Goal: Information Seeking & Learning: Learn about a topic

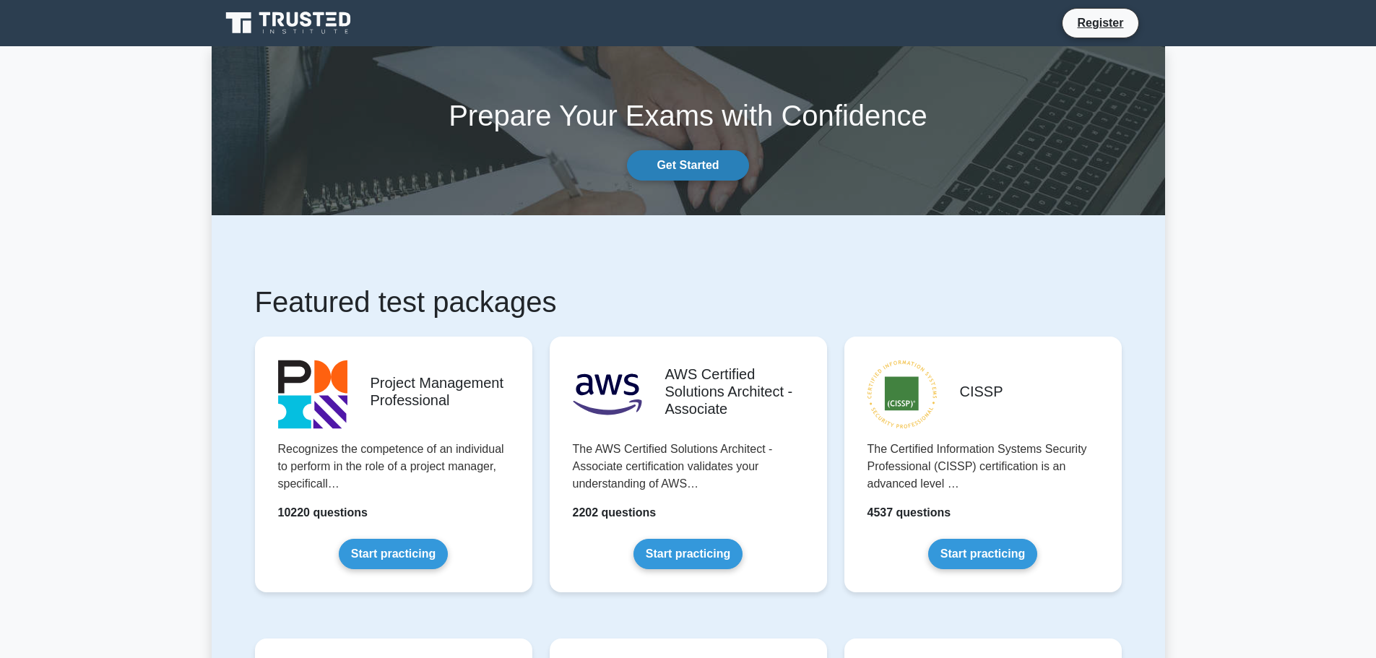
click at [703, 171] on link "Get Started" at bounding box center [687, 165] width 121 height 30
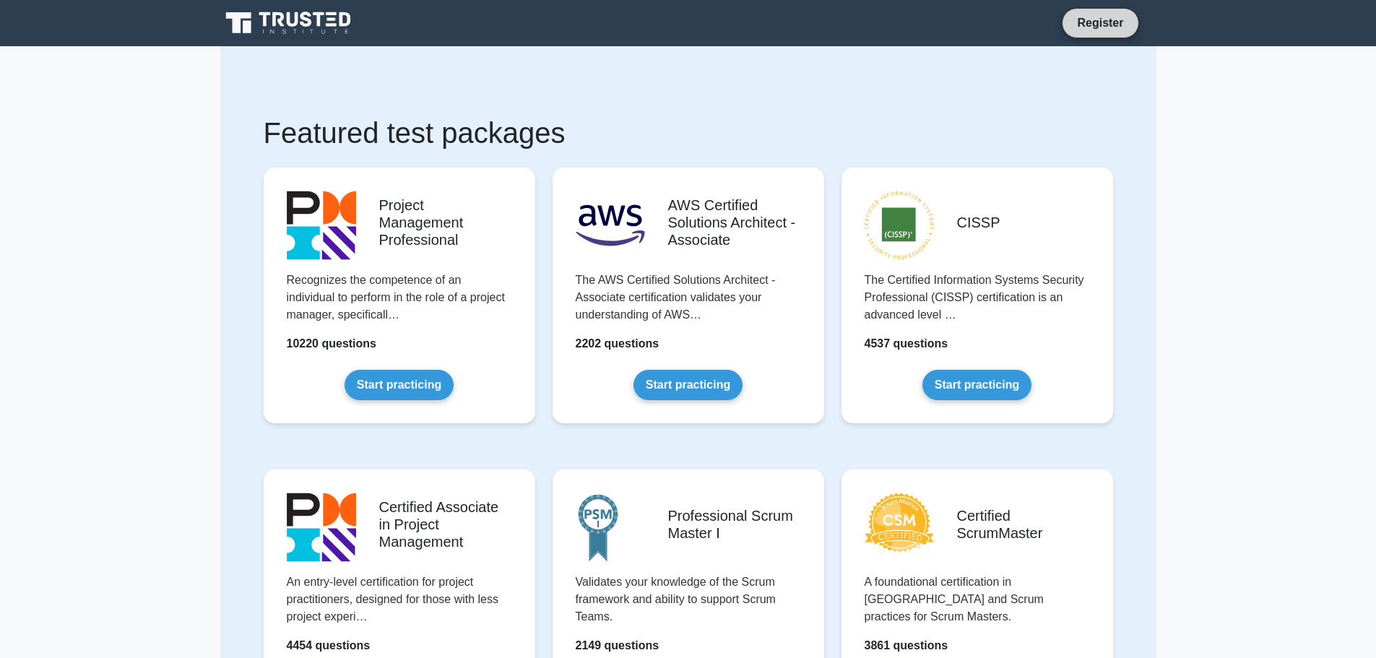
click at [1089, 28] on link "Register" at bounding box center [1100, 23] width 64 height 18
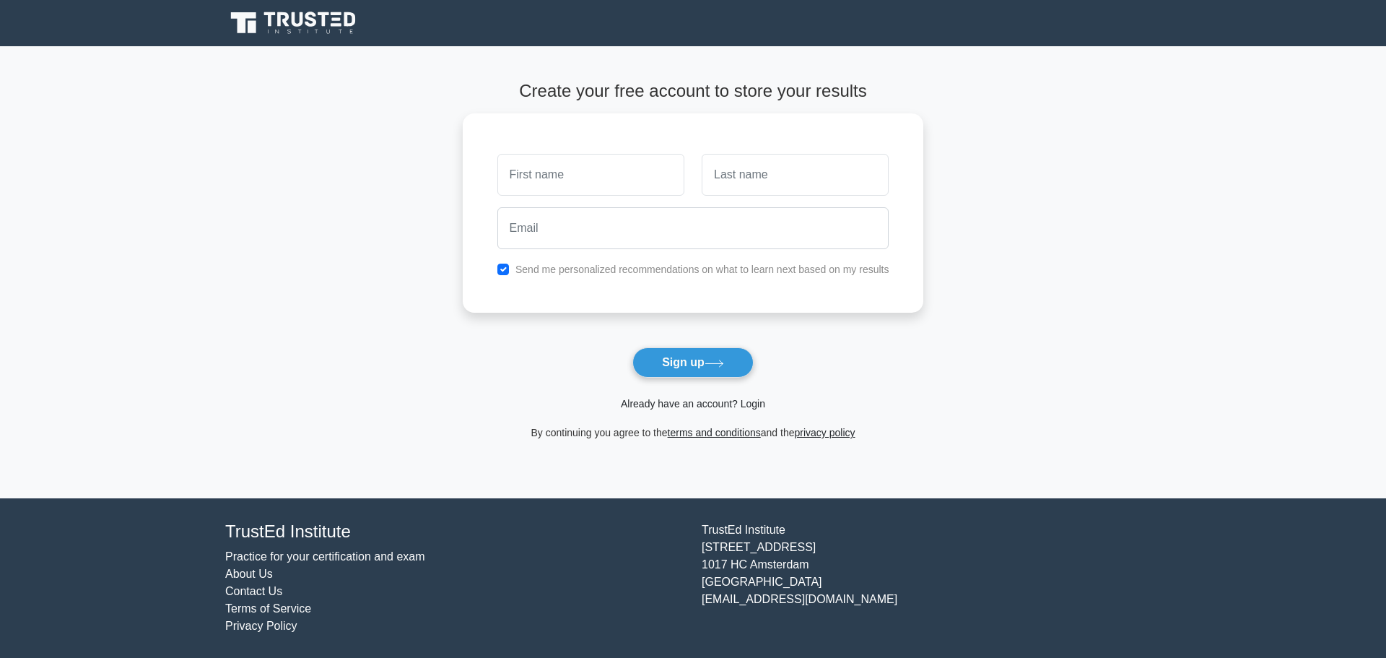
click at [734, 402] on link "Already have an account? Login" at bounding box center [693, 404] width 144 height 12
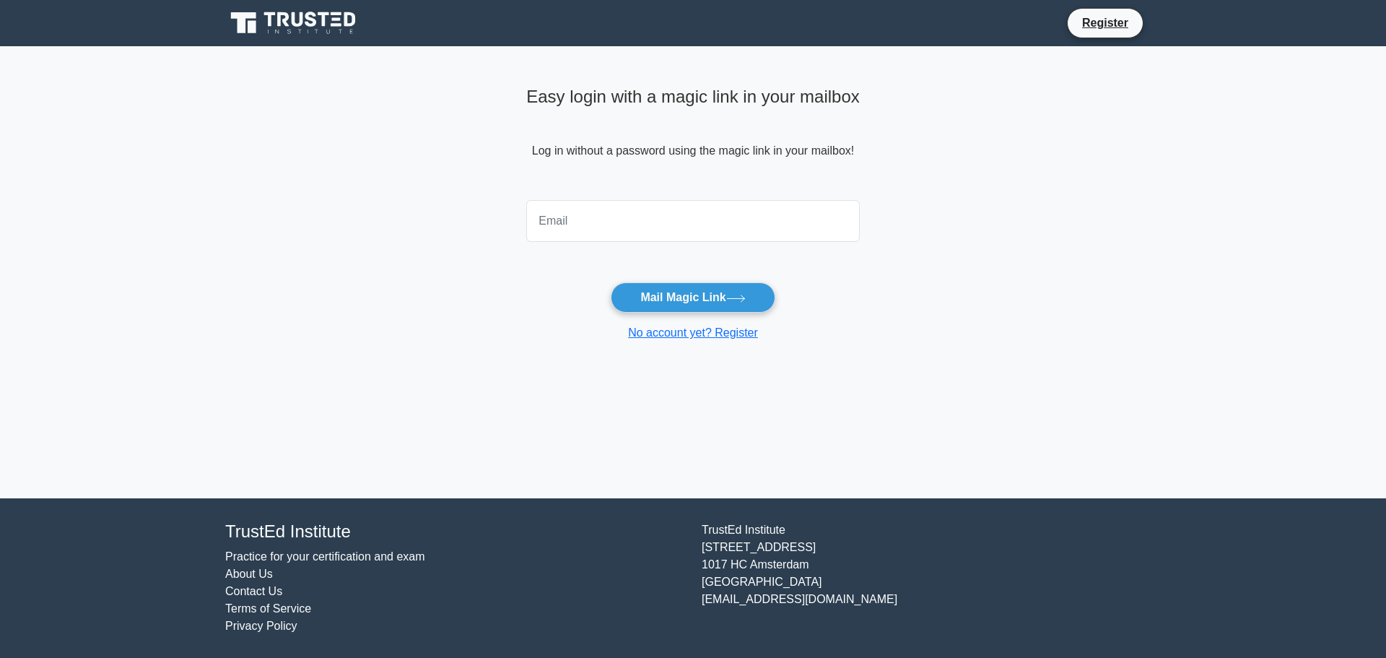
click at [631, 223] on input "email" at bounding box center [693, 221] width 334 height 42
drag, startPoint x: 595, startPoint y: 222, endPoint x: 522, endPoint y: 222, distance: 72.9
click at [526, 222] on input "miokovia" at bounding box center [693, 221] width 334 height 42
type input "alenmiokovic1975@gmail.com"
click at [690, 295] on button "Mail Magic Link" at bounding box center [693, 297] width 164 height 30
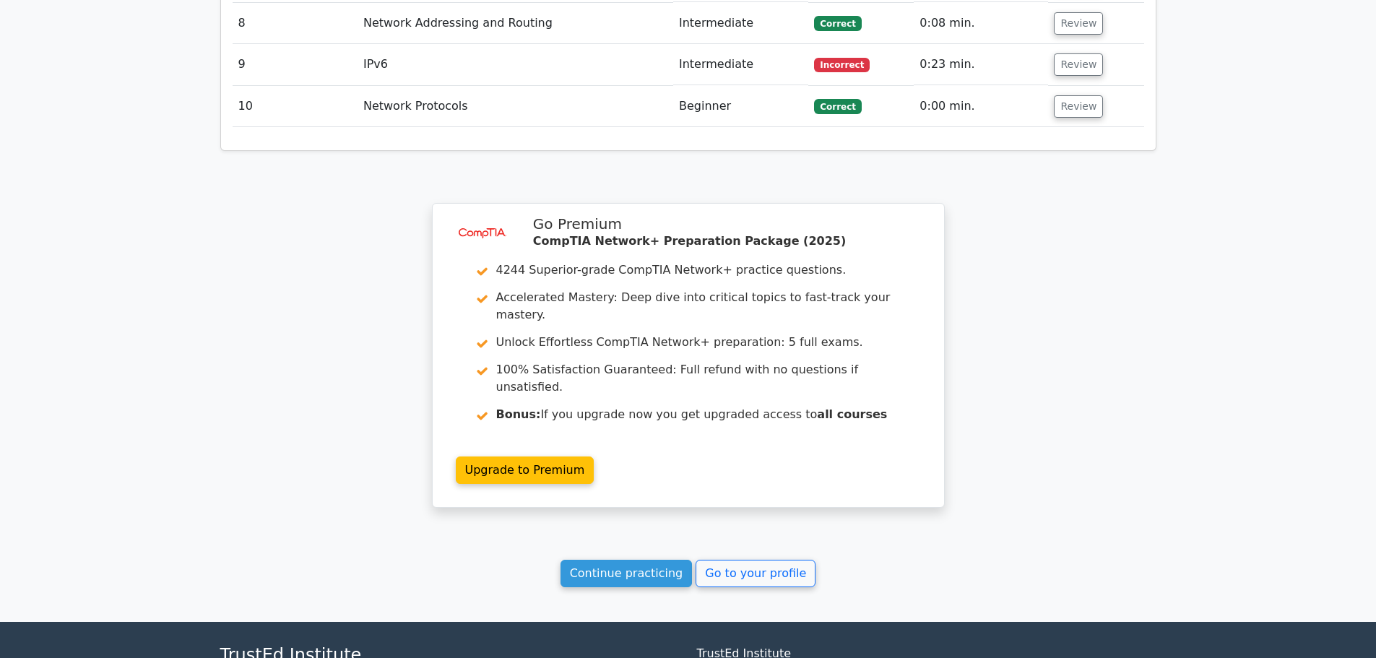
scroll to position [2184, 0]
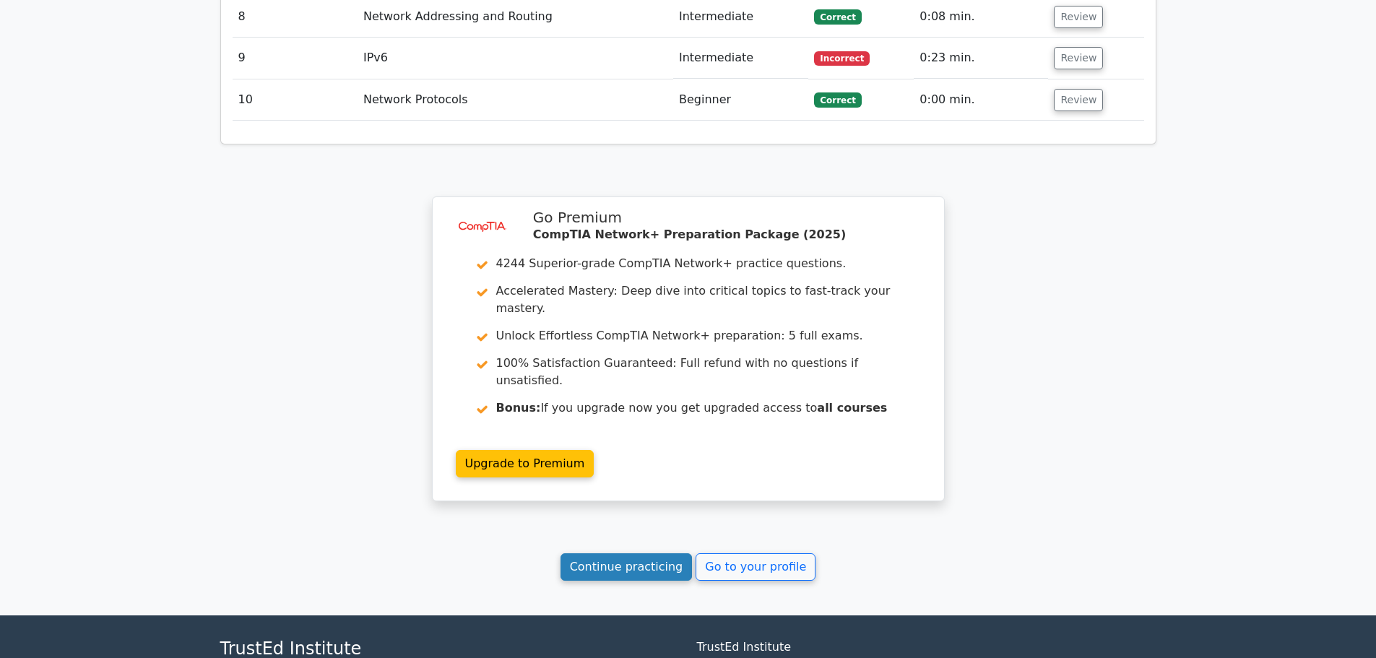
click at [653, 553] on link "Continue practicing" at bounding box center [626, 566] width 132 height 27
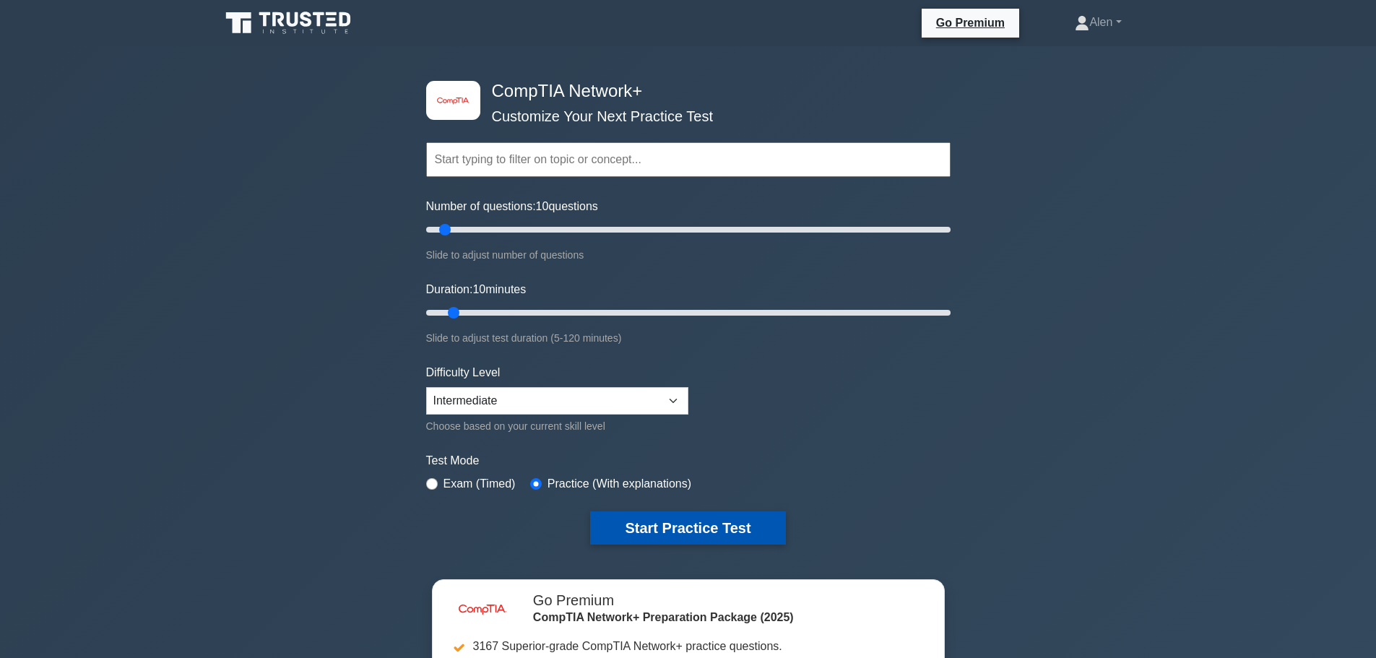
click at [742, 521] on button "Start Practice Test" at bounding box center [687, 527] width 195 height 33
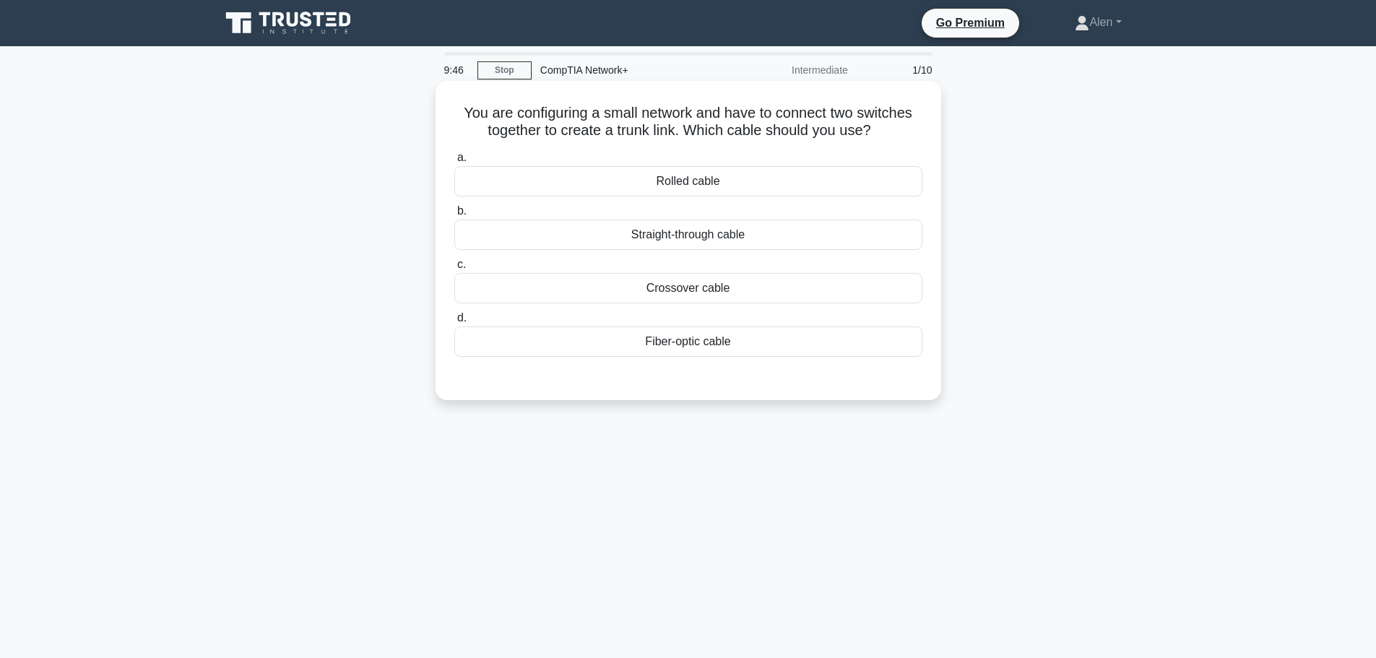
click at [732, 234] on div "Straight-through cable" at bounding box center [688, 235] width 468 height 30
click at [454, 216] on input "b. Straight-through cable" at bounding box center [454, 211] width 0 height 9
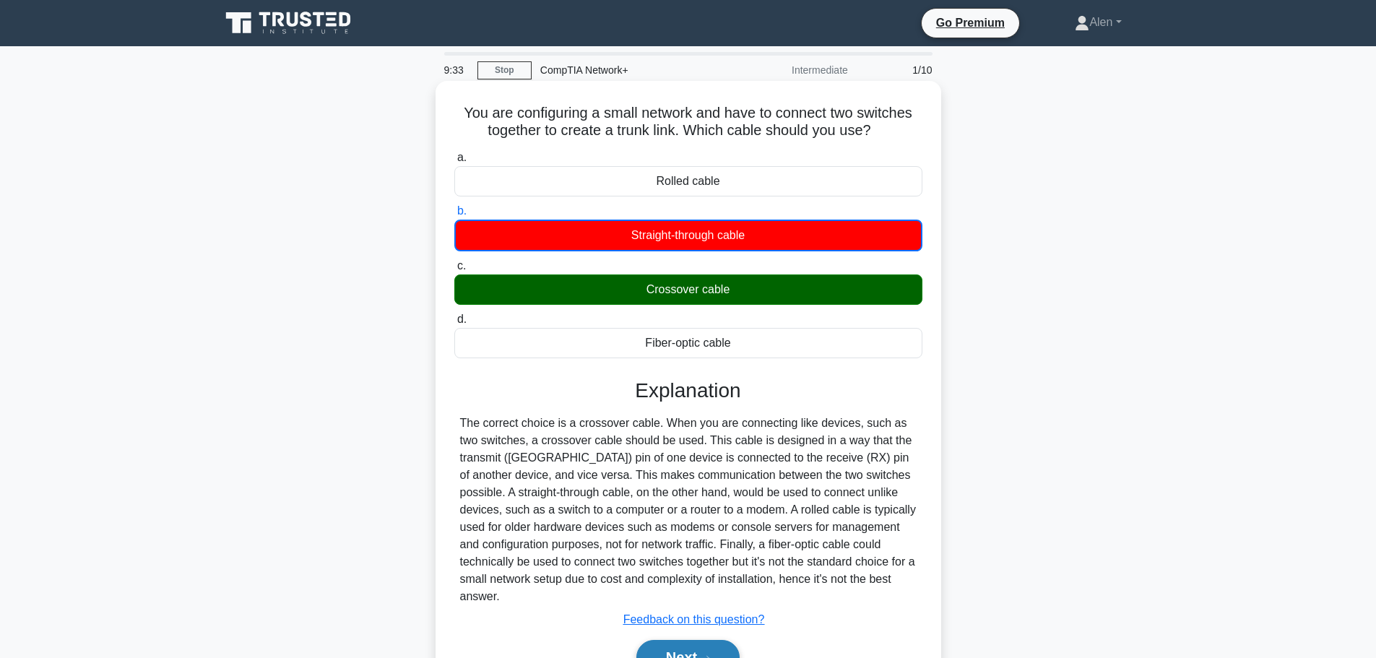
click at [682, 640] on button "Next" at bounding box center [687, 657] width 103 height 35
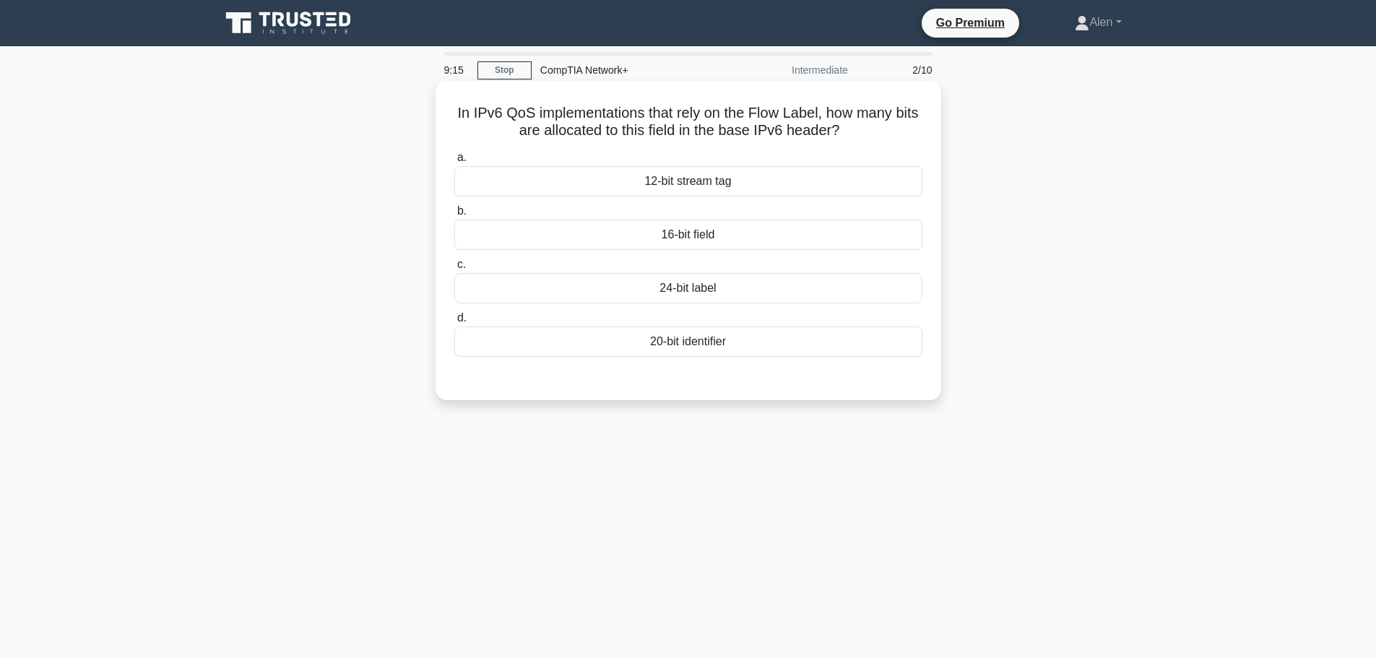
click at [698, 165] on label "a. 12-bit stream tag" at bounding box center [688, 173] width 468 height 48
click at [454, 162] on input "a. 12-bit stream tag" at bounding box center [454, 157] width 0 height 9
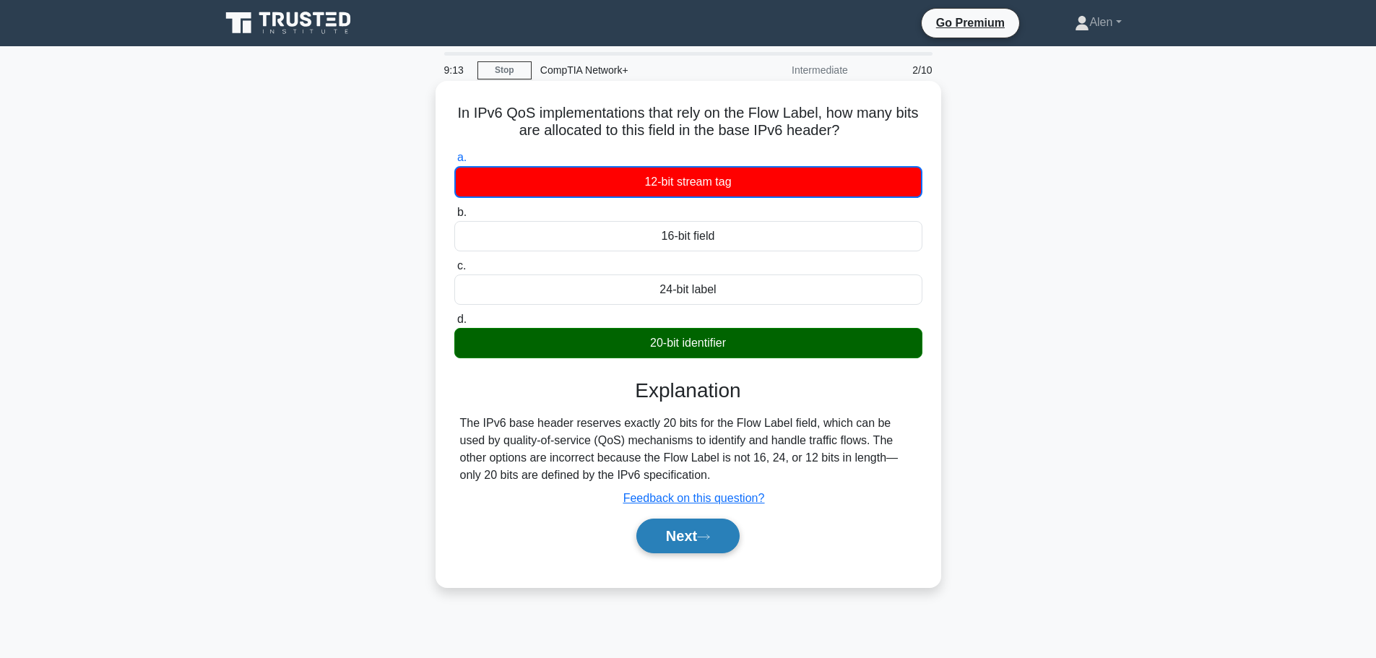
click at [691, 536] on button "Next" at bounding box center [687, 535] width 103 height 35
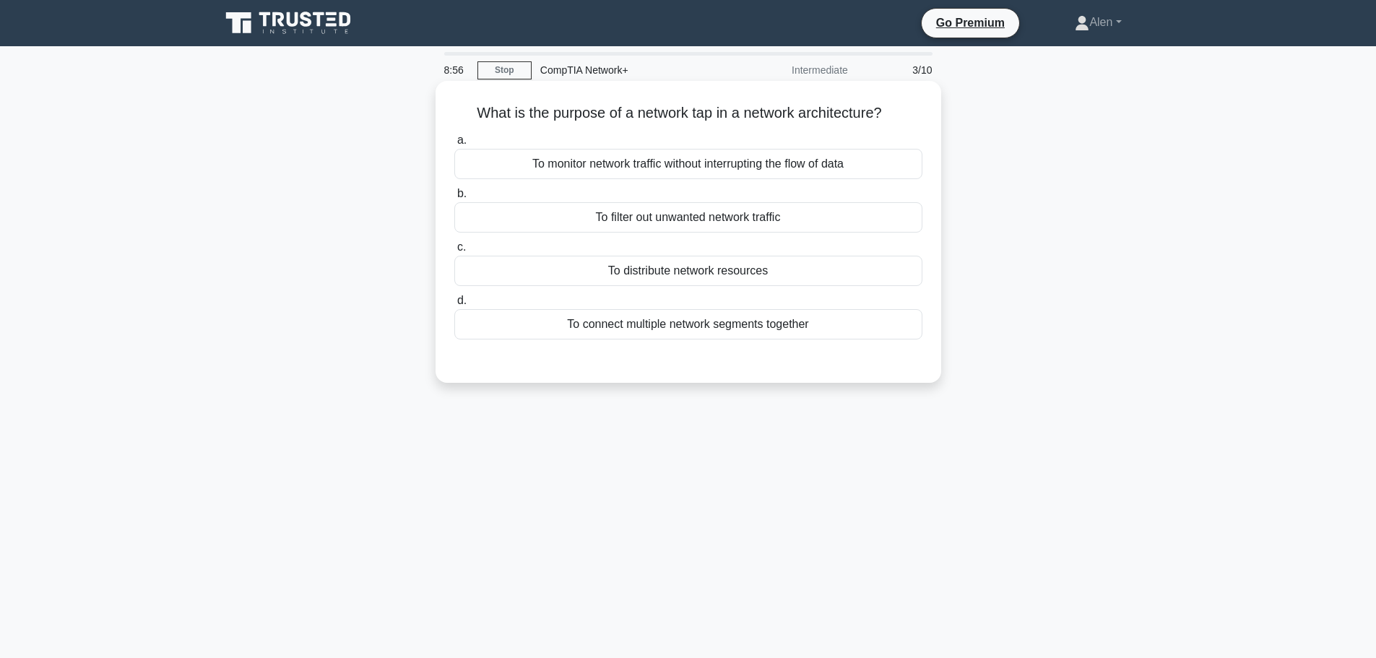
click at [626, 166] on div "To monitor network traffic without interrupting the flow of data" at bounding box center [688, 164] width 468 height 30
click at [454, 145] on input "a. To monitor network traffic without interrupting the flow of data" at bounding box center [454, 140] width 0 height 9
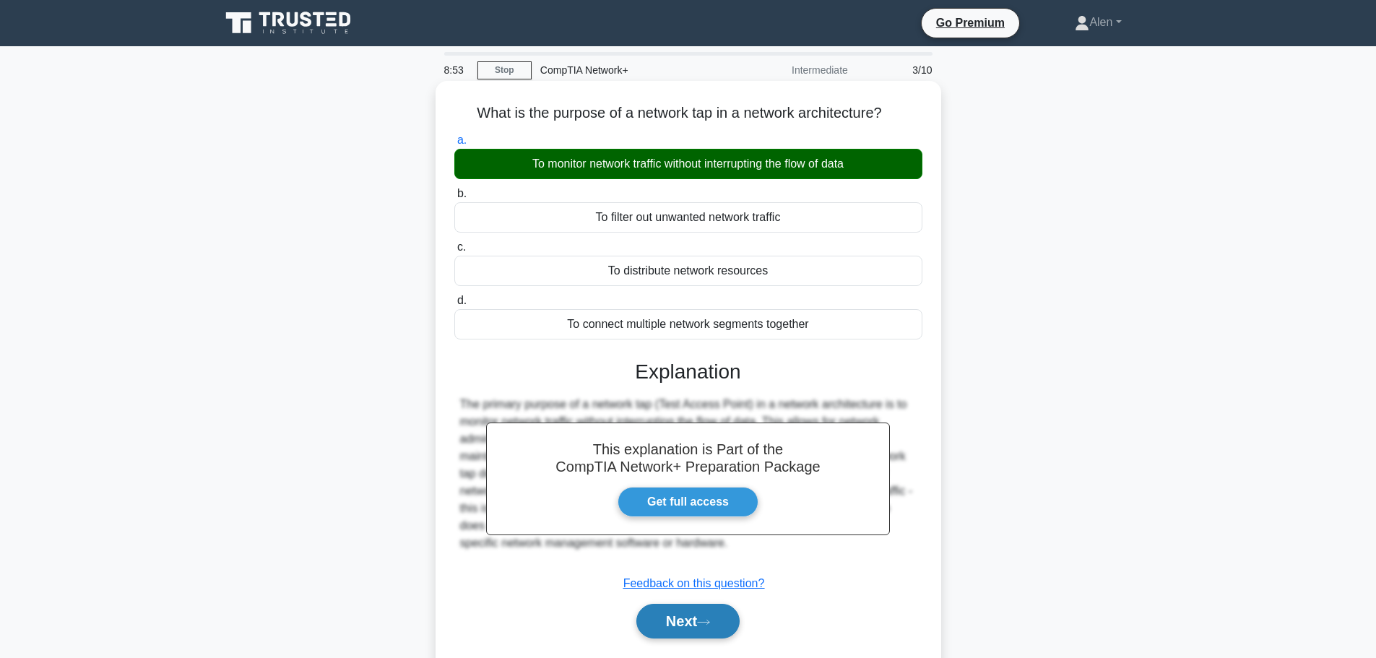
click at [696, 625] on button "Next" at bounding box center [687, 621] width 103 height 35
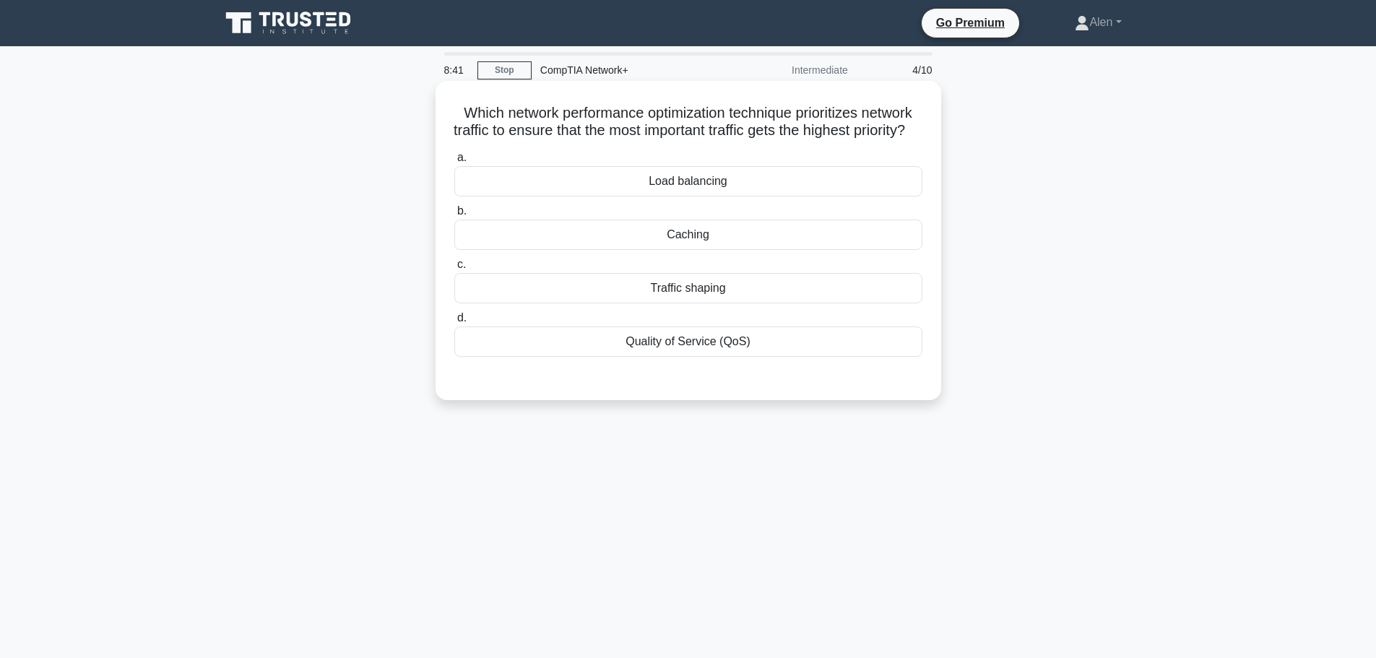
click at [687, 303] on div "Traffic shaping" at bounding box center [688, 288] width 468 height 30
click at [454, 269] on input "c. Traffic shaping" at bounding box center [454, 264] width 0 height 9
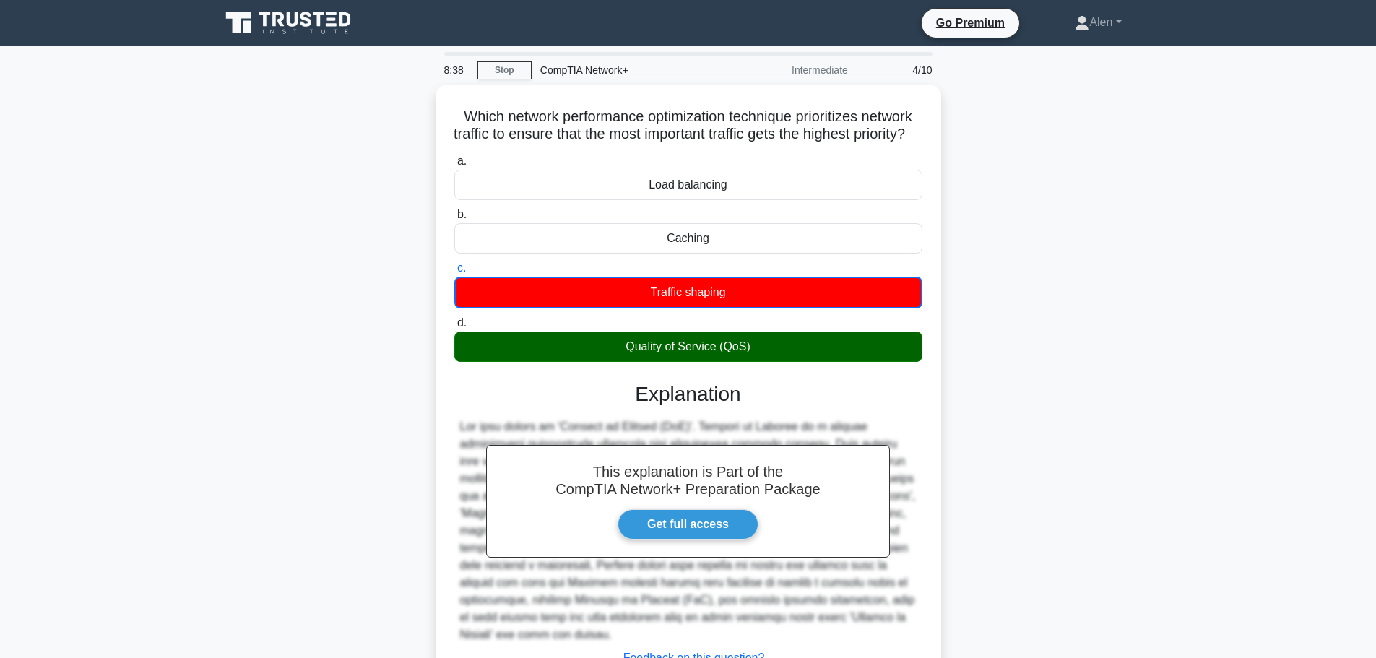
scroll to position [117, 0]
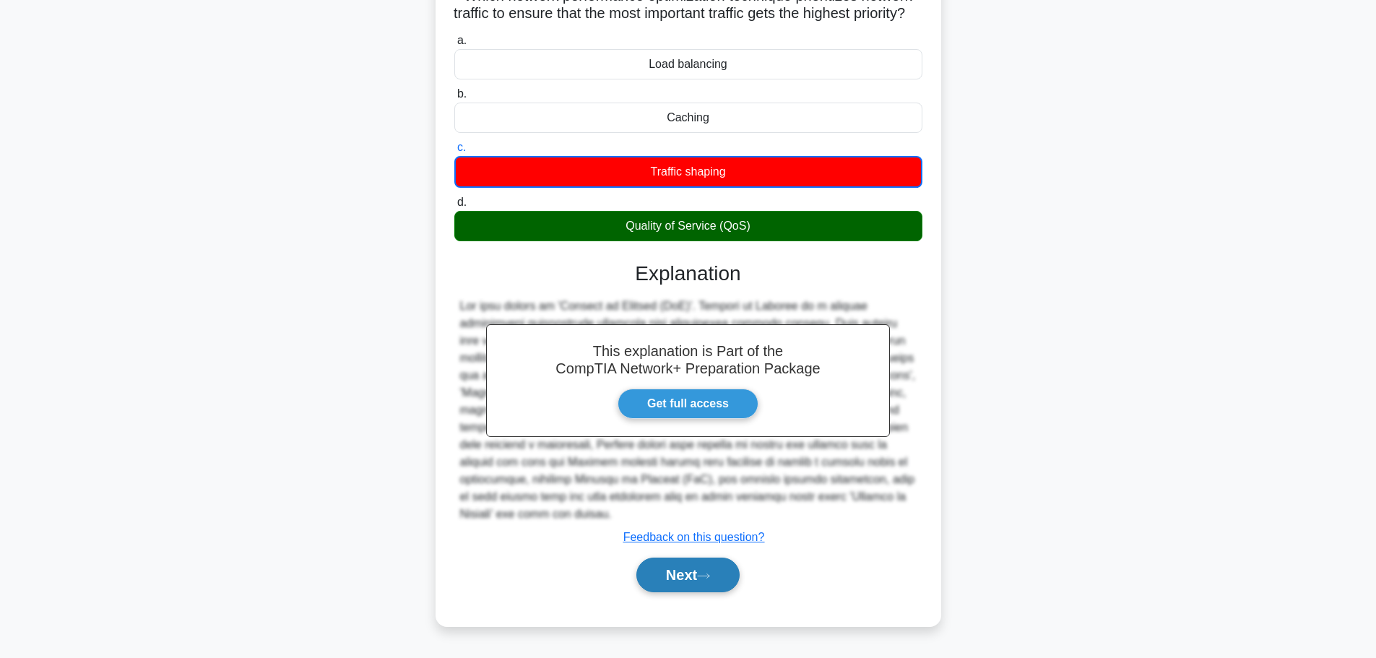
click at [678, 568] on button "Next" at bounding box center [687, 574] width 103 height 35
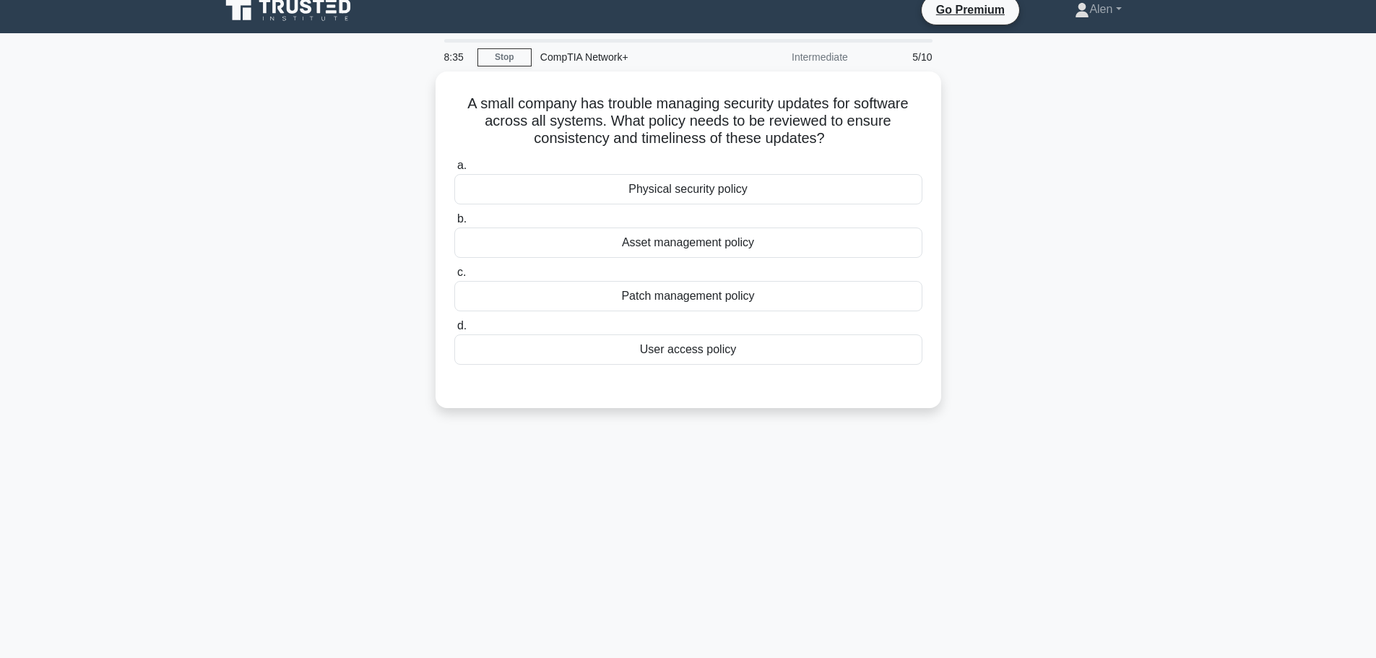
scroll to position [0, 0]
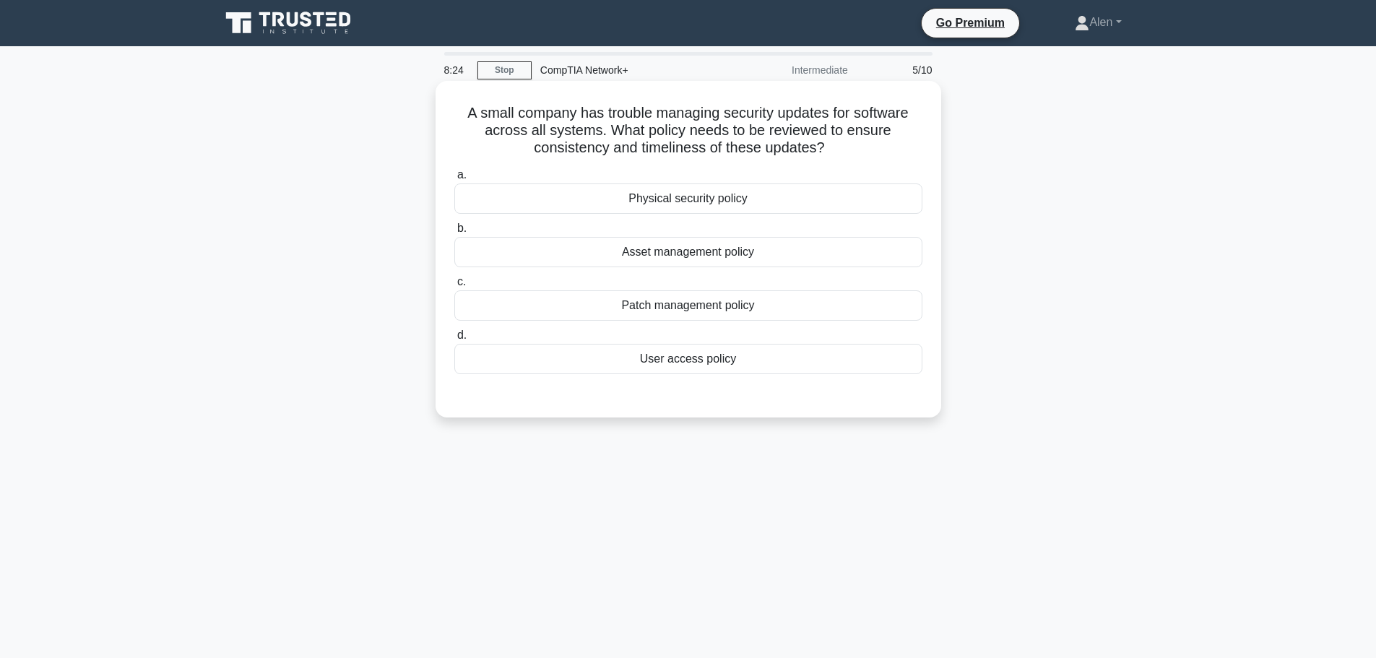
click at [678, 310] on div "Patch management policy" at bounding box center [688, 305] width 468 height 30
click at [454, 287] on input "c. Patch management policy" at bounding box center [454, 281] width 0 height 9
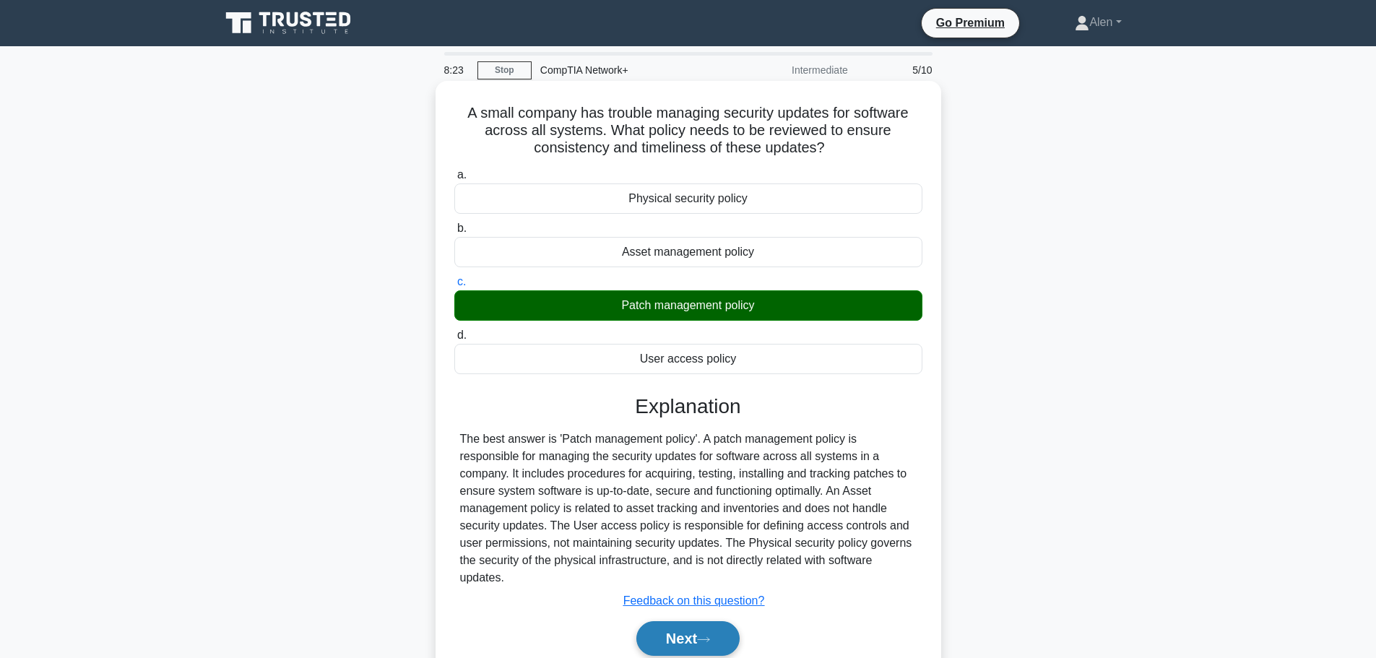
click at [694, 622] on button "Next" at bounding box center [687, 638] width 103 height 35
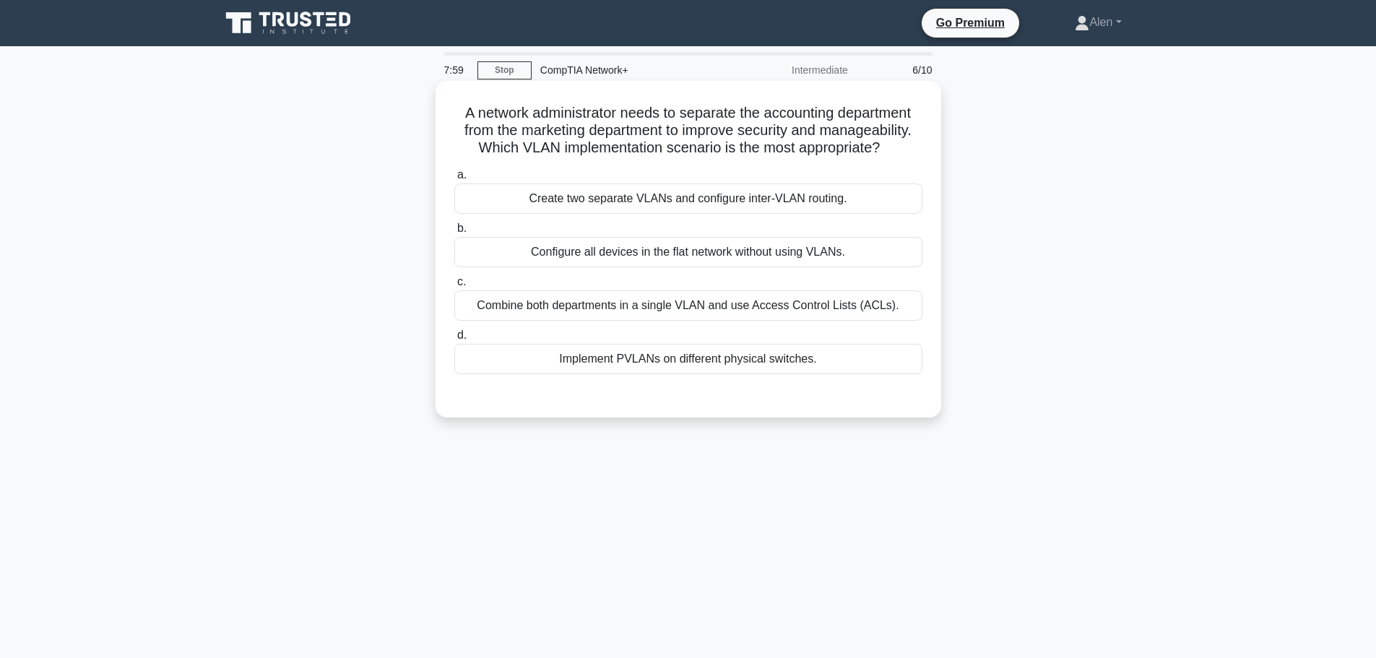
click at [715, 199] on div "Create two separate VLANs and configure inter-VLAN routing." at bounding box center [688, 198] width 468 height 30
click at [454, 180] on input "a. Create two separate VLANs and configure inter-VLAN routing." at bounding box center [454, 174] width 0 height 9
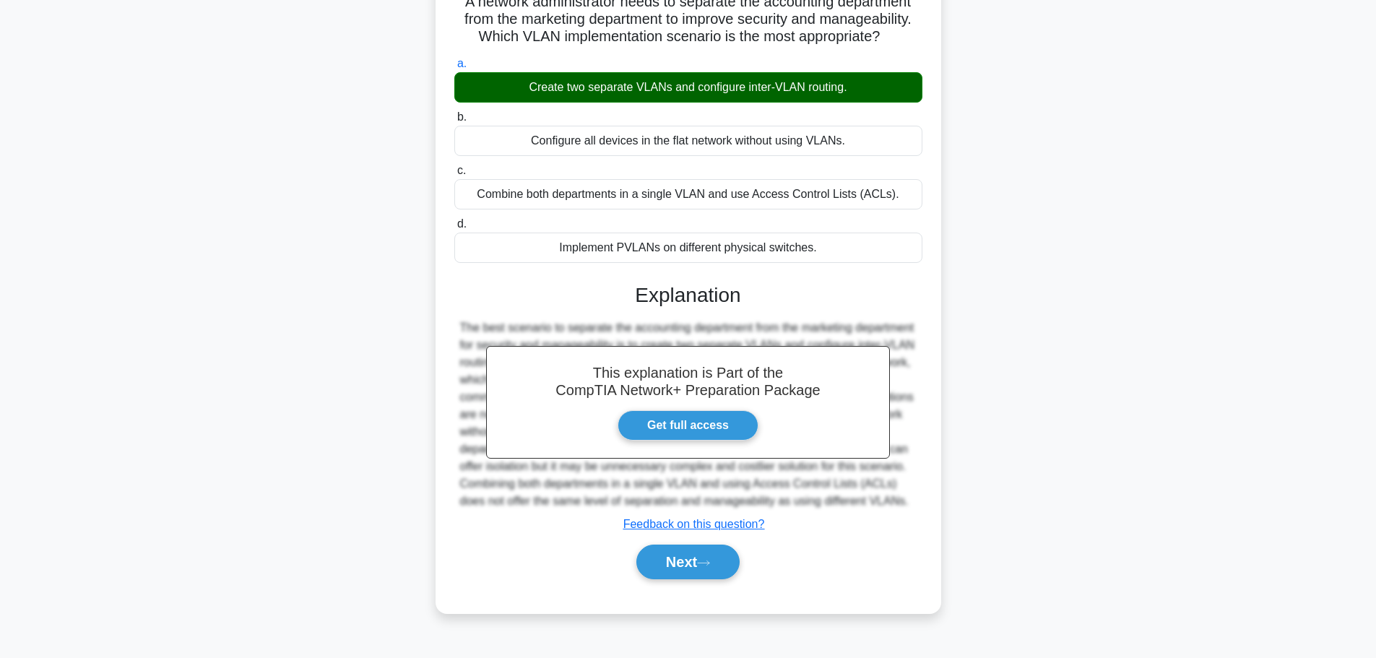
scroll to position [117, 0]
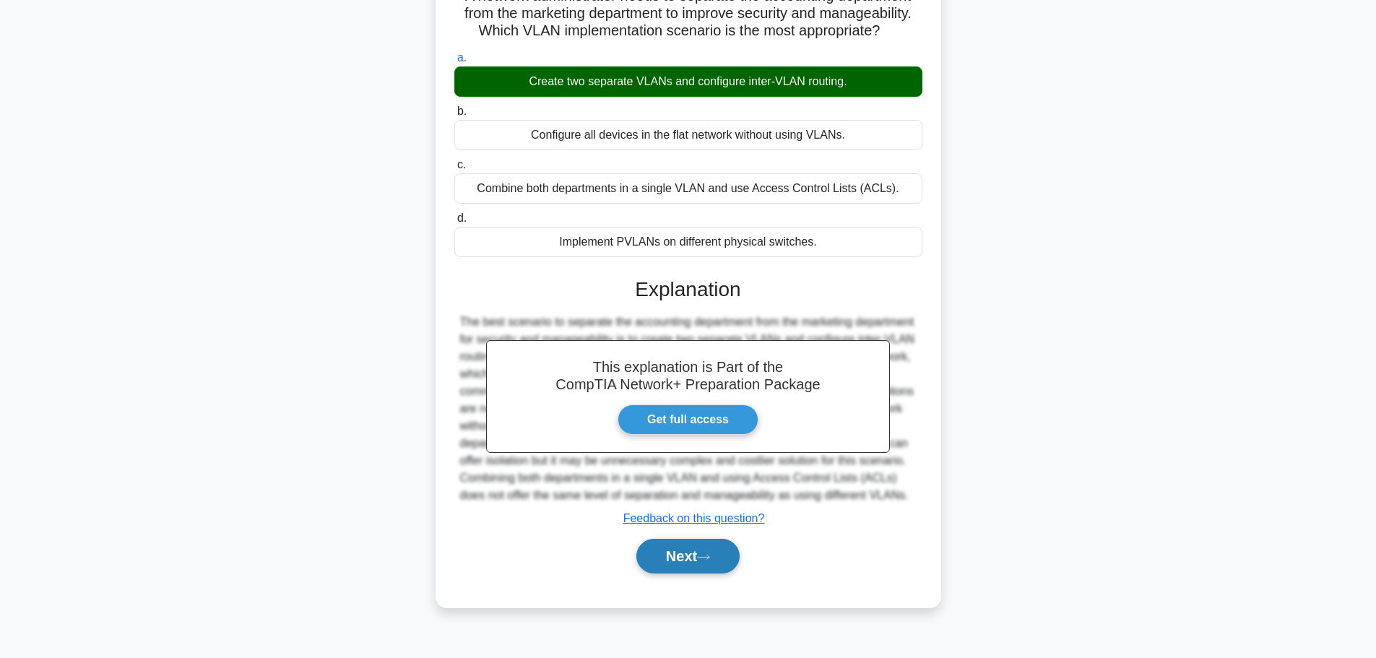
click at [677, 571] on button "Next" at bounding box center [687, 556] width 103 height 35
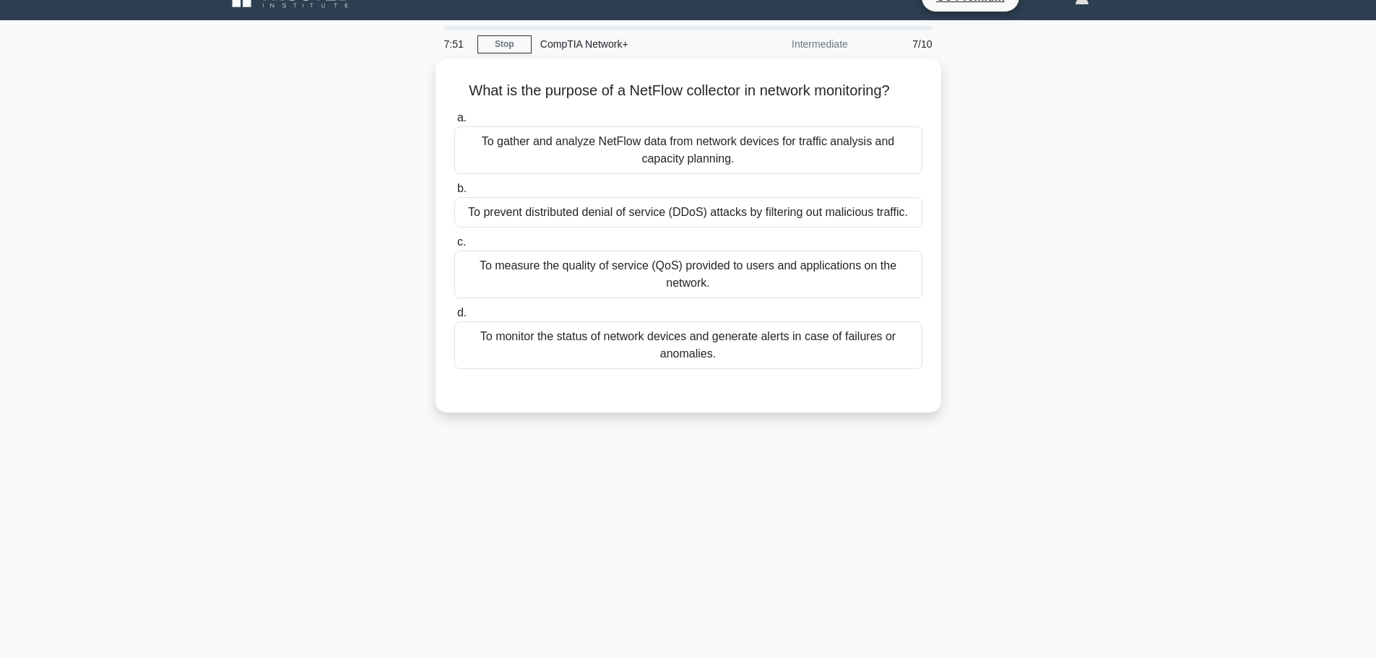
scroll to position [0, 0]
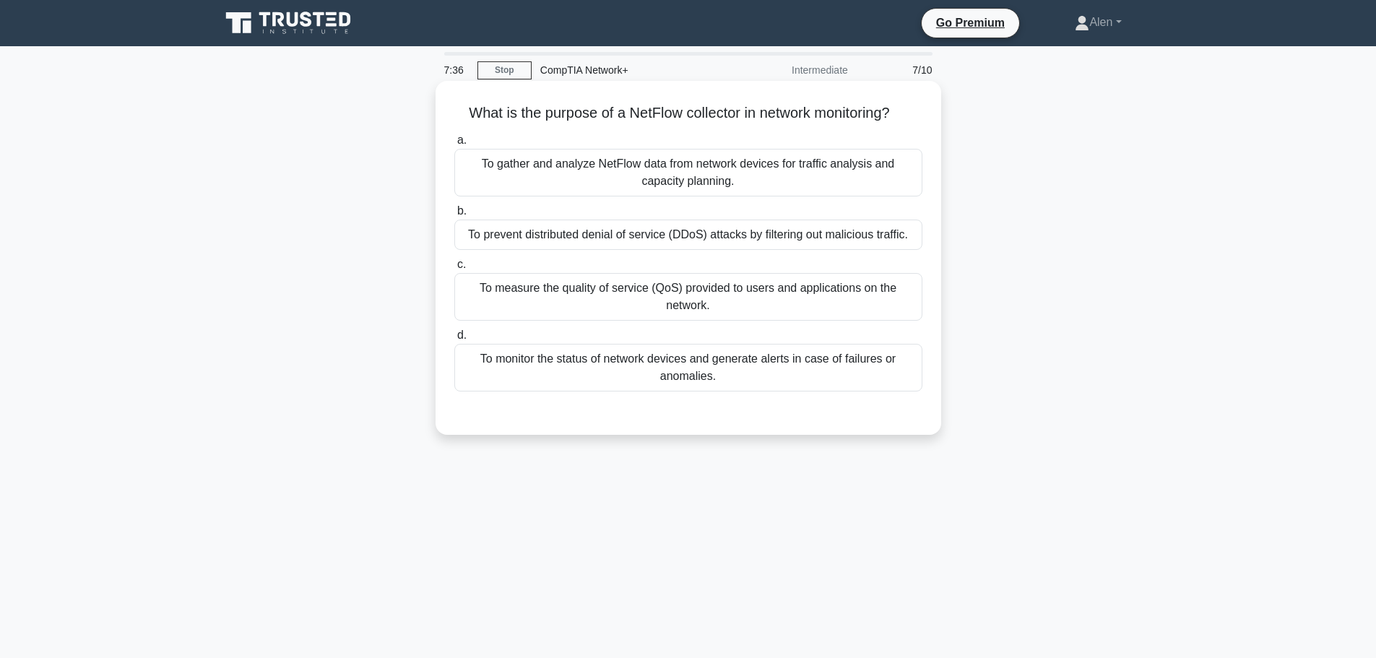
click at [702, 173] on div "To gather and analyze NetFlow data from network devices for traffic analysis an…" at bounding box center [688, 173] width 468 height 48
click at [454, 145] on input "a. To gather and analyze NetFlow data from network devices for traffic analysis…" at bounding box center [454, 140] width 0 height 9
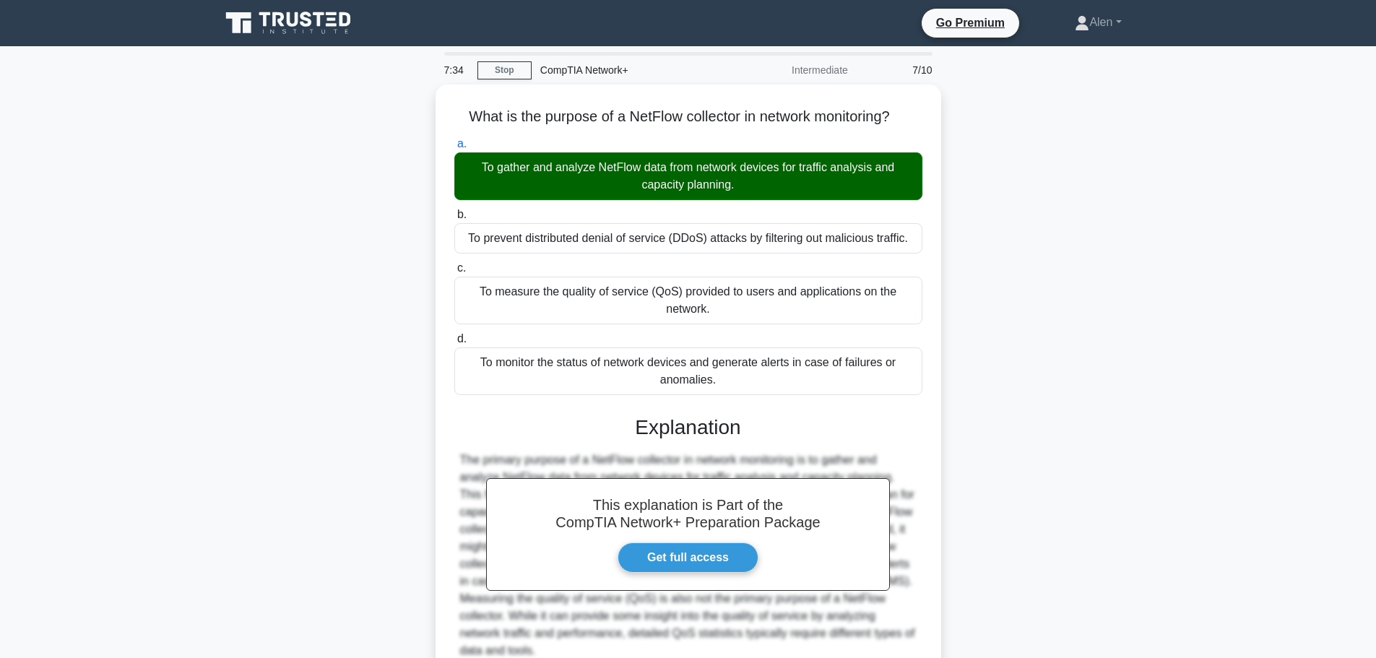
scroll to position [129, 0]
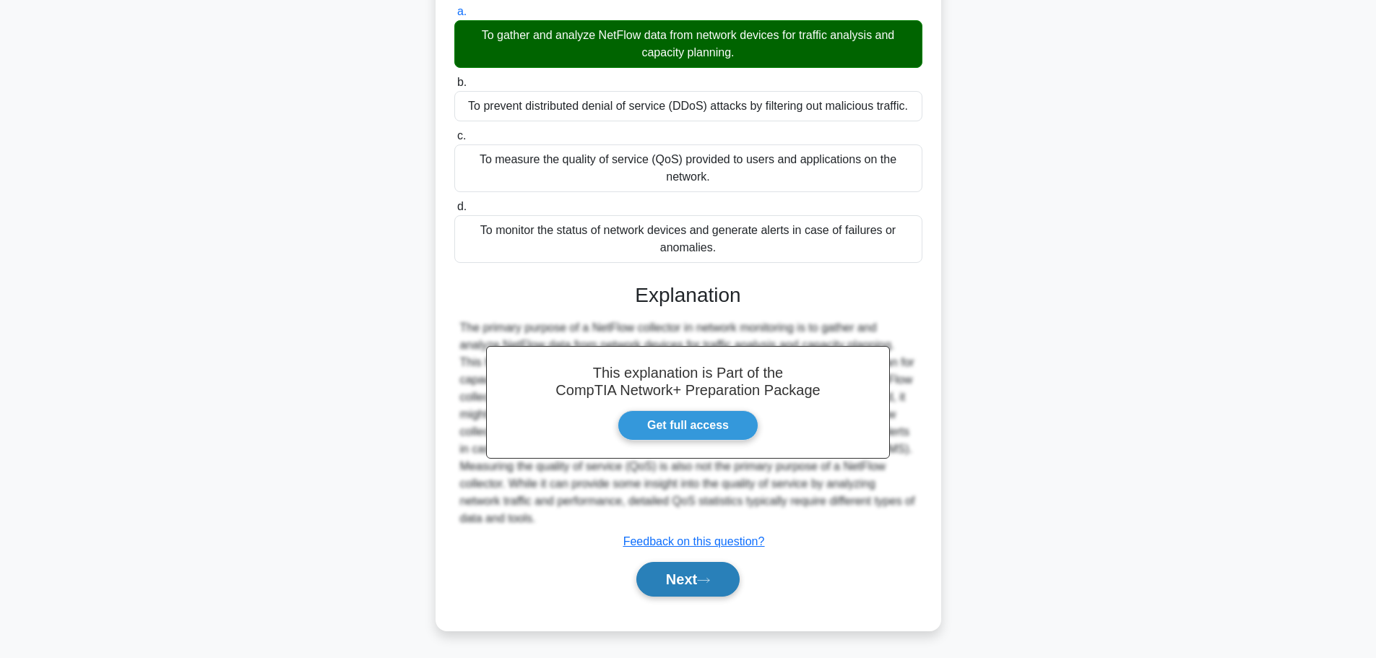
click at [682, 572] on button "Next" at bounding box center [687, 579] width 103 height 35
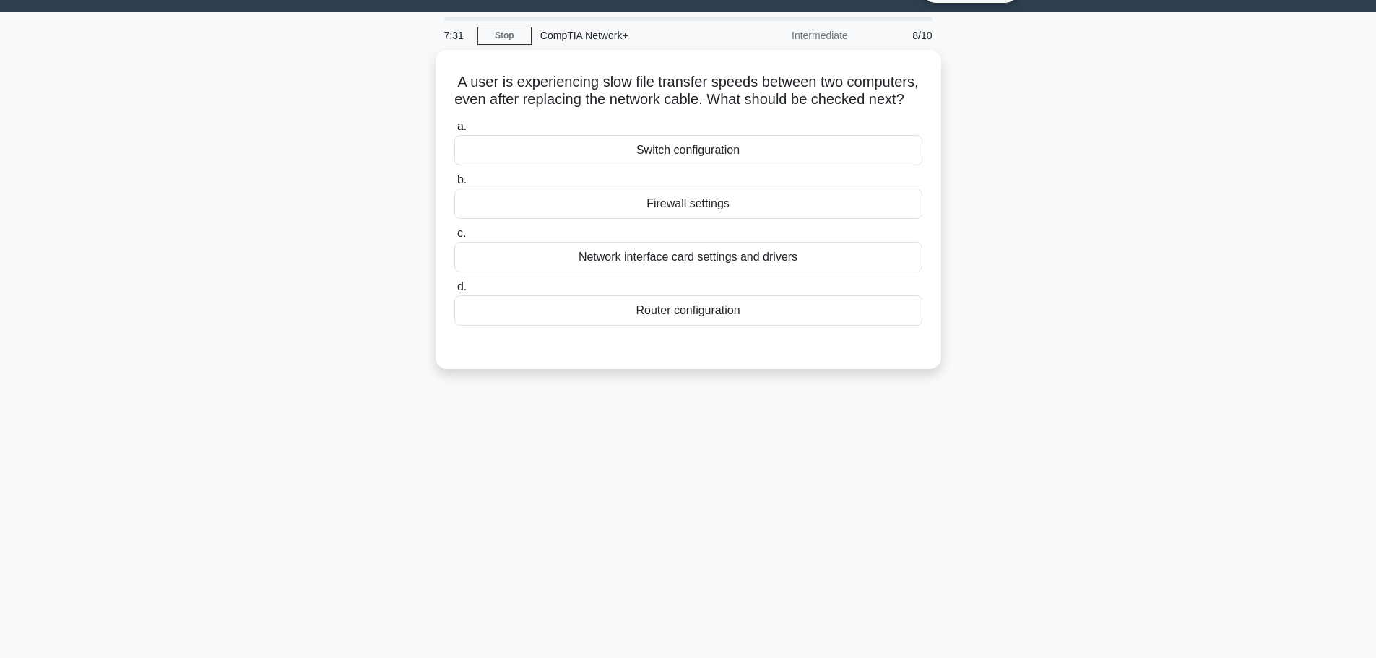
scroll to position [0, 0]
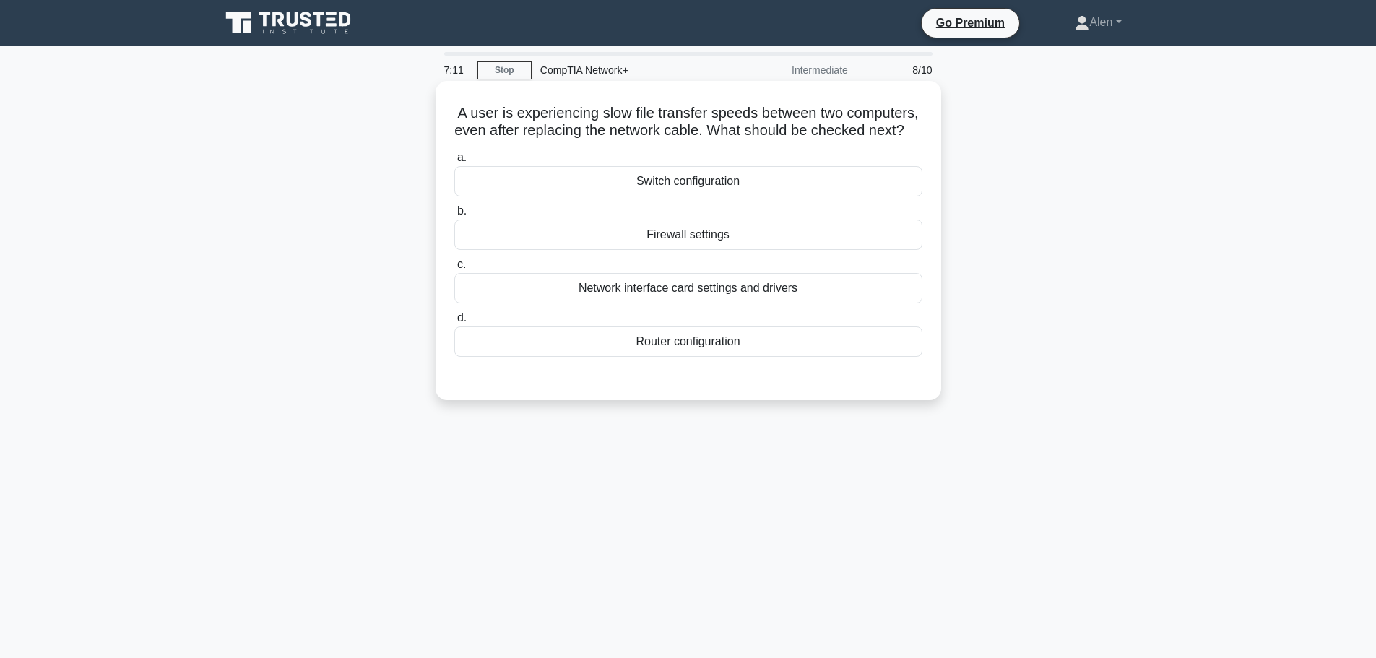
click at [691, 303] on div "Network interface card settings and drivers" at bounding box center [688, 288] width 468 height 30
click at [454, 269] on input "c. Network interface card settings and drivers" at bounding box center [454, 264] width 0 height 9
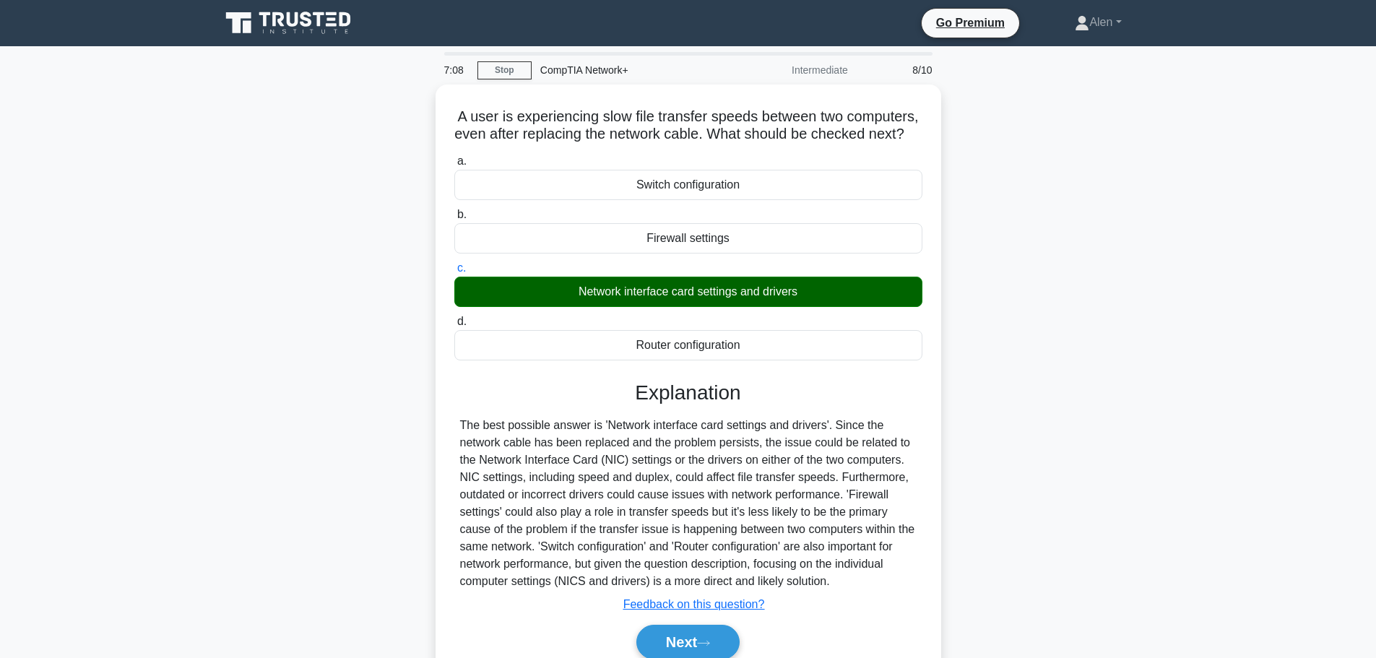
scroll to position [122, 0]
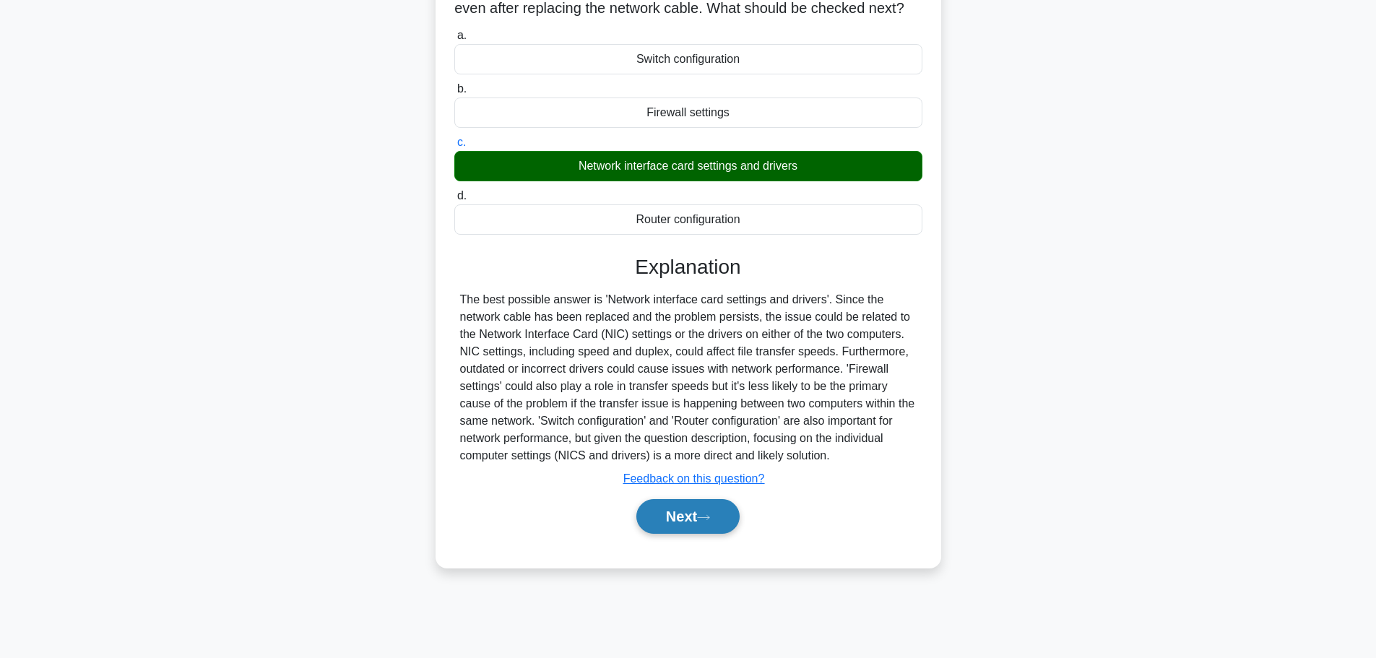
click at [698, 530] on button "Next" at bounding box center [687, 516] width 103 height 35
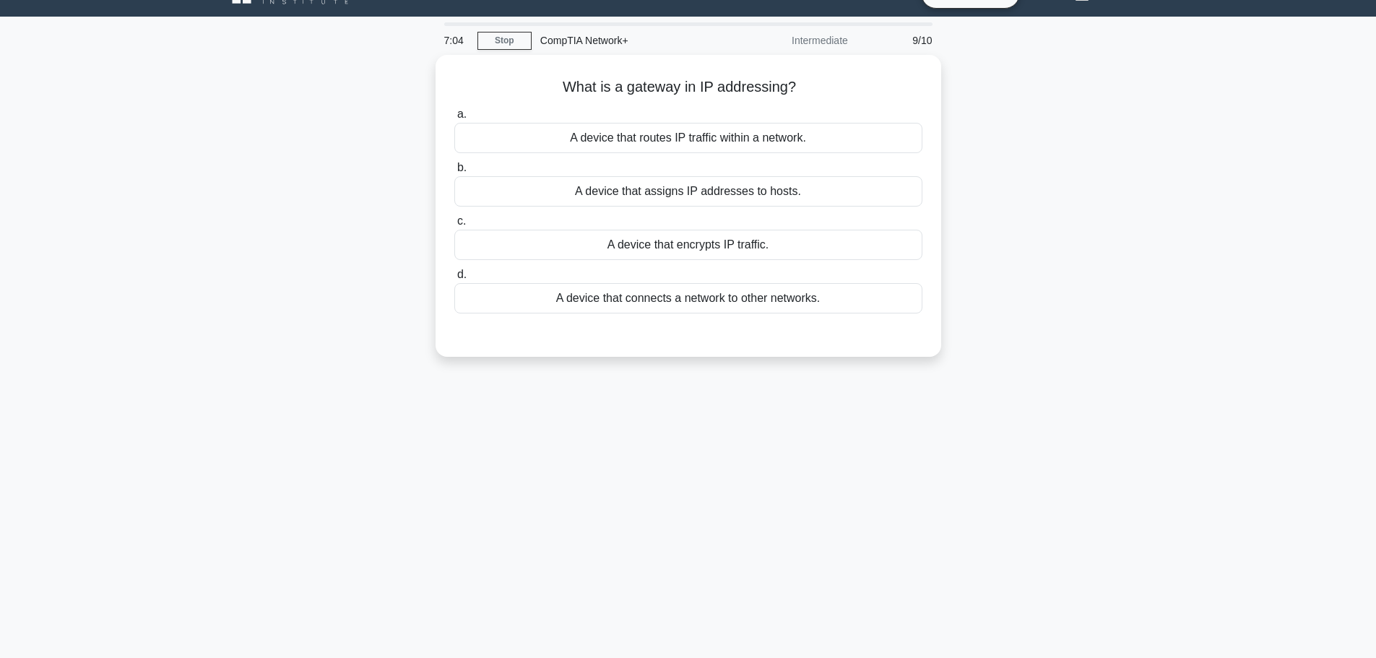
scroll to position [0, 0]
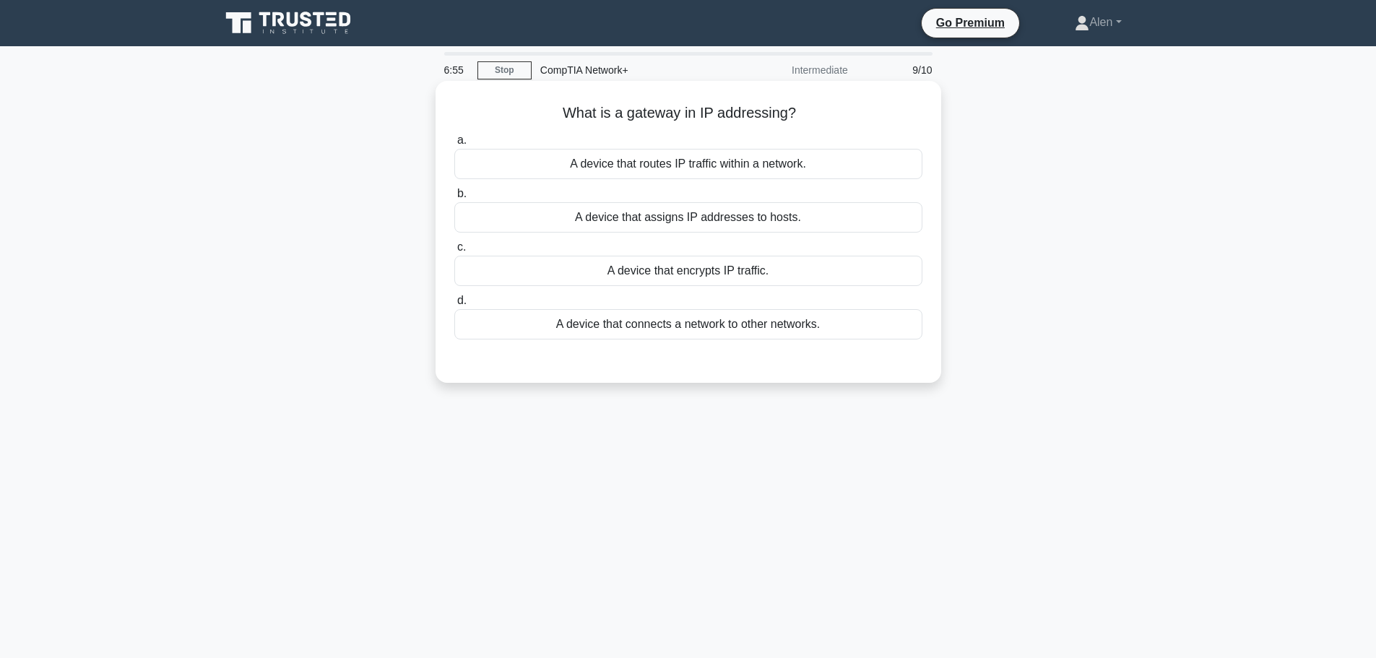
click at [724, 323] on div "A device that connects a network to other networks." at bounding box center [688, 324] width 468 height 30
click at [454, 305] on input "d. A device that connects a network to other networks." at bounding box center [454, 300] width 0 height 9
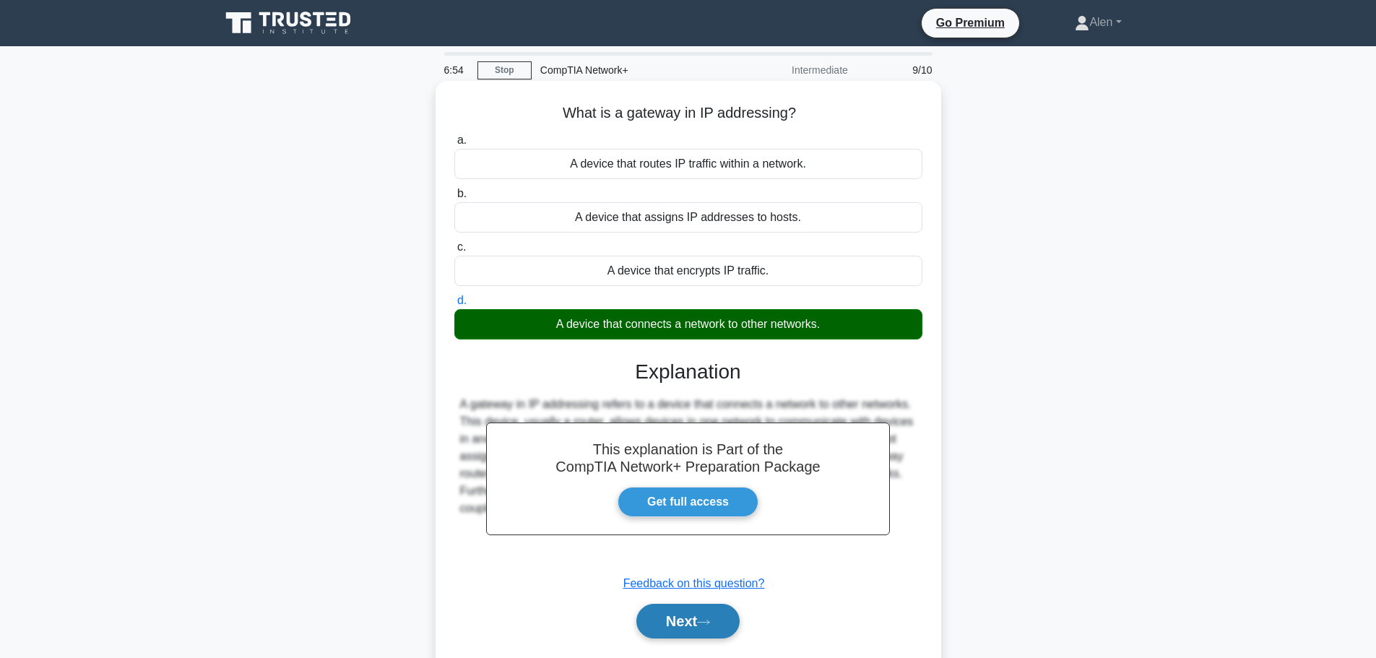
click at [710, 622] on icon at bounding box center [703, 622] width 13 height 8
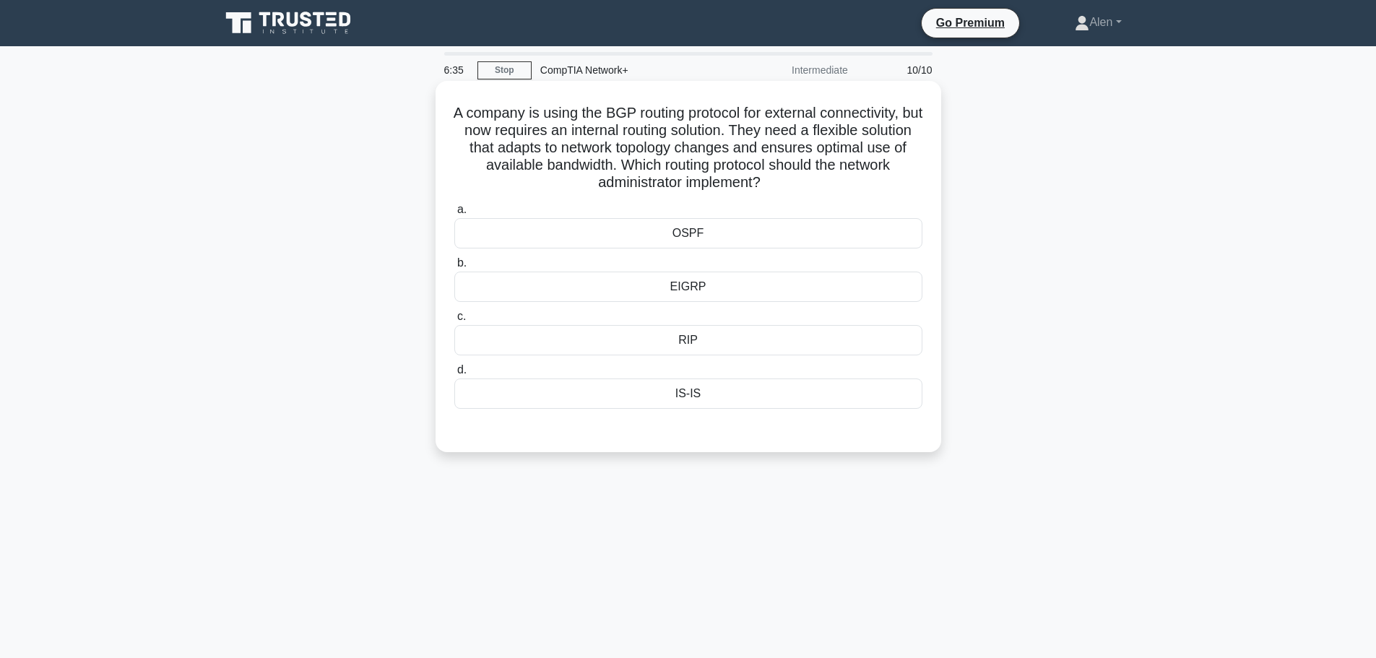
click at [725, 236] on div "OSPF" at bounding box center [688, 233] width 468 height 30
click at [454, 214] on input "a. OSPF" at bounding box center [454, 209] width 0 height 9
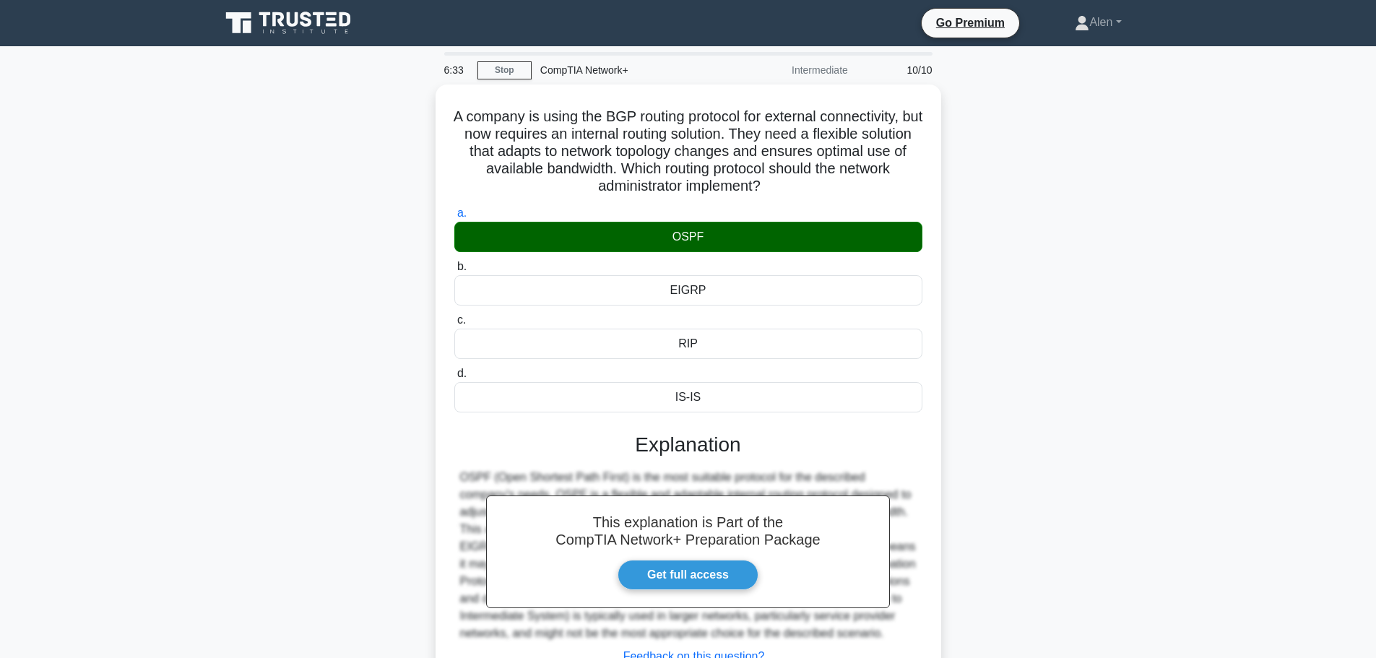
scroll to position [122, 0]
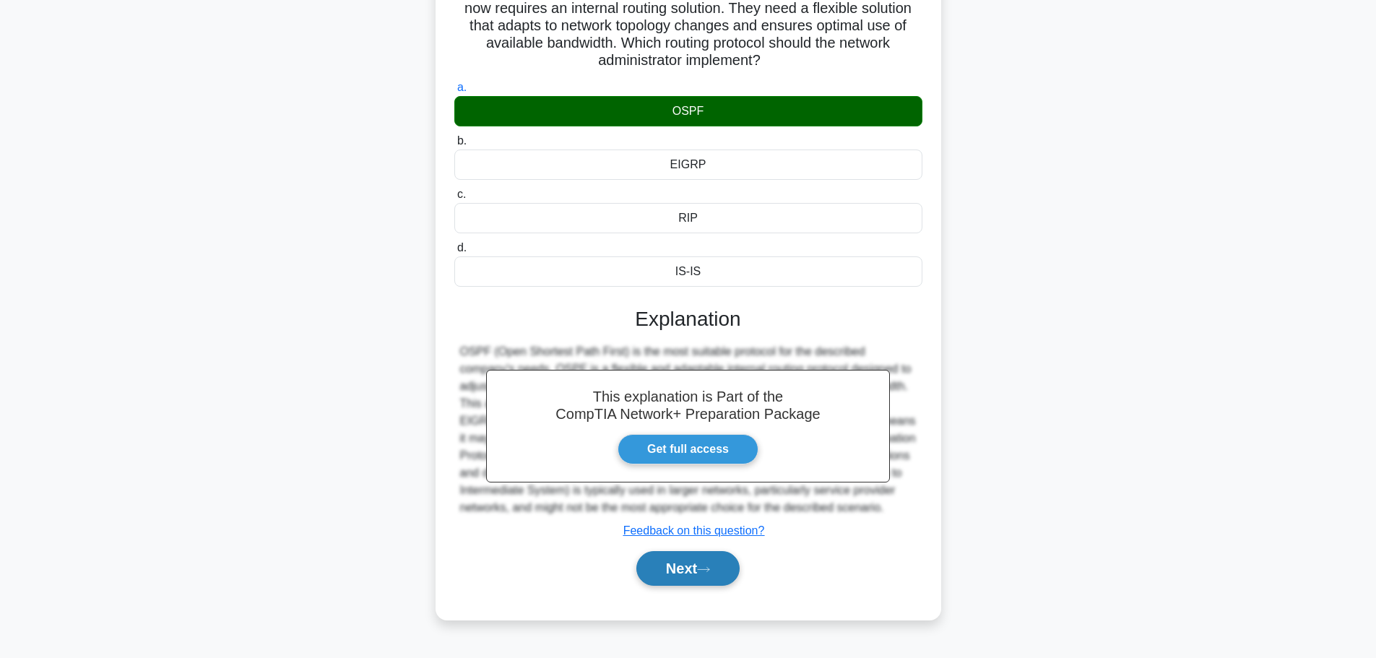
click at [696, 560] on button "Next" at bounding box center [687, 568] width 103 height 35
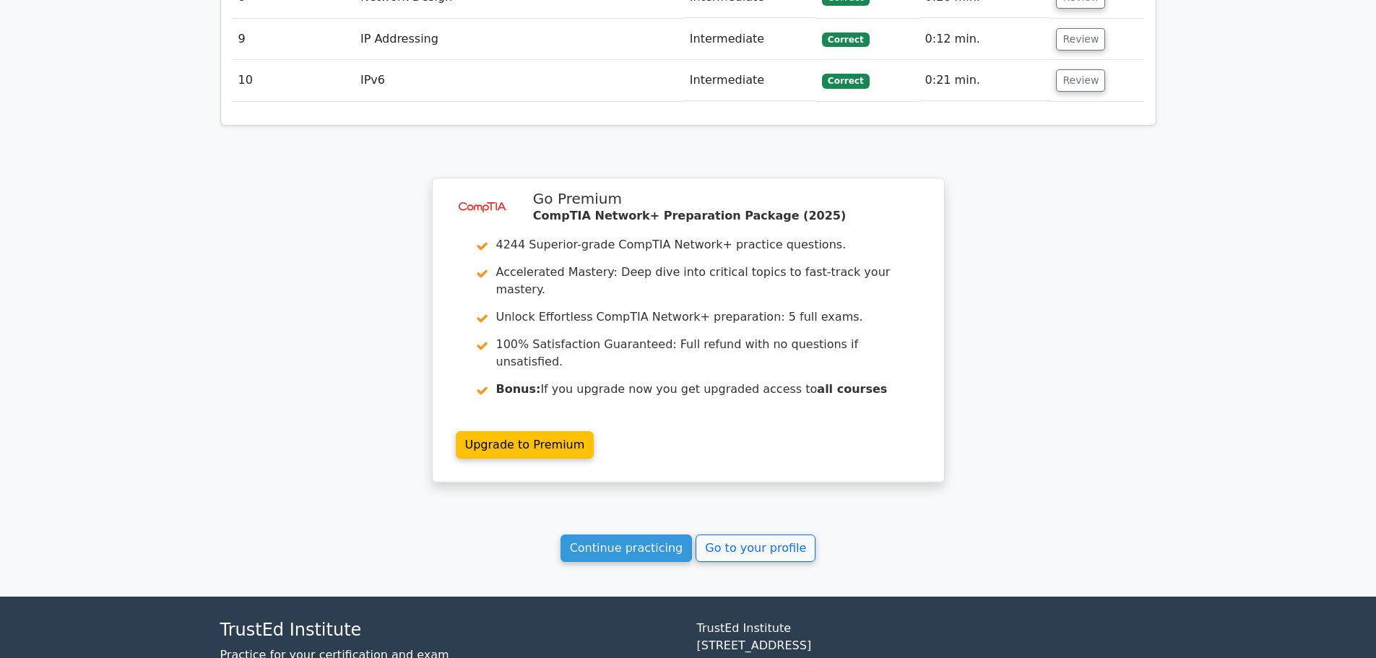
scroll to position [2205, 0]
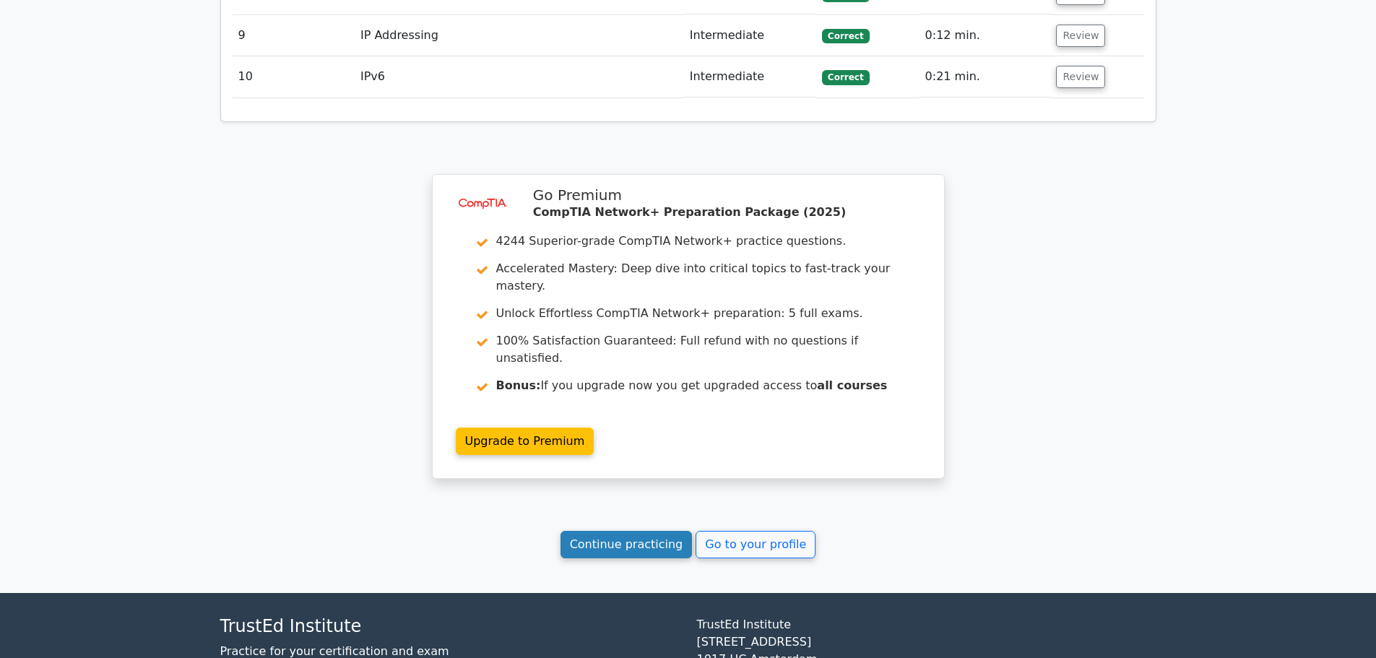
click at [590, 531] on link "Continue practicing" at bounding box center [626, 544] width 132 height 27
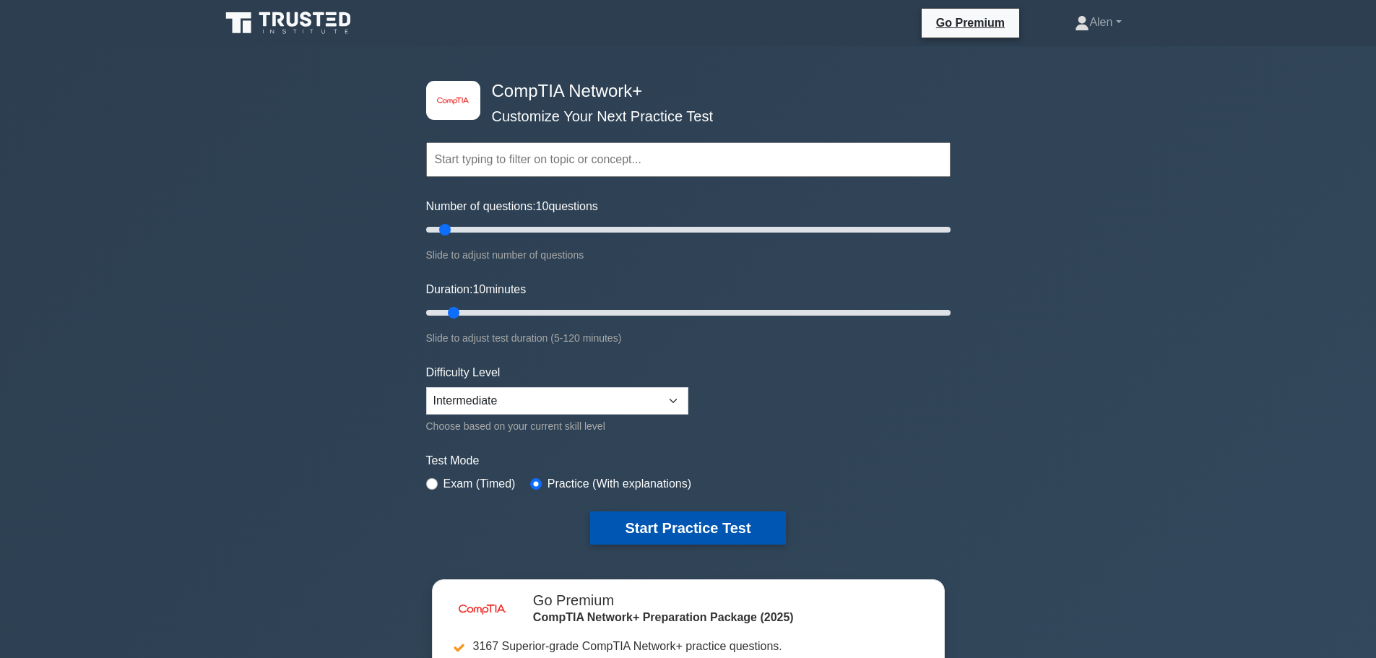
click at [679, 531] on button "Start Practice Test" at bounding box center [687, 527] width 195 height 33
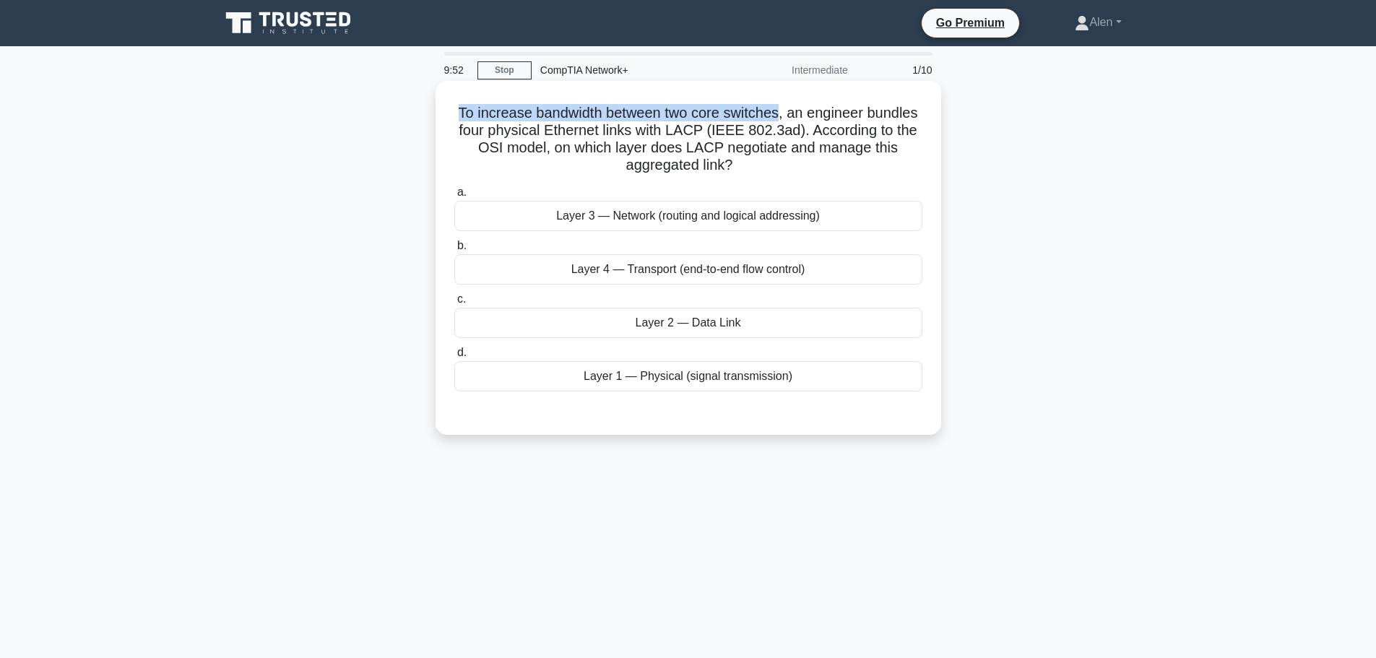
drag, startPoint x: 782, startPoint y: 115, endPoint x: 455, endPoint y: 118, distance: 327.1
click at [455, 118] on h5 "To increase bandwidth between two core switches, an engineer bundles four physi…" at bounding box center [688, 139] width 471 height 71
click at [664, 118] on h5 "To increase bandwidth between two core switches, an engineer bundles four physi…" at bounding box center [688, 139] width 471 height 71
drag, startPoint x: 493, startPoint y: 129, endPoint x: 617, endPoint y: 130, distance: 124.2
click at [617, 130] on h5 "To increase bandwidth between two core switches, an engineer bundles four physi…" at bounding box center [688, 139] width 471 height 71
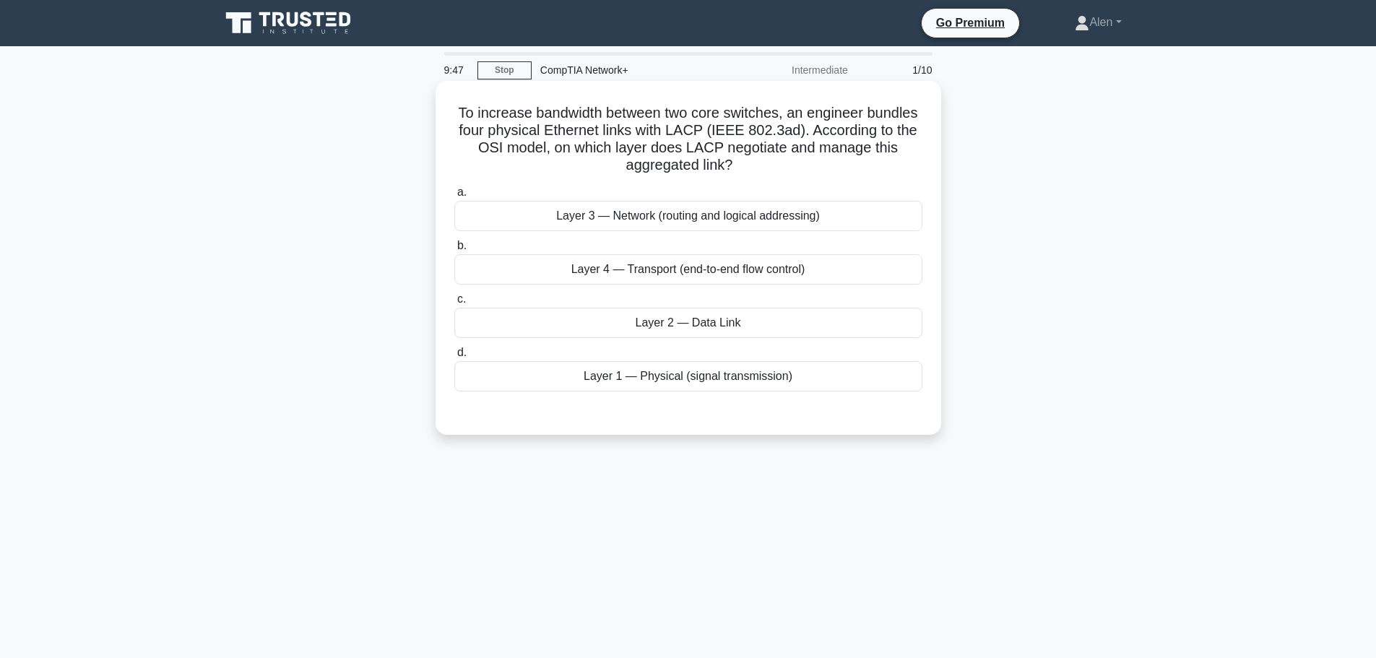
click at [480, 116] on h5 "To increase bandwidth between two core switches, an engineer bundles four physi…" at bounding box center [688, 139] width 471 height 71
click at [645, 272] on div "Layer 4 — Transport (end-to-end flow control)" at bounding box center [688, 269] width 468 height 30
click at [454, 251] on input "b. Layer 4 — Transport (end-to-end flow control)" at bounding box center [454, 245] width 0 height 9
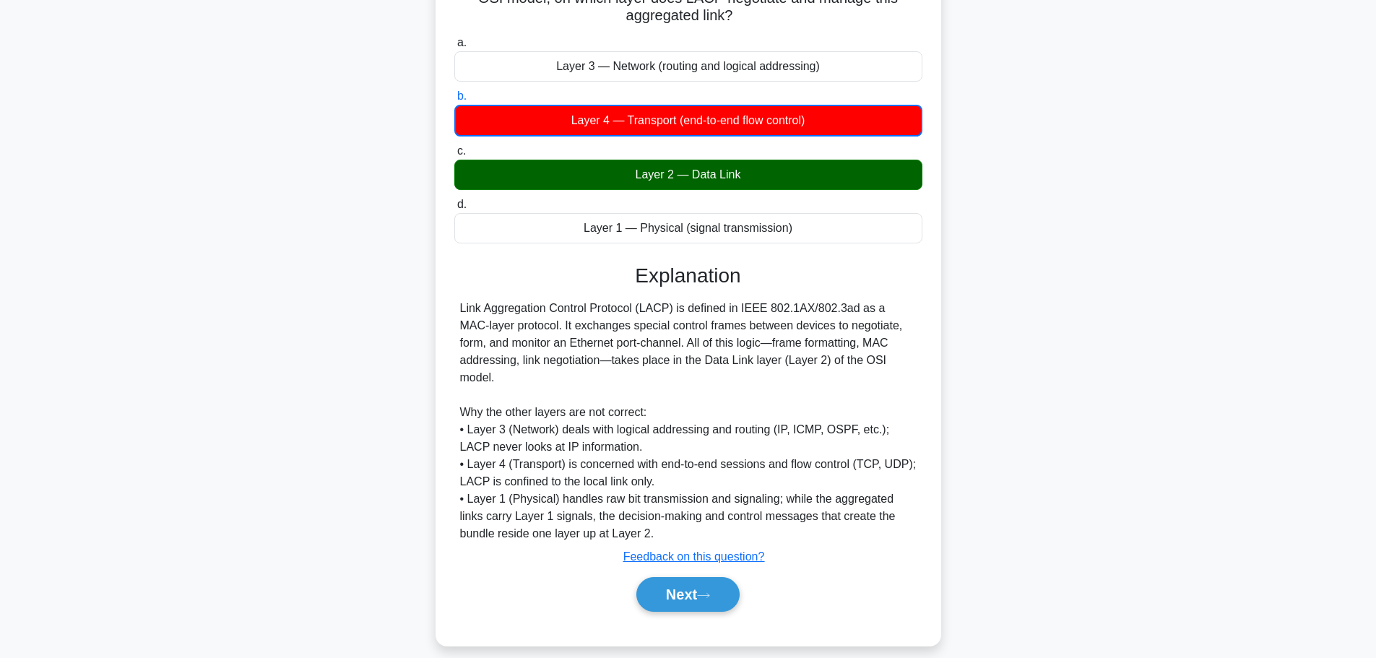
scroll to position [165, 0]
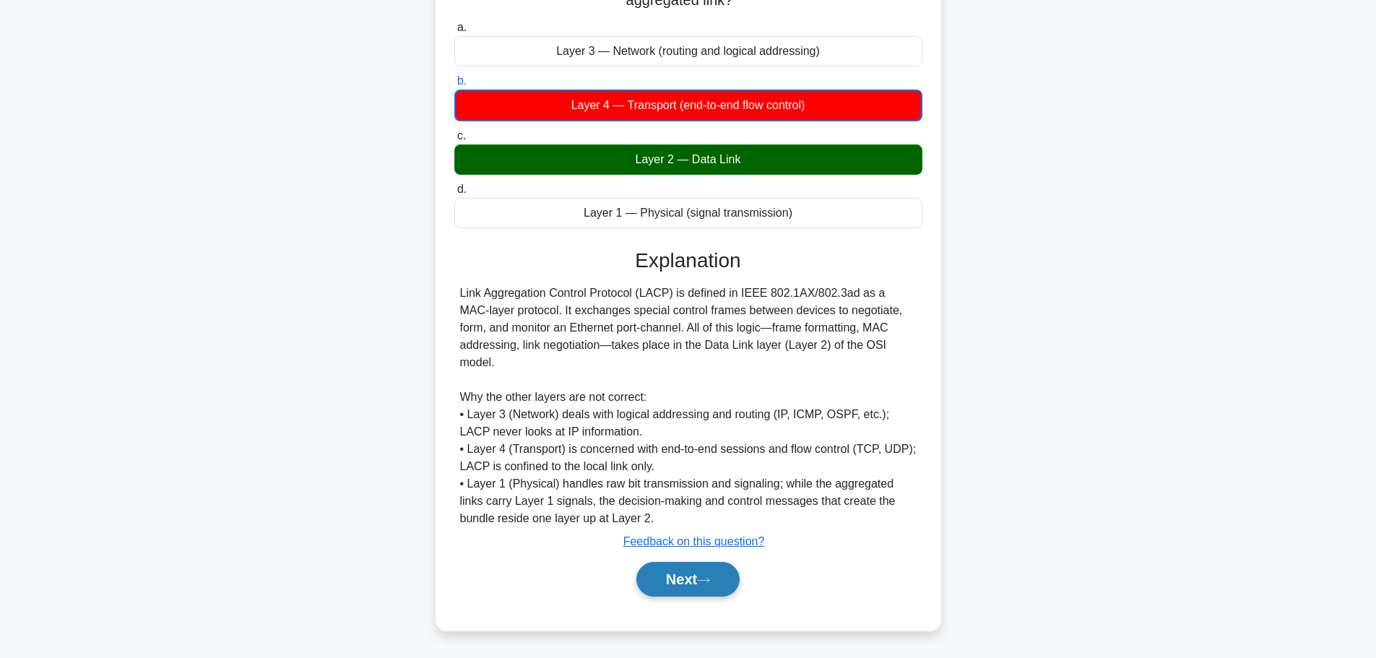
click at [676, 583] on button "Next" at bounding box center [687, 579] width 103 height 35
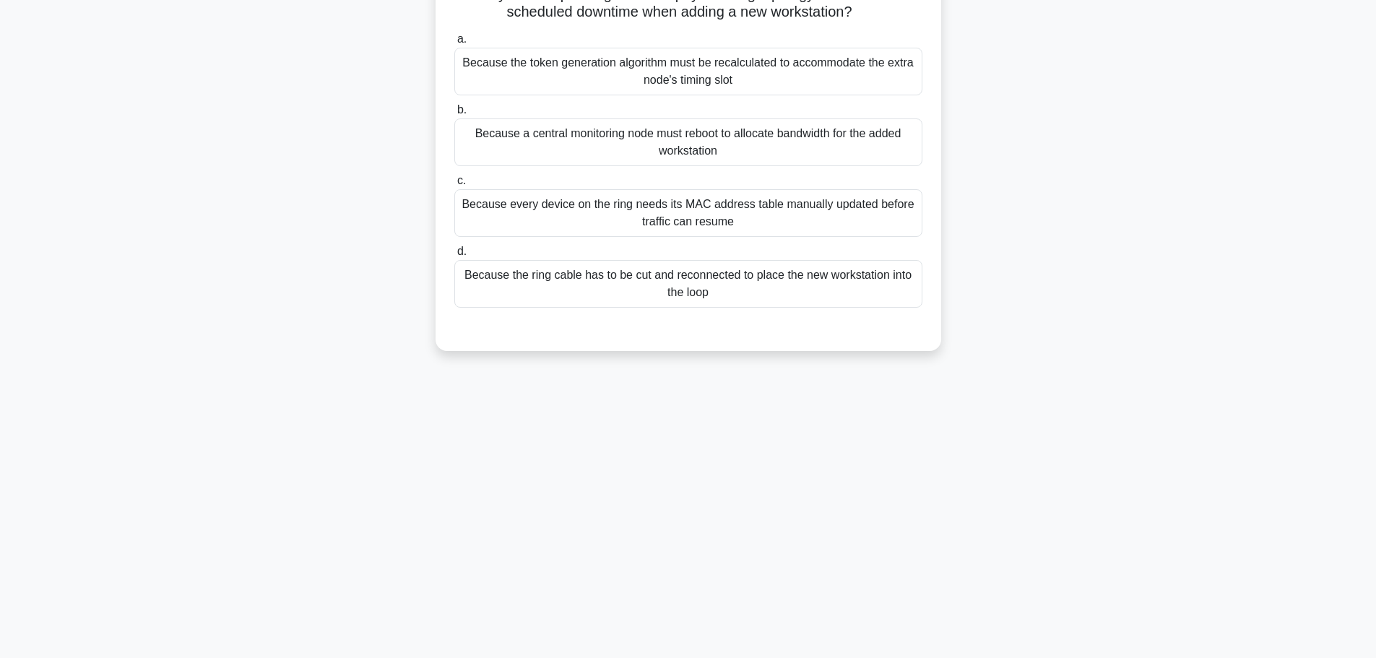
scroll to position [0, 0]
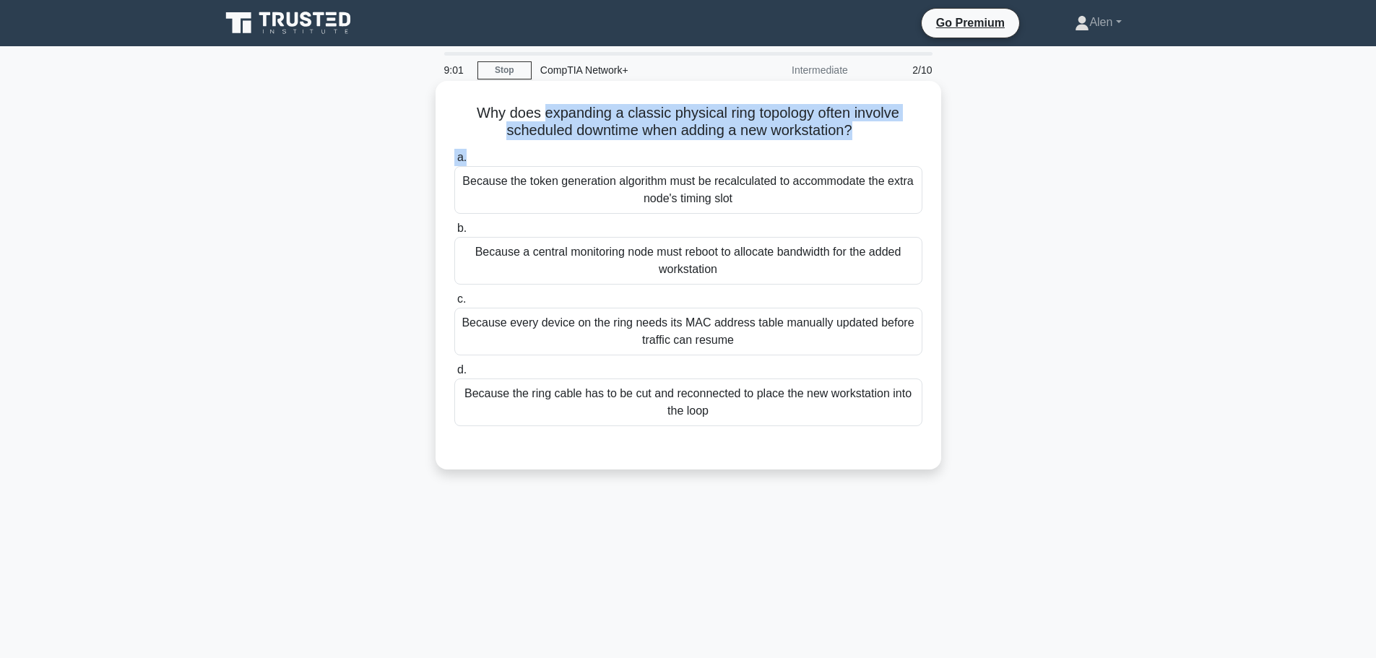
drag, startPoint x: 542, startPoint y: 114, endPoint x: 848, endPoint y: 202, distance: 318.6
click at [849, 147] on div "Why does expanding a classic physical ring topology often involve scheduled dow…" at bounding box center [688, 275] width 494 height 377
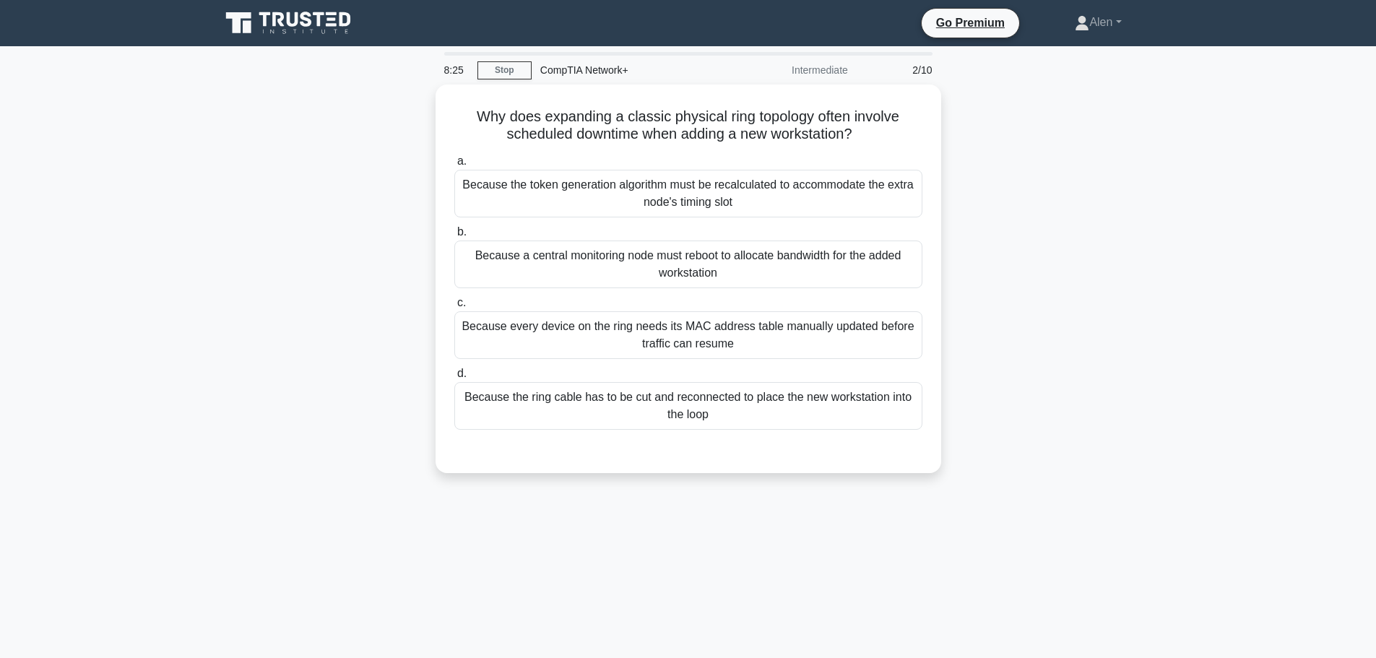
click at [1106, 277] on div "Why does expanding a classic physical ring topology often involve scheduled dow…" at bounding box center [688, 287] width 953 height 406
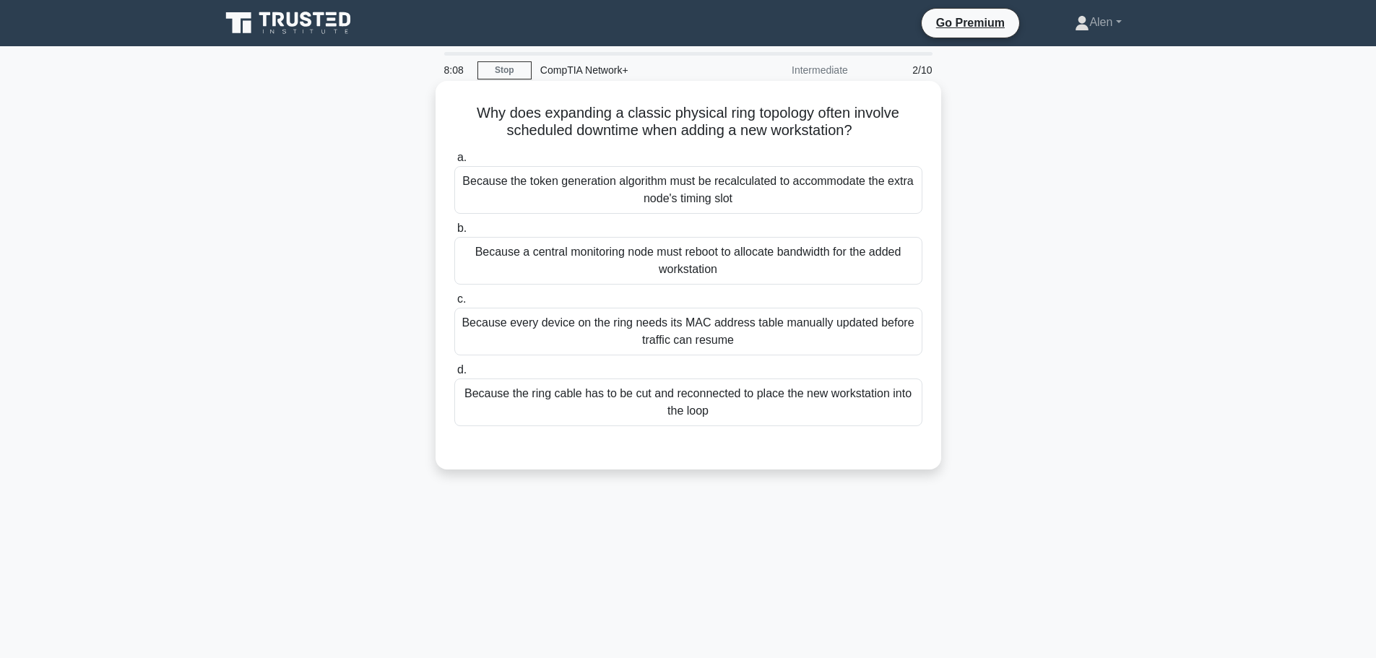
click at [664, 191] on div "Because the token generation algorithm must be recalculated to accommodate the …" at bounding box center [688, 190] width 468 height 48
click at [454, 162] on input "a. Because the token generation algorithm must be recalculated to accommodate t…" at bounding box center [454, 157] width 0 height 9
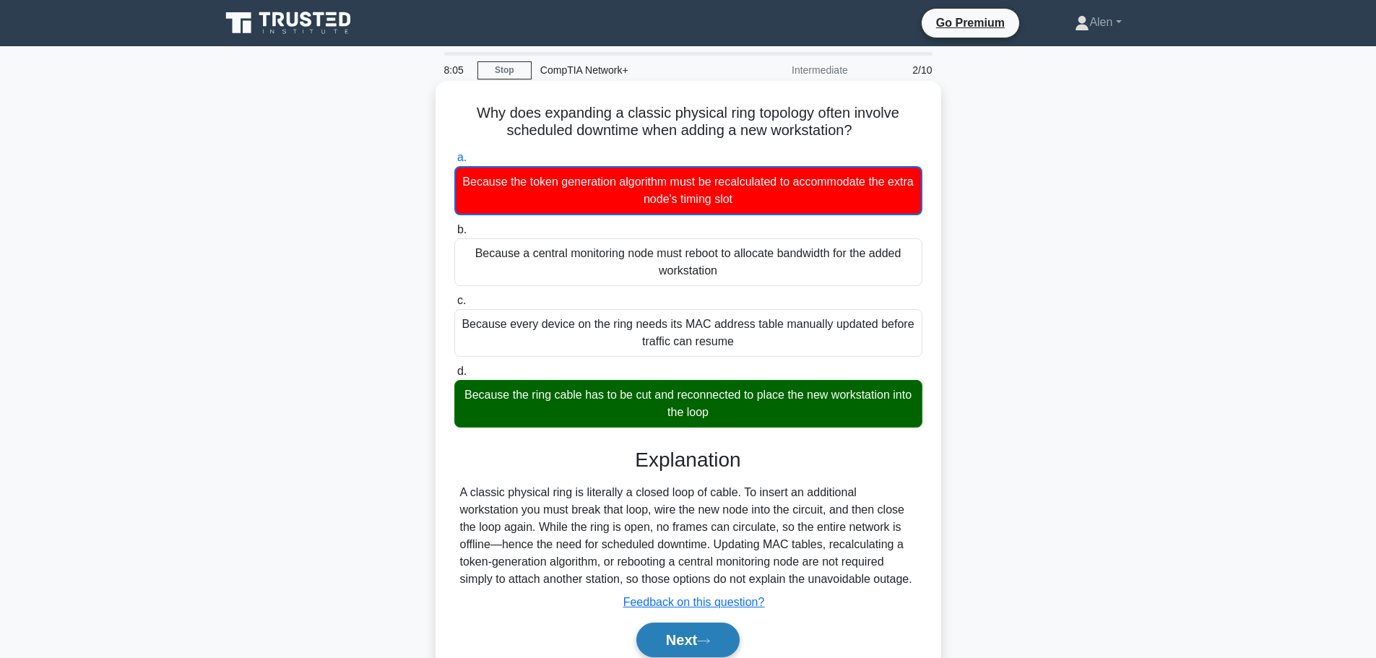
click at [689, 635] on button "Next" at bounding box center [687, 639] width 103 height 35
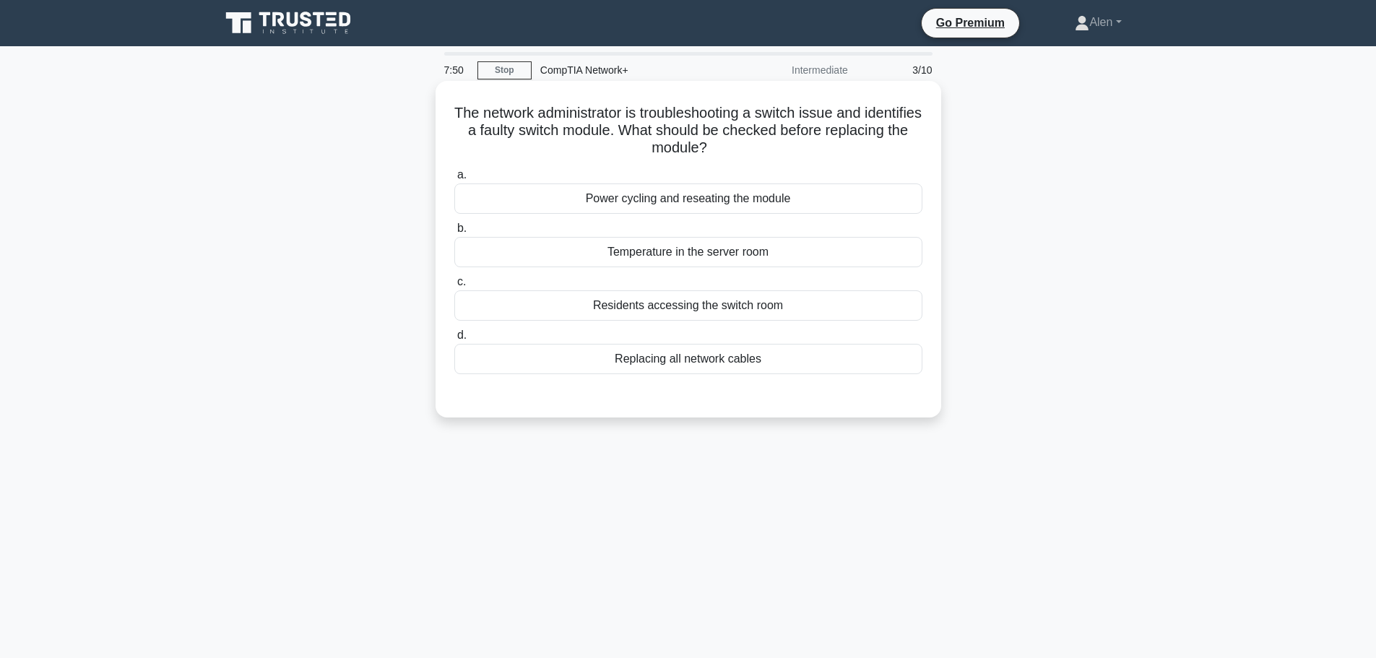
click at [669, 204] on div "Power cycling and reseating the module" at bounding box center [688, 198] width 468 height 30
click at [454, 180] on input "a. Power cycling and reseating the module" at bounding box center [454, 174] width 0 height 9
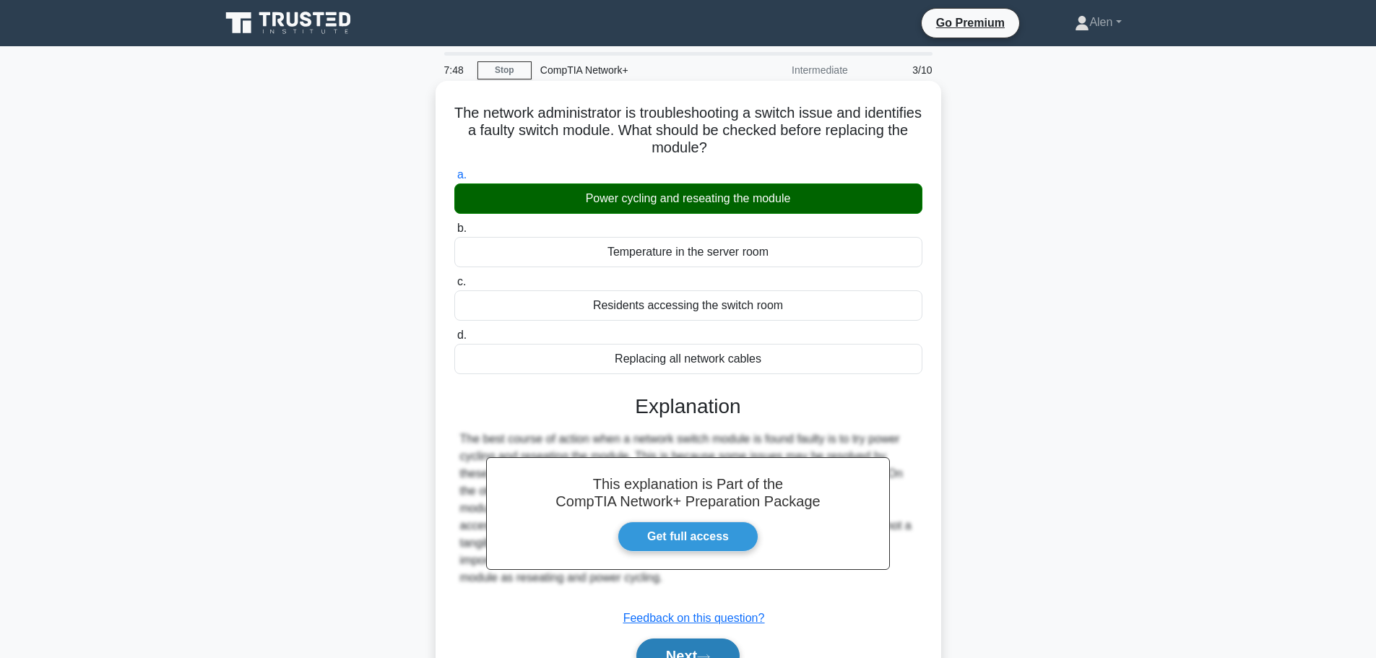
click at [697, 643] on button "Next" at bounding box center [687, 655] width 103 height 35
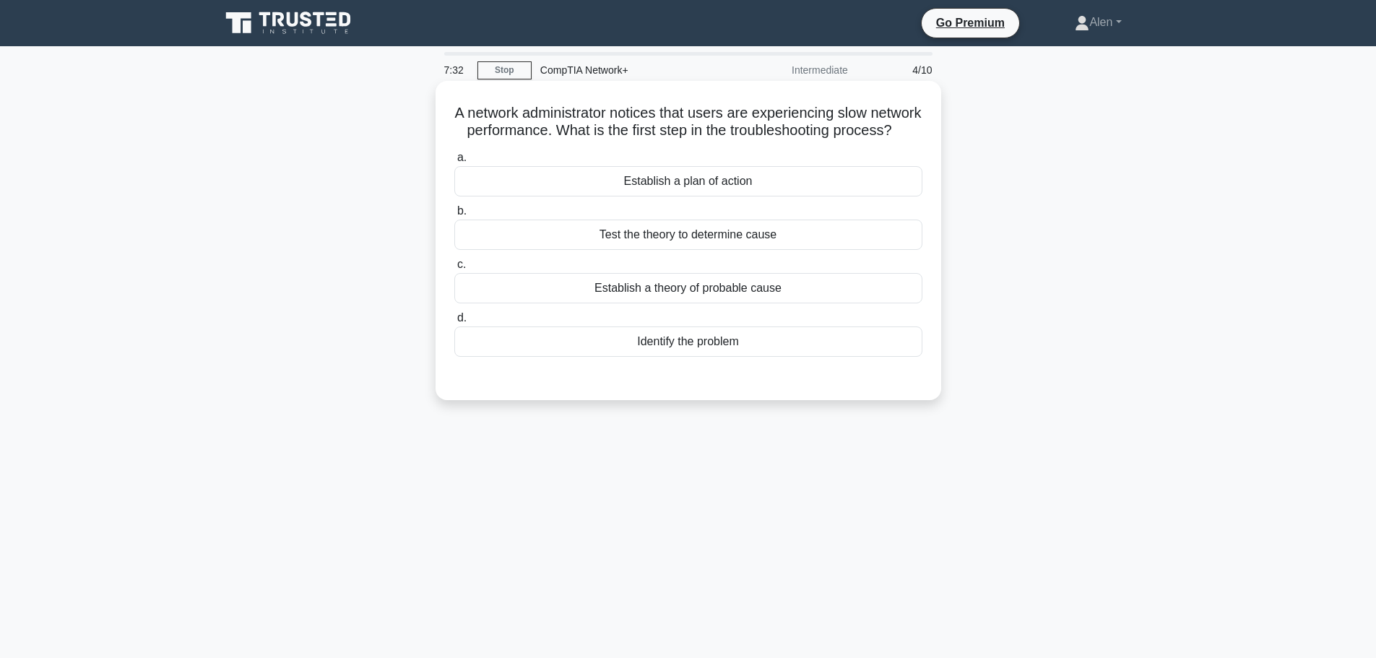
click at [692, 303] on div "Establish a theory of probable cause" at bounding box center [688, 288] width 468 height 30
click at [454, 269] on input "c. Establish a theory of probable cause" at bounding box center [454, 264] width 0 height 9
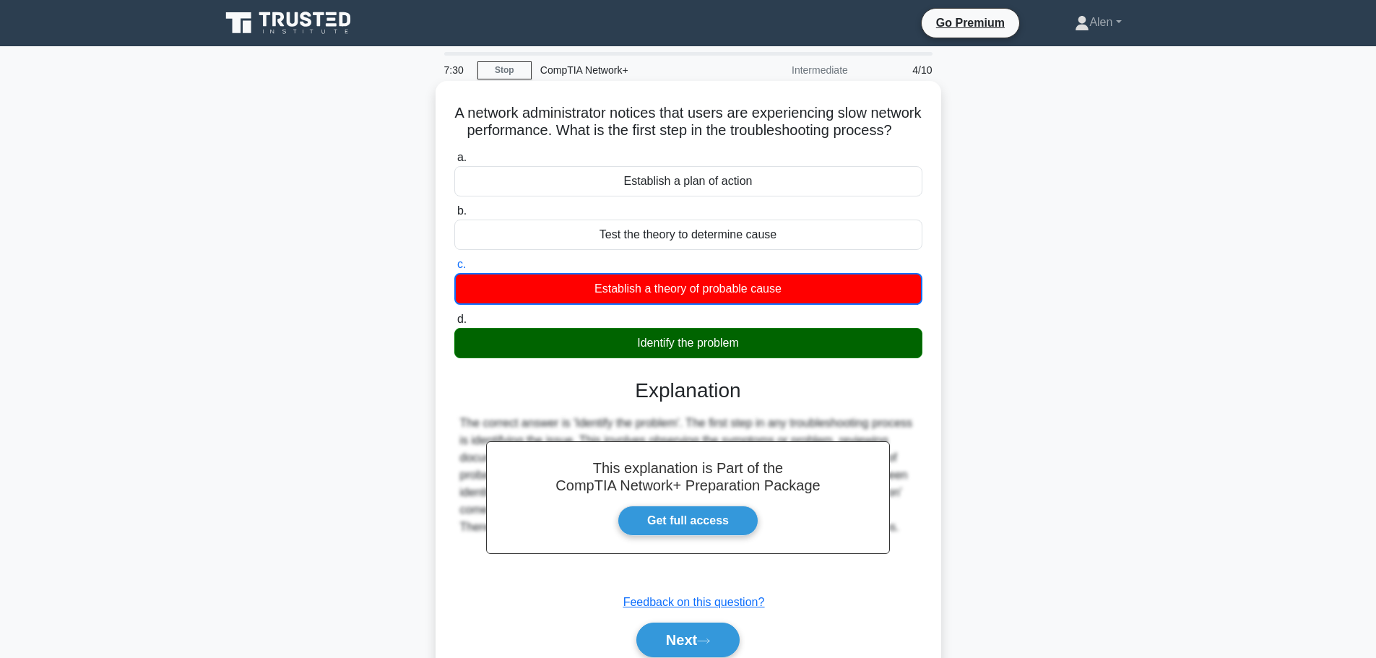
click at [687, 635] on div "Next" at bounding box center [688, 640] width 468 height 46
click at [687, 646] on button "Next" at bounding box center [687, 639] width 103 height 35
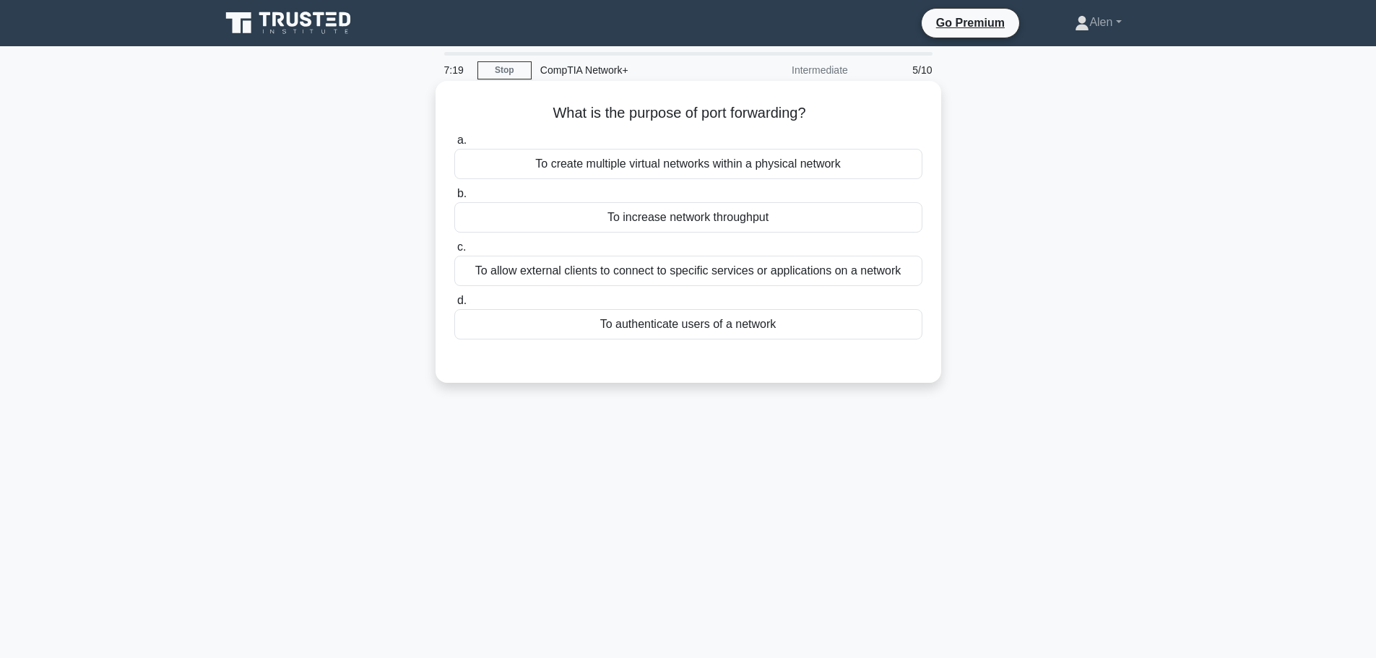
click at [718, 281] on div "To allow external clients to connect to specific services or applications on a …" at bounding box center [688, 271] width 468 height 30
click at [454, 252] on input "c. To allow external clients to connect to specific services or applications on…" at bounding box center [454, 247] width 0 height 9
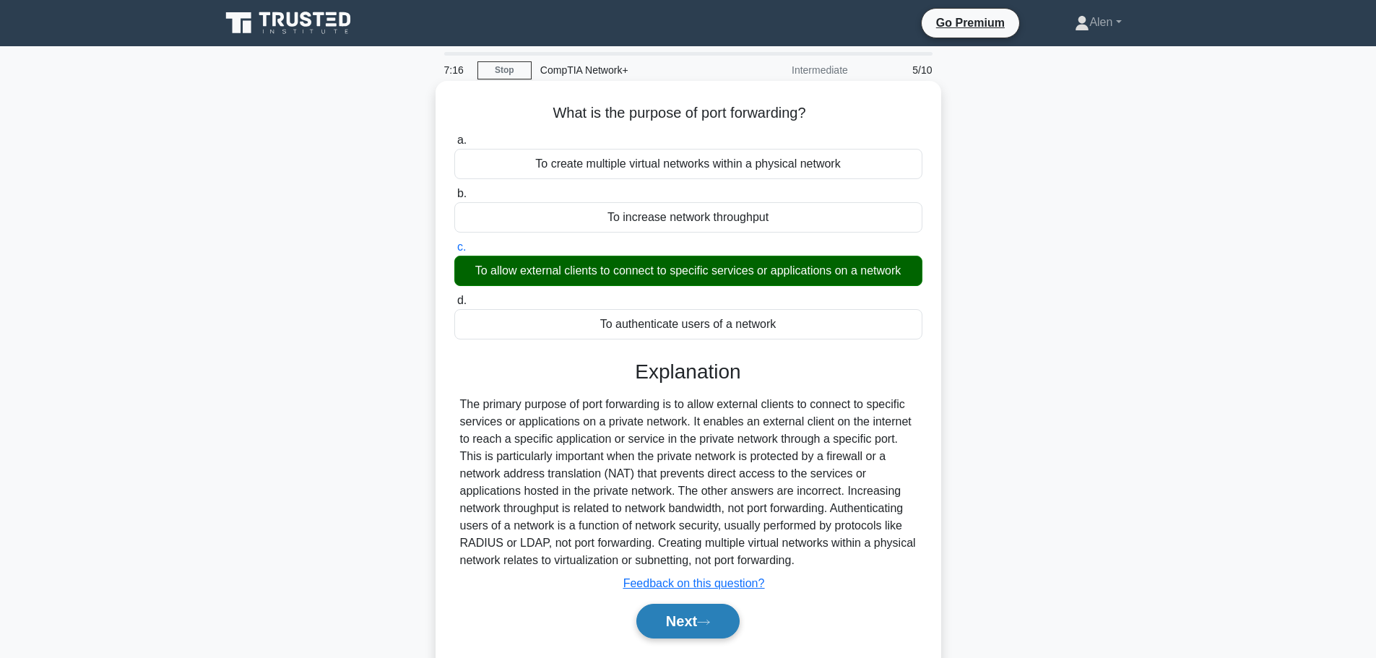
click at [717, 618] on button "Next" at bounding box center [687, 621] width 103 height 35
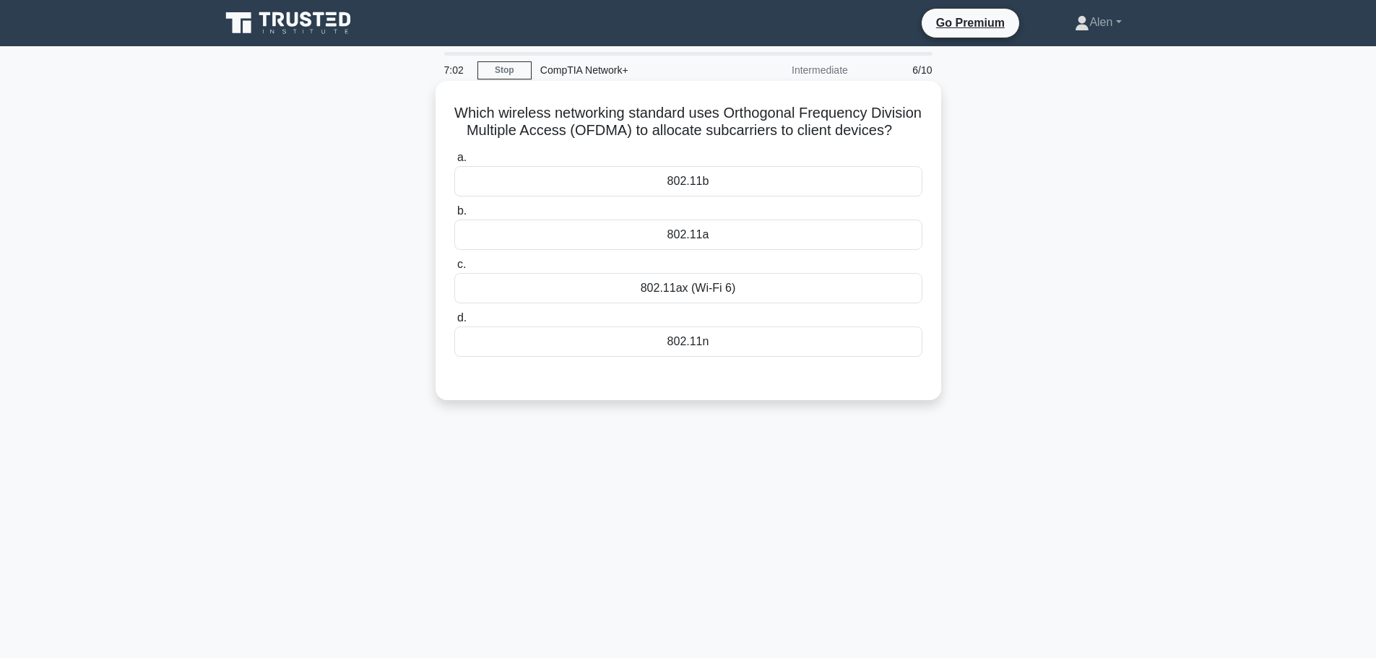
click at [717, 303] on div "802.11ax (Wi-Fi 6)" at bounding box center [688, 288] width 468 height 30
click at [454, 269] on input "c. 802.11ax (Wi-Fi 6)" at bounding box center [454, 264] width 0 height 9
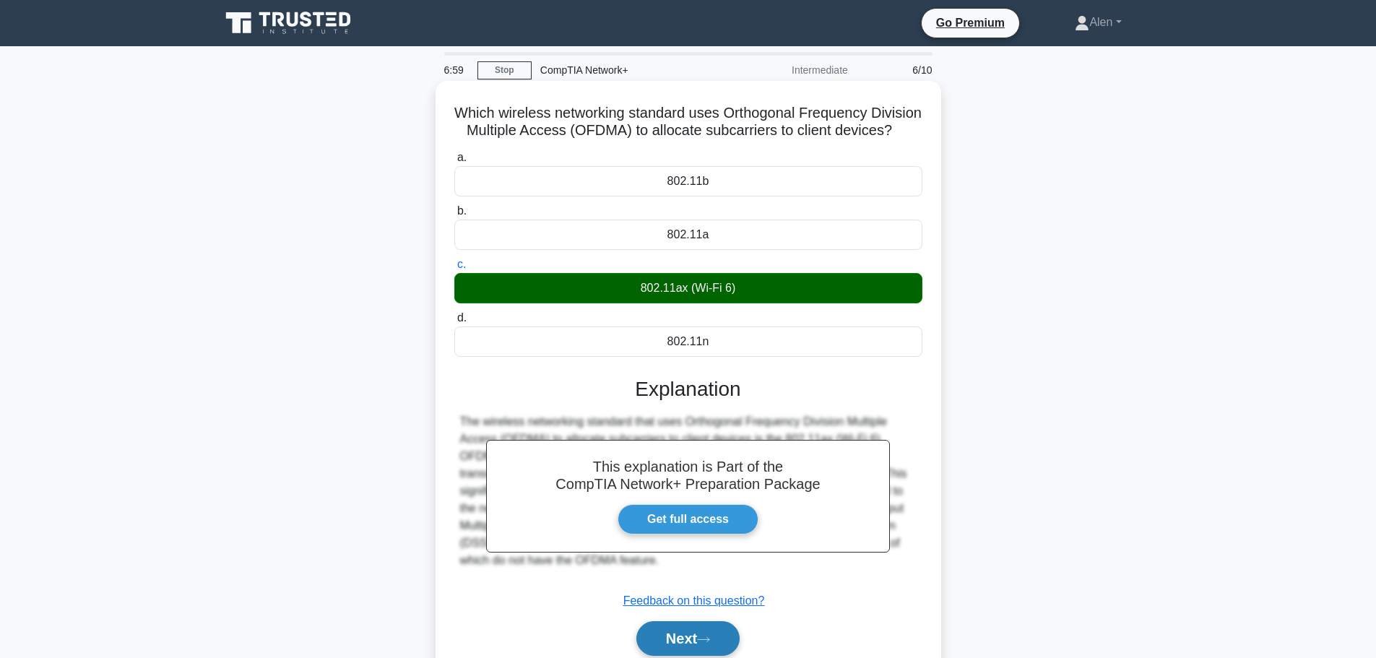
click at [685, 645] on button "Next" at bounding box center [687, 638] width 103 height 35
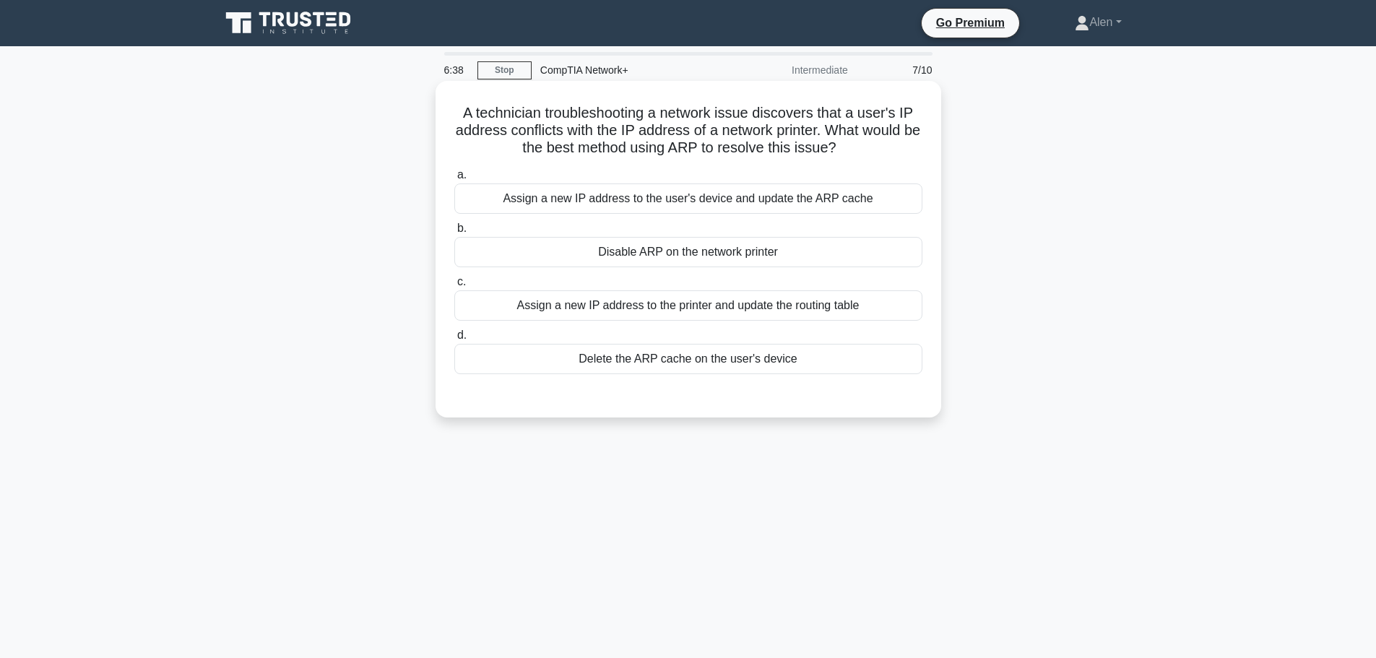
click at [714, 360] on div "Delete the ARP cache on the user's device" at bounding box center [688, 359] width 468 height 30
click at [454, 340] on input "d. Delete the ARP cache on the user's device" at bounding box center [454, 335] width 0 height 9
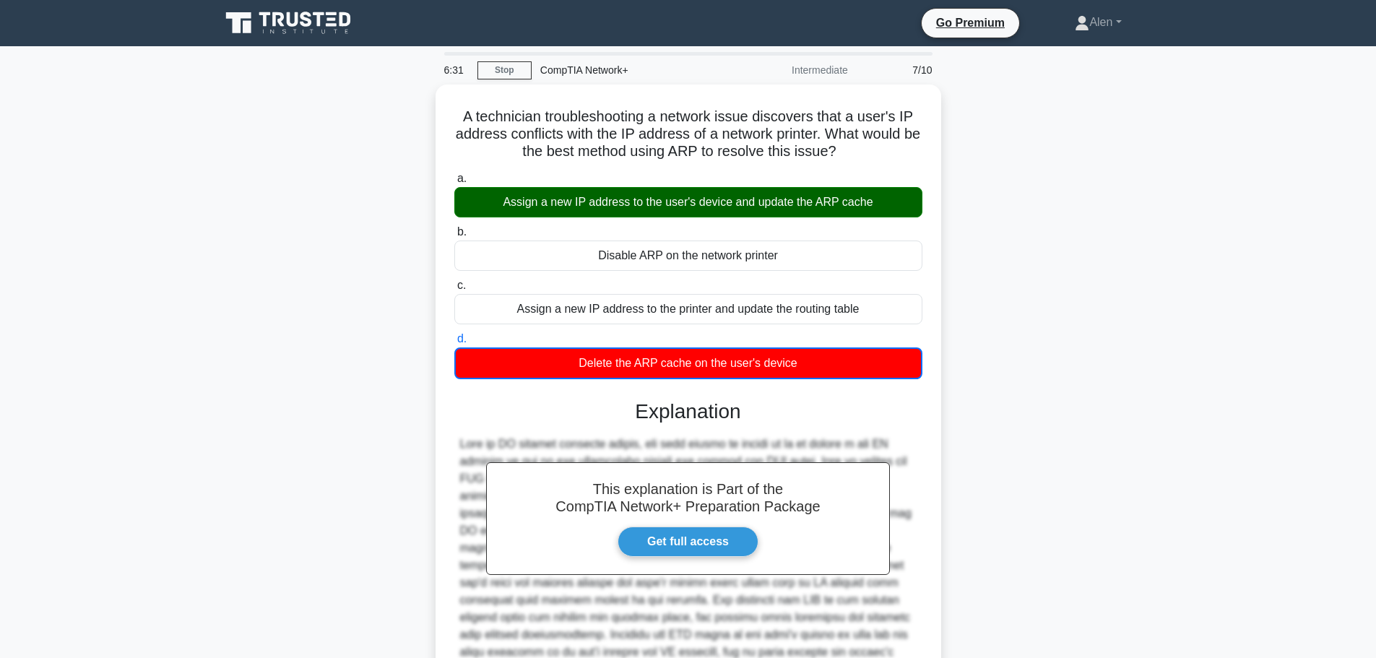
scroll to position [148, 0]
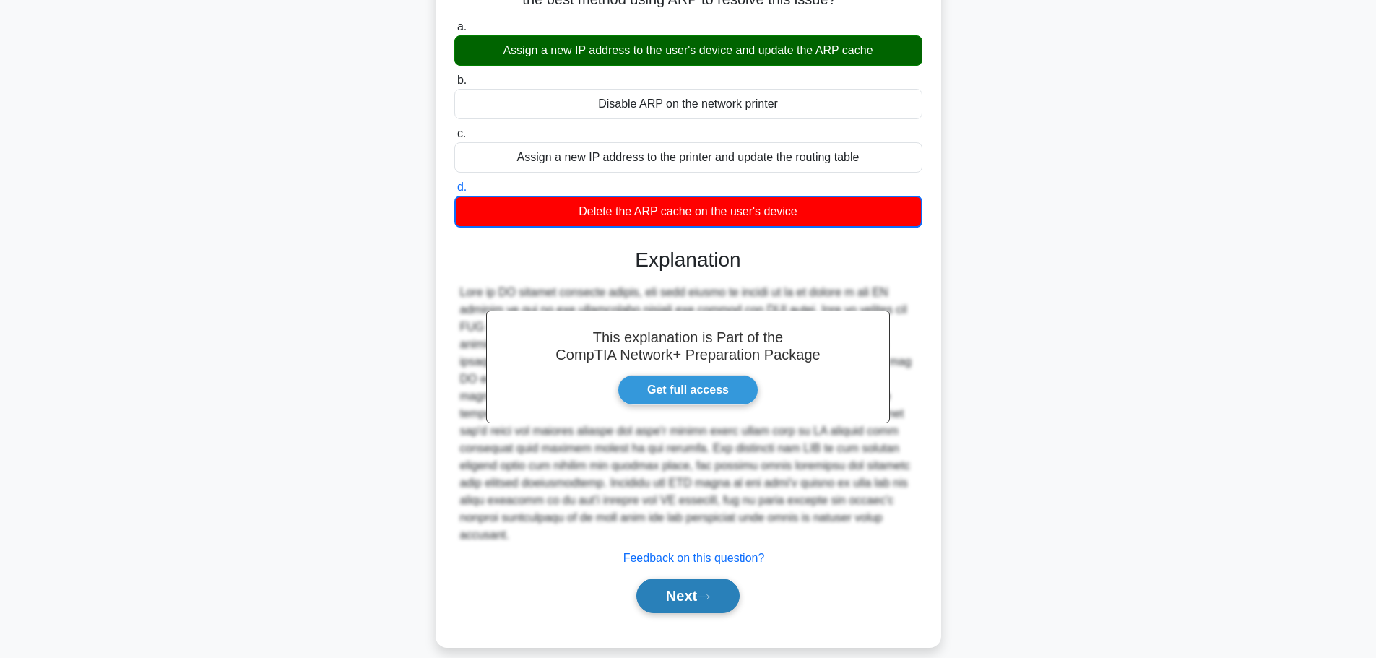
click at [658, 591] on button "Next" at bounding box center [687, 595] width 103 height 35
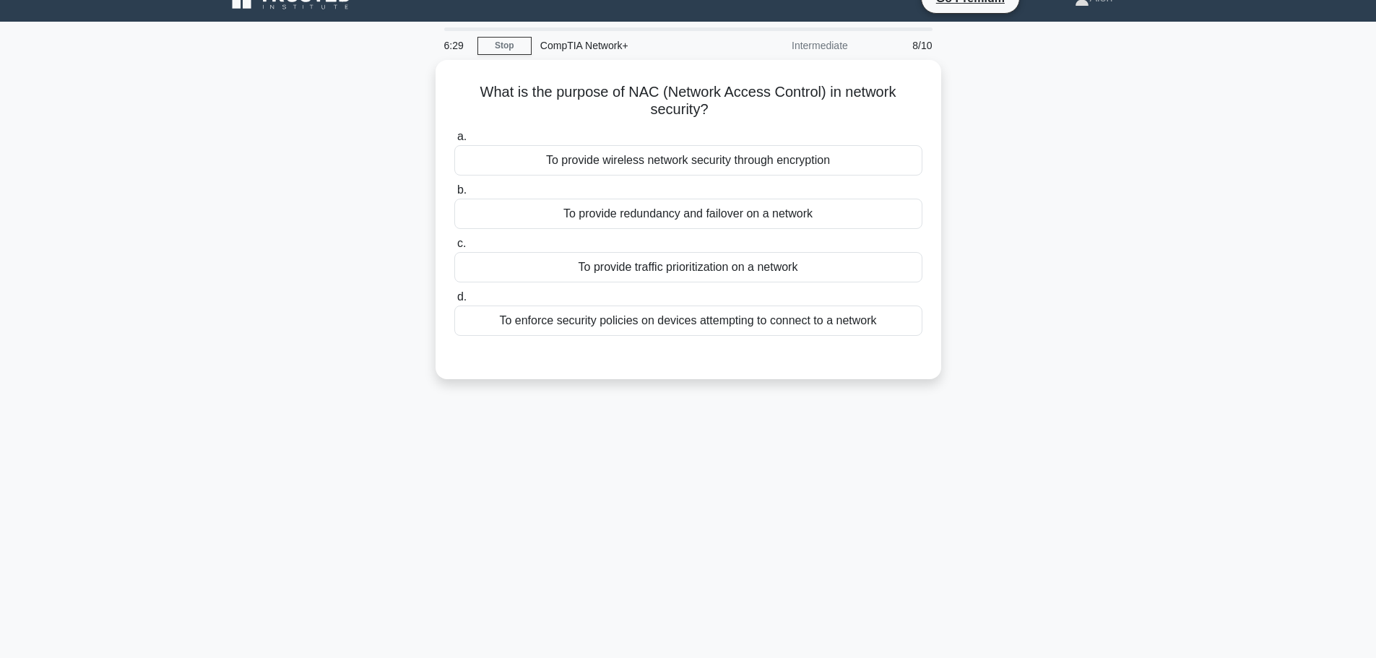
scroll to position [0, 0]
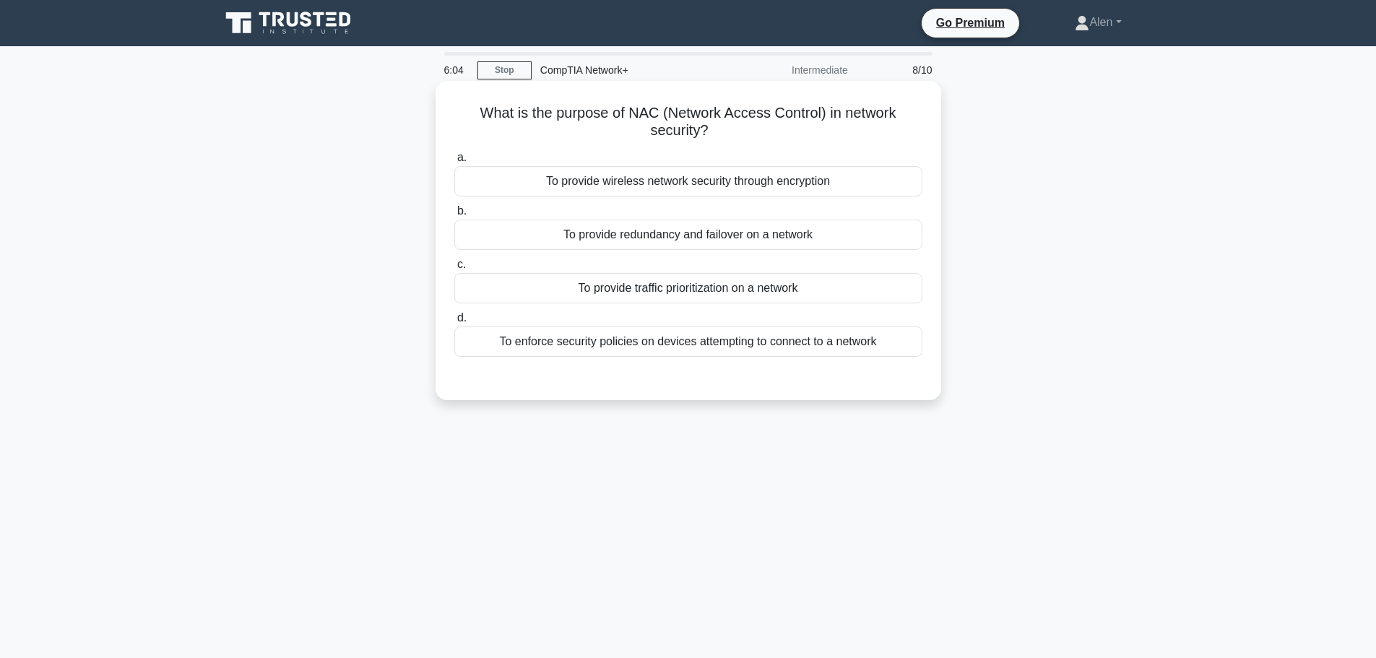
click at [843, 344] on div "To enforce security policies on devices attempting to connect to a network" at bounding box center [688, 341] width 468 height 30
click at [454, 323] on input "d. To enforce security policies on devices attempting to connect to a network" at bounding box center [454, 317] width 0 height 9
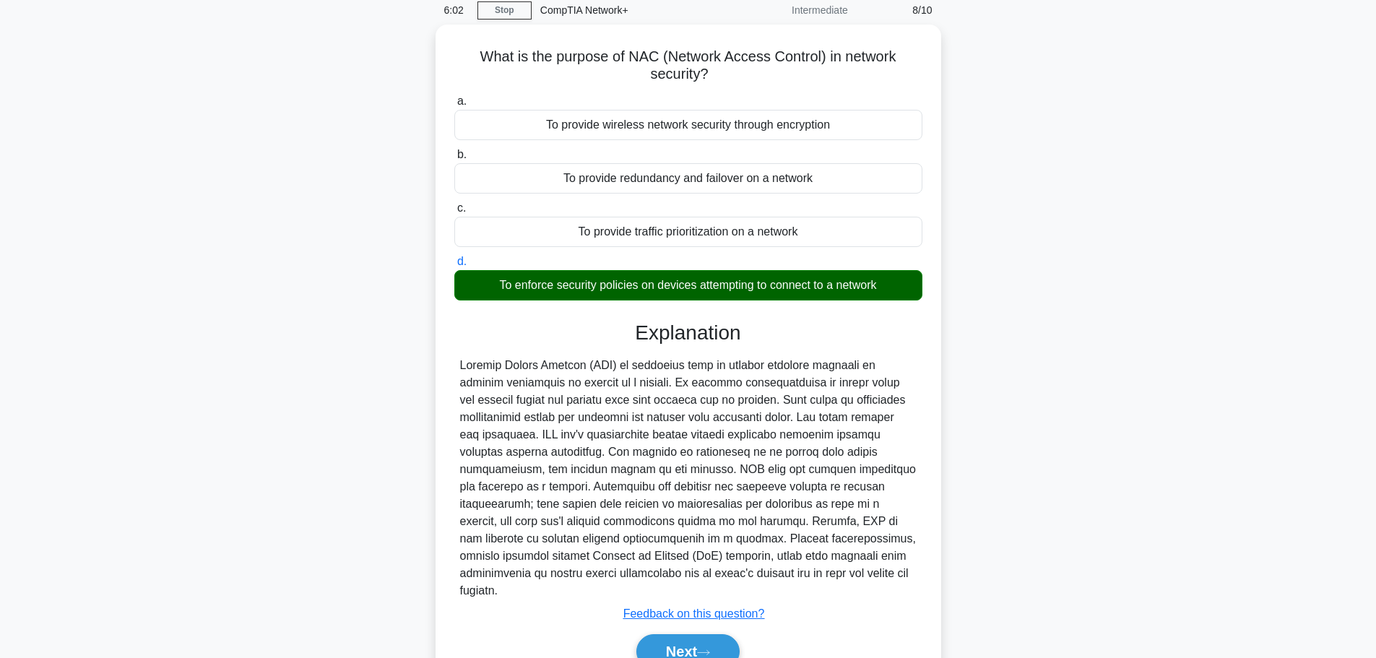
scroll to position [122, 0]
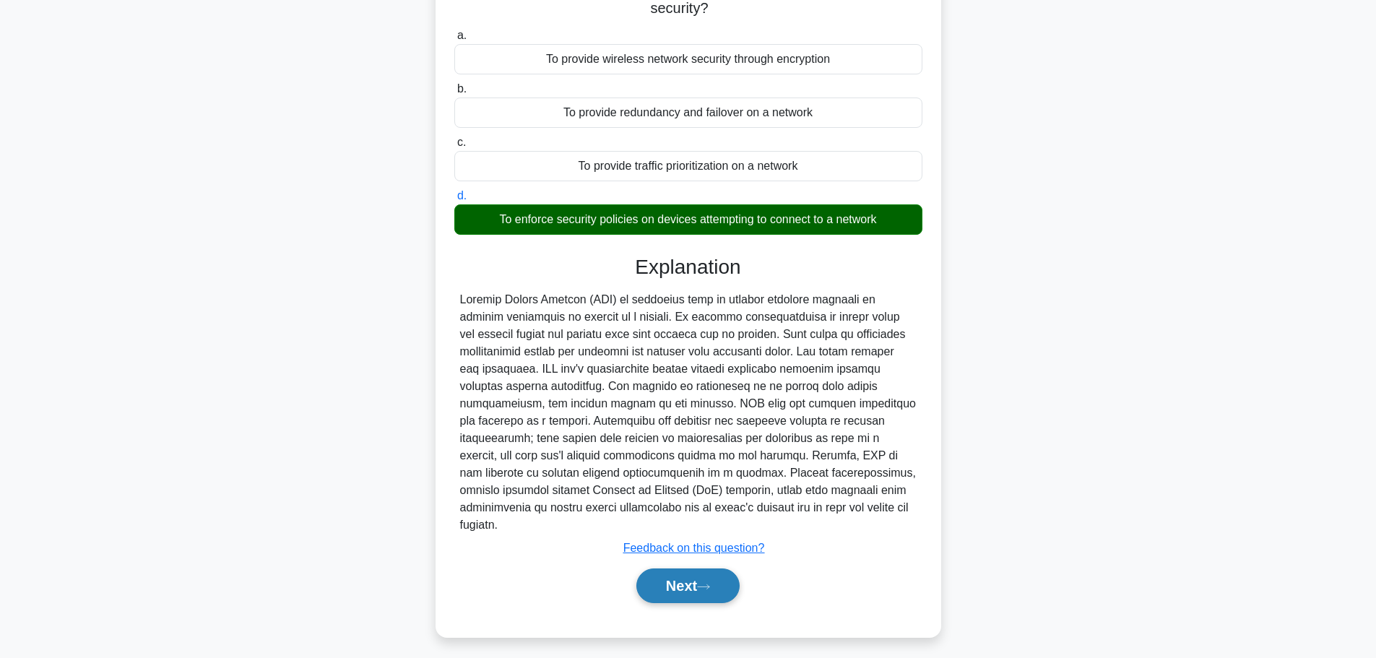
click at [721, 568] on button "Next" at bounding box center [687, 585] width 103 height 35
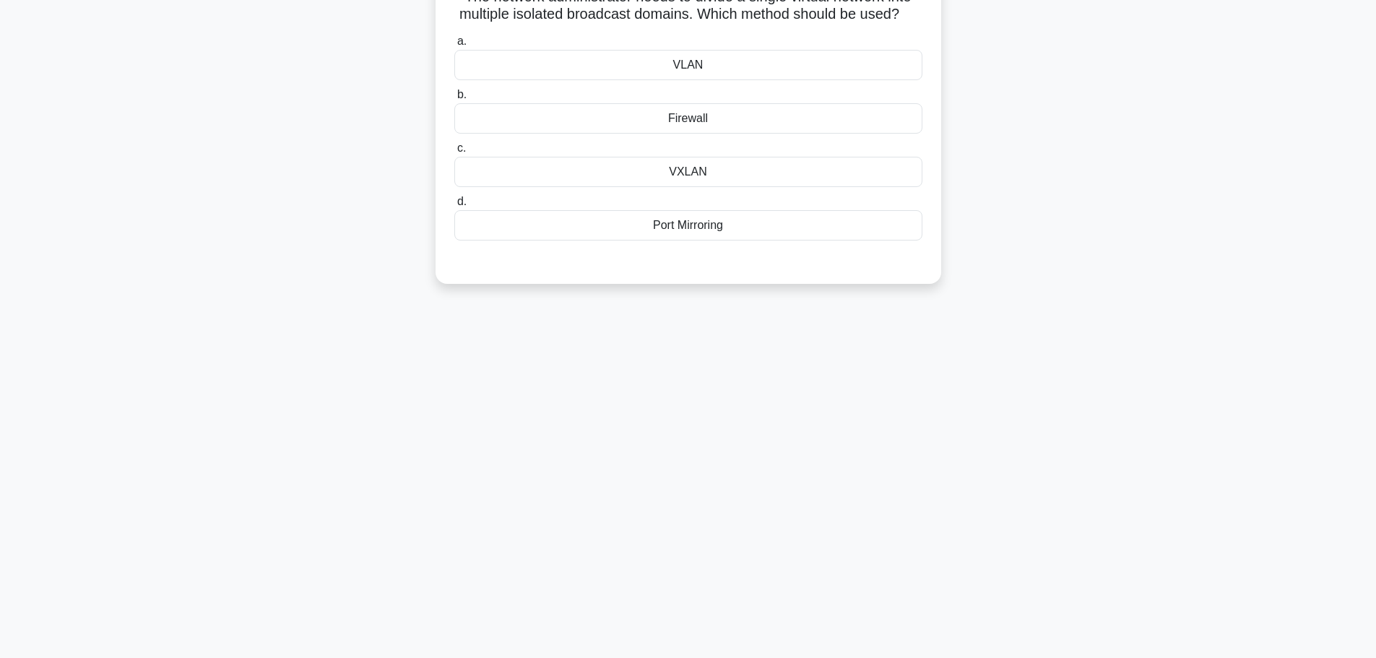
scroll to position [0, 0]
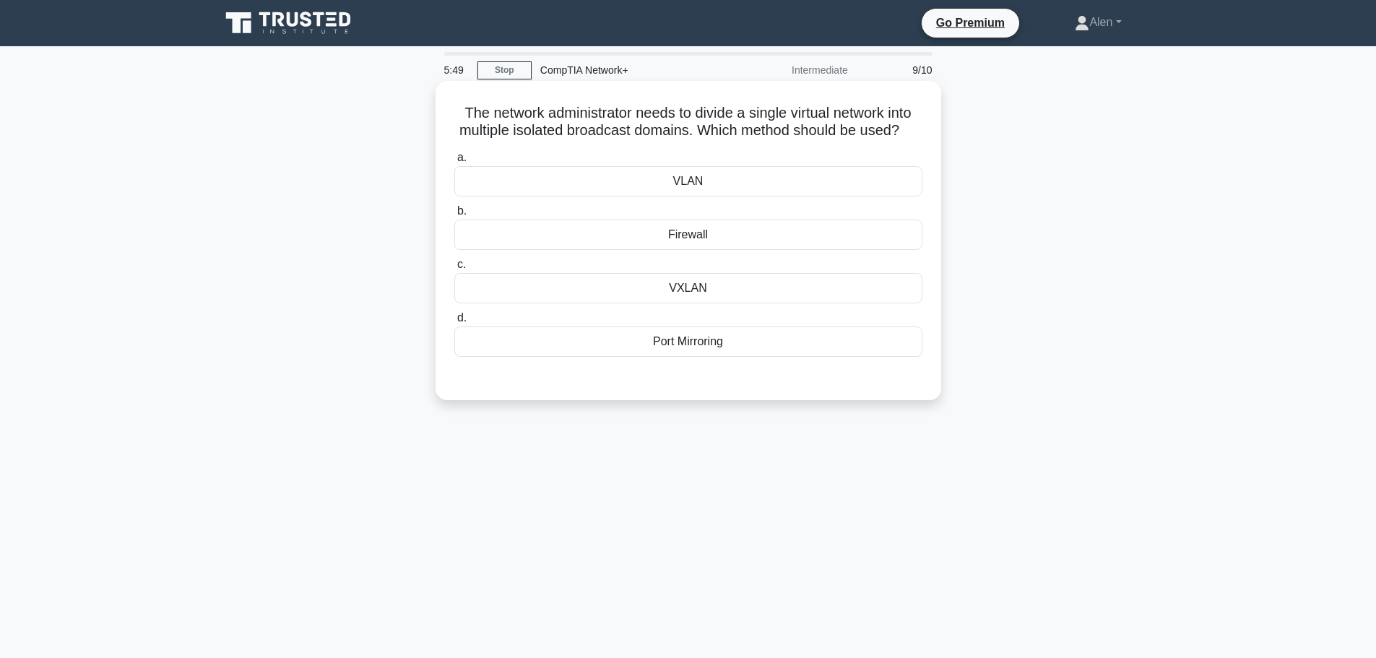
click at [702, 303] on div "VXLAN" at bounding box center [688, 288] width 468 height 30
click at [454, 269] on input "c. VXLAN" at bounding box center [454, 264] width 0 height 9
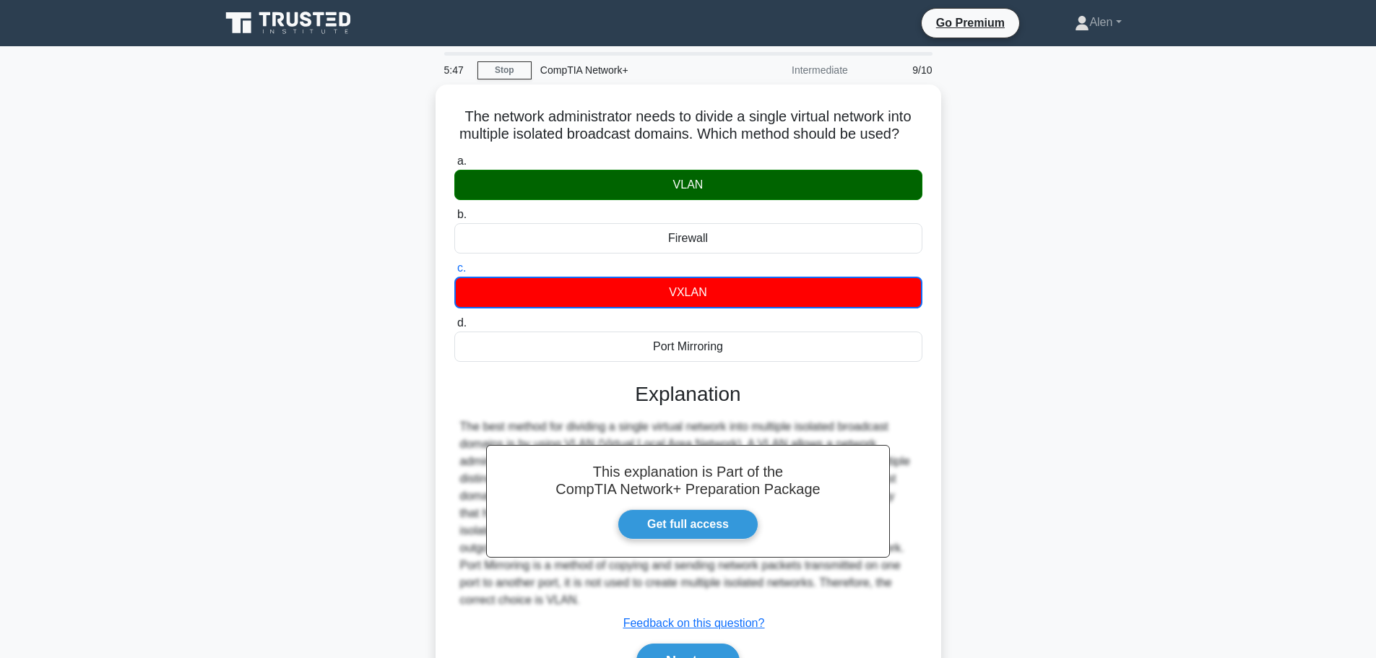
scroll to position [122, 0]
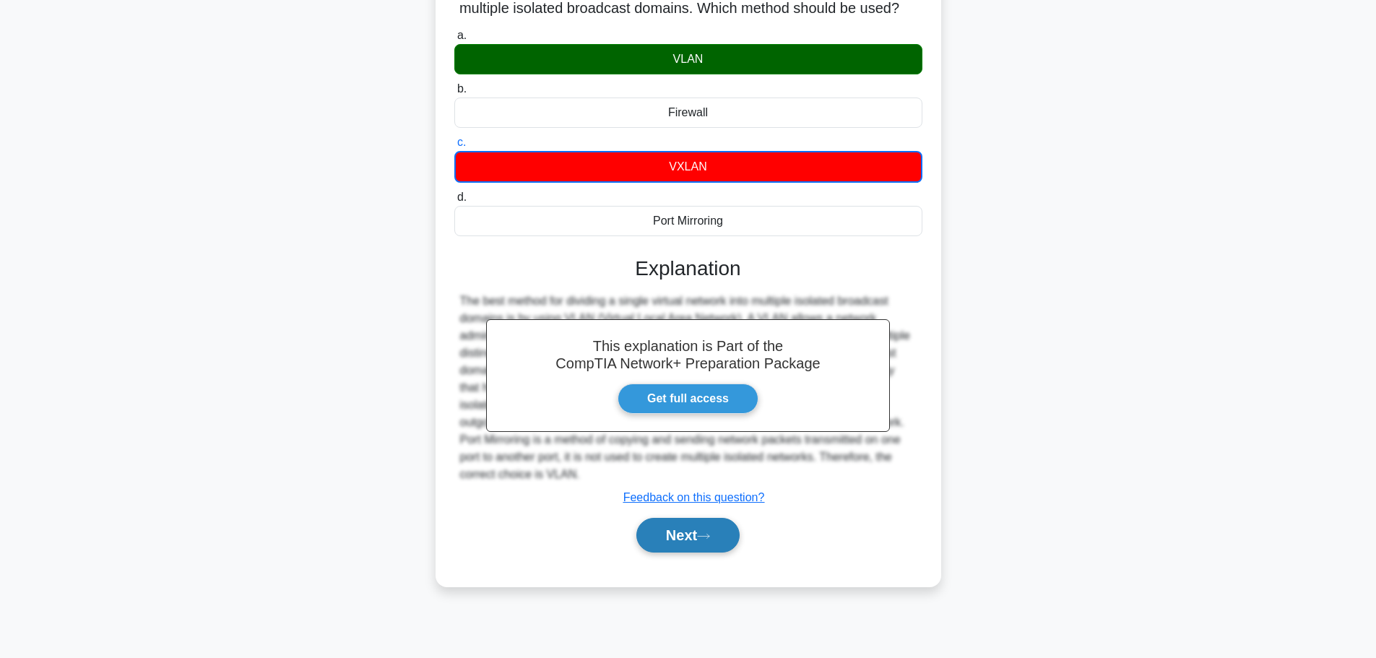
click at [660, 552] on button "Next" at bounding box center [687, 535] width 103 height 35
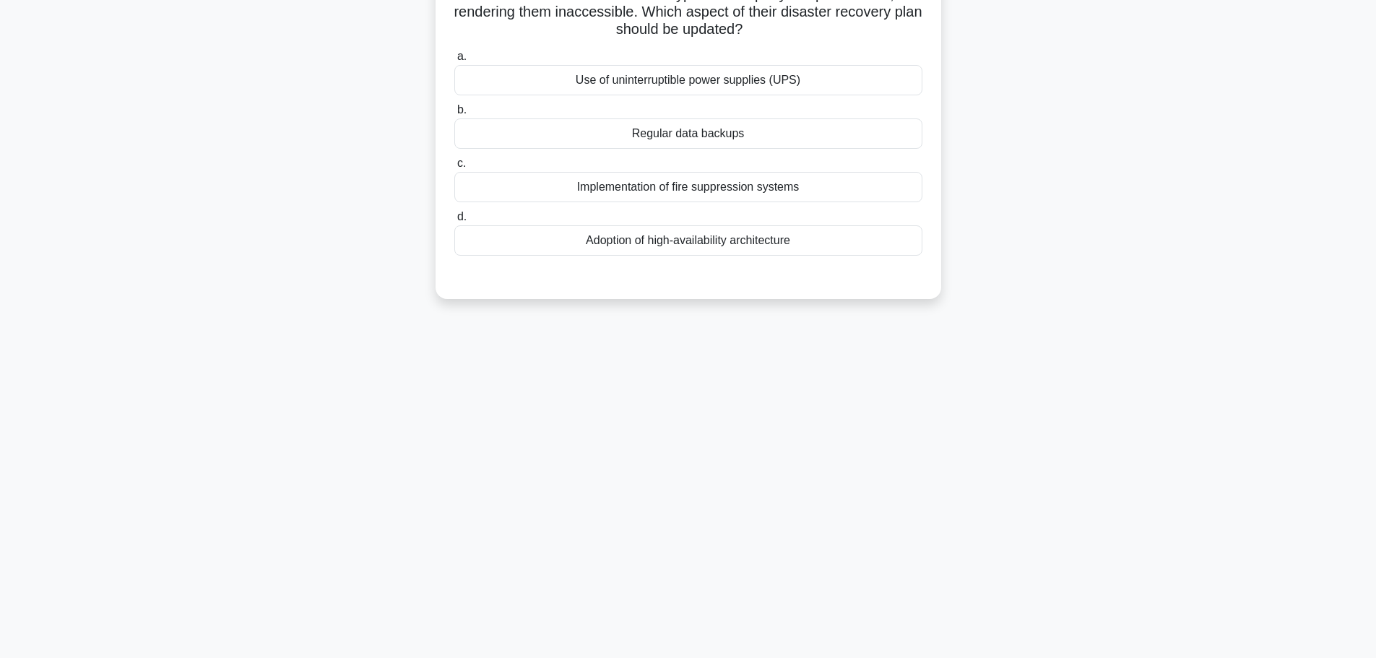
scroll to position [0, 0]
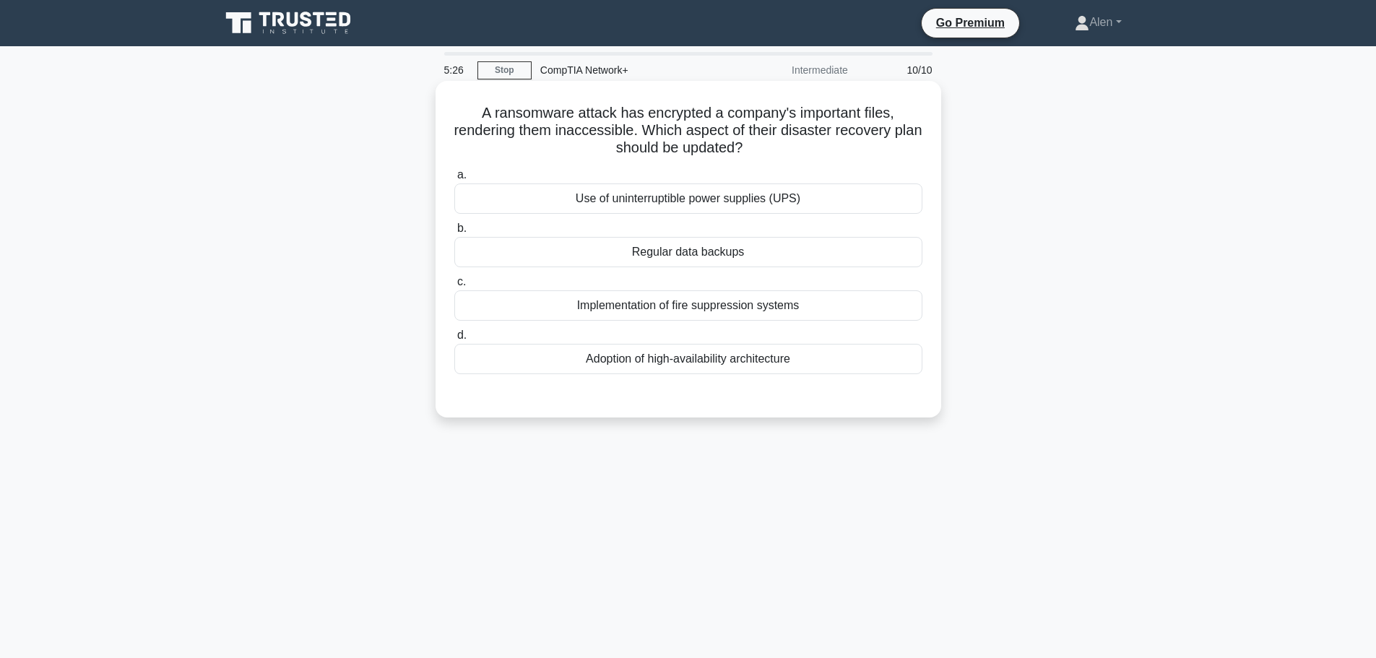
click at [664, 251] on div "Regular data backups" at bounding box center [688, 252] width 468 height 30
click at [454, 233] on input "b. Regular data backups" at bounding box center [454, 228] width 0 height 9
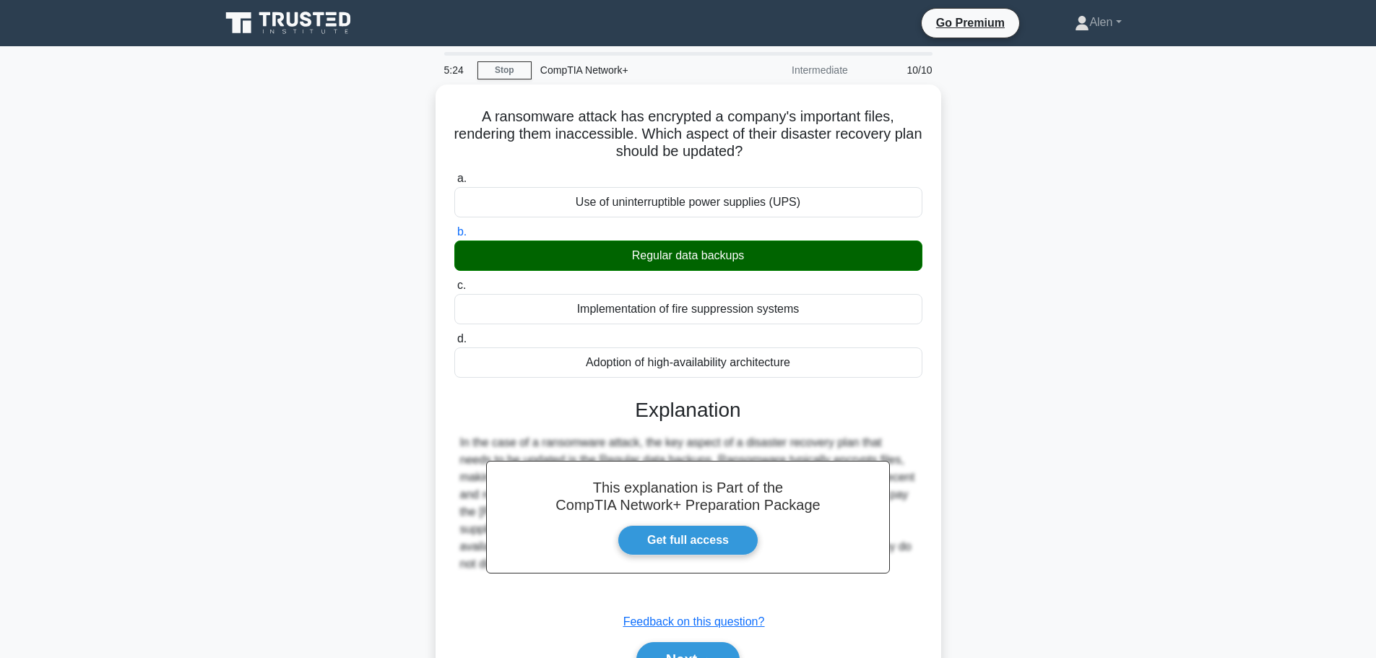
scroll to position [122, 0]
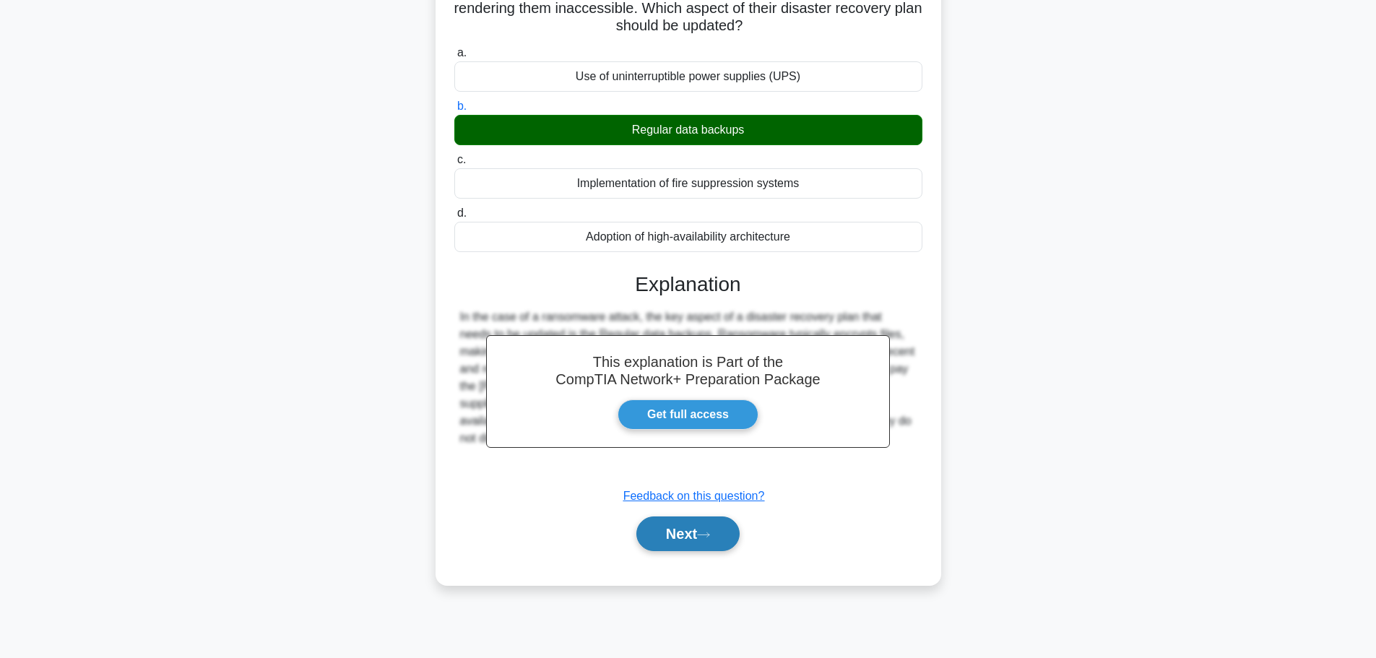
click at [700, 544] on button "Next" at bounding box center [687, 533] width 103 height 35
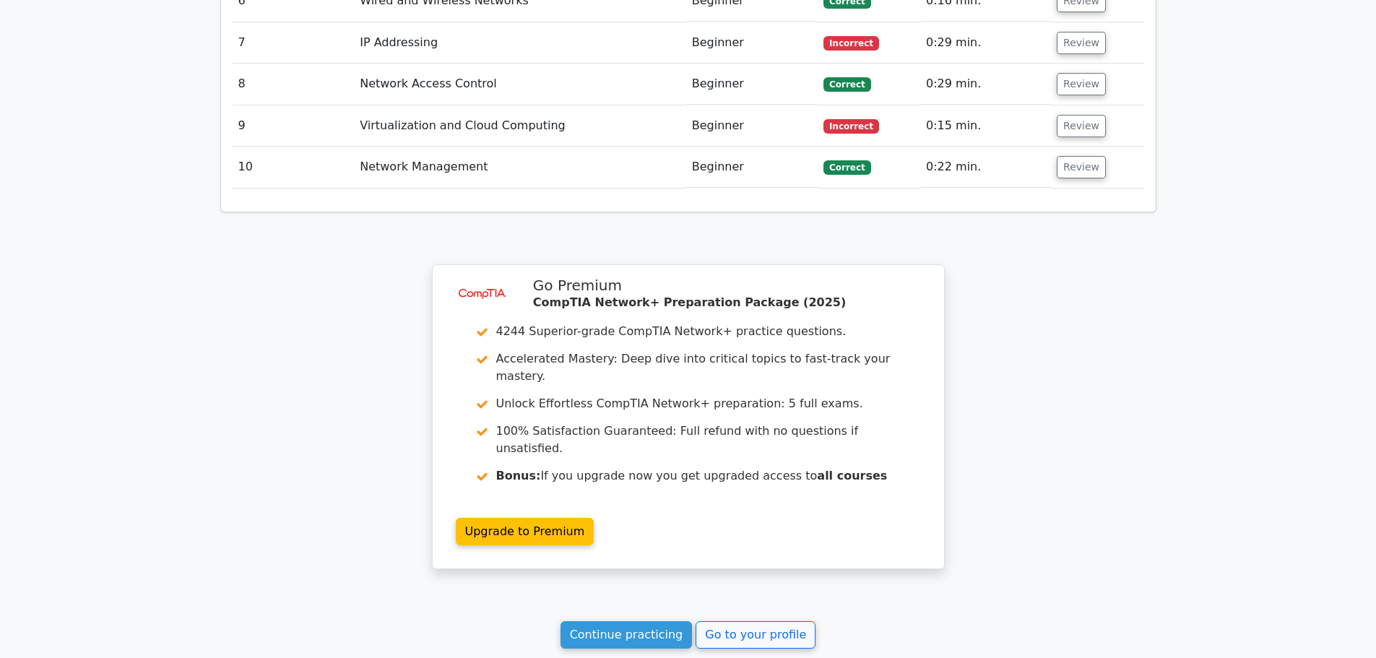
scroll to position [2153, 0]
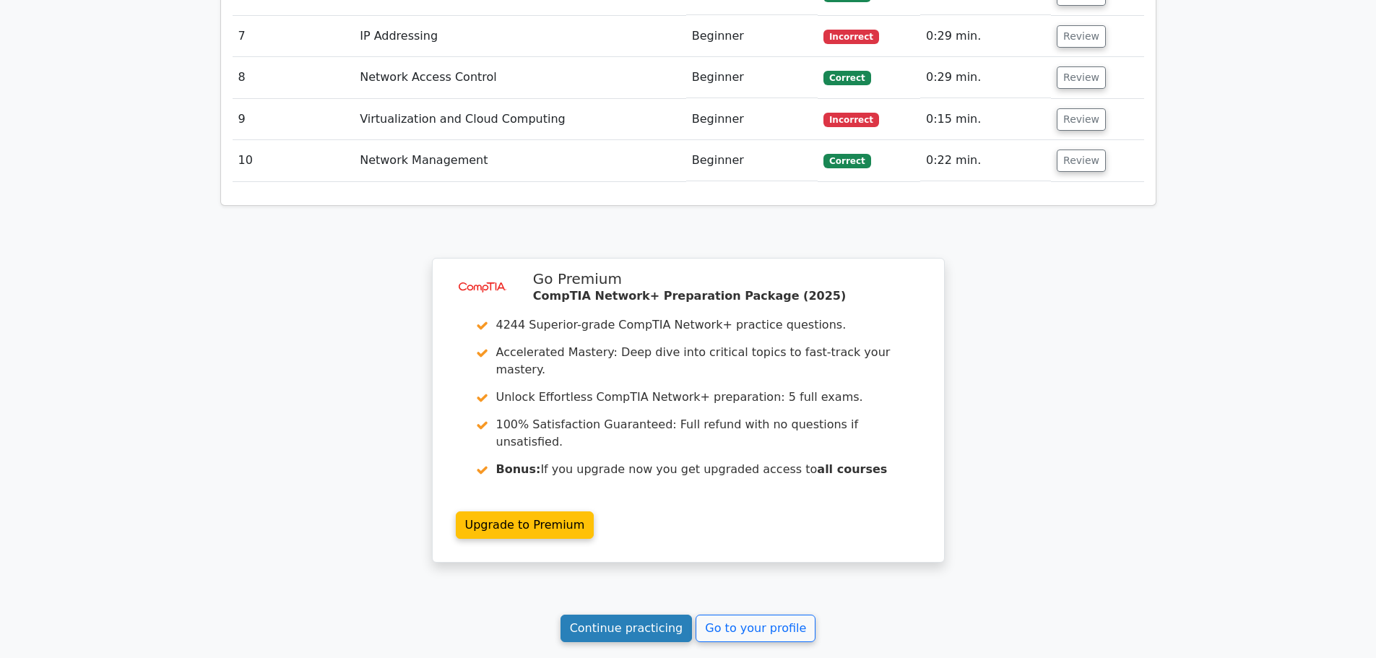
click at [643, 615] on link "Continue practicing" at bounding box center [626, 628] width 132 height 27
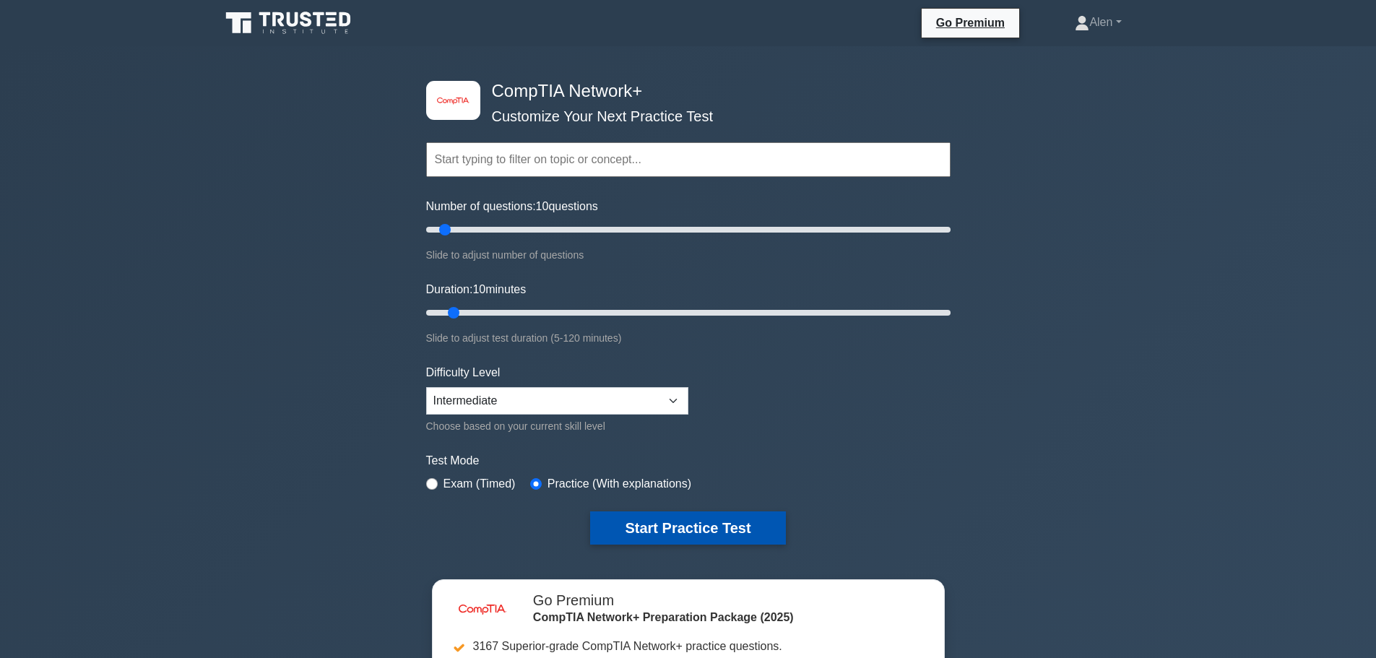
click at [690, 513] on button "Start Practice Test" at bounding box center [687, 527] width 195 height 33
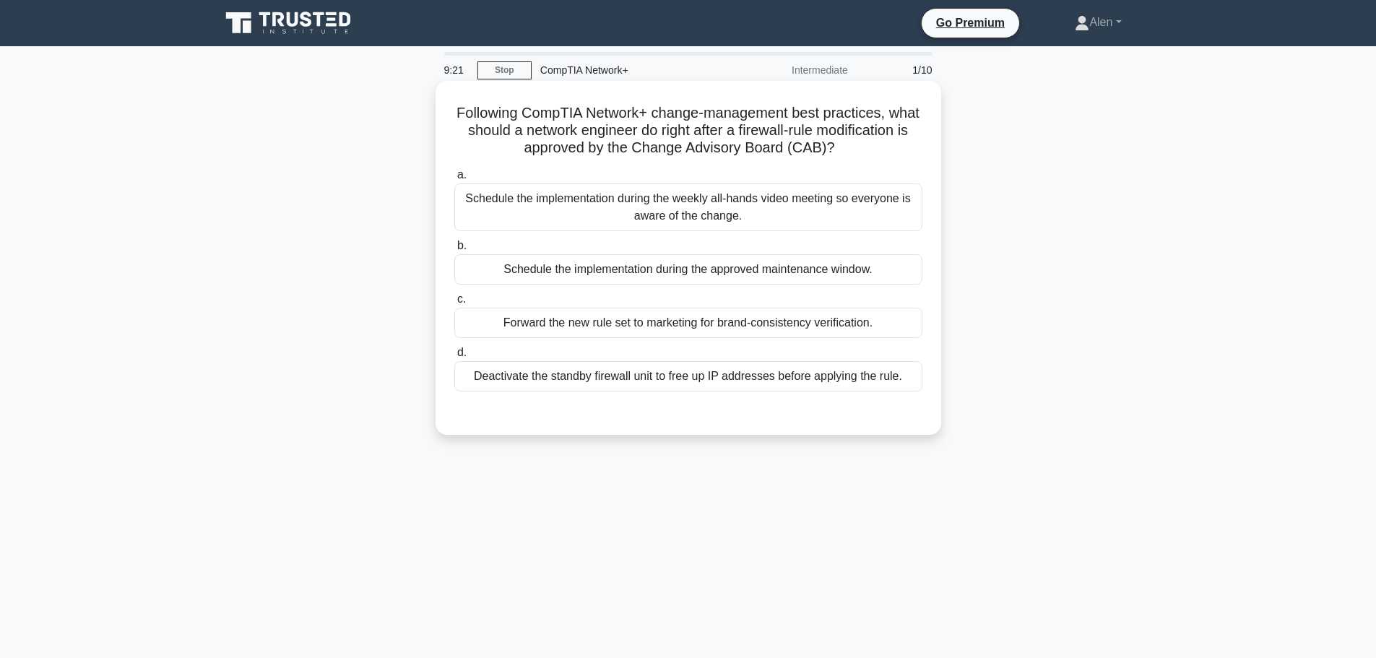
click at [755, 278] on div "Schedule the implementation during the approved maintenance window." at bounding box center [688, 269] width 468 height 30
click at [454, 251] on input "b. Schedule the implementation during the approved maintenance window." at bounding box center [454, 245] width 0 height 9
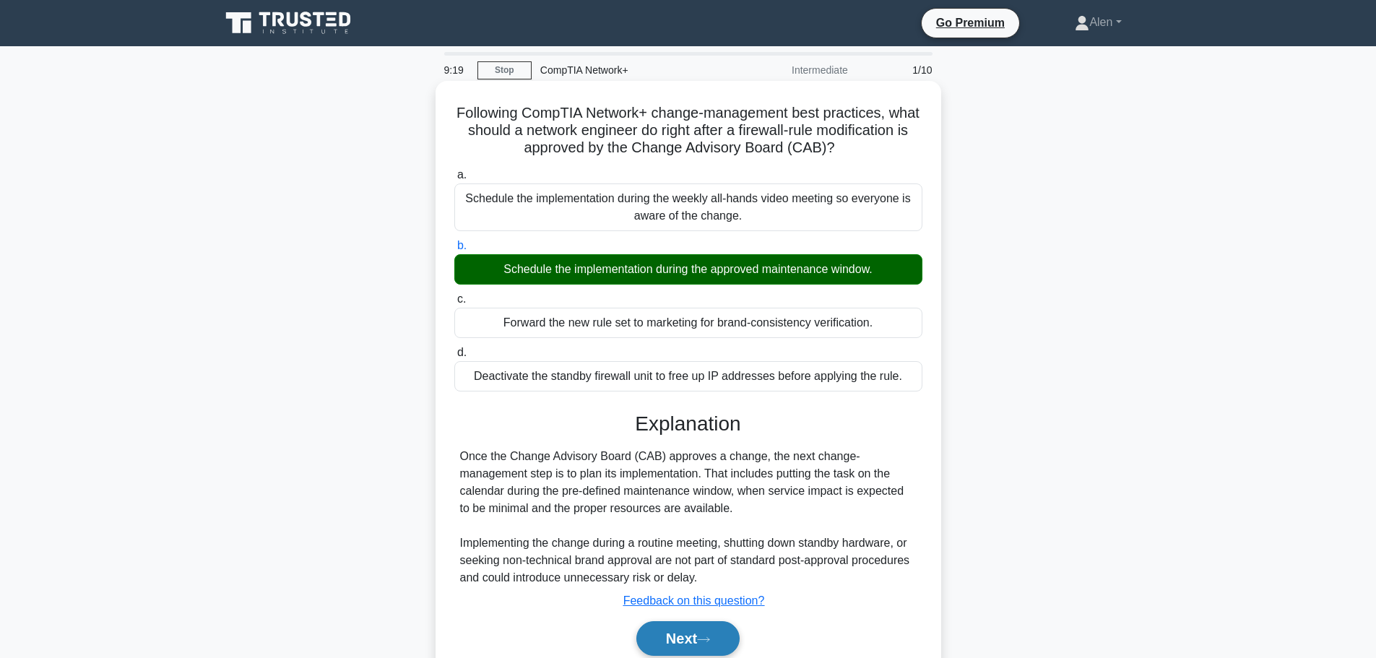
click at [703, 639] on icon at bounding box center [703, 639] width 13 height 8
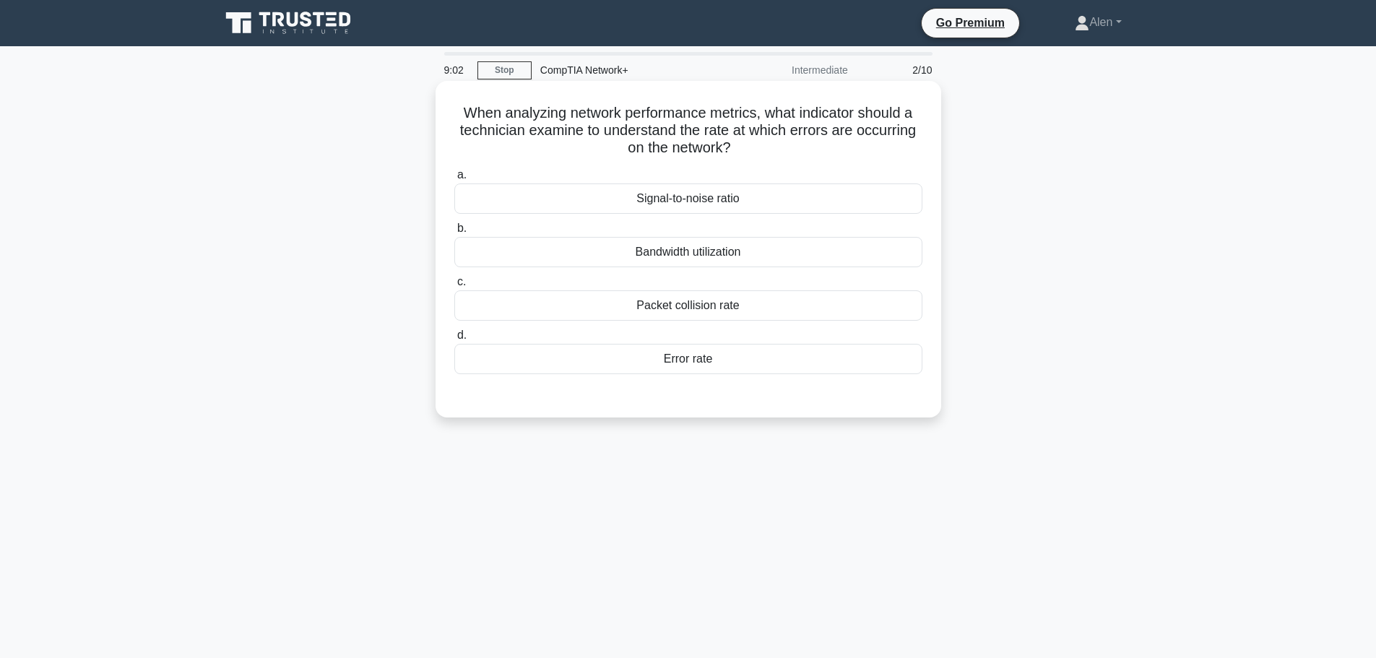
drag, startPoint x: 770, startPoint y: 111, endPoint x: 913, endPoint y: 147, distance: 148.2
click at [913, 147] on h5 "When analyzing network performance metrics, what indicator should a technician …" at bounding box center [688, 130] width 471 height 53
click at [579, 132] on h5 "When analyzing network performance metrics, what indicator should a technician …" at bounding box center [688, 130] width 471 height 53
click at [690, 355] on div "Error rate" at bounding box center [688, 359] width 468 height 30
click at [454, 340] on input "d. Error rate" at bounding box center [454, 335] width 0 height 9
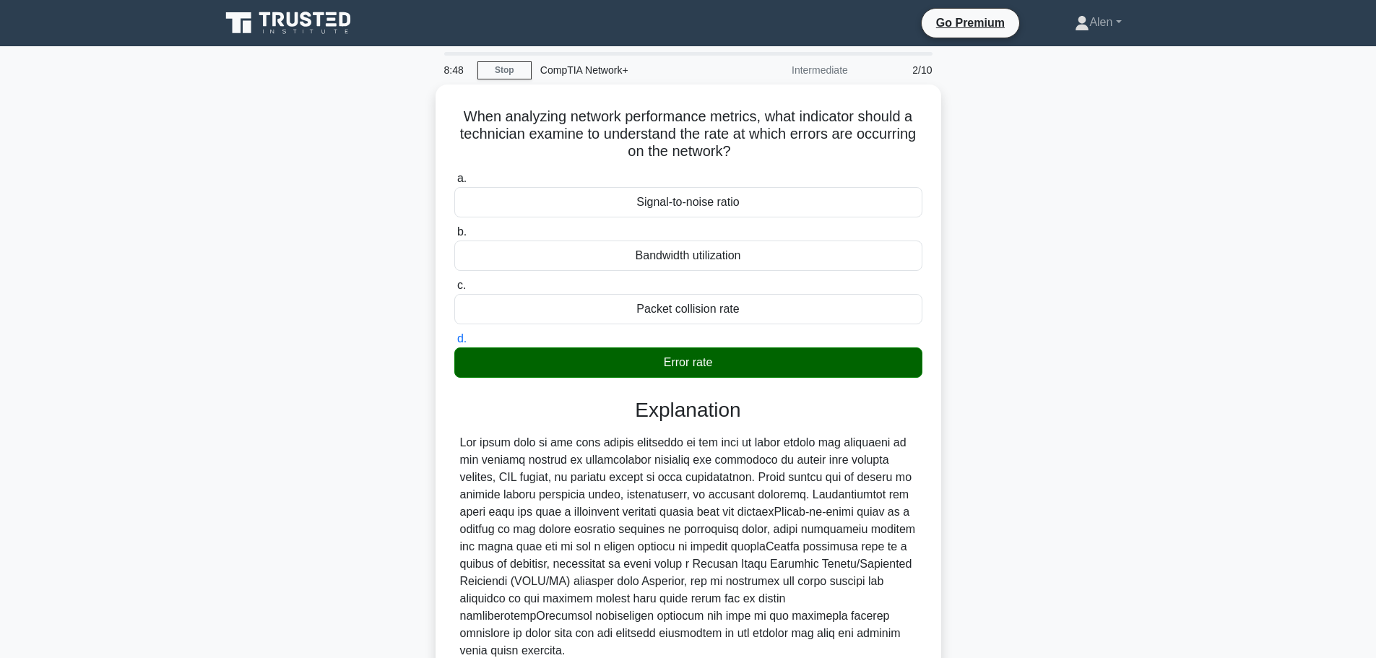
scroll to position [122, 0]
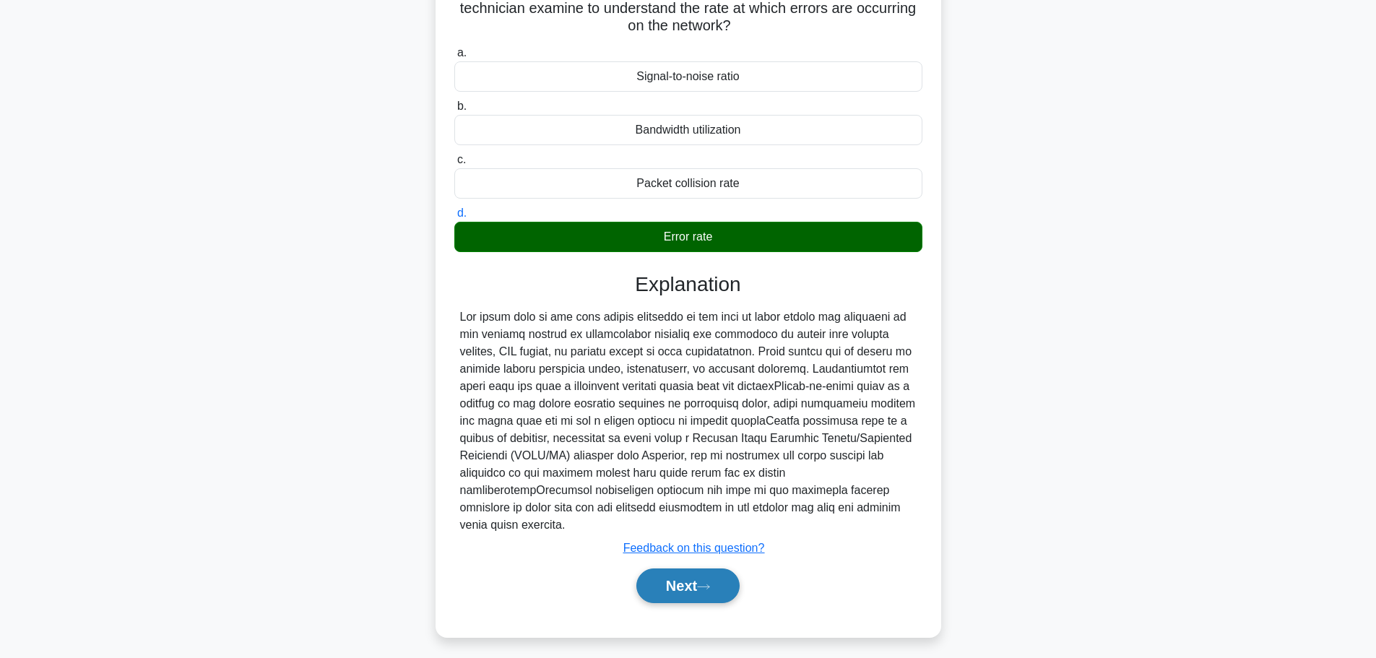
click at [698, 568] on button "Next" at bounding box center [687, 585] width 103 height 35
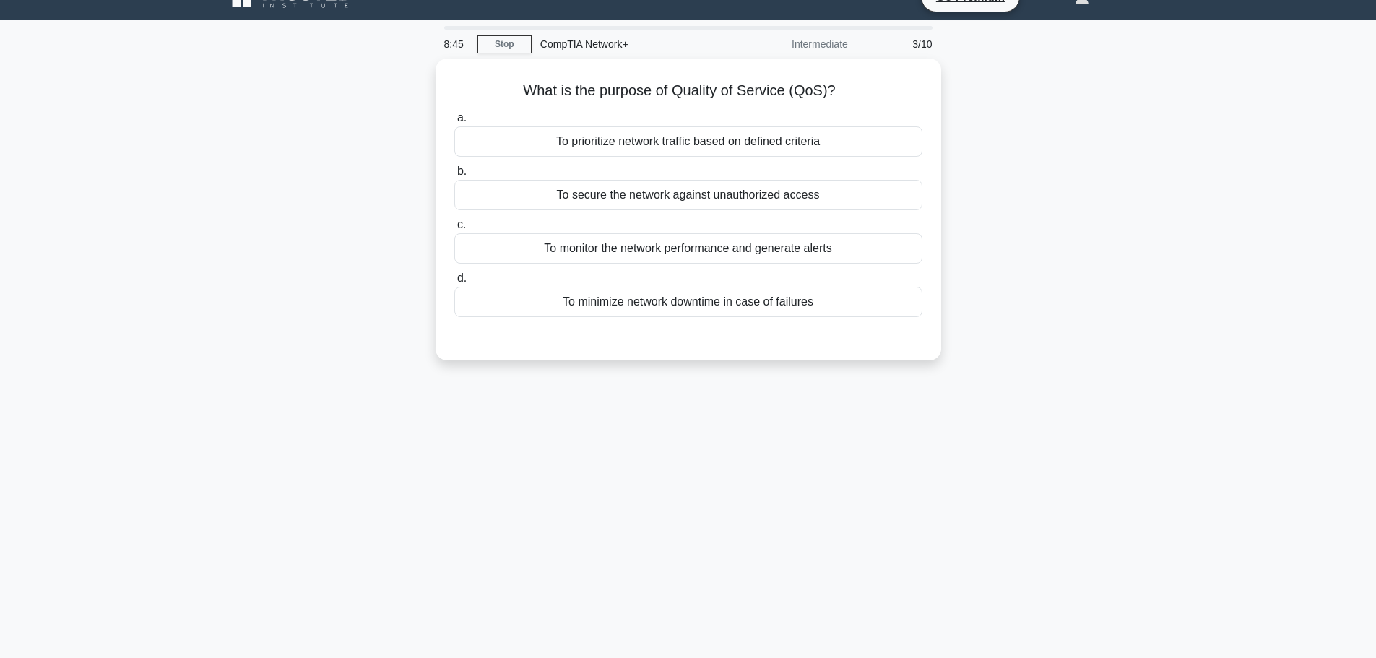
scroll to position [0, 0]
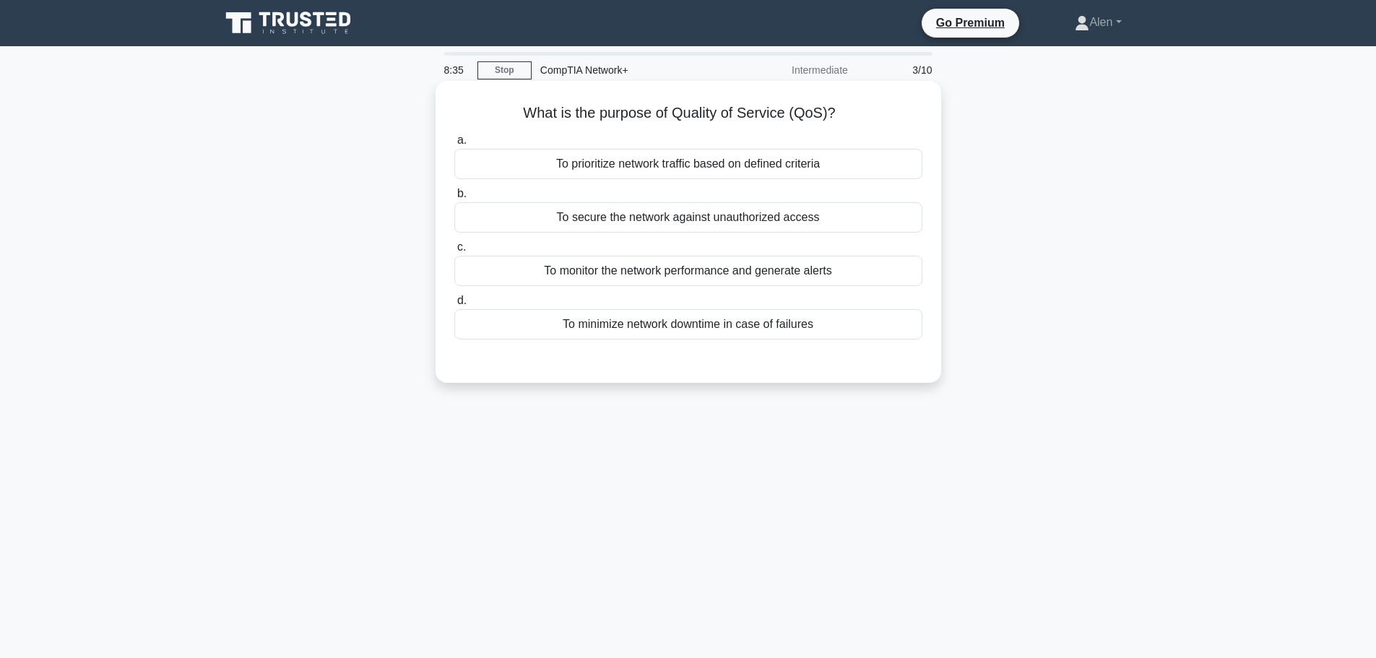
click at [702, 162] on div "To prioritize network traffic based on defined criteria" at bounding box center [688, 164] width 468 height 30
click at [454, 145] on input "a. To prioritize network traffic based on defined criteria" at bounding box center [454, 140] width 0 height 9
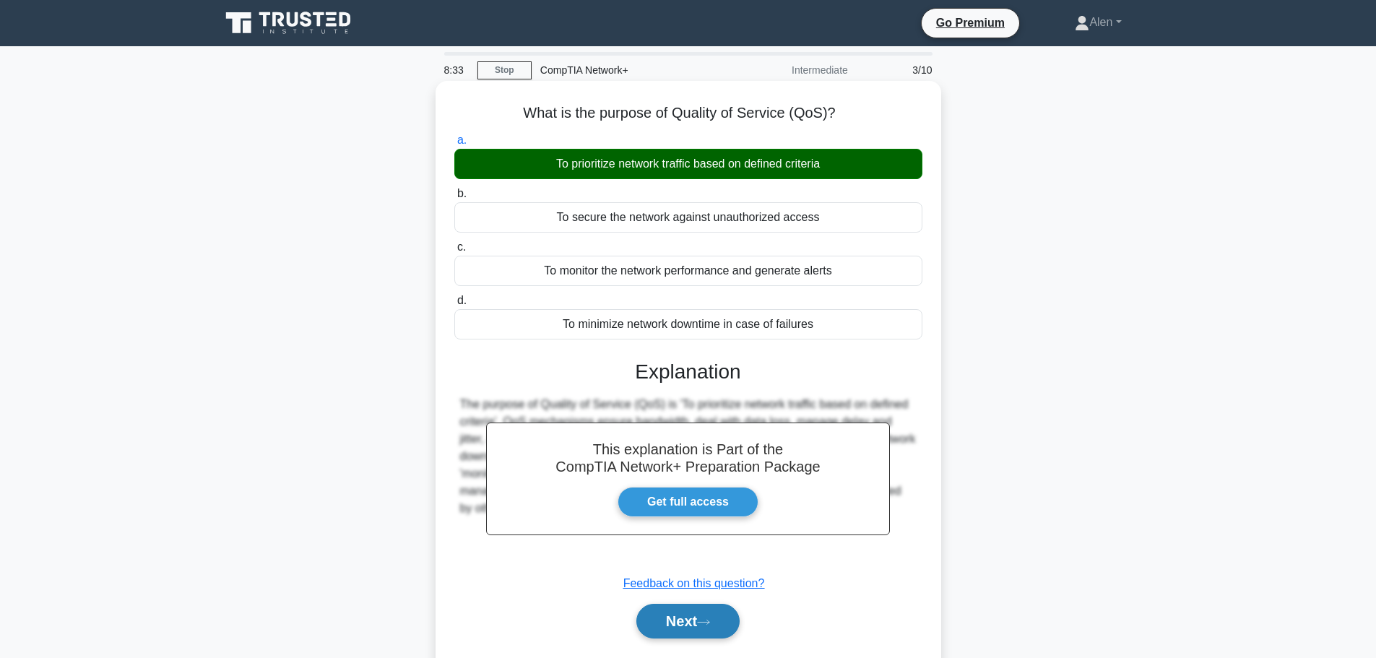
click at [707, 627] on button "Next" at bounding box center [687, 621] width 103 height 35
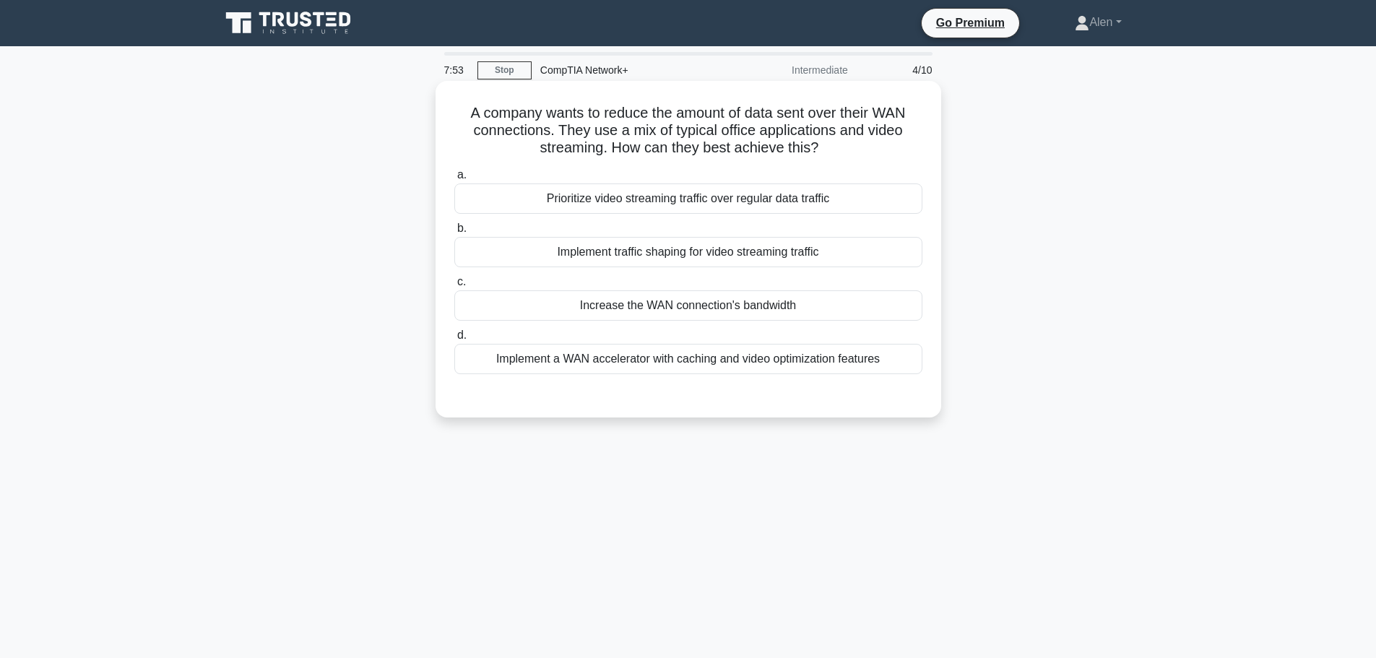
click at [810, 259] on div "Implement traffic shaping for video streaming traffic" at bounding box center [688, 252] width 468 height 30
click at [454, 233] on input "b. Implement traffic shaping for video streaming traffic" at bounding box center [454, 228] width 0 height 9
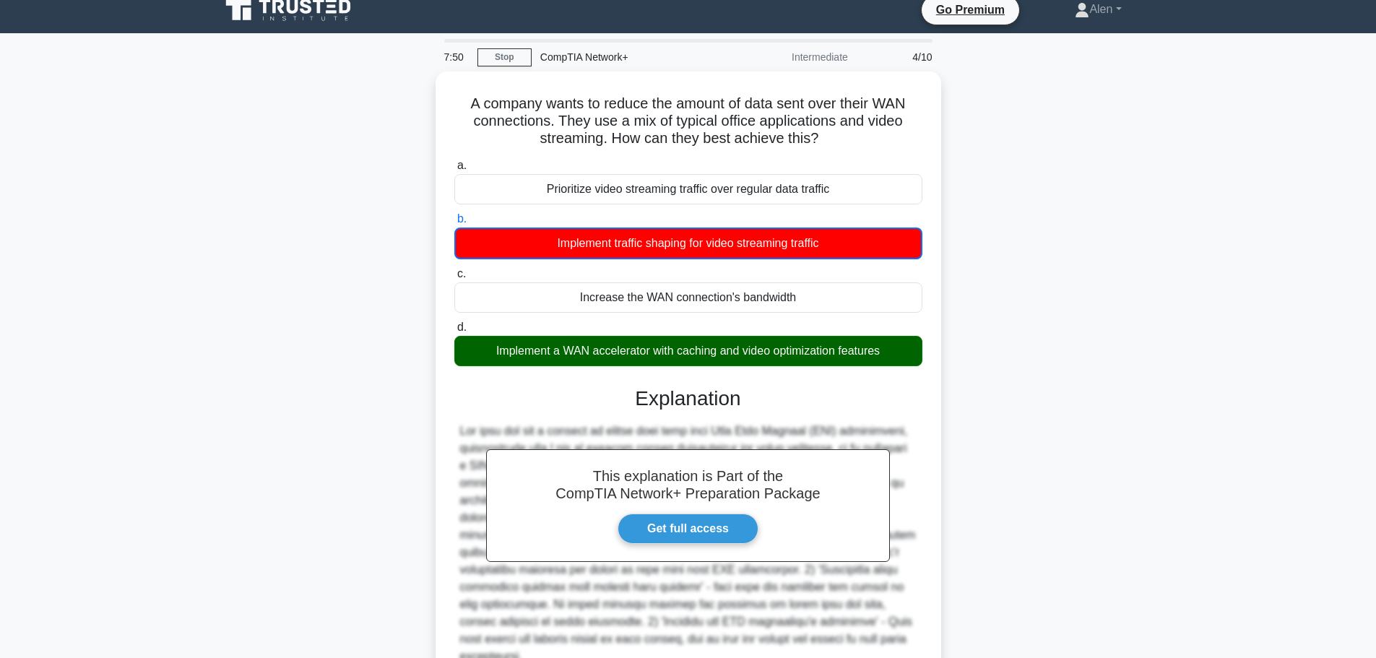
scroll to position [148, 0]
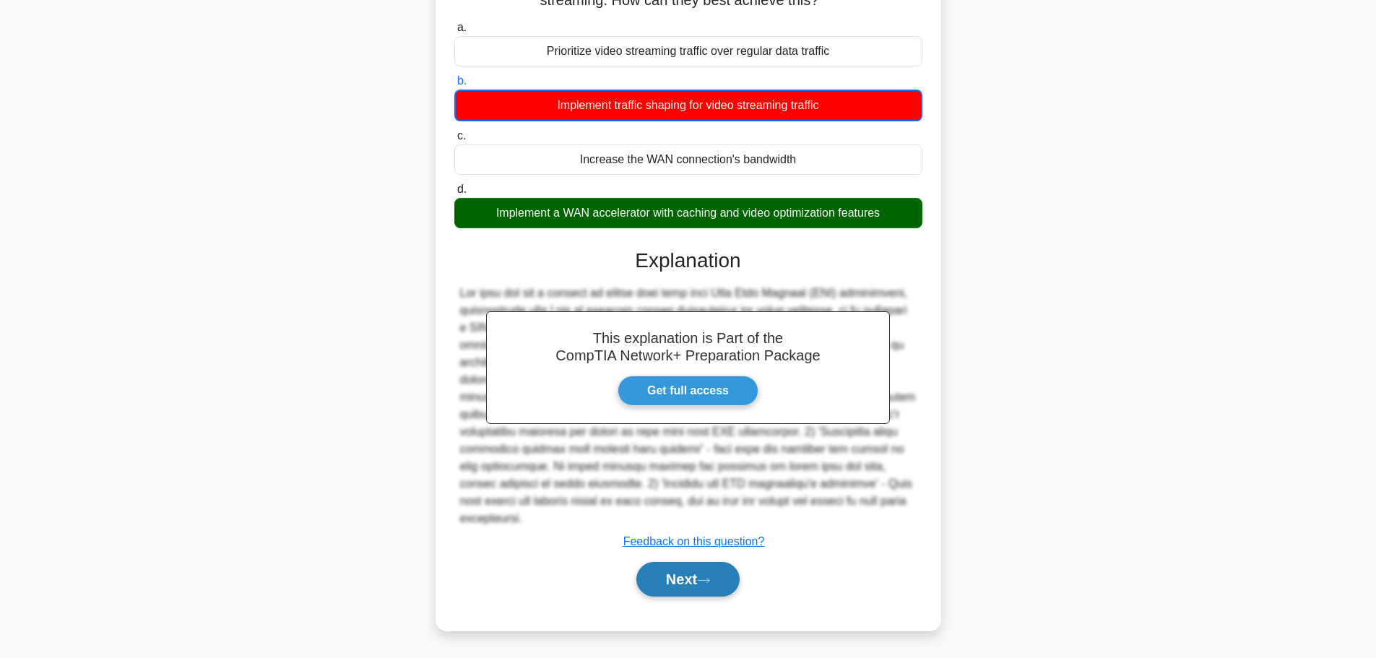
click at [668, 574] on button "Next" at bounding box center [687, 579] width 103 height 35
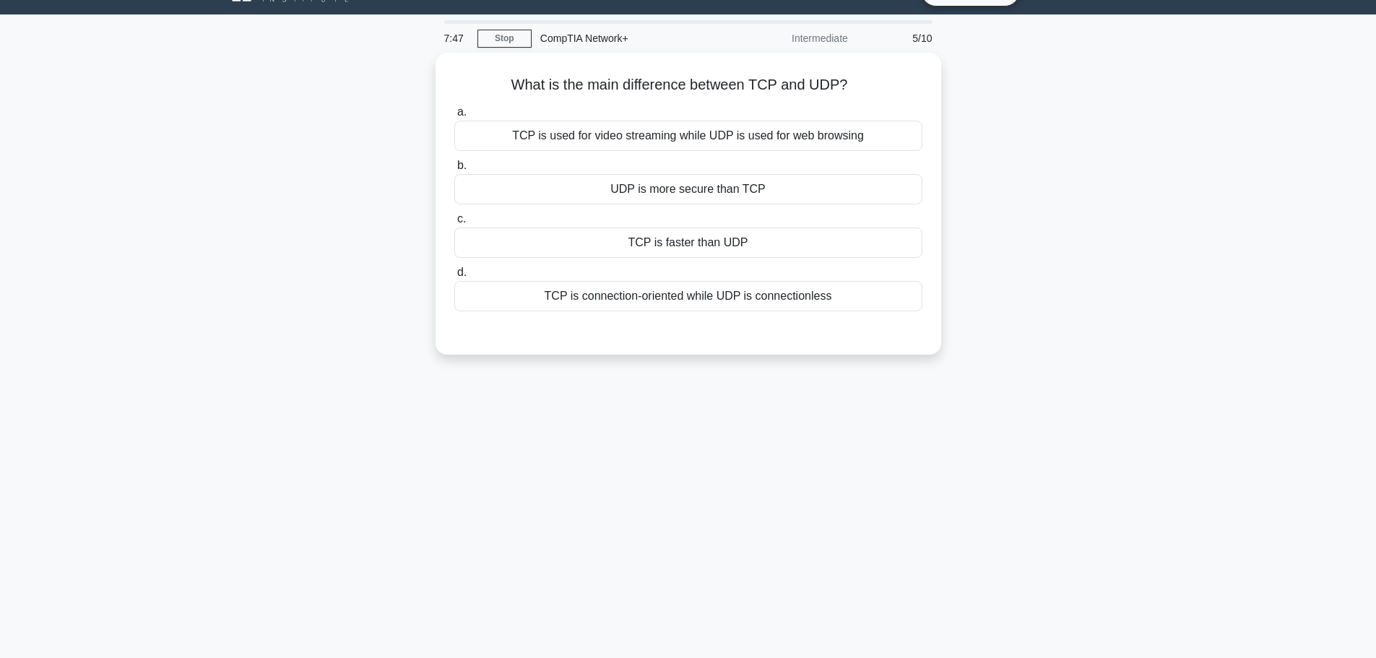
scroll to position [0, 0]
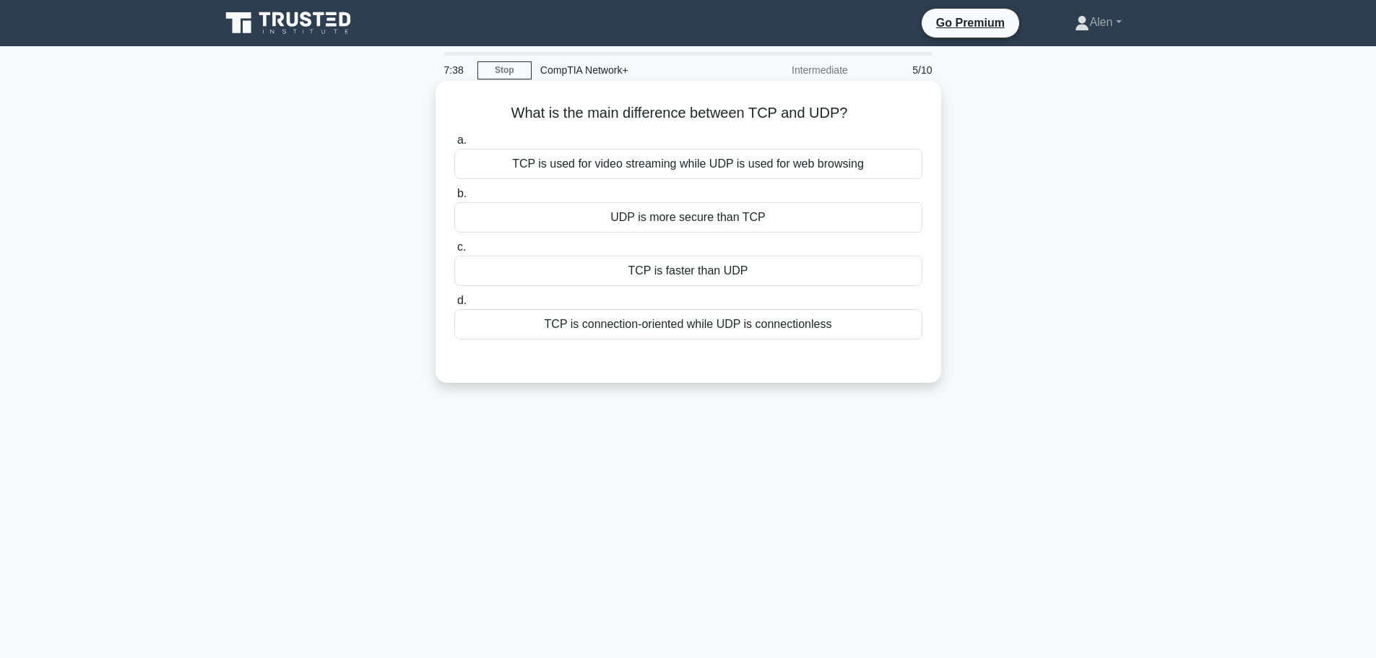
click at [693, 325] on div "TCP is connection-oriented while UDP is connectionless" at bounding box center [688, 324] width 468 height 30
click at [454, 305] on input "d. TCP is connection-oriented while UDP is connectionless" at bounding box center [454, 300] width 0 height 9
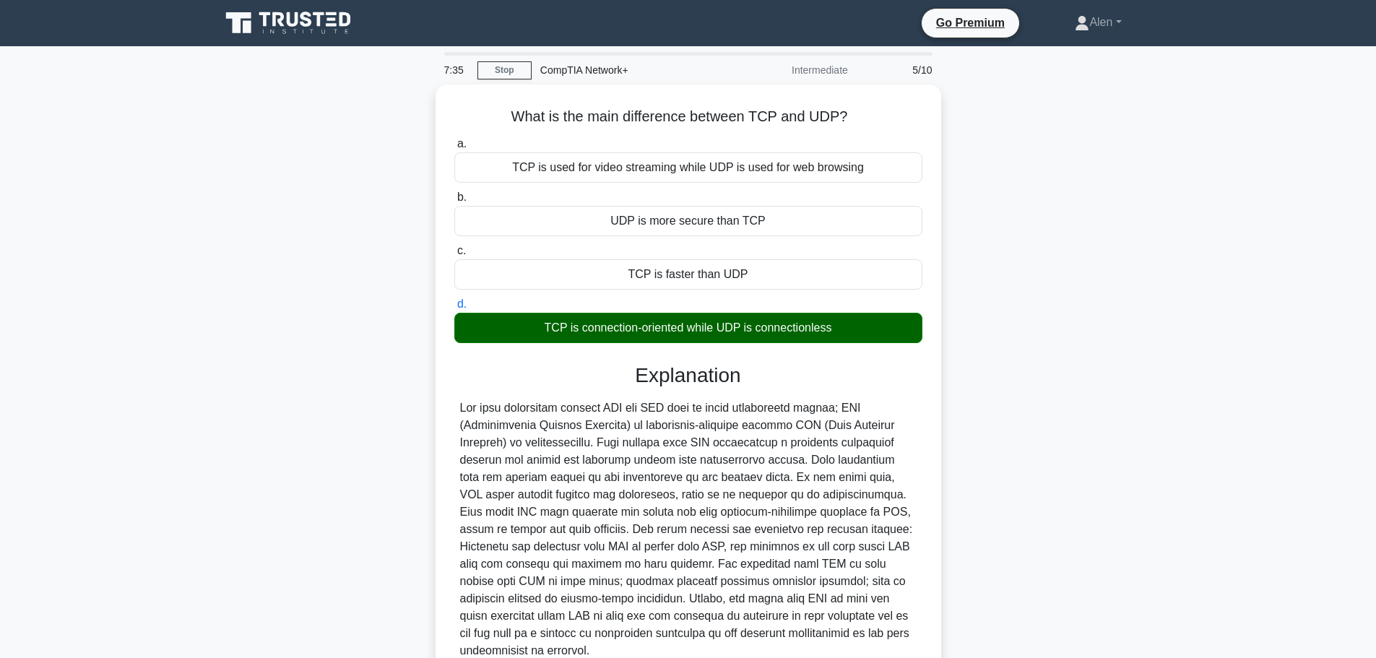
scroll to position [122, 0]
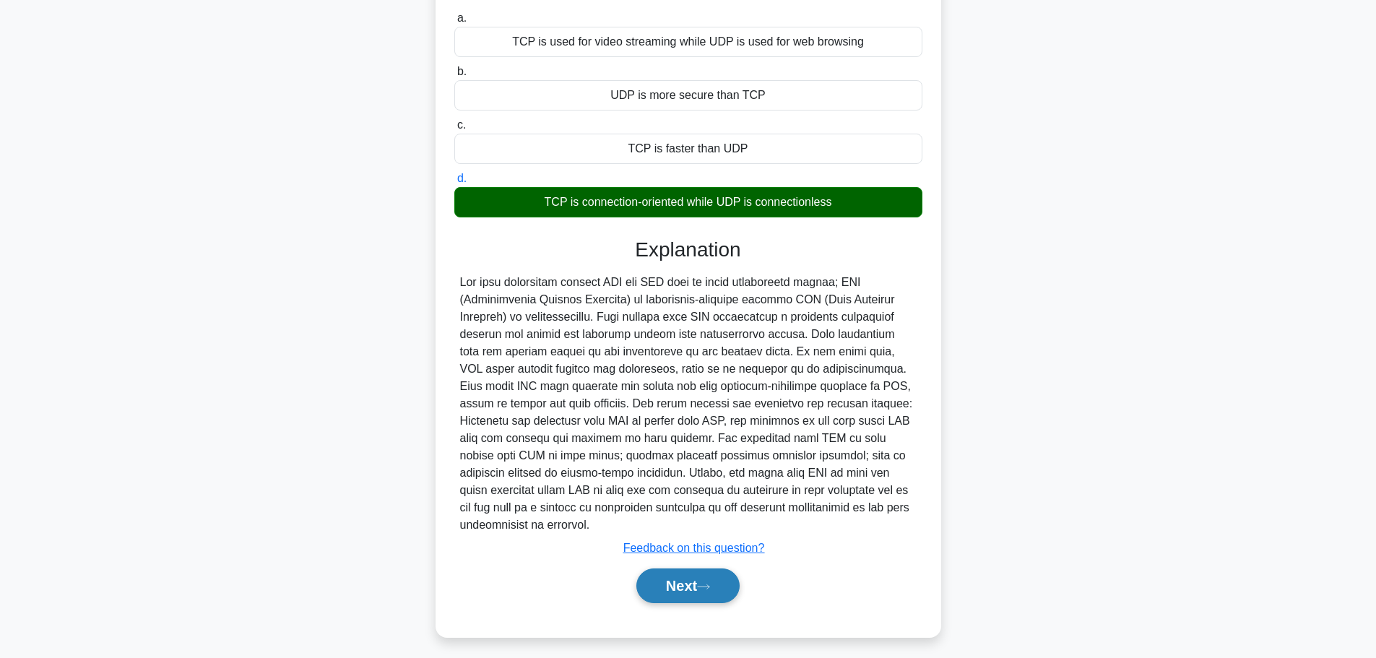
click at [714, 575] on button "Next" at bounding box center [687, 585] width 103 height 35
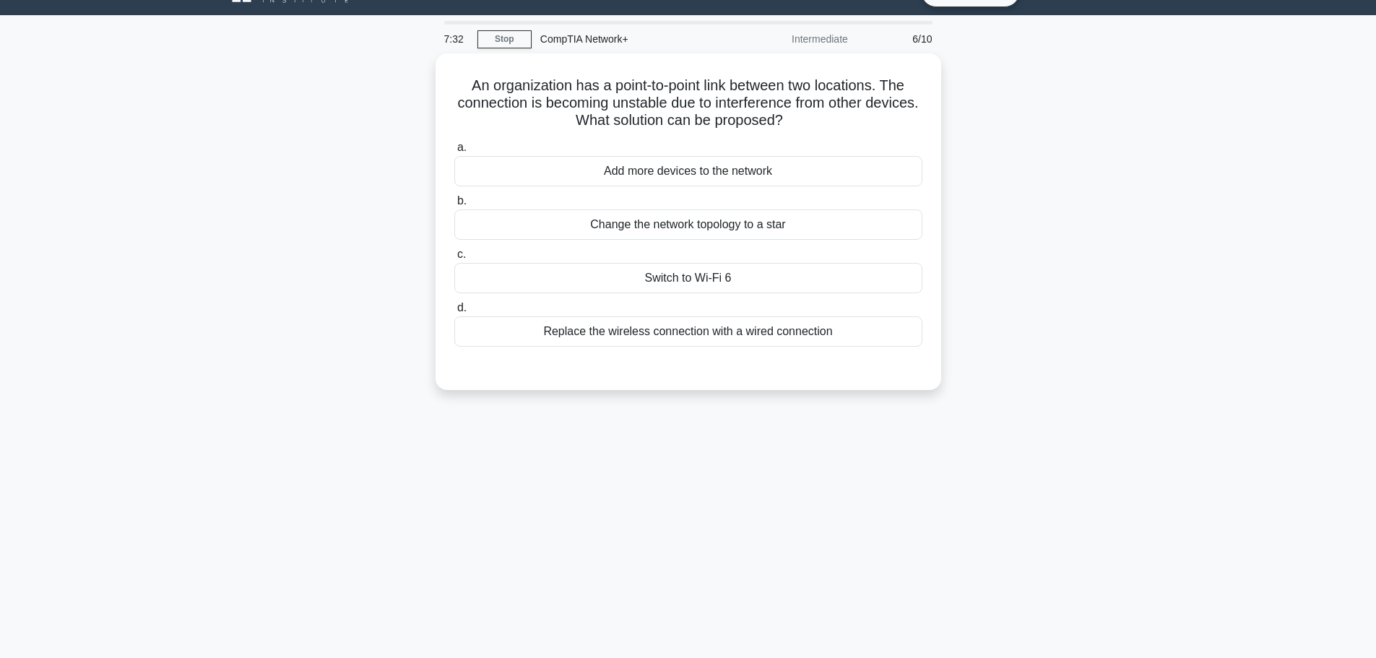
scroll to position [0, 0]
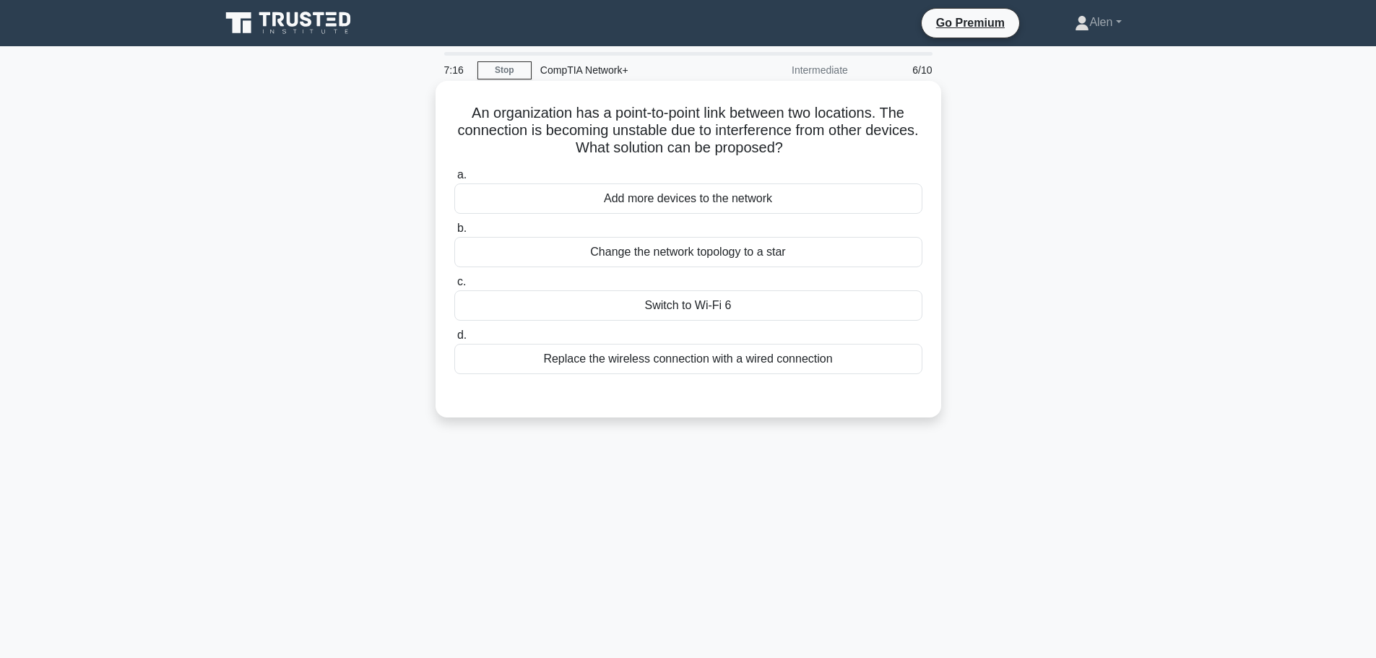
click at [667, 362] on div "Replace the wireless connection with a wired connection" at bounding box center [688, 359] width 468 height 30
click at [454, 340] on input "d. Replace the wireless connection with a wired connection" at bounding box center [454, 335] width 0 height 9
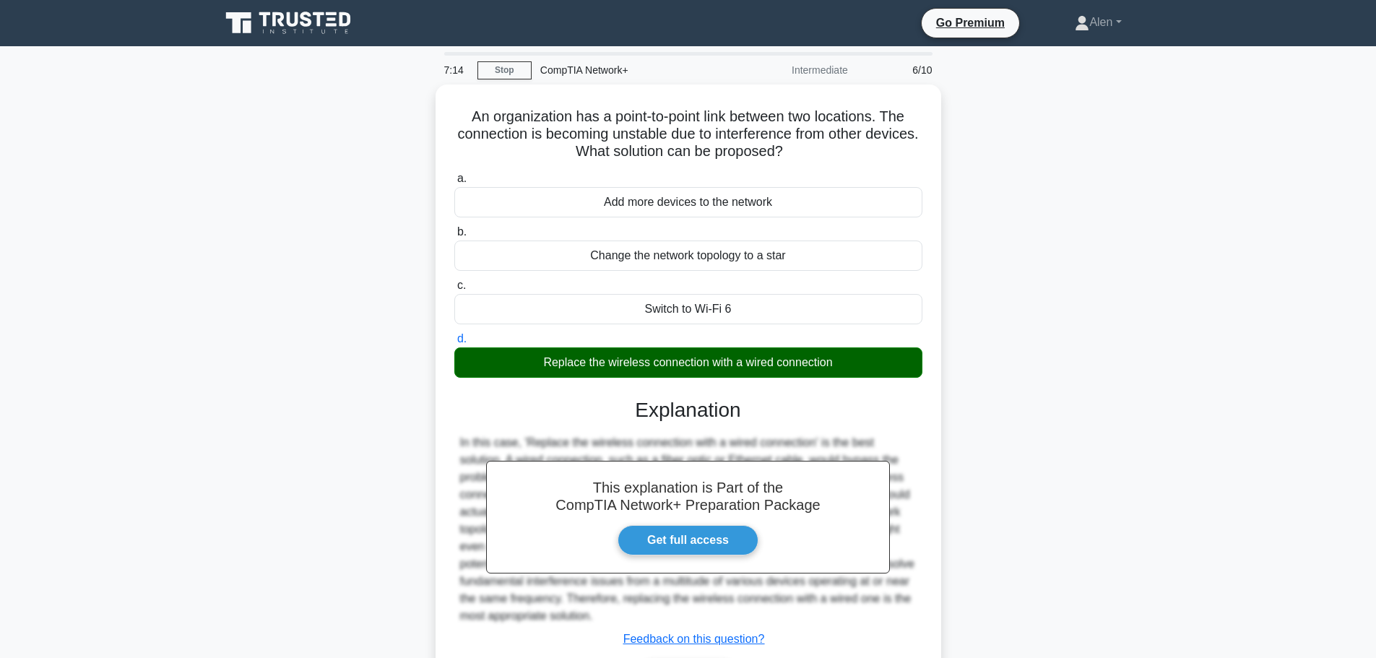
scroll to position [122, 0]
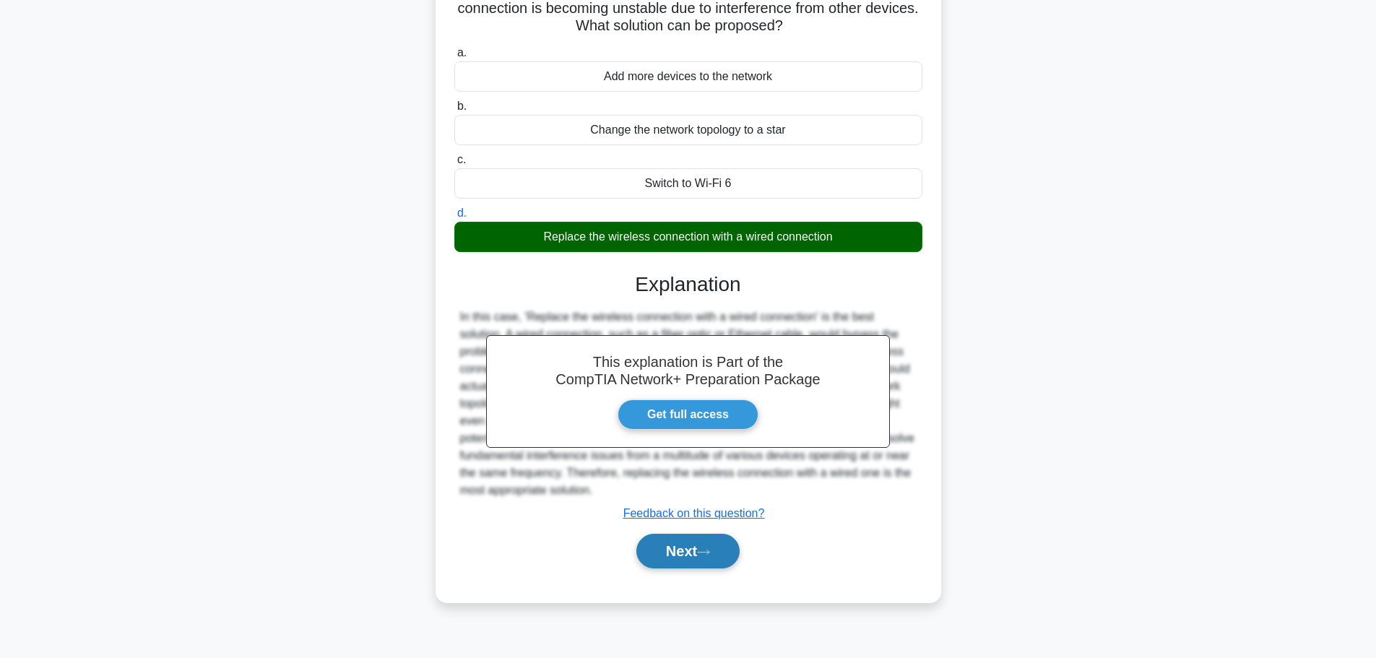
click at [695, 568] on button "Next" at bounding box center [687, 551] width 103 height 35
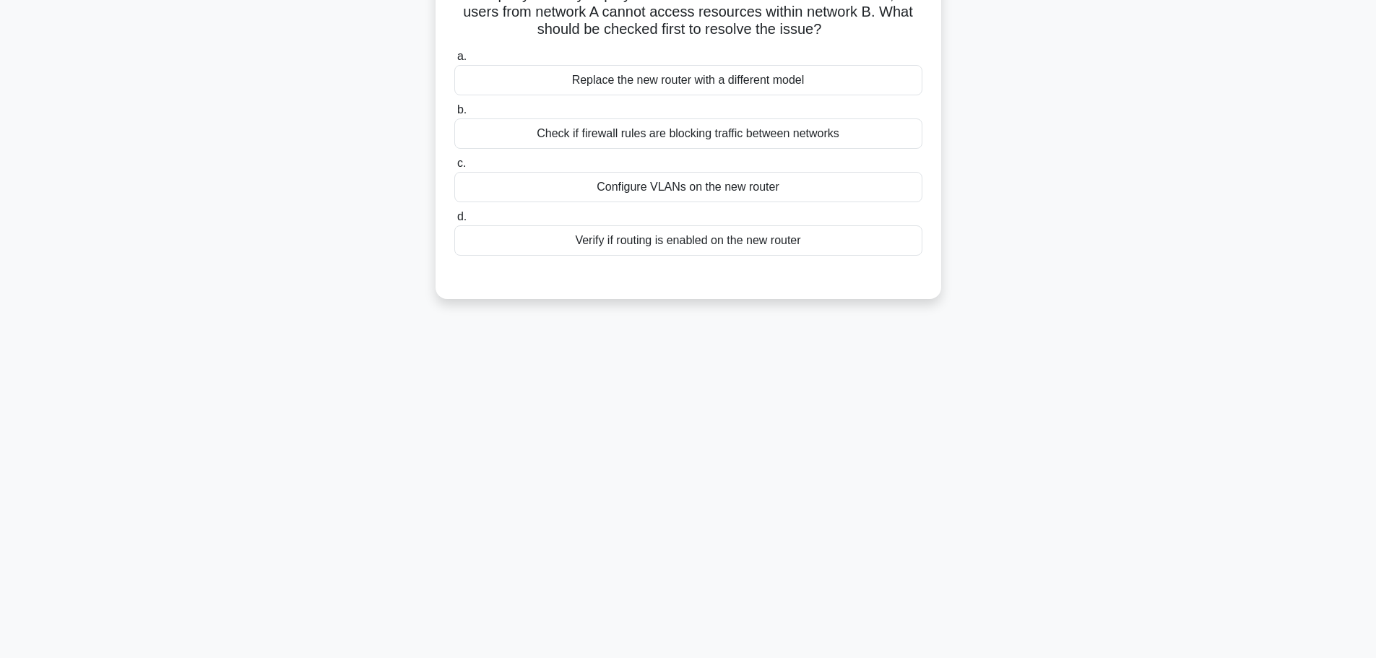
scroll to position [0, 0]
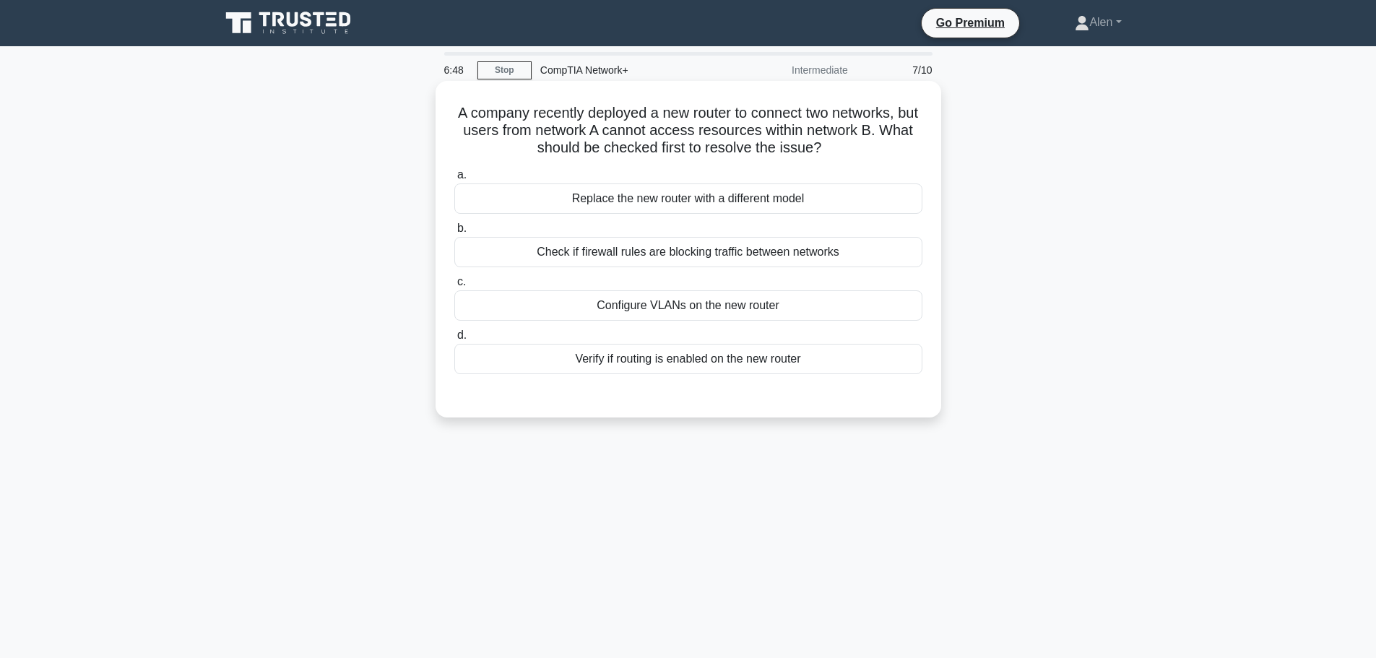
click at [716, 256] on div "Check if firewall rules are blocking traffic between networks" at bounding box center [688, 252] width 468 height 30
click at [454, 233] on input "b. Check if firewall rules are blocking traffic between networks" at bounding box center [454, 228] width 0 height 9
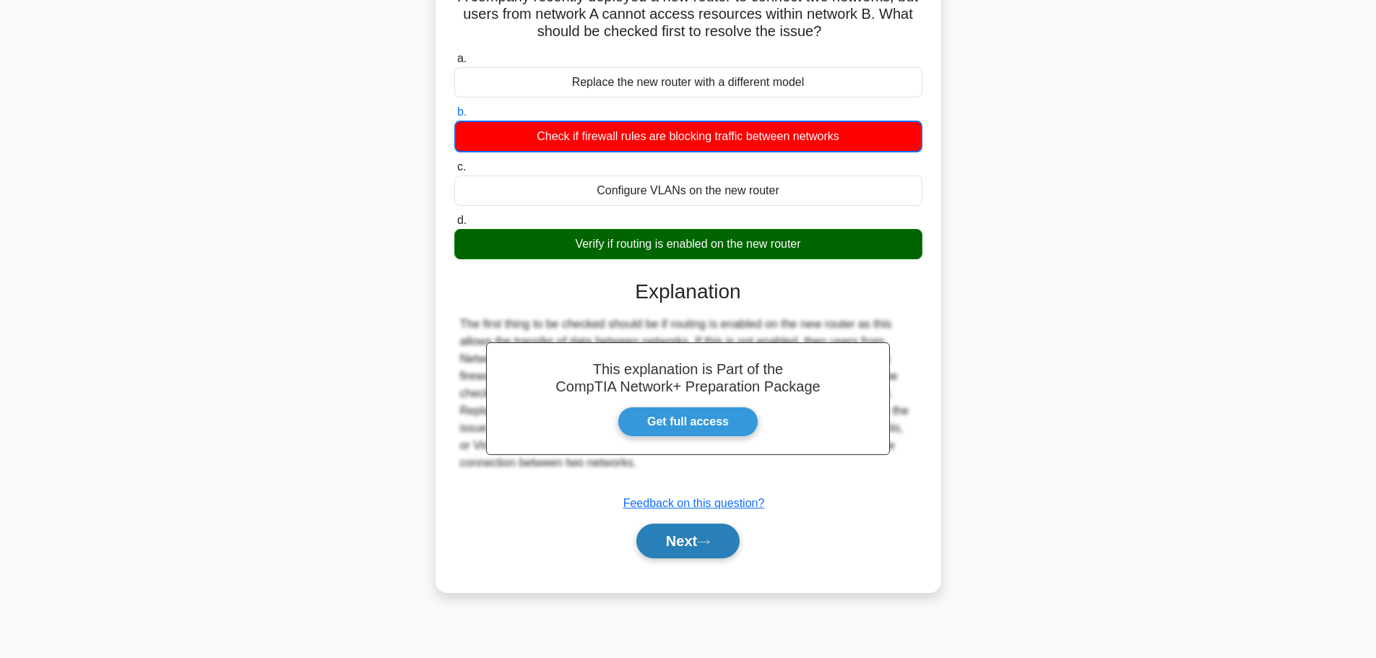
scroll to position [122, 0]
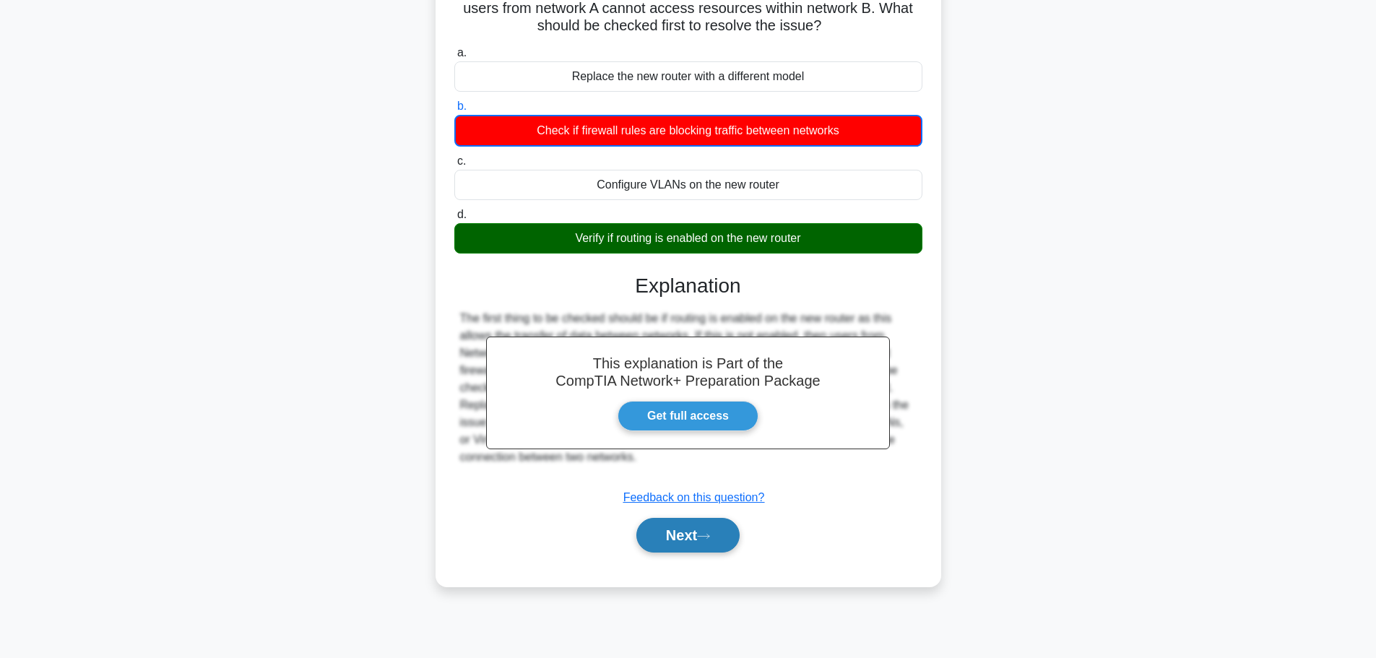
click at [659, 526] on button "Next" at bounding box center [687, 535] width 103 height 35
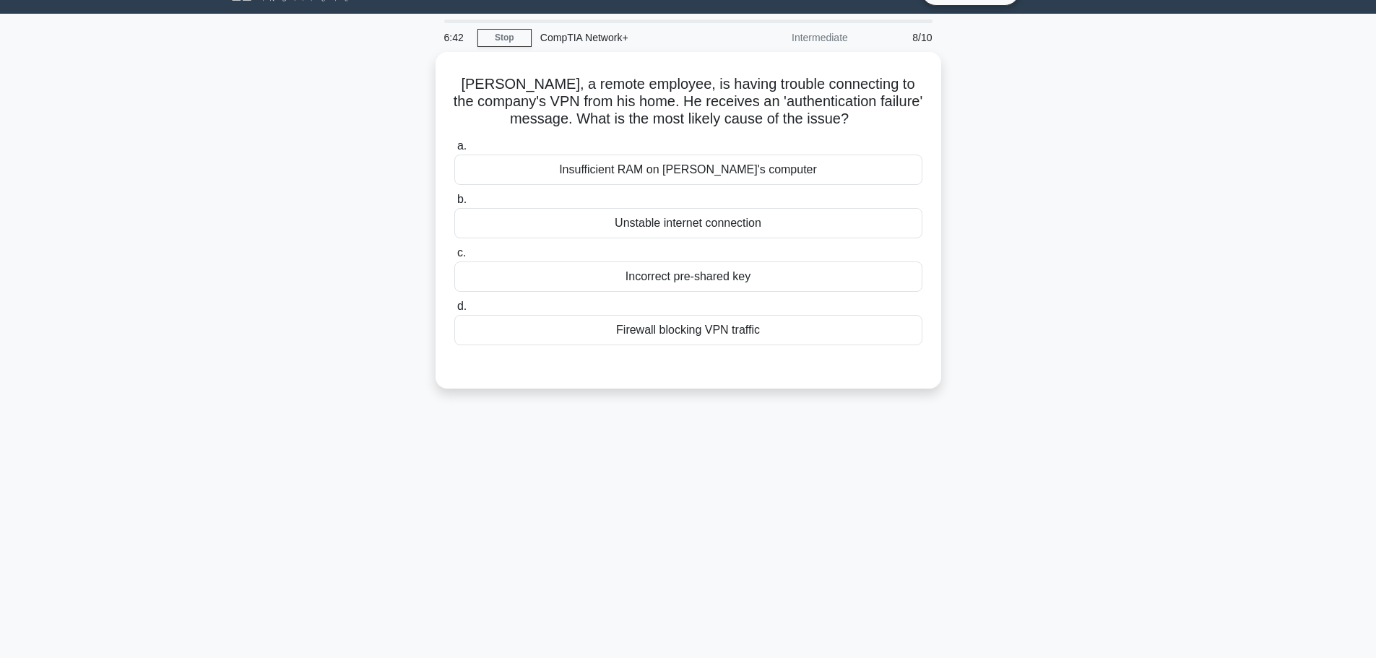
scroll to position [0, 0]
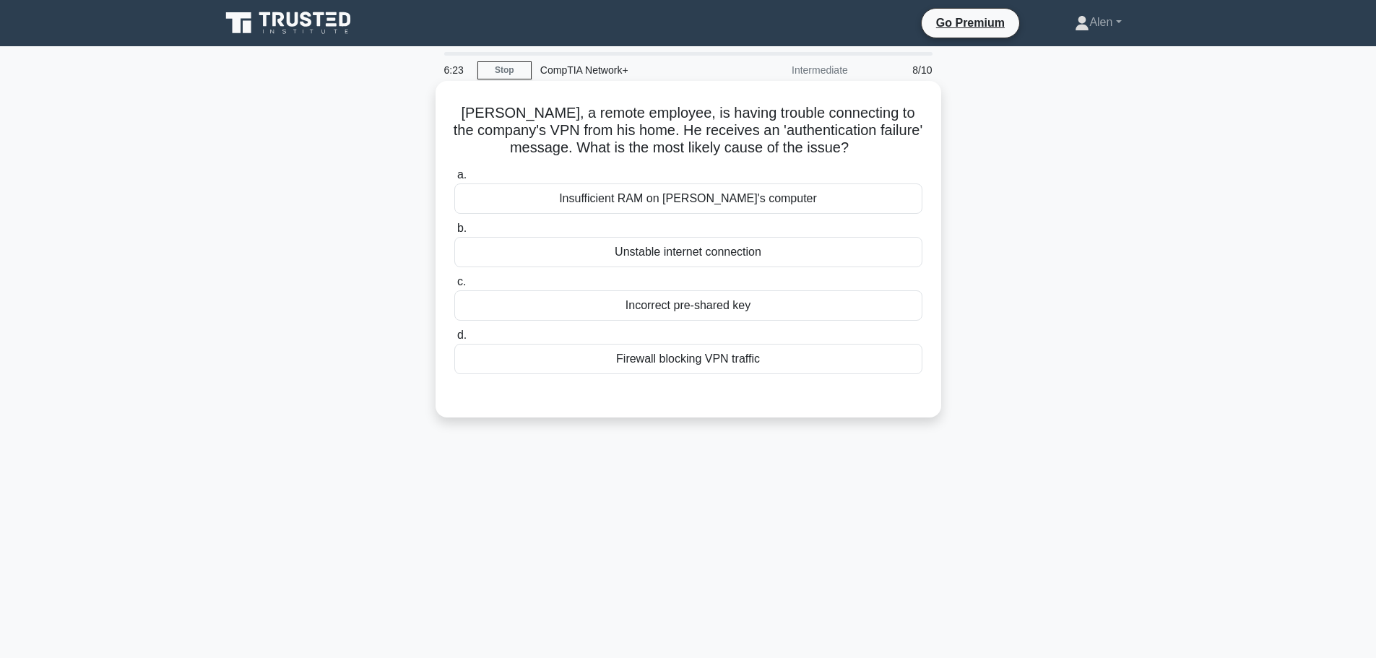
click at [711, 360] on div "Firewall blocking VPN traffic" at bounding box center [688, 359] width 468 height 30
click at [454, 340] on input "d. Firewall blocking VPN traffic" at bounding box center [454, 335] width 0 height 9
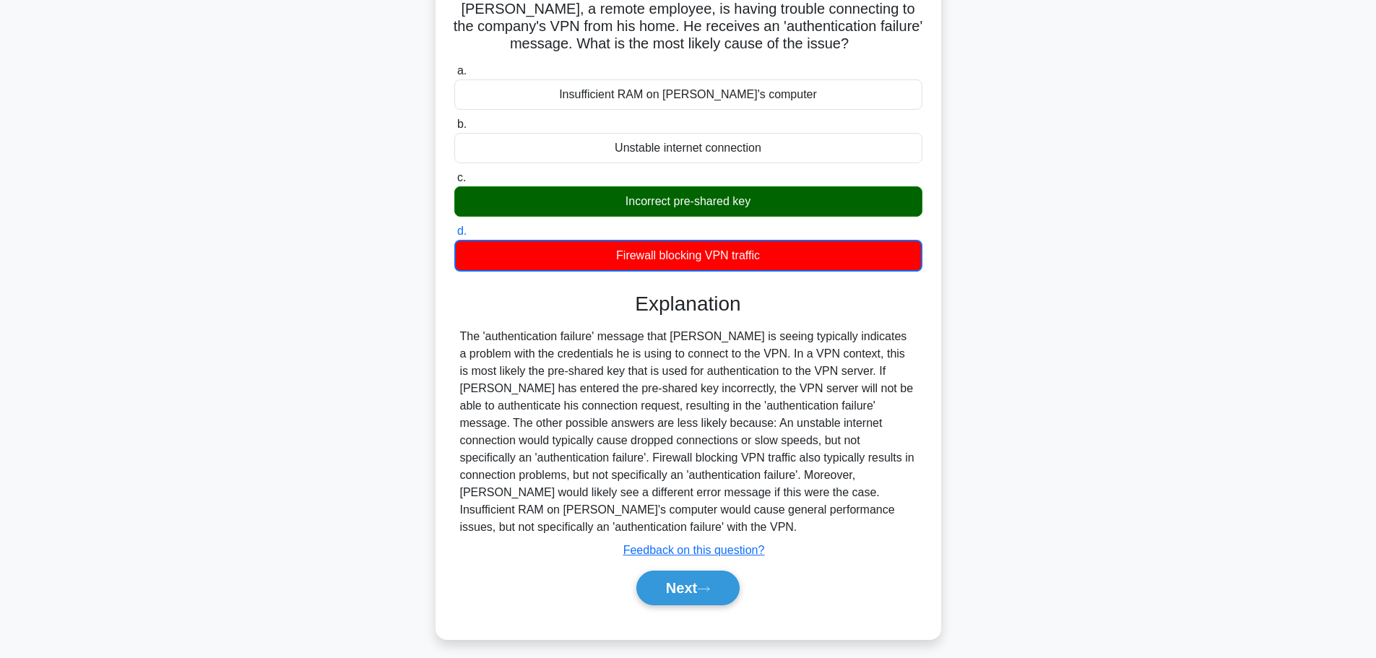
scroll to position [122, 0]
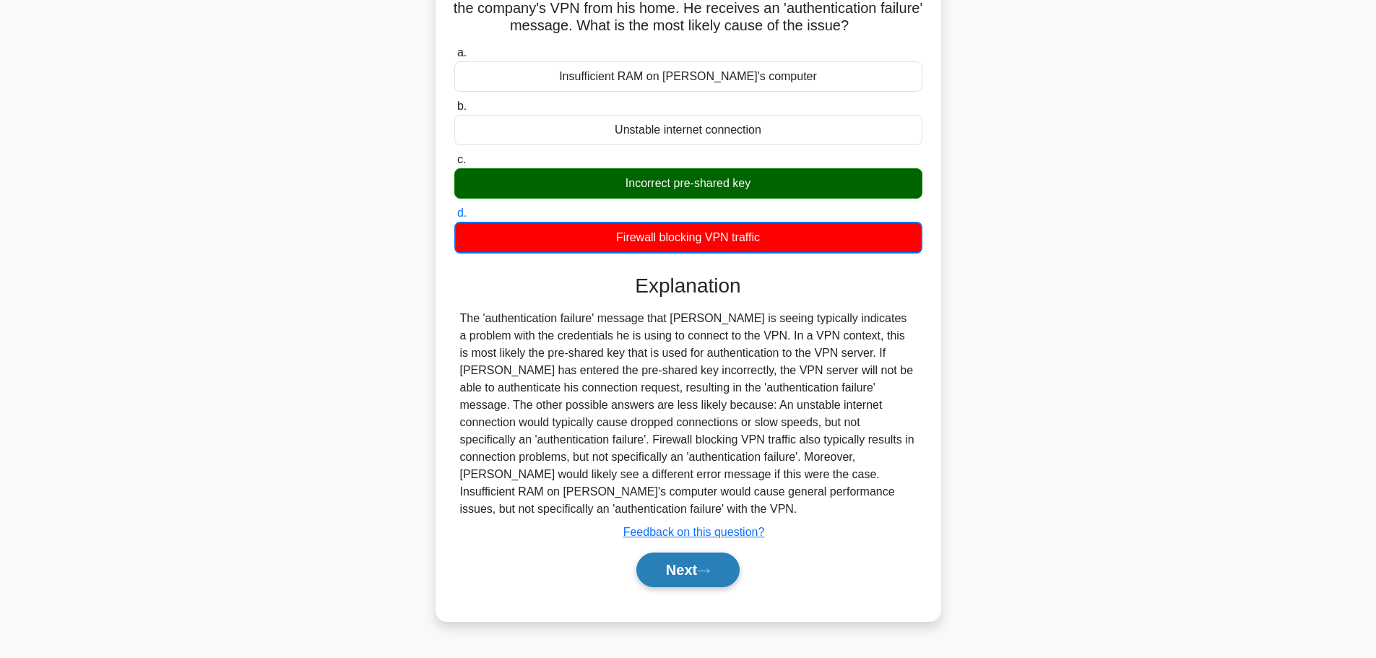
click at [709, 552] on button "Next" at bounding box center [687, 569] width 103 height 35
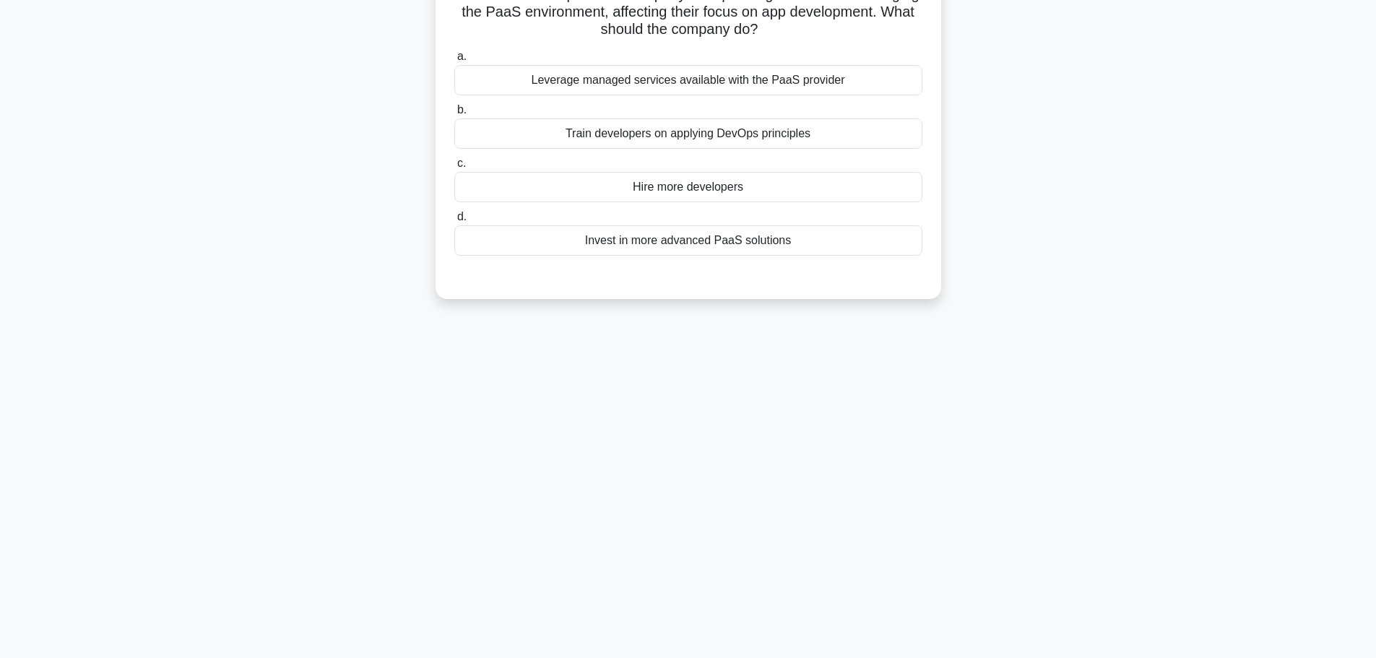
scroll to position [0, 0]
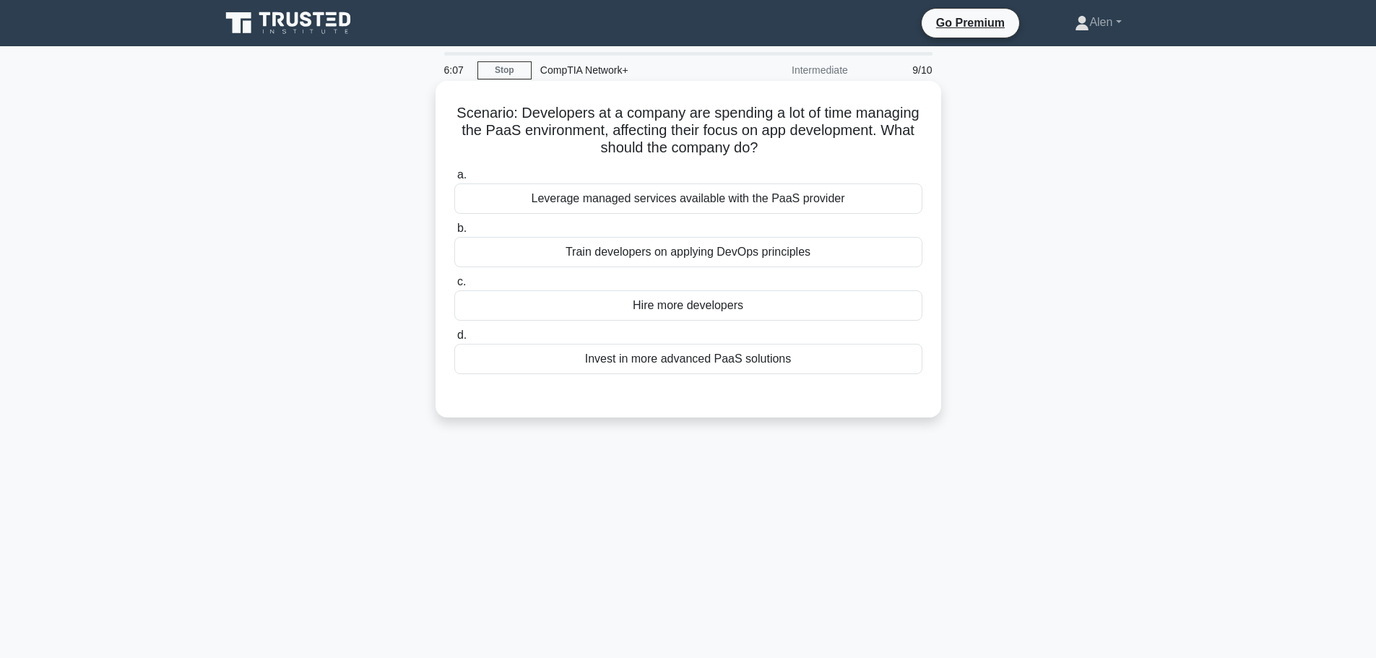
drag, startPoint x: 617, startPoint y: 130, endPoint x: 897, endPoint y: 142, distance: 280.4
click at [897, 142] on h5 "Scenario: Developers at a company are spending a lot of time managing the PaaS …" at bounding box center [688, 130] width 471 height 53
click at [883, 150] on h5 "Scenario: Developers at a company are spending a lot of time managing the PaaS …" at bounding box center [688, 130] width 471 height 53
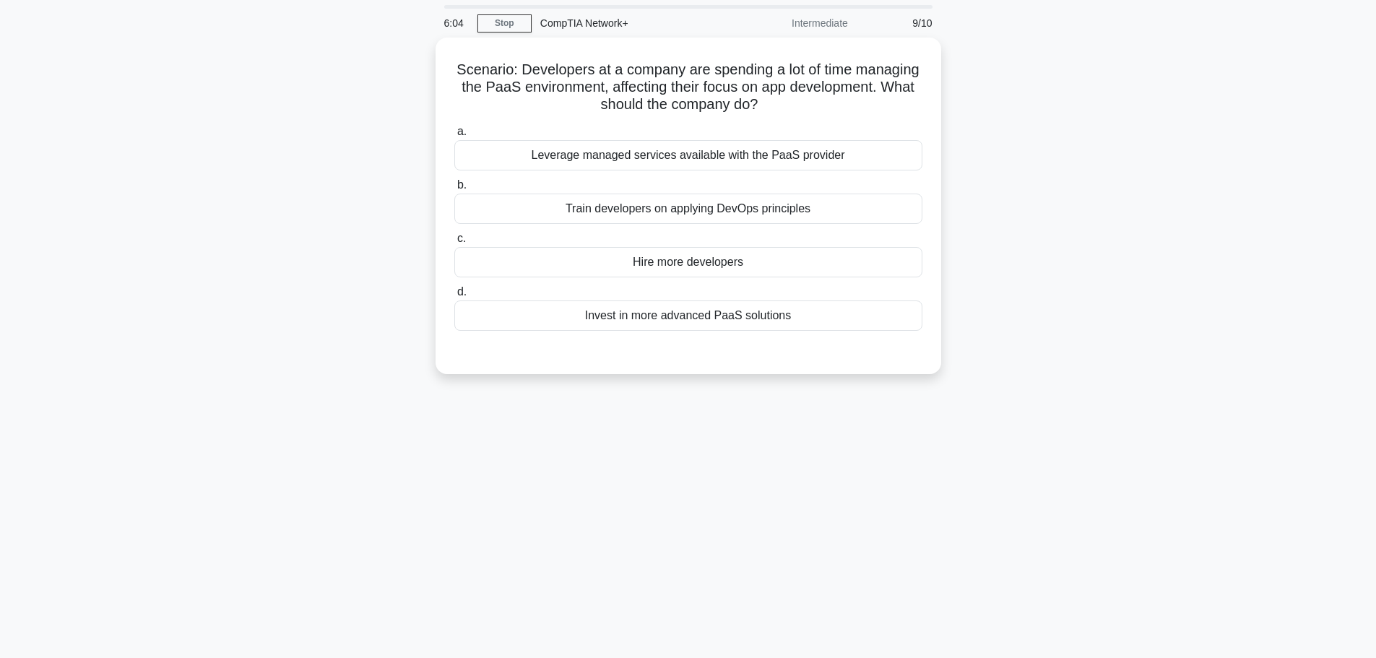
click at [1328, 123] on main "6:04 Stop CompTIA Network+ Intermediate 9/10 Scenario: Developers at a company …" at bounding box center [688, 366] width 1376 height 734
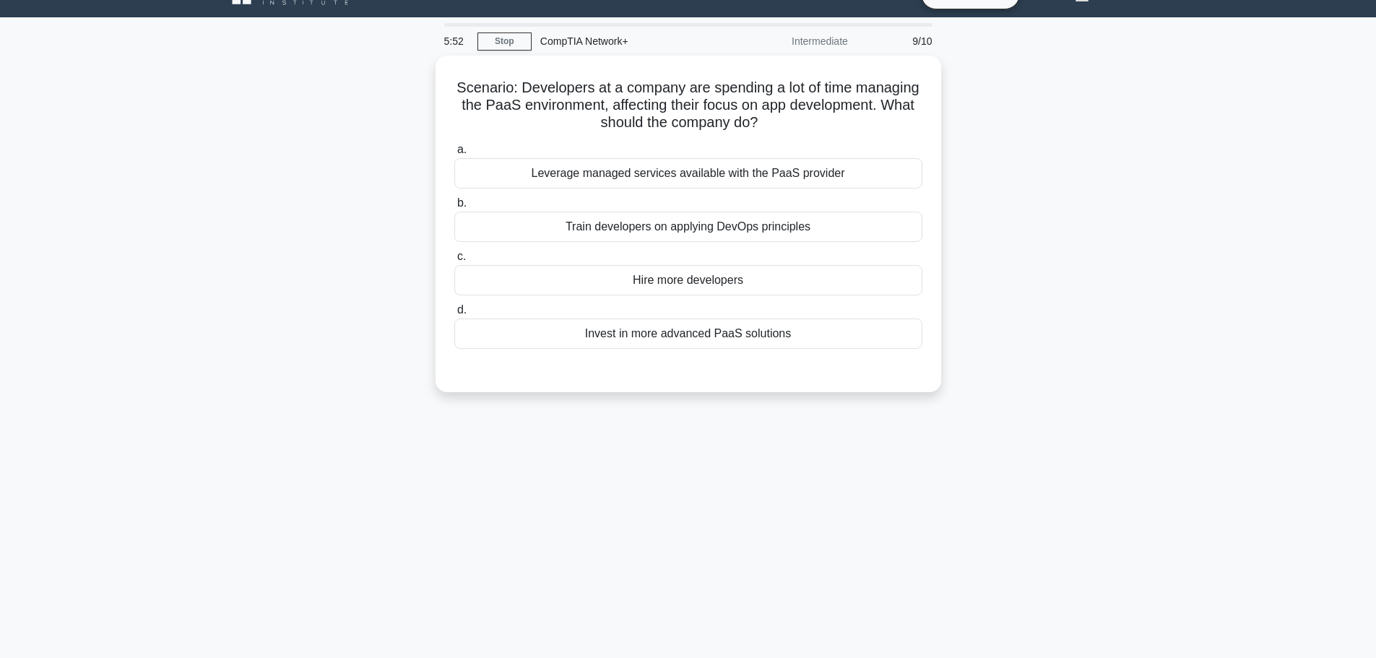
scroll to position [15, 0]
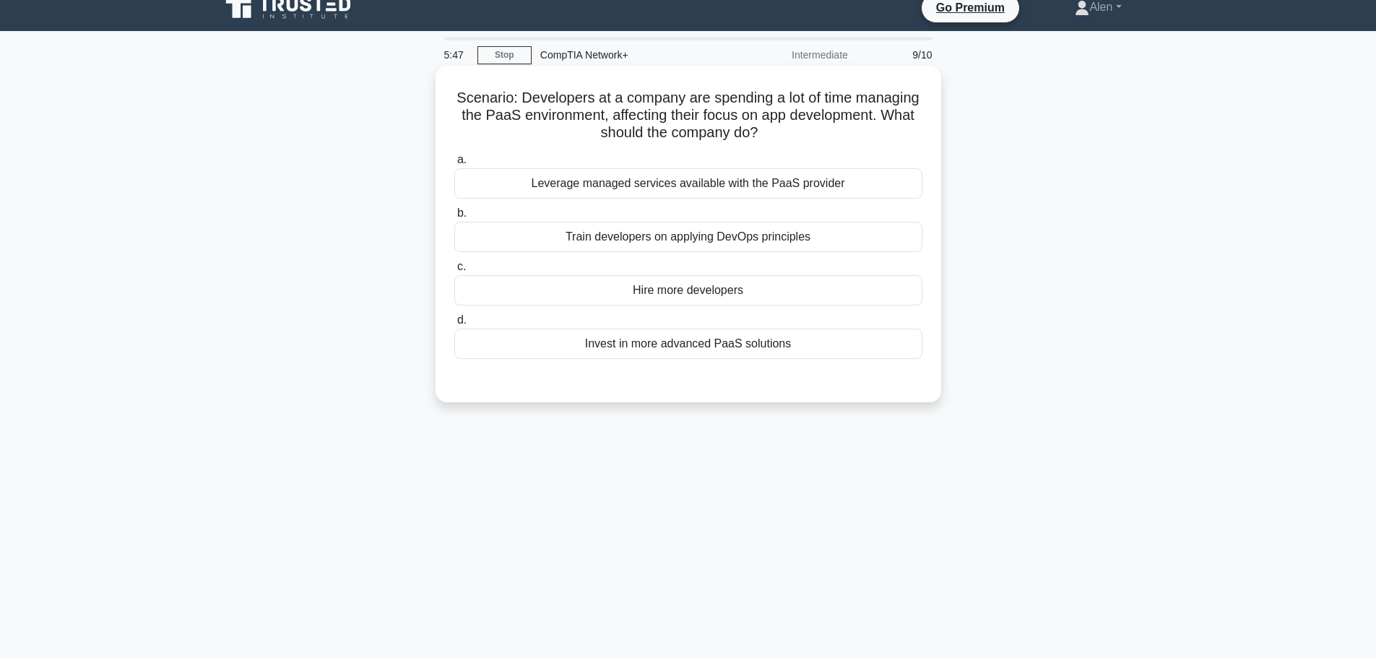
click at [810, 338] on div "Invest in more advanced PaaS solutions" at bounding box center [688, 344] width 468 height 30
click at [454, 325] on input "d. Invest in more advanced PaaS solutions" at bounding box center [454, 320] width 0 height 9
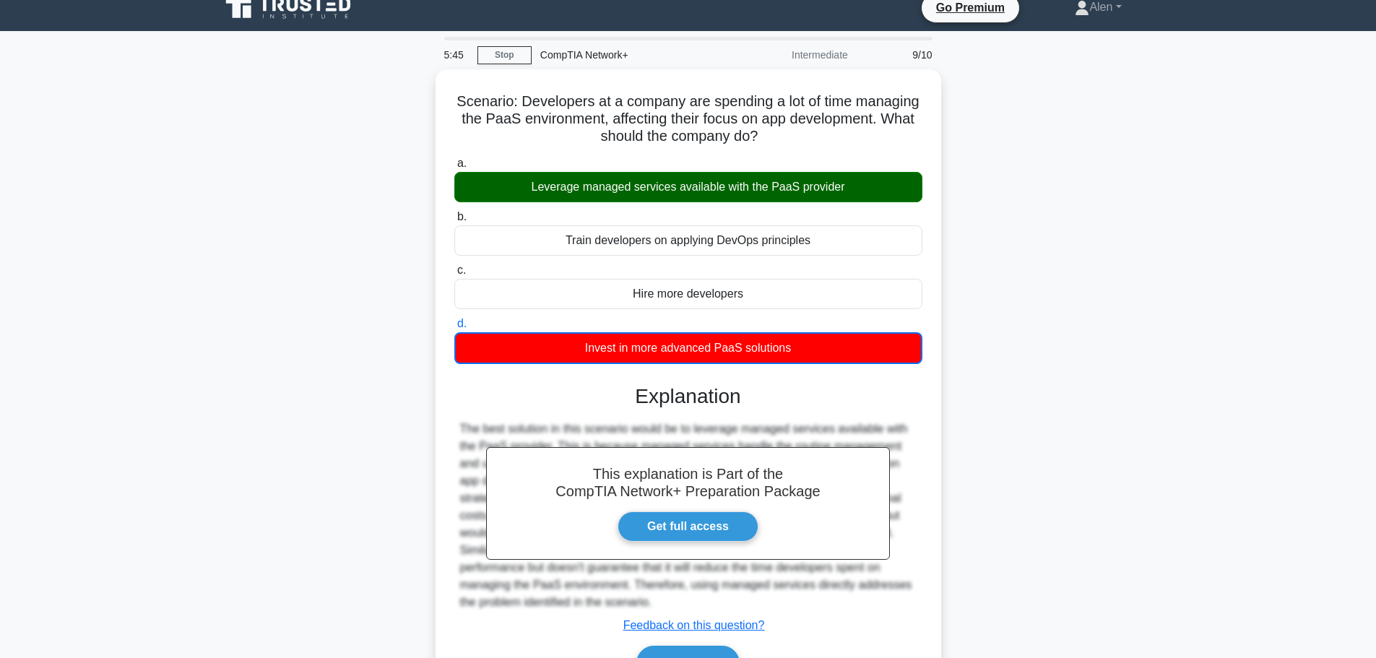
scroll to position [122, 0]
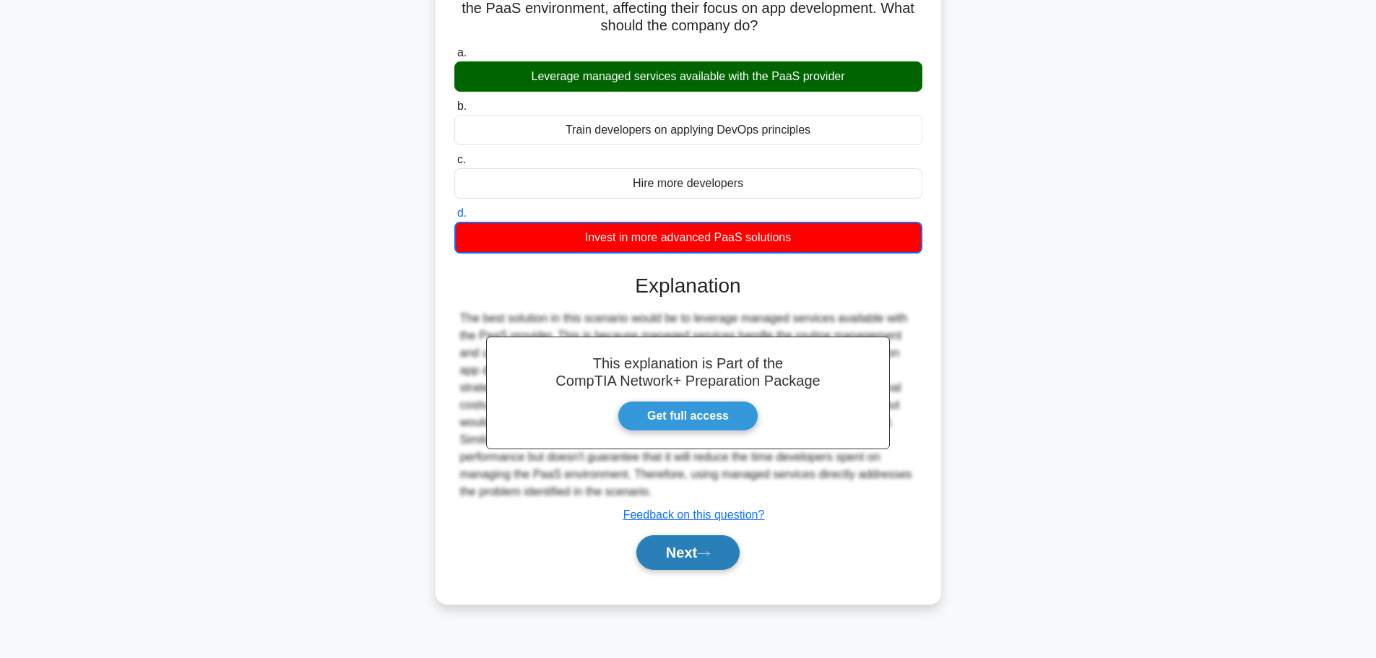
click at [645, 560] on button "Next" at bounding box center [687, 552] width 103 height 35
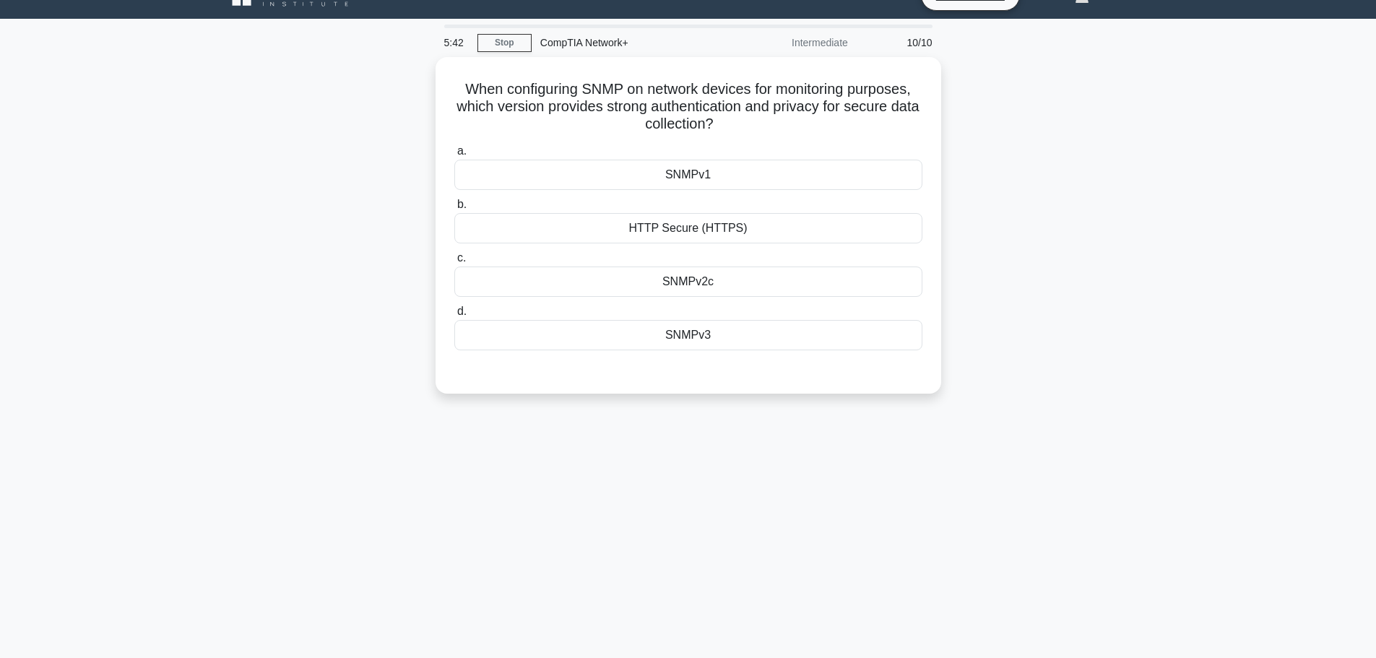
scroll to position [0, 0]
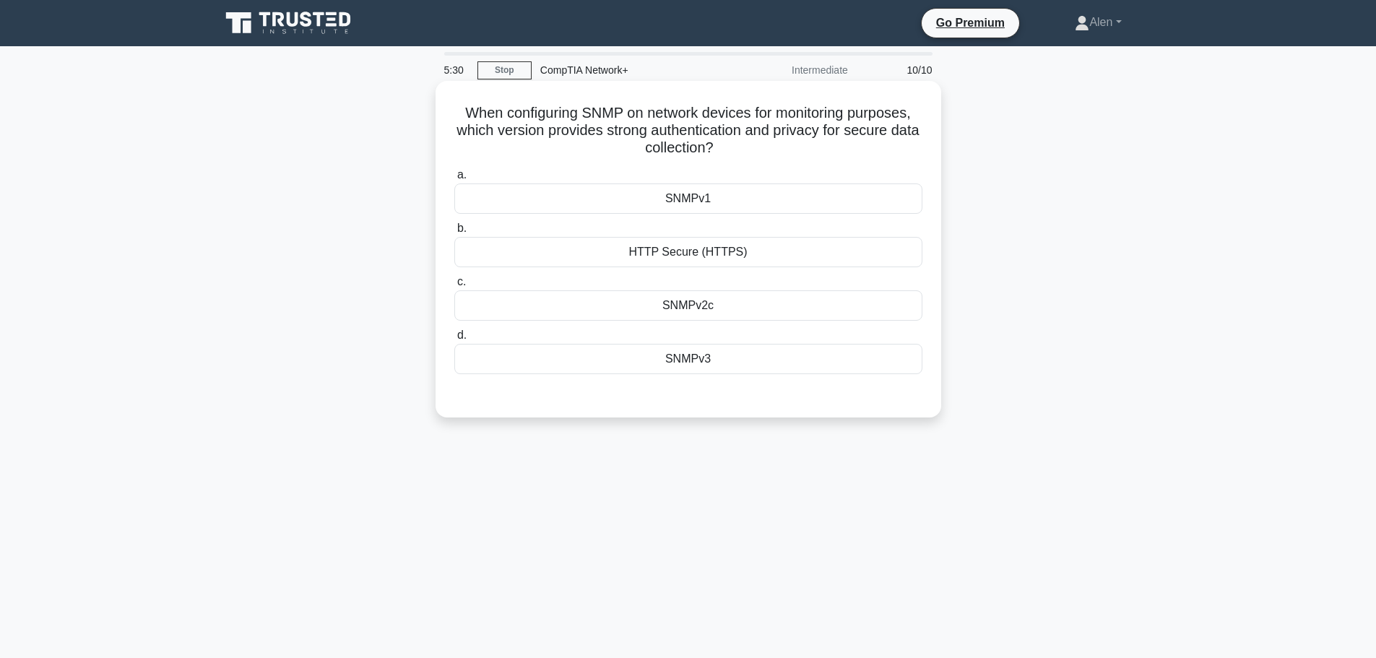
click at [695, 355] on div "SNMPv3" at bounding box center [688, 359] width 468 height 30
click at [454, 340] on input "d. SNMPv3" at bounding box center [454, 335] width 0 height 9
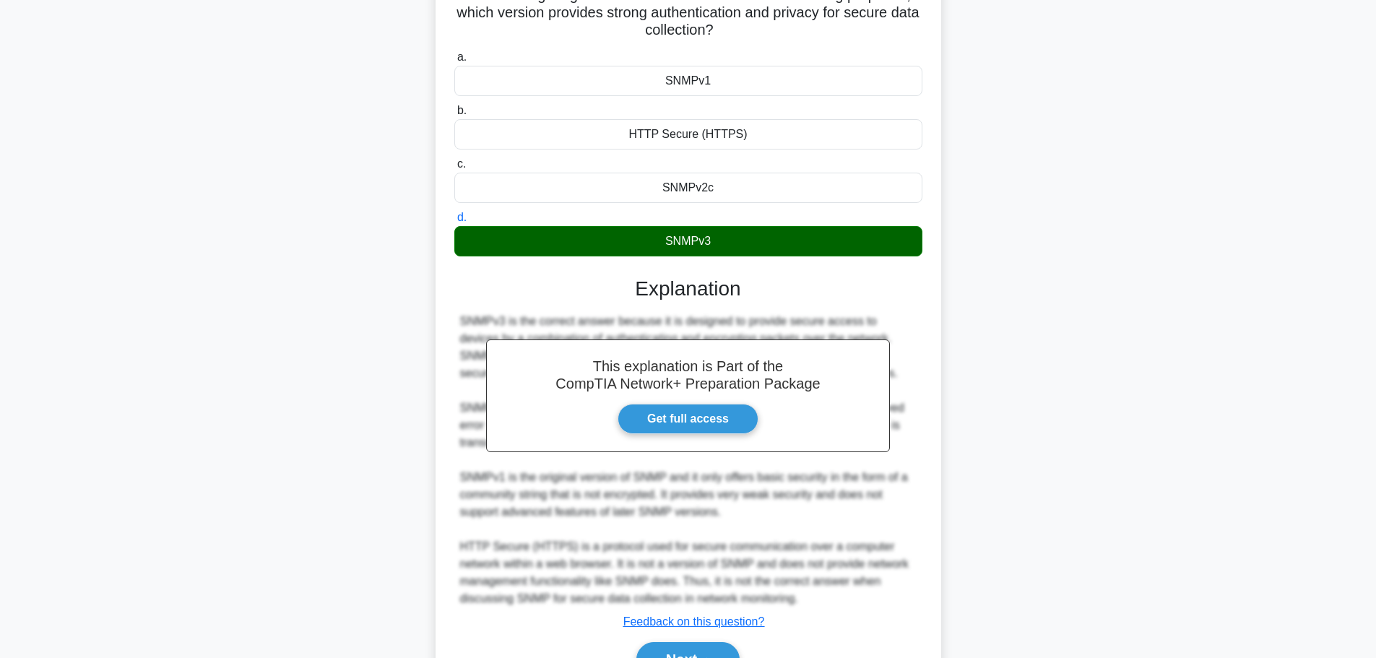
scroll to position [158, 0]
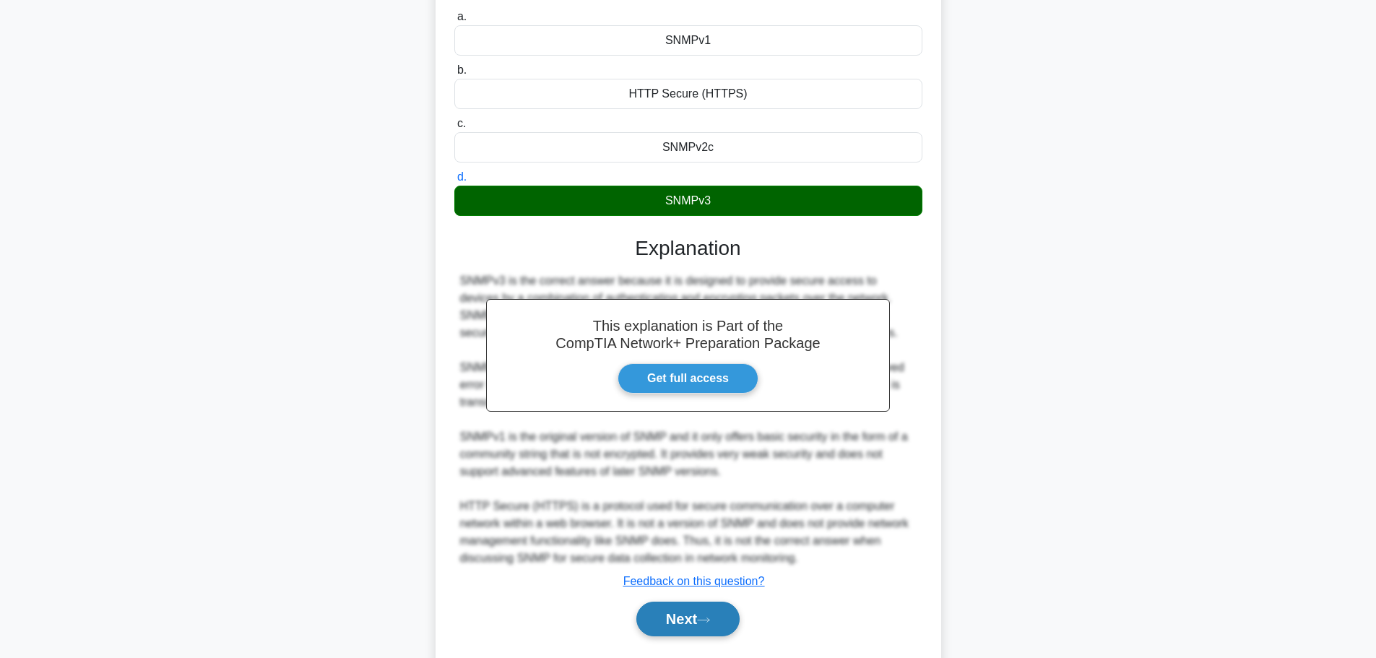
click at [681, 616] on button "Next" at bounding box center [687, 619] width 103 height 35
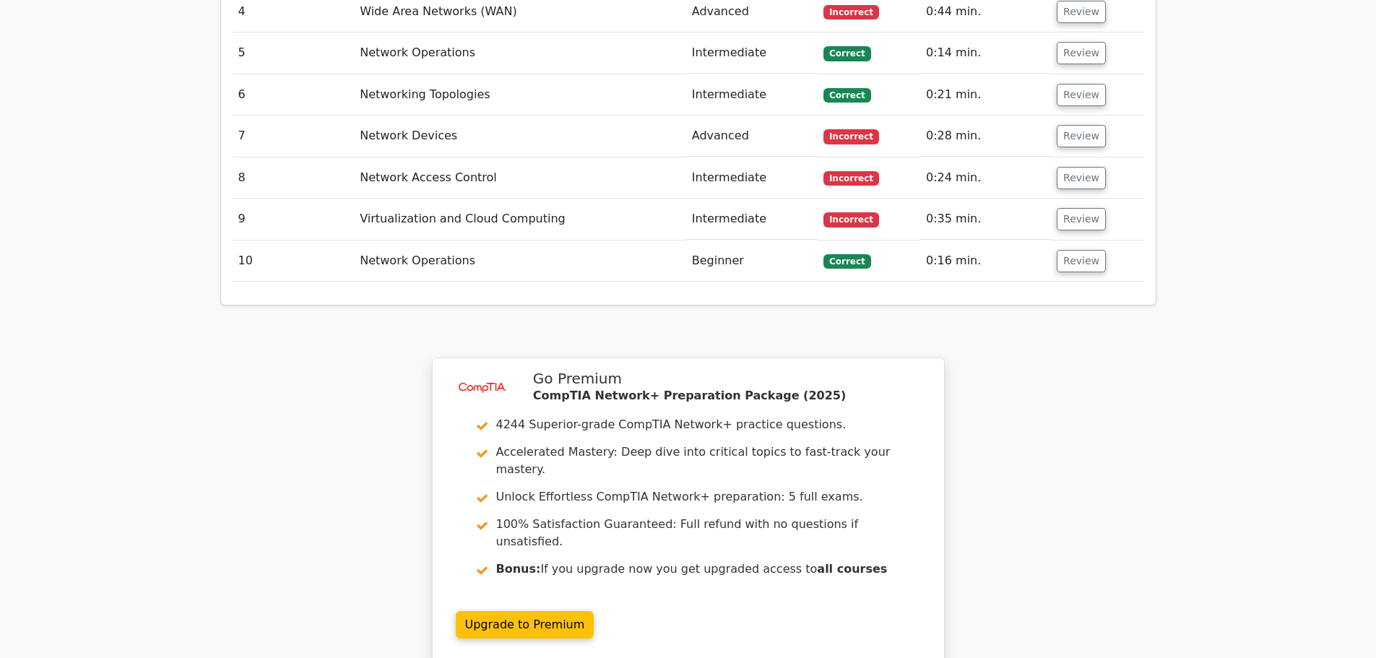
scroll to position [2114, 0]
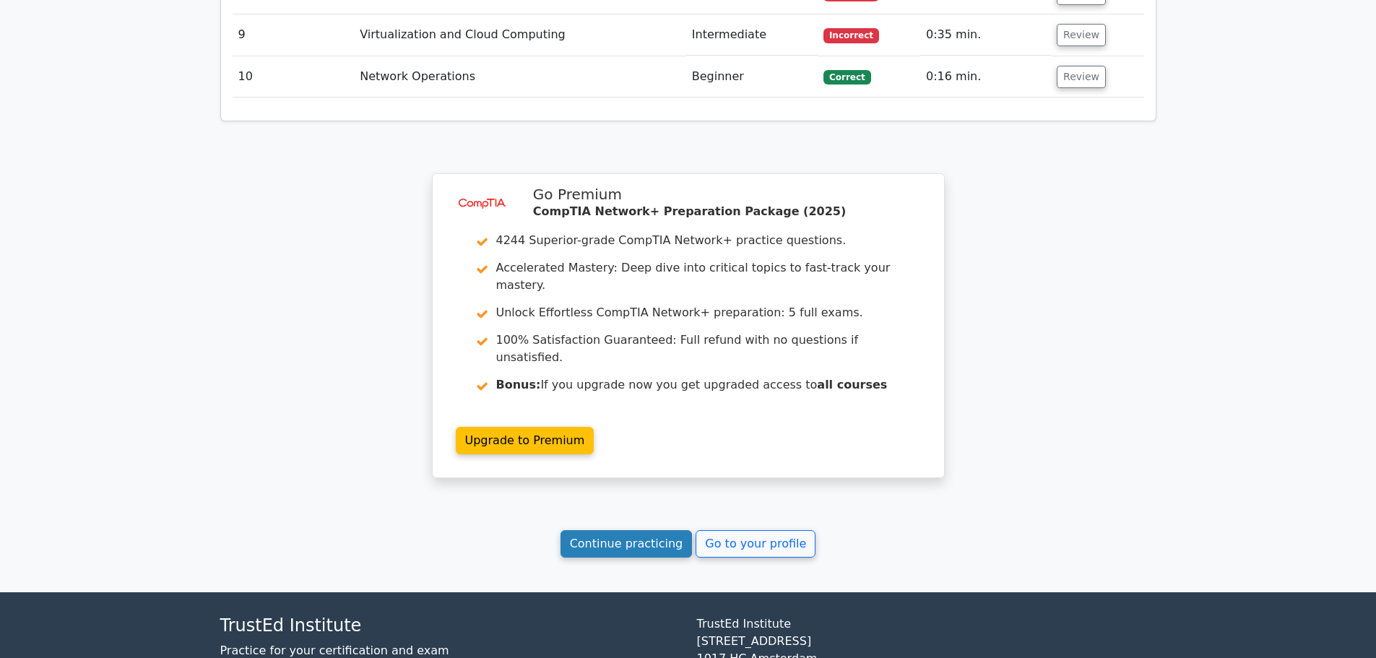
click at [626, 530] on link "Continue practicing" at bounding box center [626, 543] width 132 height 27
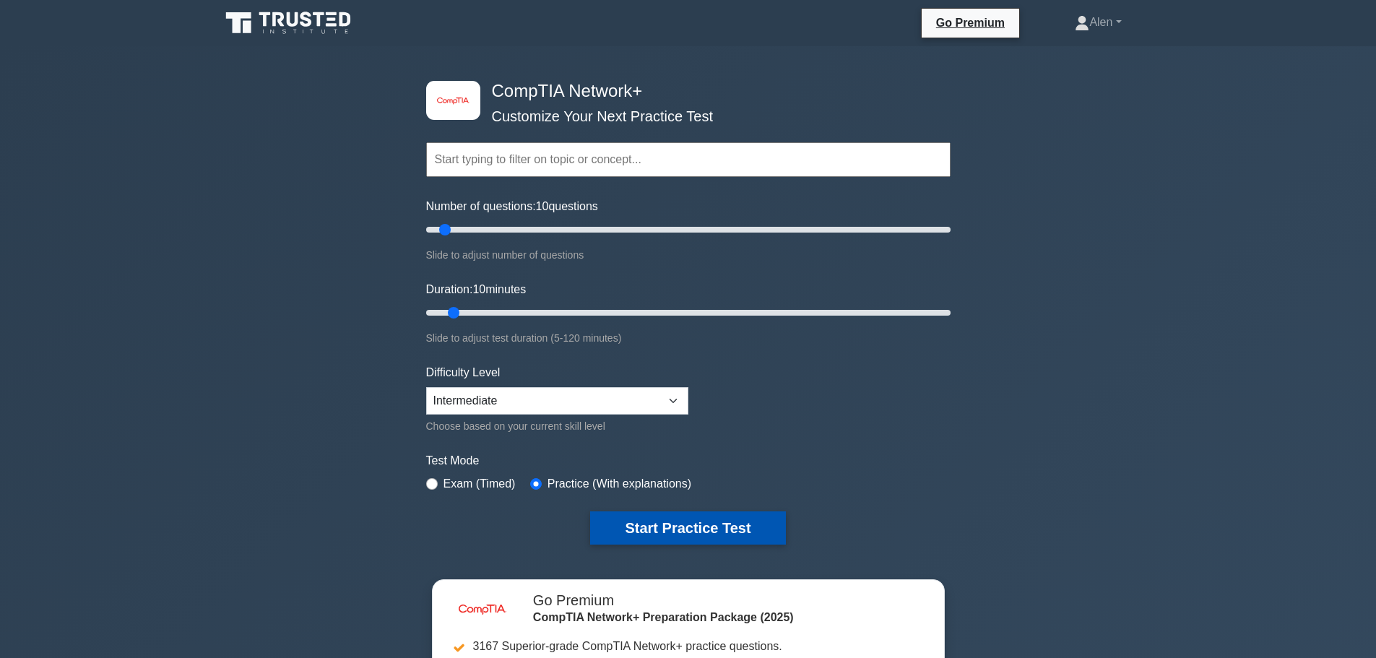
click at [646, 521] on button "Start Practice Test" at bounding box center [687, 527] width 195 height 33
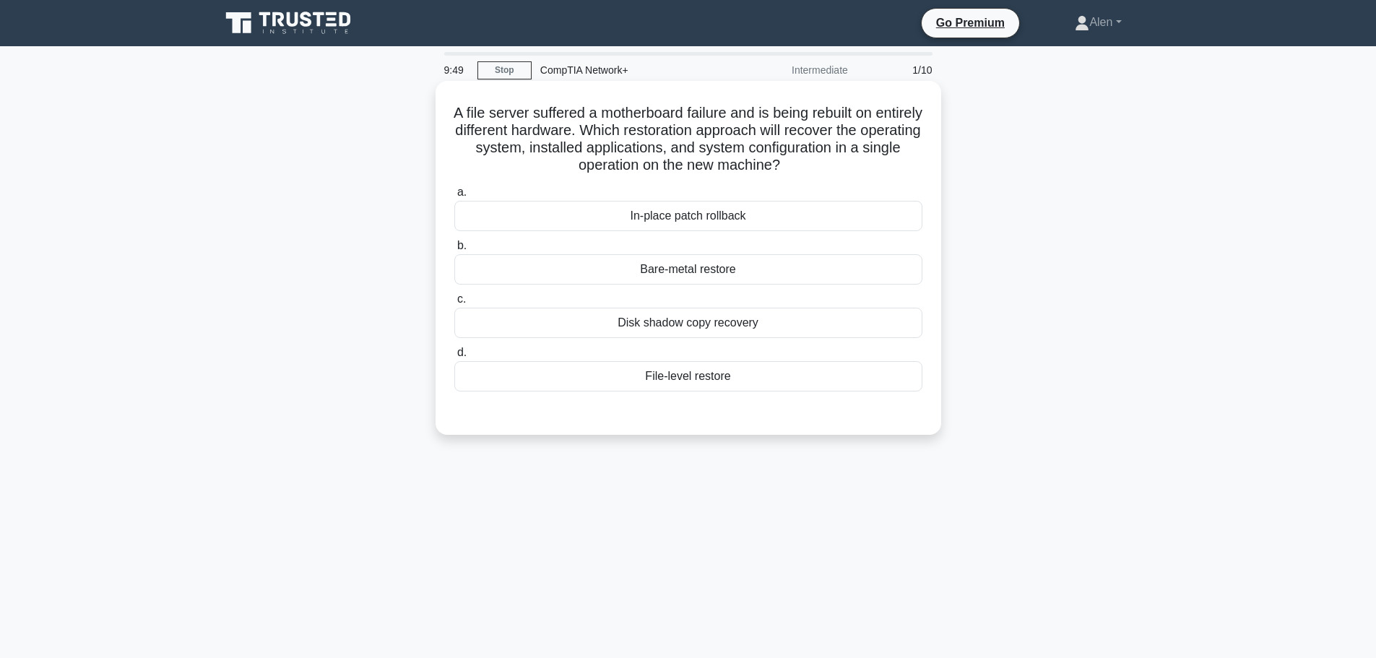
drag, startPoint x: 640, startPoint y: 131, endPoint x: 833, endPoint y: 175, distance: 198.6
click at [833, 175] on h5 "A file server suffered a motherboard failure and is being rebuilt on entirely d…" at bounding box center [688, 139] width 471 height 71
click at [856, 173] on h5 "A file server suffered a motherboard failure and is being rebuilt on entirely d…" at bounding box center [688, 139] width 471 height 71
click at [700, 325] on div "Disk shadow copy recovery" at bounding box center [688, 323] width 468 height 30
click at [454, 304] on input "c. Disk shadow copy recovery" at bounding box center [454, 299] width 0 height 9
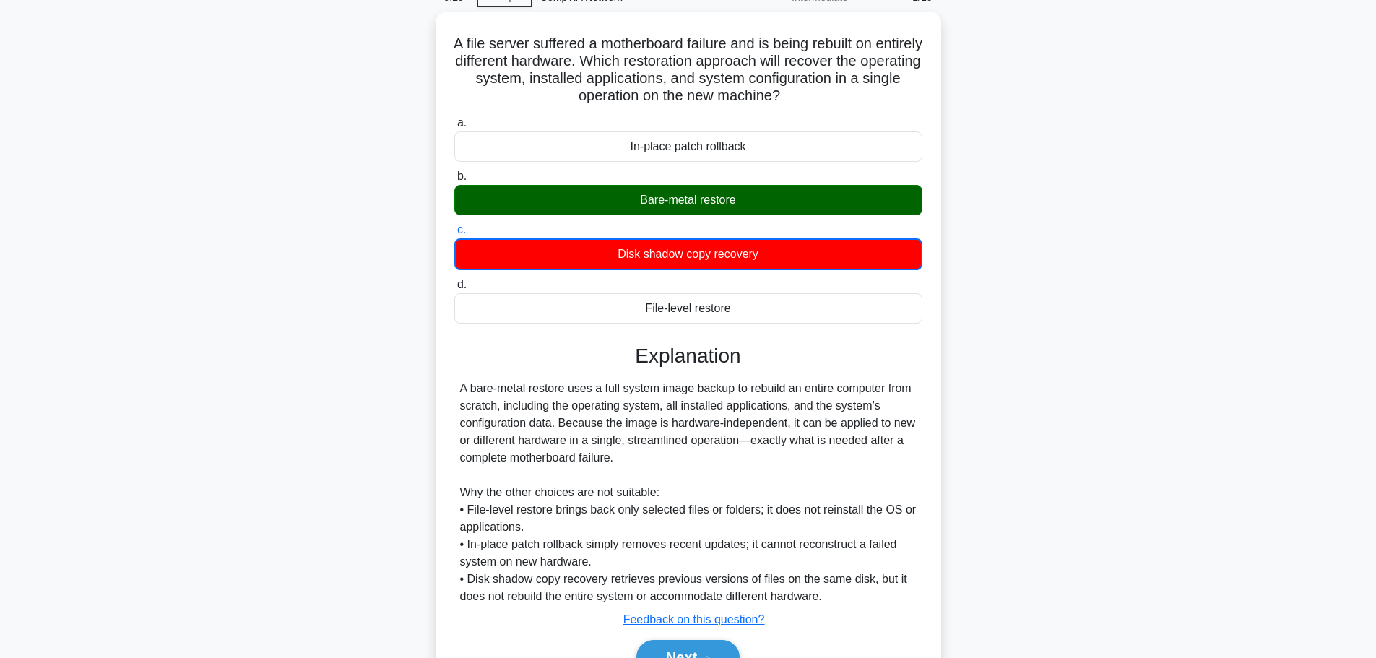
scroll to position [145, 0]
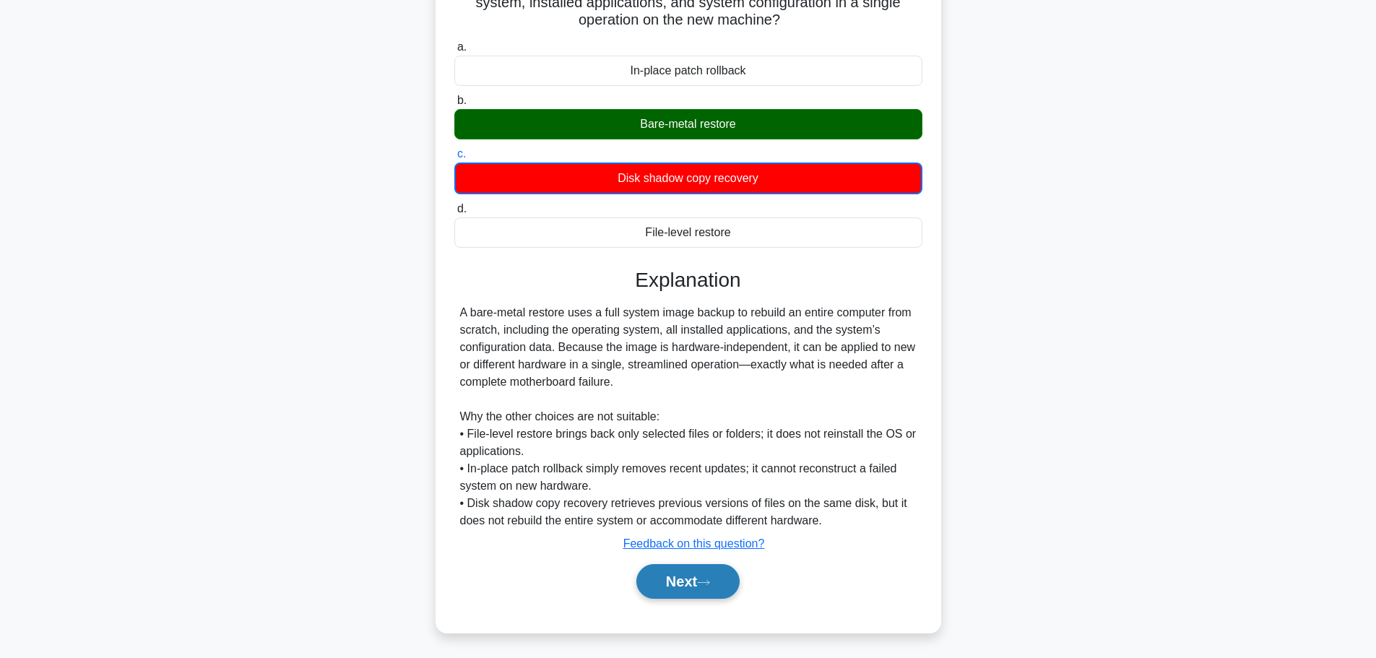
click at [685, 586] on button "Next" at bounding box center [687, 581] width 103 height 35
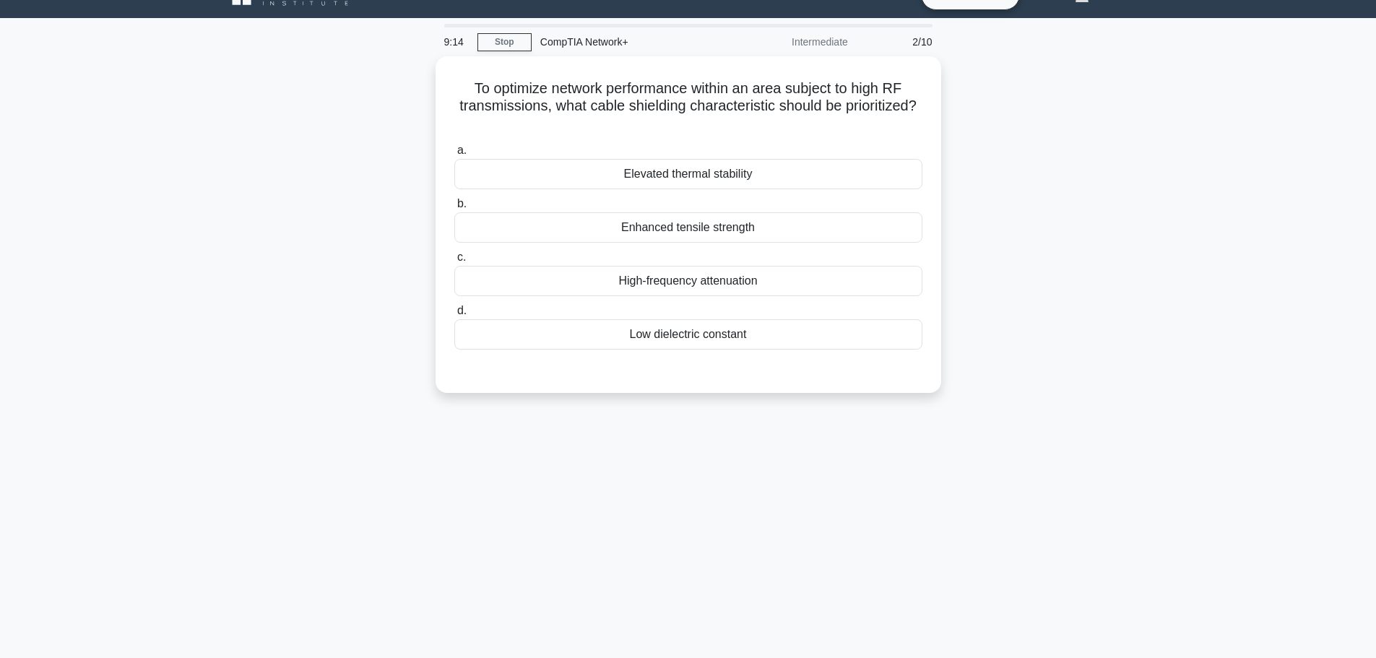
scroll to position [0, 0]
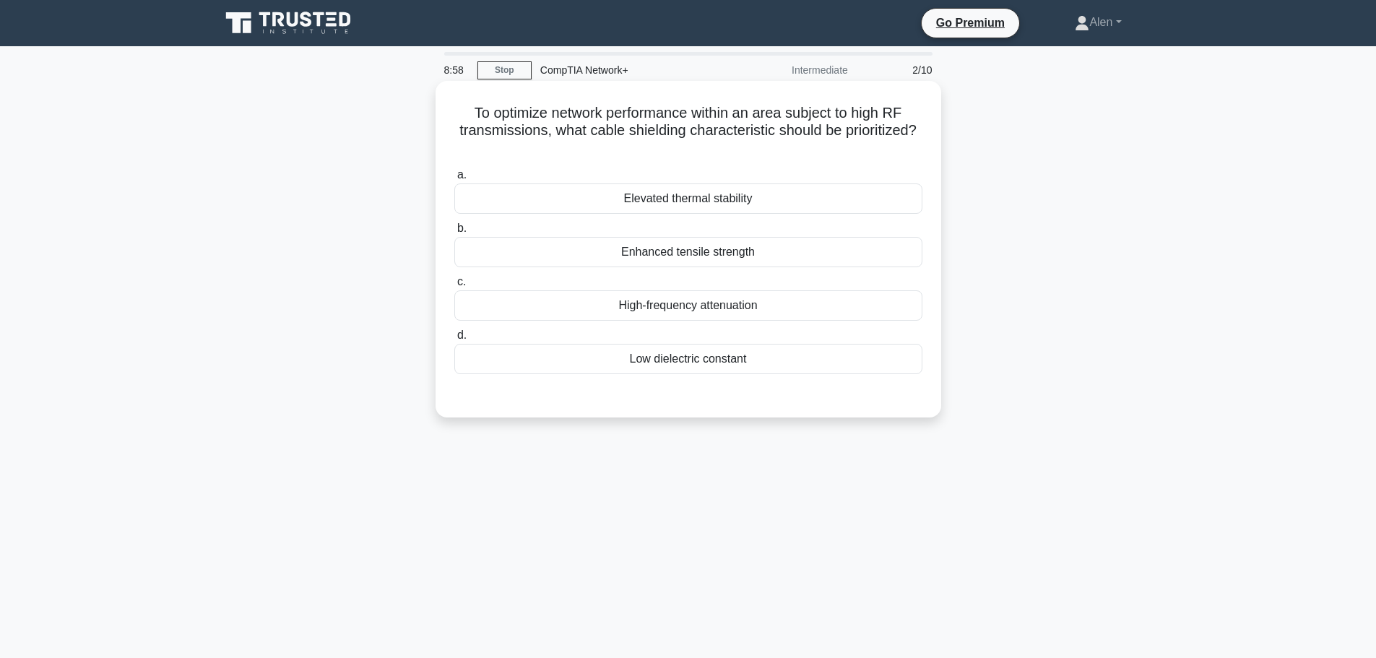
click at [709, 311] on div "High-frequency attenuation" at bounding box center [688, 305] width 468 height 30
click at [454, 287] on input "c. High-frequency attenuation" at bounding box center [454, 281] width 0 height 9
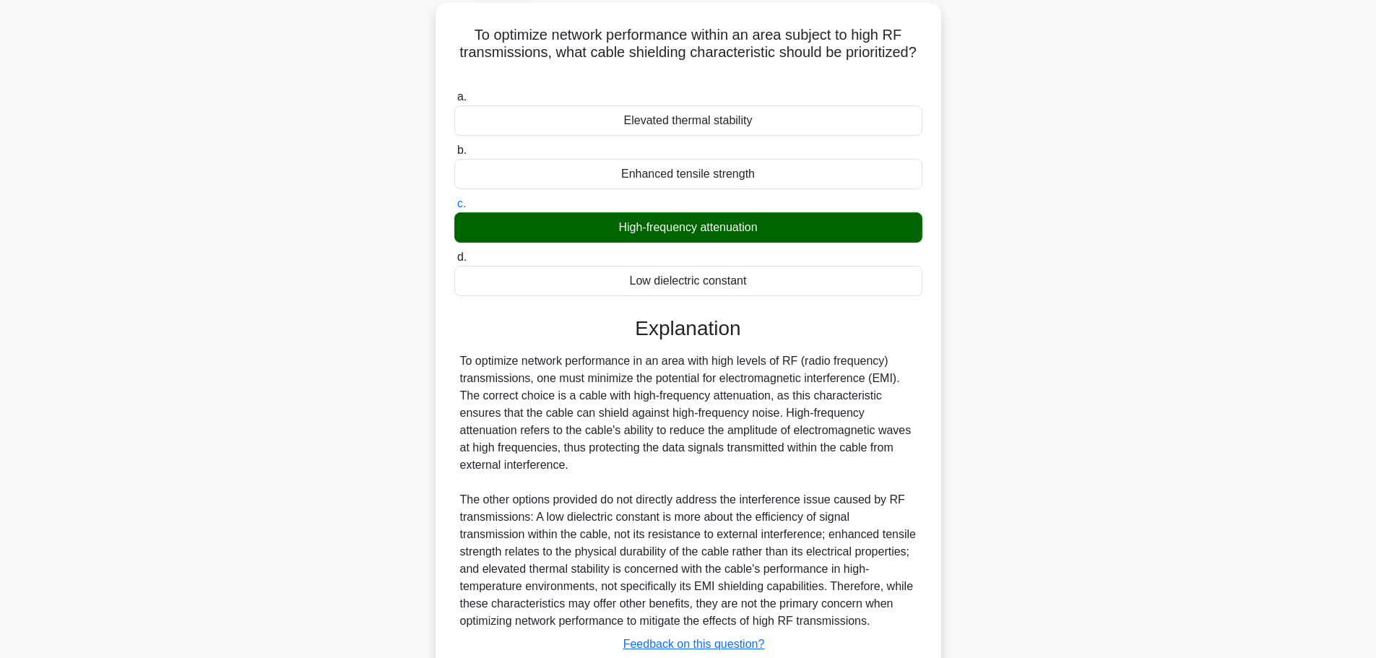
scroll to position [181, 0]
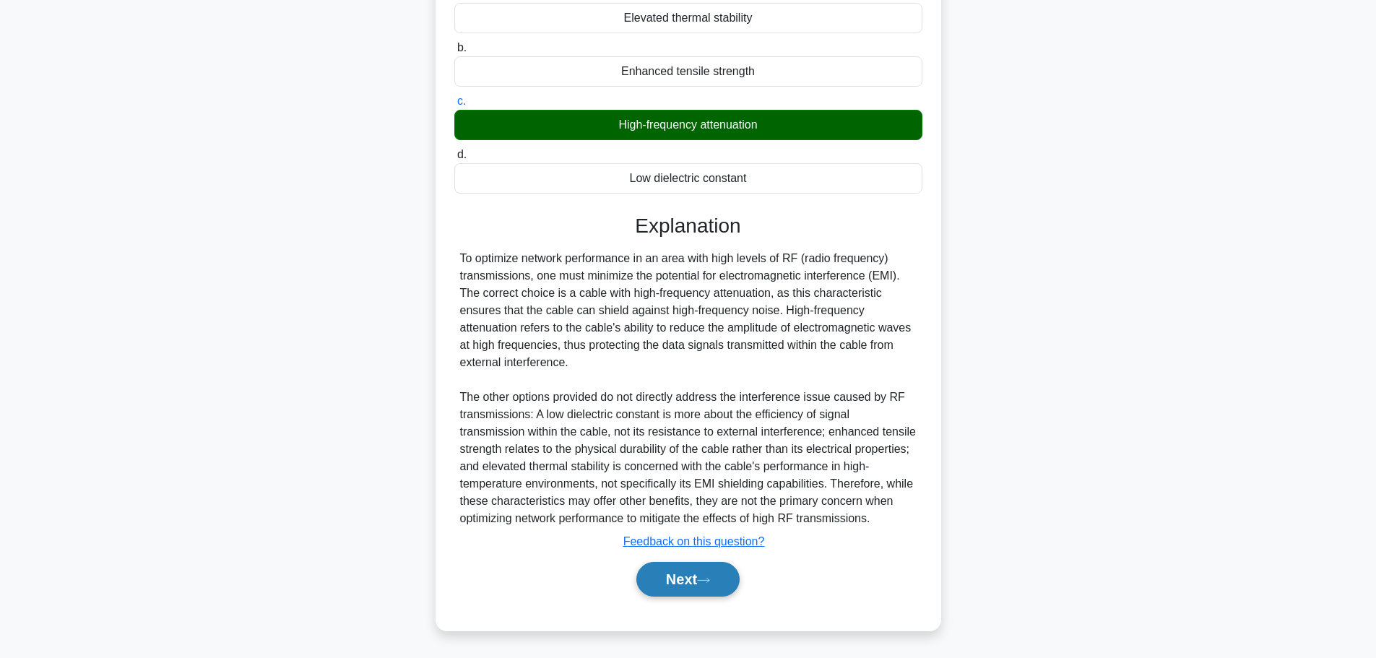
click at [685, 576] on button "Next" at bounding box center [687, 579] width 103 height 35
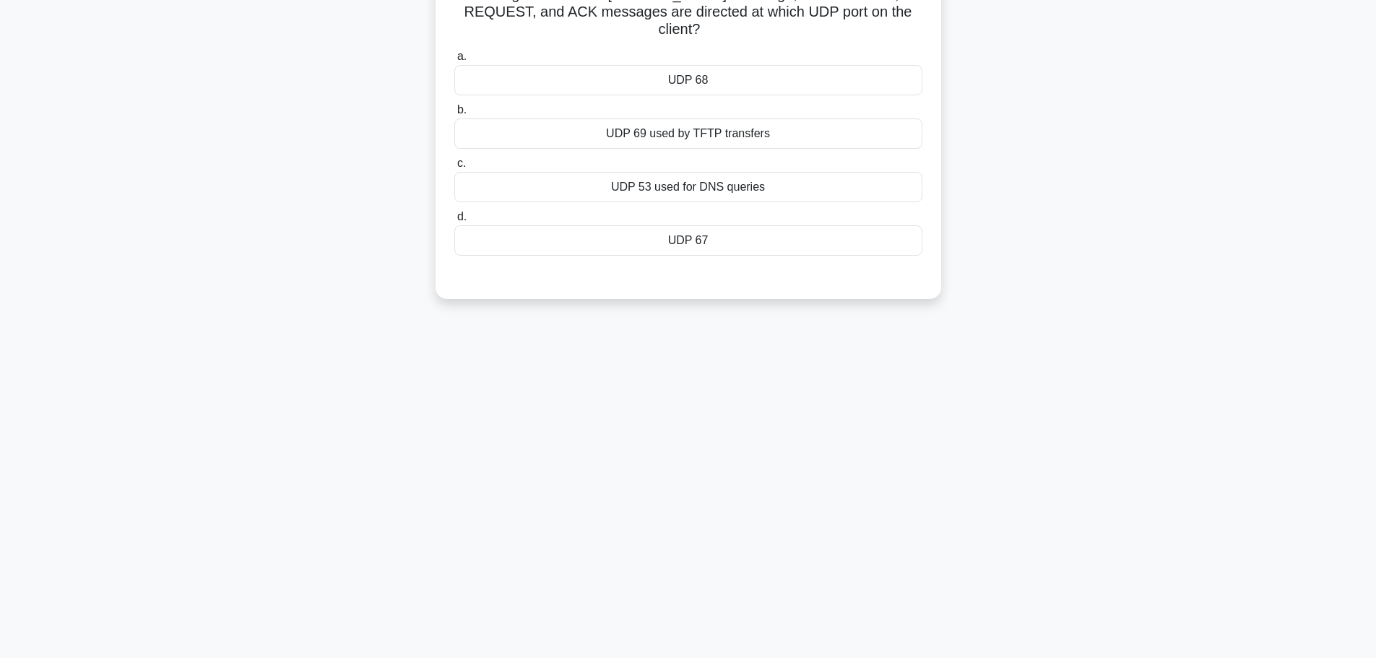
scroll to position [0, 0]
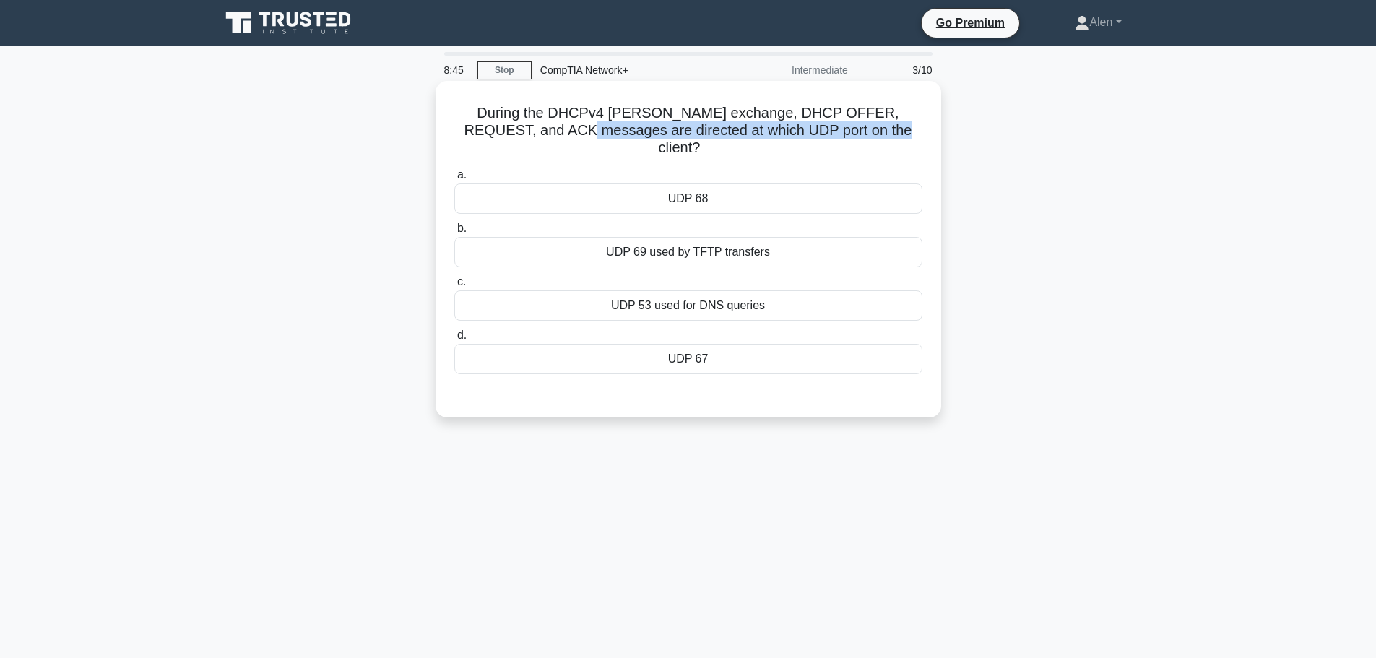
drag, startPoint x: 561, startPoint y: 131, endPoint x: 920, endPoint y: 134, distance: 358.9
click at [920, 134] on h5 "During the DHCPv4 [PERSON_NAME] exchange, DHCP OFFER, REQUEST, and ACK messages…" at bounding box center [688, 130] width 471 height 53
click at [910, 135] on h5 "During the DHCPv4 [PERSON_NAME] exchange, DHCP OFFER, REQUEST, and ACK messages…" at bounding box center [688, 130] width 471 height 53
click at [701, 190] on div "UDP 68" at bounding box center [688, 198] width 468 height 30
click at [454, 180] on input "a. UDP 68" at bounding box center [454, 174] width 0 height 9
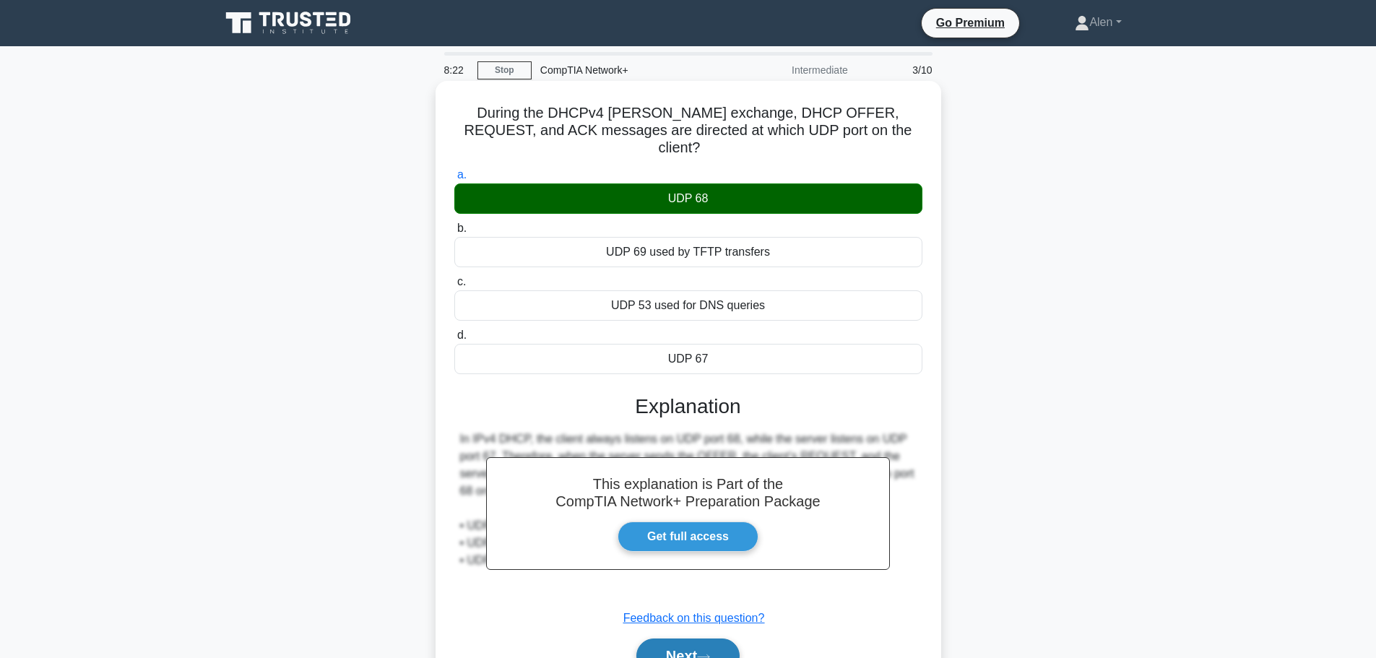
click at [689, 638] on button "Next" at bounding box center [687, 655] width 103 height 35
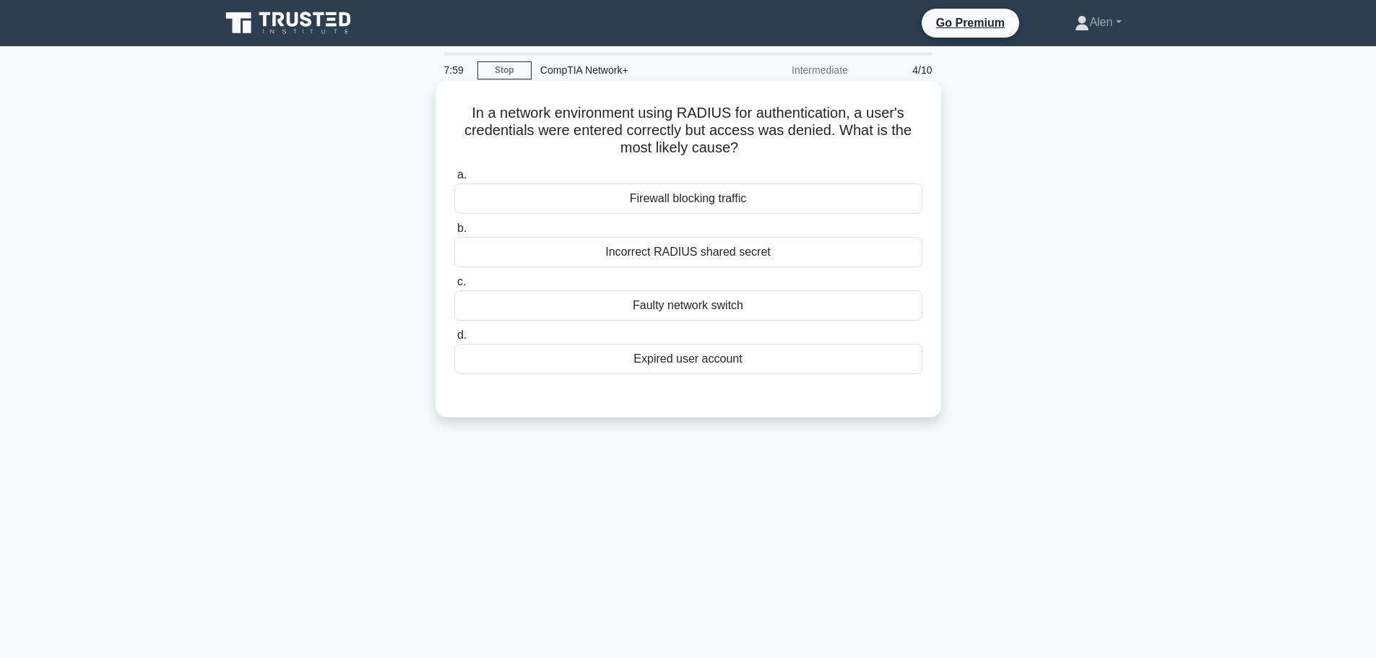
click at [711, 261] on div "Incorrect RADIUS shared secret" at bounding box center [688, 252] width 468 height 30
click at [454, 233] on input "b. Incorrect RADIUS shared secret" at bounding box center [454, 228] width 0 height 9
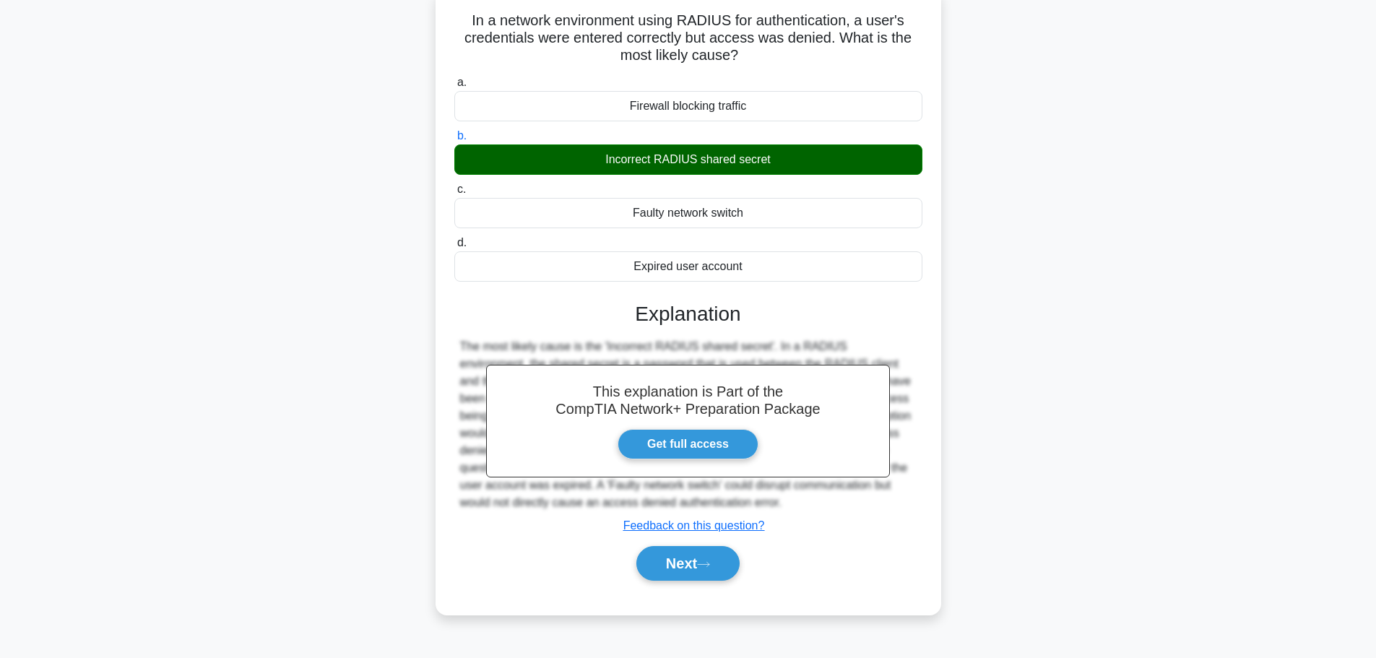
scroll to position [122, 0]
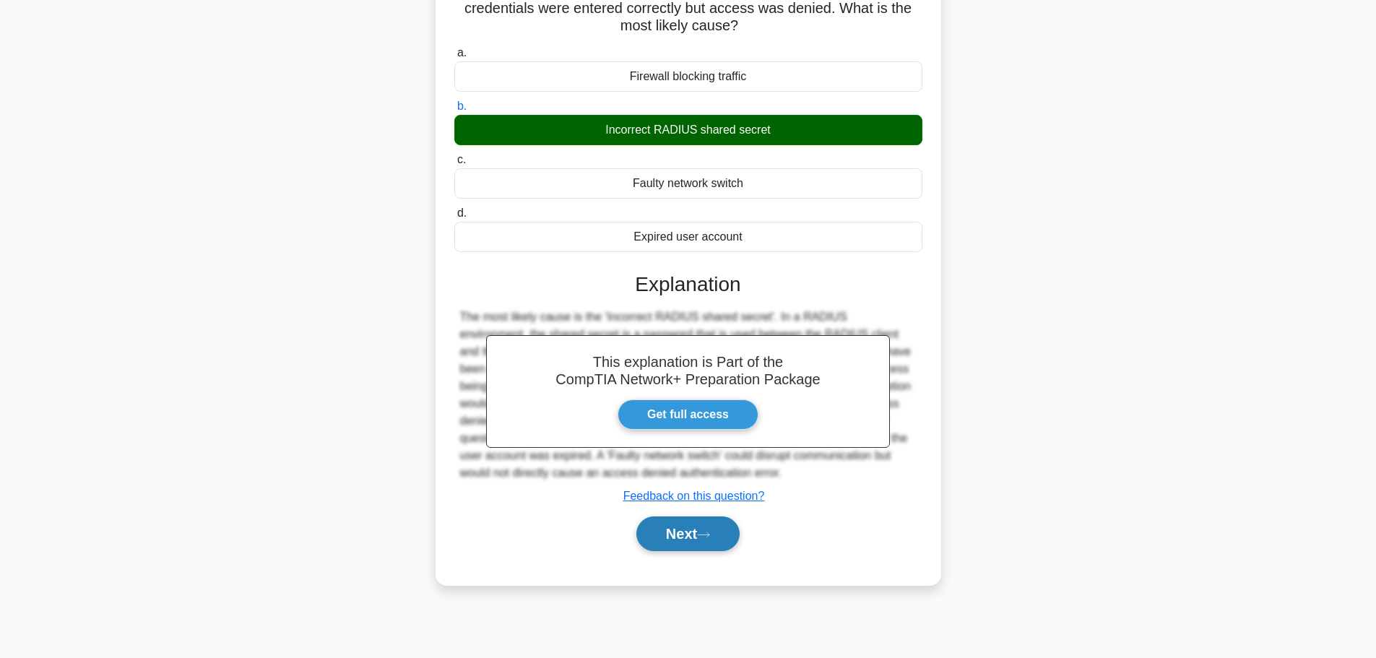
click at [687, 537] on button "Next" at bounding box center [687, 533] width 103 height 35
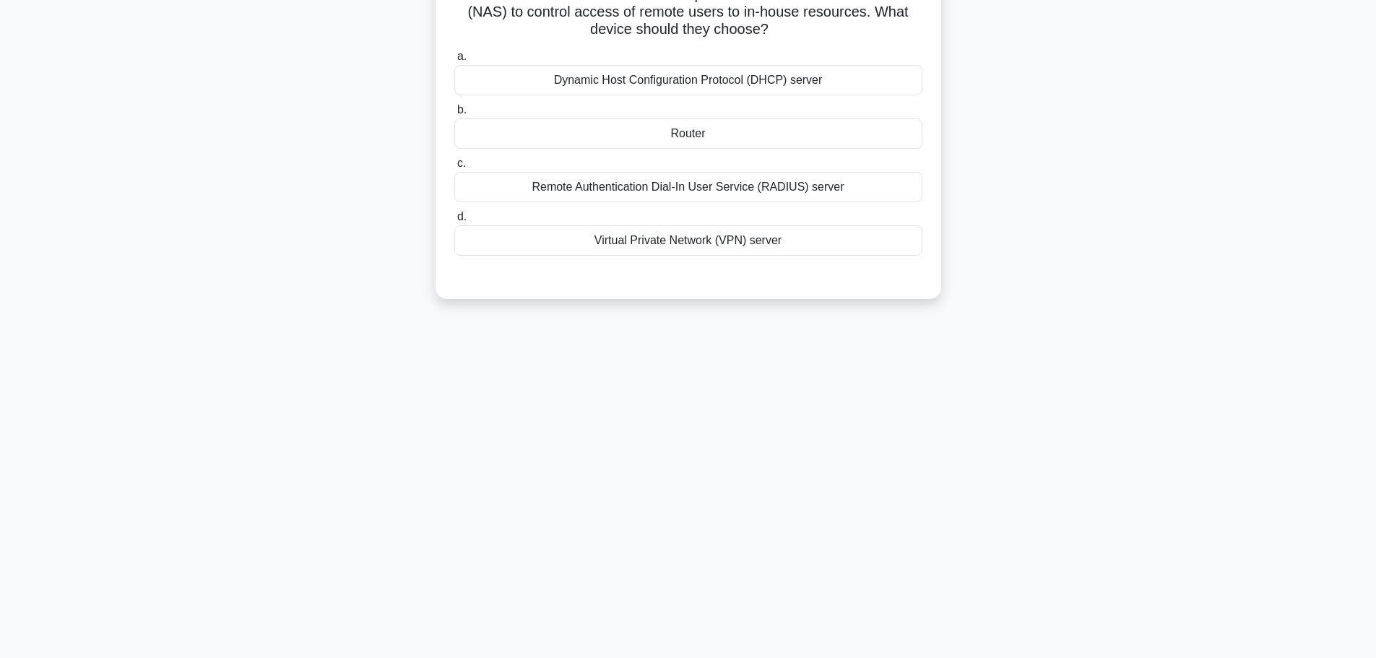
scroll to position [0, 0]
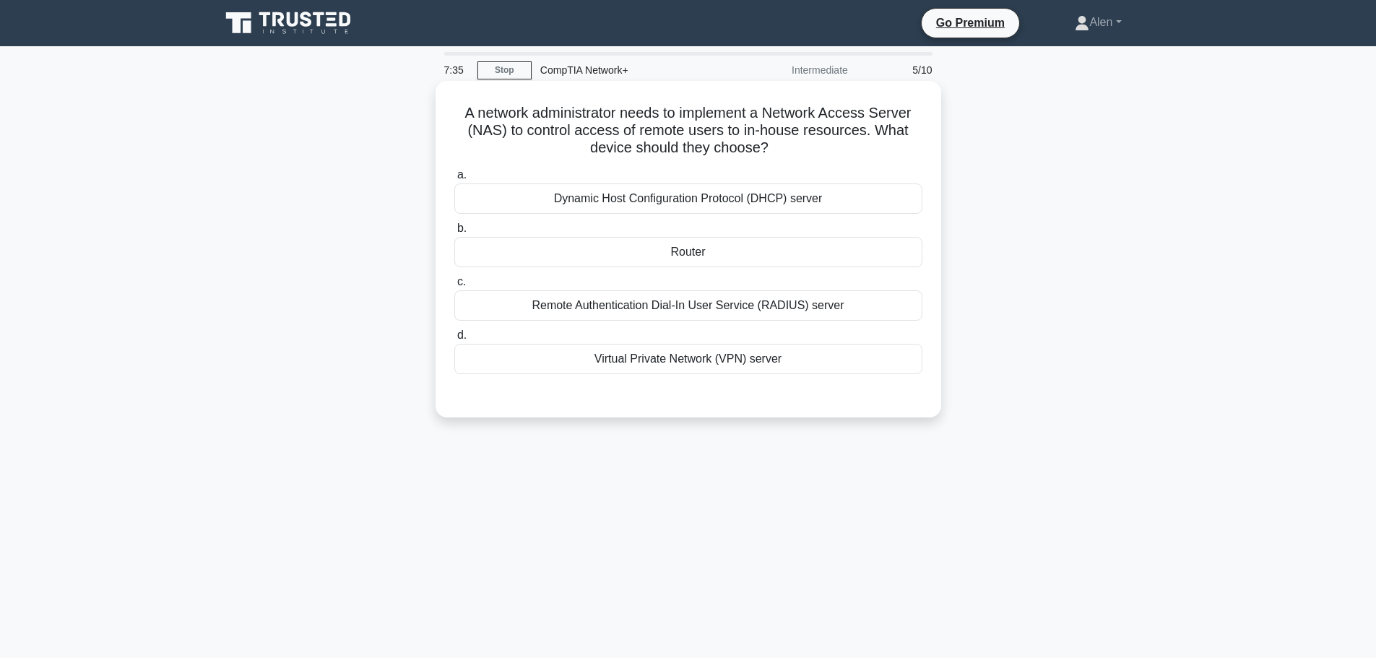
click at [678, 360] on div "Virtual Private Network (VPN) server" at bounding box center [688, 359] width 468 height 30
click at [454, 340] on input "d. Virtual Private Network (VPN) server" at bounding box center [454, 335] width 0 height 9
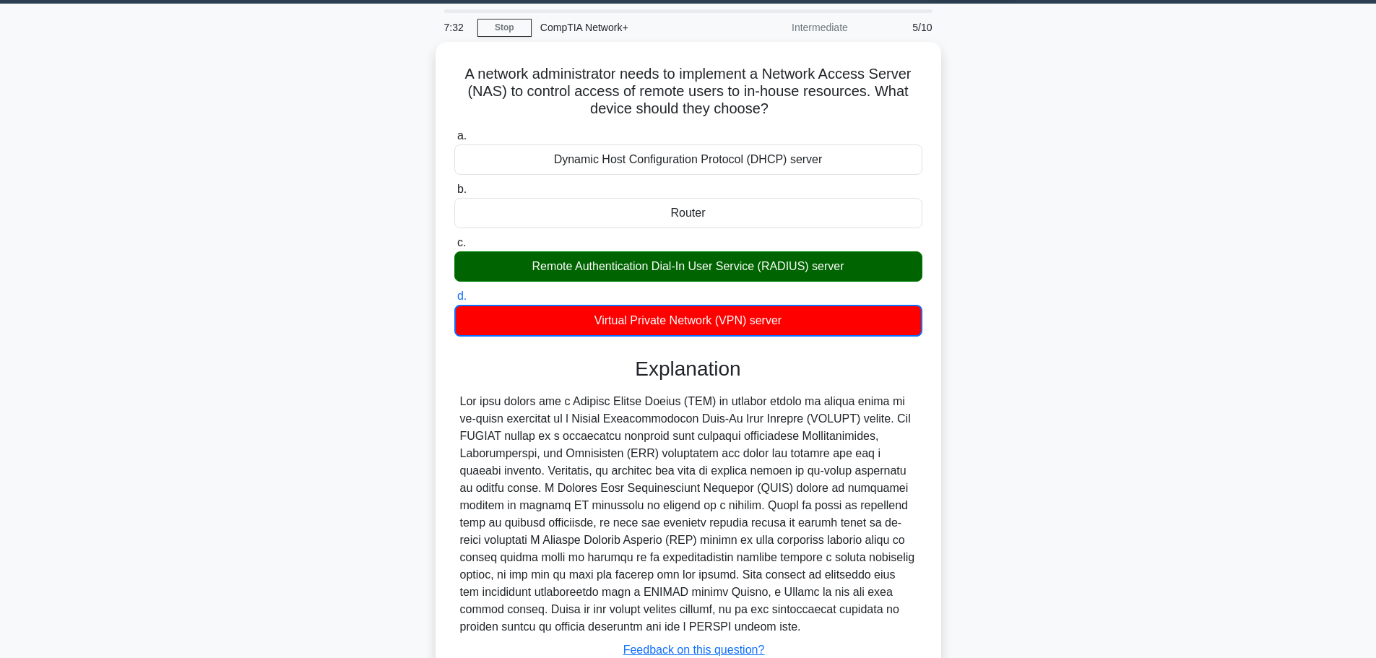
scroll to position [148, 0]
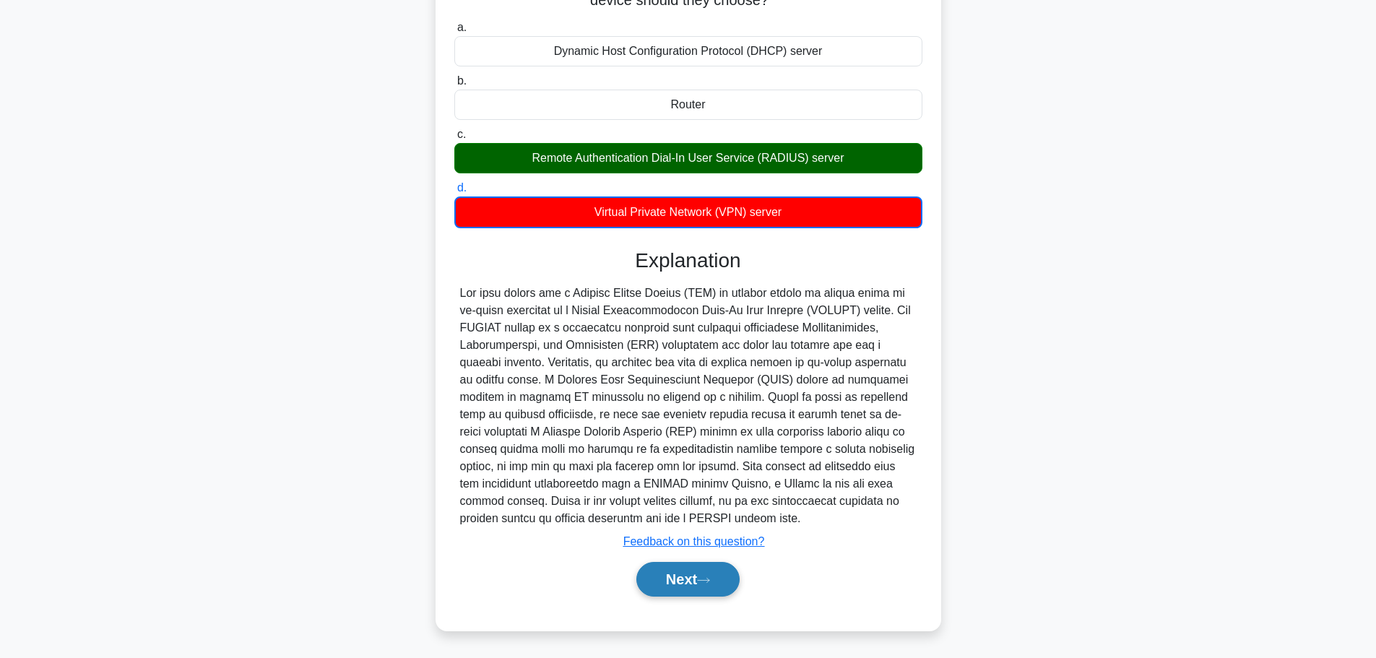
click at [707, 578] on icon at bounding box center [703, 580] width 13 height 8
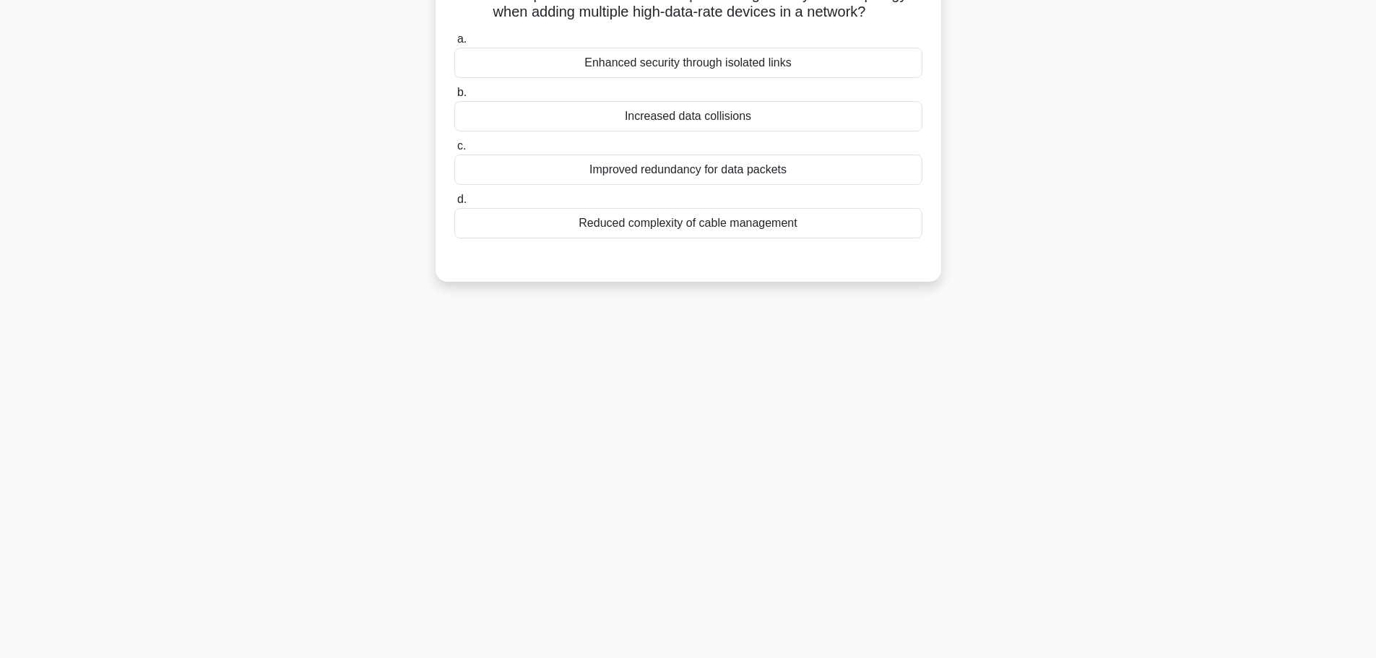
scroll to position [0, 0]
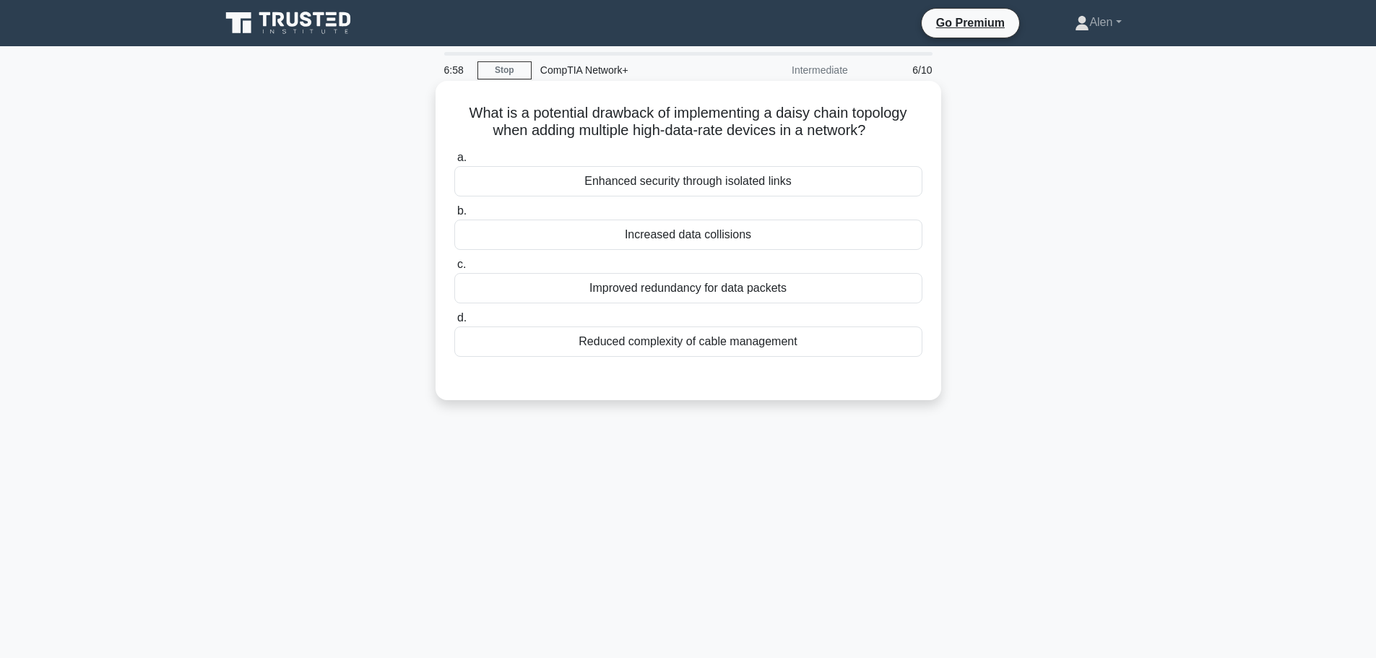
click at [699, 219] on label "b. Increased data collisions" at bounding box center [688, 226] width 468 height 48
click at [454, 216] on input "b. Increased data collisions" at bounding box center [454, 211] width 0 height 9
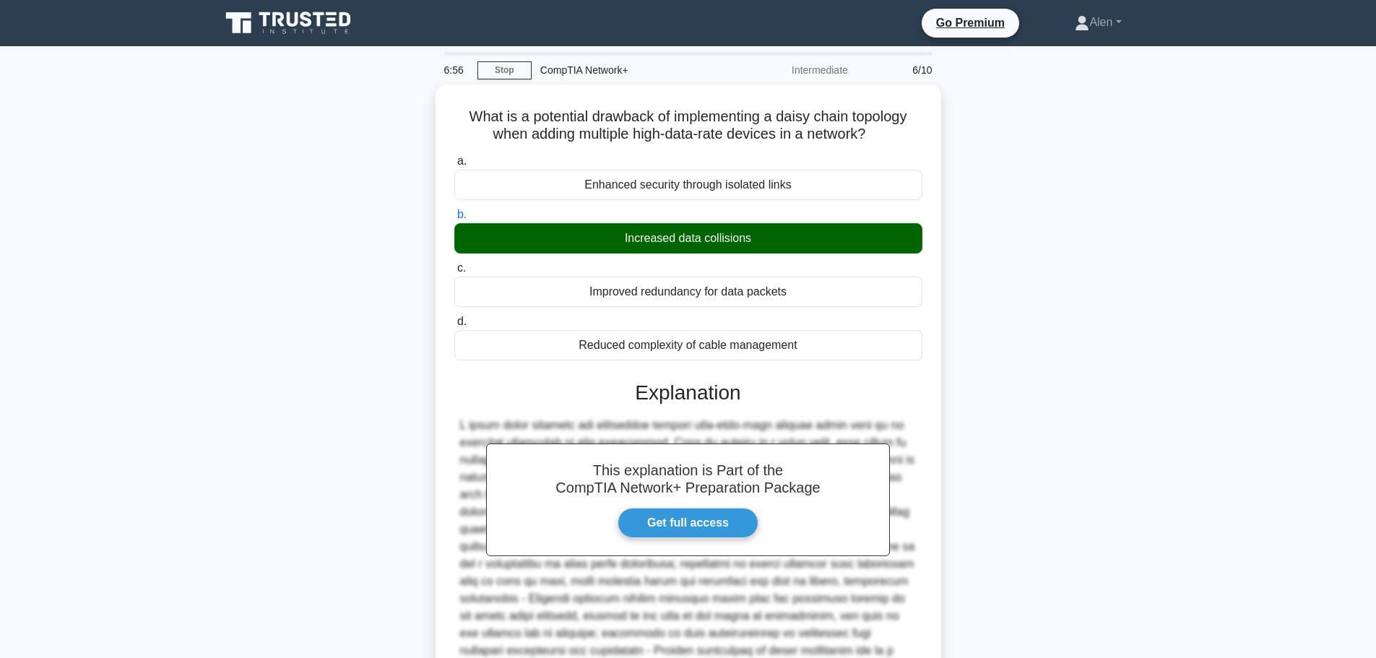
click at [1375, 430] on html "Go Premium Alen" at bounding box center [688, 419] width 1376 height 838
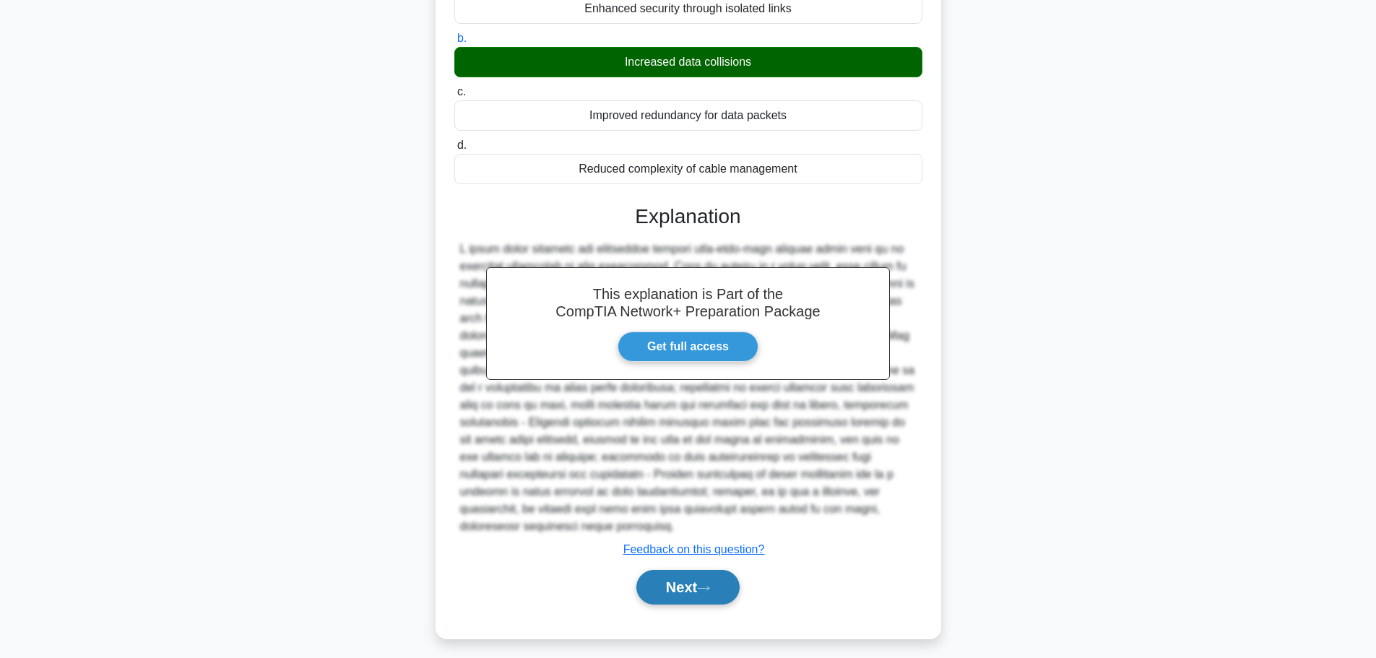
click at [721, 592] on button "Next" at bounding box center [687, 587] width 103 height 35
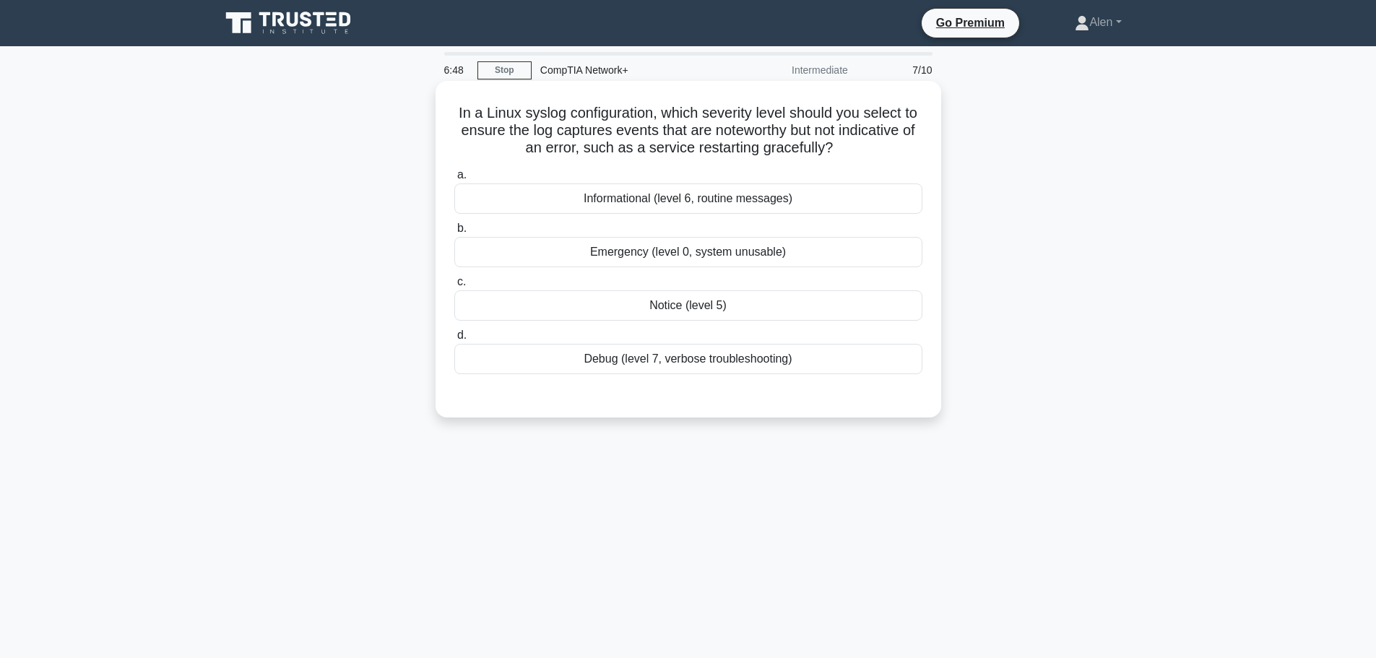
drag, startPoint x: 669, startPoint y: 112, endPoint x: 893, endPoint y: 149, distance: 227.7
click at [893, 149] on h5 "In a Linux syslog configuration, which severity level should you select to ensu…" at bounding box center [688, 130] width 471 height 53
click at [598, 123] on h5 "In a Linux syslog configuration, which severity level should you select to ensu…" at bounding box center [688, 130] width 471 height 53
click at [693, 201] on div "Informational (level 6, routine messages)" at bounding box center [688, 198] width 468 height 30
click at [454, 180] on input "a. Informational (level 6, routine messages)" at bounding box center [454, 174] width 0 height 9
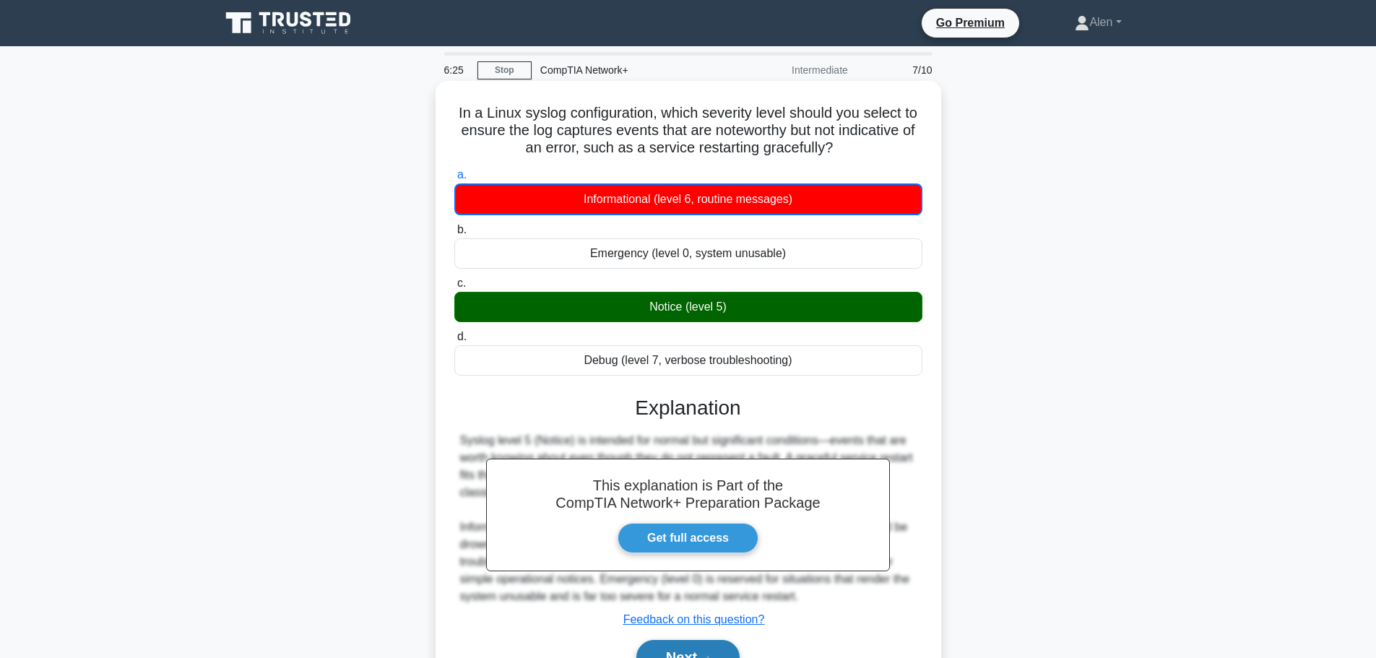
click at [708, 643] on button "Next" at bounding box center [687, 657] width 103 height 35
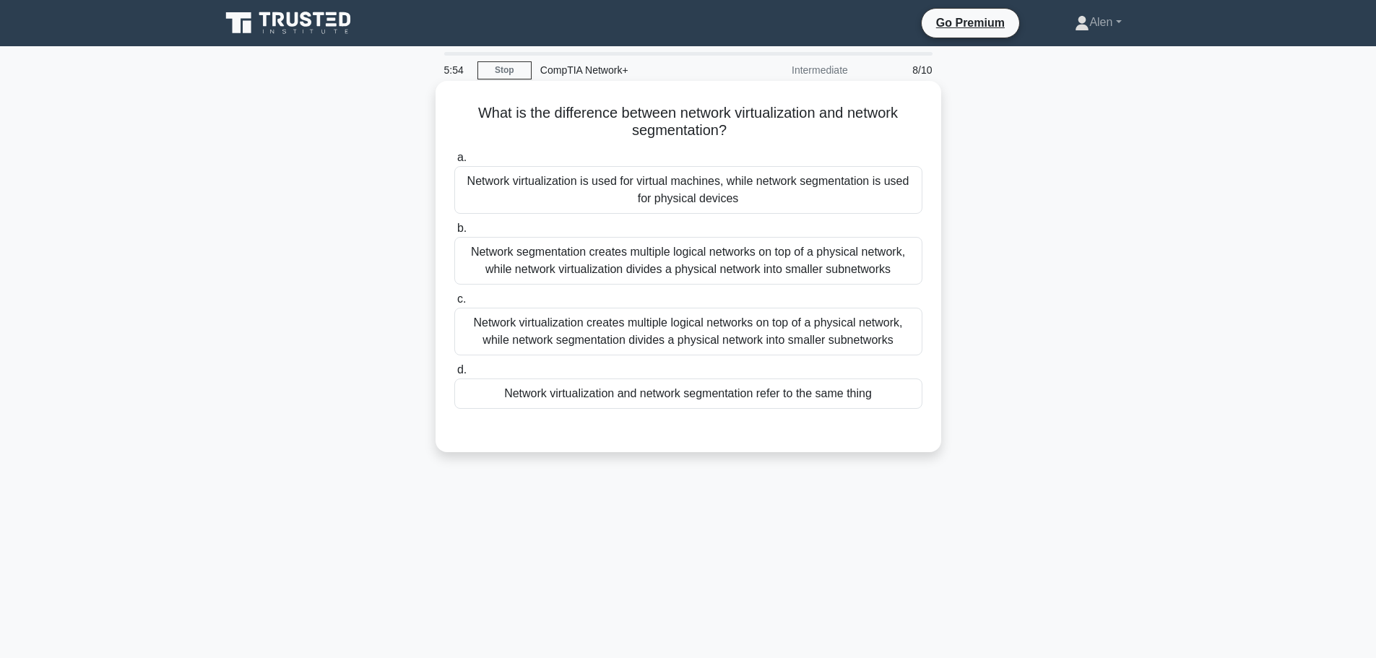
scroll to position [72, 0]
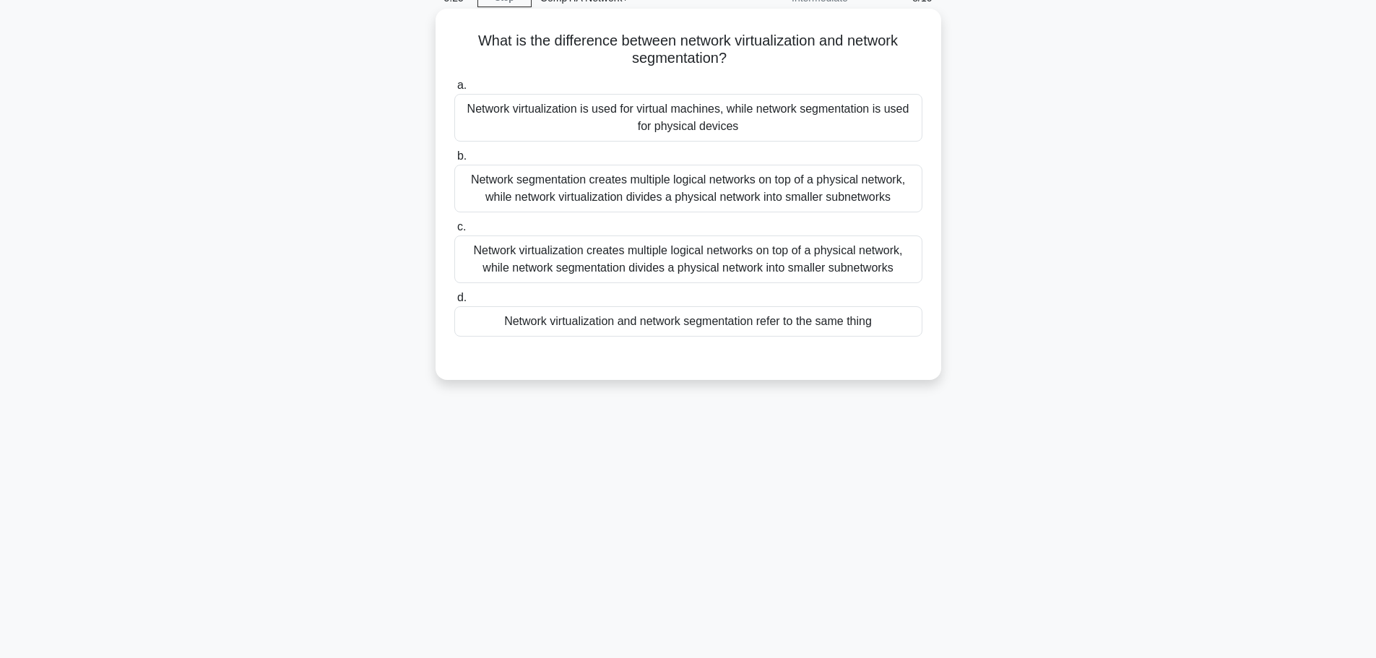
click at [807, 190] on div "Network segmentation creates multiple logical networks on top of a physical net…" at bounding box center [688, 189] width 468 height 48
click at [454, 161] on input "b. Network segmentation creates multiple logical networks on top of a physical …" at bounding box center [454, 156] width 0 height 9
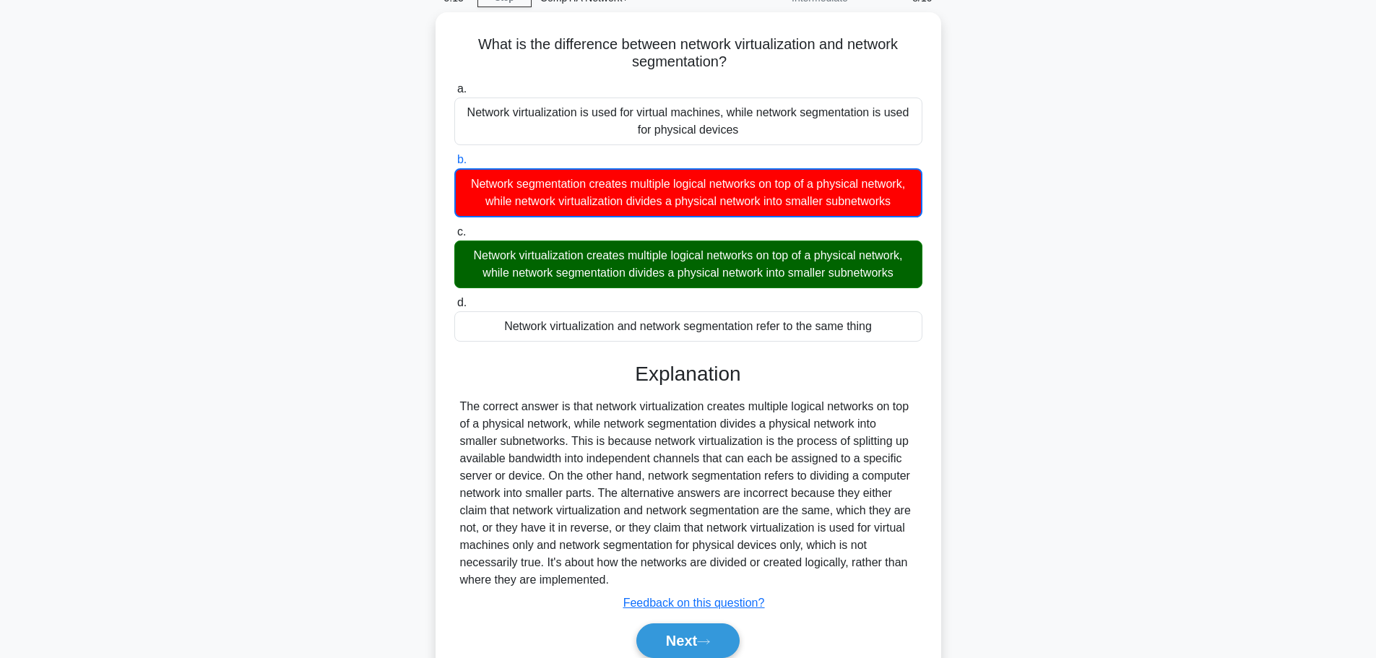
scroll to position [131, 0]
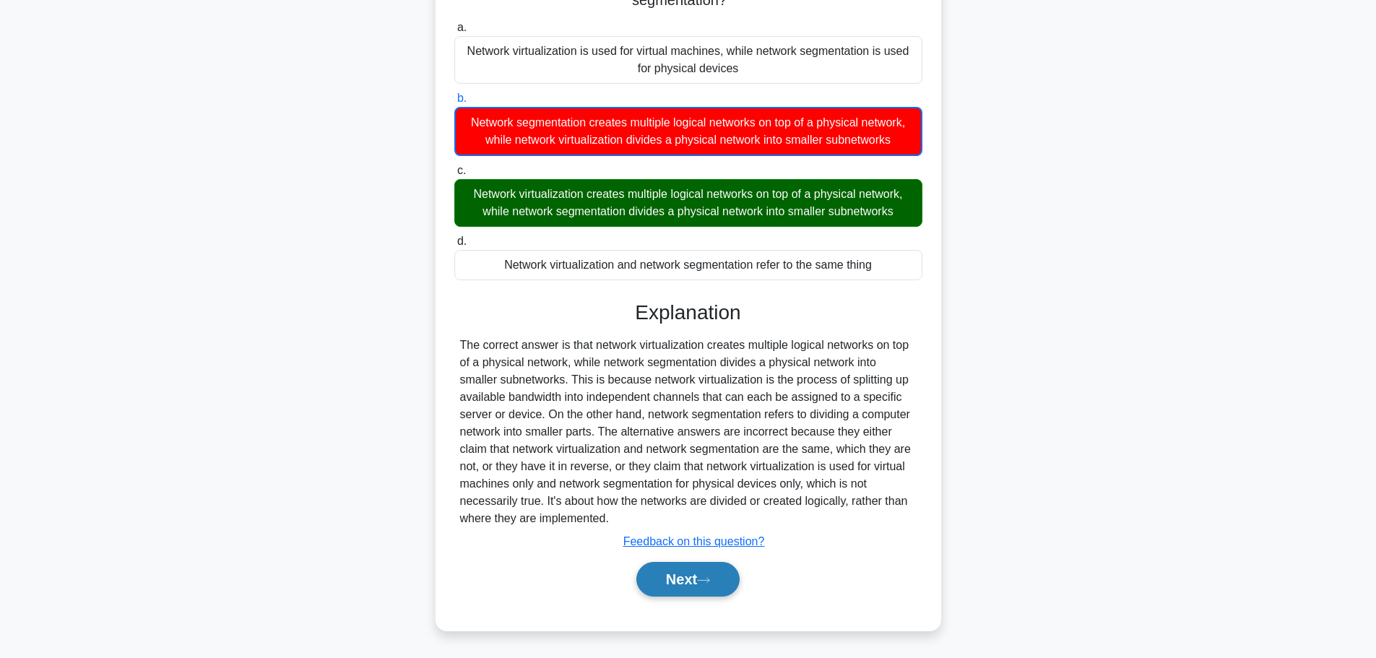
click at [706, 570] on button "Next" at bounding box center [687, 579] width 103 height 35
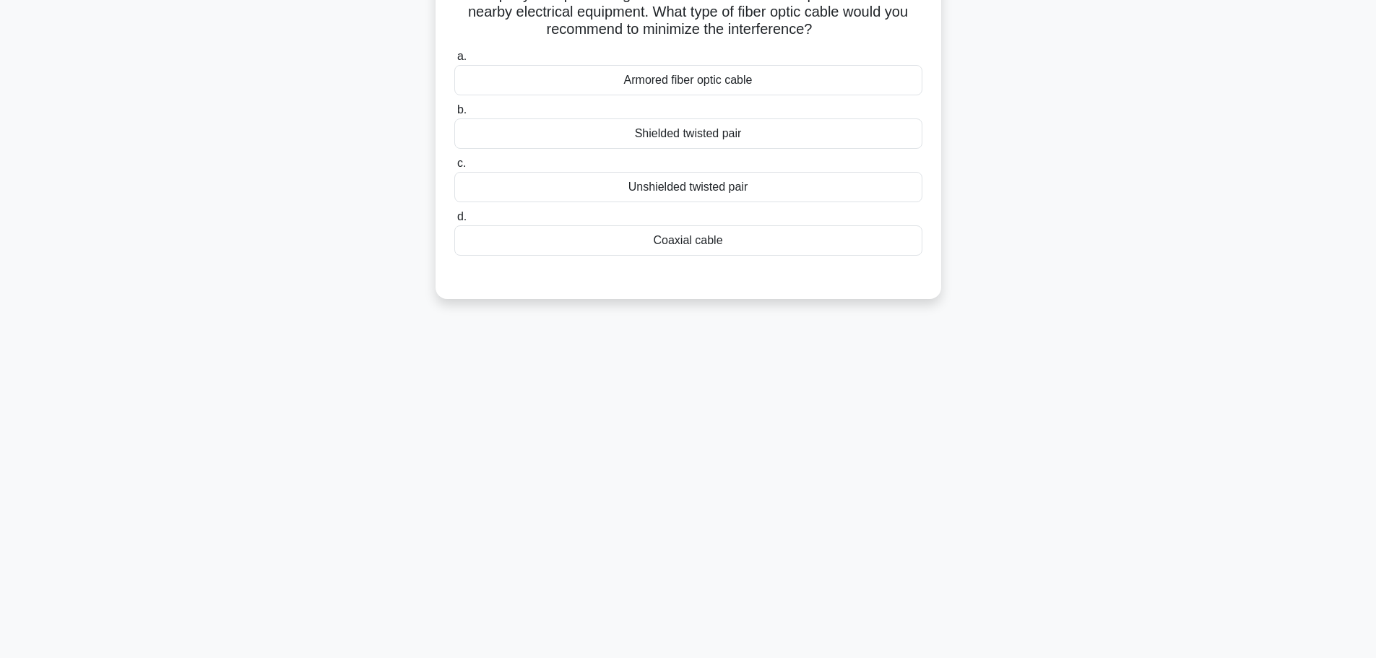
scroll to position [0, 0]
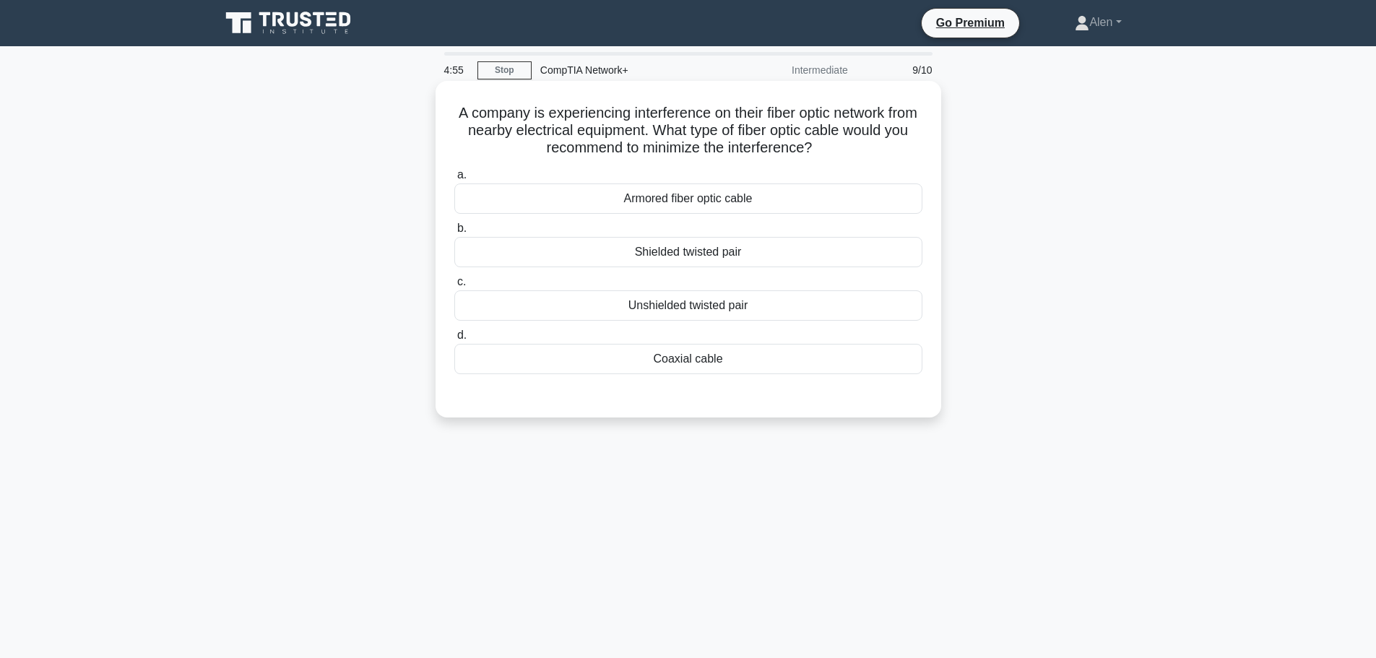
click at [700, 206] on div "Armored fiber optic cable" at bounding box center [688, 198] width 468 height 30
click at [454, 180] on input "a. Armored fiber optic cable" at bounding box center [454, 174] width 0 height 9
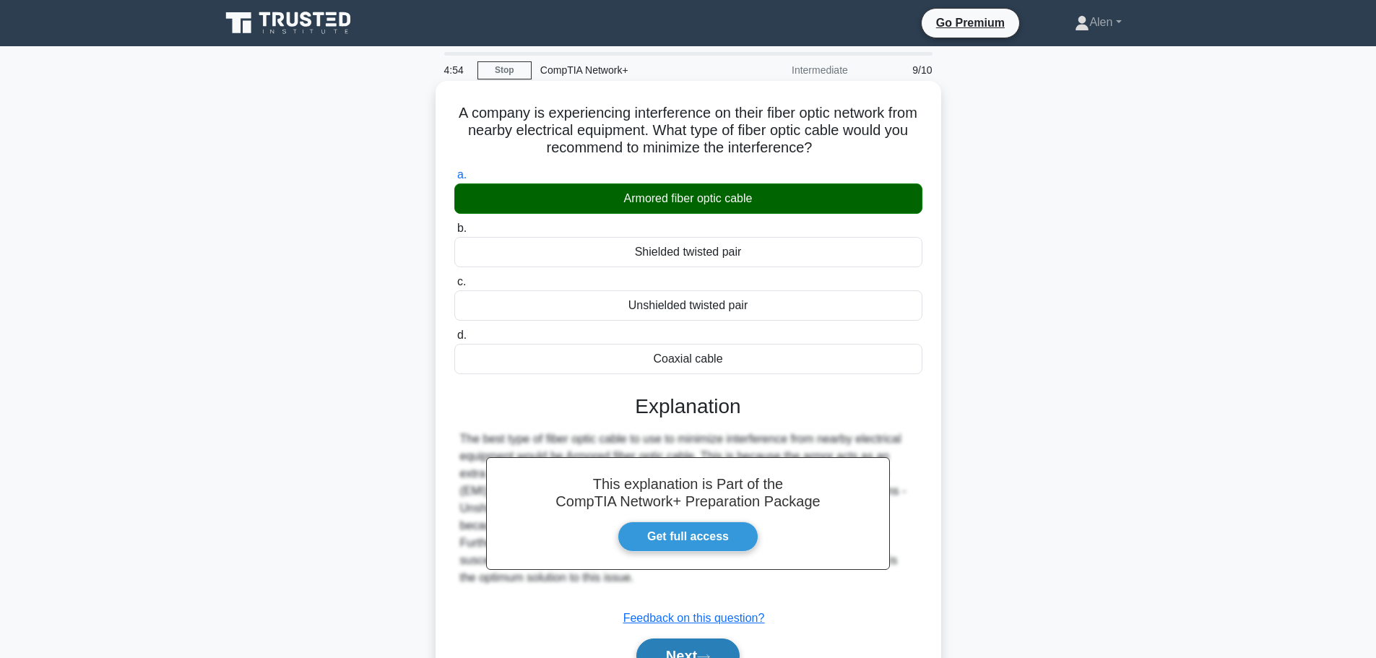
click at [687, 646] on button "Next" at bounding box center [687, 655] width 103 height 35
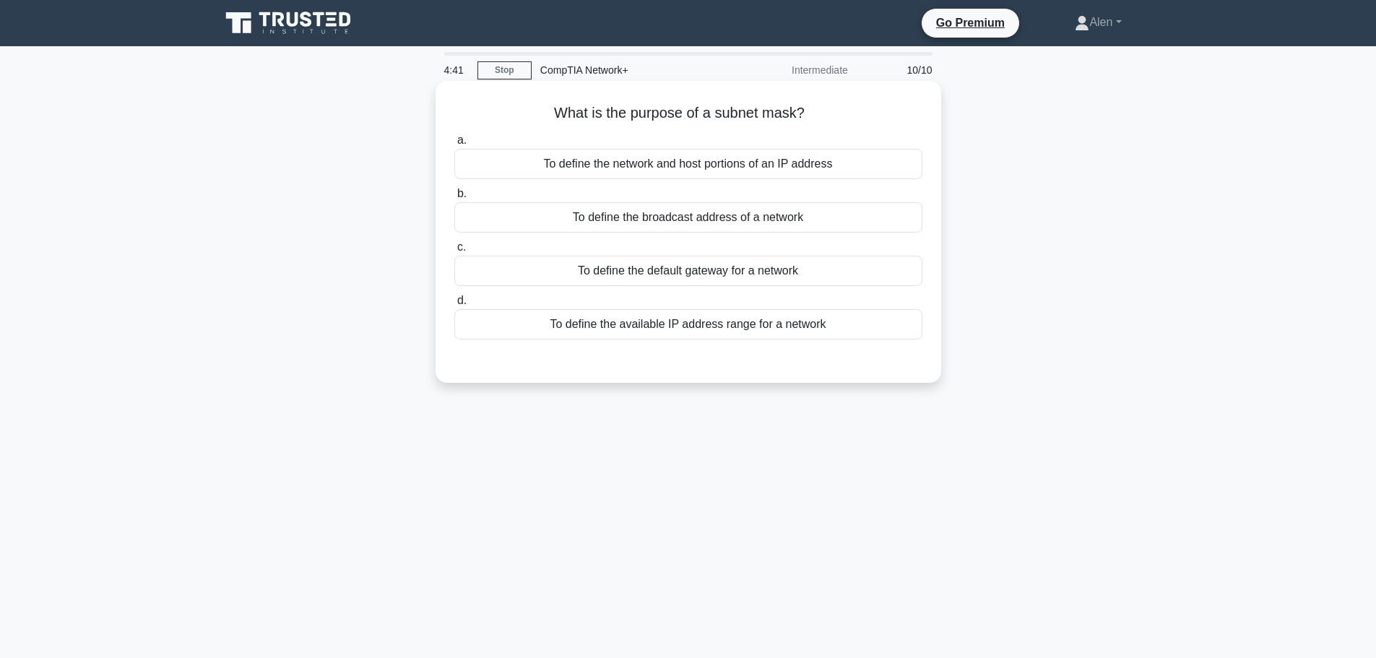
click at [816, 323] on div "To define the available IP address range for a network" at bounding box center [688, 324] width 468 height 30
click at [454, 305] on input "d. To define the available IP address range for a network" at bounding box center [454, 300] width 0 height 9
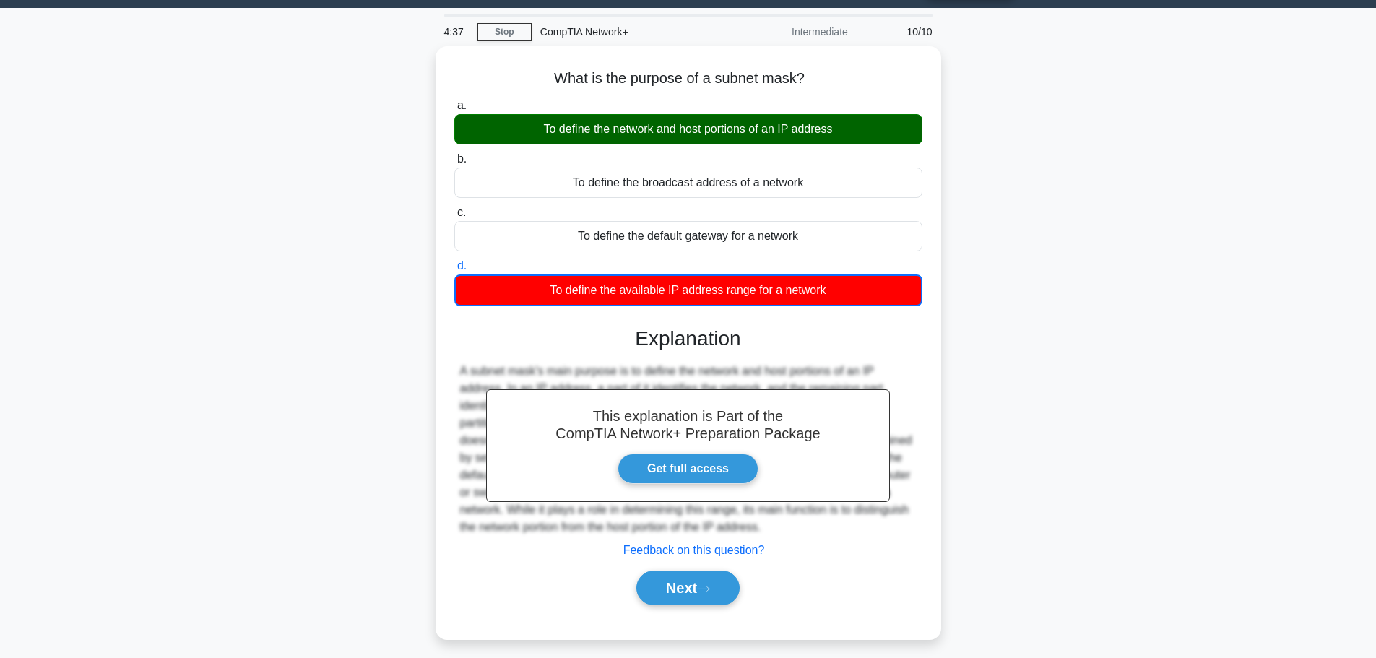
scroll to position [122, 0]
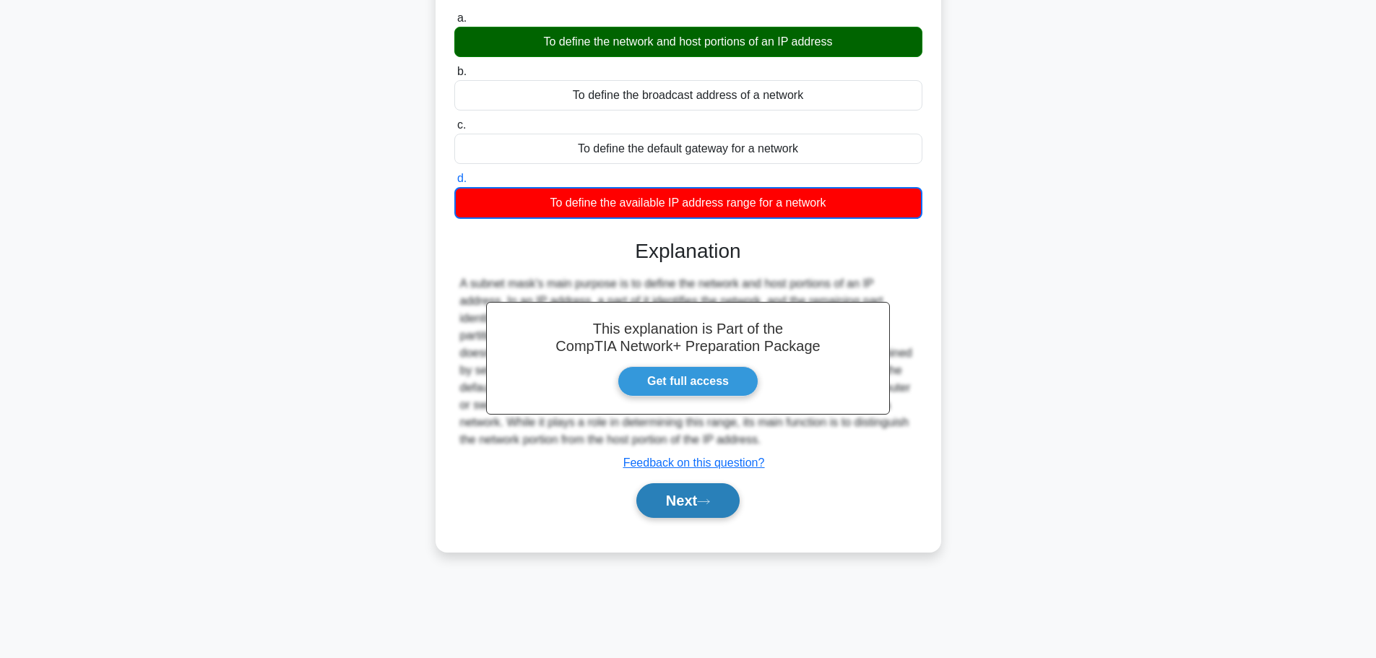
click at [694, 506] on button "Next" at bounding box center [687, 500] width 103 height 35
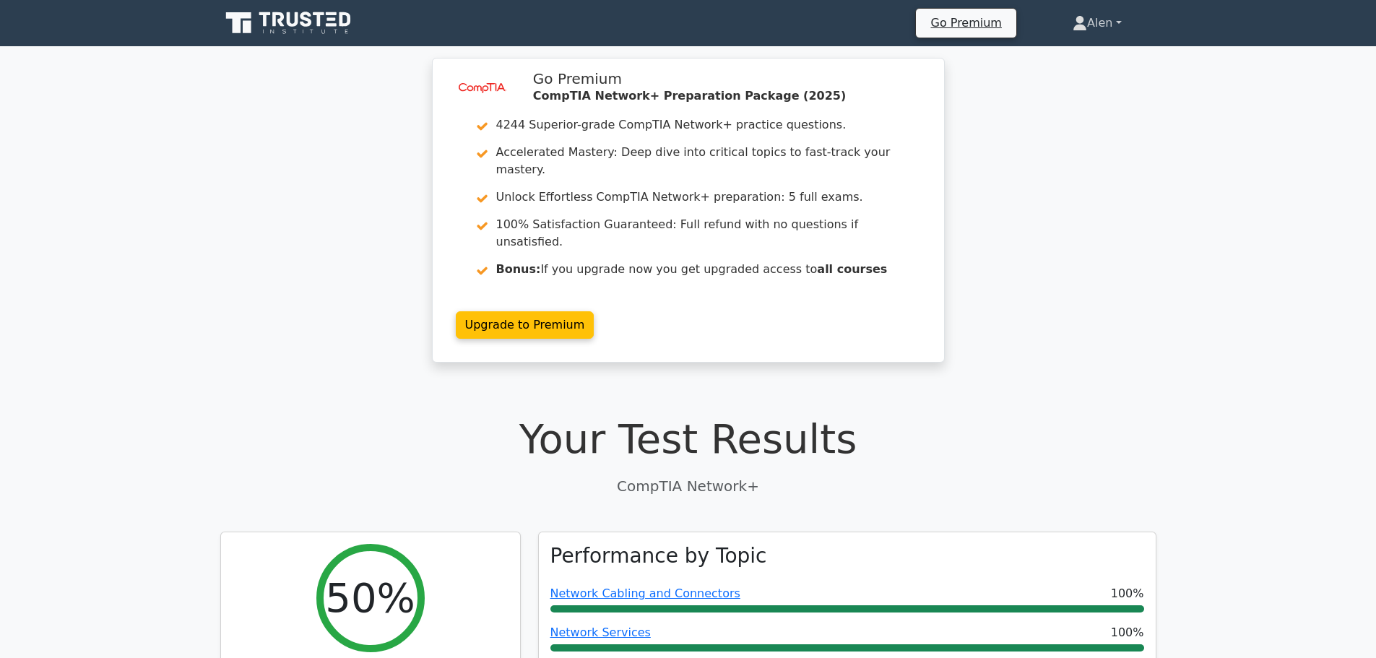
click at [1103, 25] on link "Alen" at bounding box center [1097, 23] width 118 height 29
click at [1076, 53] on link "Profile" at bounding box center [1095, 56] width 114 height 23
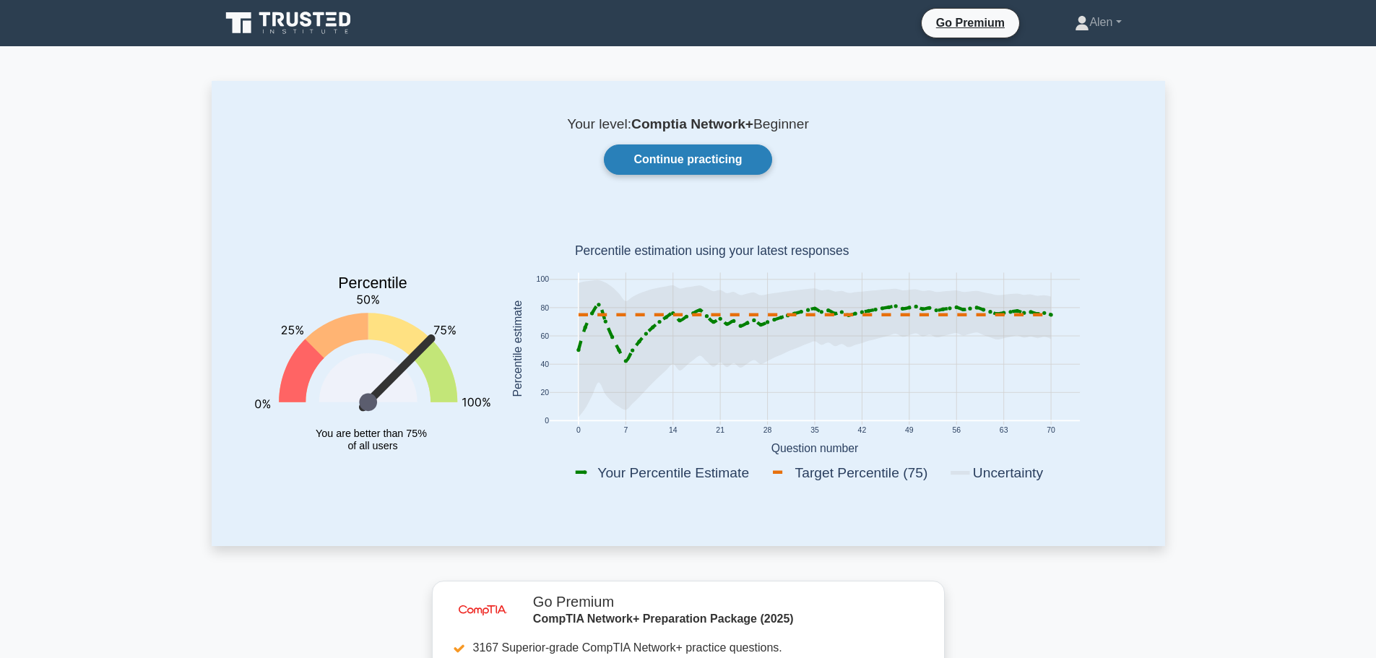
click at [681, 158] on link "Continue practicing" at bounding box center [688, 159] width 168 height 30
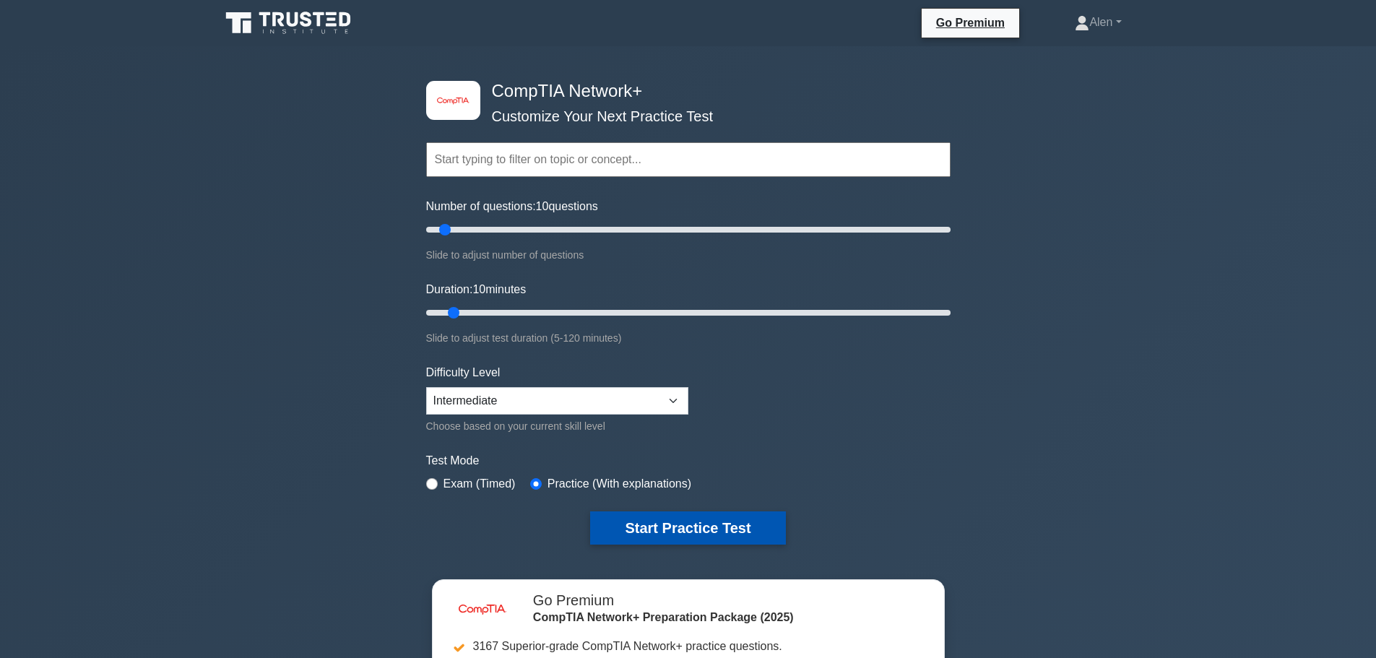
click at [694, 522] on button "Start Practice Test" at bounding box center [687, 527] width 195 height 33
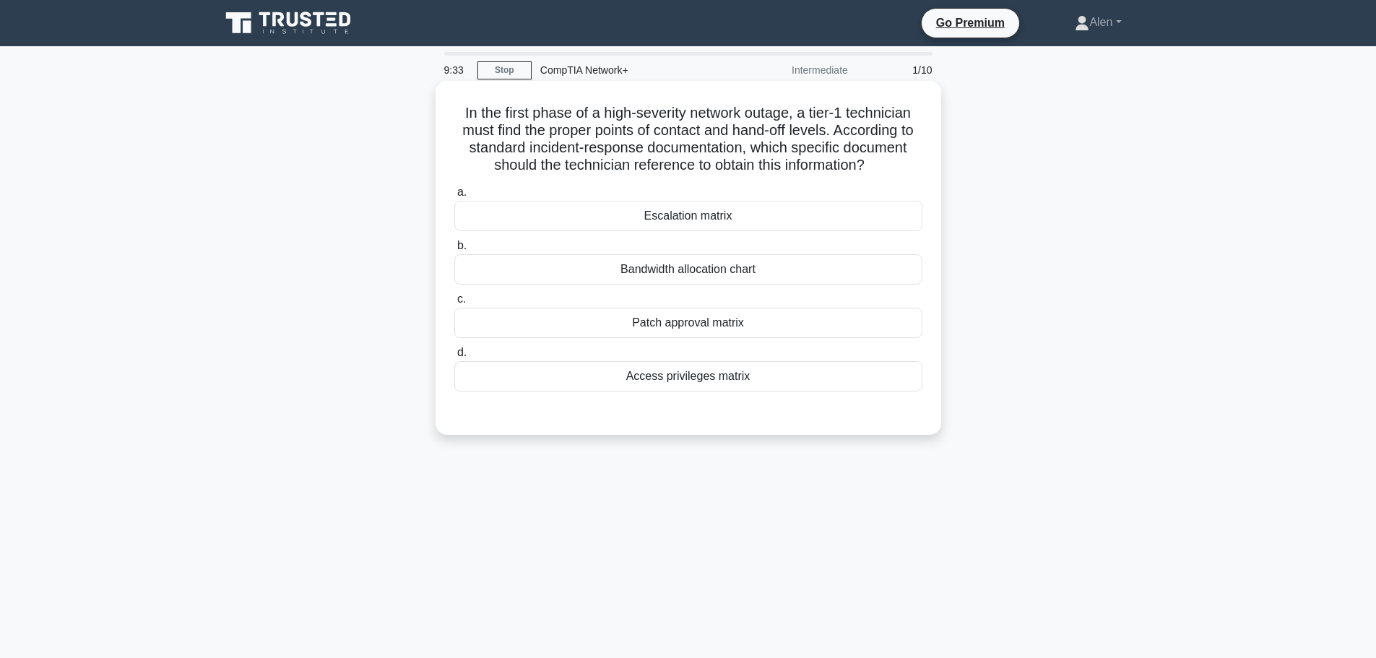
click at [695, 209] on div "Escalation matrix" at bounding box center [688, 216] width 468 height 30
click at [454, 197] on input "a. Escalation matrix" at bounding box center [454, 192] width 0 height 9
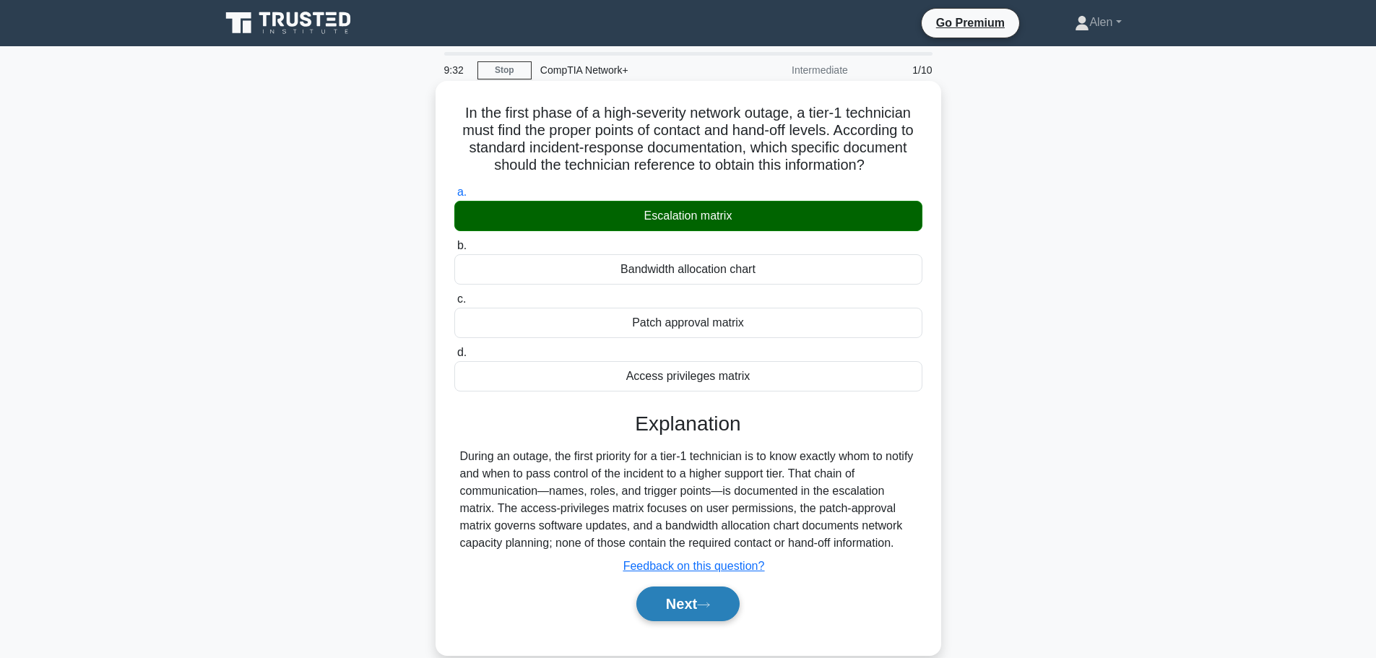
click at [717, 610] on button "Next" at bounding box center [687, 603] width 103 height 35
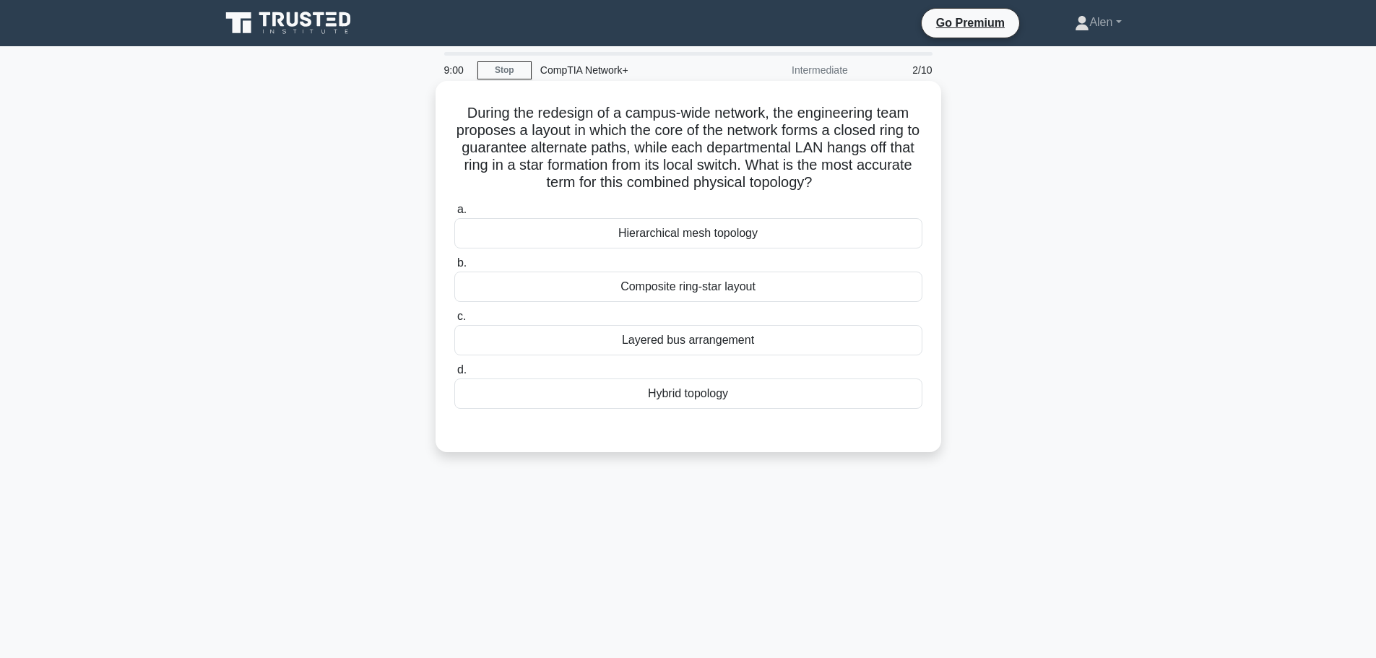
click at [693, 394] on div "Hybrid topology" at bounding box center [688, 393] width 468 height 30
click at [454, 375] on input "d. Hybrid topology" at bounding box center [454, 369] width 0 height 9
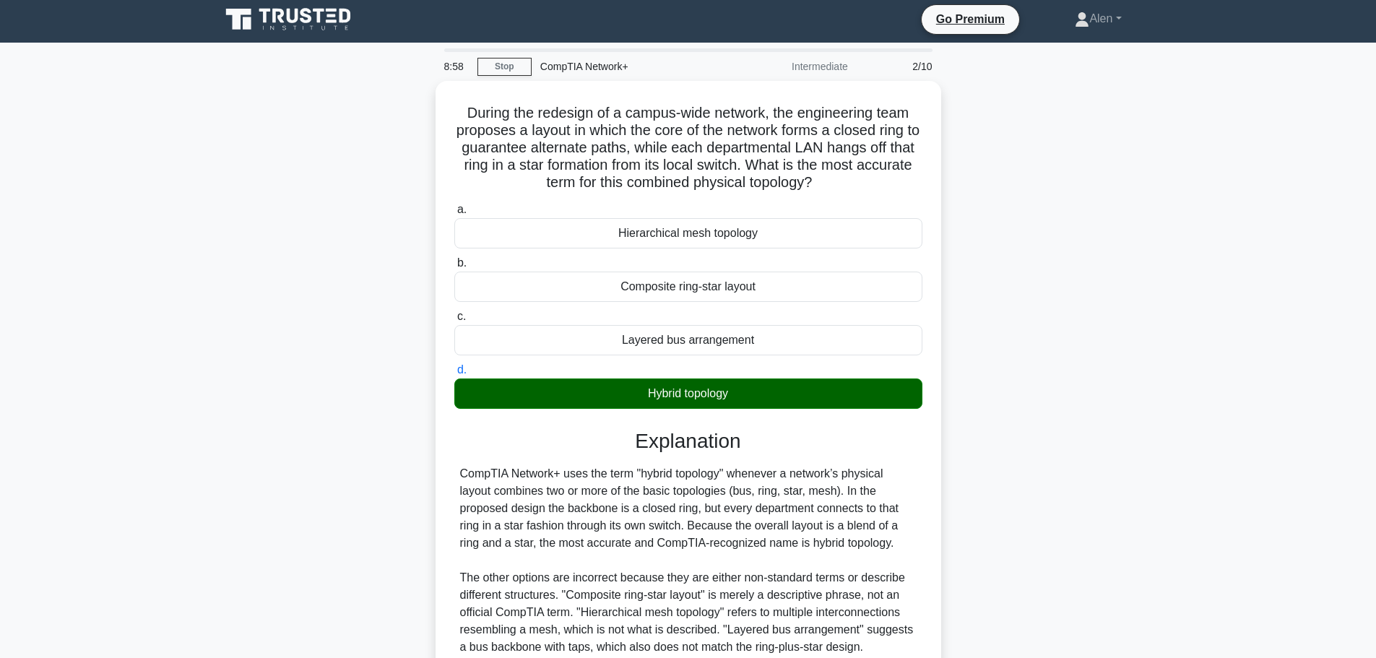
scroll to position [129, 0]
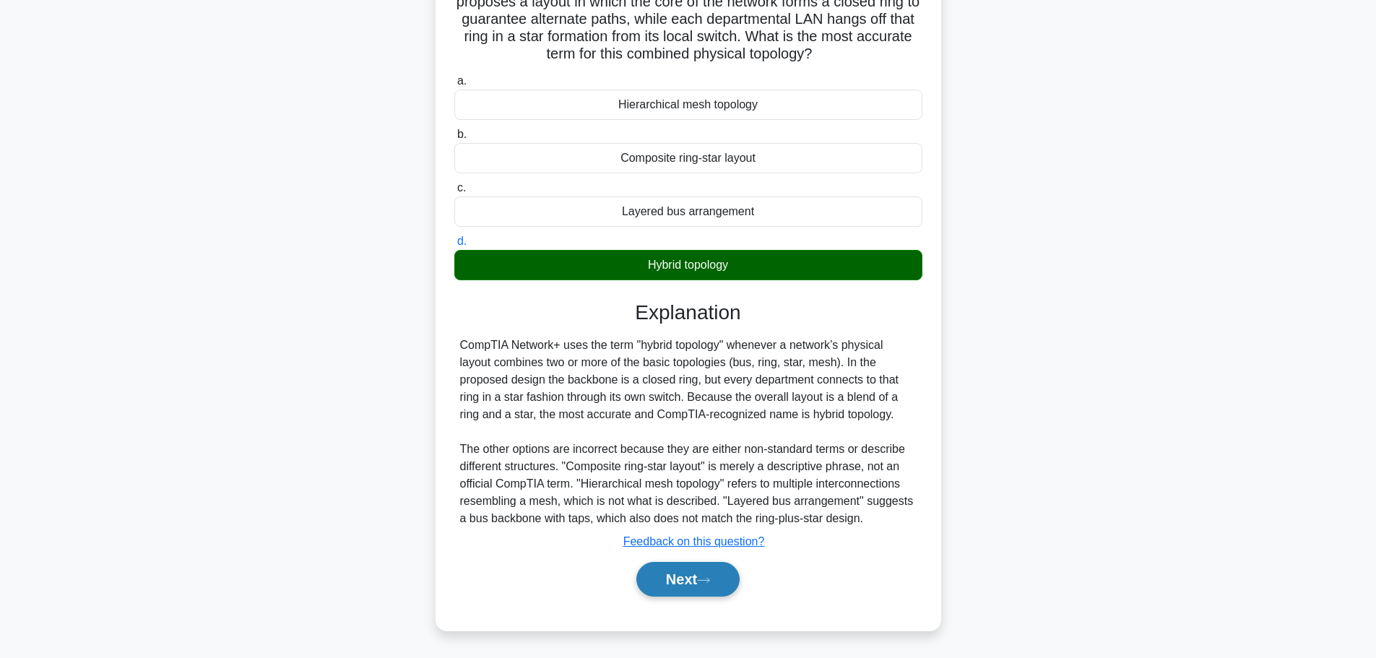
click at [672, 576] on button "Next" at bounding box center [687, 579] width 103 height 35
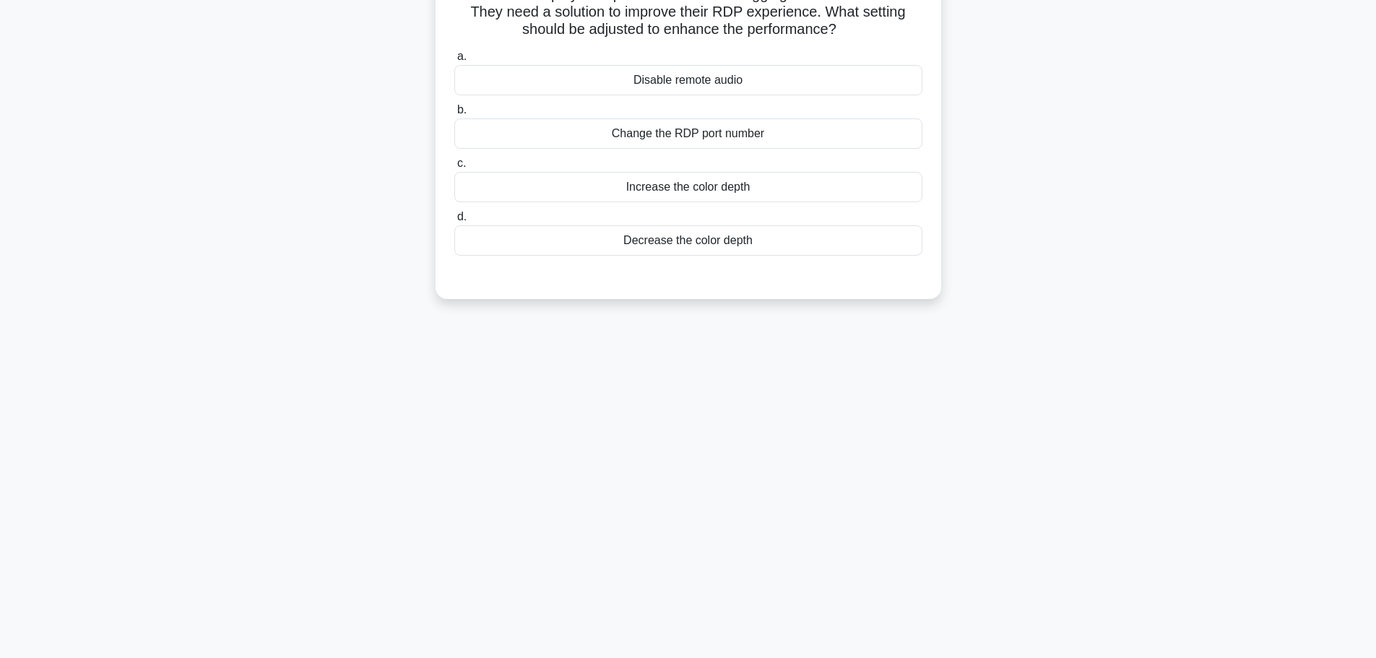
scroll to position [0, 0]
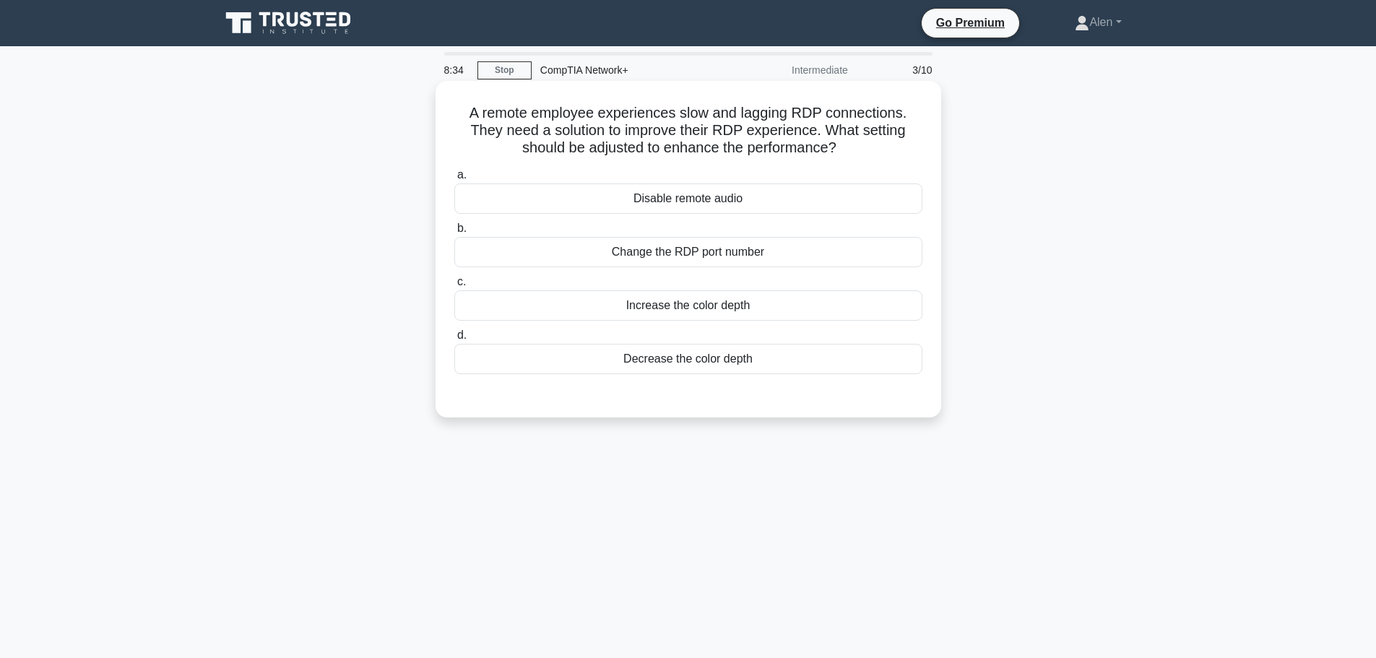
click at [695, 240] on div "Change the RDP port number" at bounding box center [688, 252] width 468 height 30
click at [454, 233] on input "b. Change the RDP port number" at bounding box center [454, 228] width 0 height 9
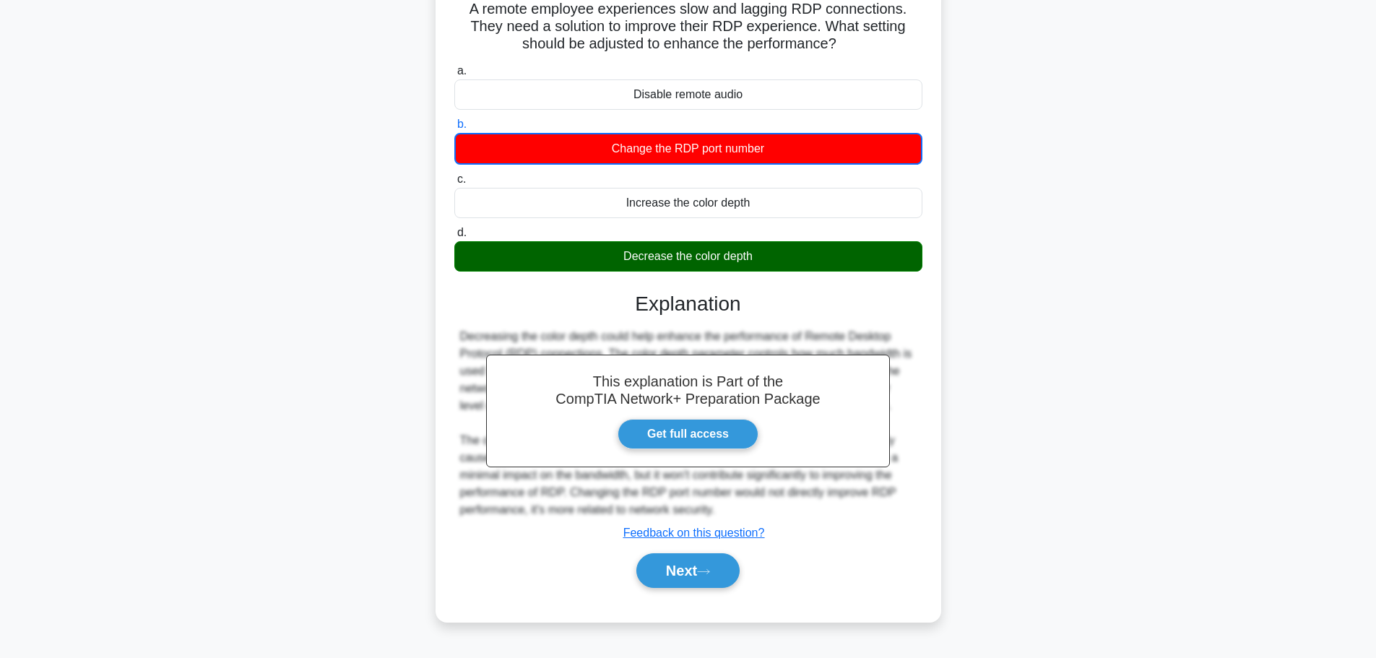
scroll to position [116, 0]
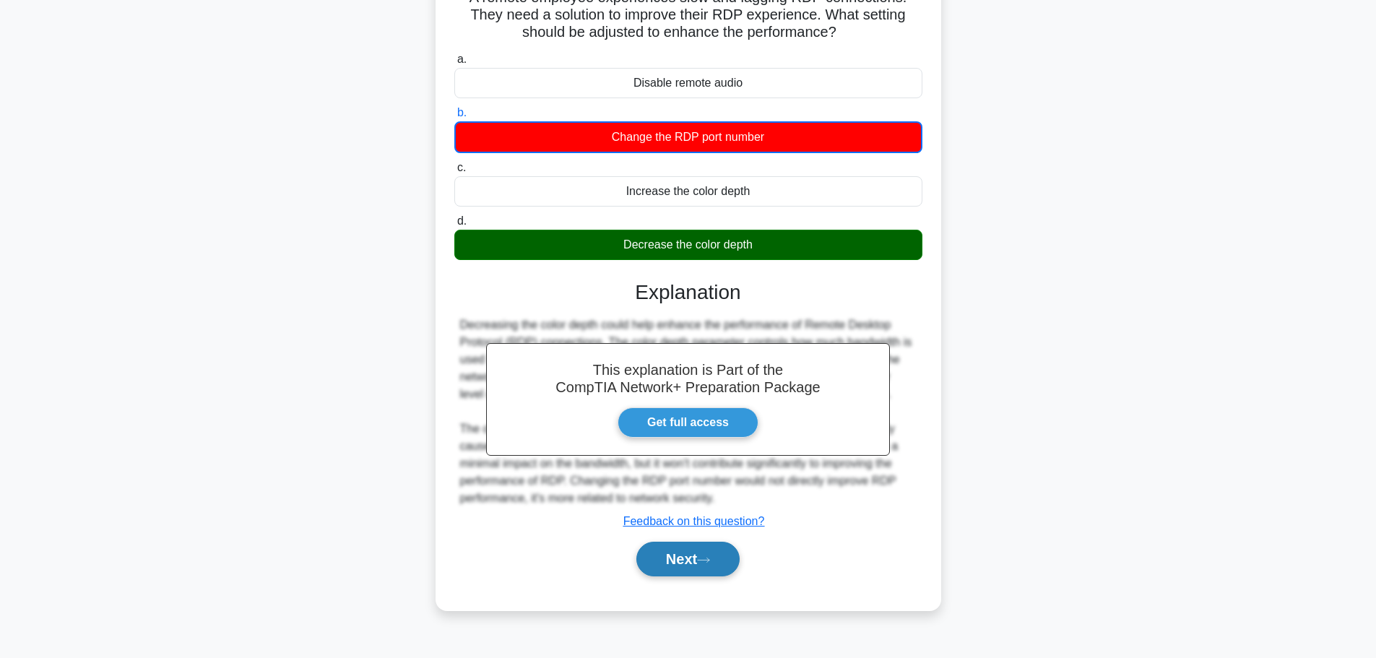
click at [669, 564] on button "Next" at bounding box center [687, 559] width 103 height 35
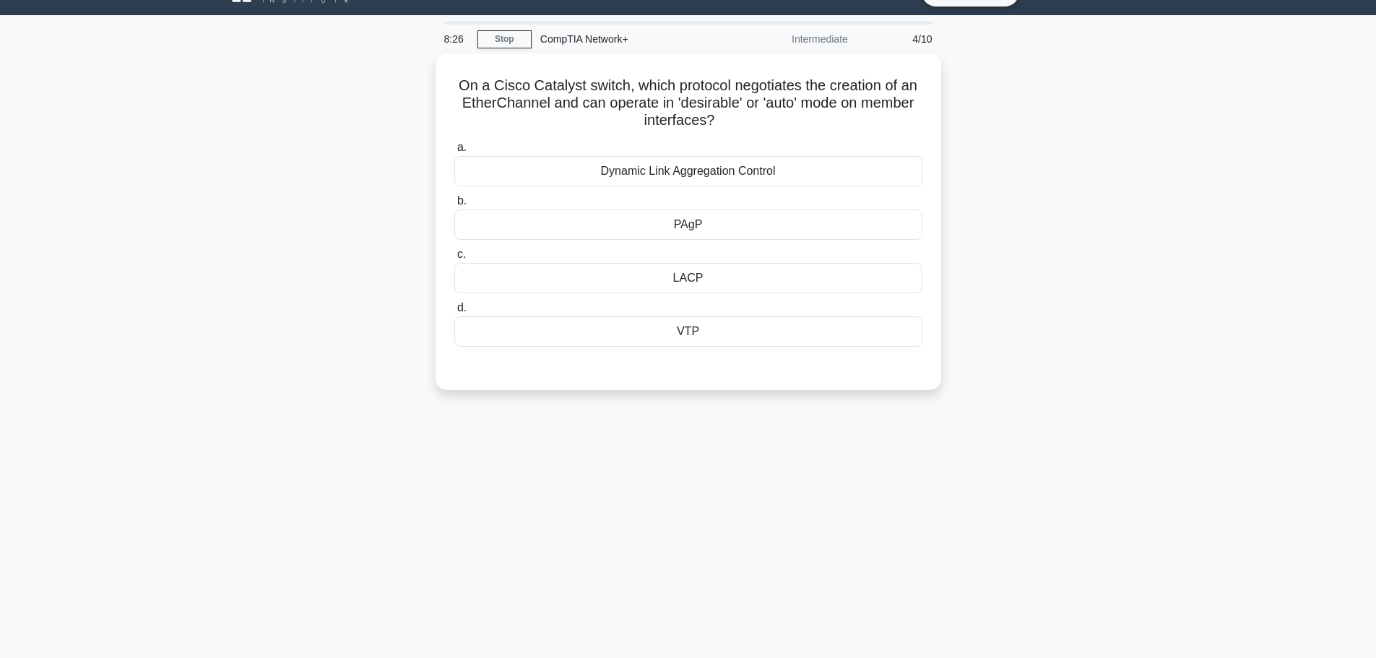
scroll to position [0, 0]
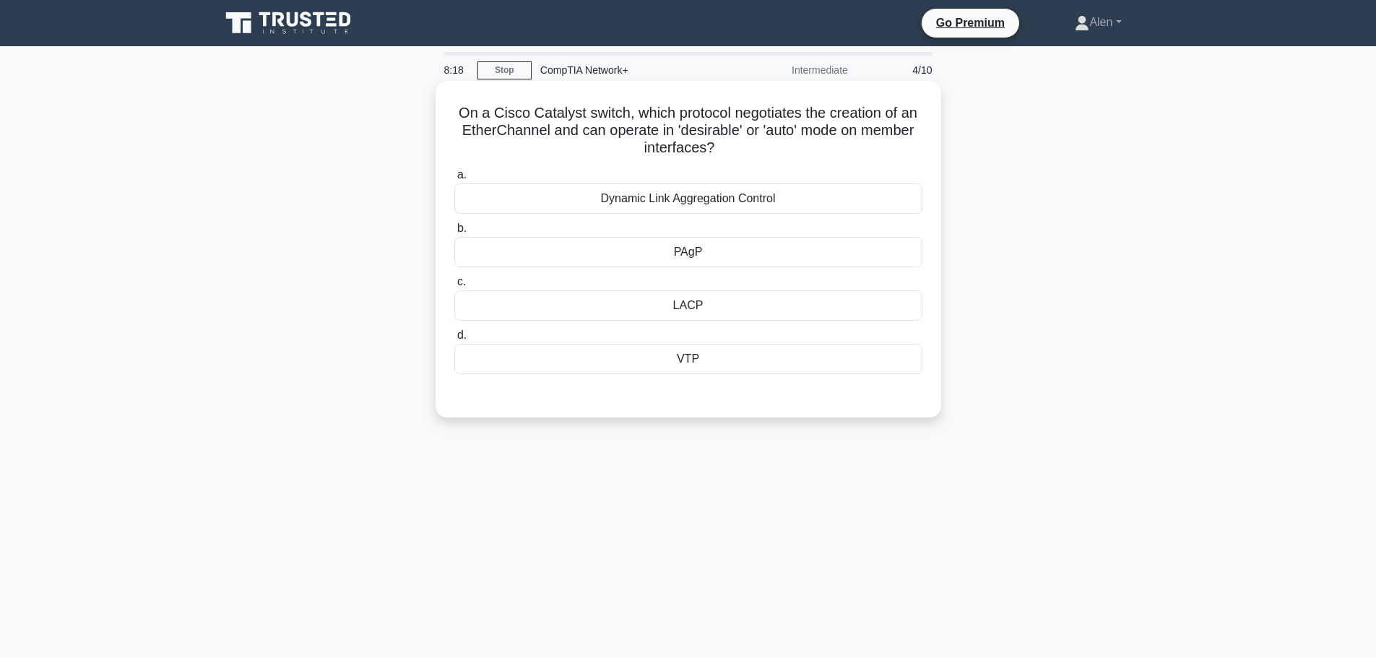
drag, startPoint x: 543, startPoint y: 134, endPoint x: 842, endPoint y: 149, distance: 299.4
click at [842, 149] on h5 "On a Cisco Catalyst switch, which protocol negotiates the creation of an EtherC…" at bounding box center [688, 130] width 471 height 53
click at [832, 193] on div "Dynamic Link Aggregation Control" at bounding box center [688, 198] width 468 height 30
click at [454, 180] on input "a. Dynamic Link Aggregation Control" at bounding box center [454, 174] width 0 height 9
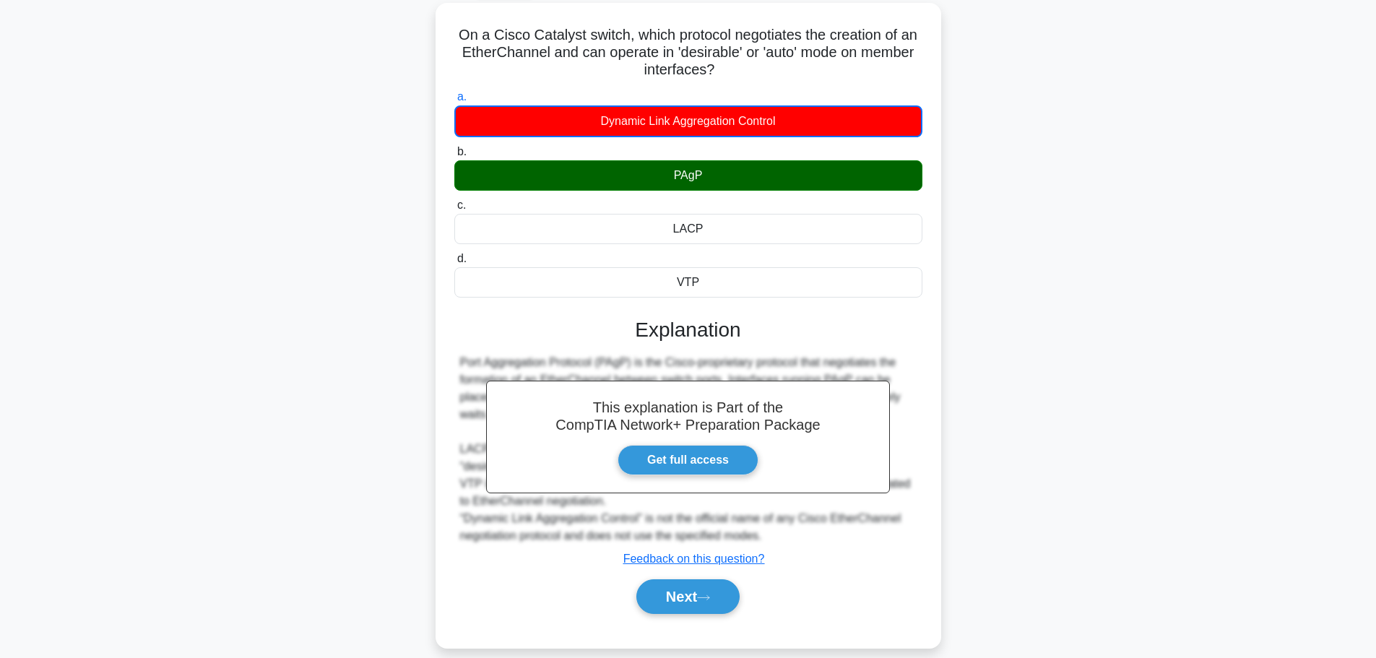
scroll to position [122, 0]
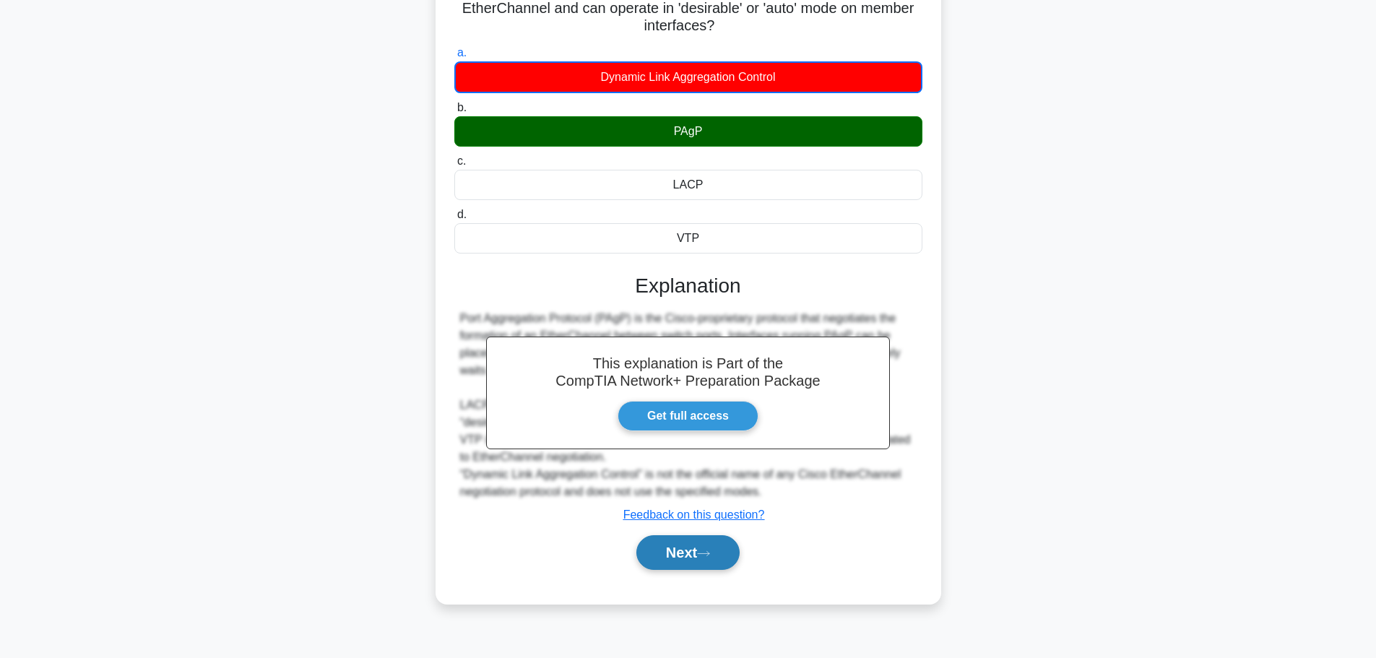
click at [677, 557] on button "Next" at bounding box center [687, 552] width 103 height 35
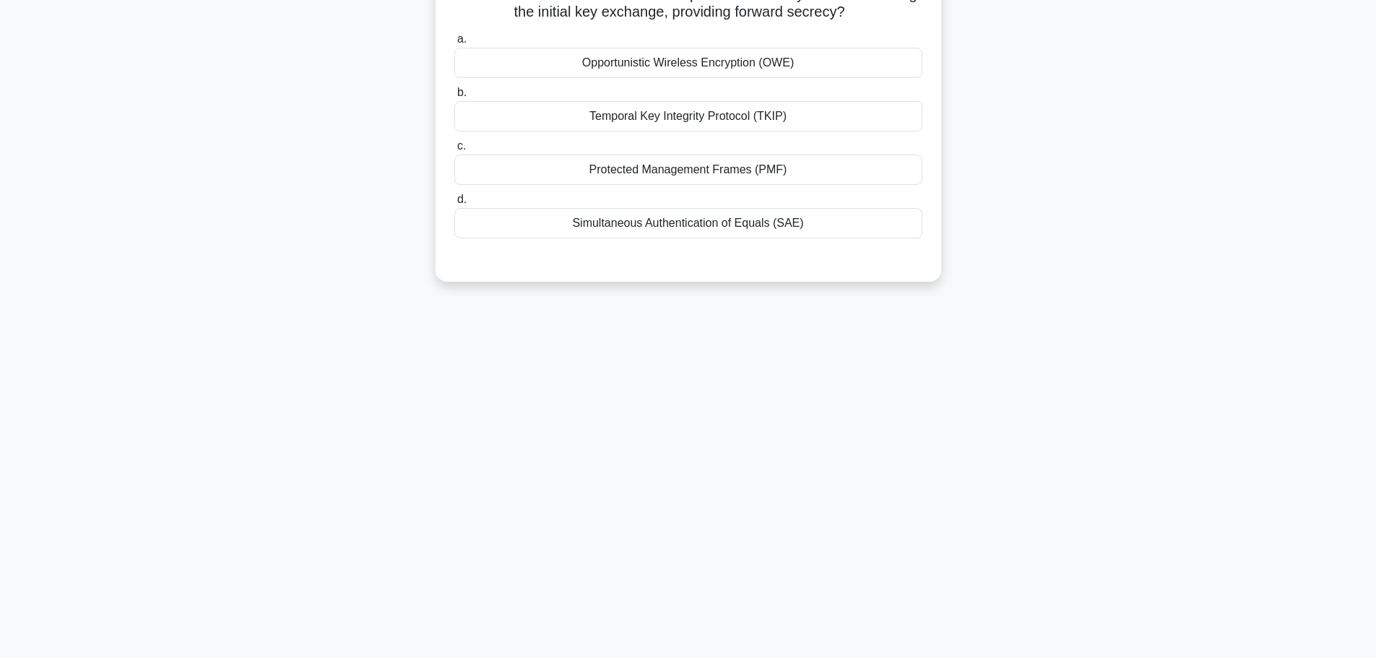
scroll to position [0, 0]
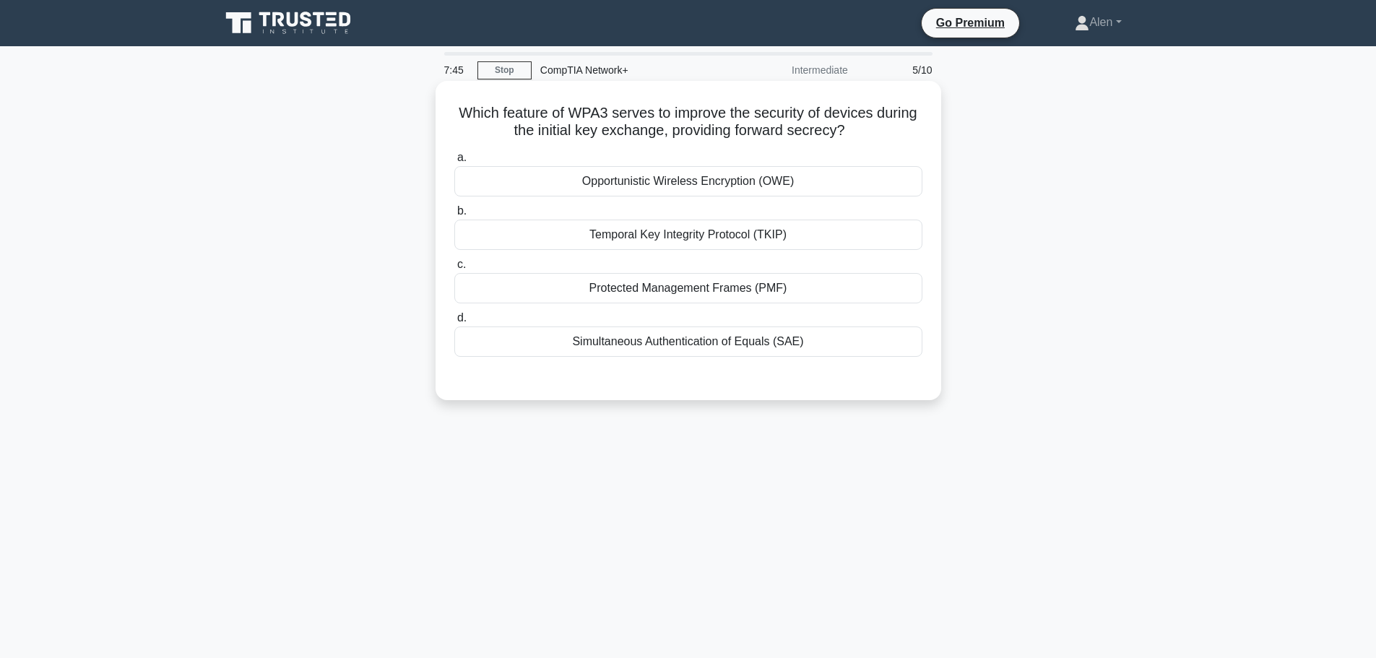
drag, startPoint x: 574, startPoint y: 130, endPoint x: 862, endPoint y: 126, distance: 288.2
click at [862, 126] on h5 "Which feature of WPA3 serves to improve the security of devices during the init…" at bounding box center [688, 122] width 471 height 36
click at [748, 117] on h5 "Which feature of WPA3 serves to improve the security of devices during the init…" at bounding box center [688, 122] width 471 height 36
click at [675, 239] on div "Temporal Key Integrity Protocol (TKIP)" at bounding box center [688, 235] width 468 height 30
click at [454, 216] on input "b. Temporal Key Integrity Protocol (TKIP)" at bounding box center [454, 211] width 0 height 9
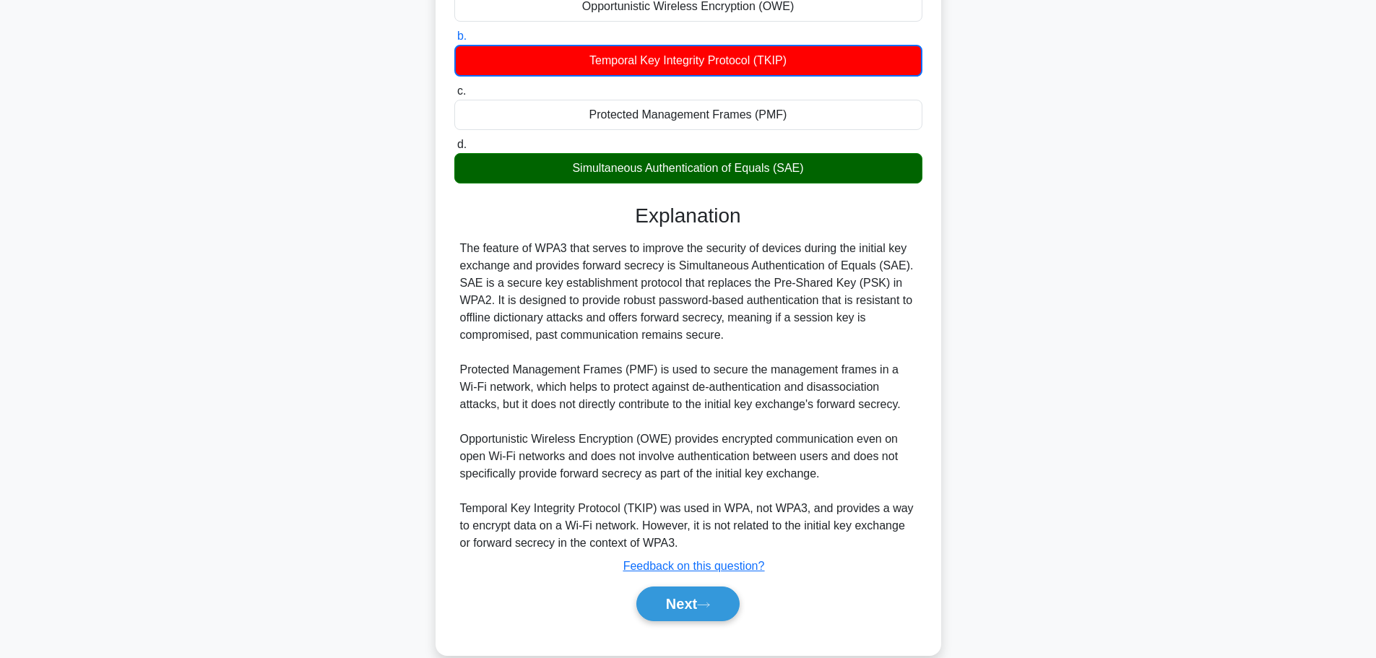
scroll to position [181, 0]
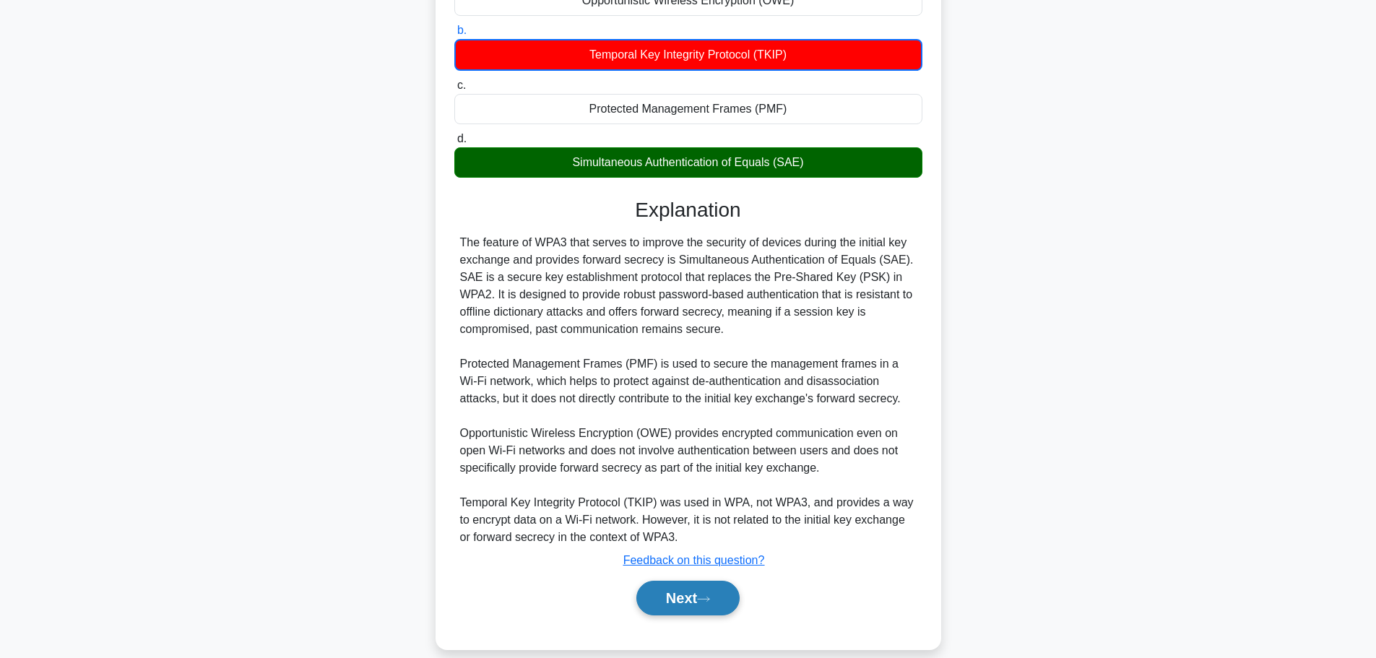
click at [700, 599] on button "Next" at bounding box center [687, 598] width 103 height 35
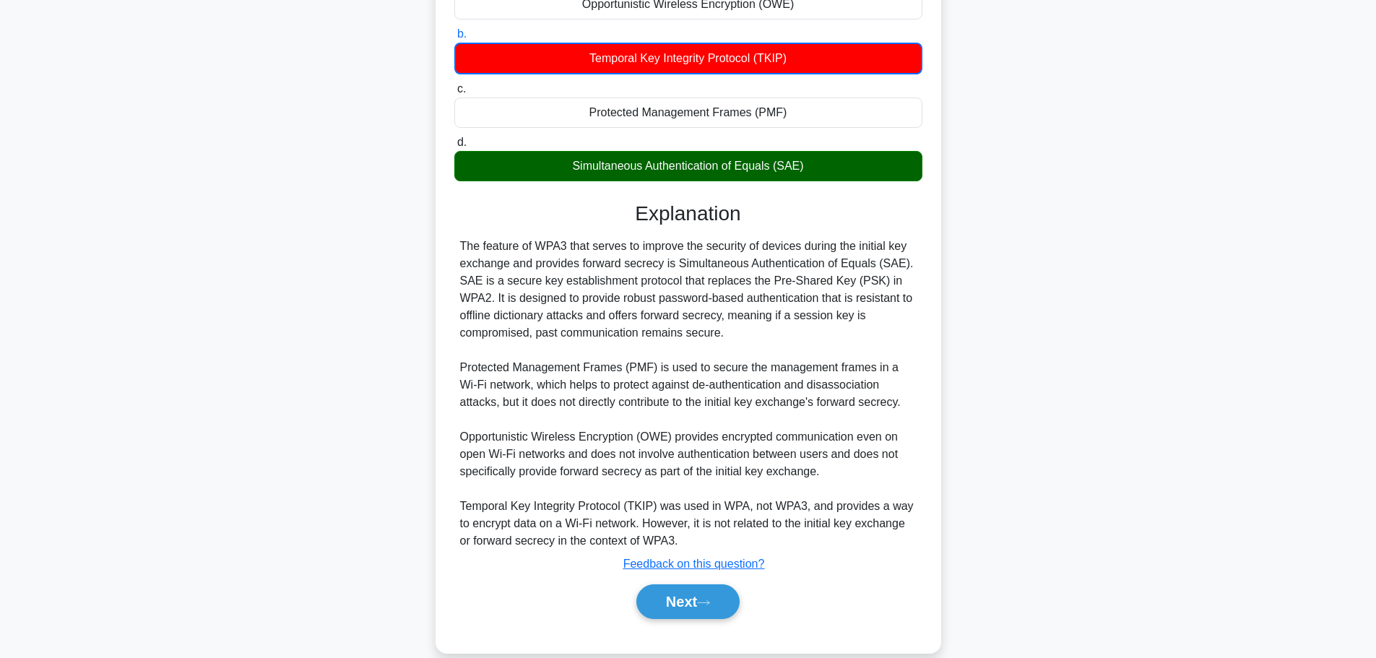
scroll to position [122, 0]
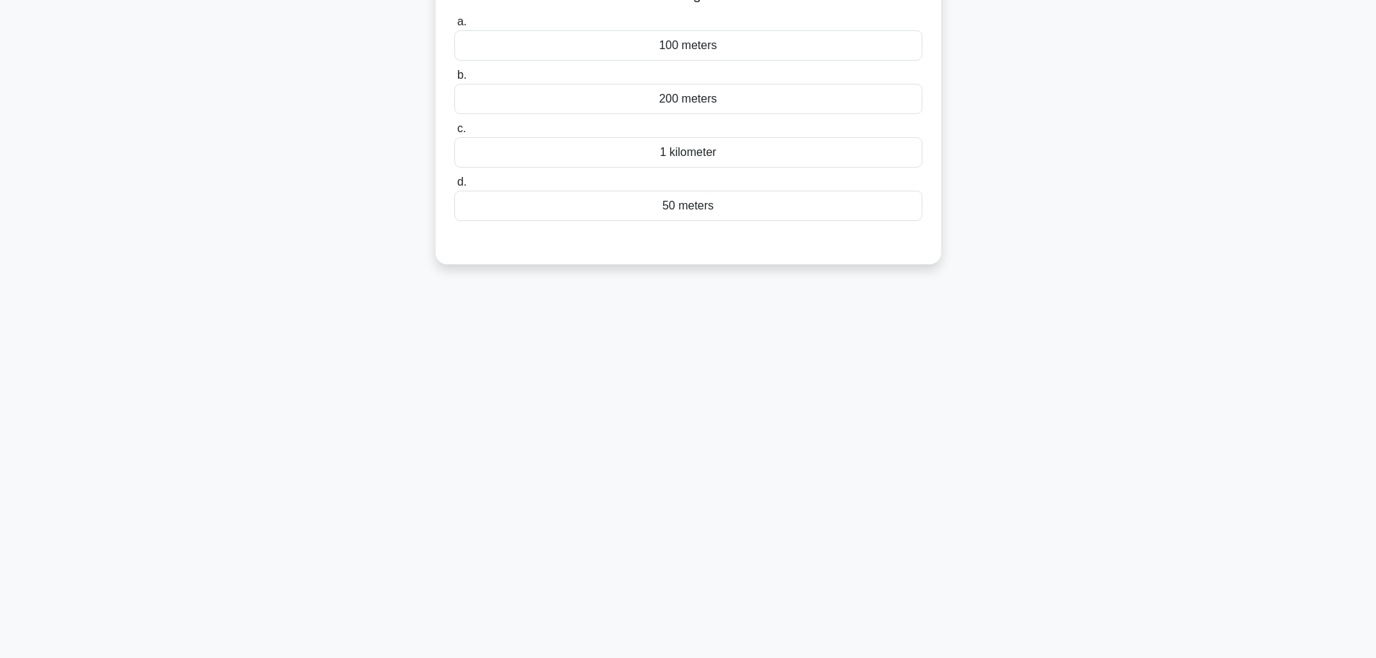
click at [1374, 29] on main "6:57 Stop CompTIA Network+ Intermediate 6/10 What is the maximum length of a CA…" at bounding box center [688, 291] width 1376 height 734
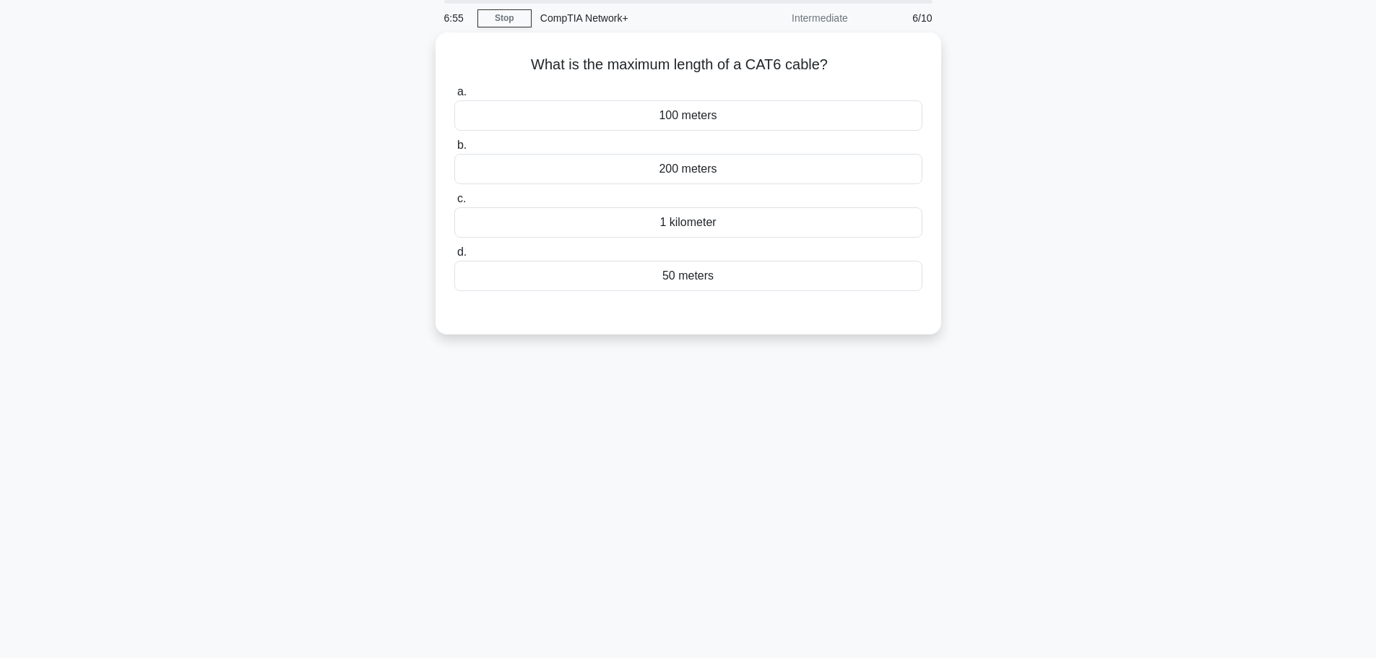
scroll to position [0, 0]
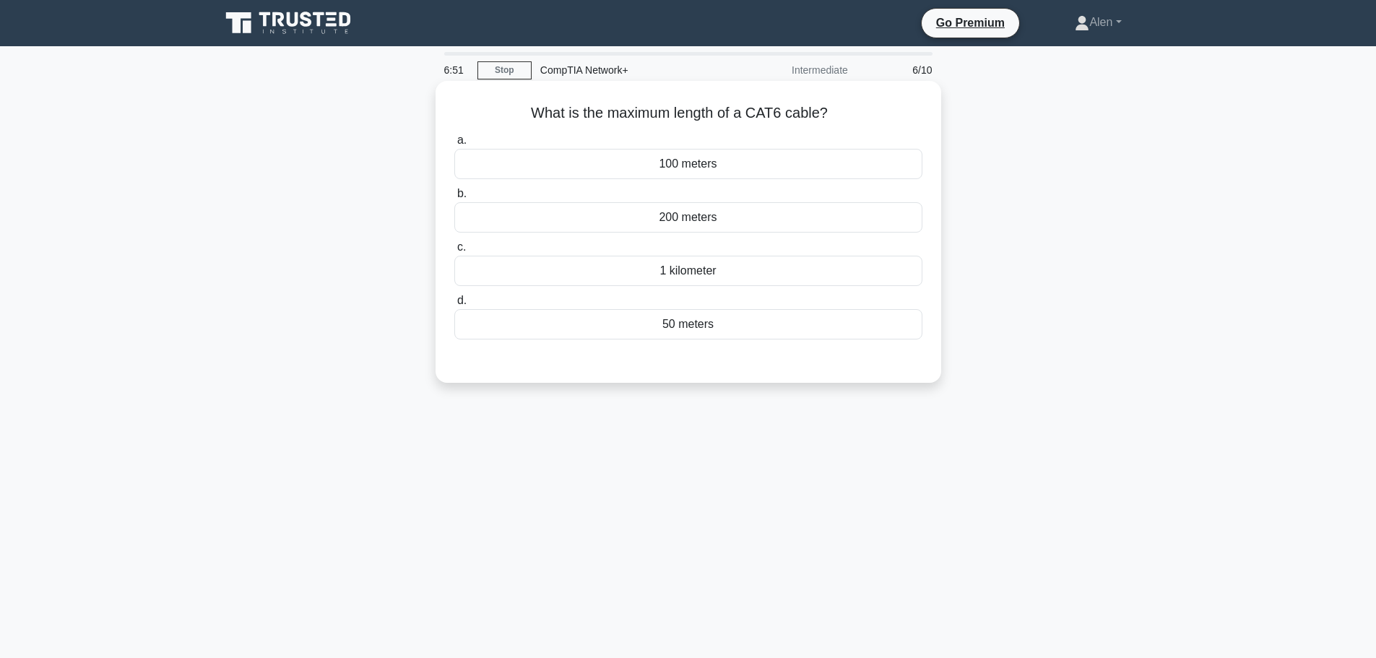
click at [692, 326] on div "50 meters" at bounding box center [688, 324] width 468 height 30
click at [454, 305] on input "d. 50 meters" at bounding box center [454, 300] width 0 height 9
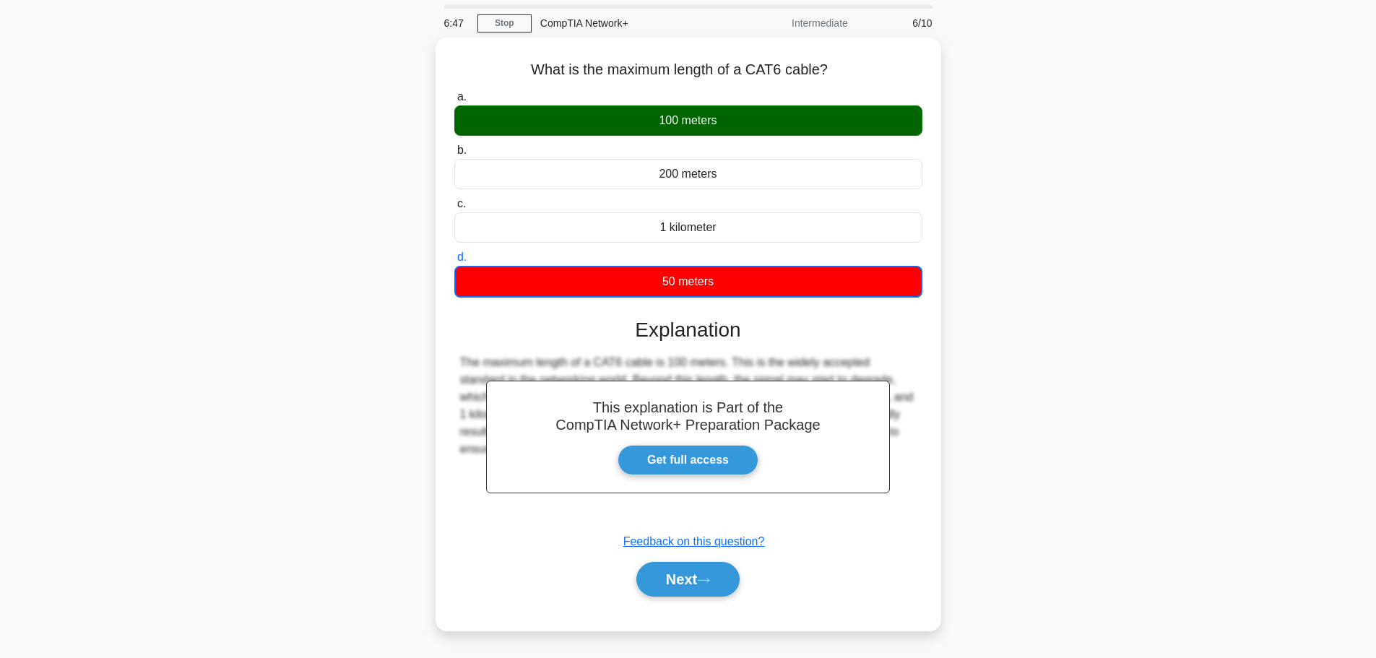
scroll to position [72, 0]
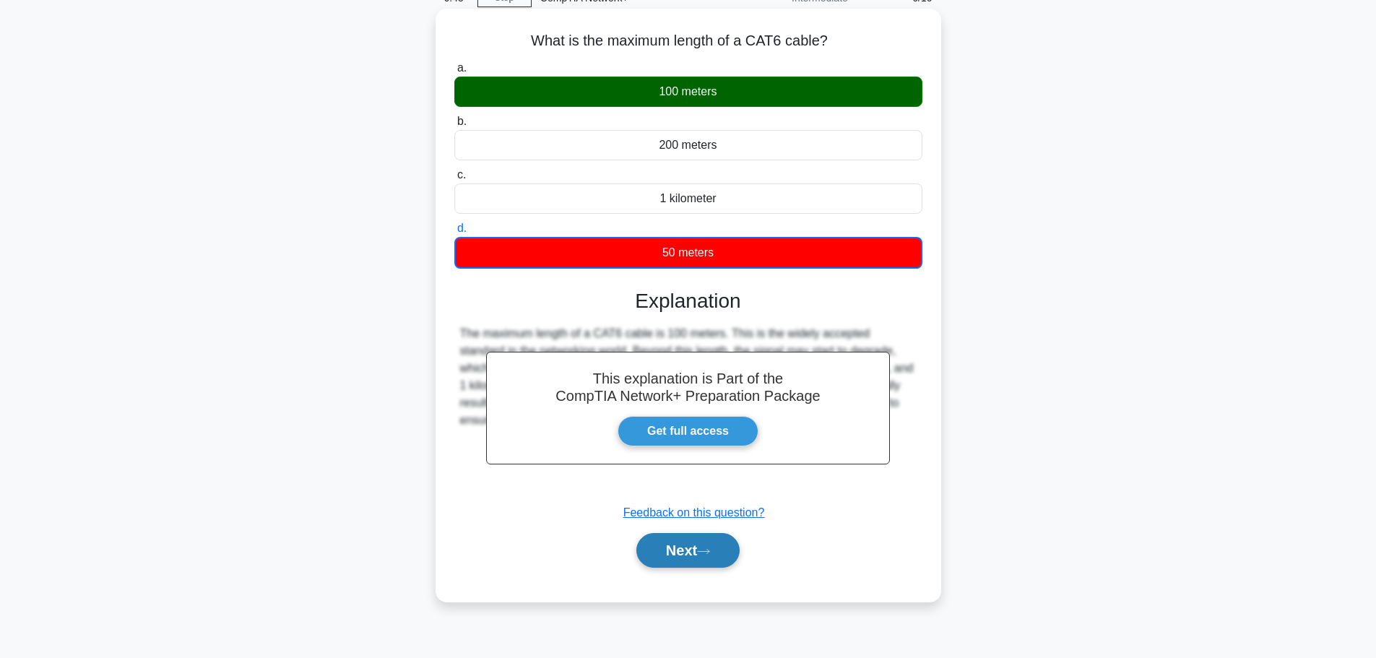
click at [683, 540] on button "Next" at bounding box center [687, 550] width 103 height 35
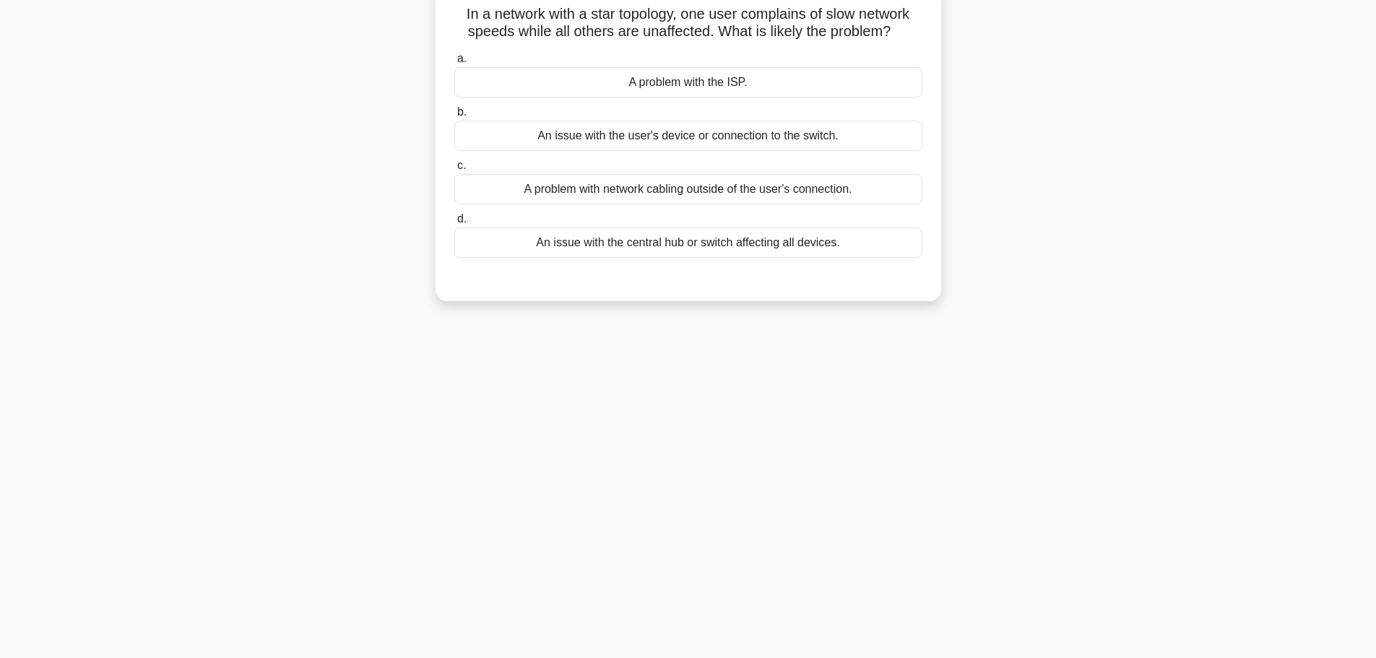
scroll to position [122, 0]
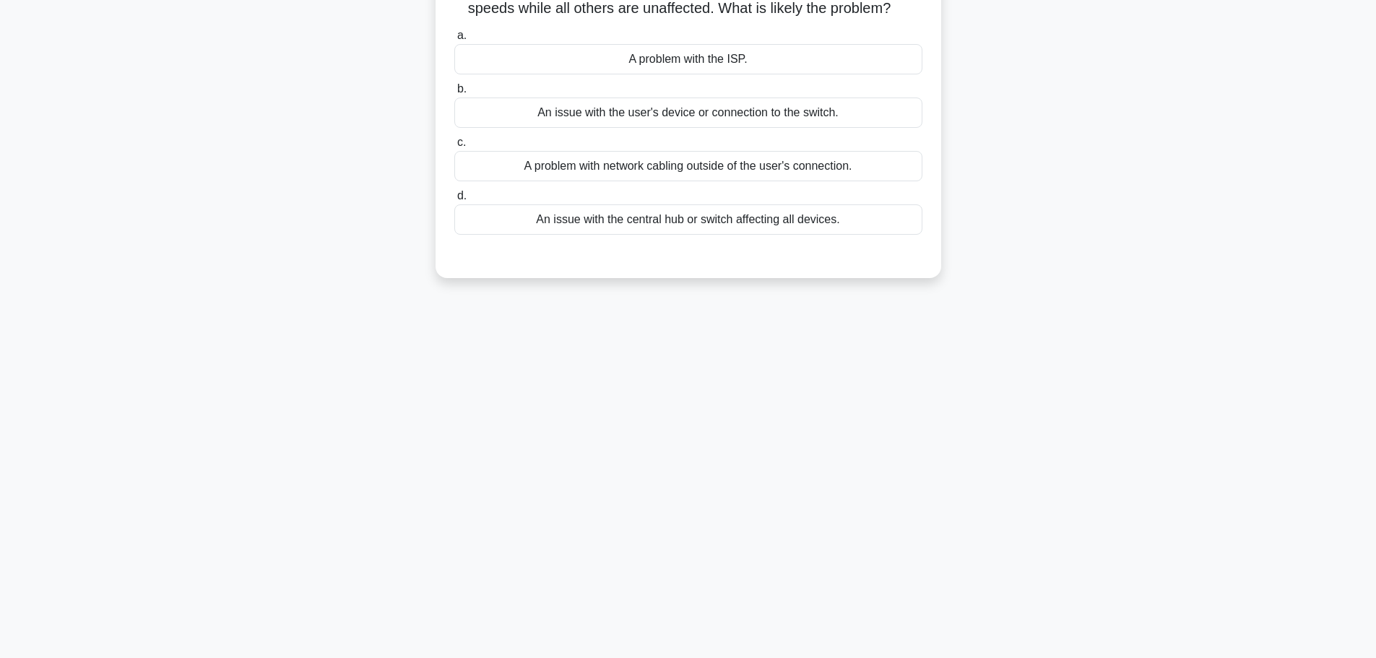
click at [710, 118] on div "An issue with the user's device or connection to the switch." at bounding box center [688, 112] width 468 height 30
click at [454, 94] on input "b. An issue with the user's device or connection to the switch." at bounding box center [454, 88] width 0 height 9
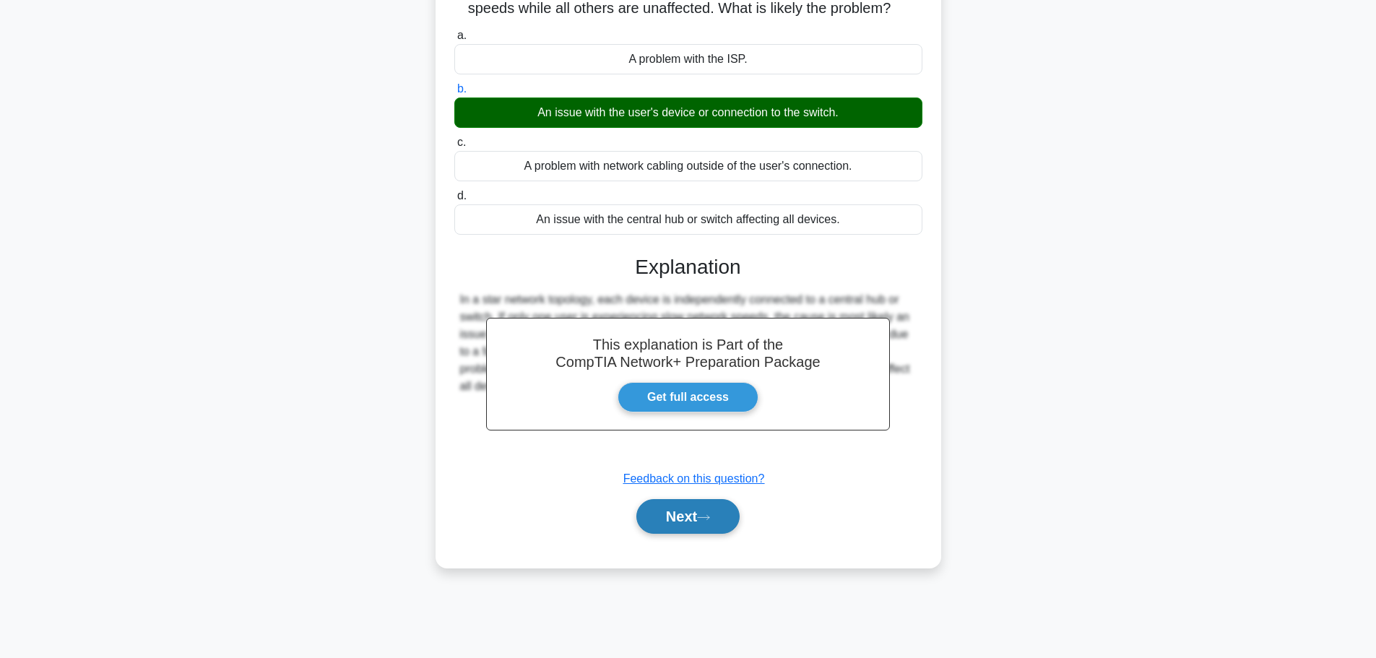
click at [691, 502] on button "Next" at bounding box center [687, 516] width 103 height 35
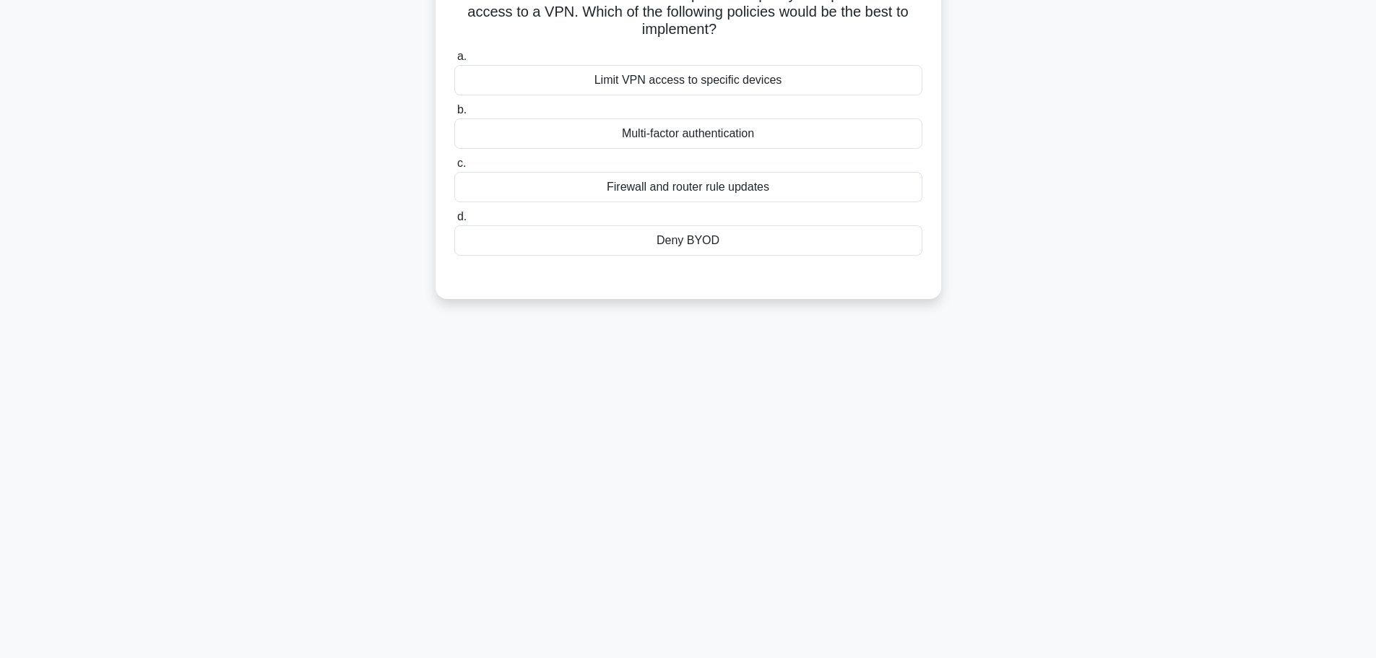
scroll to position [0, 0]
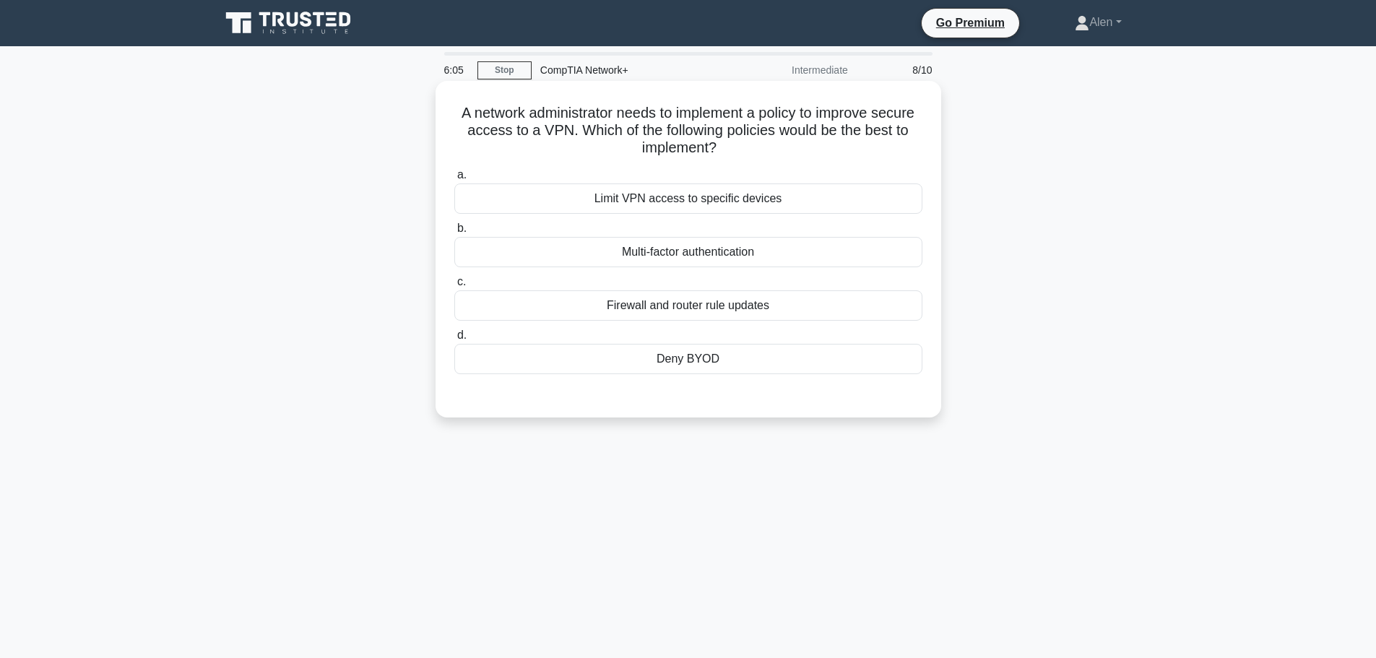
click at [691, 254] on div "Multi-factor authentication" at bounding box center [688, 252] width 468 height 30
click at [454, 233] on input "b. Multi-factor authentication" at bounding box center [454, 228] width 0 height 9
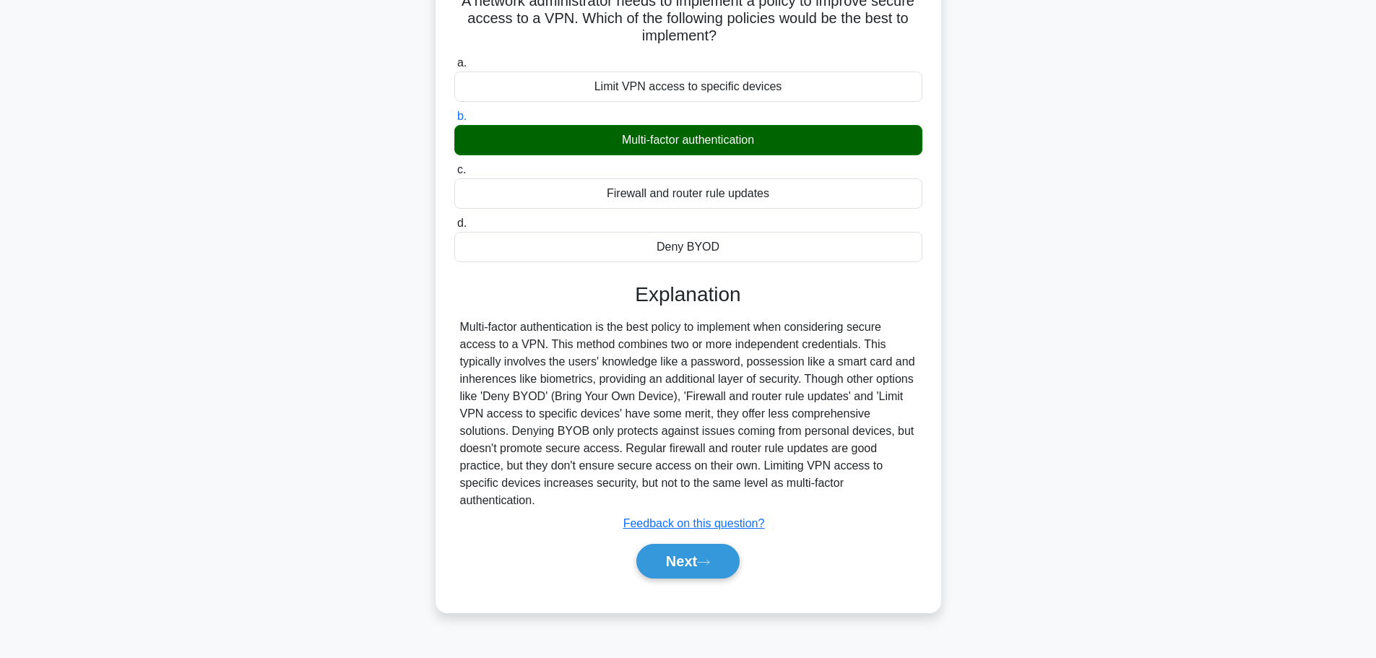
scroll to position [114, 0]
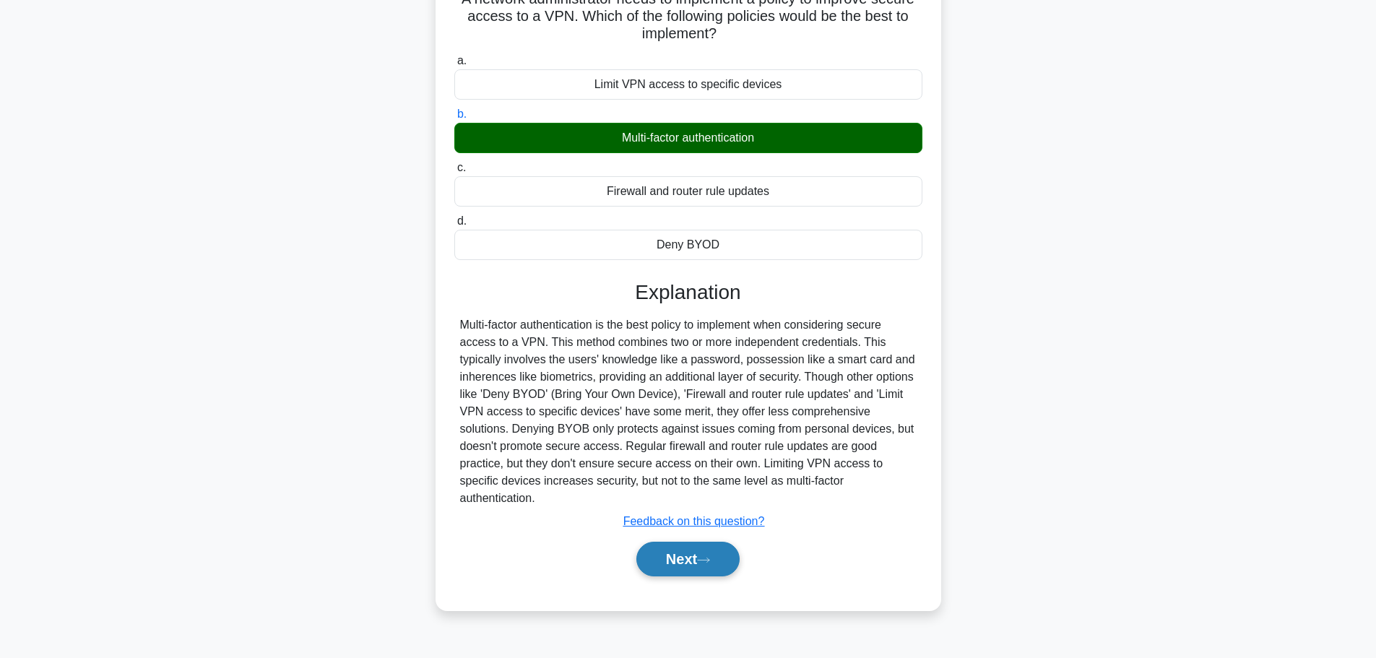
click at [678, 563] on button "Next" at bounding box center [687, 559] width 103 height 35
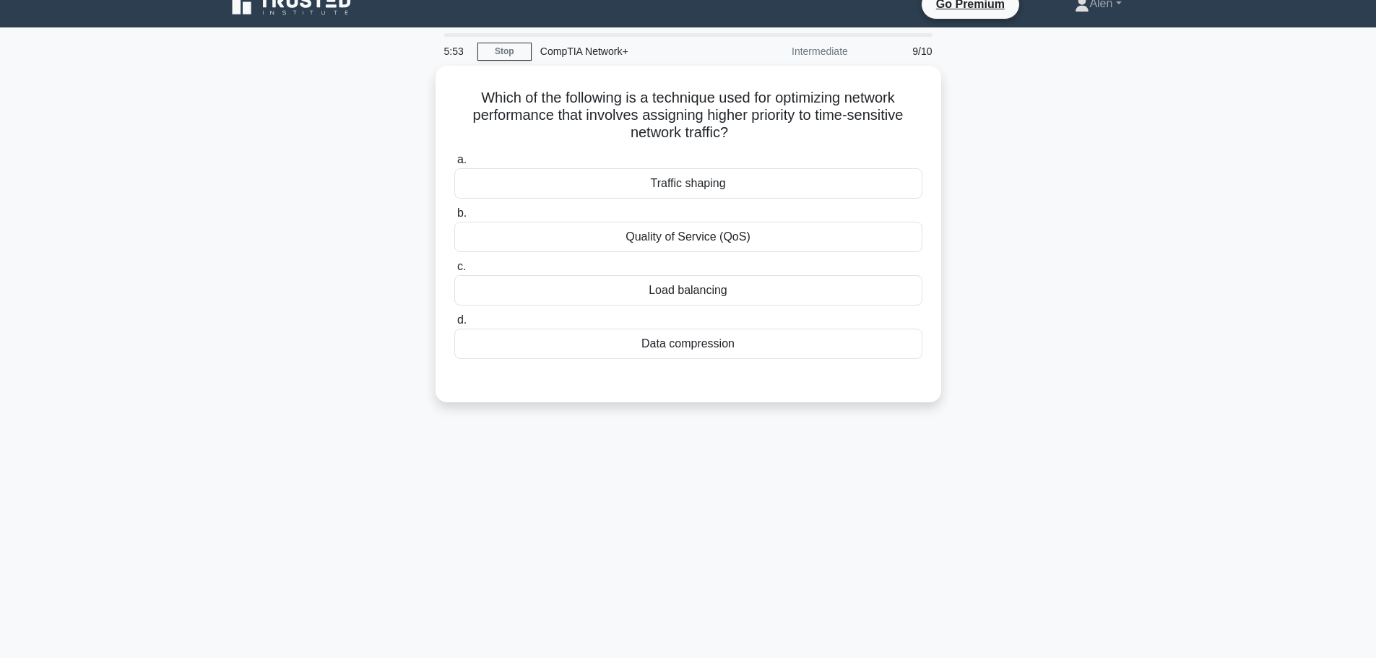
scroll to position [0, 0]
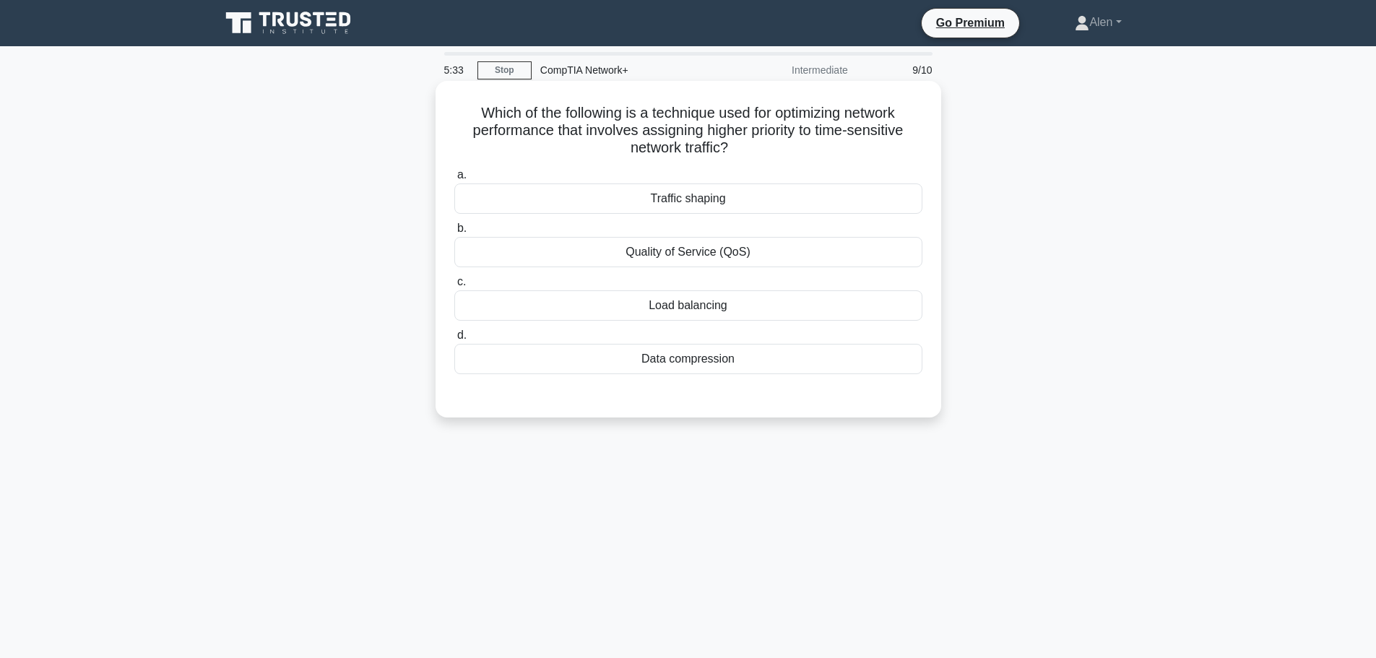
click at [731, 203] on div "Traffic shaping" at bounding box center [688, 198] width 468 height 30
click at [454, 180] on input "a. Traffic shaping" at bounding box center [454, 174] width 0 height 9
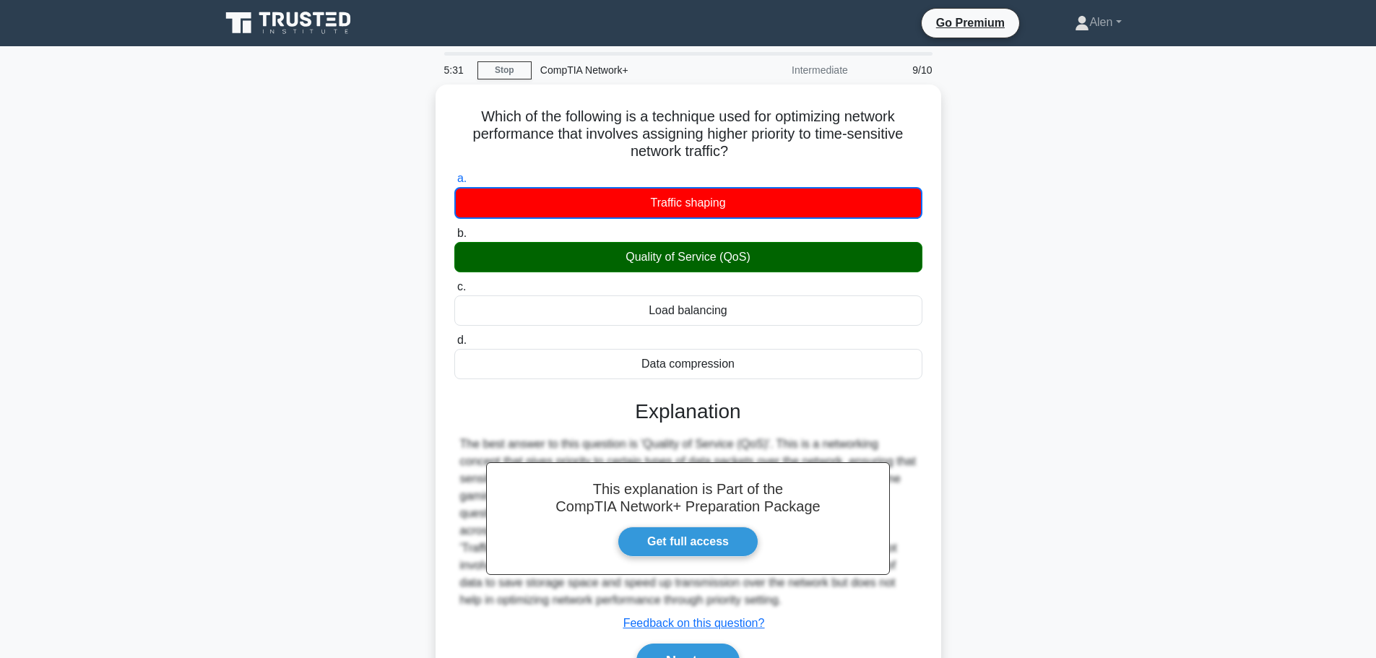
scroll to position [122, 0]
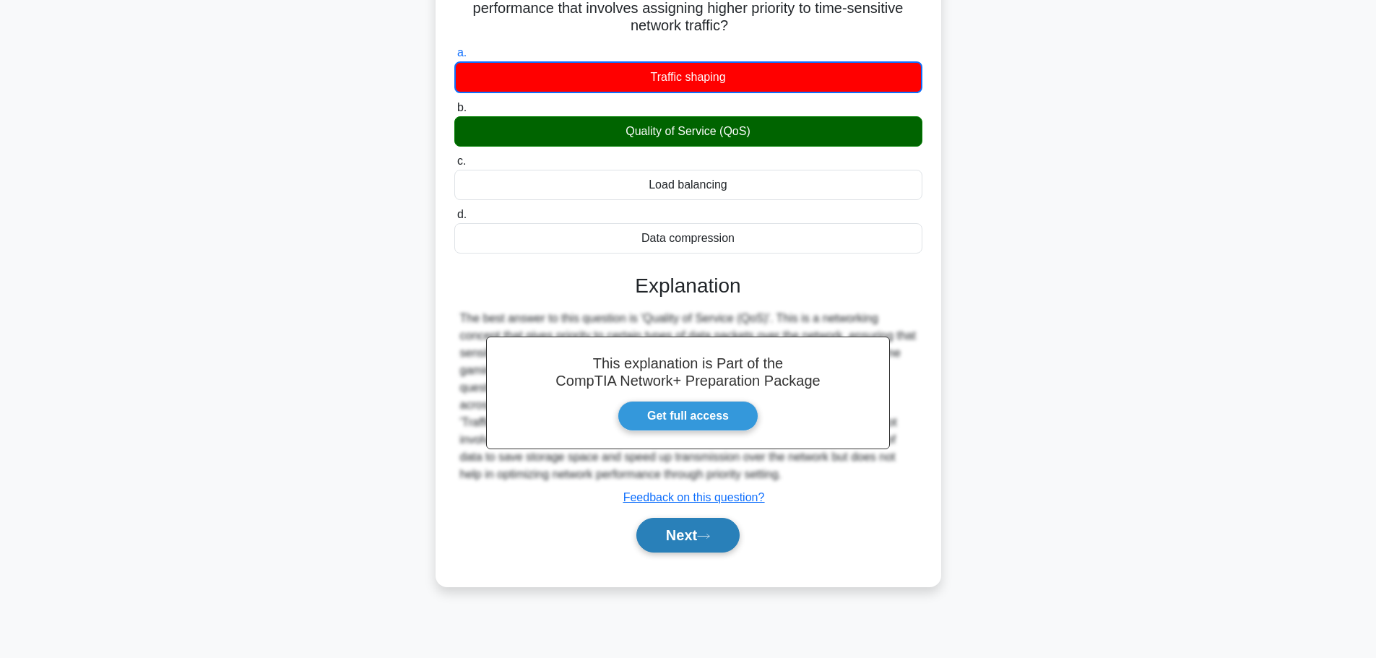
click at [670, 535] on button "Next" at bounding box center [687, 535] width 103 height 35
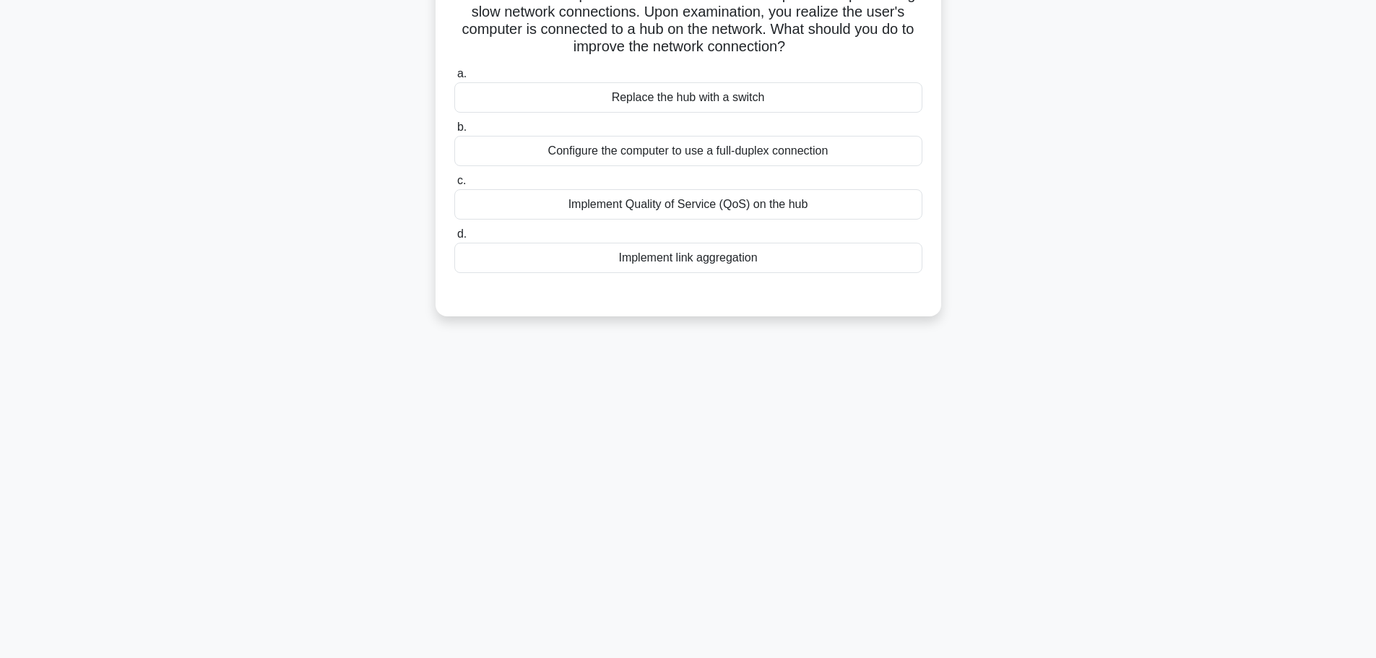
scroll to position [0, 0]
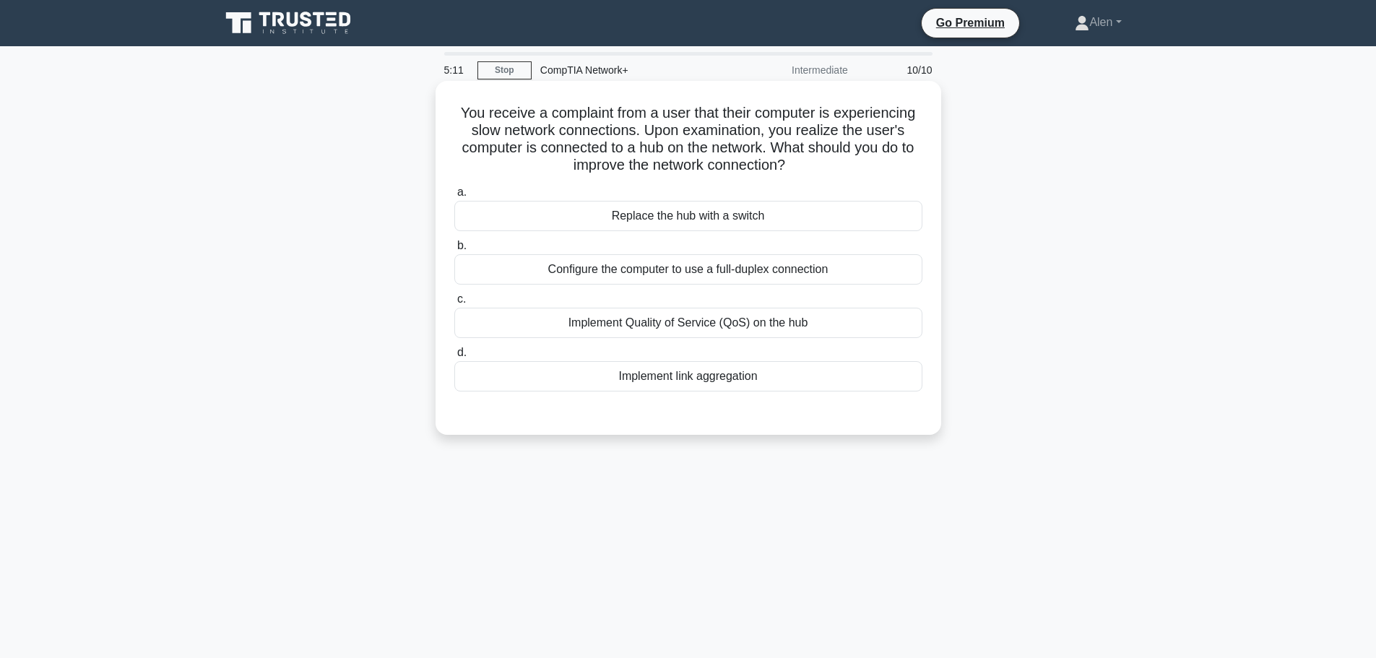
click at [728, 221] on div "Replace the hub with a switch" at bounding box center [688, 216] width 468 height 30
click at [454, 197] on input "a. Replace the hub with a switch" at bounding box center [454, 192] width 0 height 9
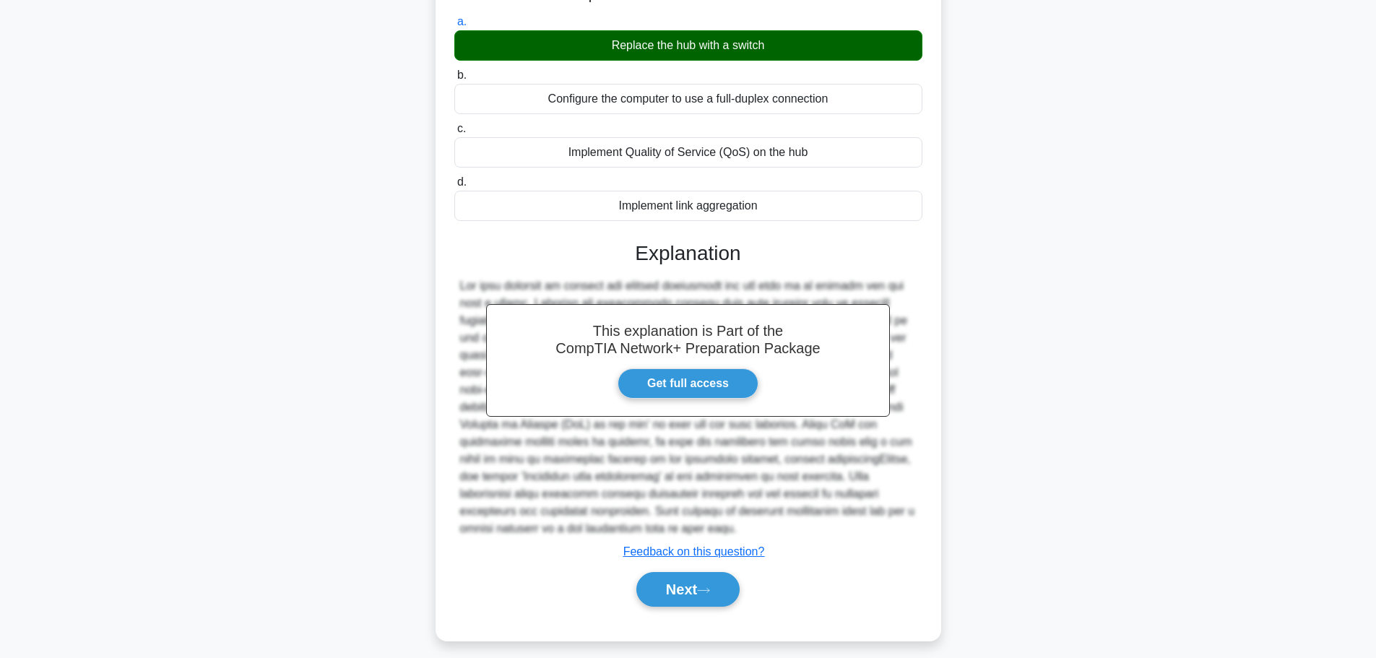
scroll to position [178, 0]
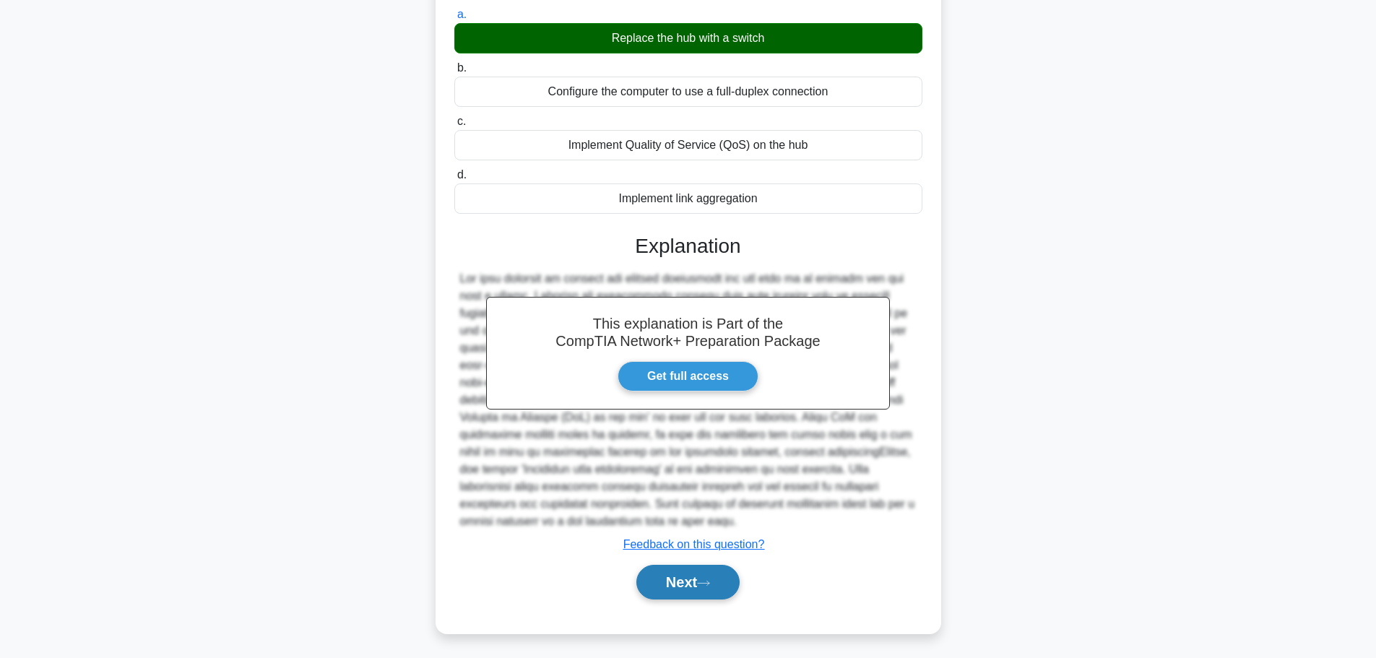
click at [706, 578] on button "Next" at bounding box center [687, 582] width 103 height 35
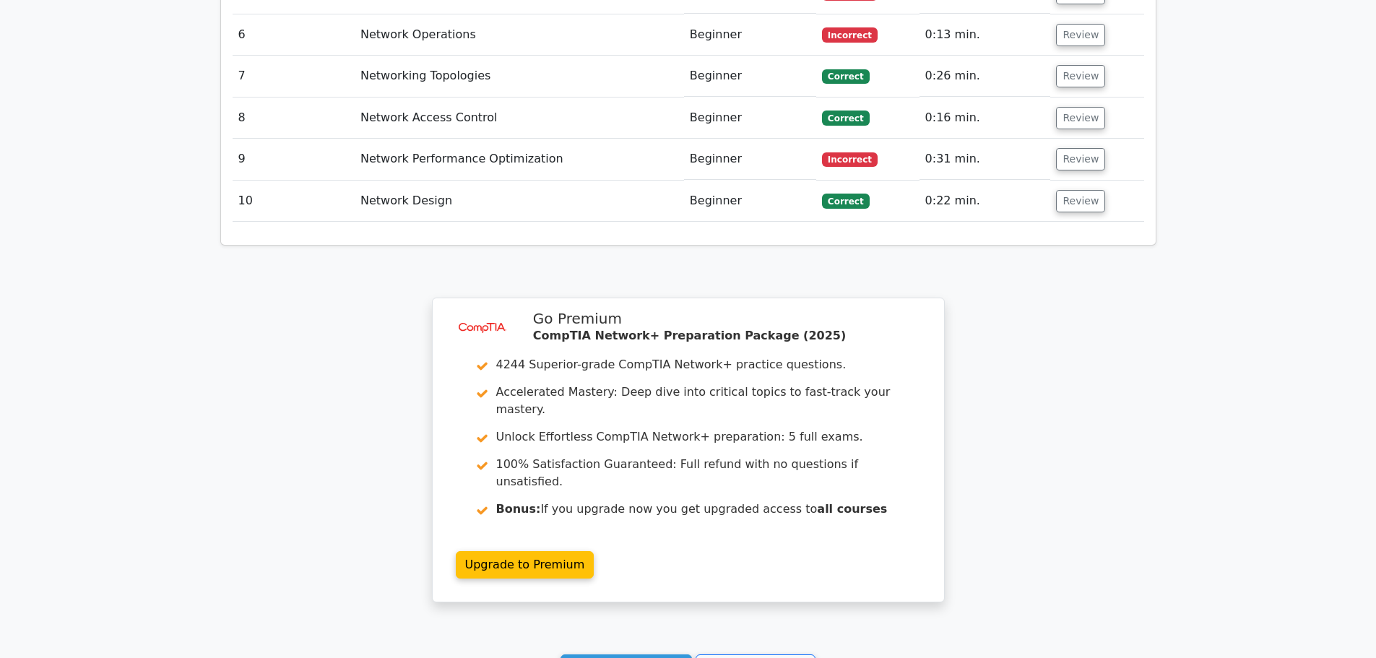
scroll to position [2045, 0]
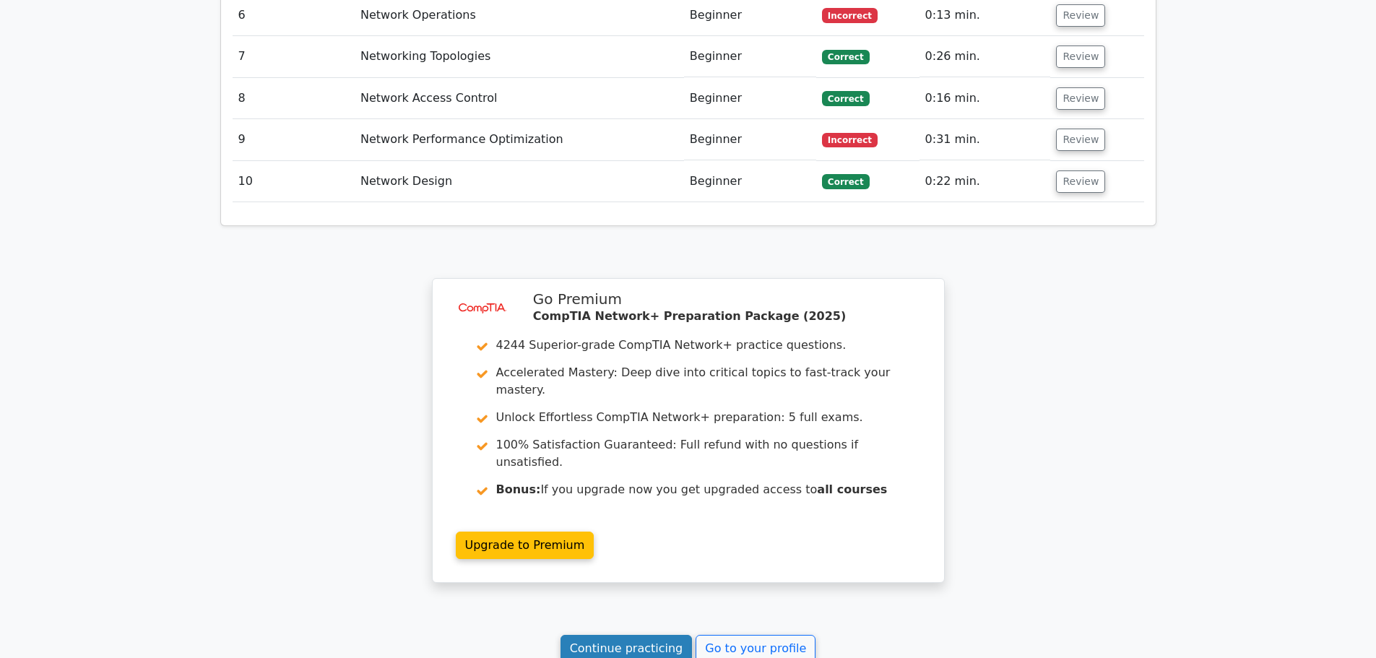
click at [635, 635] on link "Continue practicing" at bounding box center [626, 648] width 132 height 27
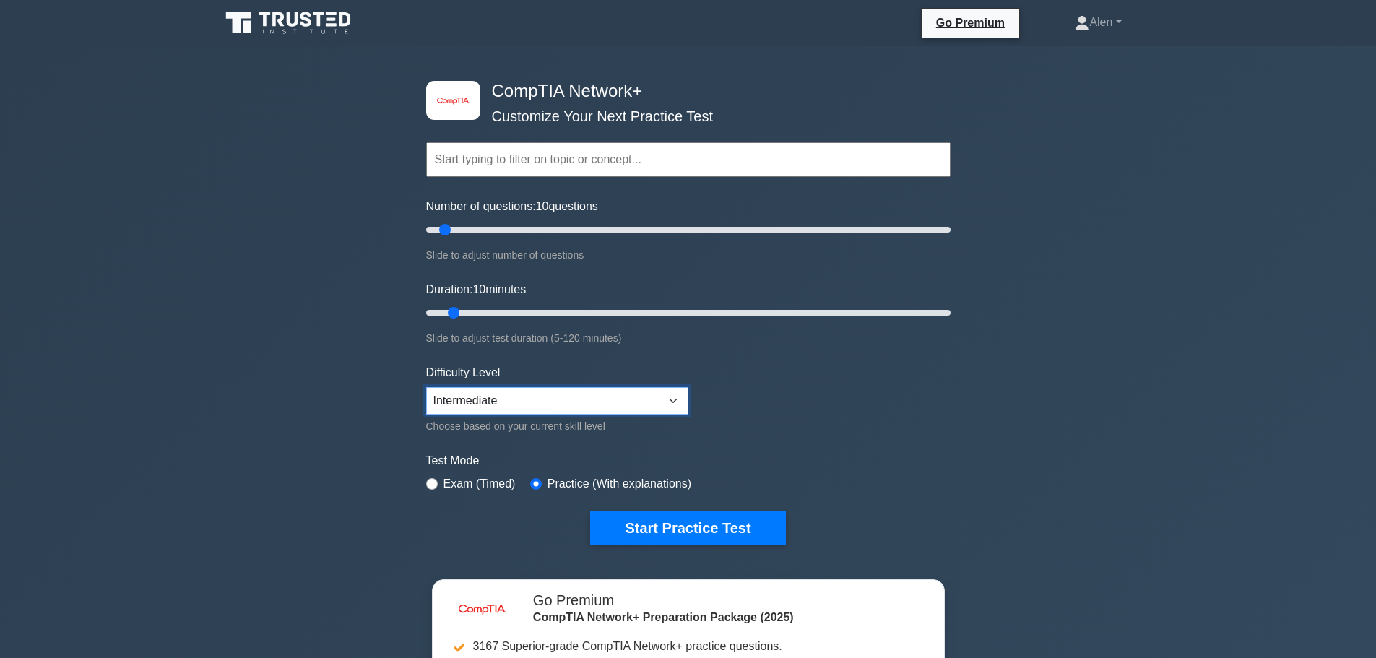
drag, startPoint x: 669, startPoint y: 396, endPoint x: 655, endPoint y: 396, distance: 14.4
click at [669, 396] on select "Beginner Intermediate Expert" at bounding box center [557, 400] width 262 height 27
select select "beginner"
click at [426, 387] on select "Beginner Intermediate Expert" at bounding box center [557, 400] width 262 height 27
click at [674, 513] on button "Start Practice Test" at bounding box center [687, 527] width 195 height 33
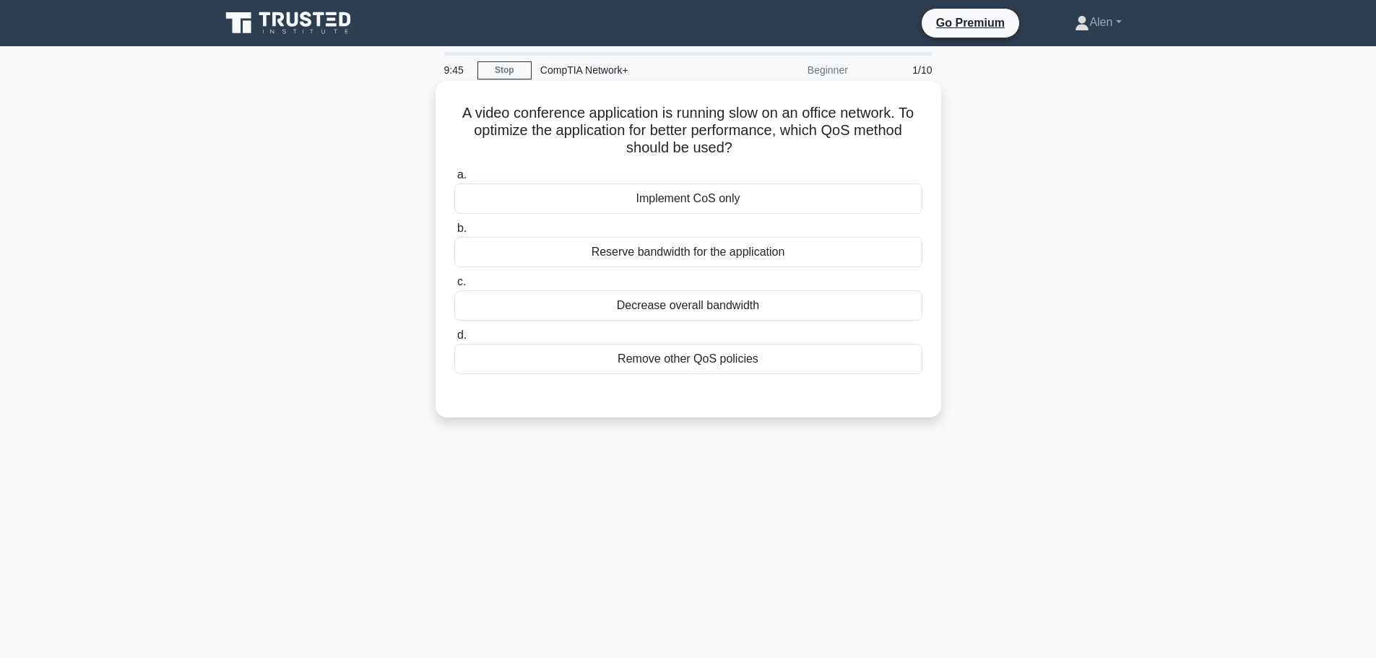
click at [689, 251] on div "Reserve bandwidth for the application" at bounding box center [688, 252] width 468 height 30
click at [454, 233] on input "b. Reserve bandwidth for the application" at bounding box center [454, 228] width 0 height 9
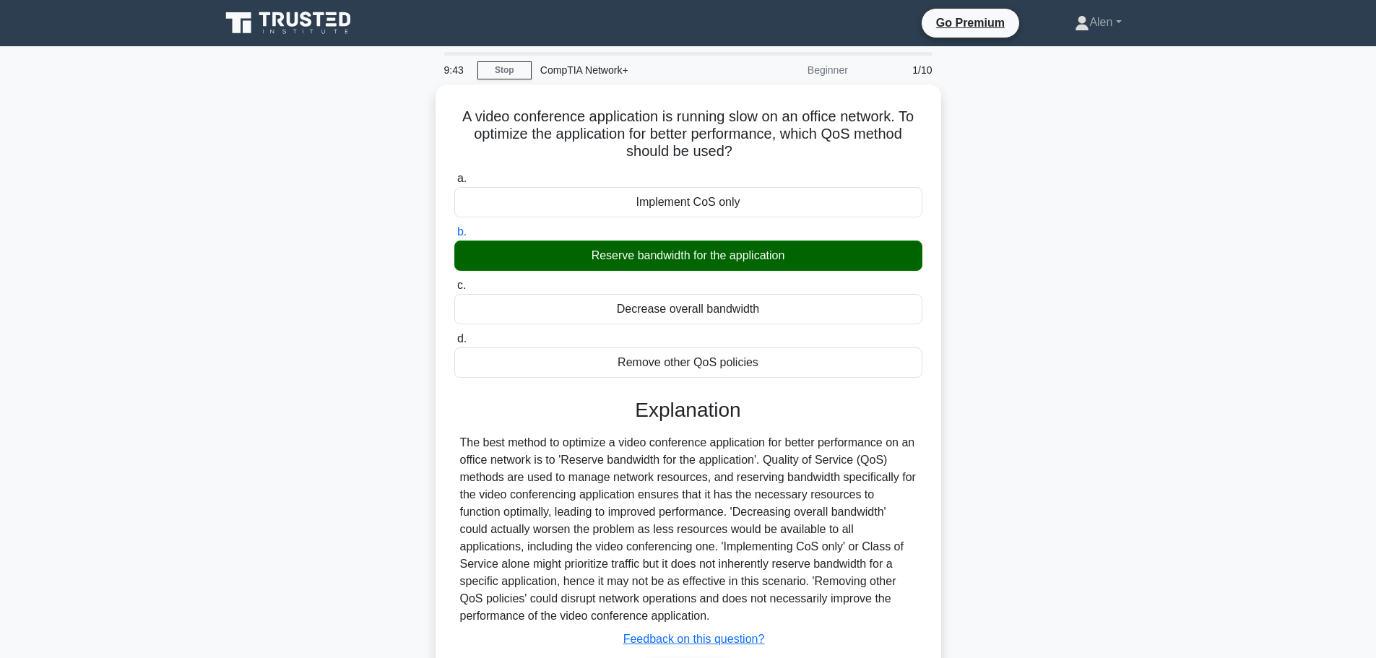
scroll to position [122, 0]
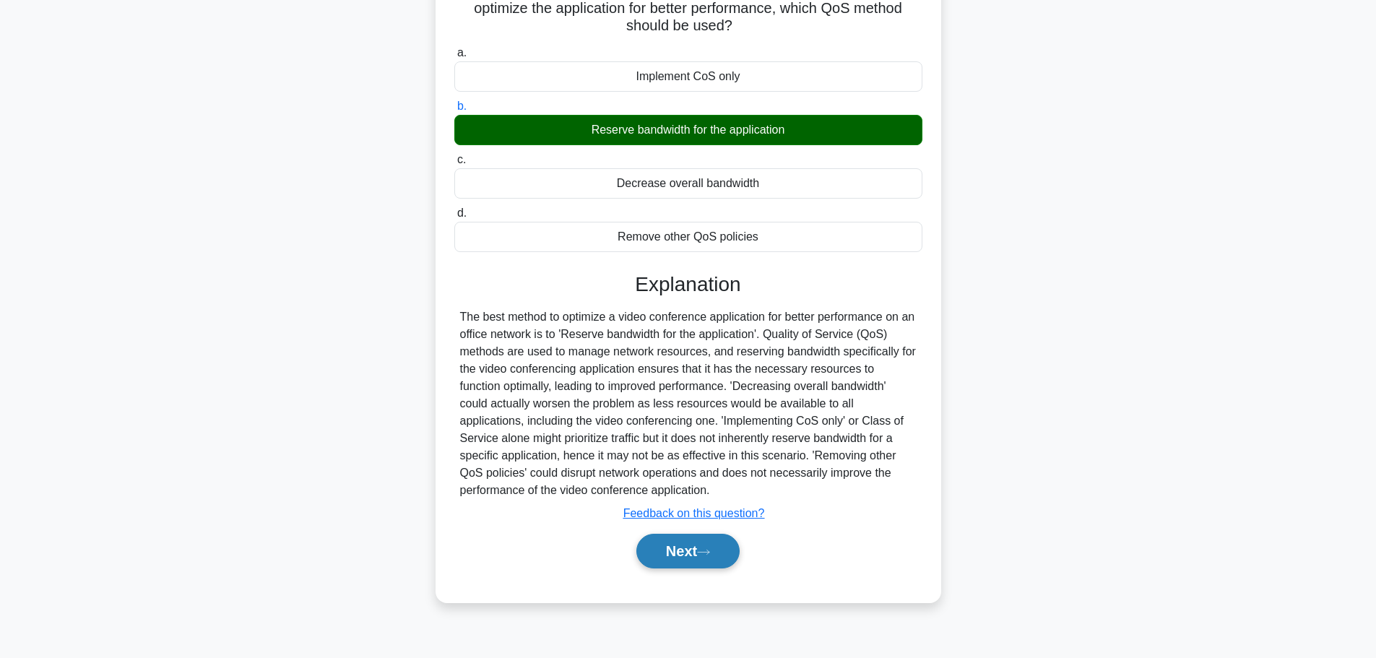
click at [684, 552] on button "Next" at bounding box center [687, 551] width 103 height 35
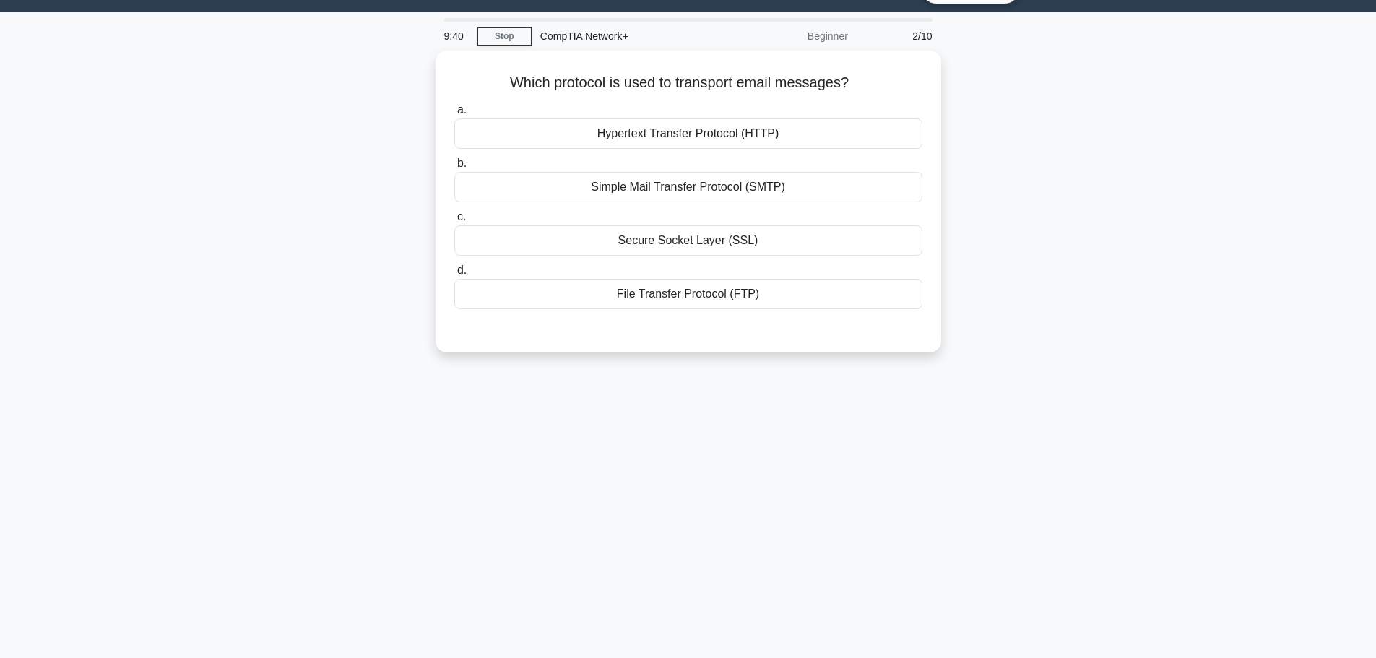
scroll to position [0, 0]
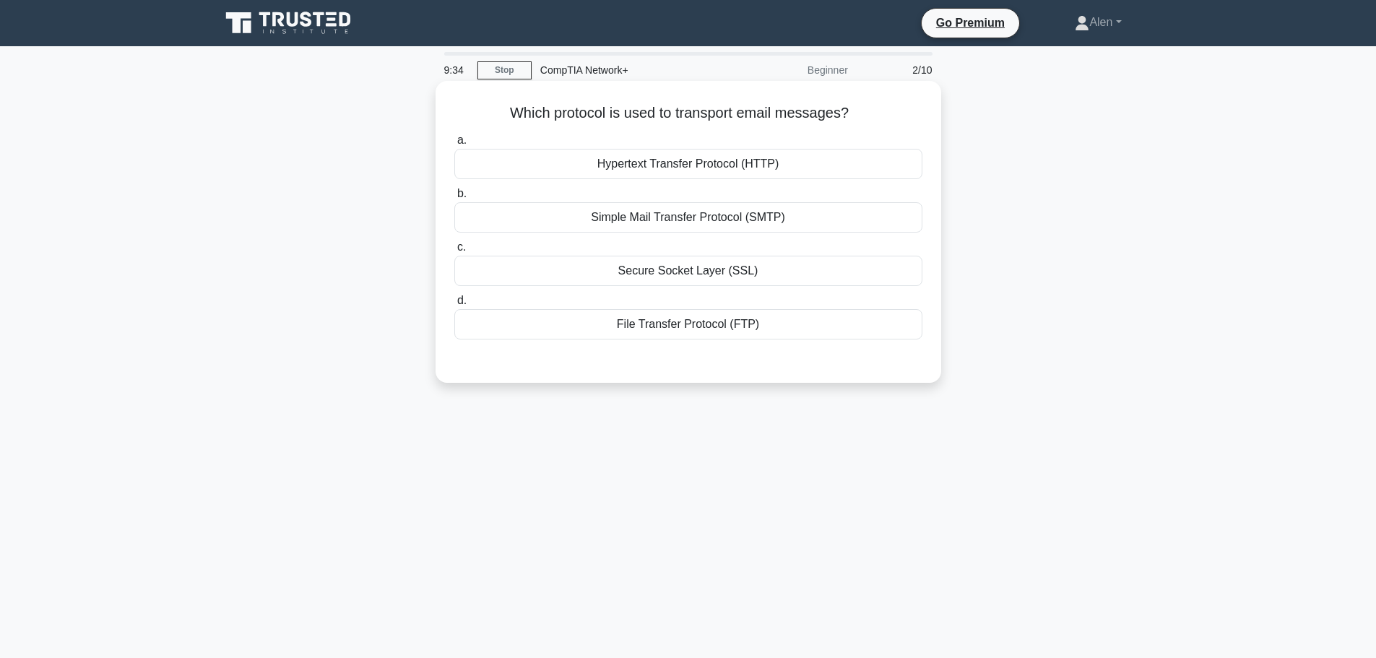
click at [683, 222] on div "Simple Mail Transfer Protocol (SMTP)" at bounding box center [688, 217] width 468 height 30
click at [454, 199] on input "b. Simple Mail Transfer Protocol (SMTP)" at bounding box center [454, 193] width 0 height 9
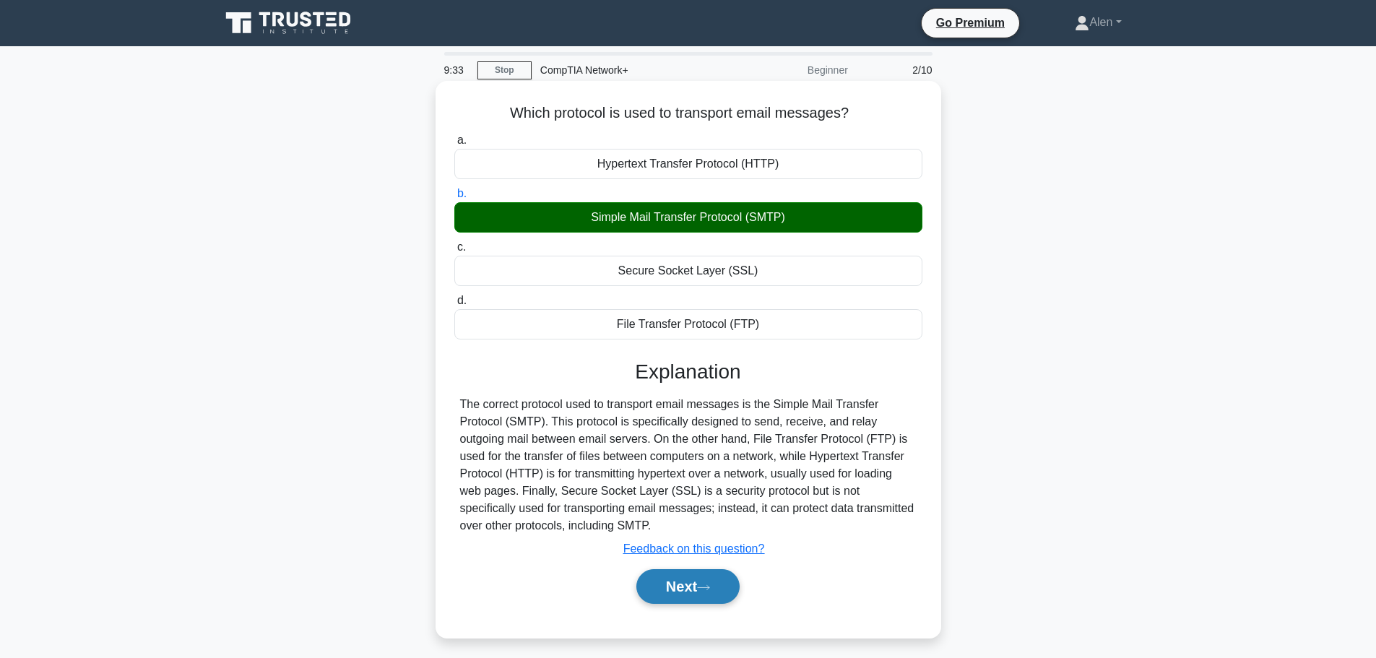
click at [703, 583] on button "Next" at bounding box center [687, 586] width 103 height 35
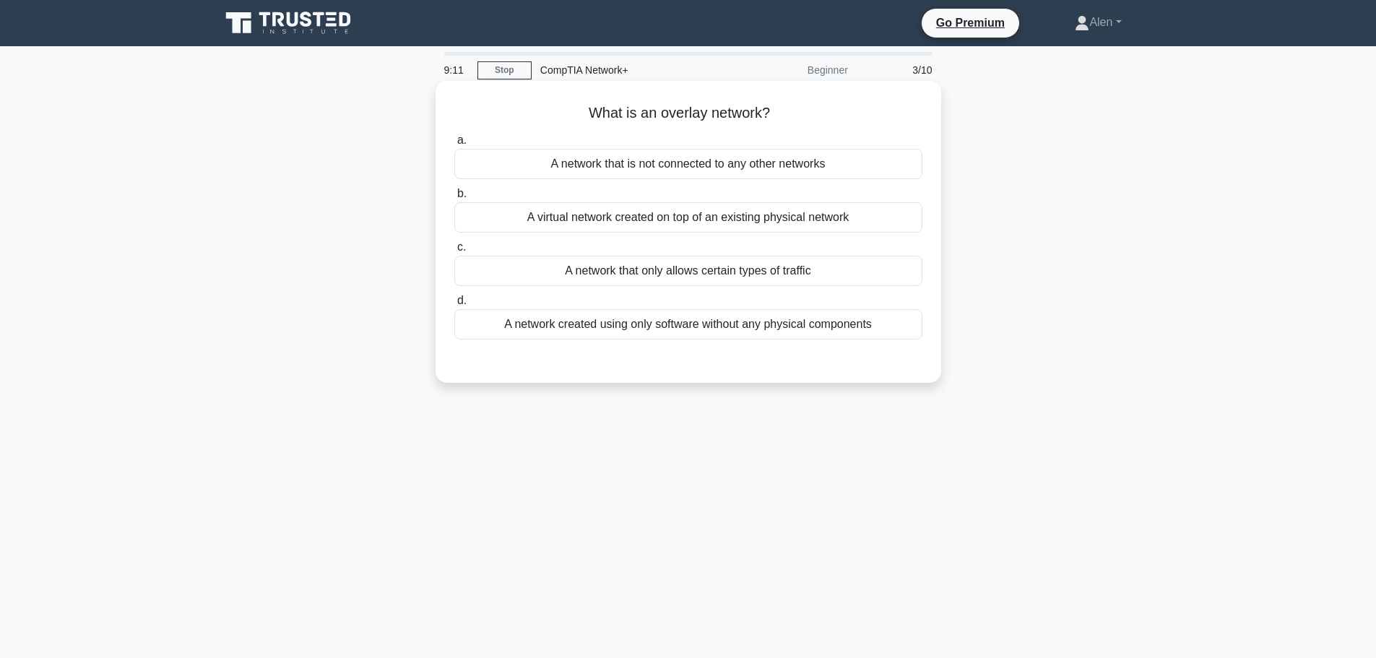
click at [882, 325] on div "A network created using only software without any physical components" at bounding box center [688, 324] width 468 height 30
click at [454, 305] on input "d. A network created using only software without any physical components" at bounding box center [454, 300] width 0 height 9
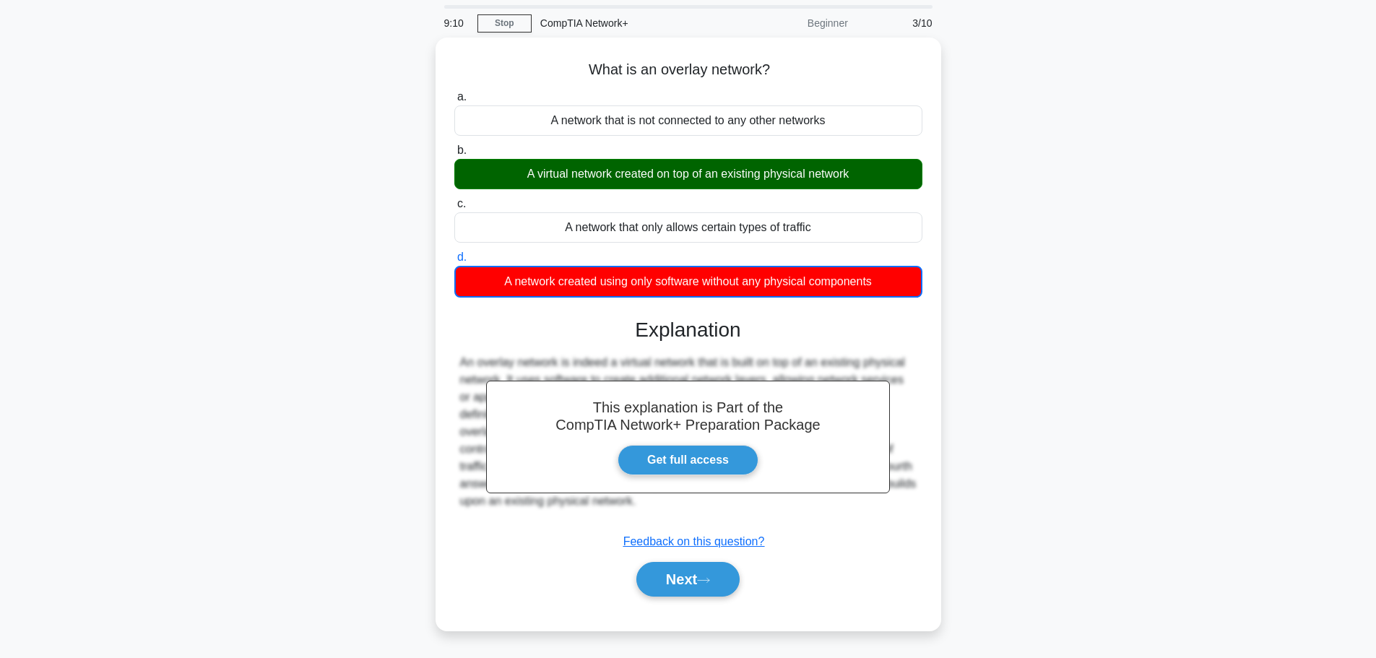
scroll to position [72, 0]
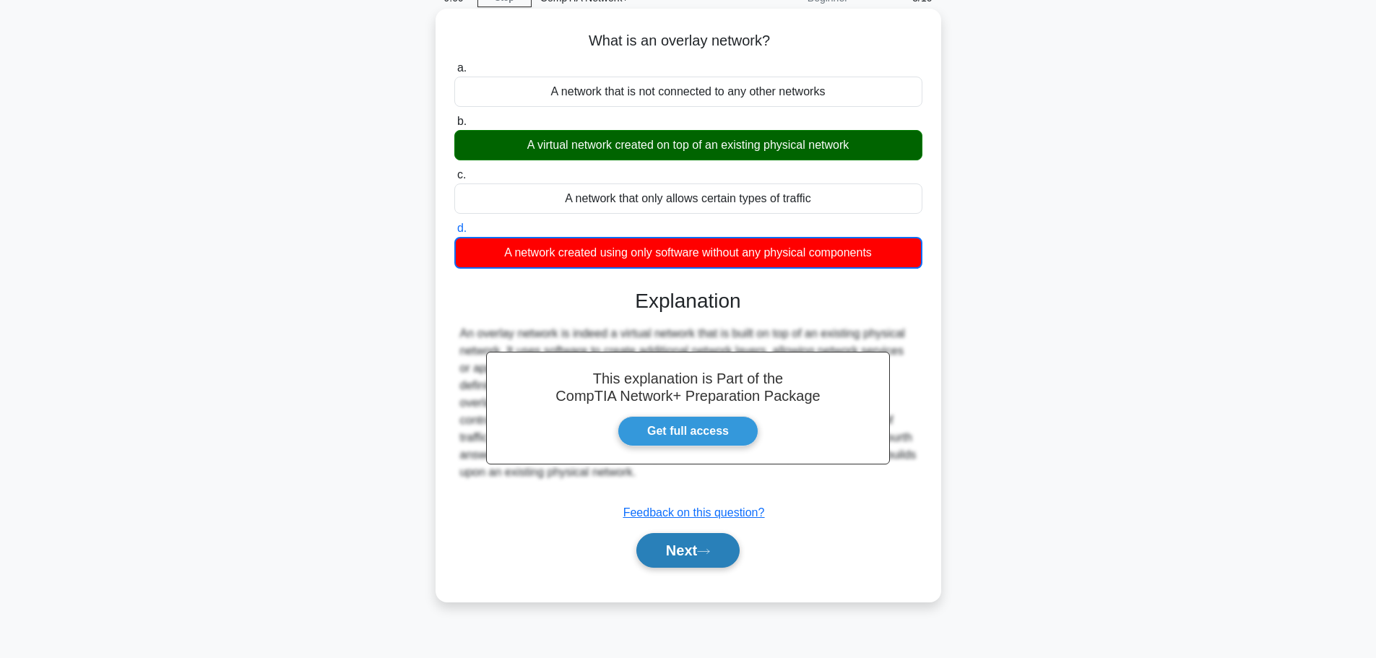
click at [669, 556] on button "Next" at bounding box center [687, 550] width 103 height 35
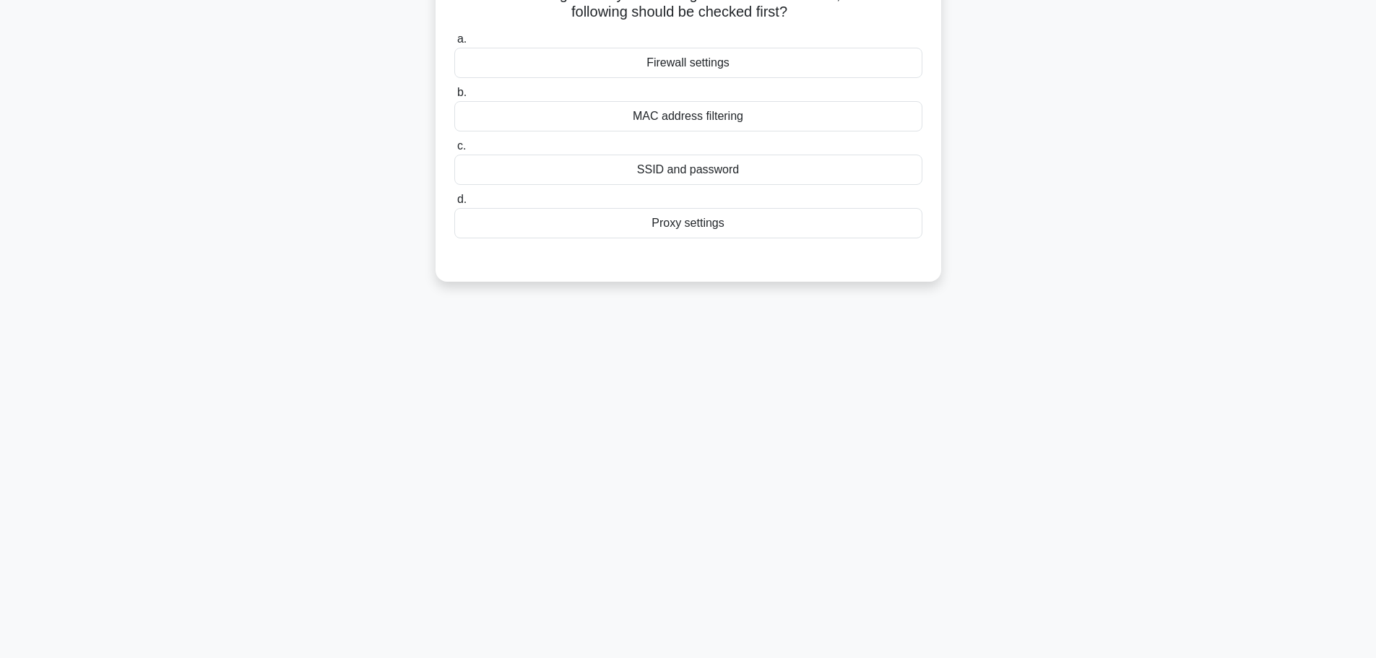
scroll to position [0, 0]
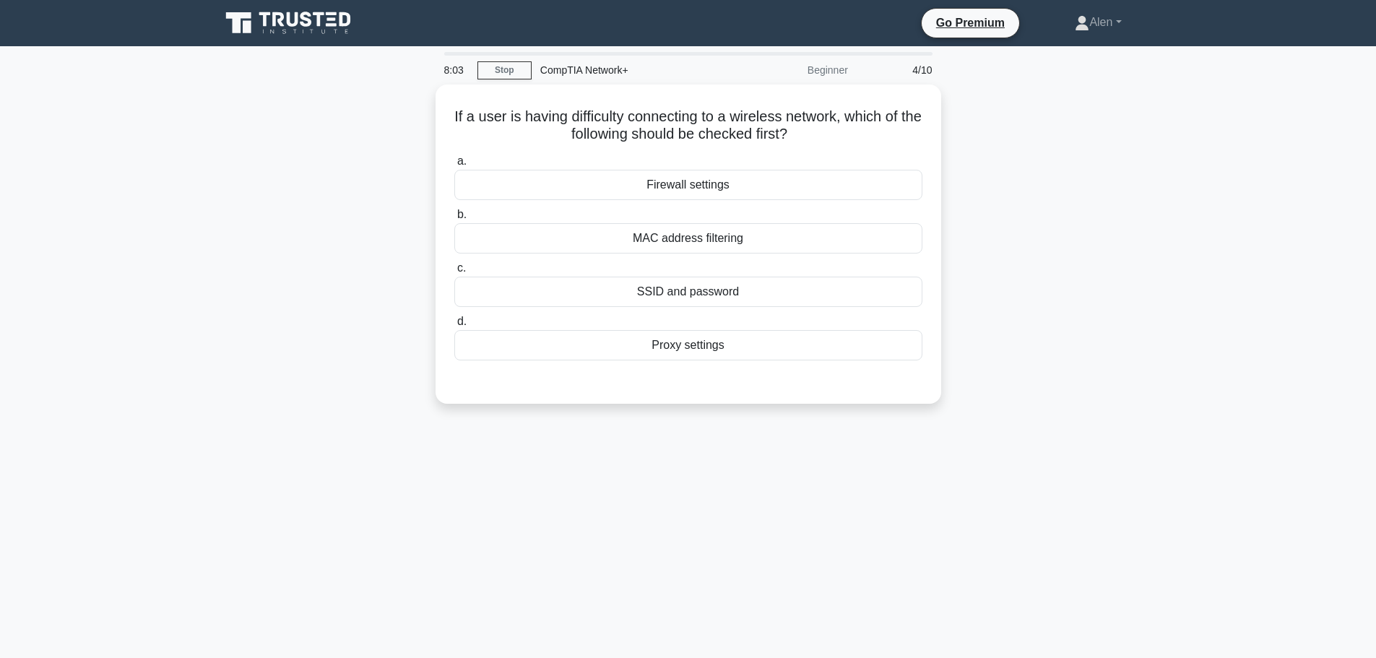
click at [1179, 243] on main "8:03 Stop CompTIA Network+ Beginner 4/10 If a user is having difficulty connect…" at bounding box center [688, 413] width 1376 height 734
drag, startPoint x: 939, startPoint y: 74, endPoint x: 898, endPoint y: 67, distance: 41.7
click at [898, 67] on div "4/10" at bounding box center [898, 70] width 84 height 29
click at [1124, 246] on div "If a user is having difficulty connecting to a wireless network, which of the f…" at bounding box center [688, 252] width 953 height 337
click at [683, 291] on div "SSID and password" at bounding box center [688, 288] width 468 height 30
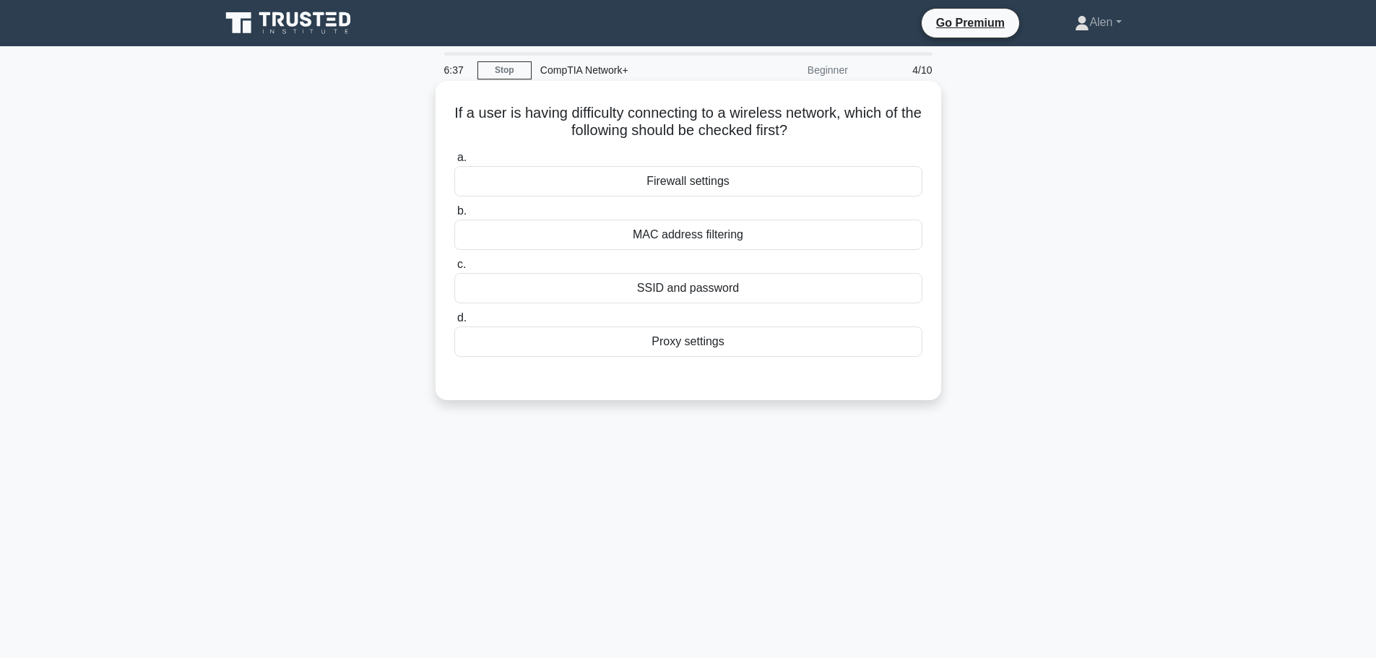
click at [454, 269] on input "c. SSID and password" at bounding box center [454, 264] width 0 height 9
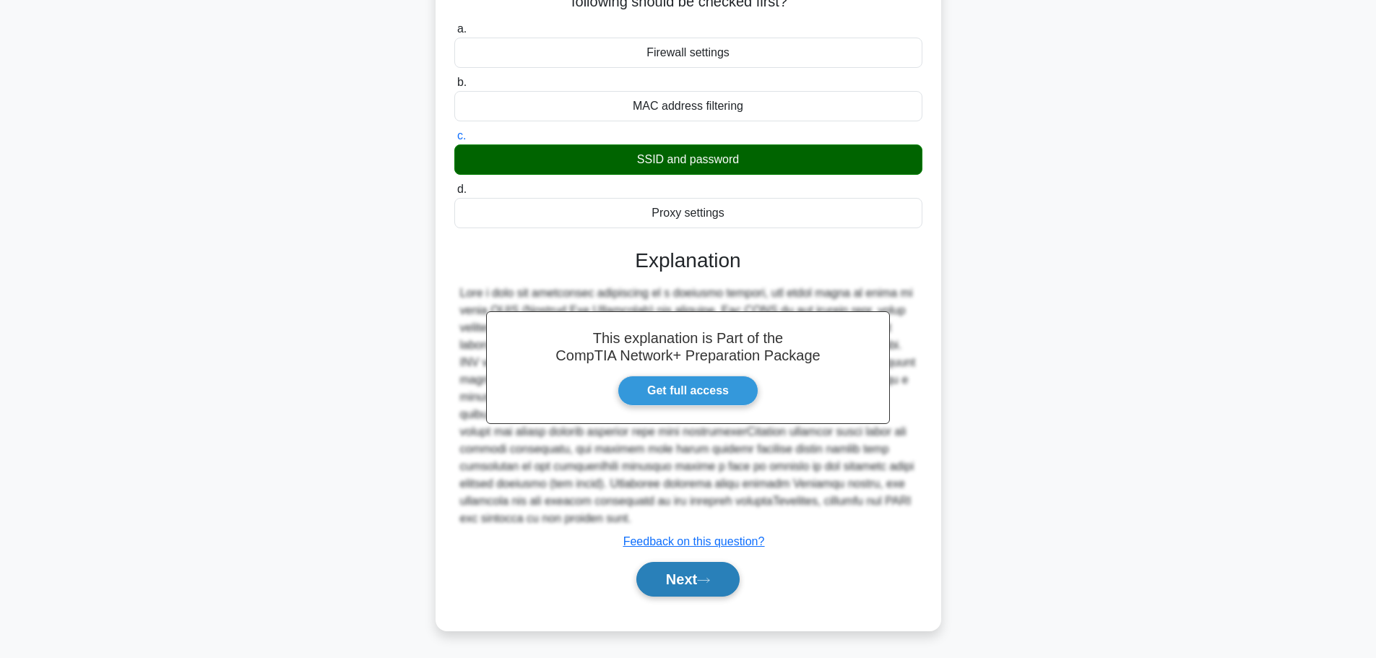
click at [709, 579] on icon at bounding box center [704, 580] width 12 height 4
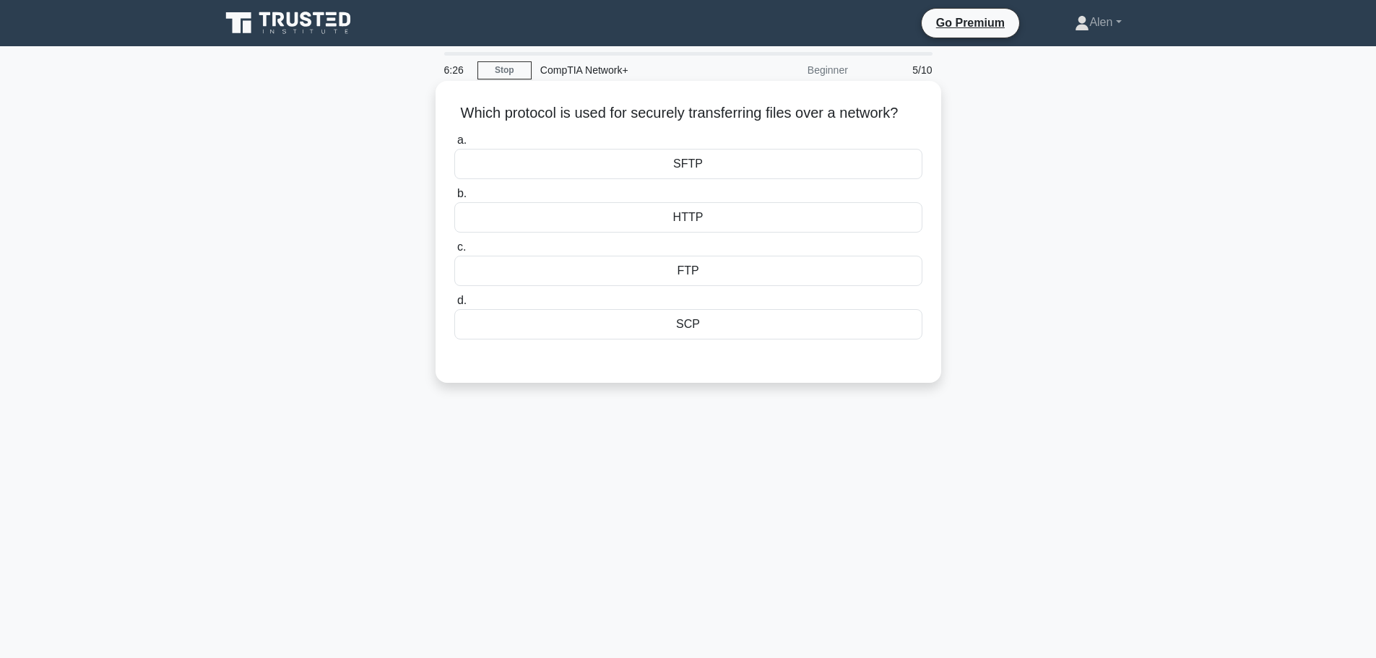
click at [674, 179] on div "SFTP" at bounding box center [688, 164] width 468 height 30
click at [454, 145] on input "a. SFTP" at bounding box center [454, 140] width 0 height 9
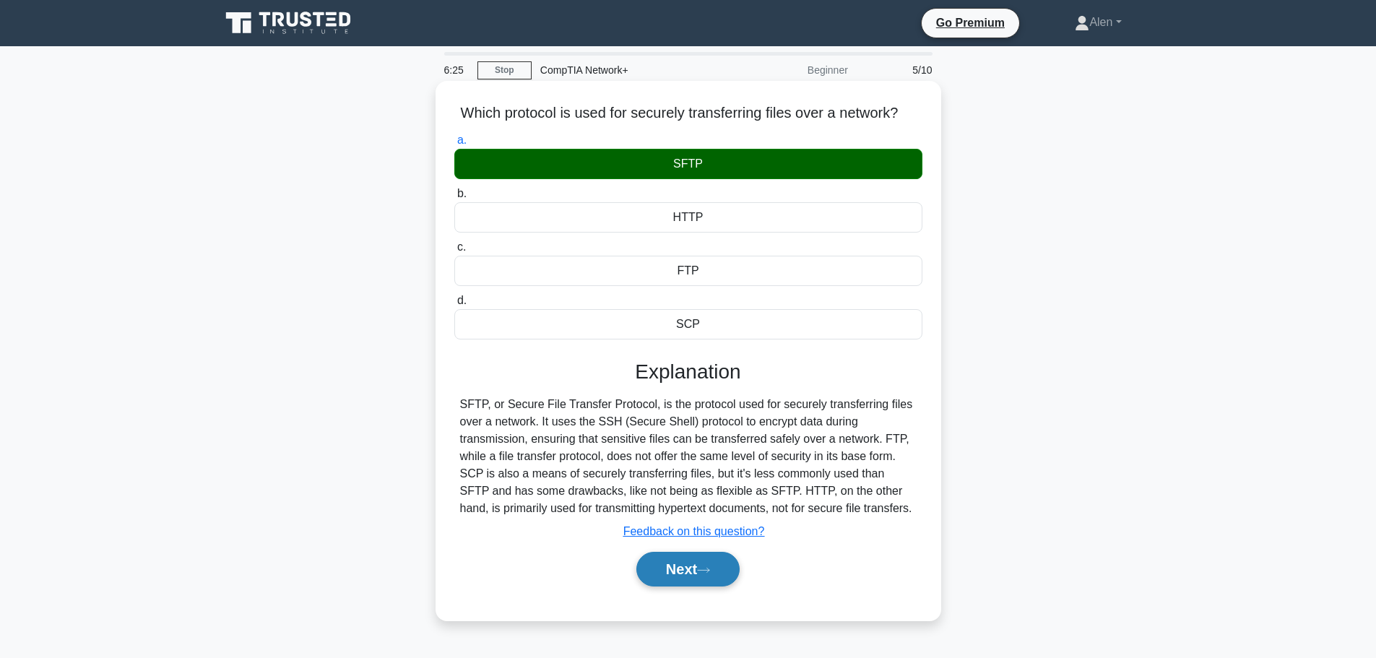
click at [682, 586] on button "Next" at bounding box center [687, 569] width 103 height 35
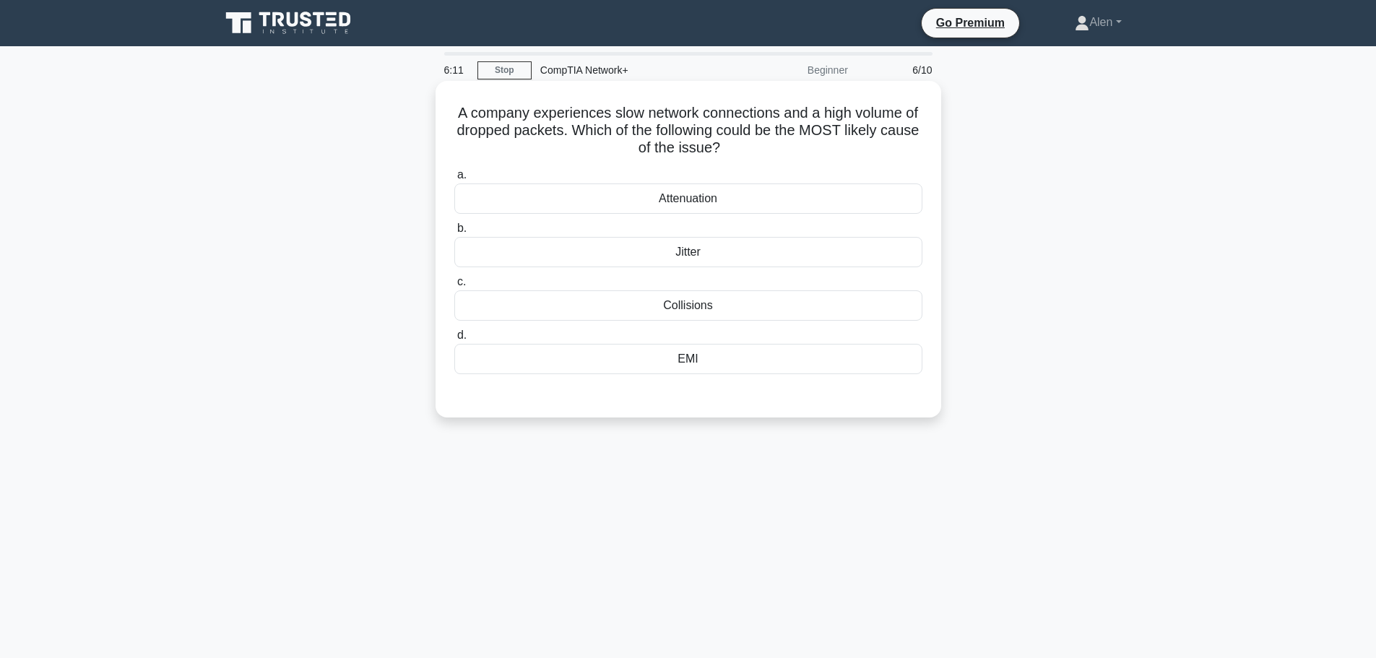
drag, startPoint x: 726, startPoint y: 202, endPoint x: 637, endPoint y: 197, distance: 89.0
click at [637, 197] on div "Attenuation" at bounding box center [688, 198] width 468 height 30
copy div "Attenuation"
click at [741, 303] on div "Collisions" at bounding box center [688, 305] width 468 height 30
click at [454, 287] on input "c. Collisions" at bounding box center [454, 281] width 0 height 9
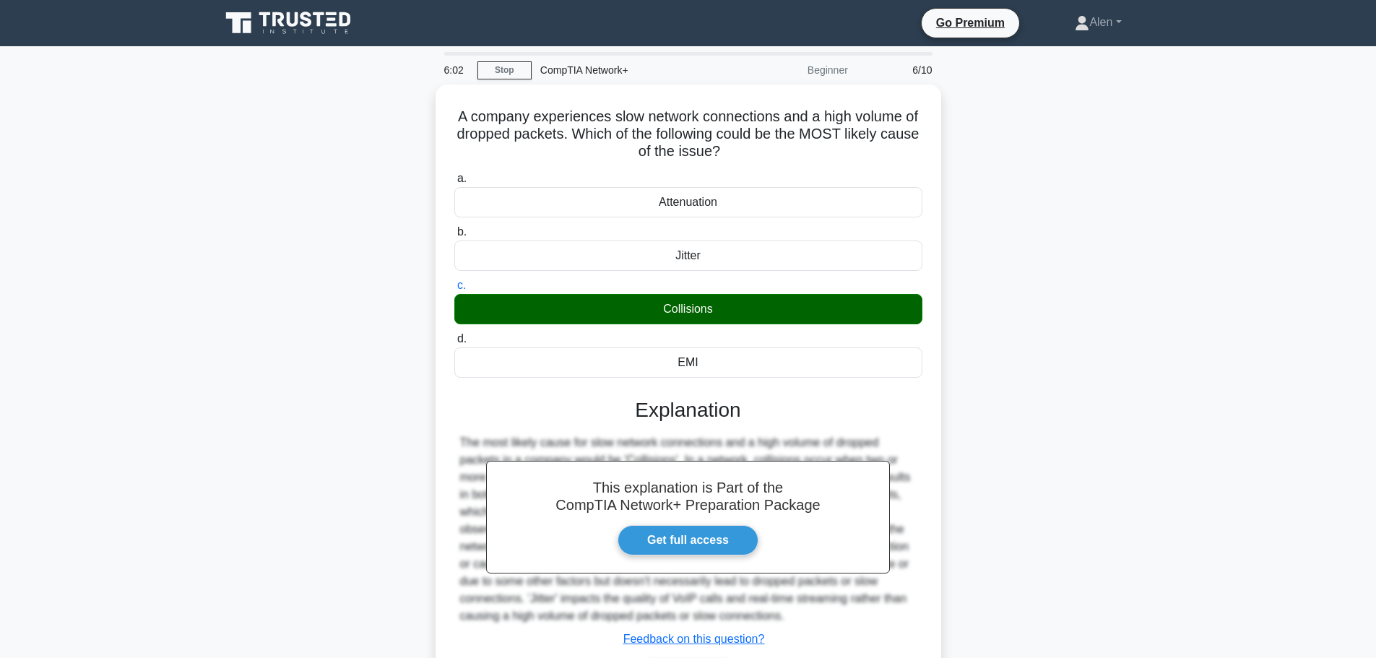
scroll to position [122, 0]
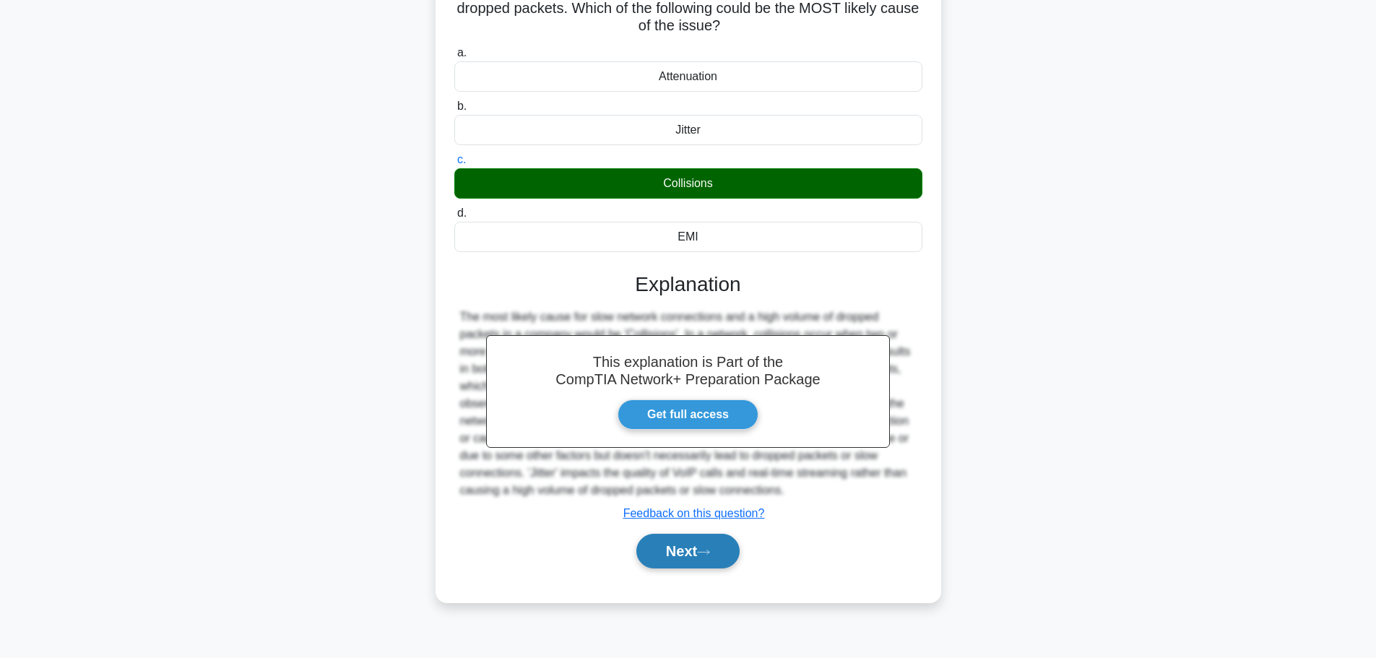
click at [677, 541] on button "Next" at bounding box center [687, 551] width 103 height 35
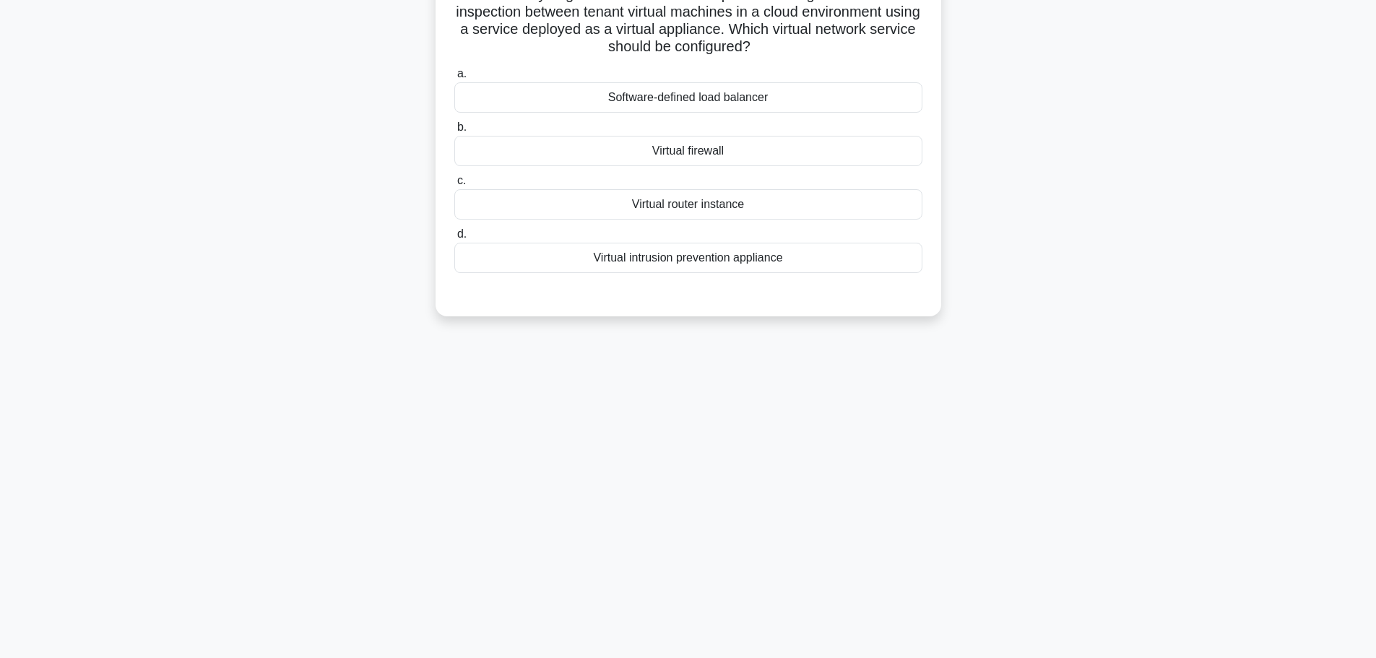
scroll to position [0, 0]
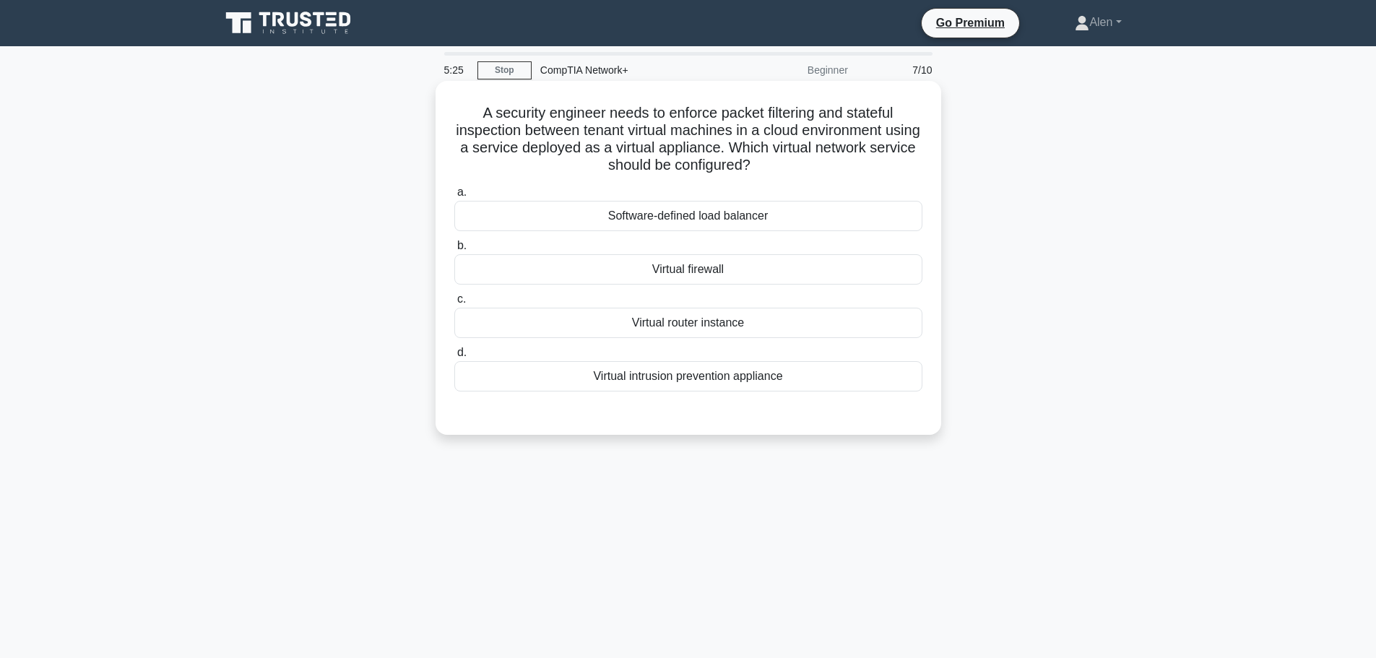
click at [711, 274] on div "Virtual firewall" at bounding box center [688, 269] width 468 height 30
click at [454, 251] on input "b. Virtual firewall" at bounding box center [454, 245] width 0 height 9
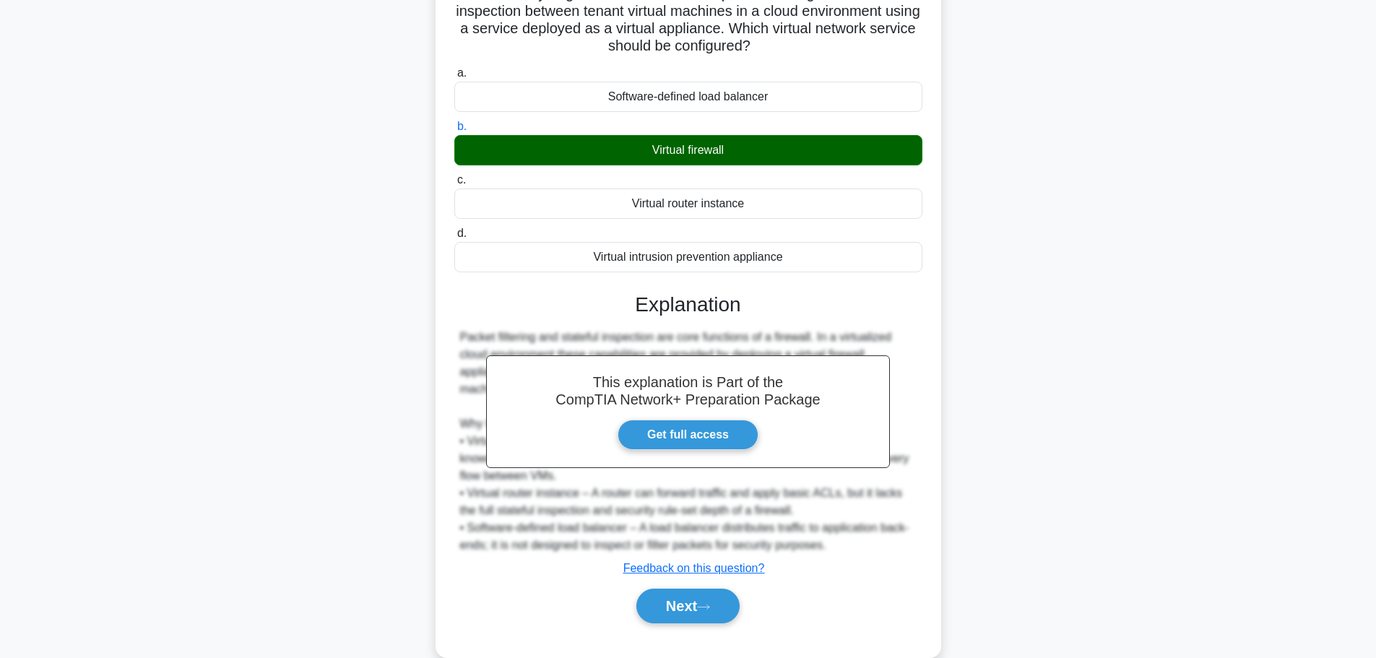
scroll to position [147, 0]
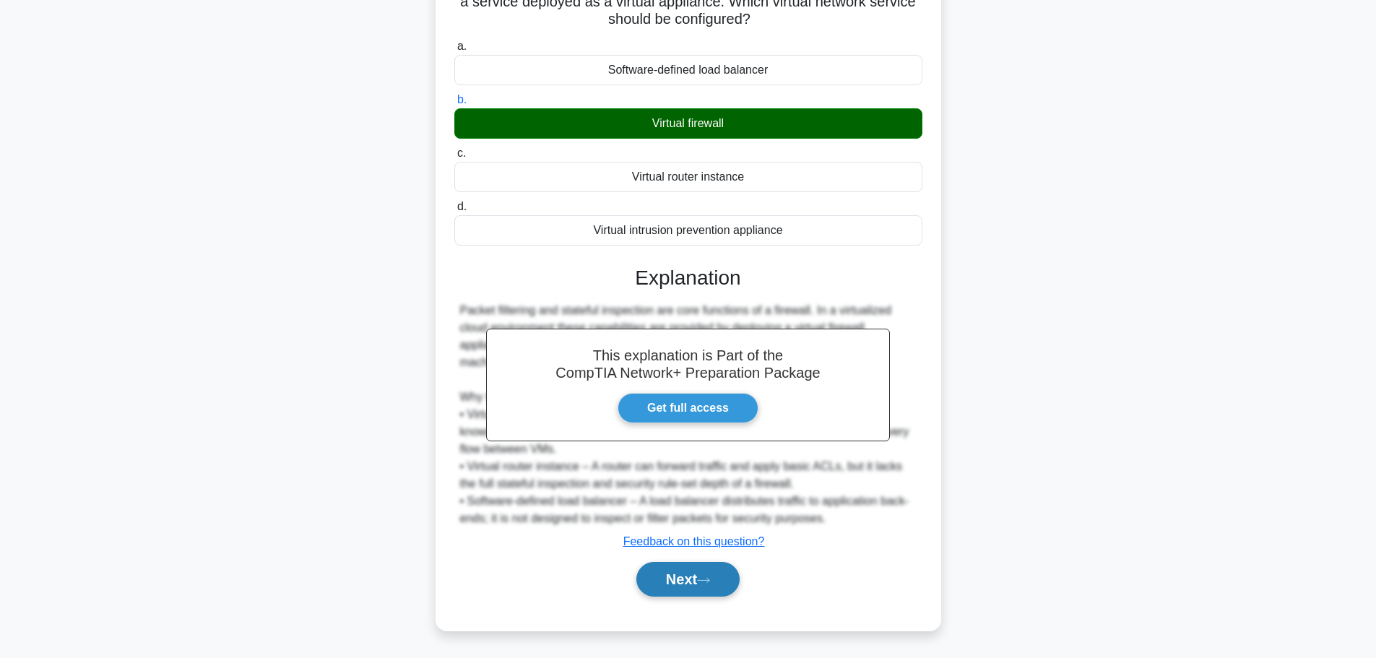
click at [677, 581] on button "Next" at bounding box center [687, 579] width 103 height 35
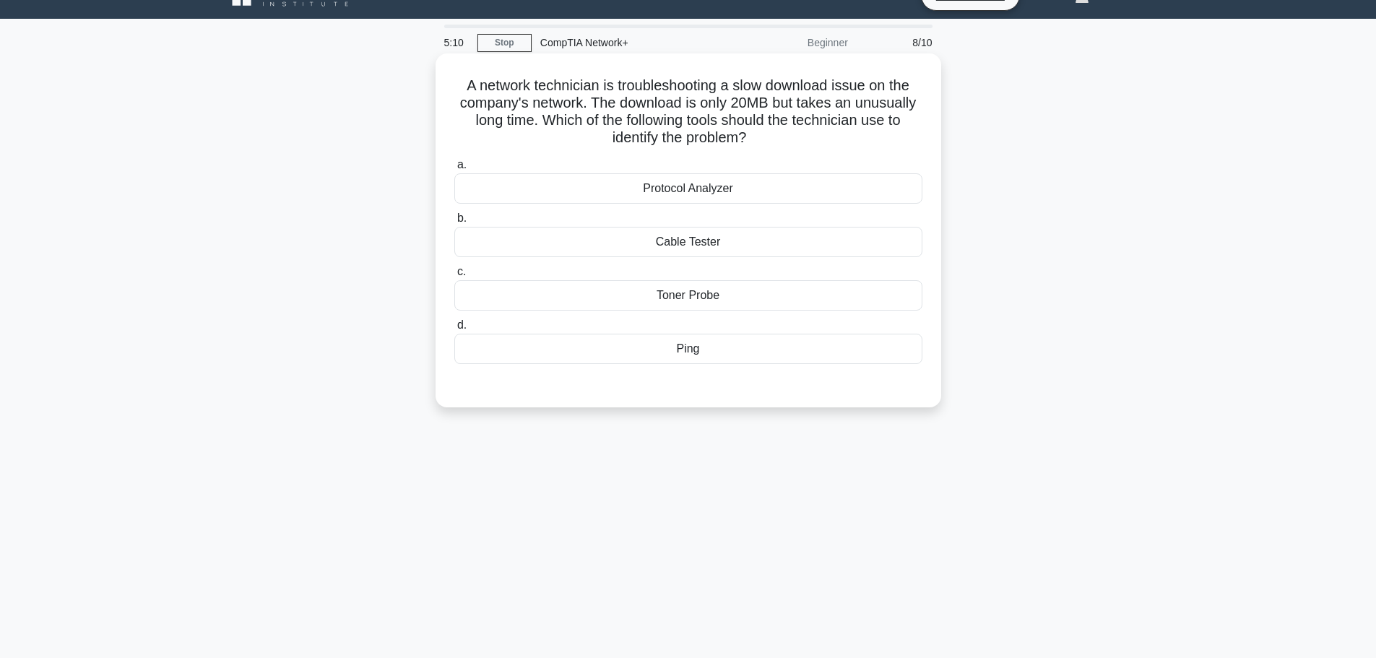
scroll to position [0, 0]
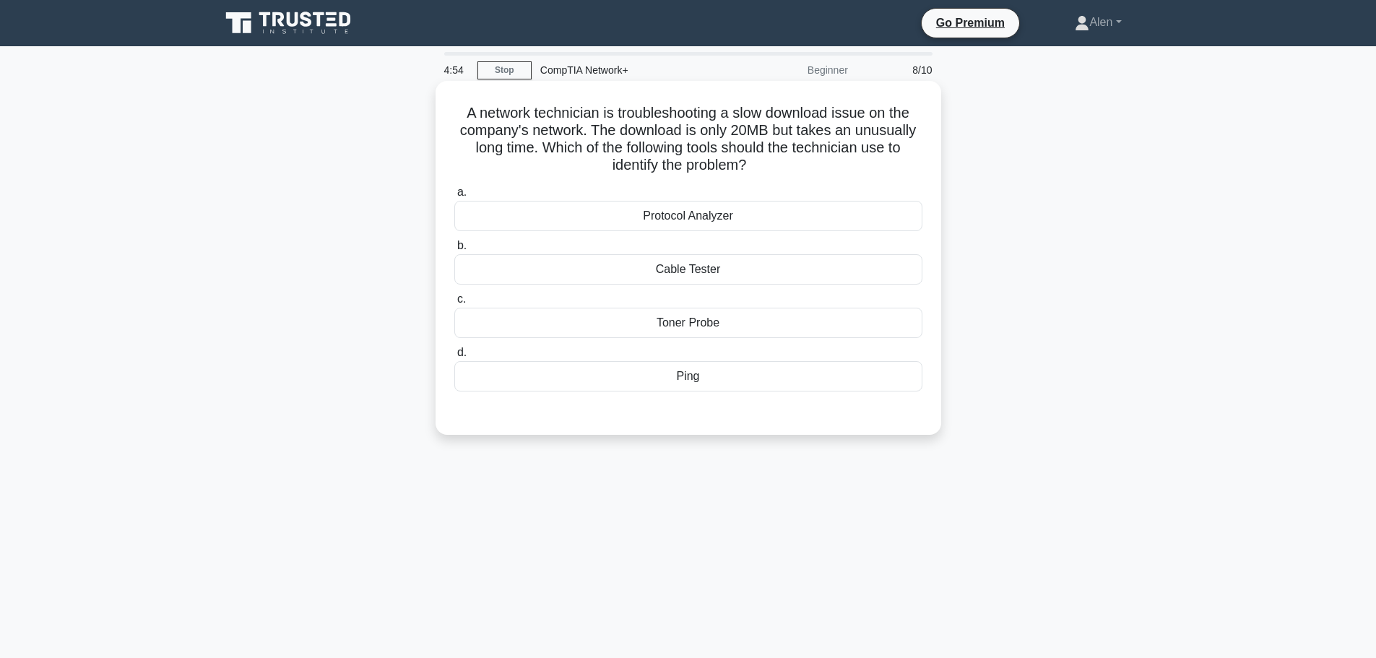
click at [720, 220] on div "Protocol Analyzer" at bounding box center [688, 216] width 468 height 30
click at [454, 197] on input "a. Protocol Analyzer" at bounding box center [454, 192] width 0 height 9
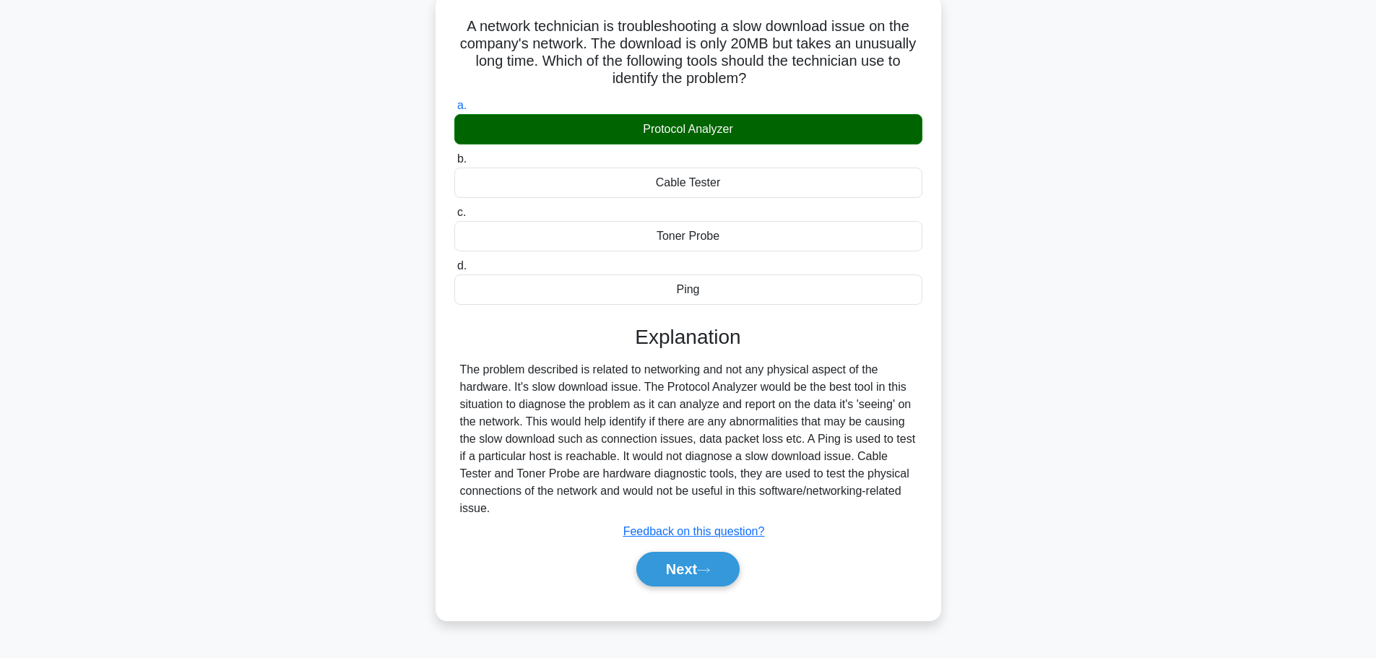
scroll to position [89, 0]
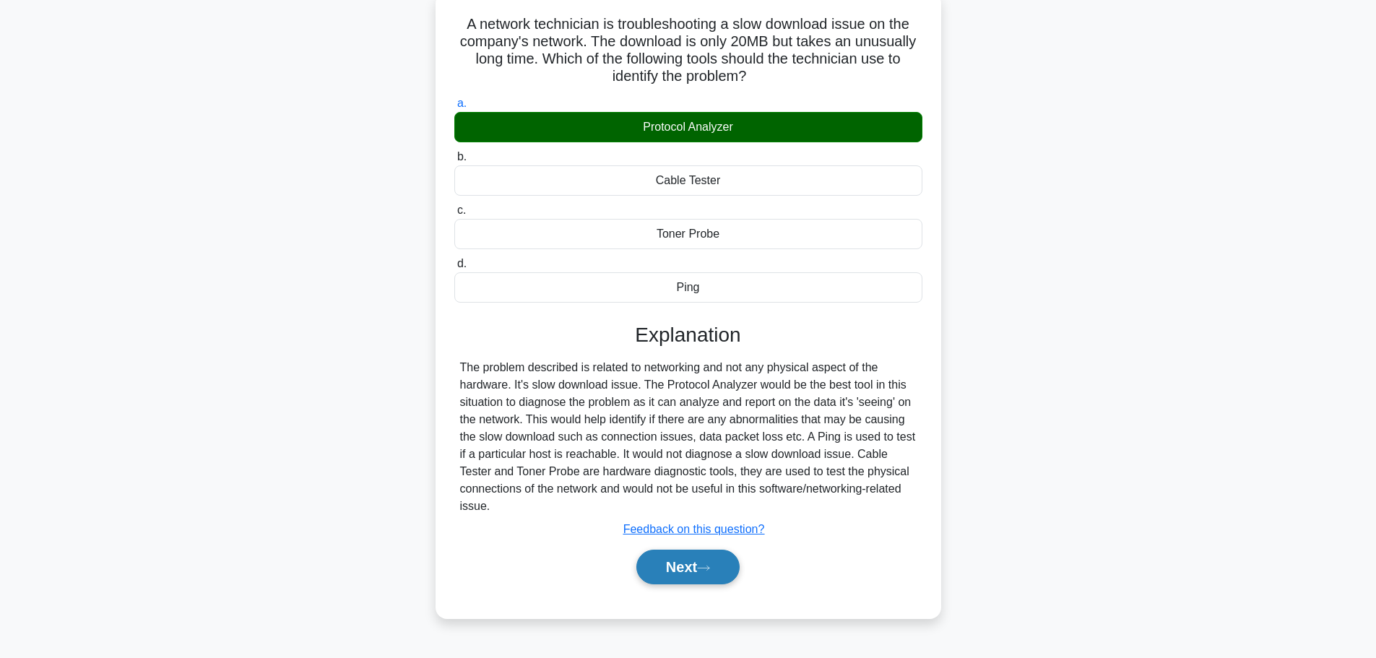
click at [700, 567] on button "Next" at bounding box center [687, 567] width 103 height 35
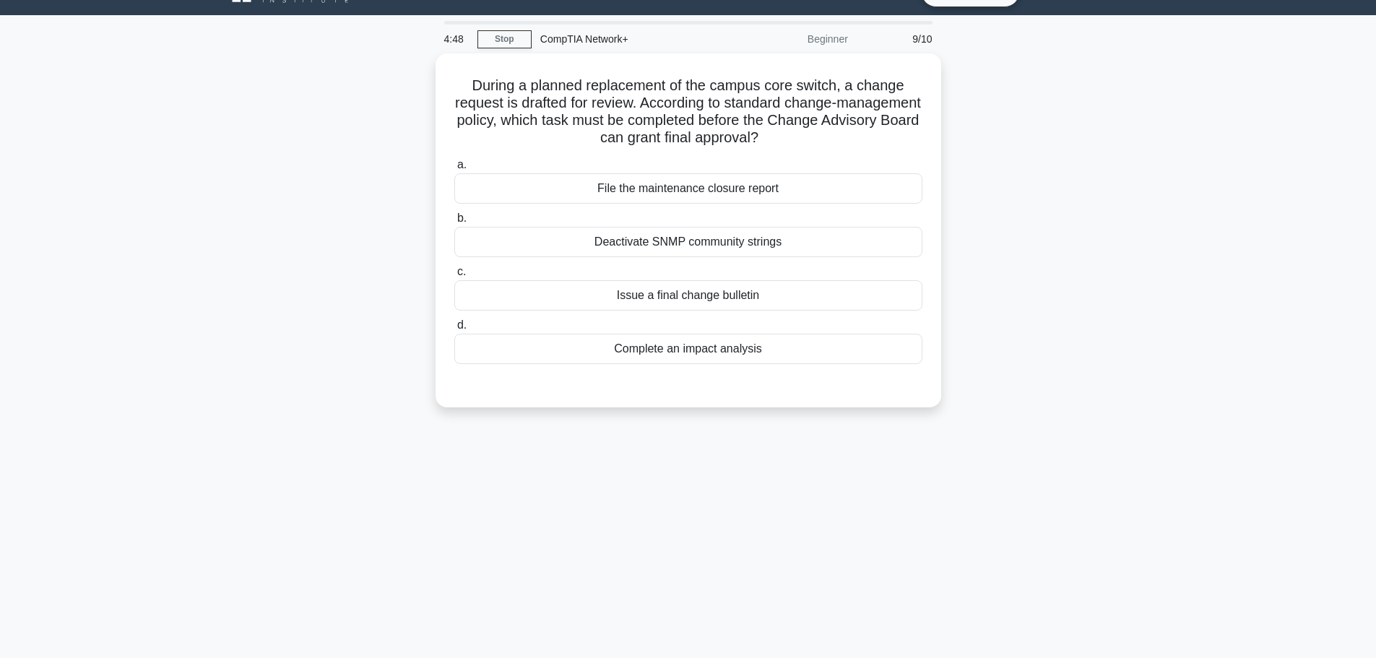
scroll to position [0, 0]
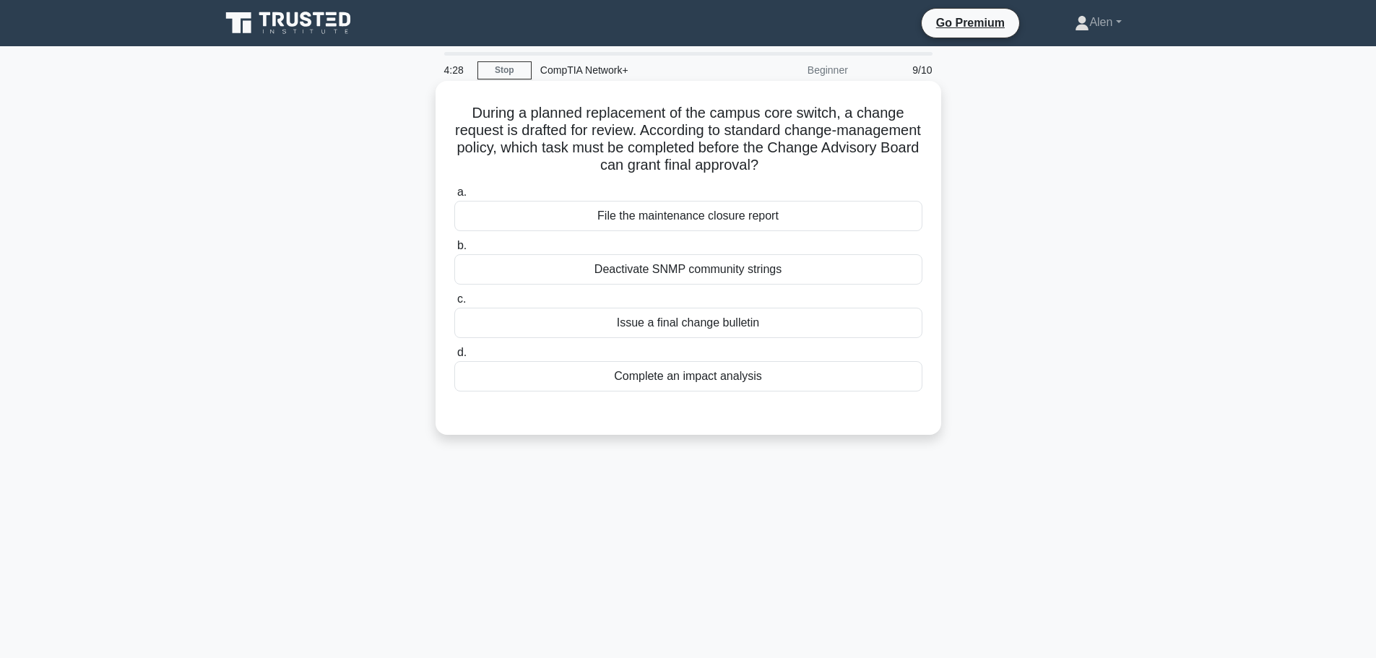
click at [718, 378] on div "Complete an impact analysis" at bounding box center [688, 376] width 468 height 30
click at [454, 357] on input "d. Complete an impact analysis" at bounding box center [454, 352] width 0 height 9
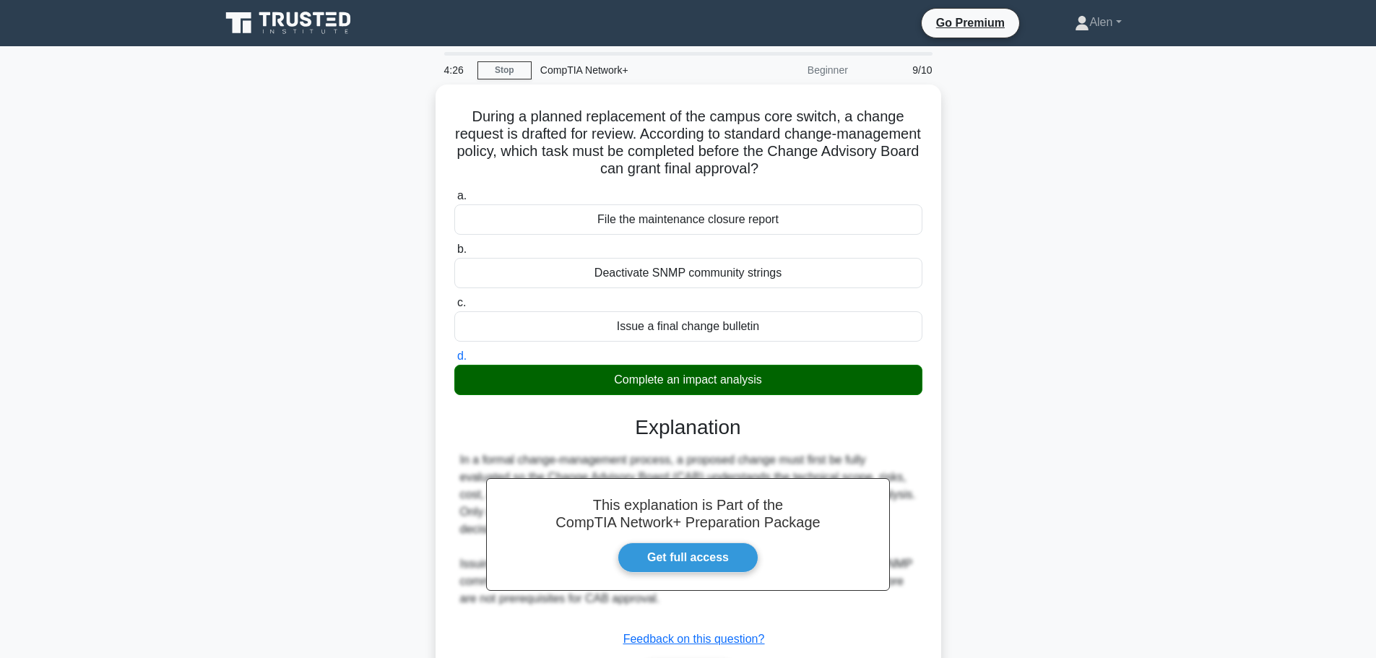
scroll to position [122, 0]
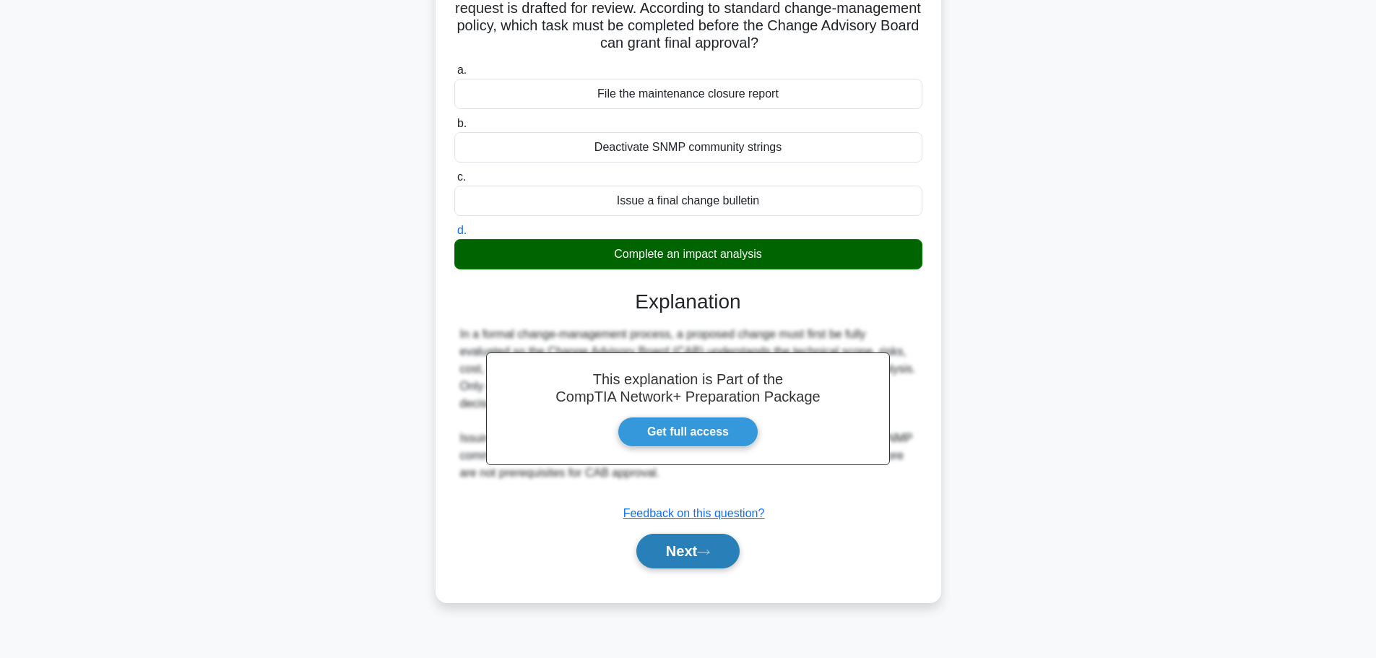
click at [674, 550] on button "Next" at bounding box center [687, 551] width 103 height 35
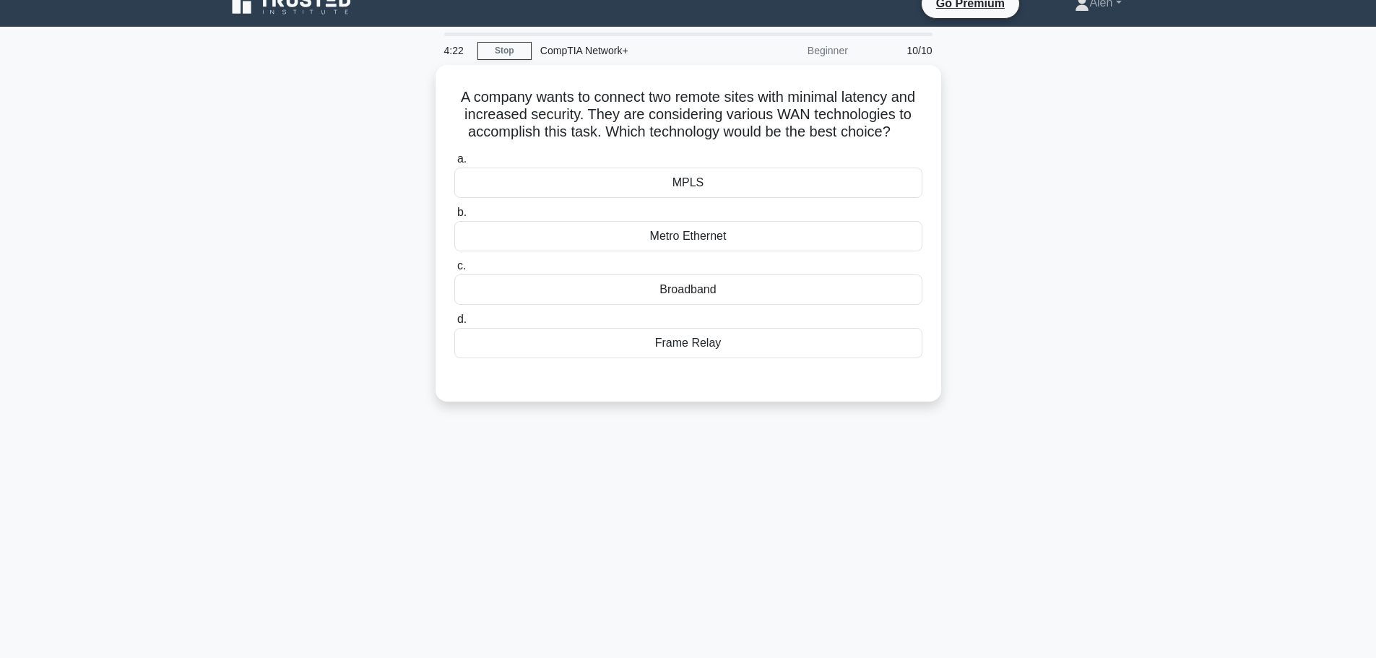
scroll to position [6, 0]
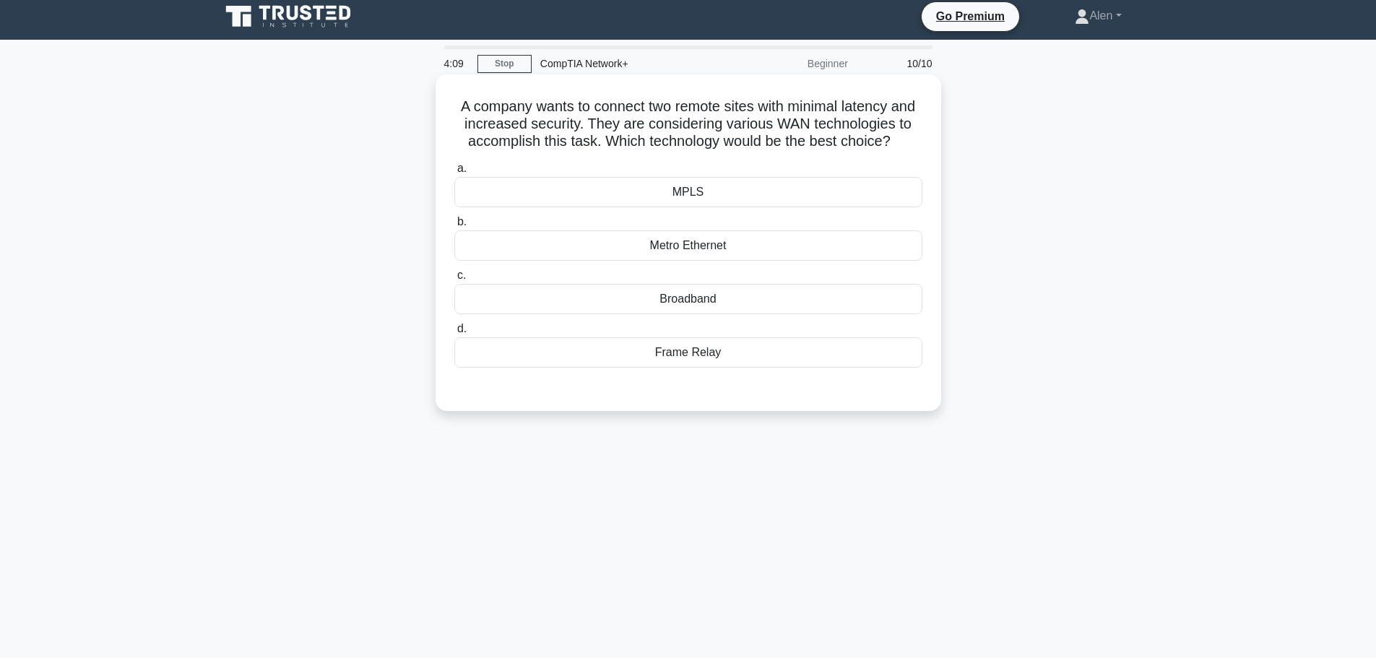
click at [734, 207] on div "MPLS" at bounding box center [688, 192] width 468 height 30
click at [454, 173] on input "a. MPLS" at bounding box center [454, 168] width 0 height 9
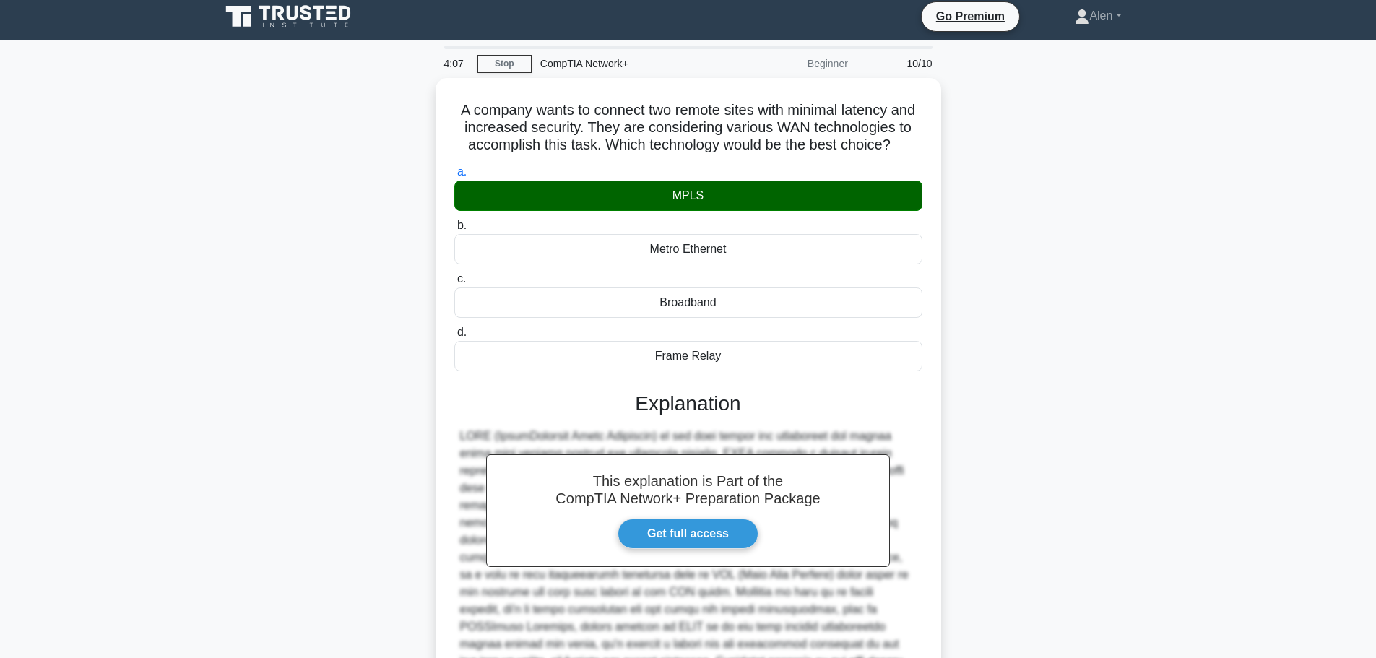
scroll to position [181, 0]
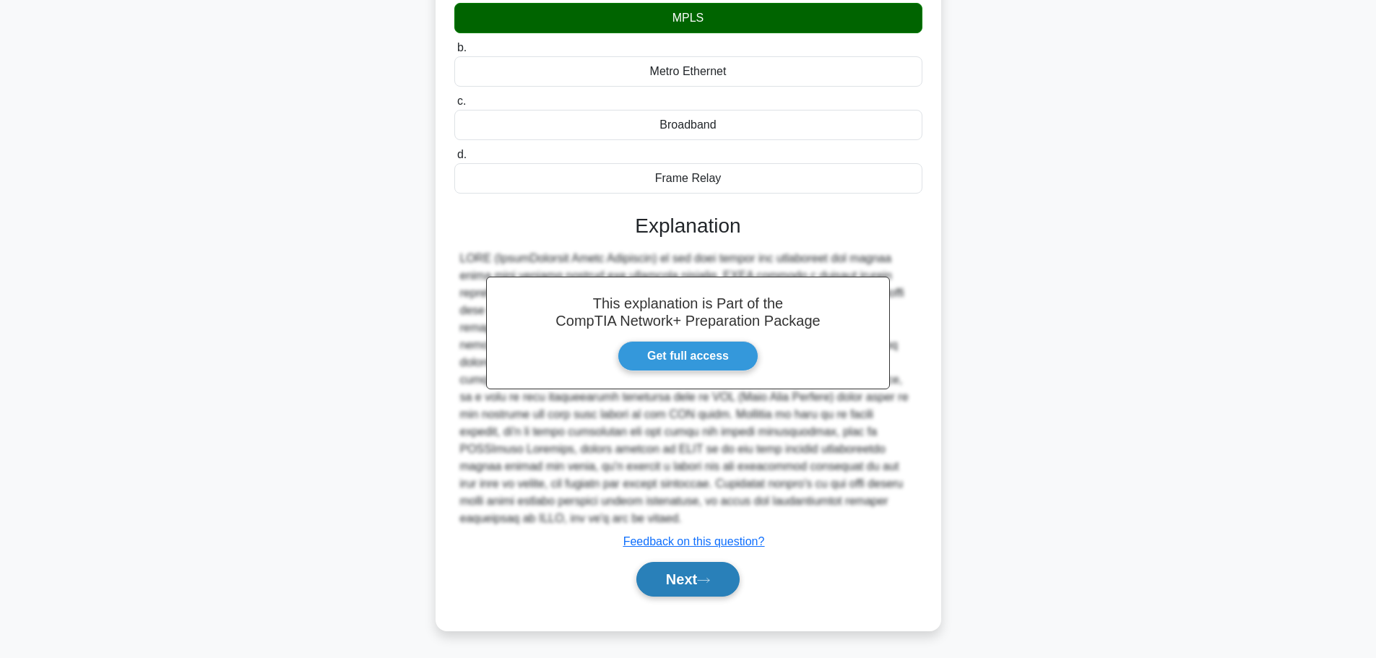
click at [663, 572] on button "Next" at bounding box center [687, 579] width 103 height 35
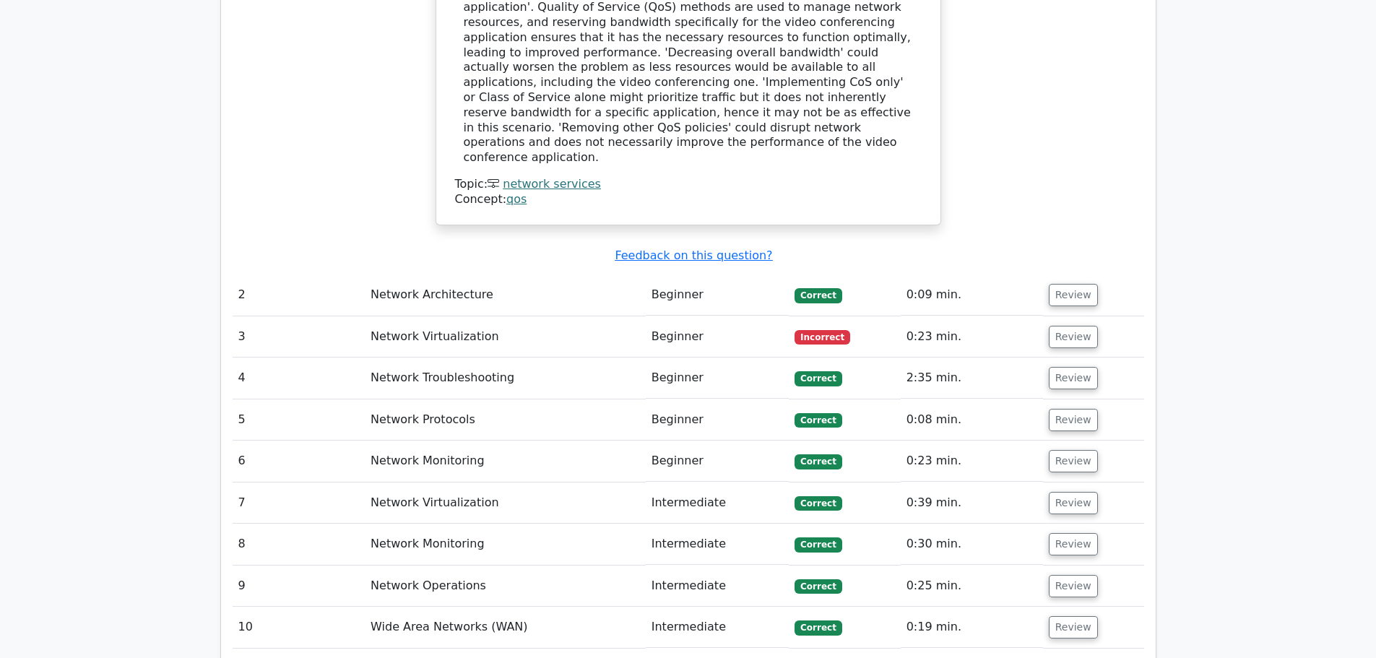
scroll to position [1628, 0]
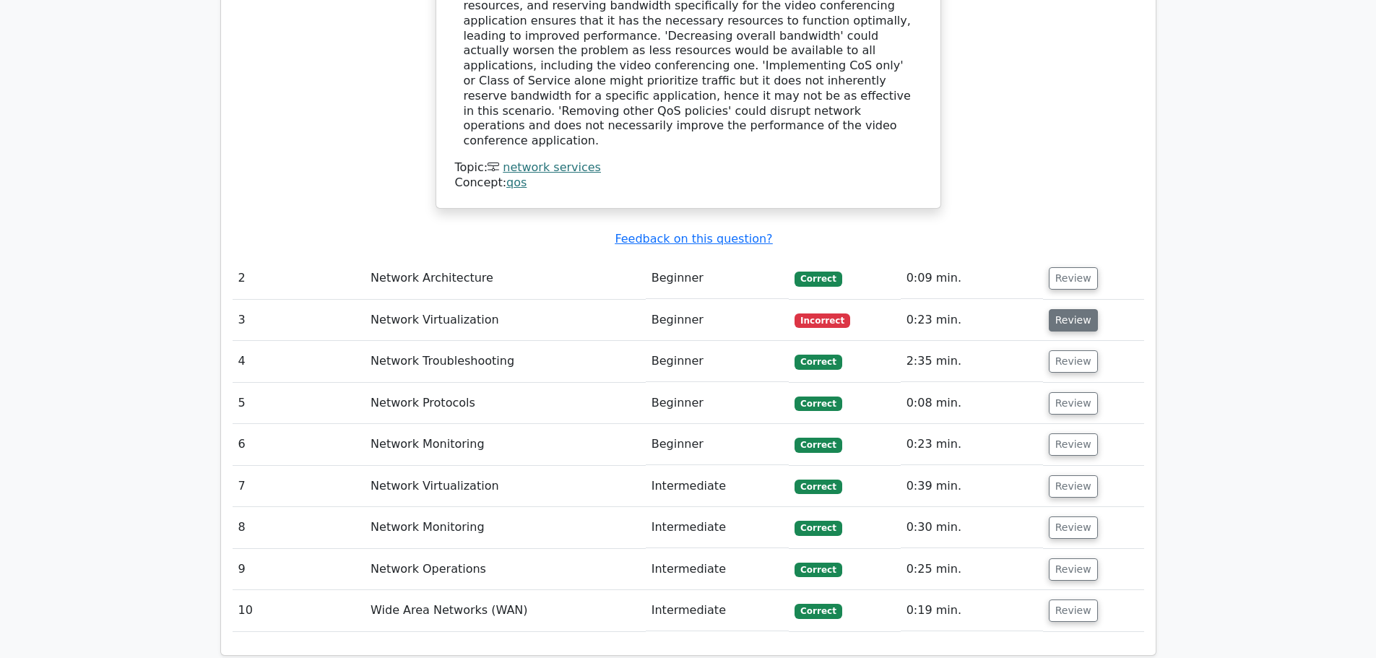
click at [1072, 309] on button "Review" at bounding box center [1073, 320] width 49 height 22
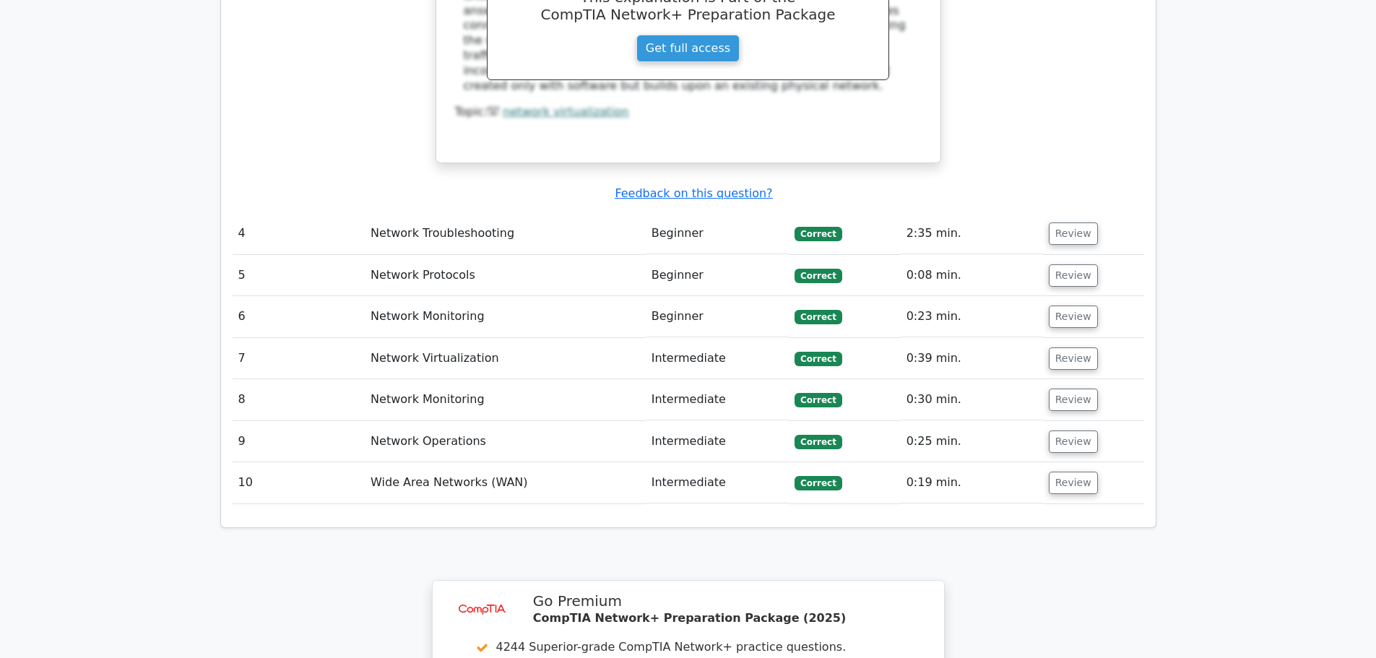
scroll to position [2748, 0]
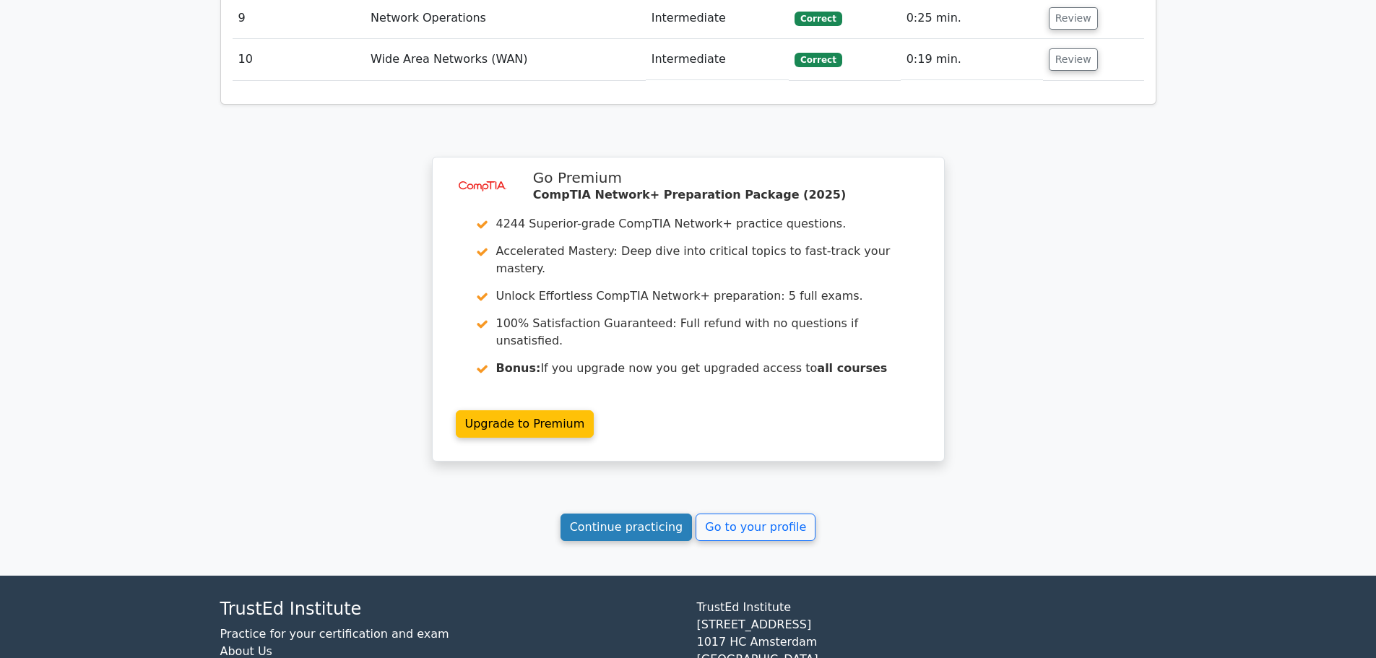
click at [615, 513] on link "Continue practicing" at bounding box center [626, 526] width 132 height 27
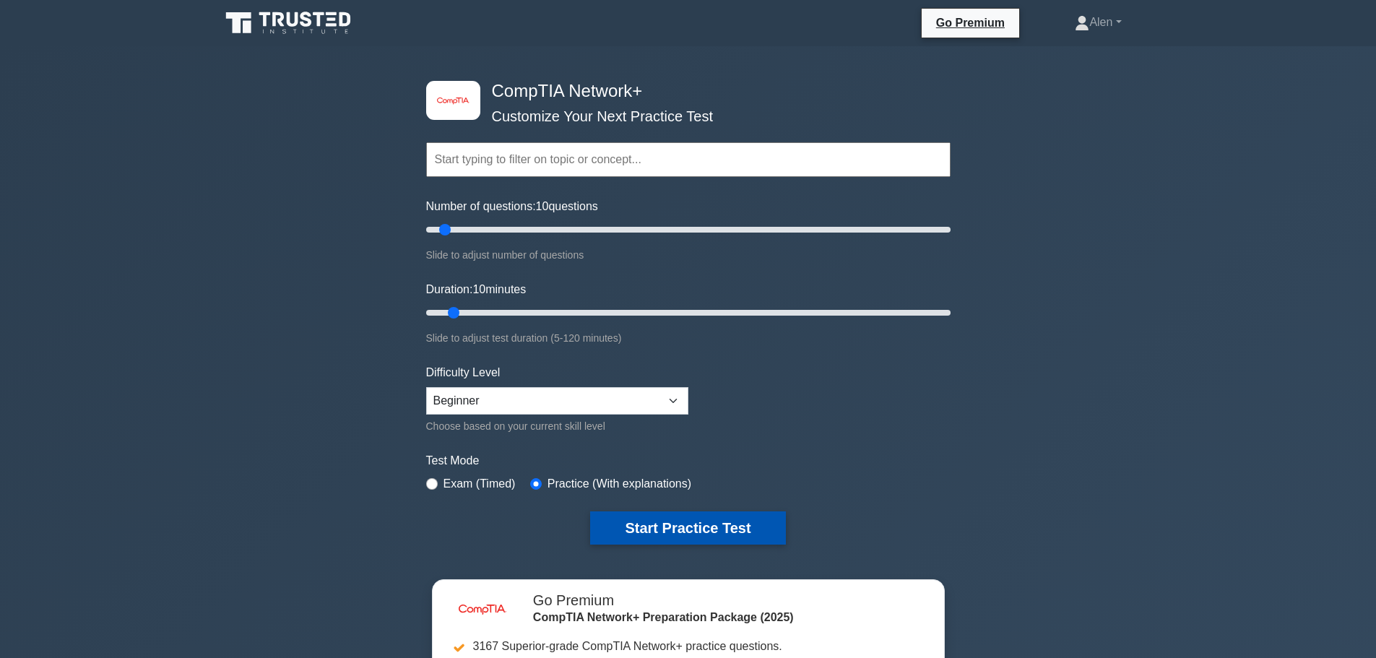
click at [713, 529] on button "Start Practice Test" at bounding box center [687, 527] width 195 height 33
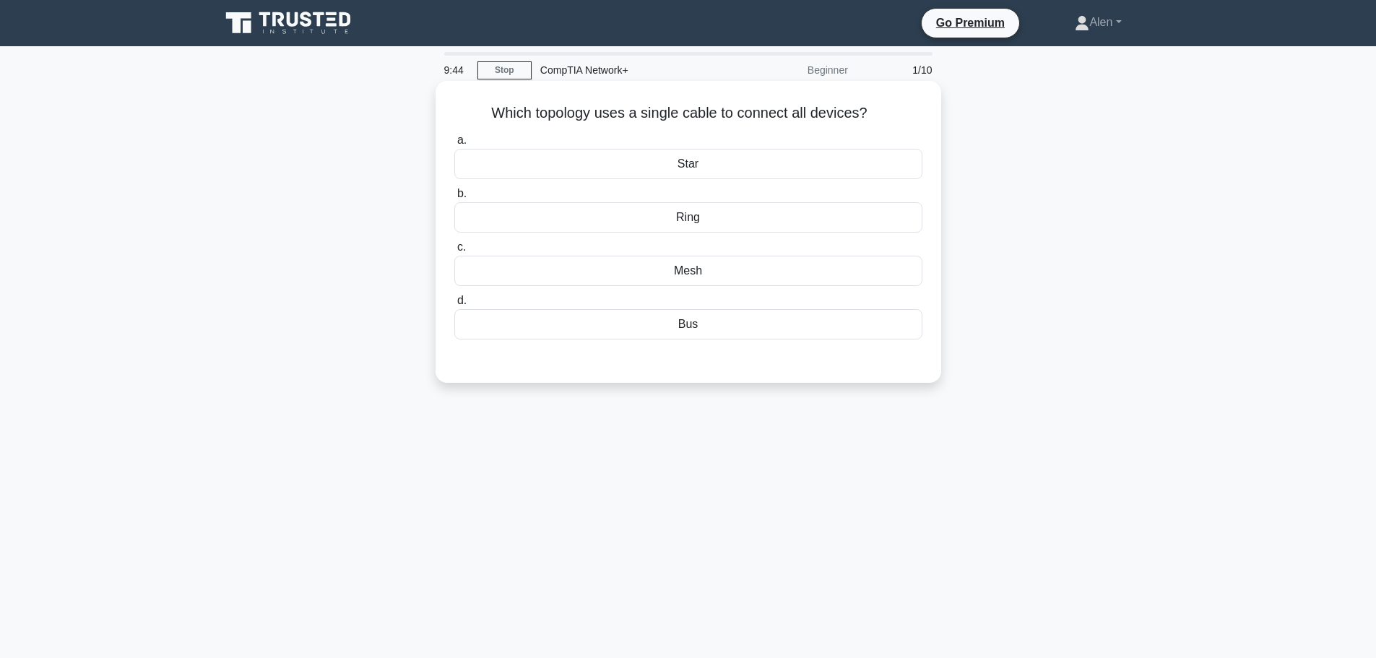
click at [693, 329] on div "Bus" at bounding box center [688, 324] width 468 height 30
click at [454, 305] on input "d. Bus" at bounding box center [454, 300] width 0 height 9
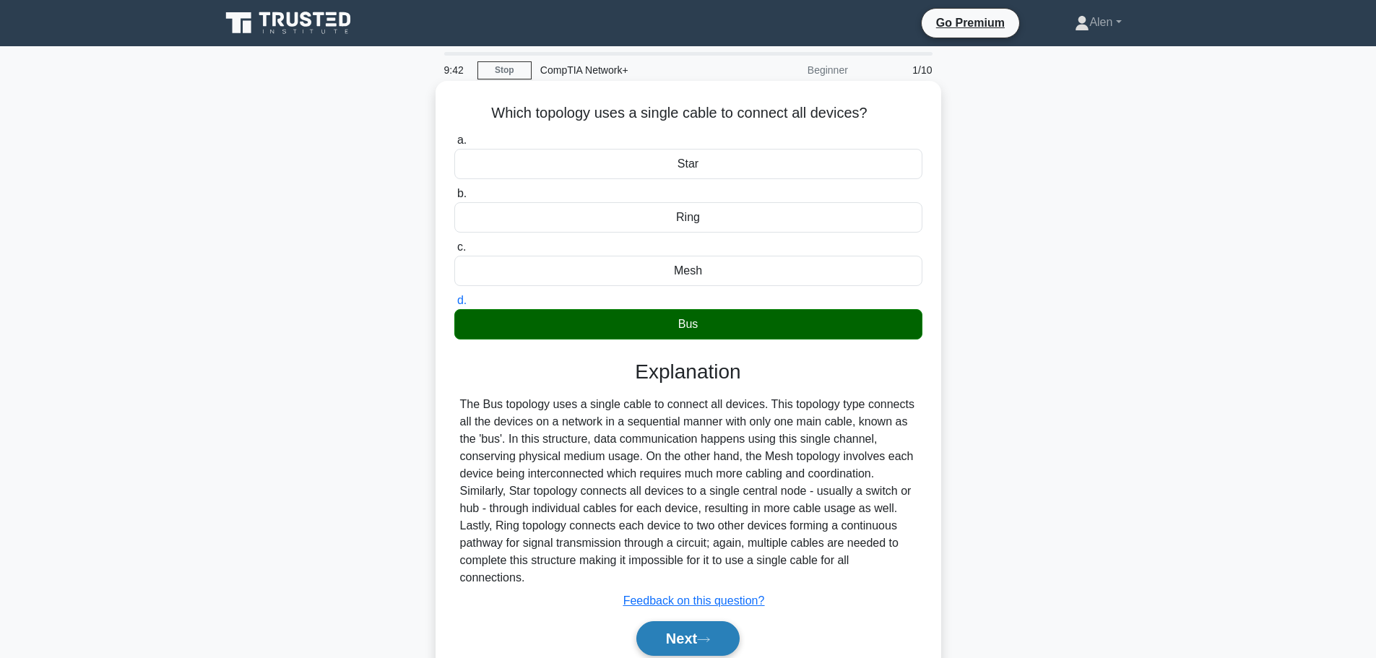
click at [695, 634] on button "Next" at bounding box center [687, 638] width 103 height 35
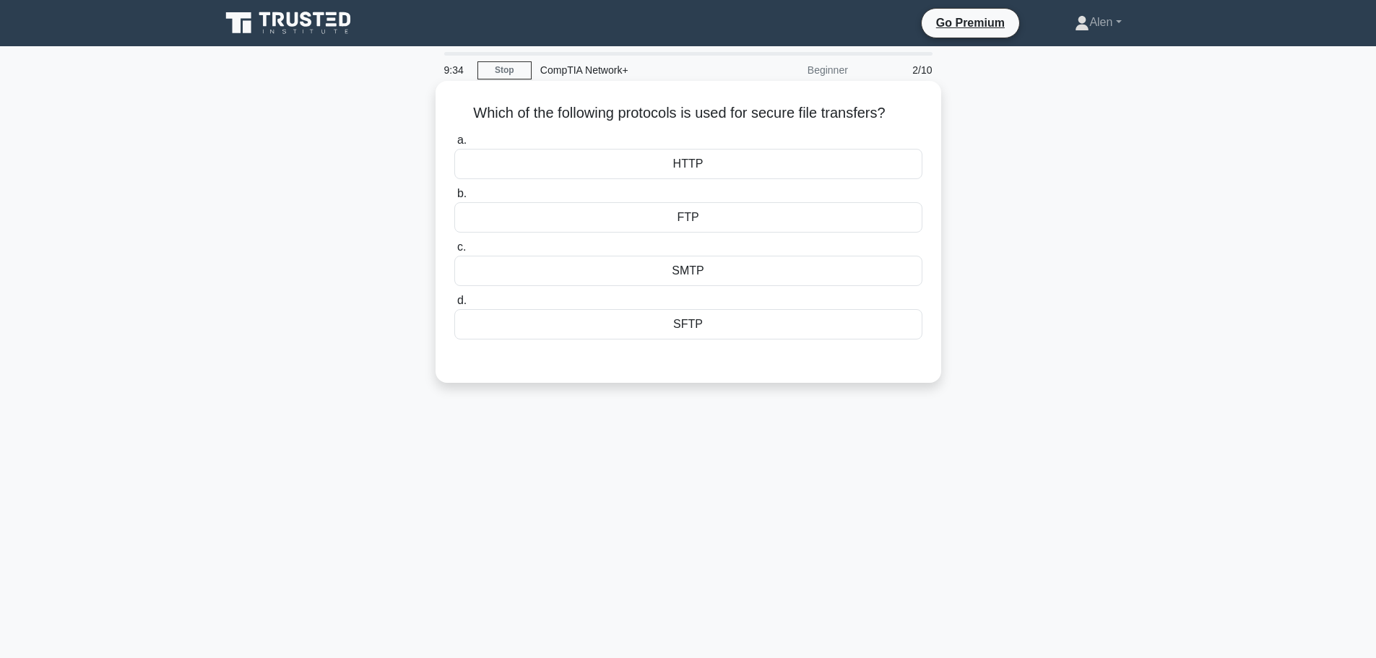
click at [684, 334] on div "SFTP" at bounding box center [688, 324] width 468 height 30
click at [454, 305] on input "d. SFTP" at bounding box center [454, 300] width 0 height 9
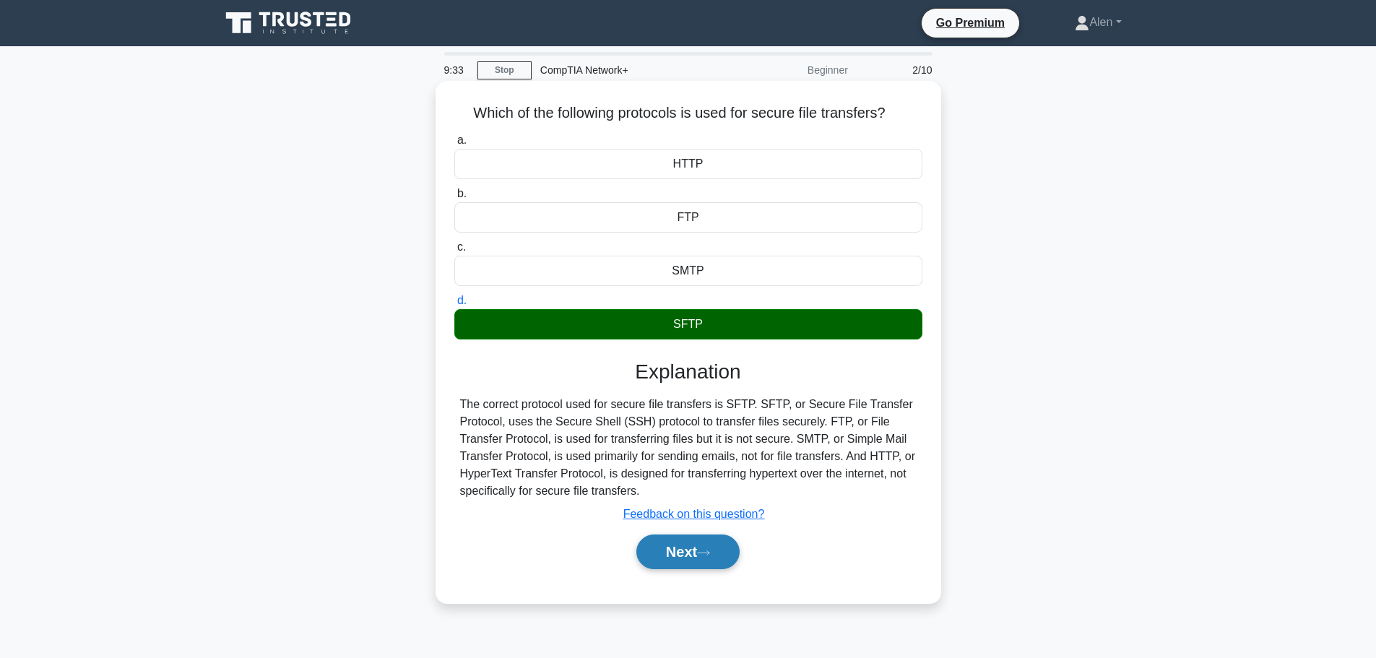
click at [711, 546] on button "Next" at bounding box center [687, 551] width 103 height 35
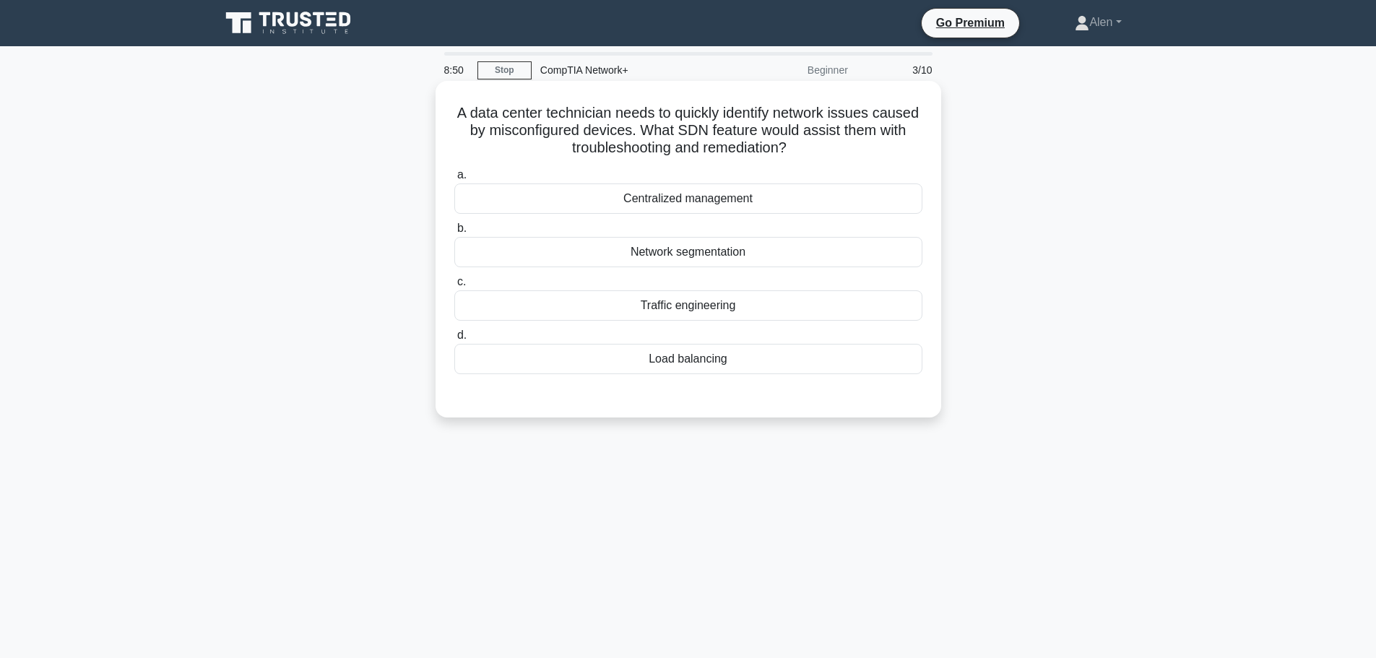
click at [690, 203] on div "Centralized management" at bounding box center [688, 198] width 468 height 30
click at [454, 180] on input "a. Centralized management" at bounding box center [454, 174] width 0 height 9
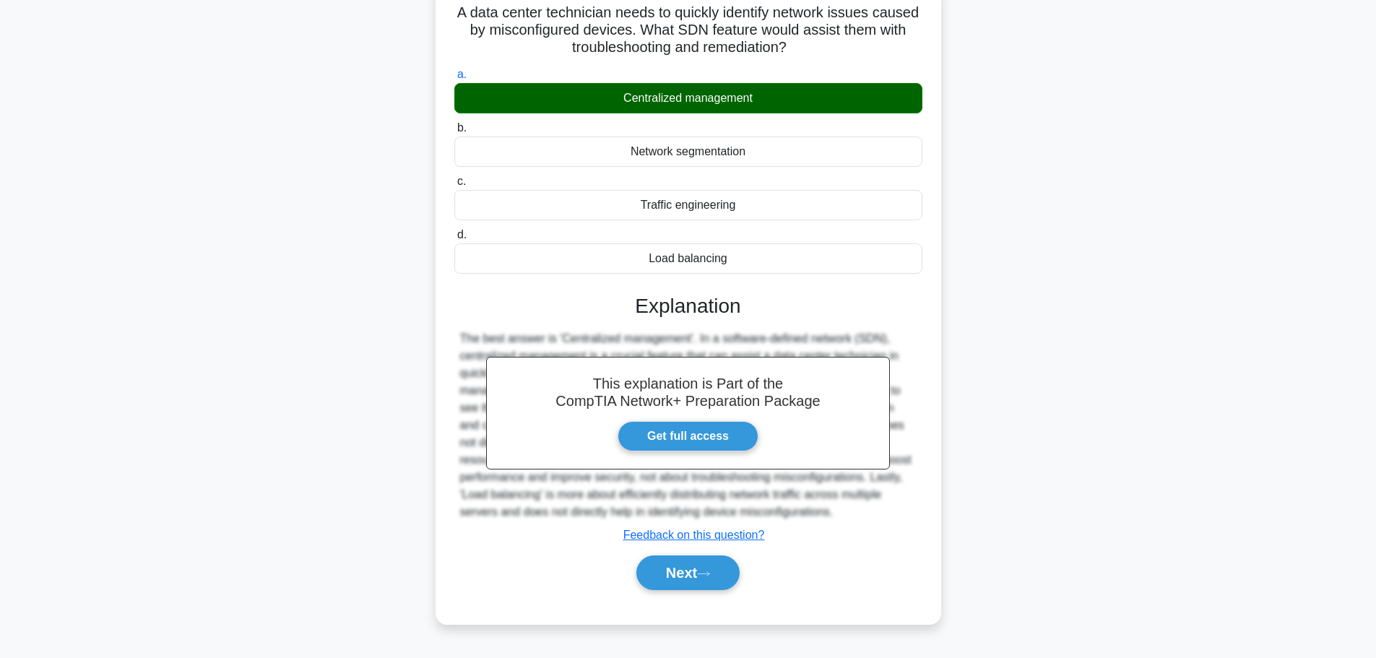
scroll to position [112, 0]
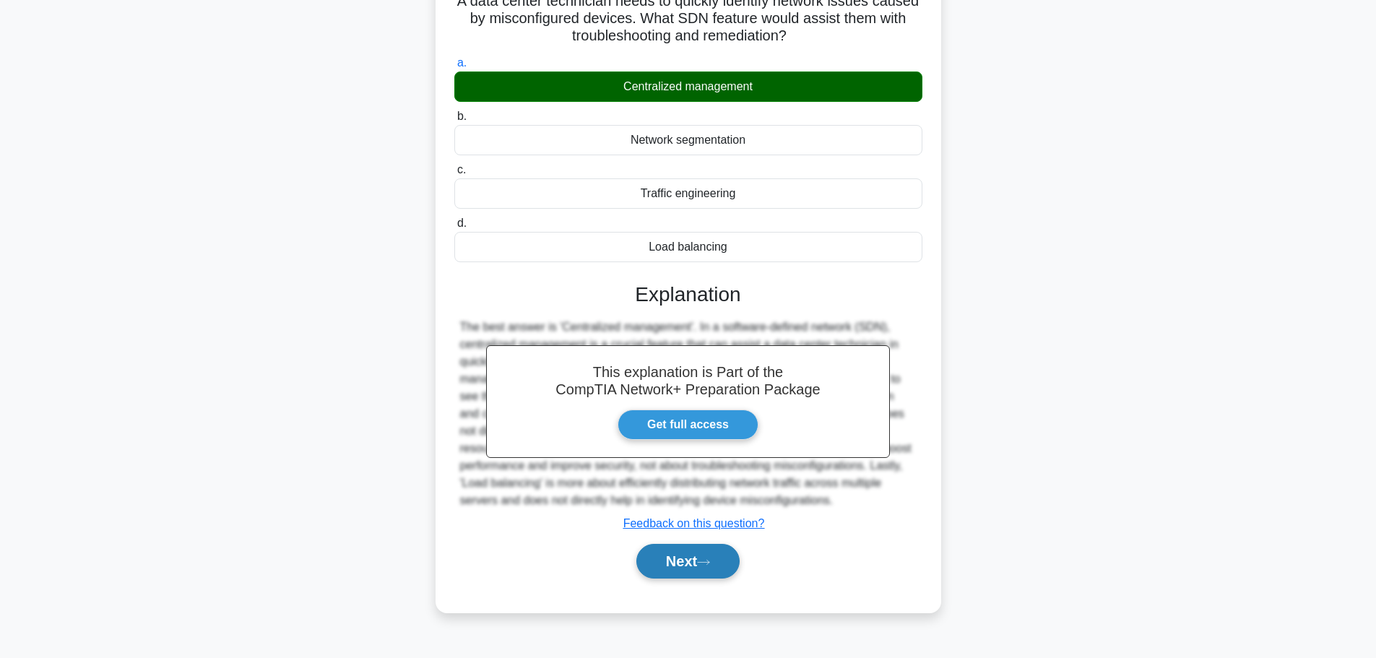
click at [680, 561] on button "Next" at bounding box center [687, 561] width 103 height 35
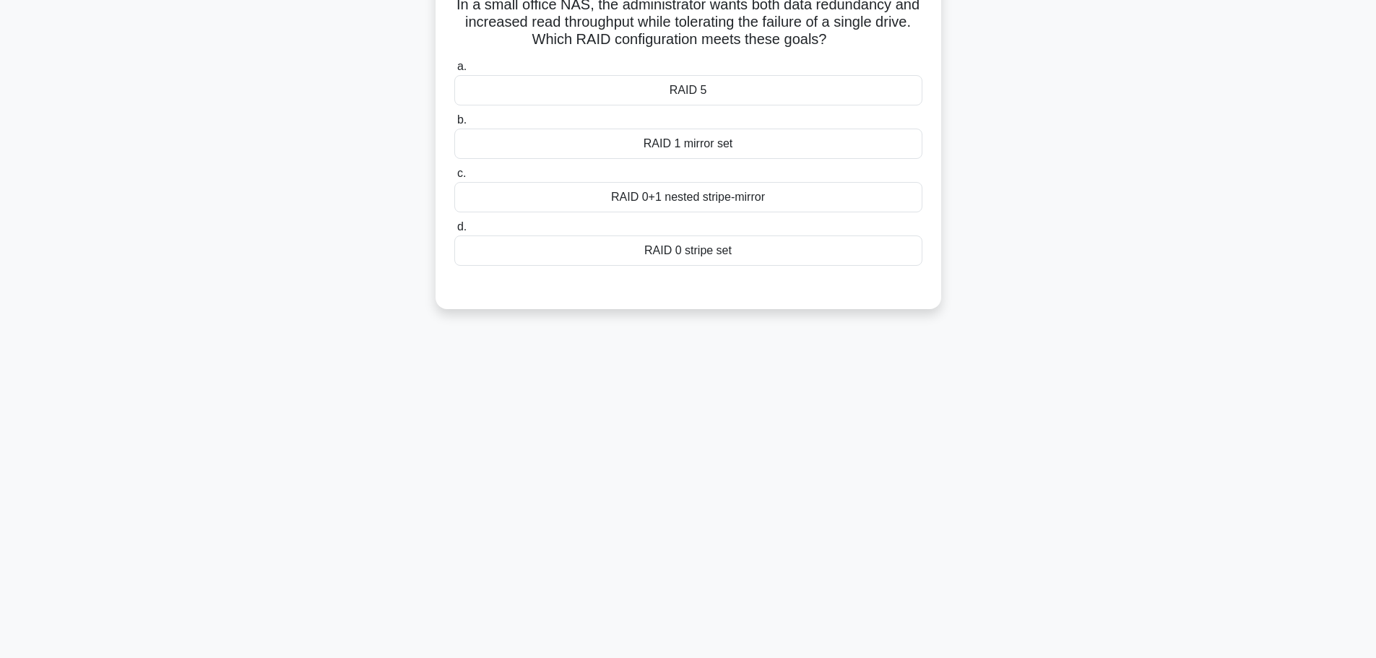
scroll to position [0, 0]
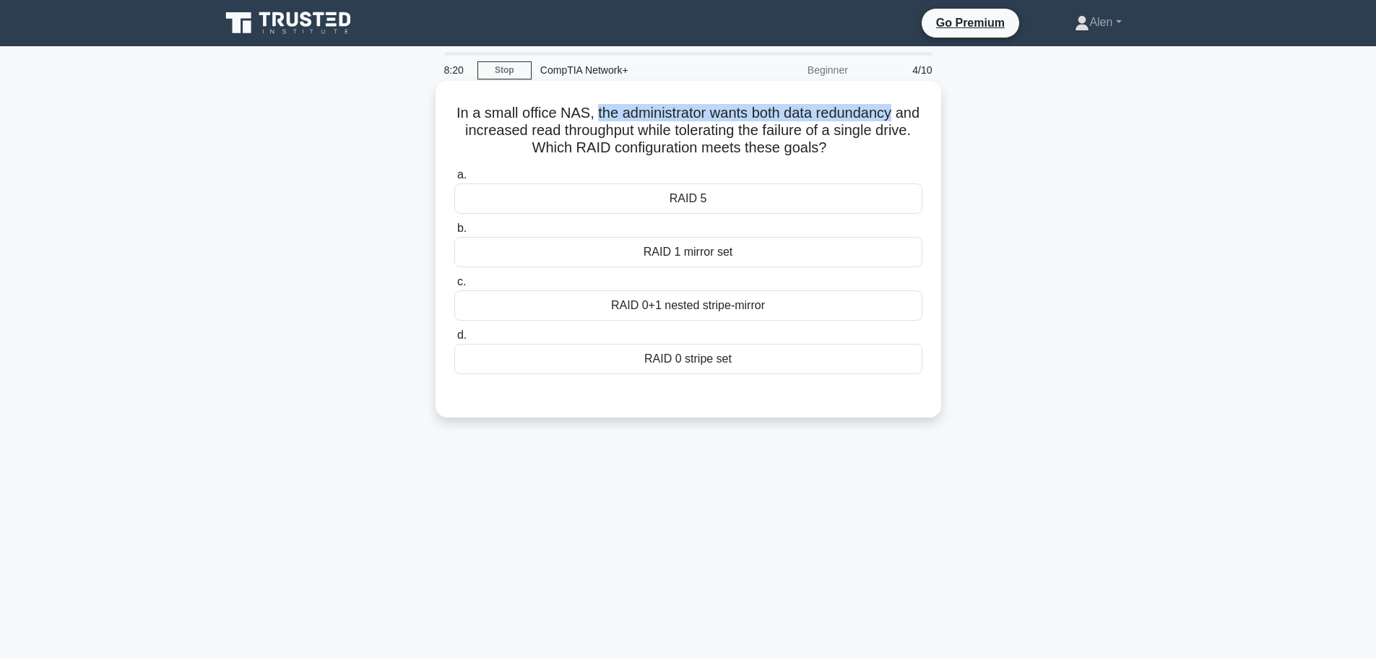
drag, startPoint x: 607, startPoint y: 115, endPoint x: 915, endPoint y: 114, distance: 308.3
click at [915, 114] on h5 "In a small office NAS, the administrator wants both data redundancy and increas…" at bounding box center [688, 130] width 471 height 53
drag, startPoint x: 584, startPoint y: 131, endPoint x: 898, endPoint y: 151, distance: 314.8
click at [898, 151] on h5 "In a small office NAS, the administrator wants both data redundancy and increas…" at bounding box center [688, 130] width 471 height 53
click at [1080, 290] on div "In a small office NAS, the administrator wants both data redundancy and increas…" at bounding box center [688, 261] width 953 height 354
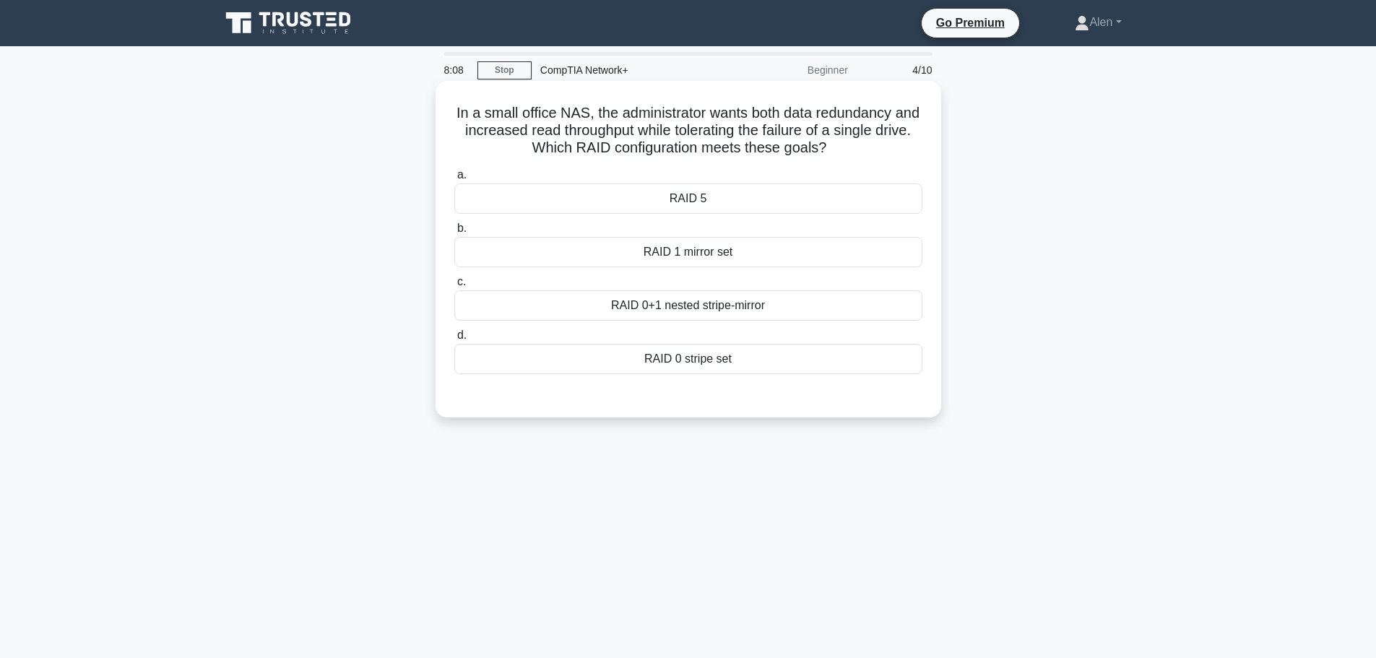
click at [680, 259] on div "RAID 1 mirror set" at bounding box center [688, 252] width 468 height 30
click at [454, 233] on input "b. RAID 1 mirror set" at bounding box center [454, 228] width 0 height 9
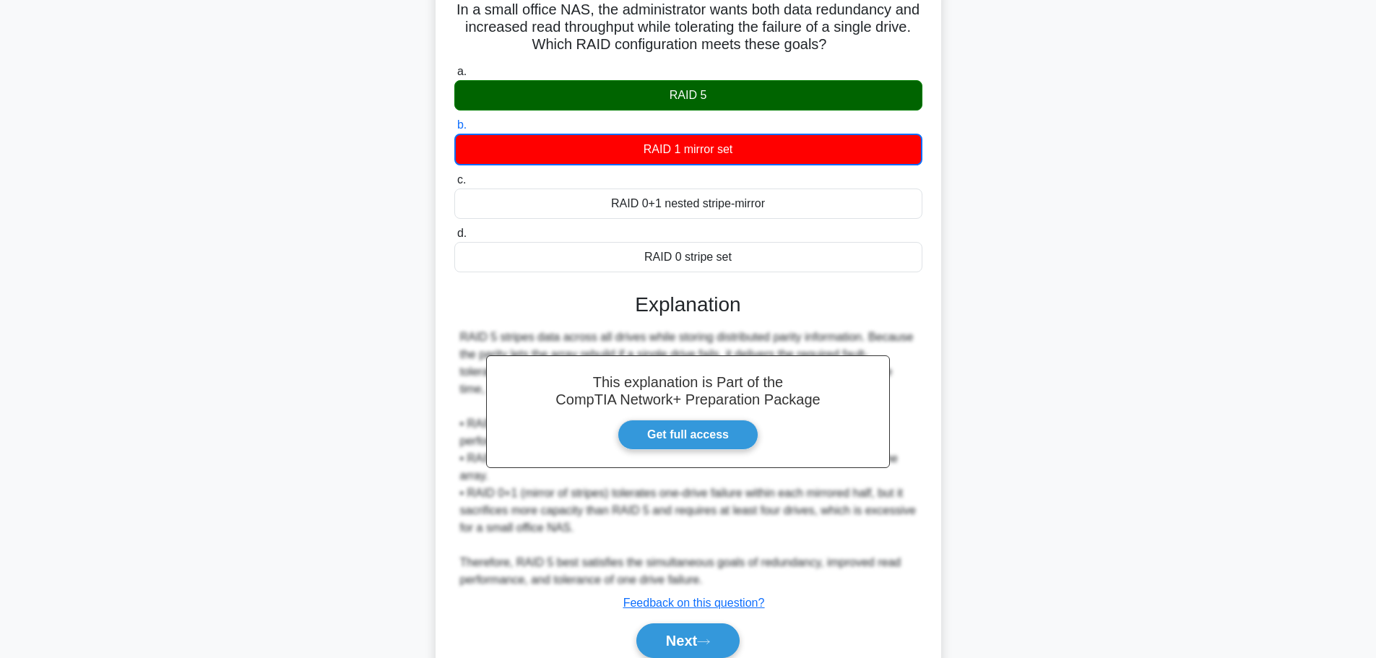
scroll to position [165, 0]
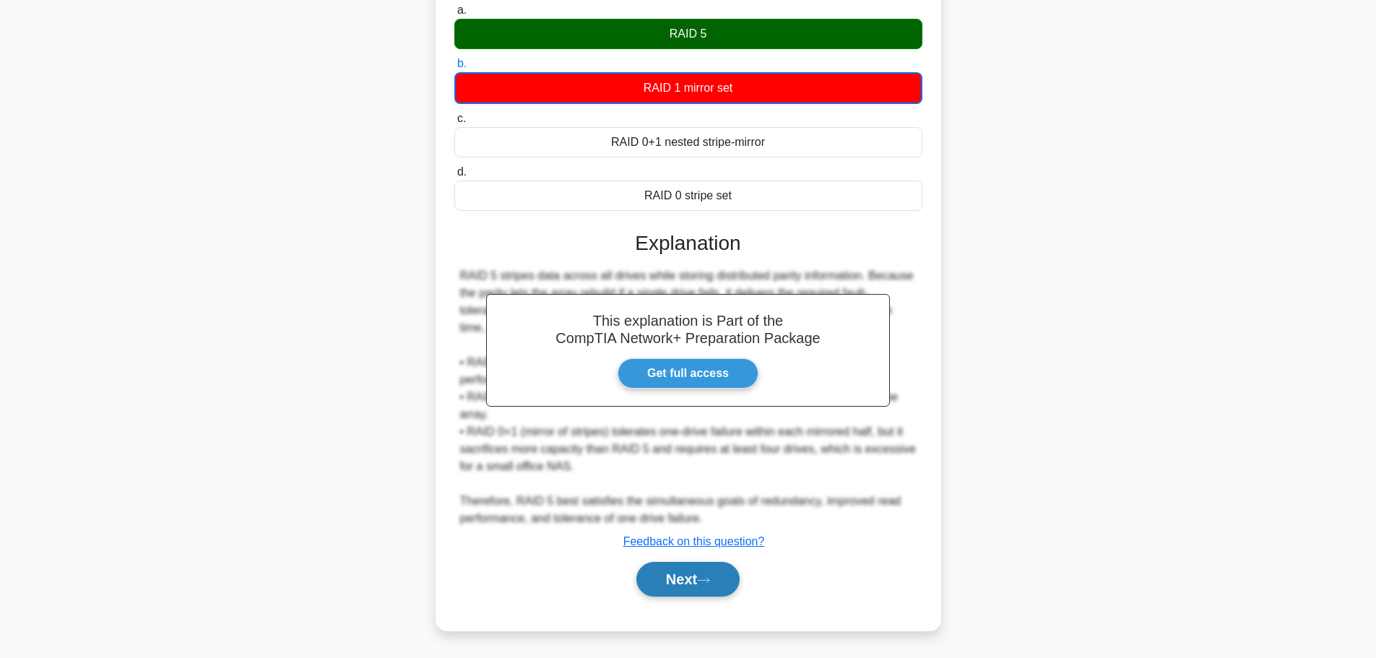
click at [677, 578] on button "Next" at bounding box center [687, 579] width 103 height 35
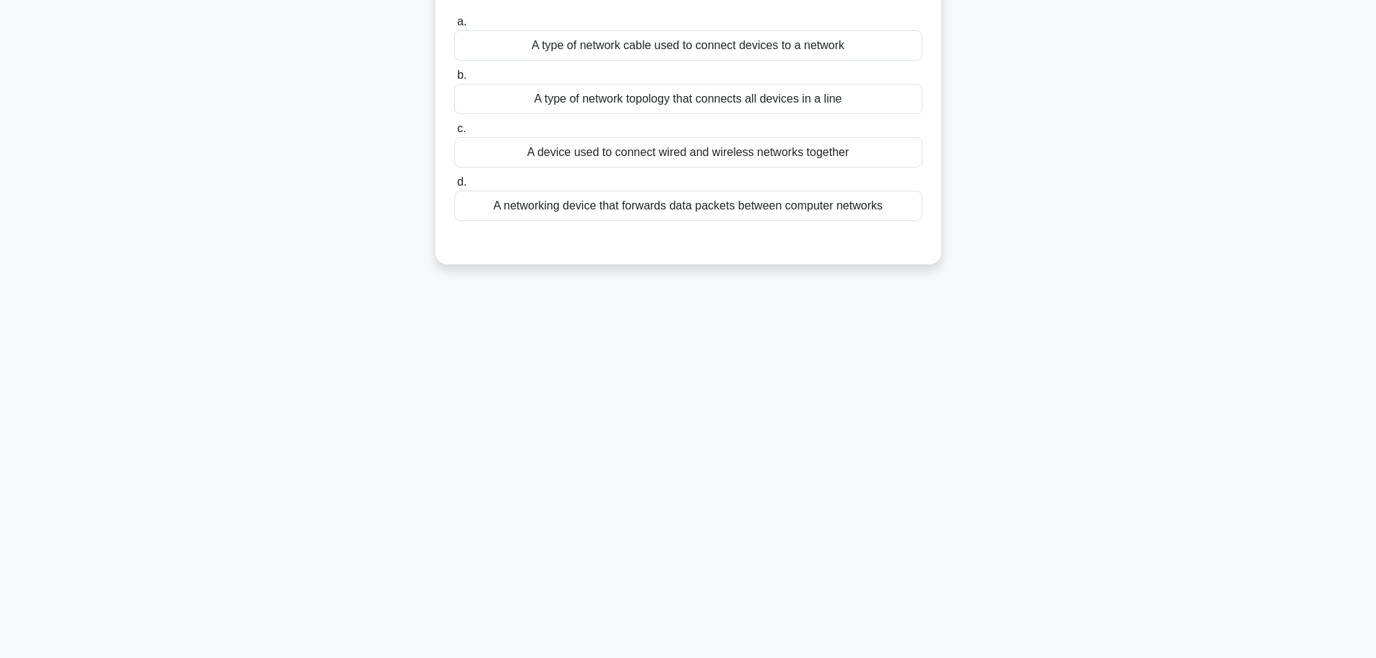
scroll to position [0, 0]
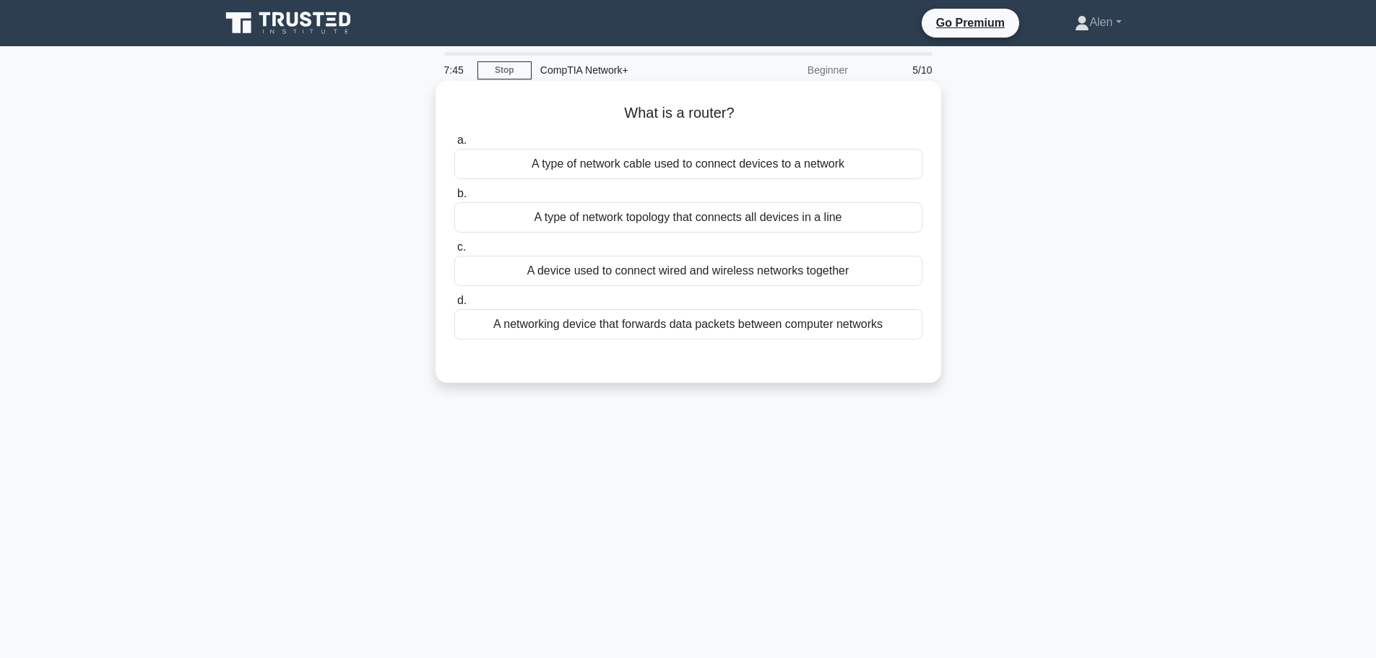
click at [701, 327] on div "A networking device that forwards data packets between computer networks" at bounding box center [688, 324] width 468 height 30
click at [454, 305] on input "d. A networking device that forwards data packets between computer networks" at bounding box center [454, 300] width 0 height 9
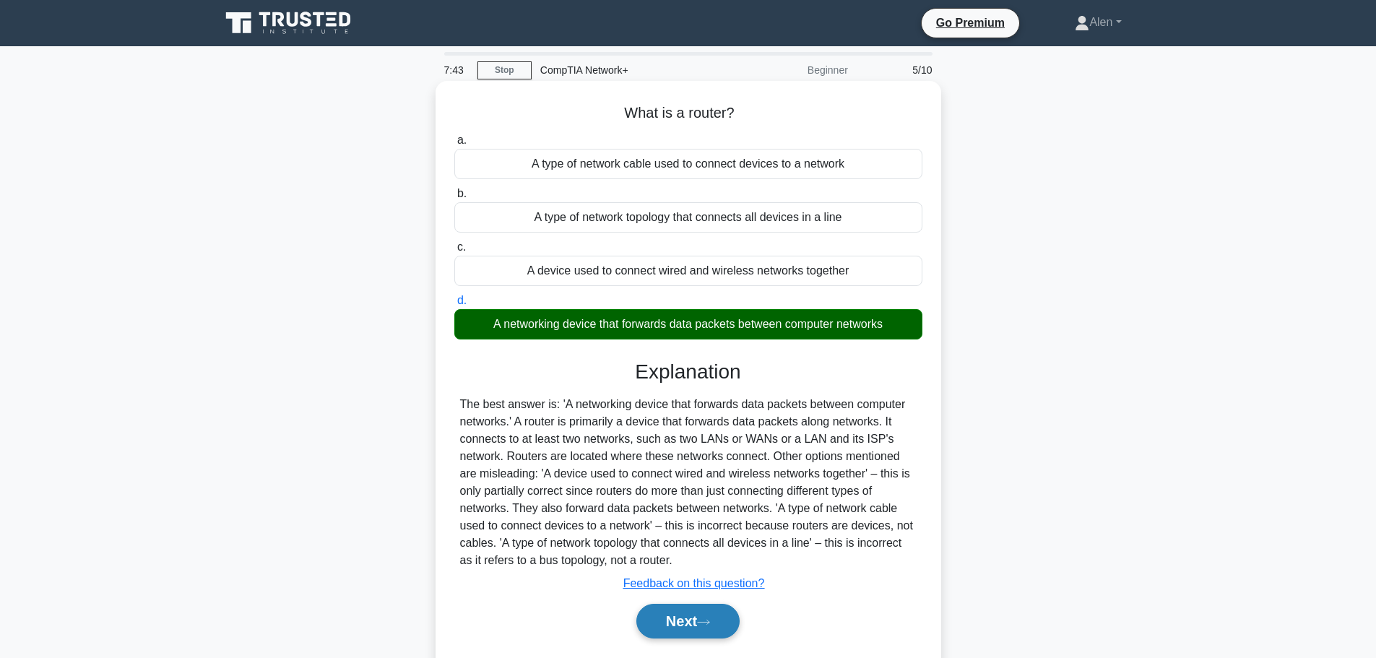
click at [678, 620] on button "Next" at bounding box center [687, 621] width 103 height 35
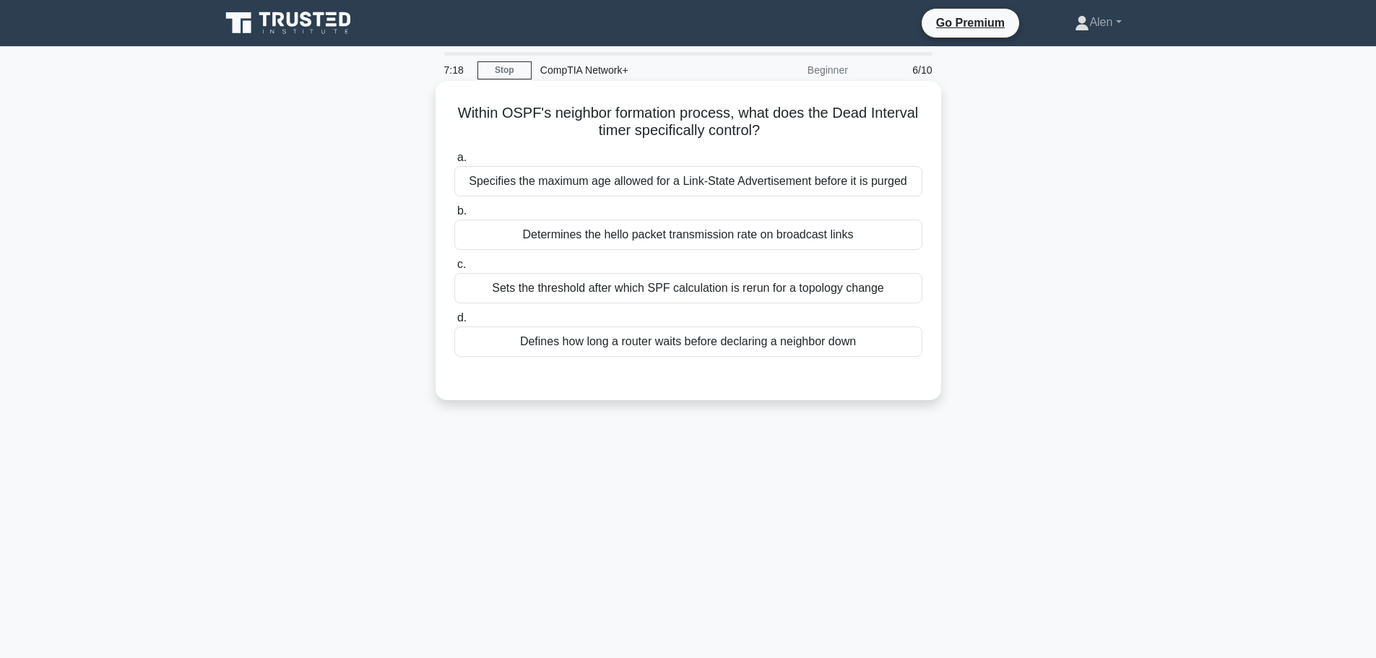
click at [742, 342] on div "Defines how long a router waits before declaring a neighbor down" at bounding box center [688, 341] width 468 height 30
click at [454, 323] on input "d. Defines how long a router waits before declaring a neighbor down" at bounding box center [454, 317] width 0 height 9
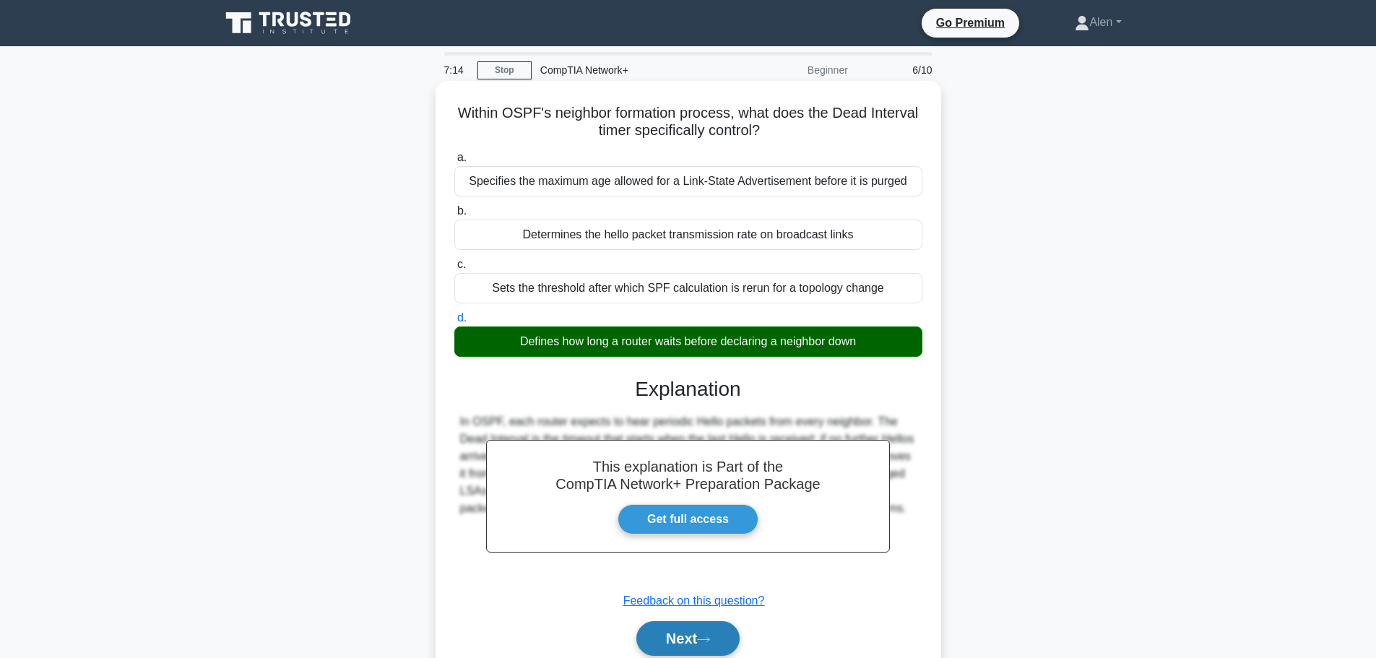
click at [703, 646] on button "Next" at bounding box center [687, 638] width 103 height 35
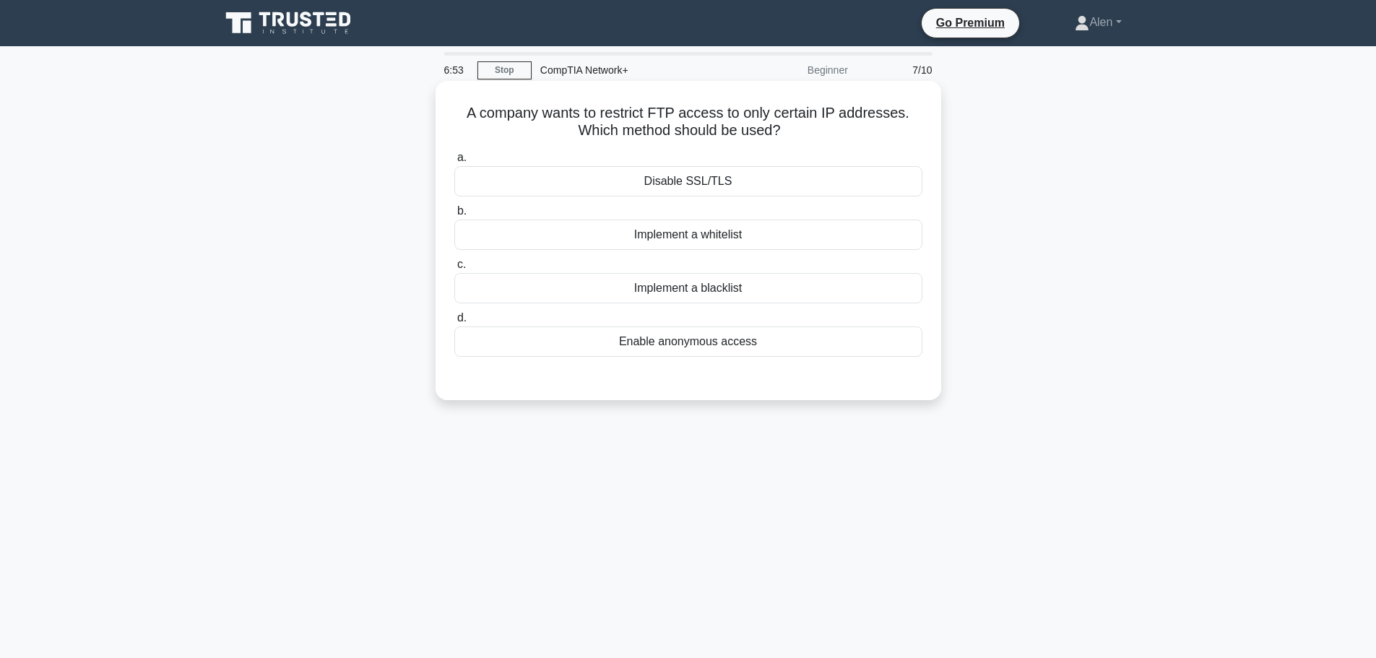
click at [672, 235] on div "Implement a whitelist" at bounding box center [688, 235] width 468 height 30
click at [454, 216] on input "b. Implement a whitelist" at bounding box center [454, 211] width 0 height 9
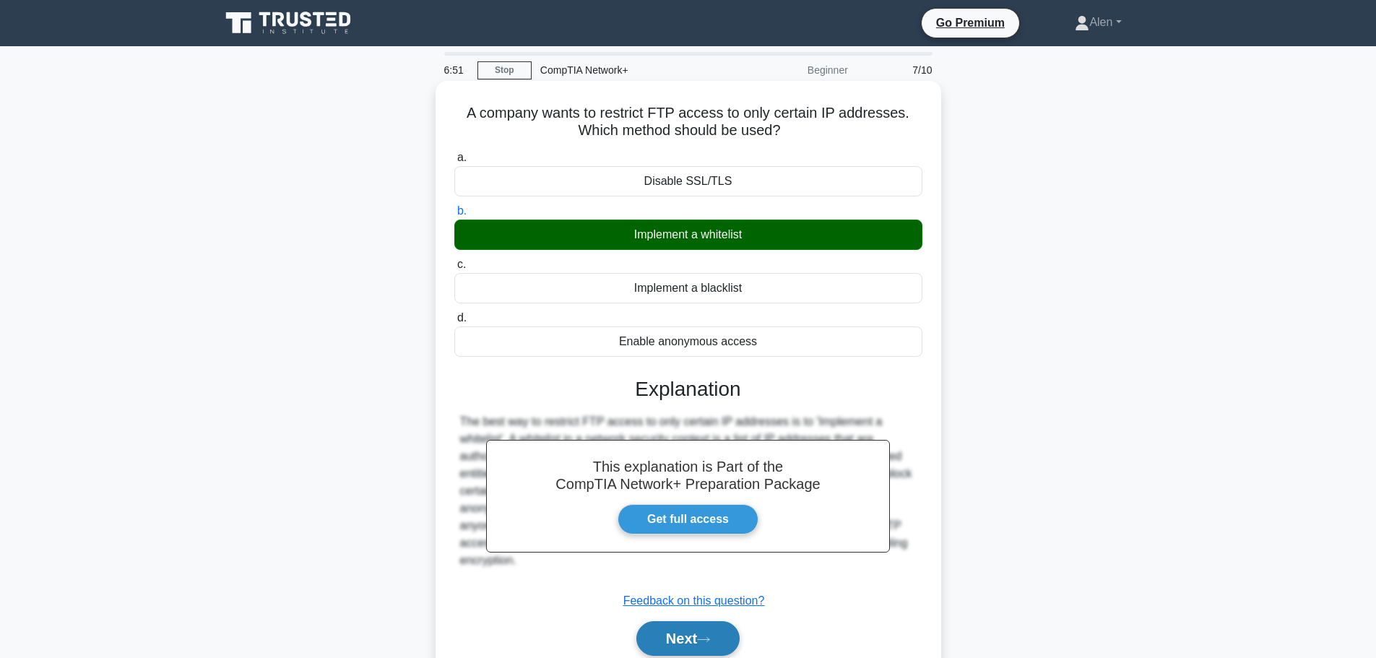
click at [716, 626] on button "Next" at bounding box center [687, 638] width 103 height 35
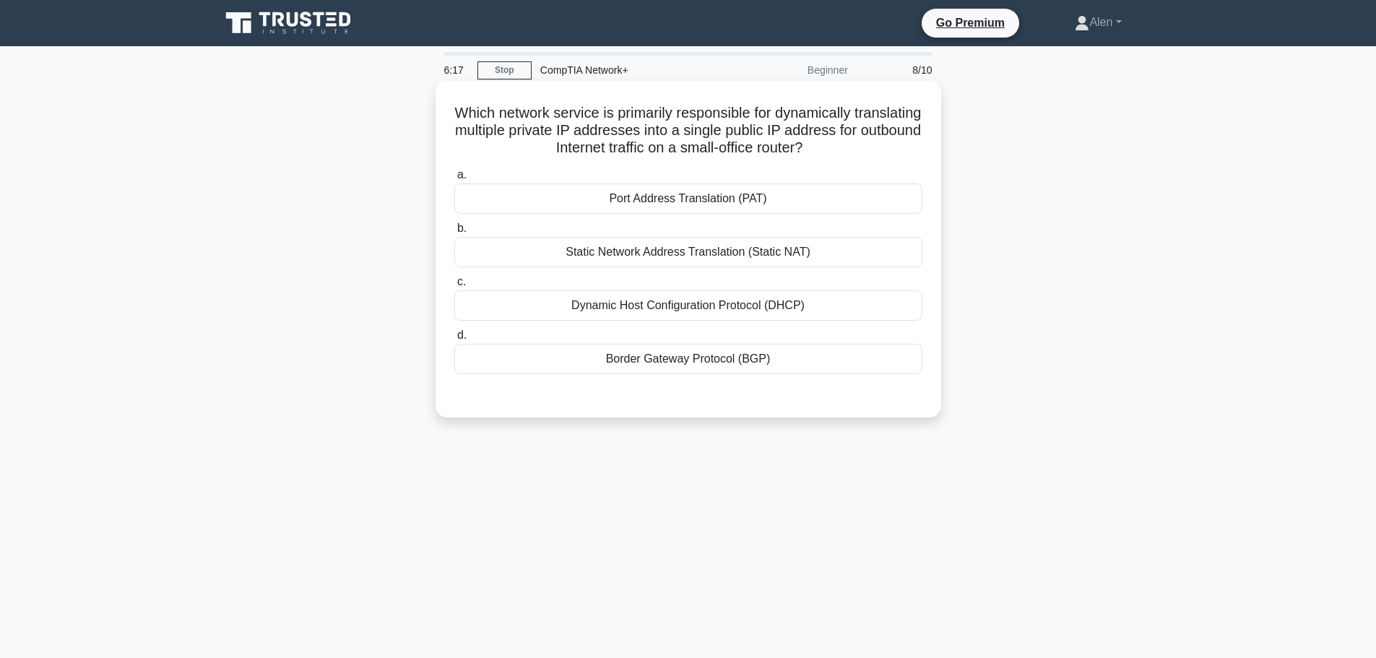
click at [647, 251] on div "Static Network Address Translation (Static NAT)" at bounding box center [688, 252] width 468 height 30
click at [454, 233] on input "b. Static Network Address Translation (Static NAT)" at bounding box center [454, 228] width 0 height 9
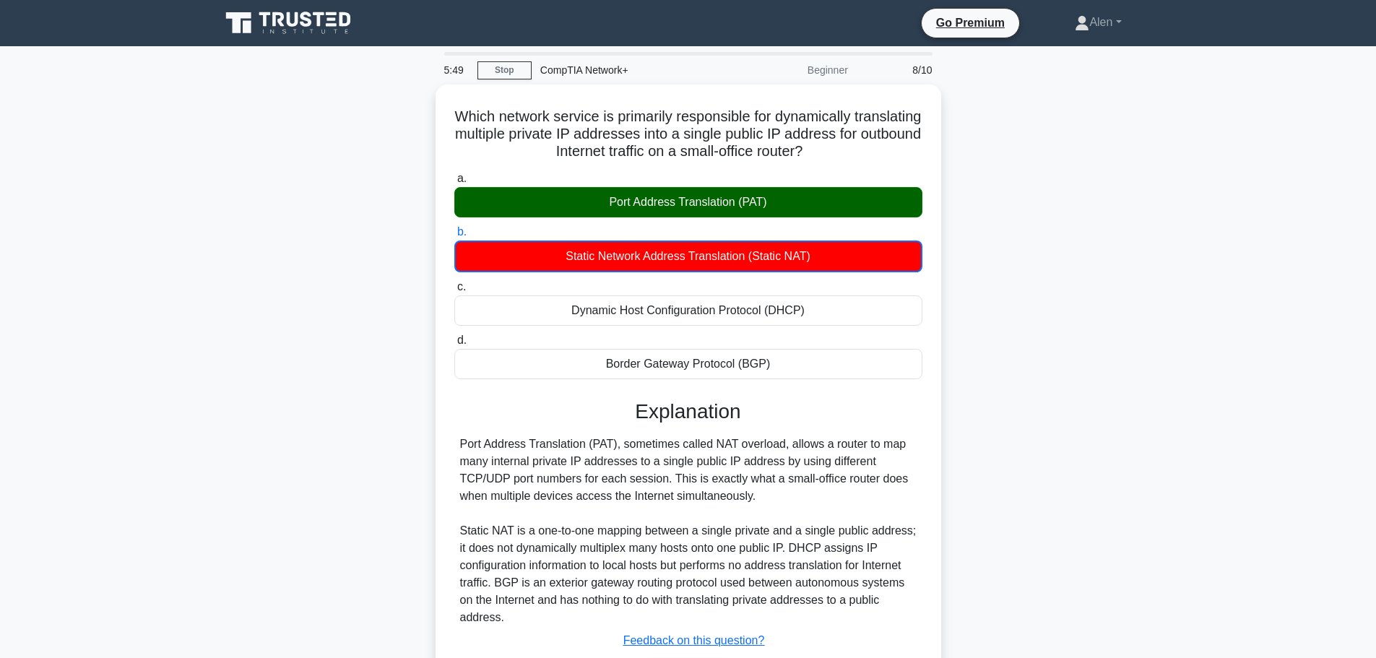
scroll to position [122, 0]
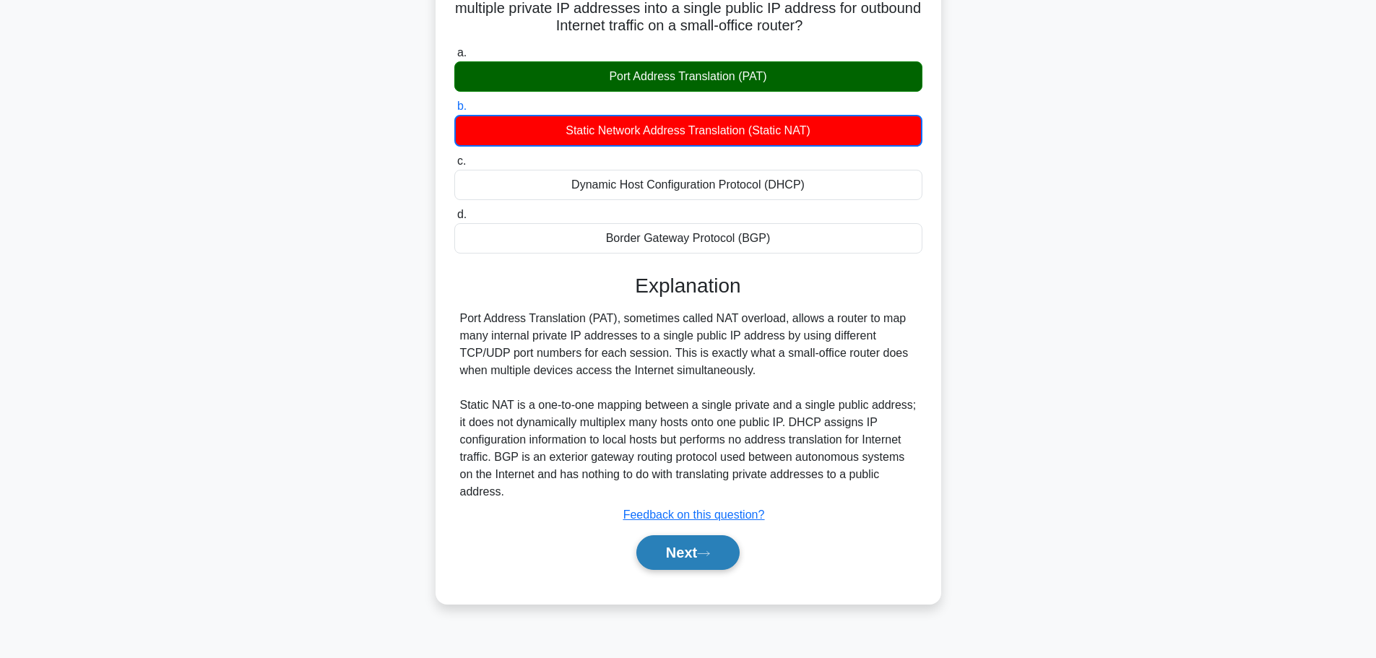
click at [688, 557] on button "Next" at bounding box center [687, 552] width 103 height 35
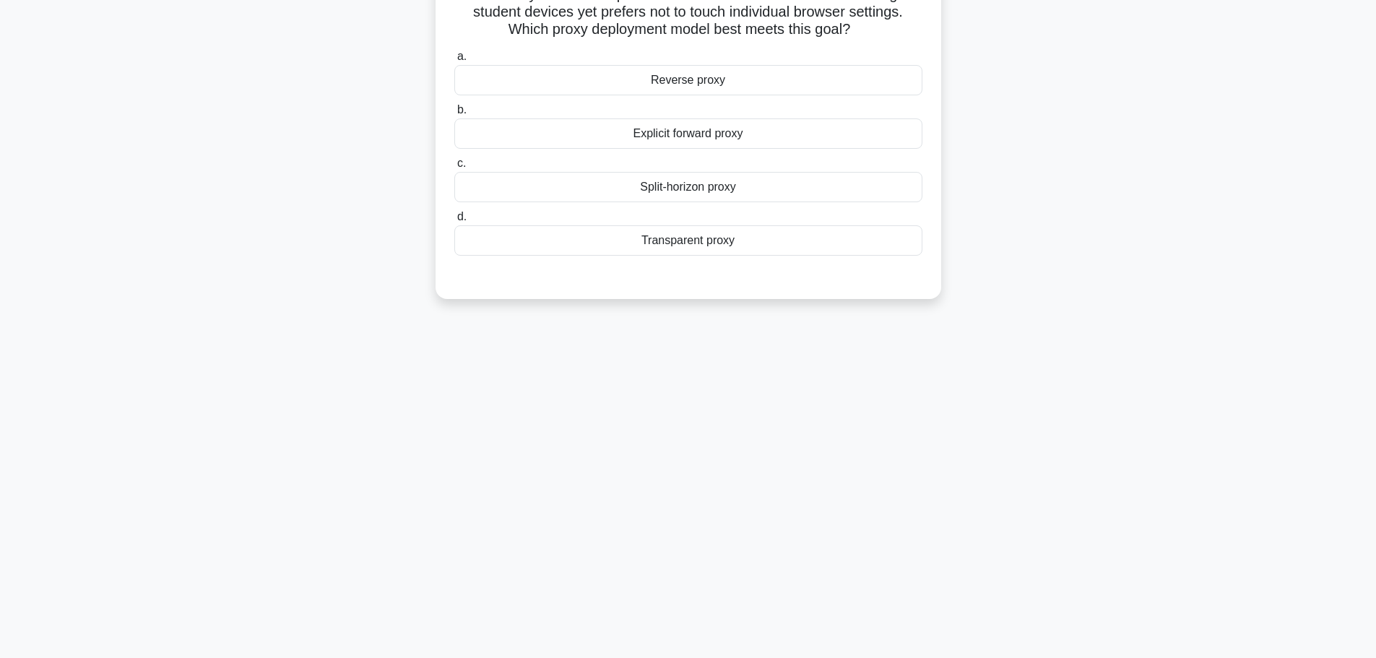
scroll to position [0, 0]
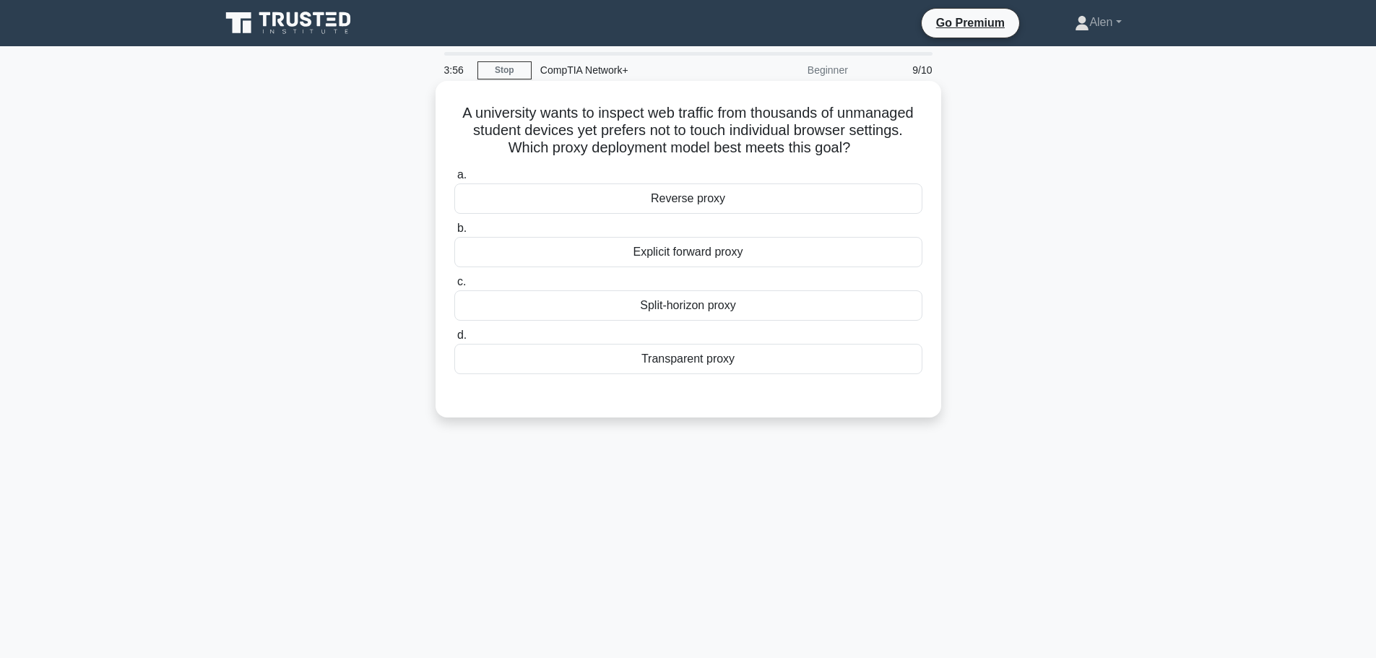
click at [731, 374] on div "Transparent proxy" at bounding box center [688, 359] width 468 height 30
click at [454, 340] on input "d. Transparent proxy" at bounding box center [454, 335] width 0 height 9
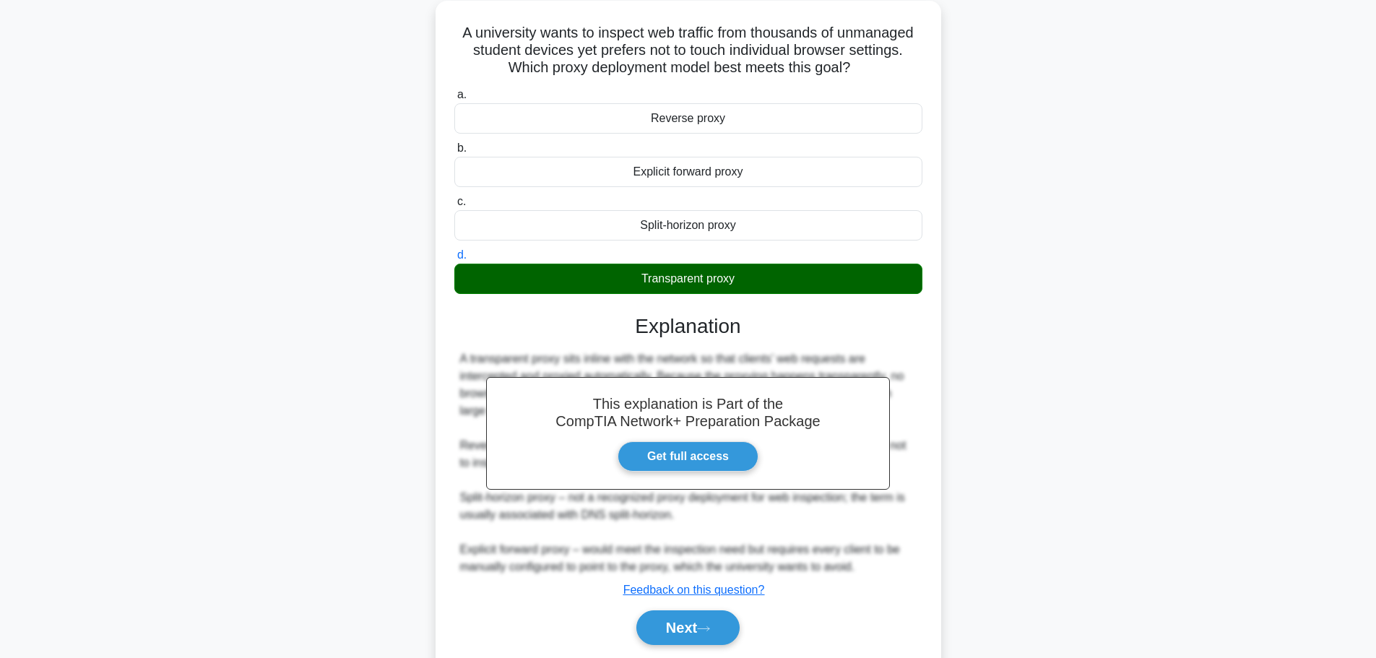
scroll to position [129, 0]
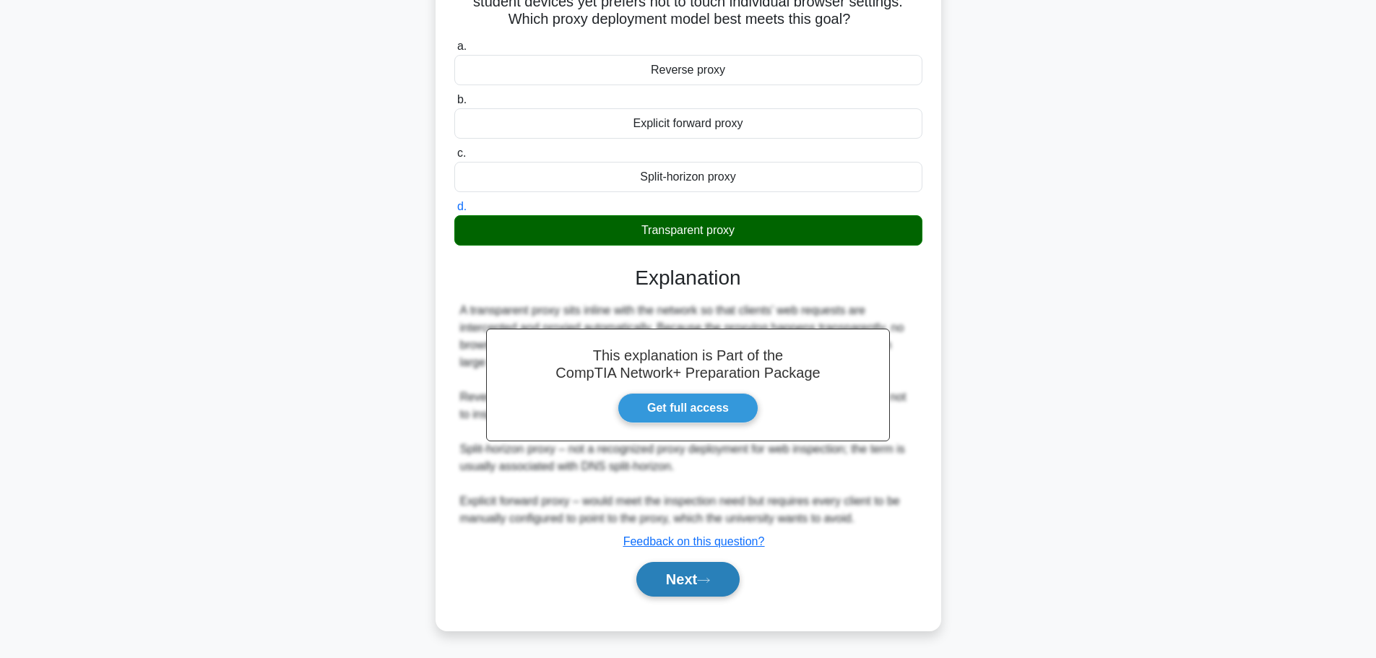
click at [678, 582] on button "Next" at bounding box center [687, 579] width 103 height 35
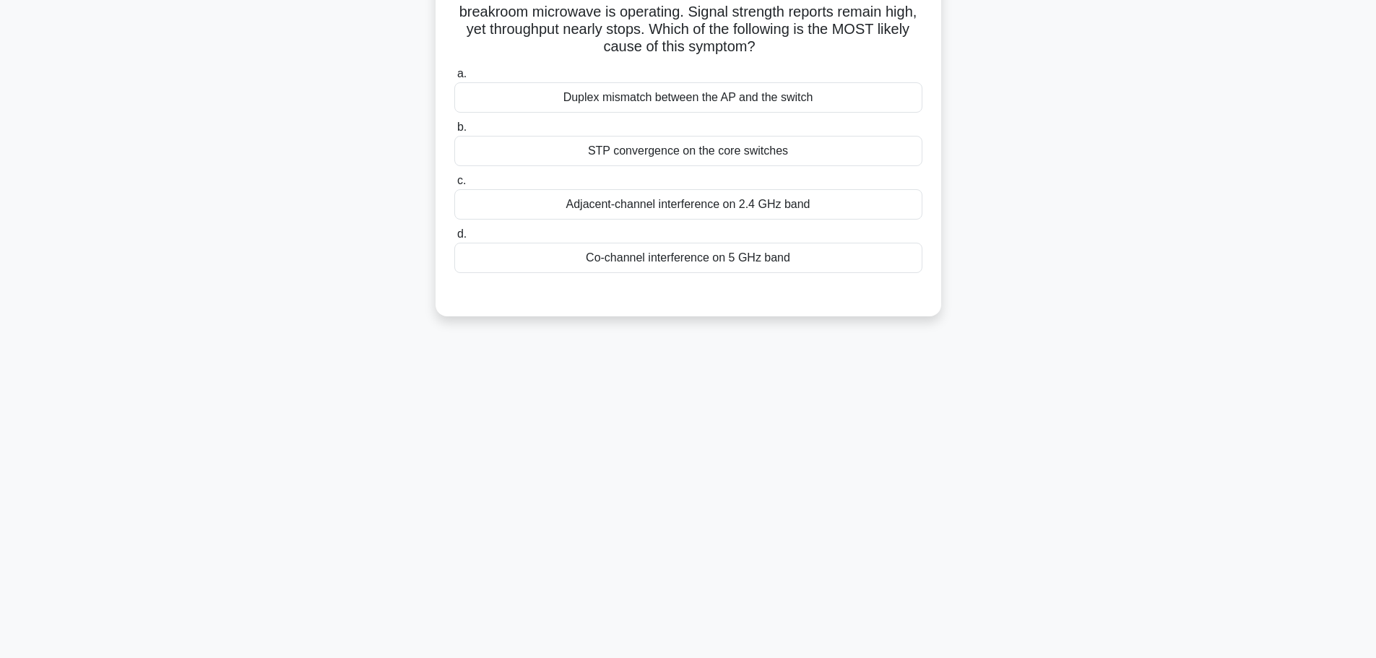
scroll to position [0, 0]
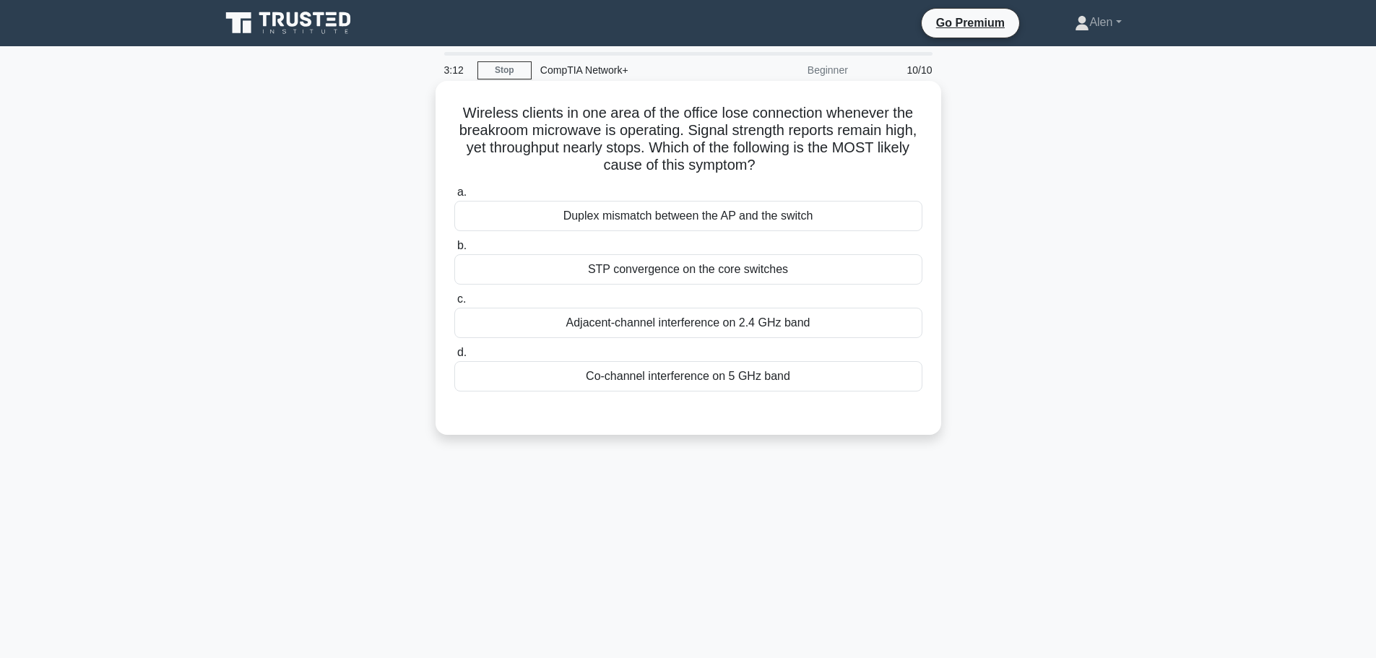
click at [642, 320] on div "Adjacent-channel interference on 2.4 GHz band" at bounding box center [688, 323] width 468 height 30
click at [454, 304] on input "c. Adjacent-channel interference on 2.4 GHz band" at bounding box center [454, 299] width 0 height 9
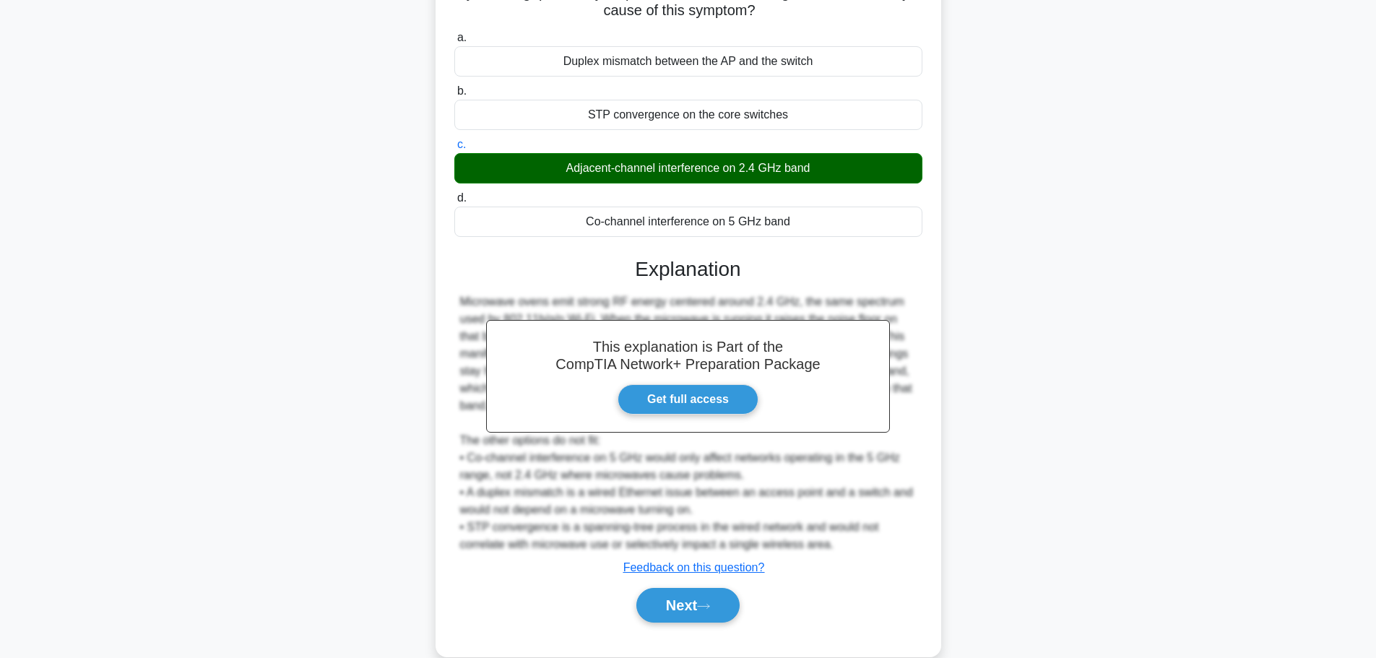
scroll to position [160, 0]
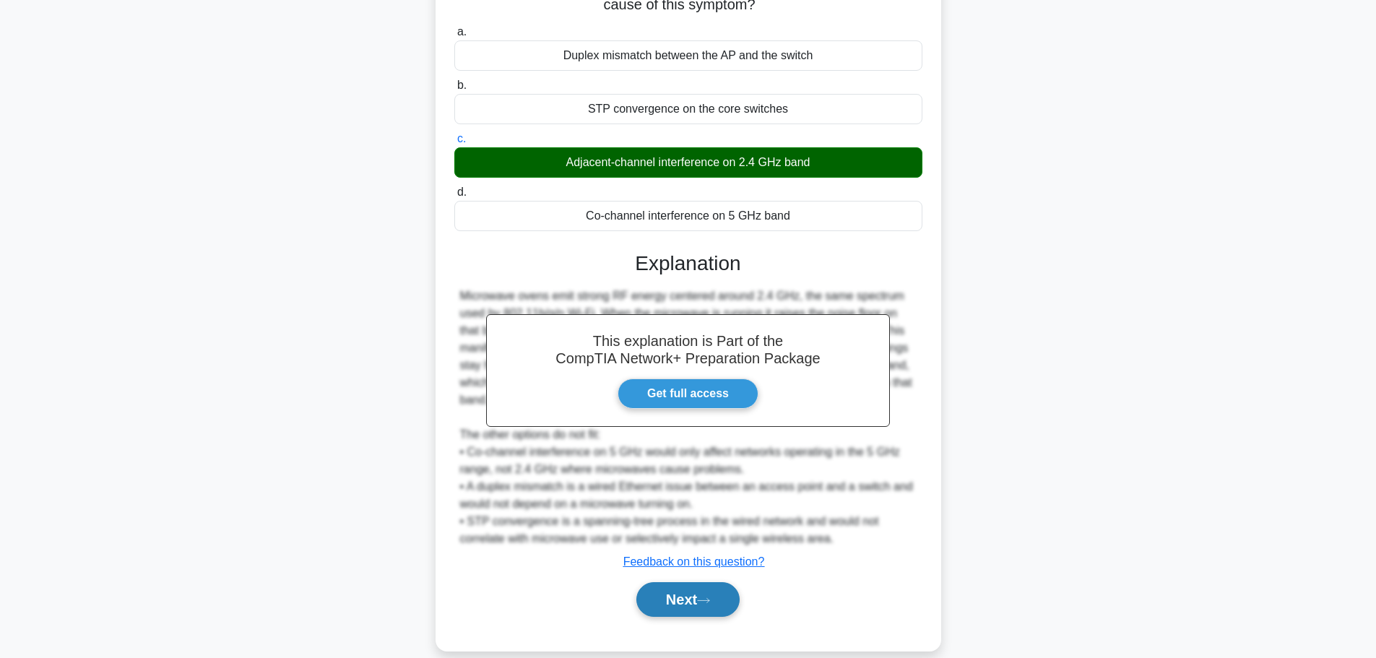
click at [665, 595] on button "Next" at bounding box center [687, 599] width 103 height 35
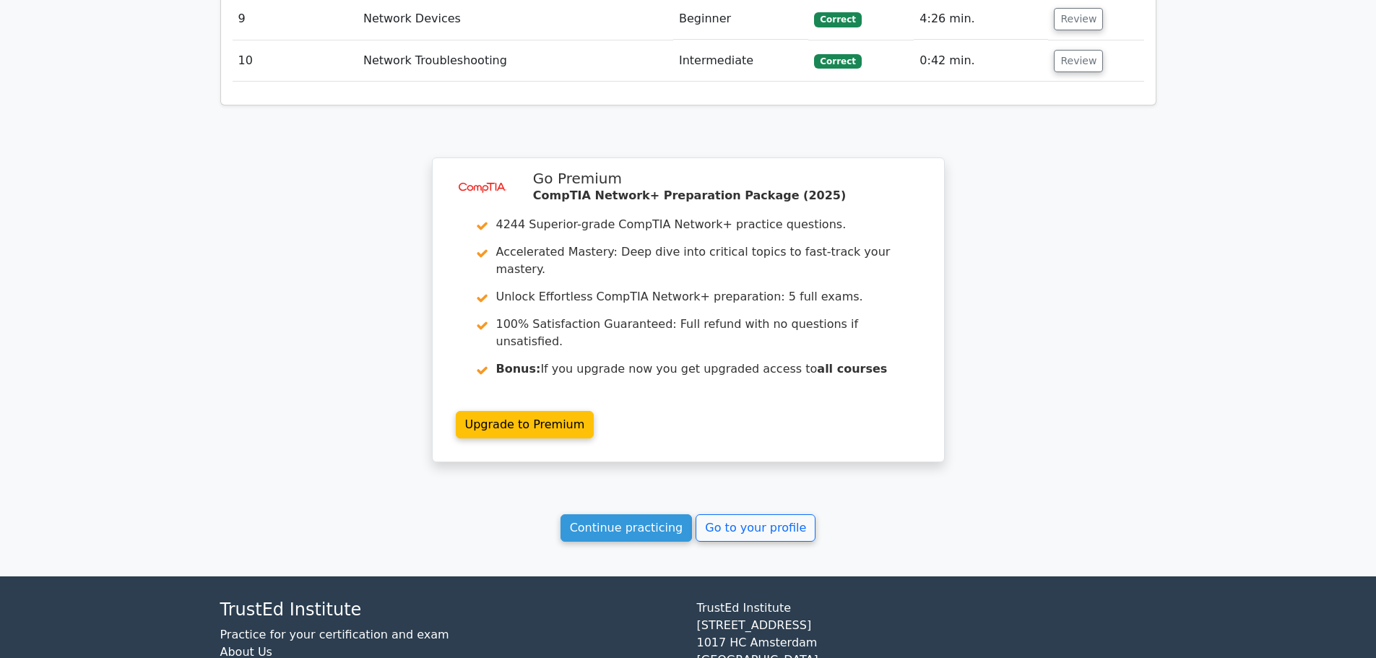
scroll to position [2172, 0]
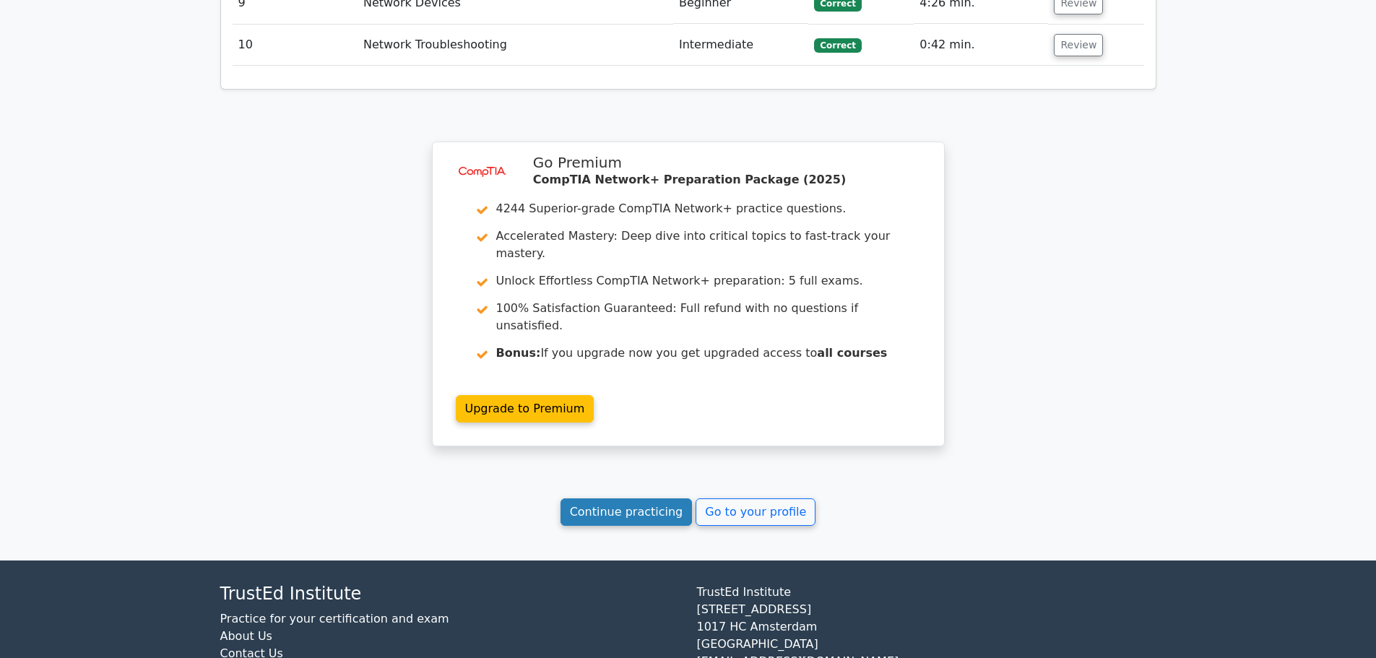
click at [661, 498] on link "Continue practicing" at bounding box center [626, 511] width 132 height 27
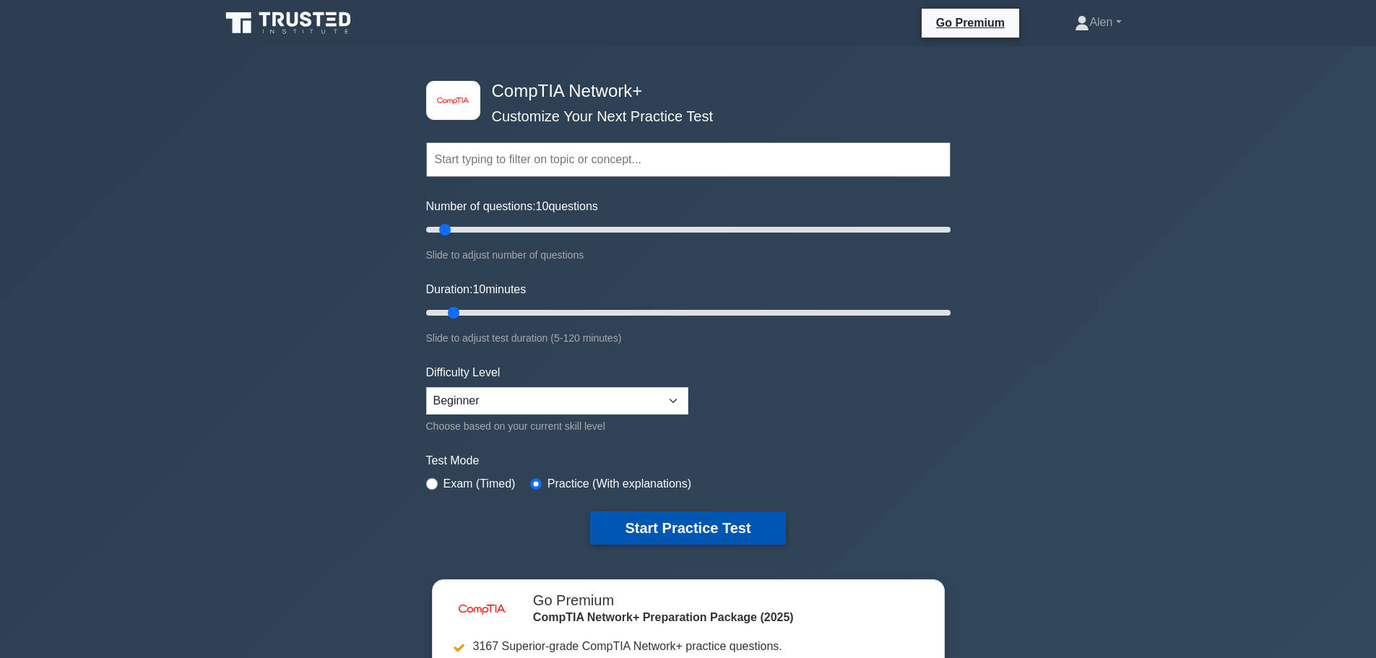
click at [689, 523] on button "Start Practice Test" at bounding box center [687, 527] width 195 height 33
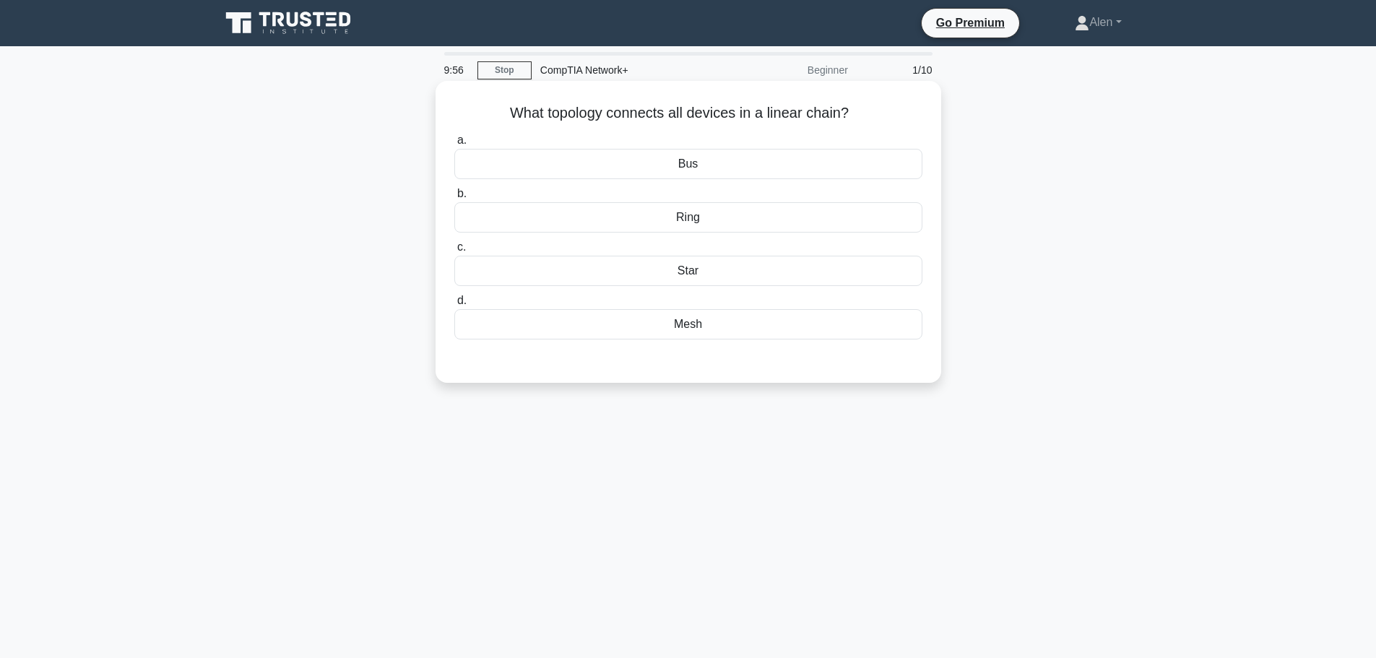
click at [690, 164] on div "Bus" at bounding box center [688, 164] width 468 height 30
click at [454, 145] on input "a. Bus" at bounding box center [454, 140] width 0 height 9
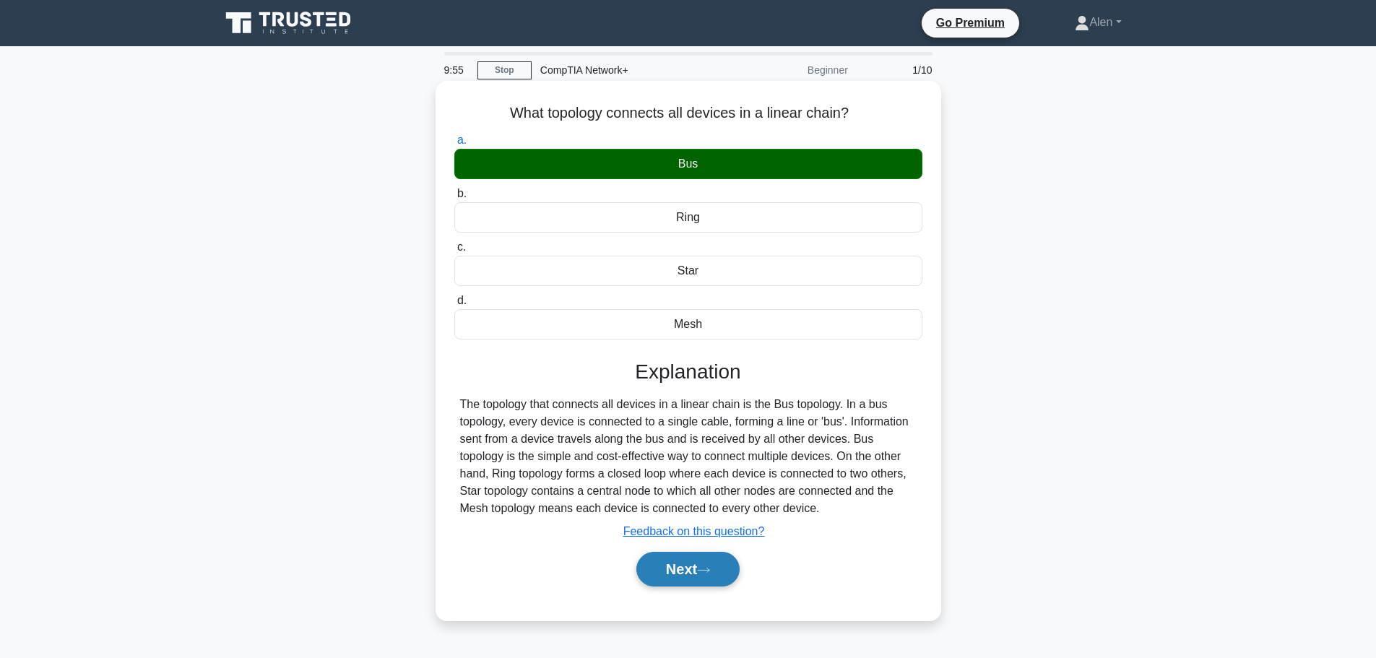
click at [692, 573] on button "Next" at bounding box center [687, 569] width 103 height 35
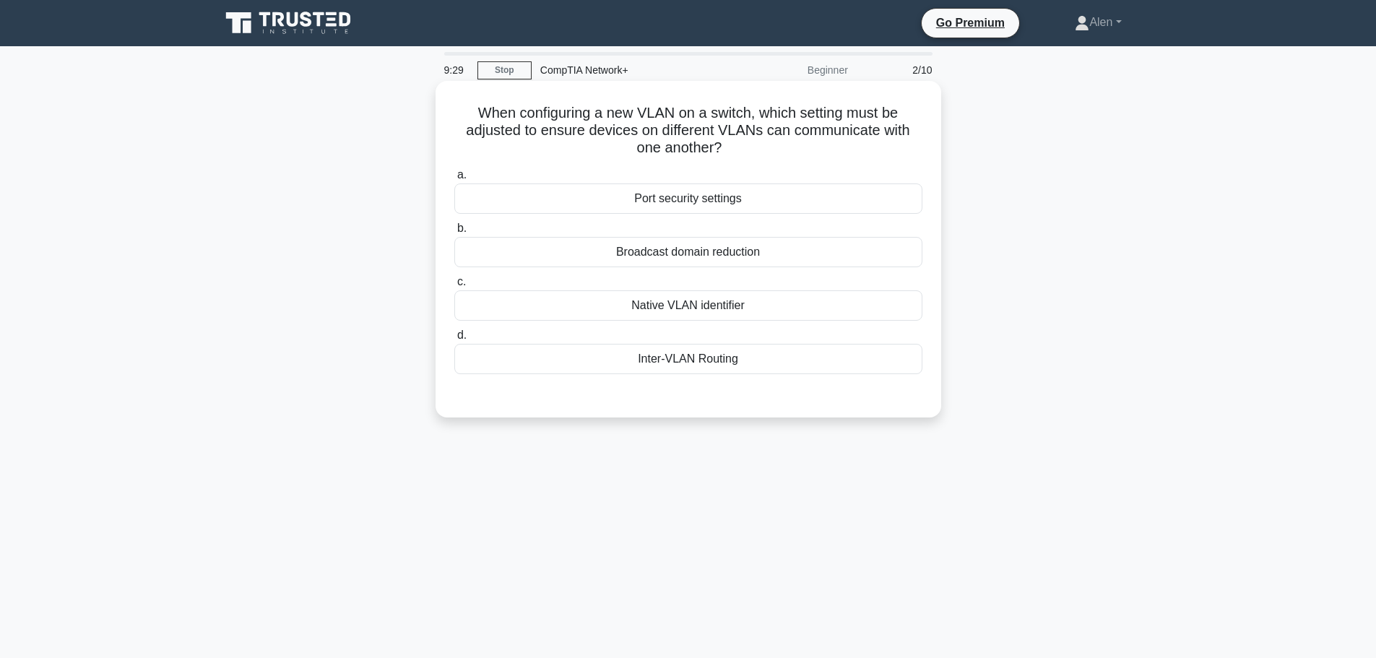
click at [746, 355] on div "Inter-VLAN Routing" at bounding box center [688, 359] width 468 height 30
click at [454, 340] on input "d. Inter-VLAN Routing" at bounding box center [454, 335] width 0 height 9
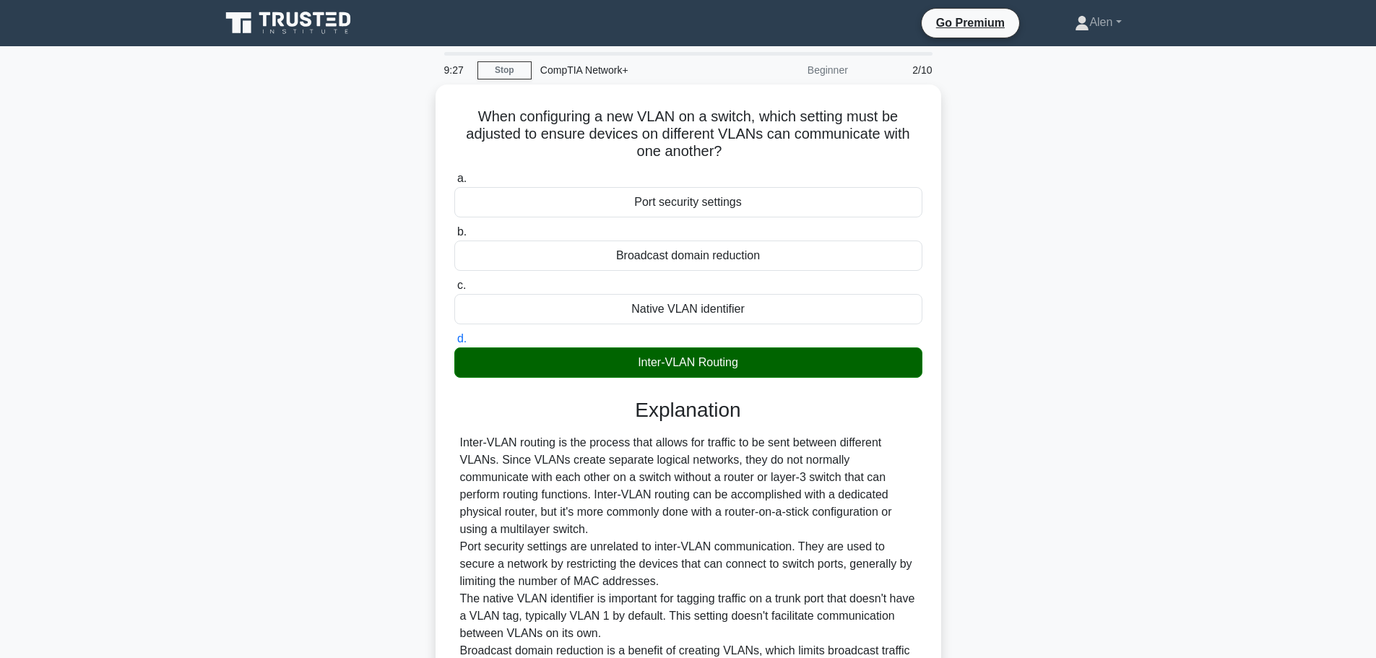
scroll to position [164, 0]
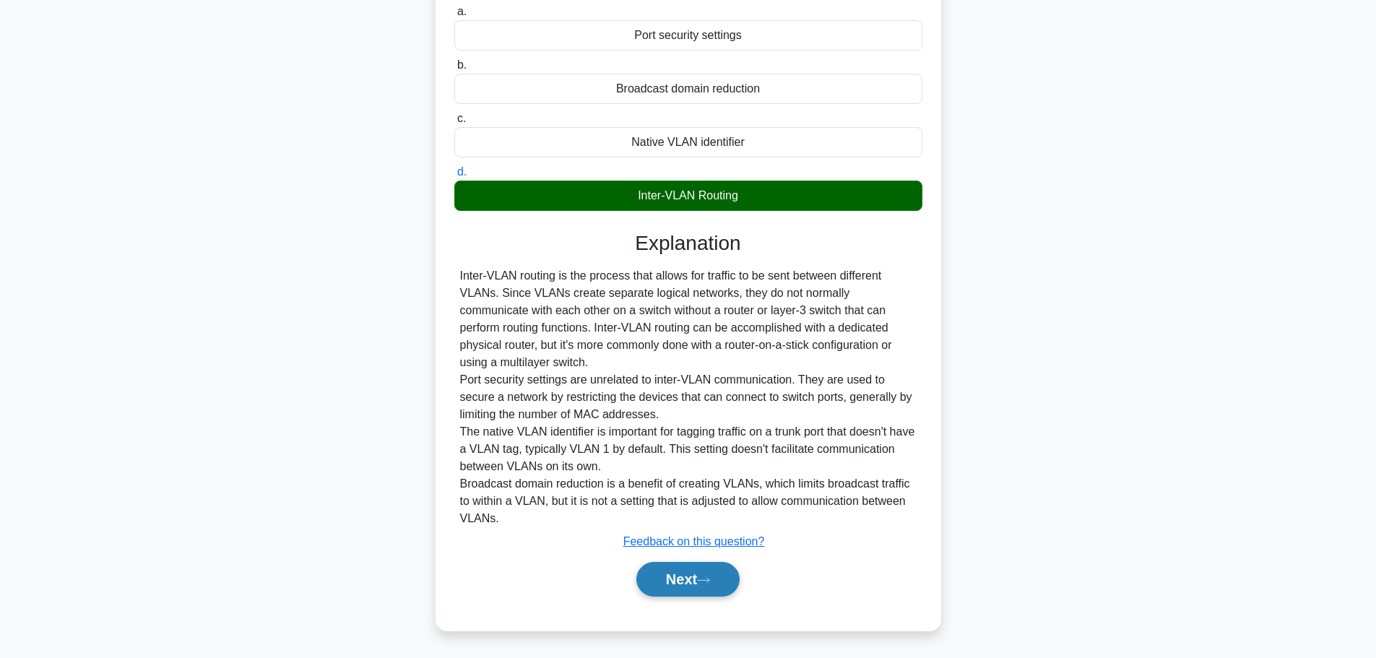
click at [656, 591] on button "Next" at bounding box center [687, 579] width 103 height 35
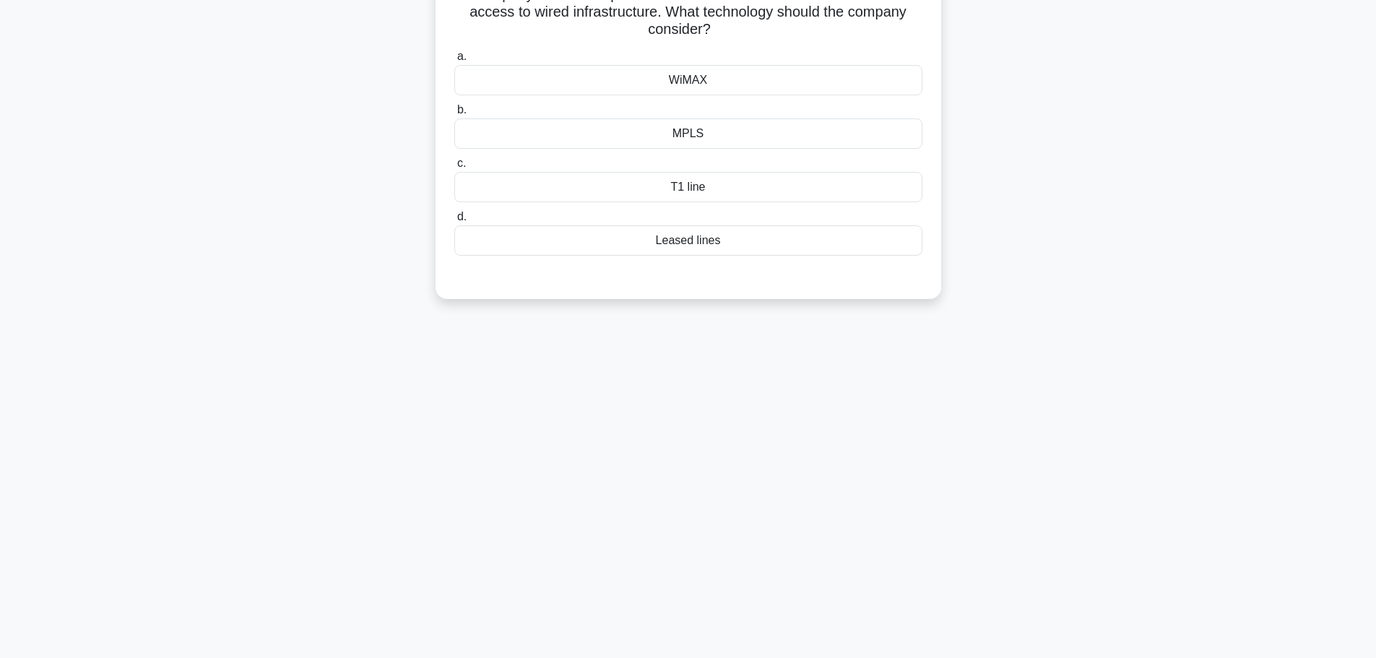
scroll to position [0, 0]
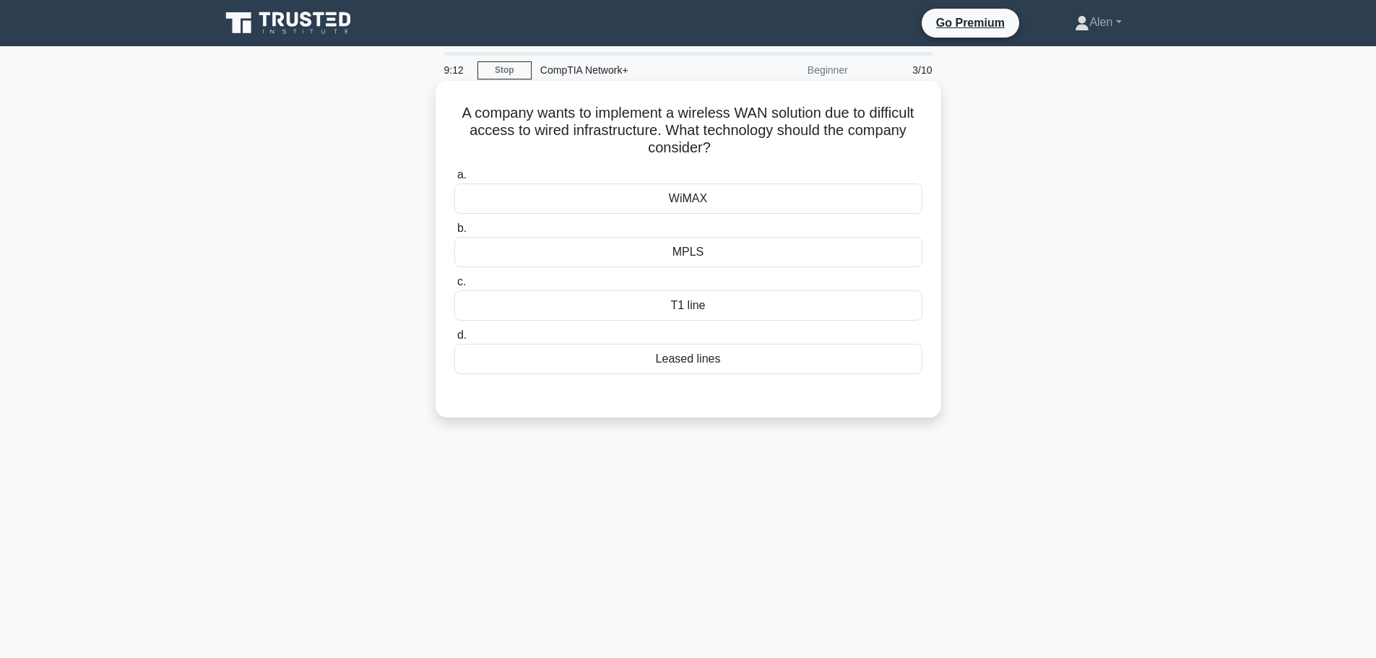
click at [715, 194] on div "WiMAX" at bounding box center [688, 198] width 468 height 30
click at [454, 180] on input "a. WiMAX" at bounding box center [454, 174] width 0 height 9
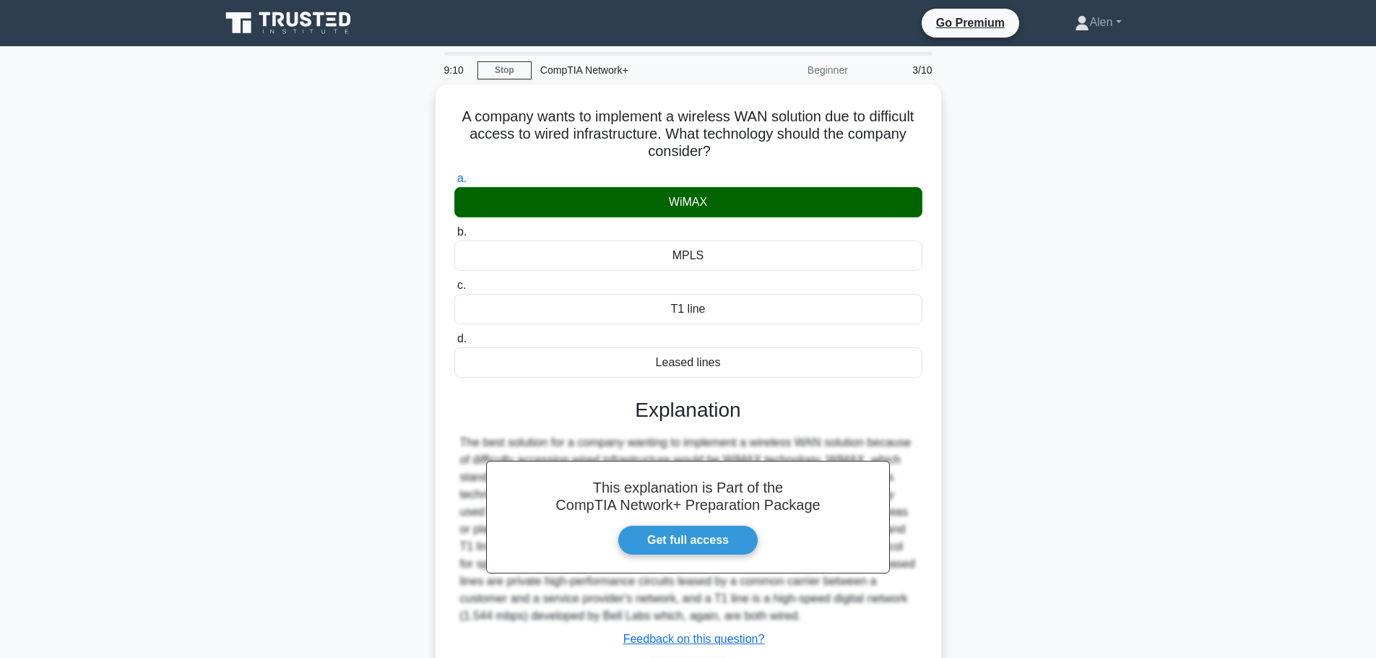
scroll to position [122, 0]
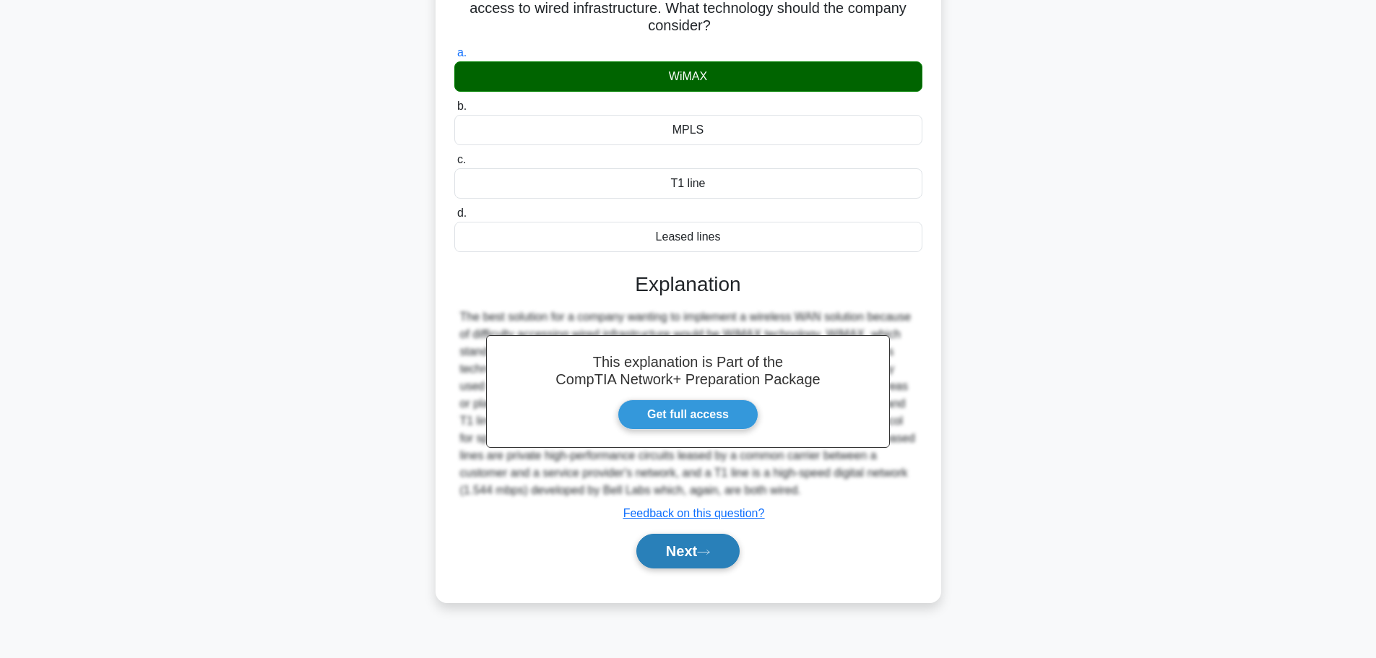
click at [699, 550] on button "Next" at bounding box center [687, 551] width 103 height 35
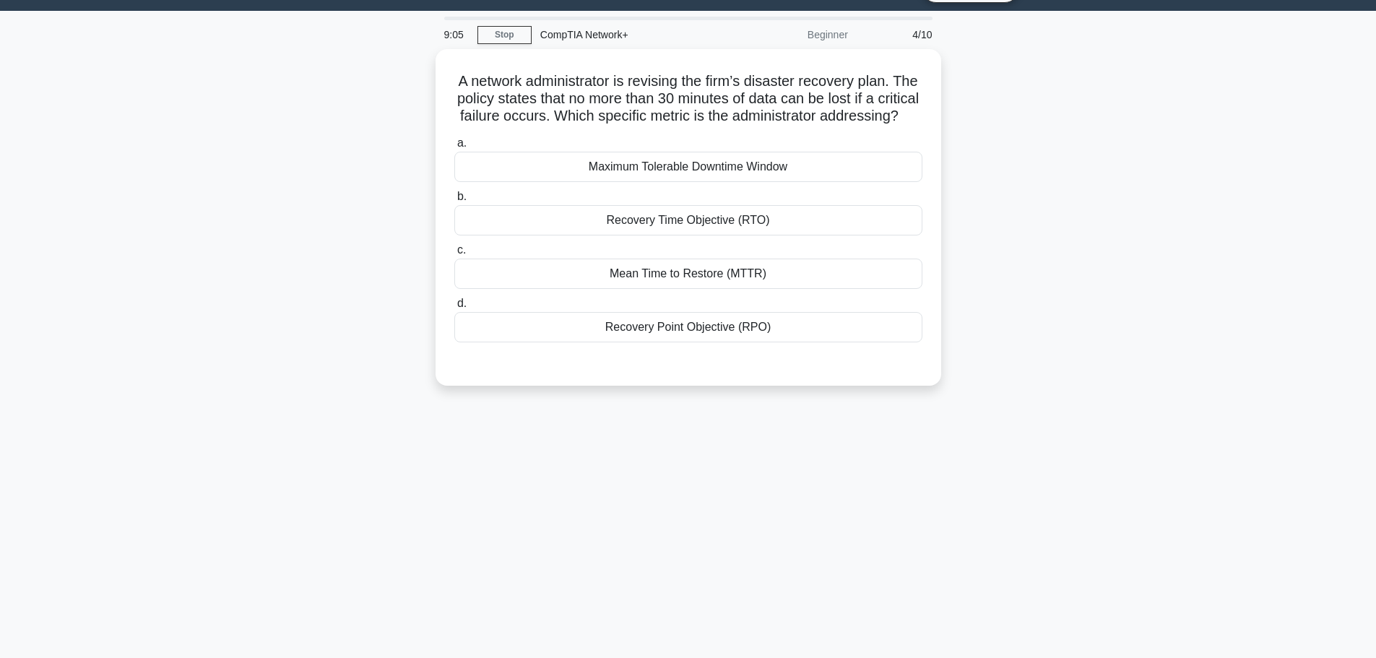
scroll to position [6, 0]
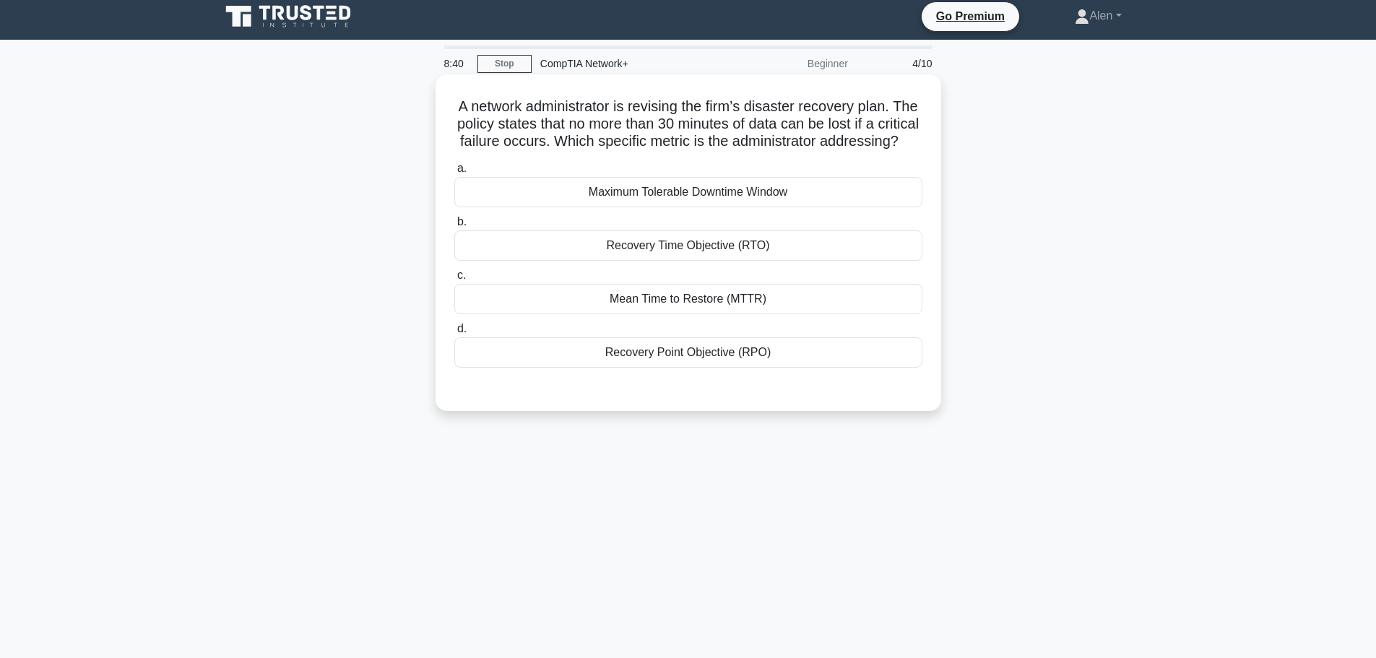
click at [750, 368] on div "Recovery Point Objective (RPO)" at bounding box center [688, 352] width 468 height 30
click at [454, 334] on input "d. Recovery Point Objective (RPO)" at bounding box center [454, 328] width 0 height 9
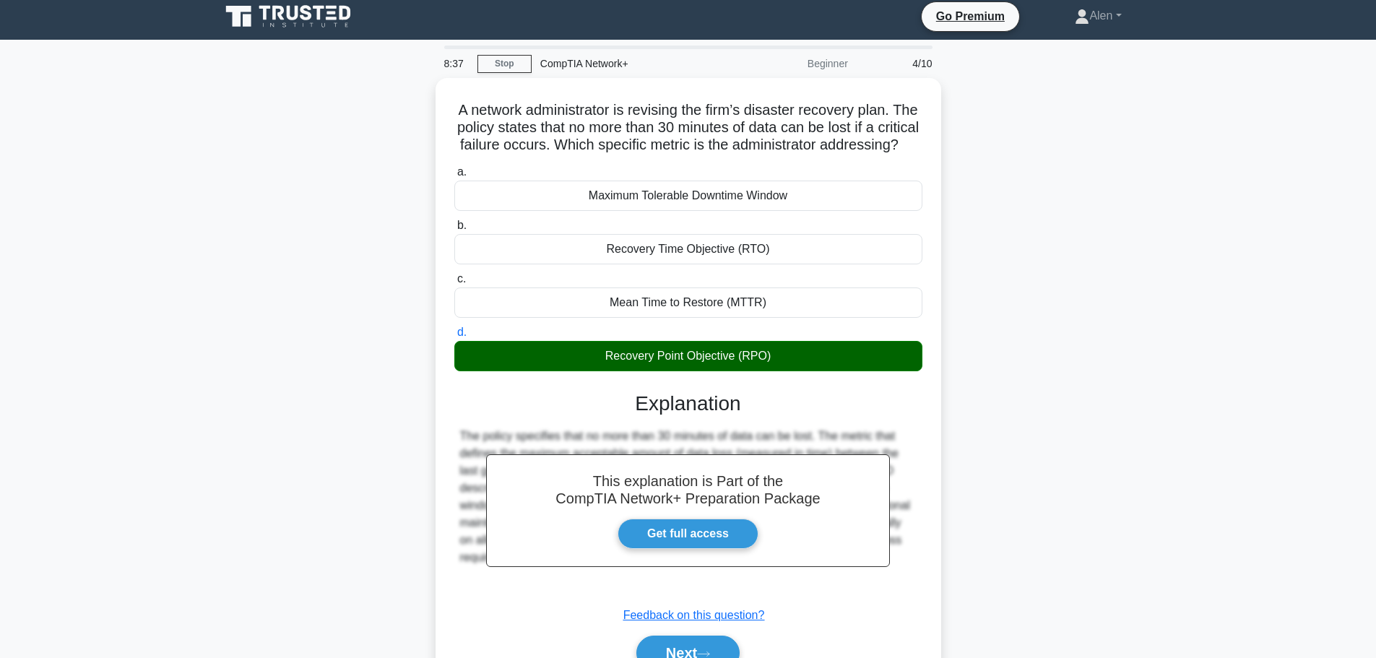
scroll to position [122, 0]
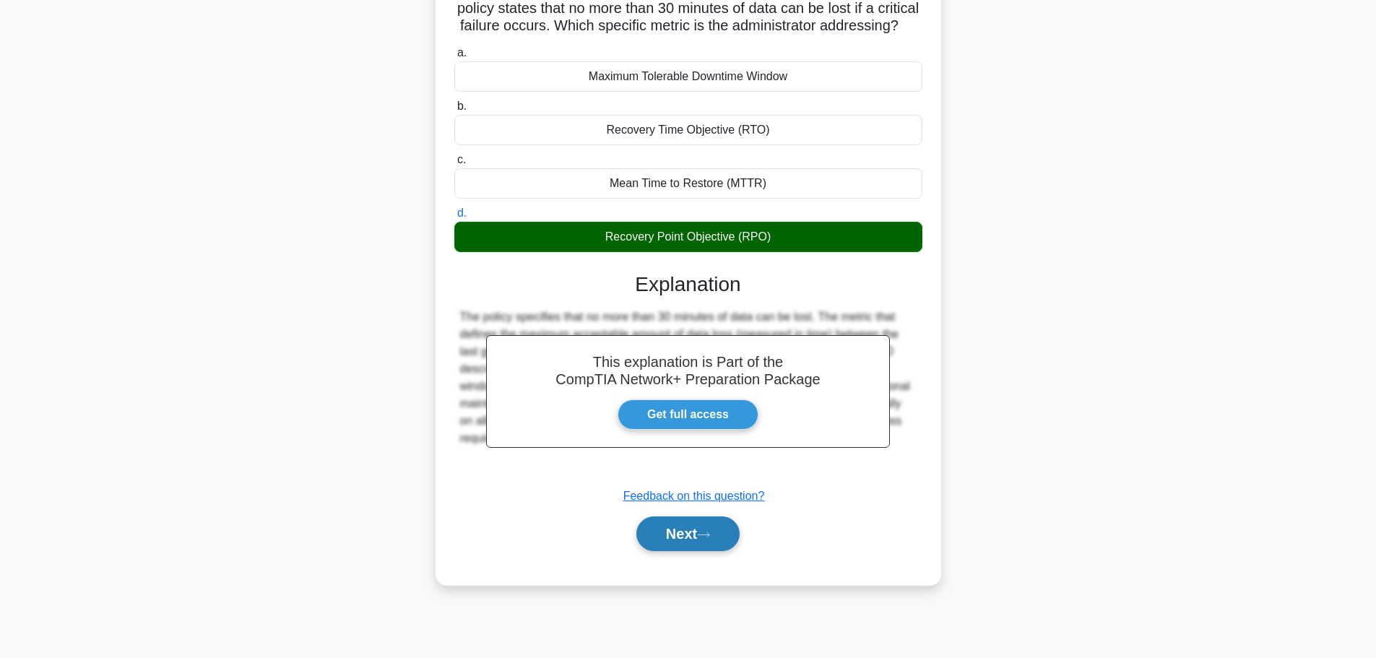
click at [709, 537] on icon at bounding box center [704, 534] width 12 height 4
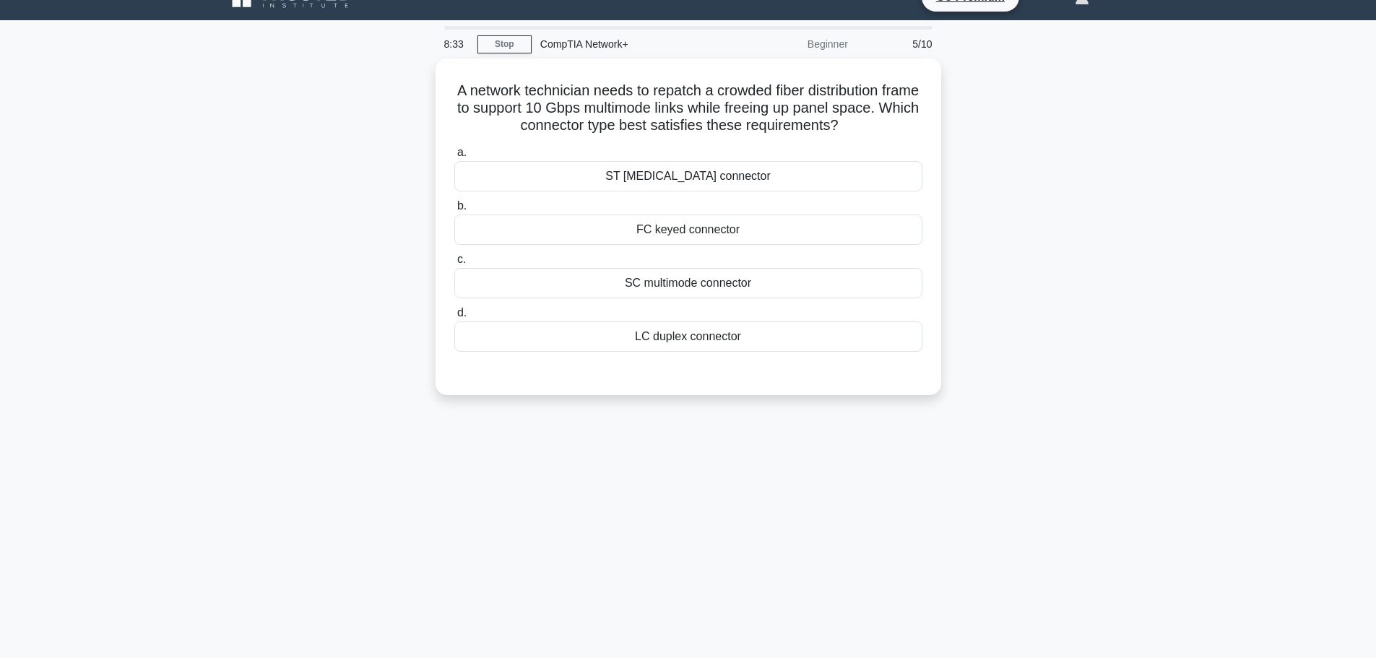
scroll to position [0, 0]
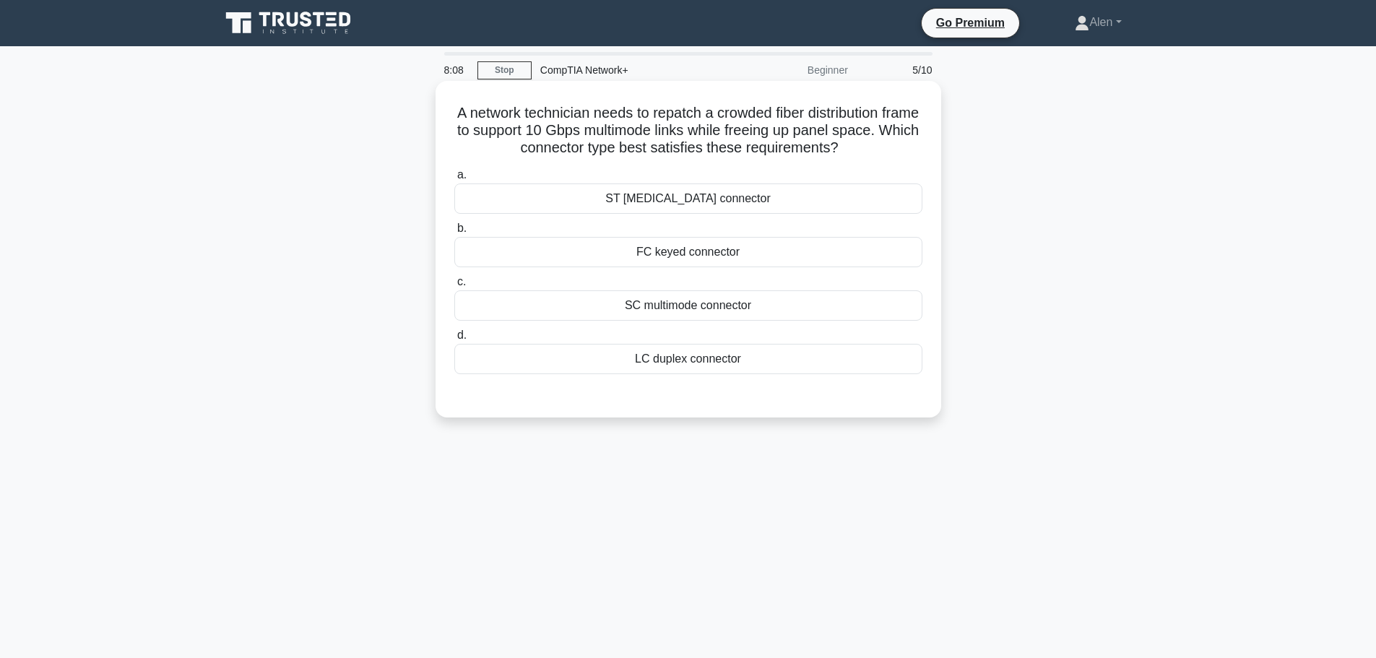
click at [675, 350] on div "LC duplex connector" at bounding box center [688, 359] width 468 height 30
click at [454, 340] on input "d. LC duplex connector" at bounding box center [454, 335] width 0 height 9
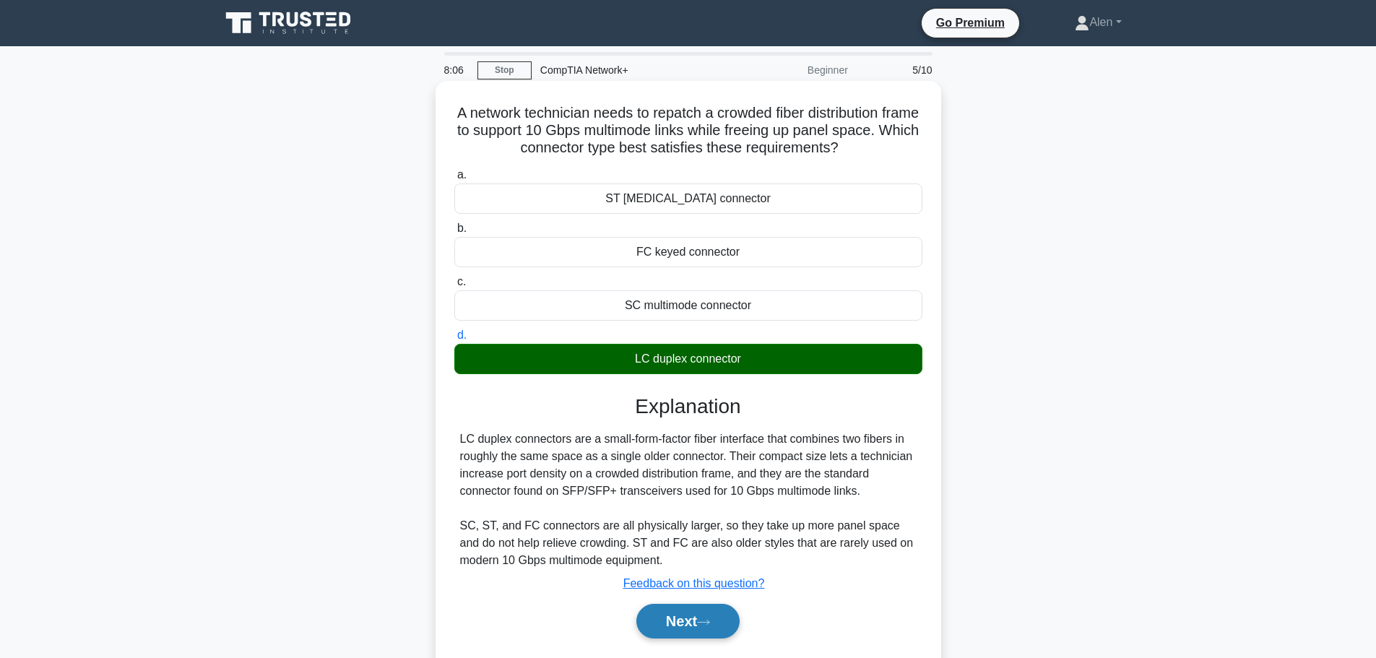
click at [681, 618] on button "Next" at bounding box center [687, 621] width 103 height 35
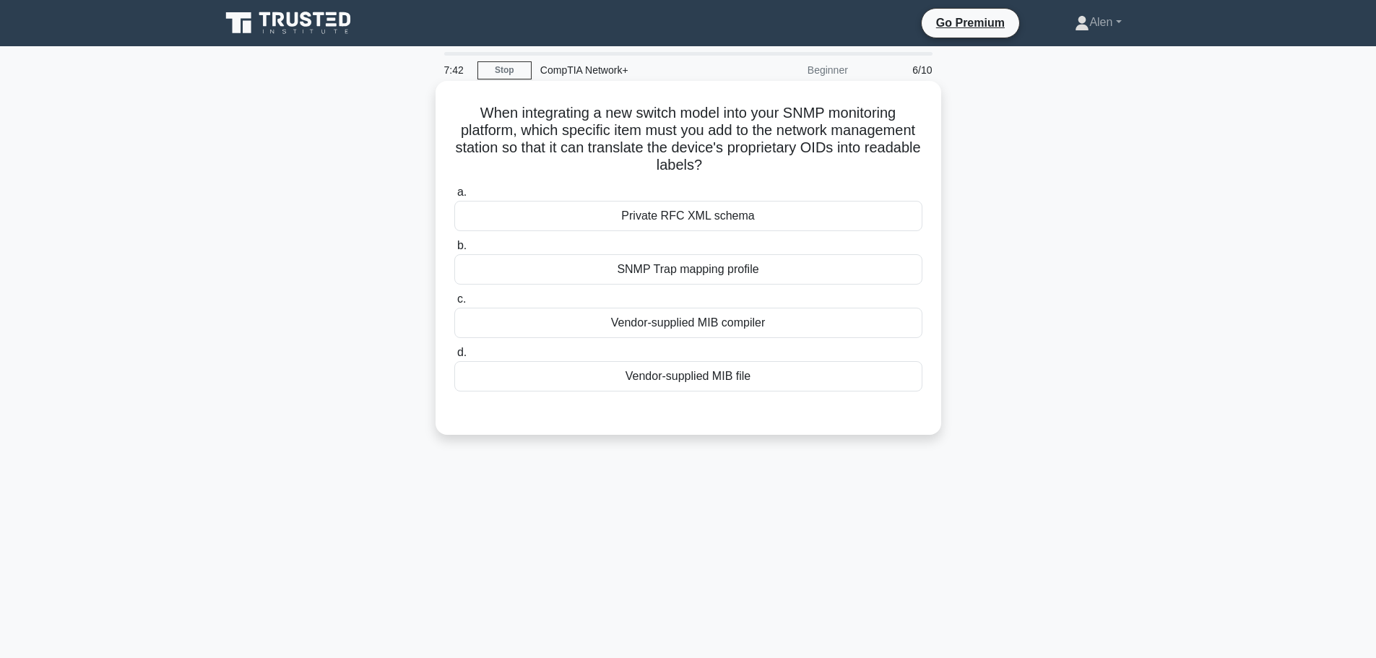
click at [719, 274] on div "SNMP Trap mapping profile" at bounding box center [688, 269] width 468 height 30
click at [454, 251] on input "b. SNMP Trap mapping profile" at bounding box center [454, 245] width 0 height 9
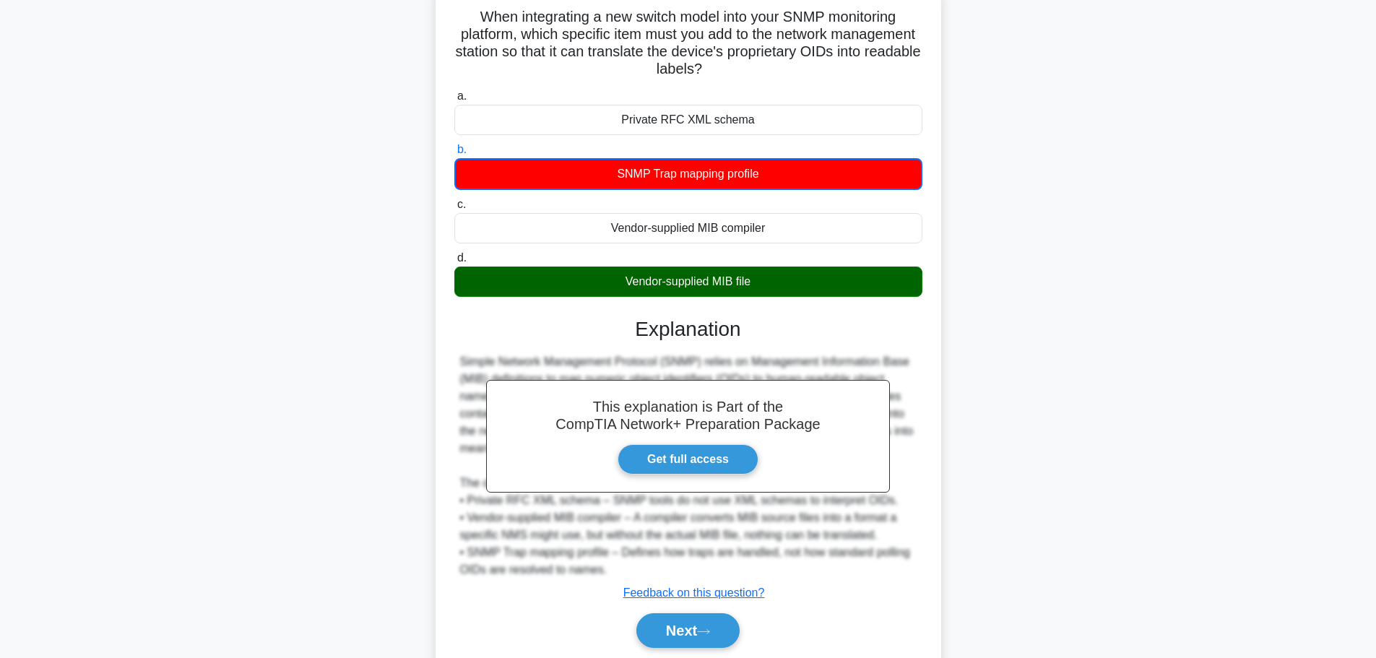
scroll to position [148, 0]
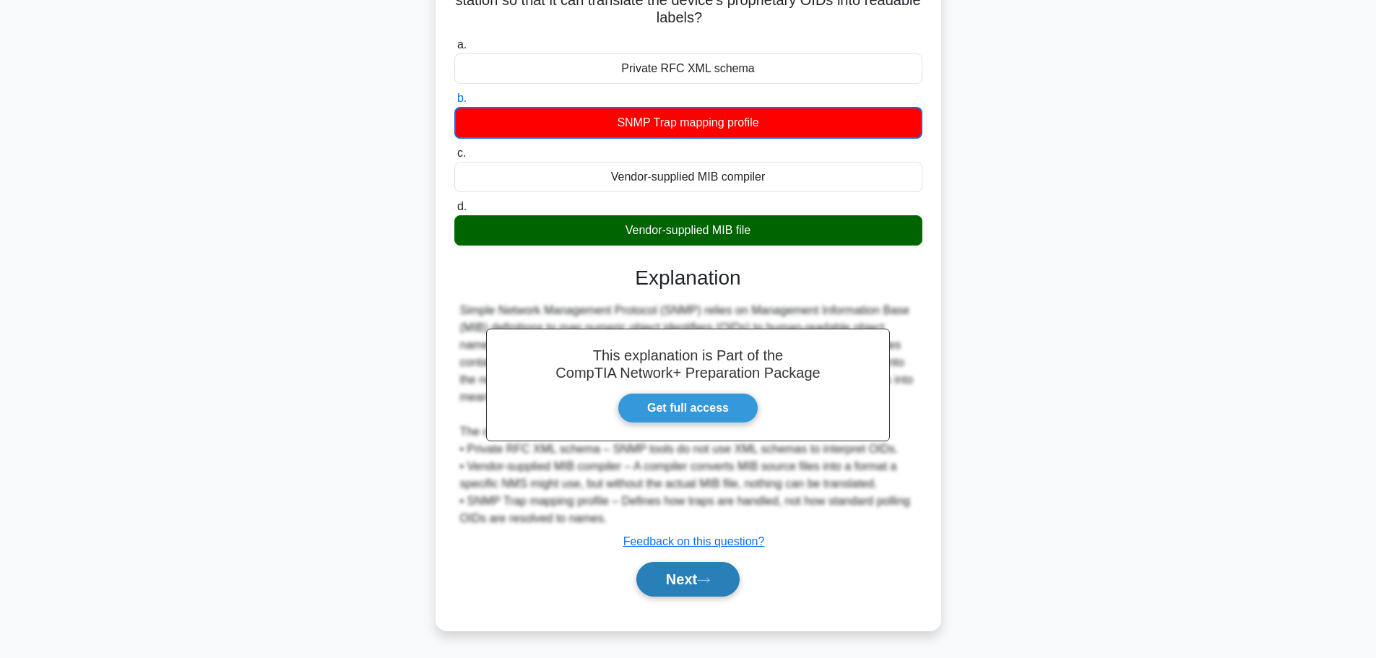
click at [651, 577] on button "Next" at bounding box center [687, 579] width 103 height 35
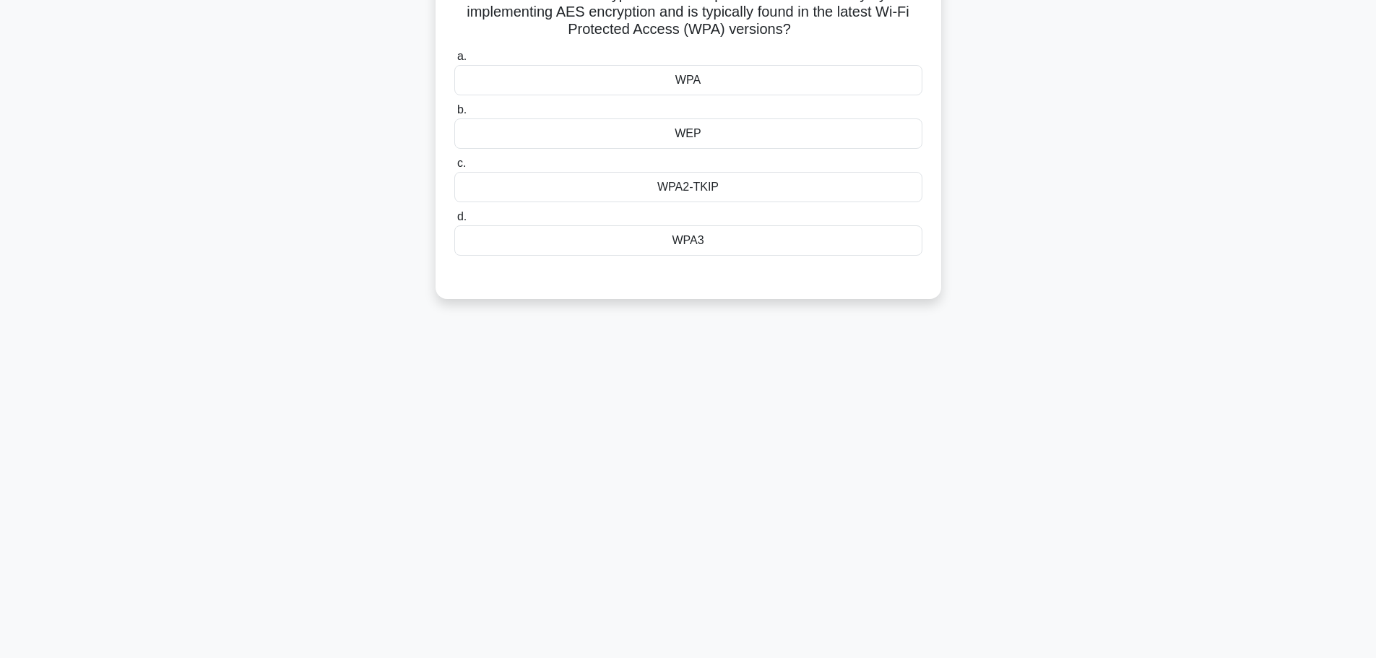
scroll to position [0, 0]
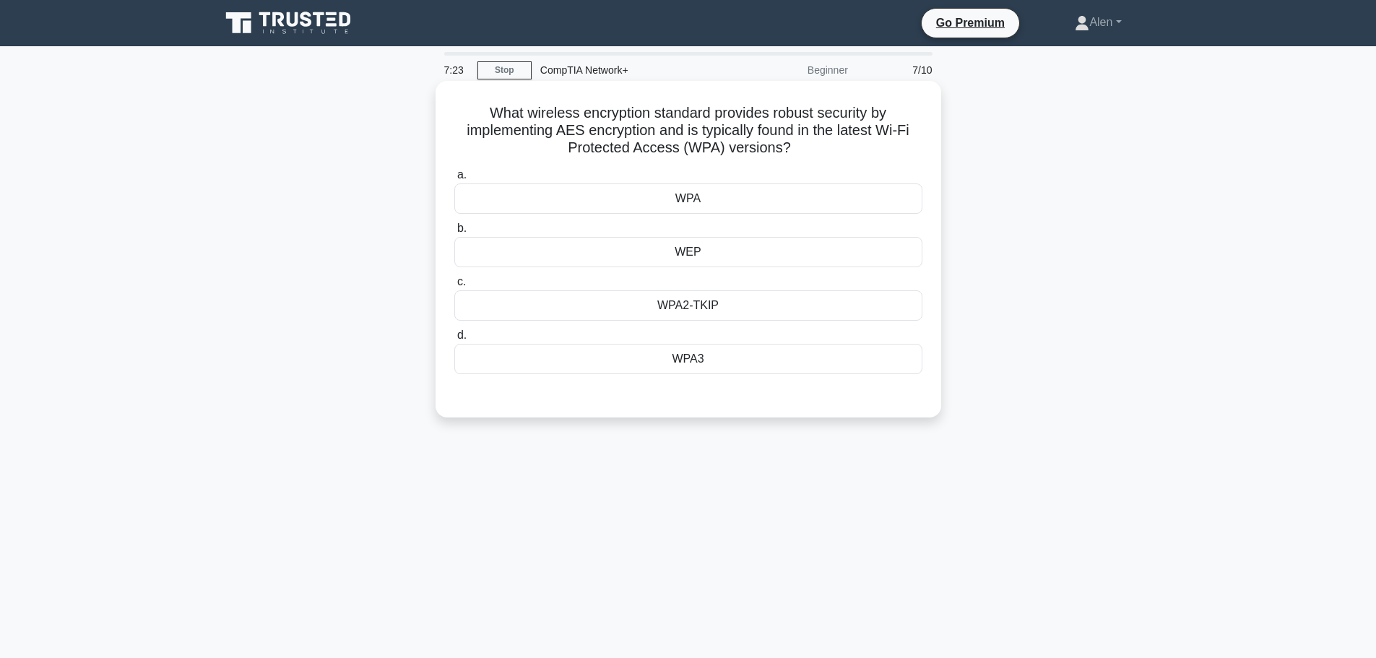
click at [739, 360] on div "WPA3" at bounding box center [688, 359] width 468 height 30
click at [454, 340] on input "d. WPA3" at bounding box center [454, 335] width 0 height 9
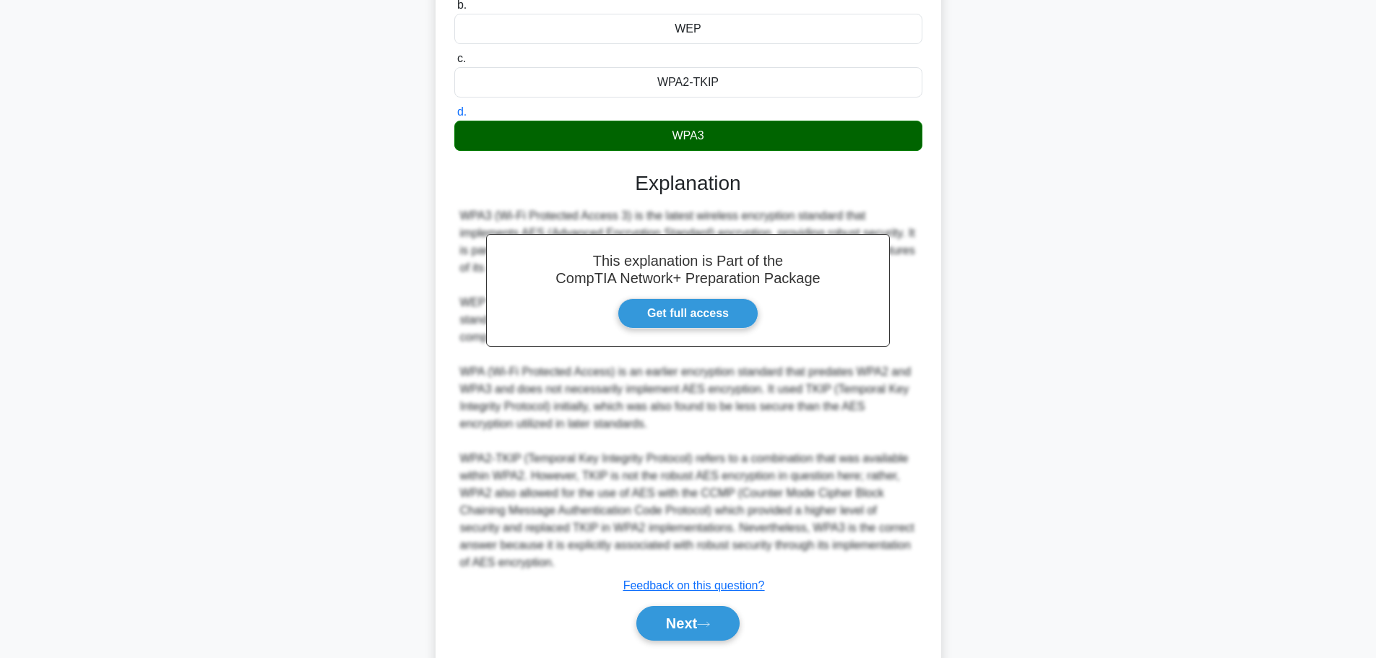
scroll to position [251, 0]
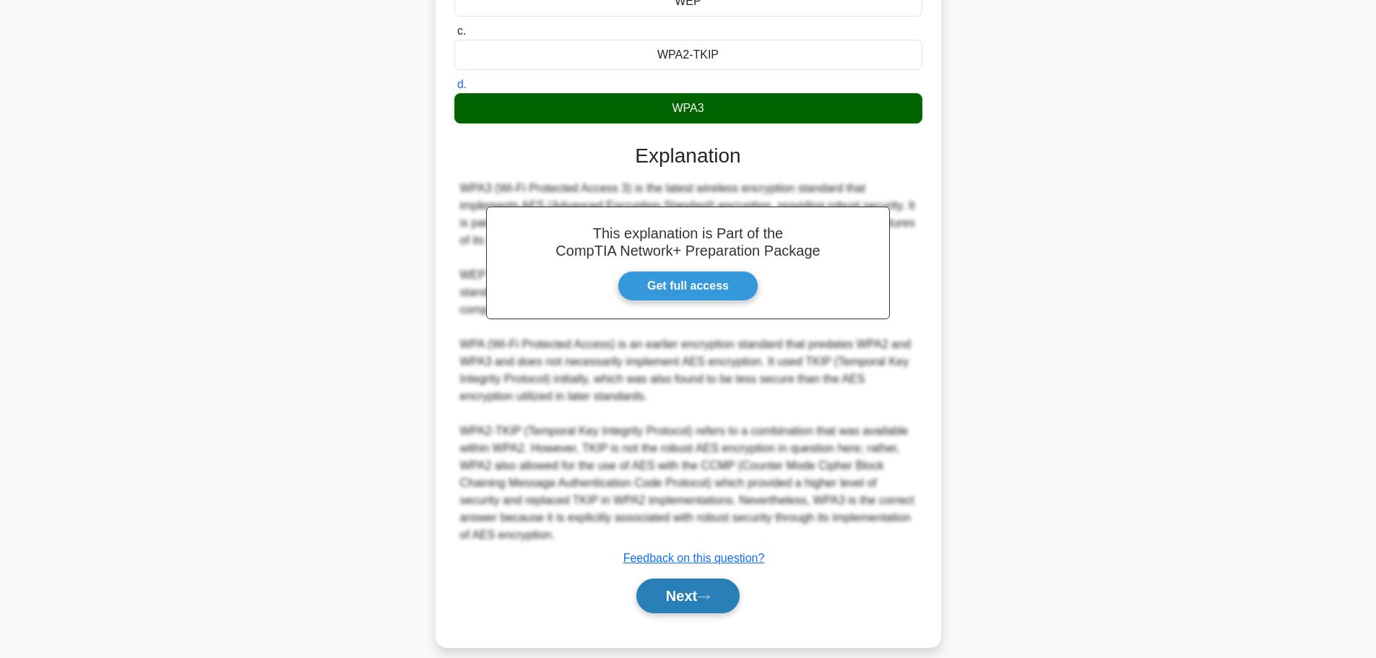
click at [691, 578] on button "Next" at bounding box center [687, 595] width 103 height 35
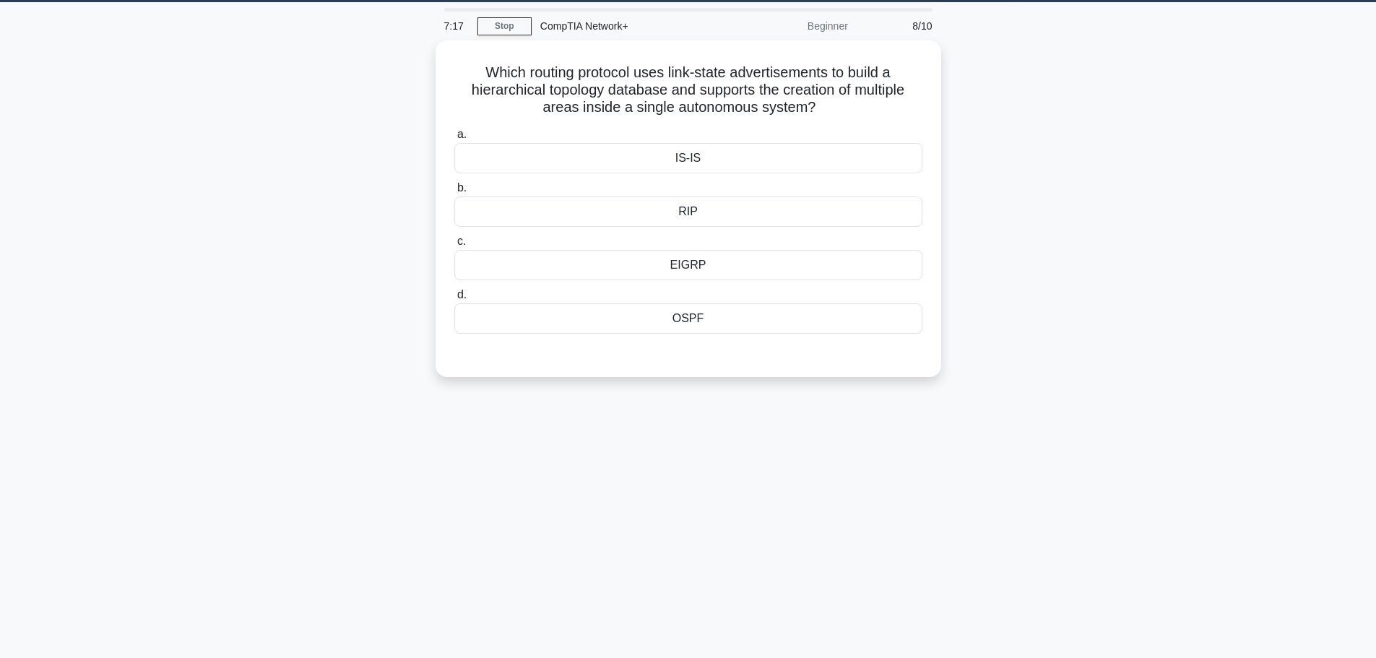
scroll to position [0, 0]
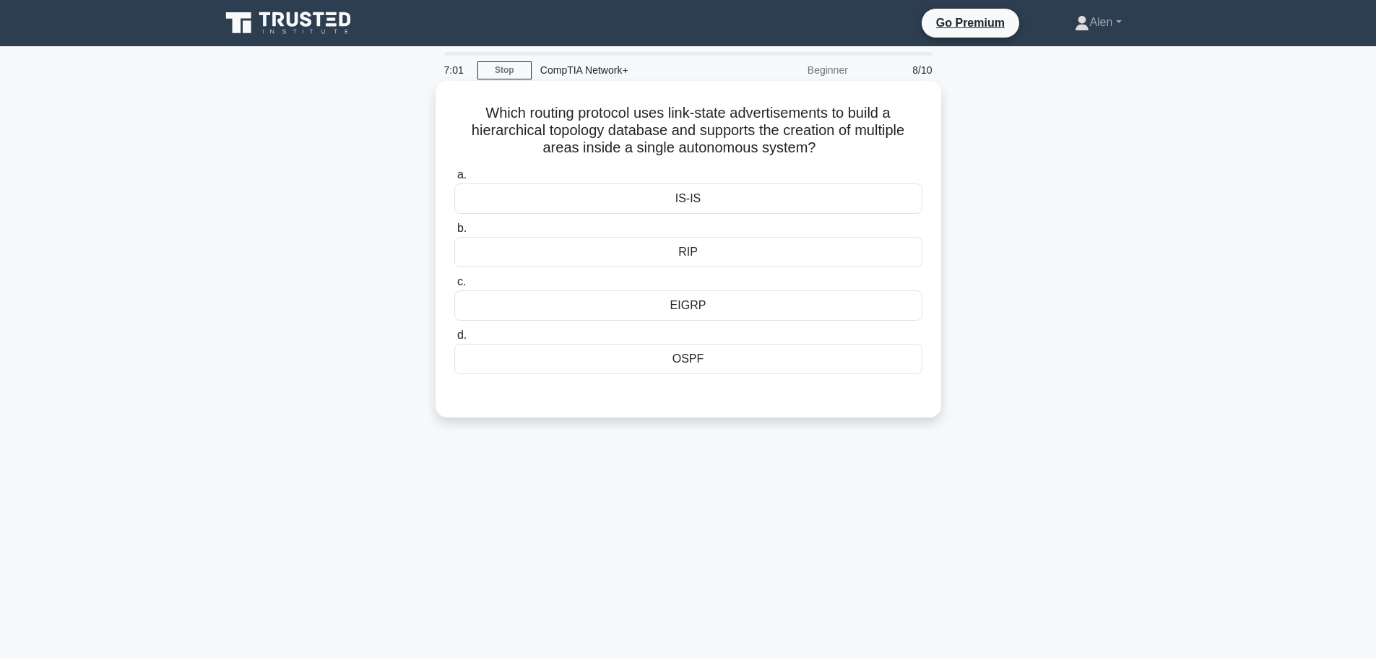
click at [796, 377] on div "a. IS-IS b. RIP c." at bounding box center [688, 270] width 485 height 214
click at [782, 362] on div "OSPF" at bounding box center [688, 359] width 468 height 30
click at [454, 340] on input "d. OSPF" at bounding box center [454, 335] width 0 height 9
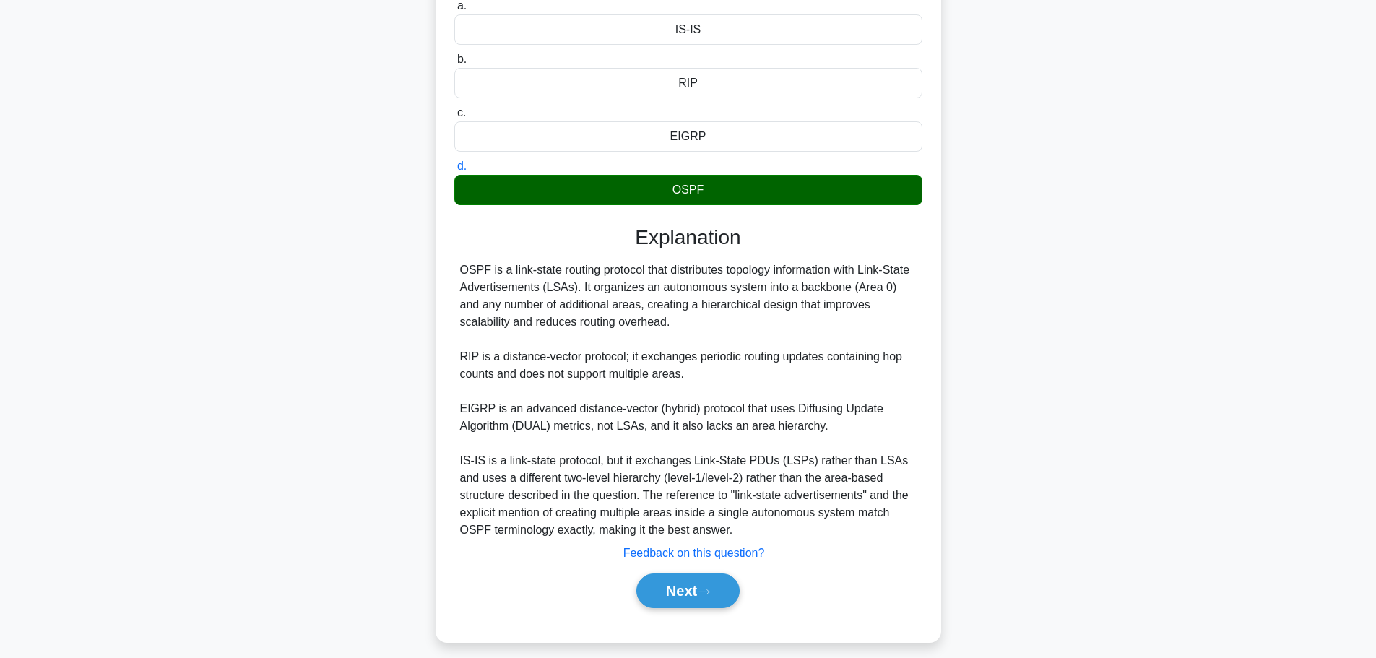
scroll to position [173, 0]
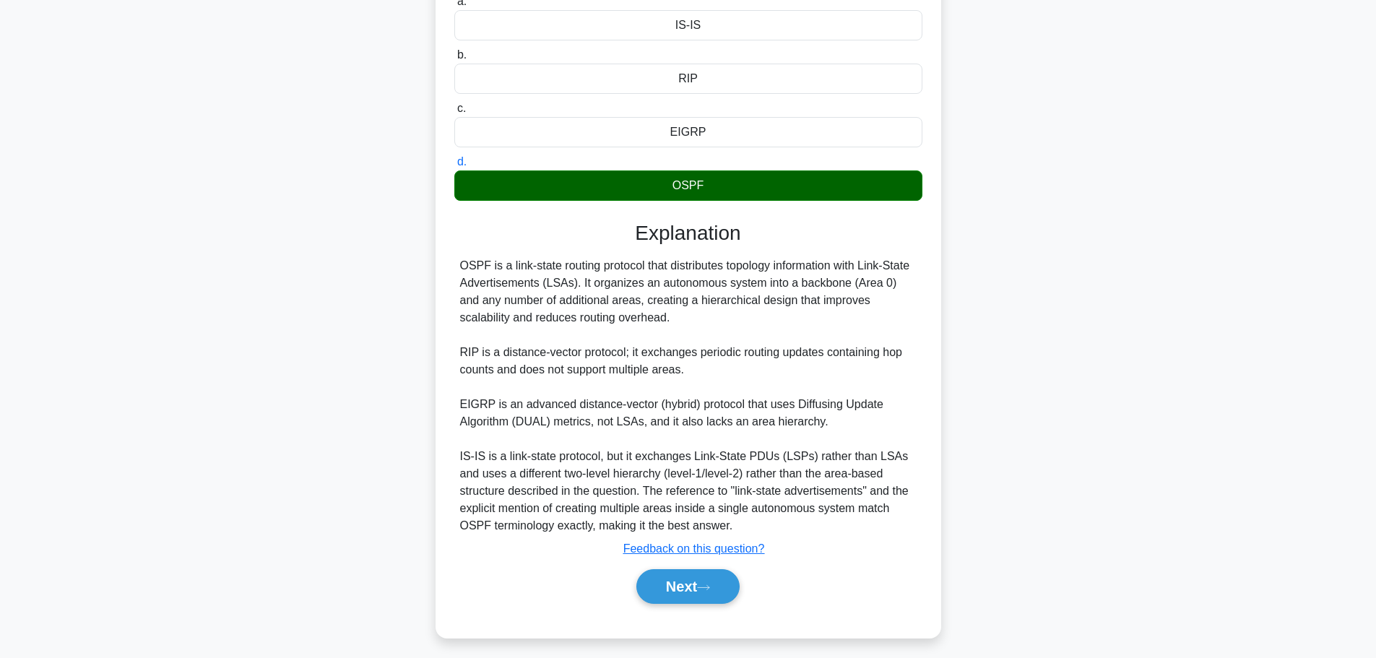
click at [672, 568] on div "Next" at bounding box center [688, 586] width 468 height 46
click at [686, 585] on button "Next" at bounding box center [687, 586] width 103 height 35
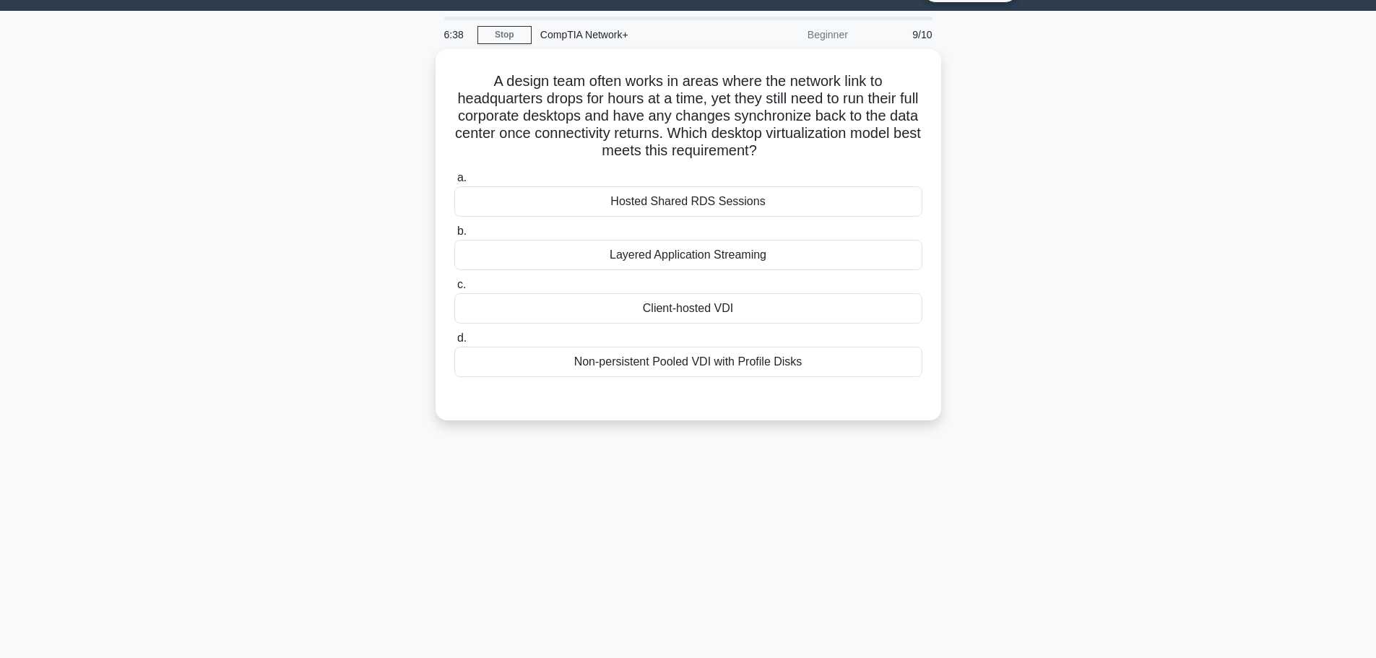
scroll to position [0, 0]
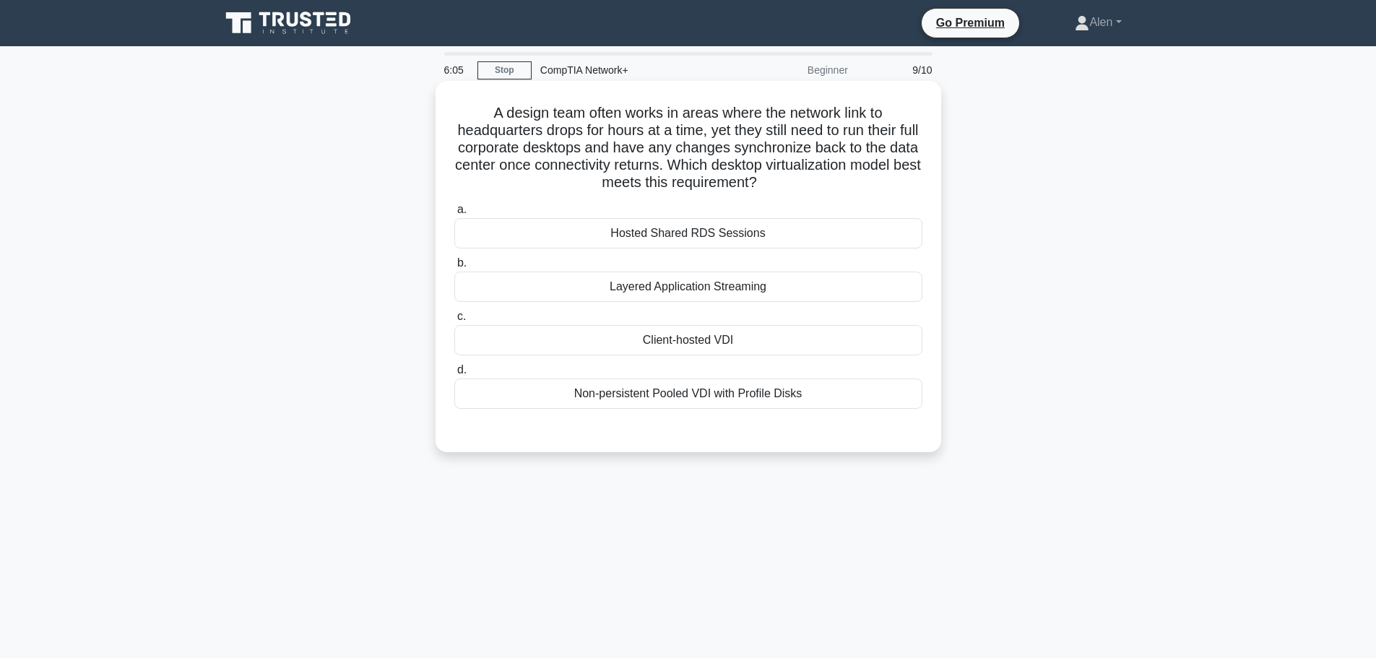
click at [718, 233] on div "Hosted Shared RDS Sessions" at bounding box center [688, 233] width 468 height 30
click at [454, 214] on input "a. Hosted Shared RDS Sessions" at bounding box center [454, 209] width 0 height 9
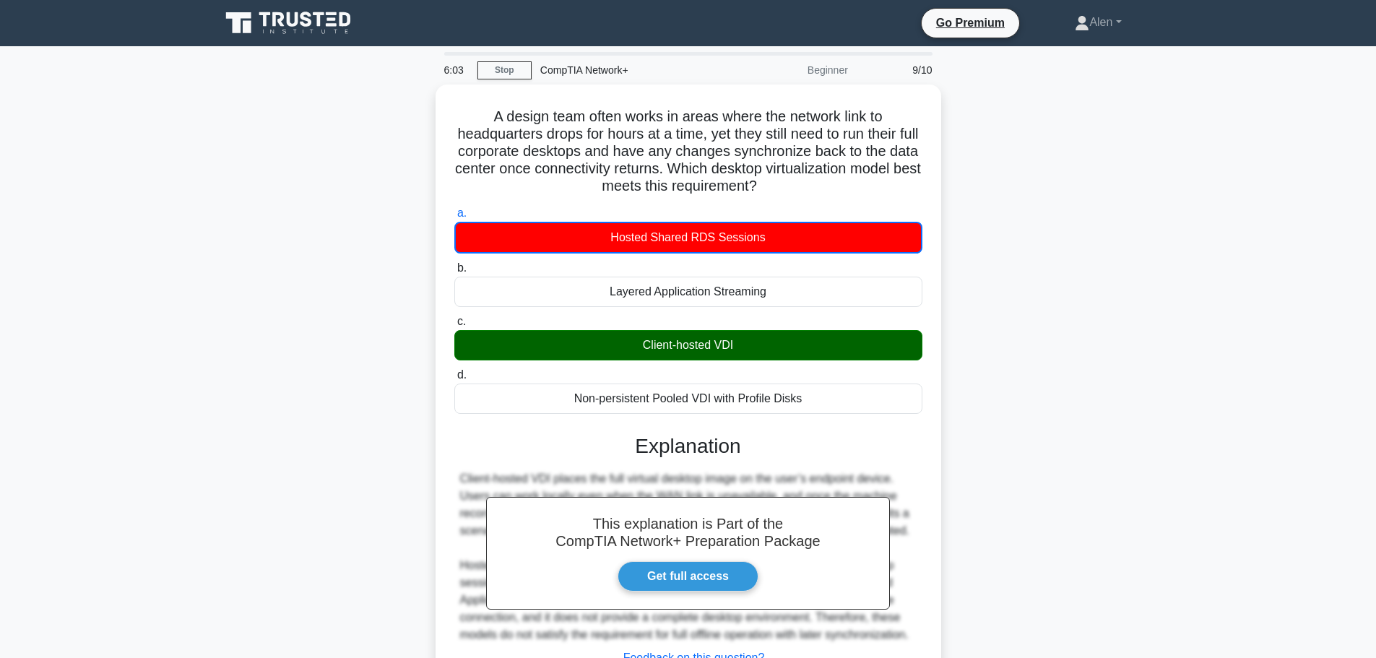
scroll to position [122, 0]
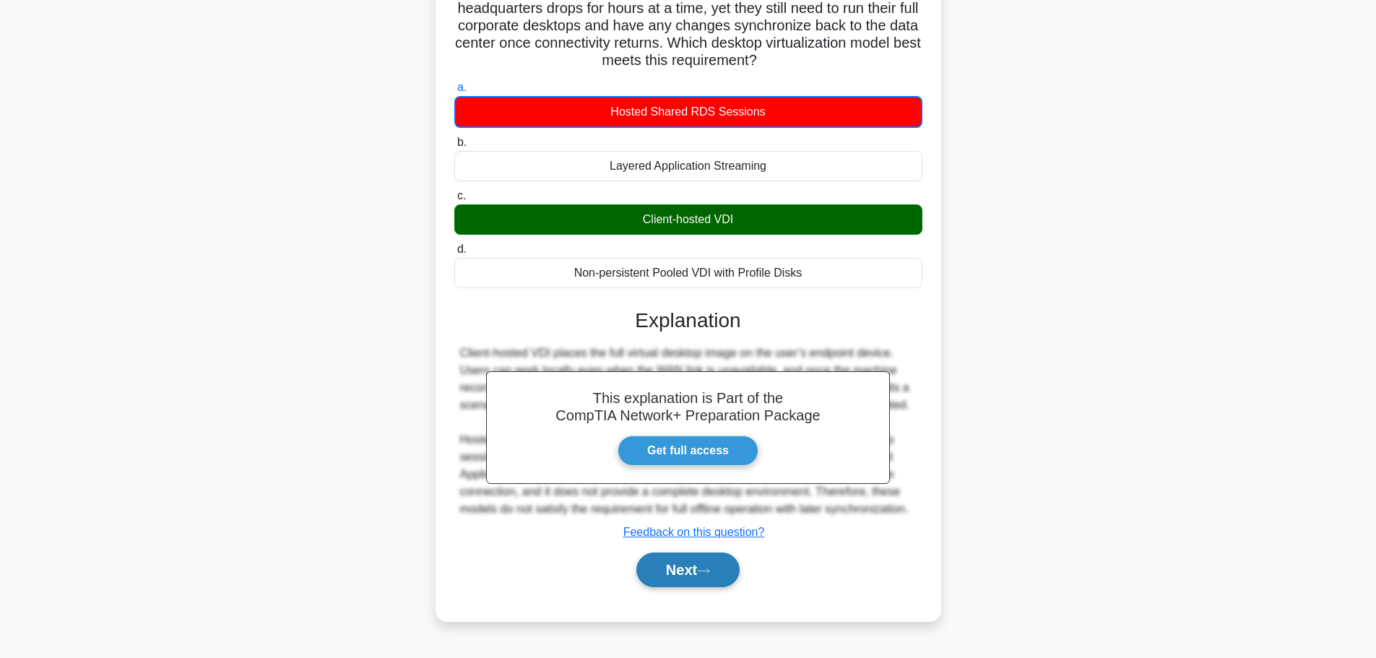
click at [675, 581] on button "Next" at bounding box center [687, 569] width 103 height 35
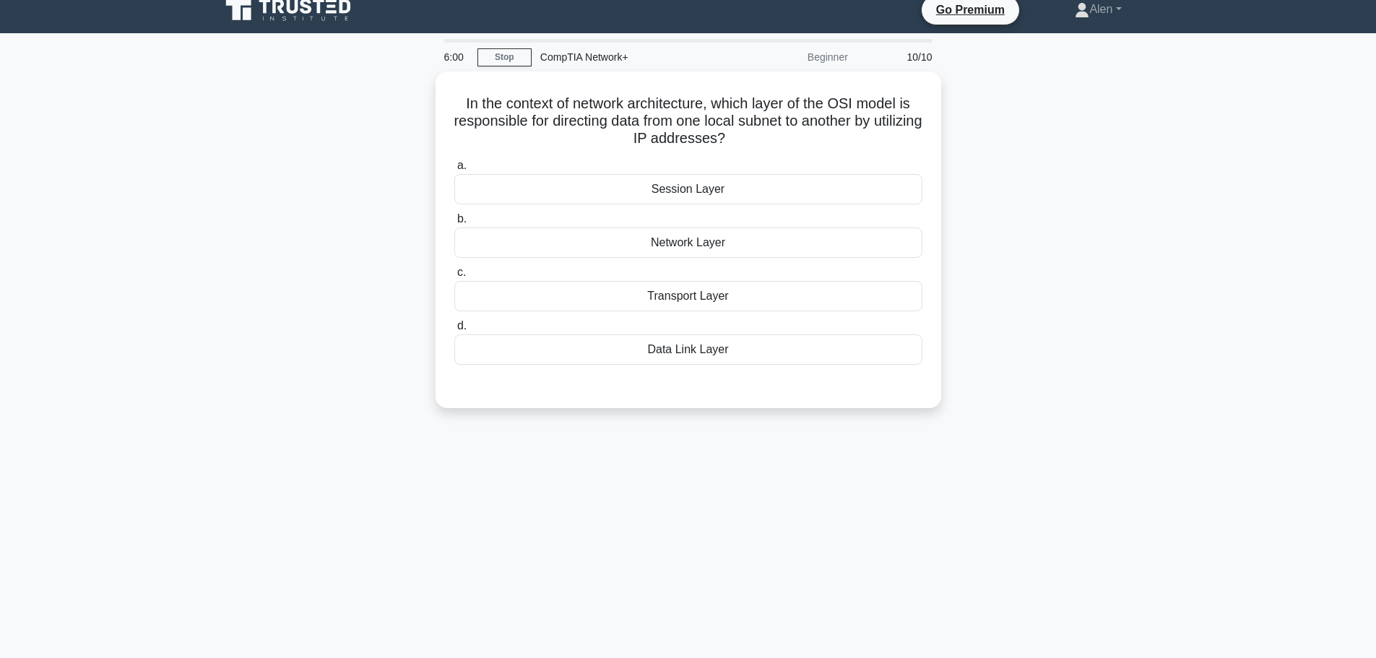
scroll to position [0, 0]
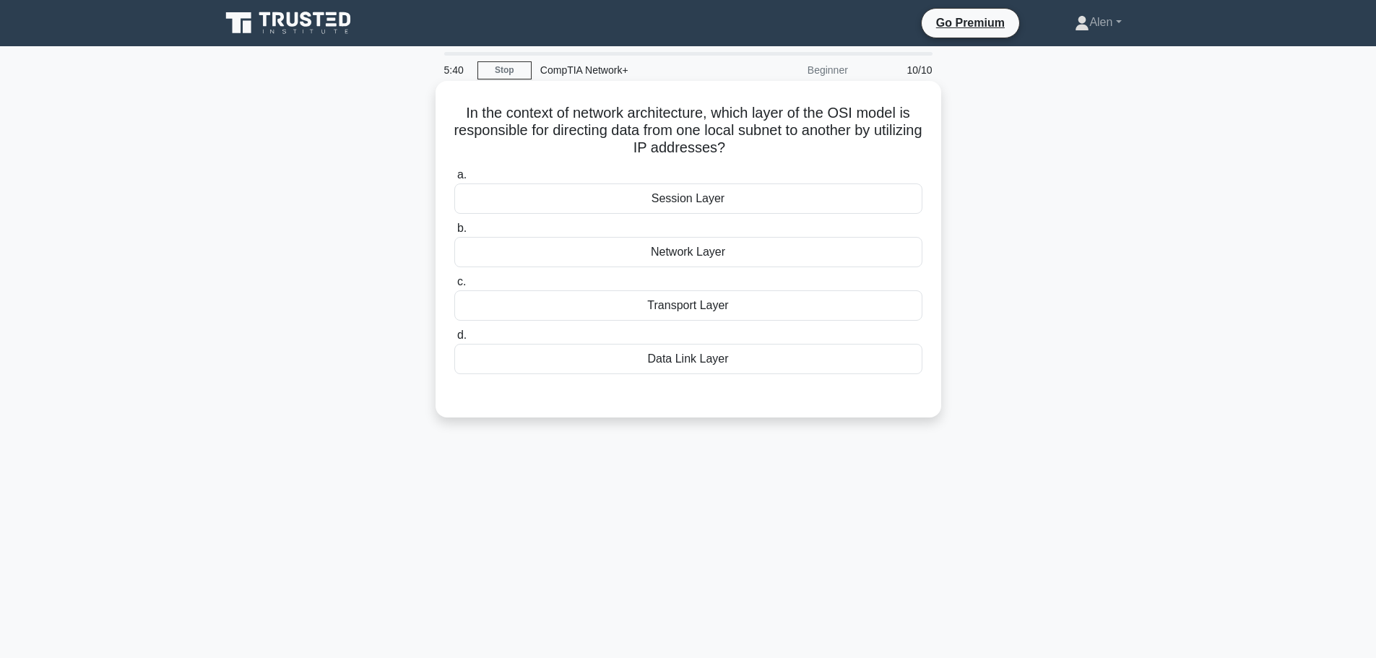
click at [741, 374] on div "Data Link Layer" at bounding box center [688, 359] width 468 height 30
click at [454, 340] on input "d. Data Link Layer" at bounding box center [454, 335] width 0 height 9
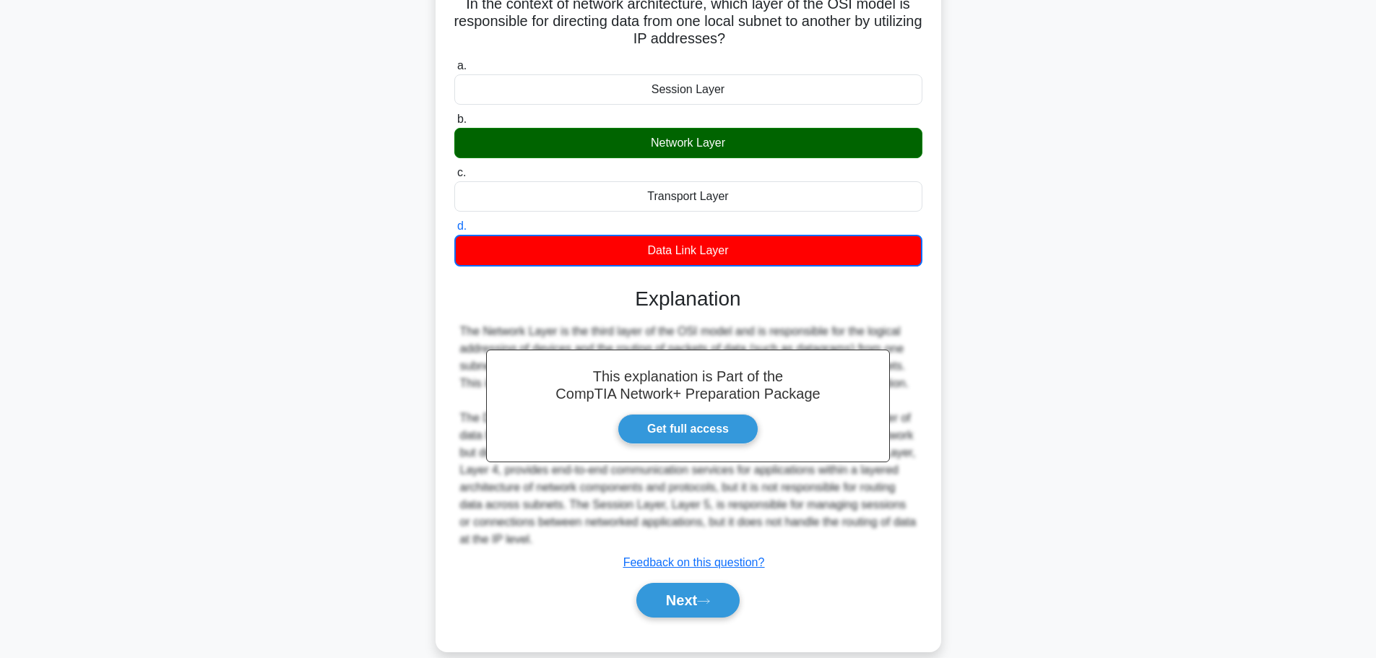
scroll to position [131, 0]
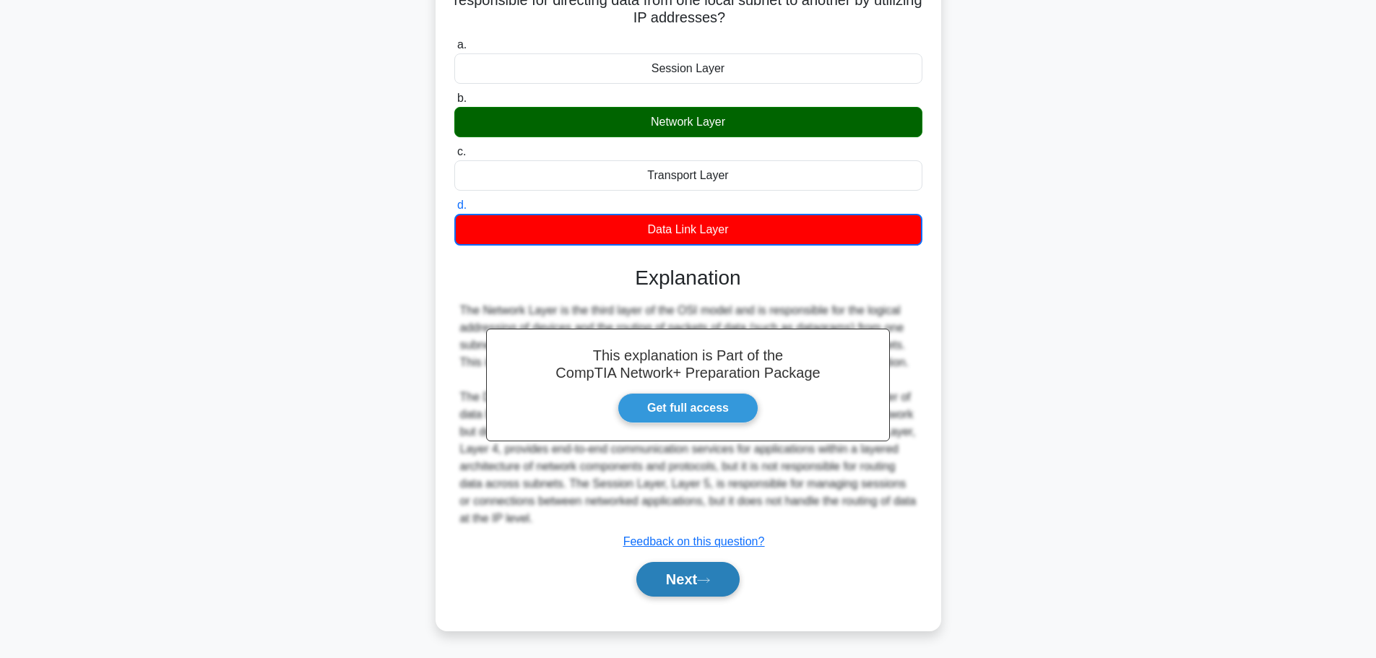
click at [661, 591] on button "Next" at bounding box center [687, 579] width 103 height 35
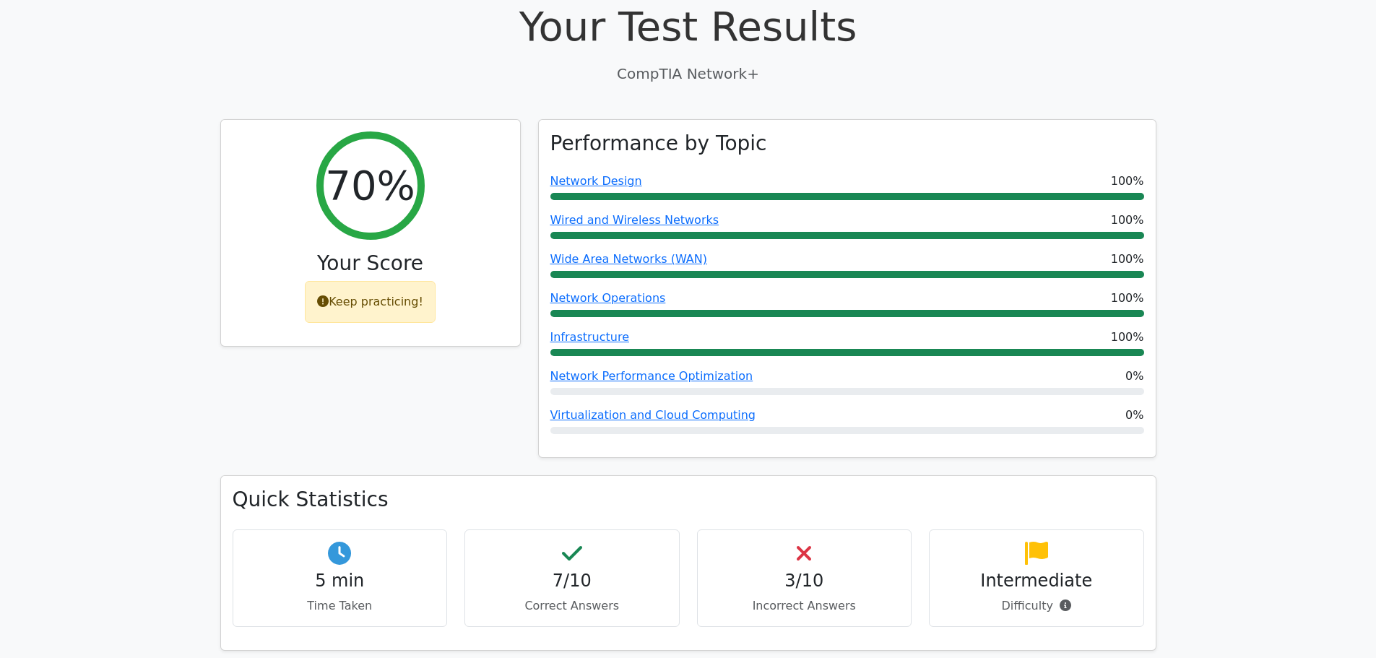
scroll to position [419, 0]
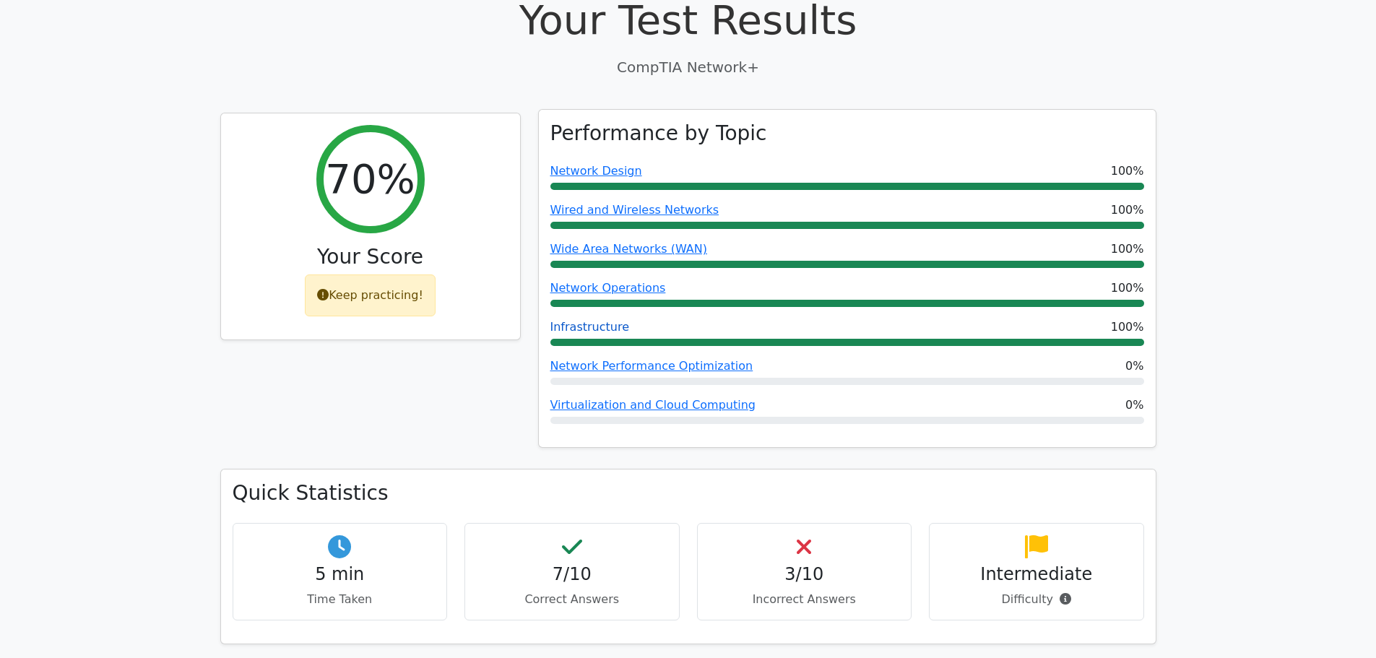
click at [570, 320] on link "Infrastructure" at bounding box center [589, 327] width 79 height 14
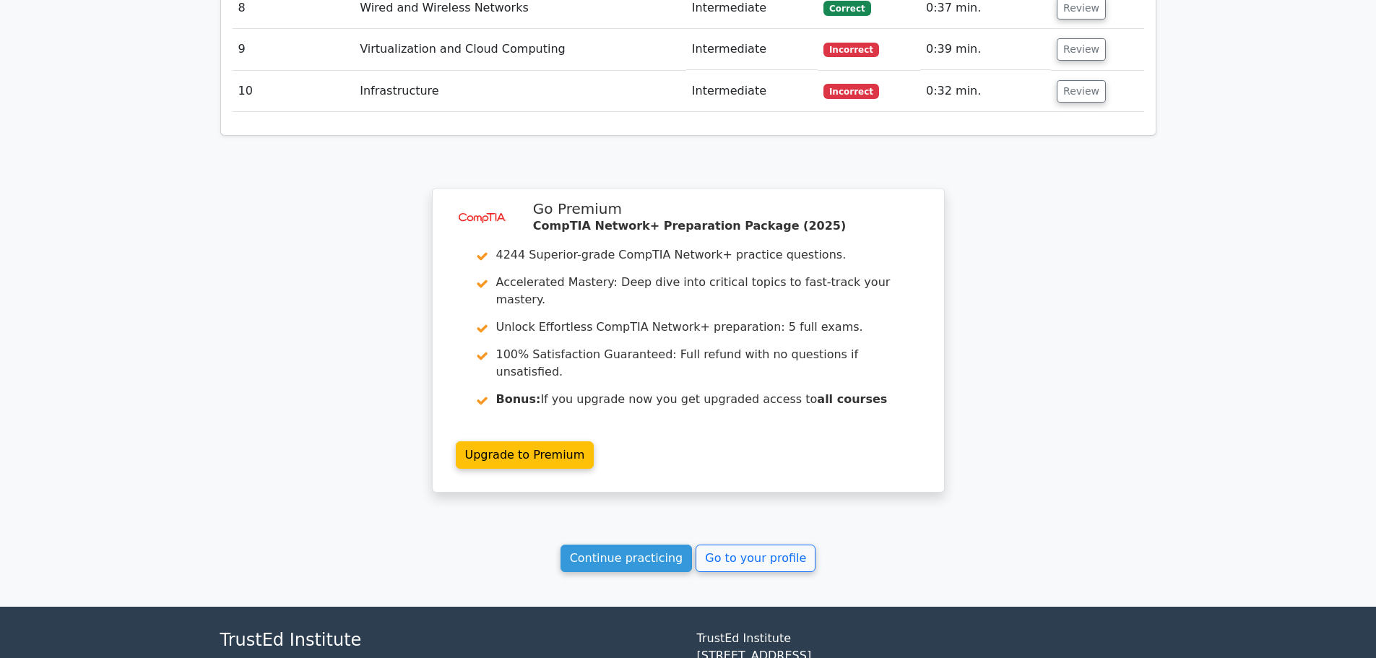
scroll to position [1991, 0]
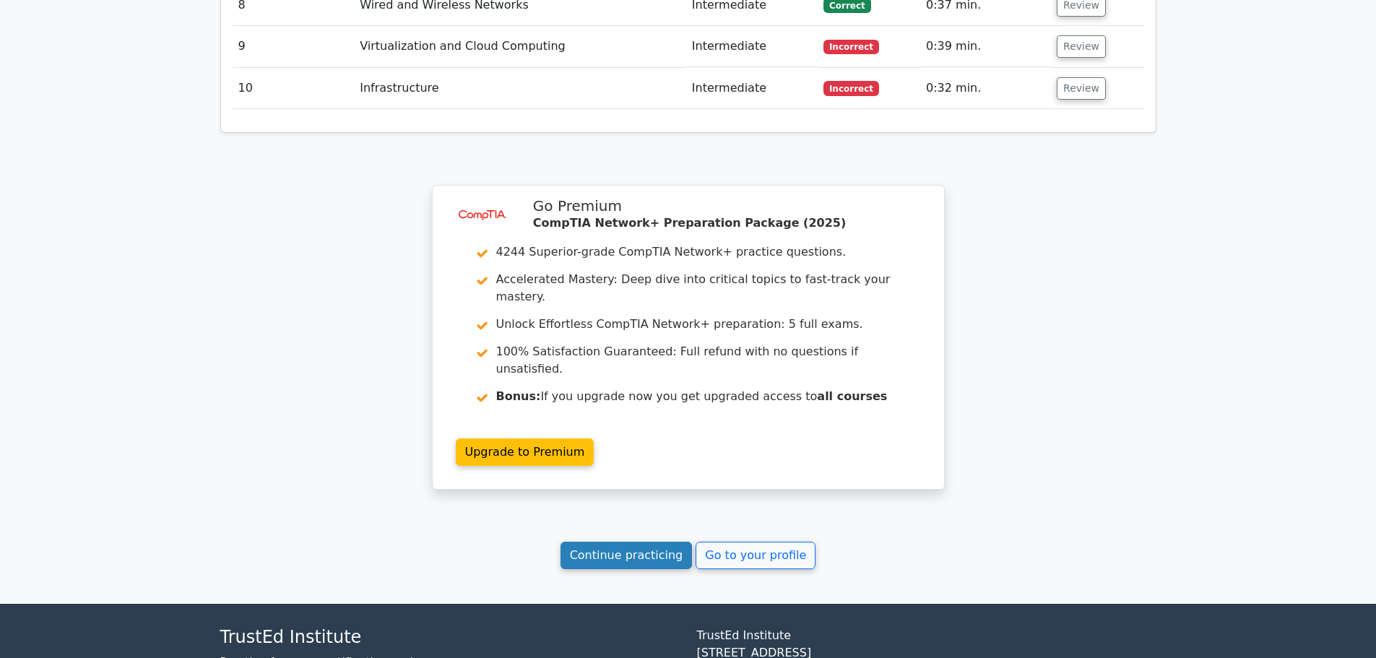
click at [630, 542] on link "Continue practicing" at bounding box center [626, 555] width 132 height 27
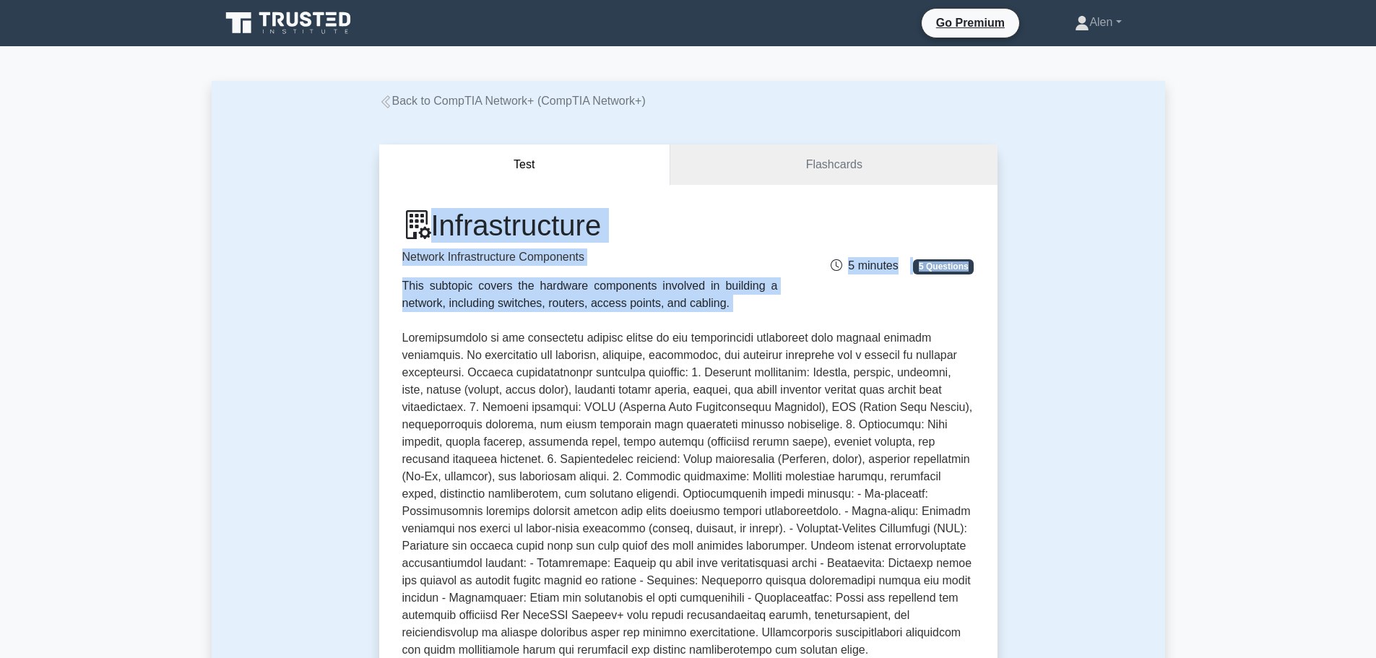
drag, startPoint x: 1375, startPoint y: 165, endPoint x: 1381, endPoint y: 238, distance: 73.2
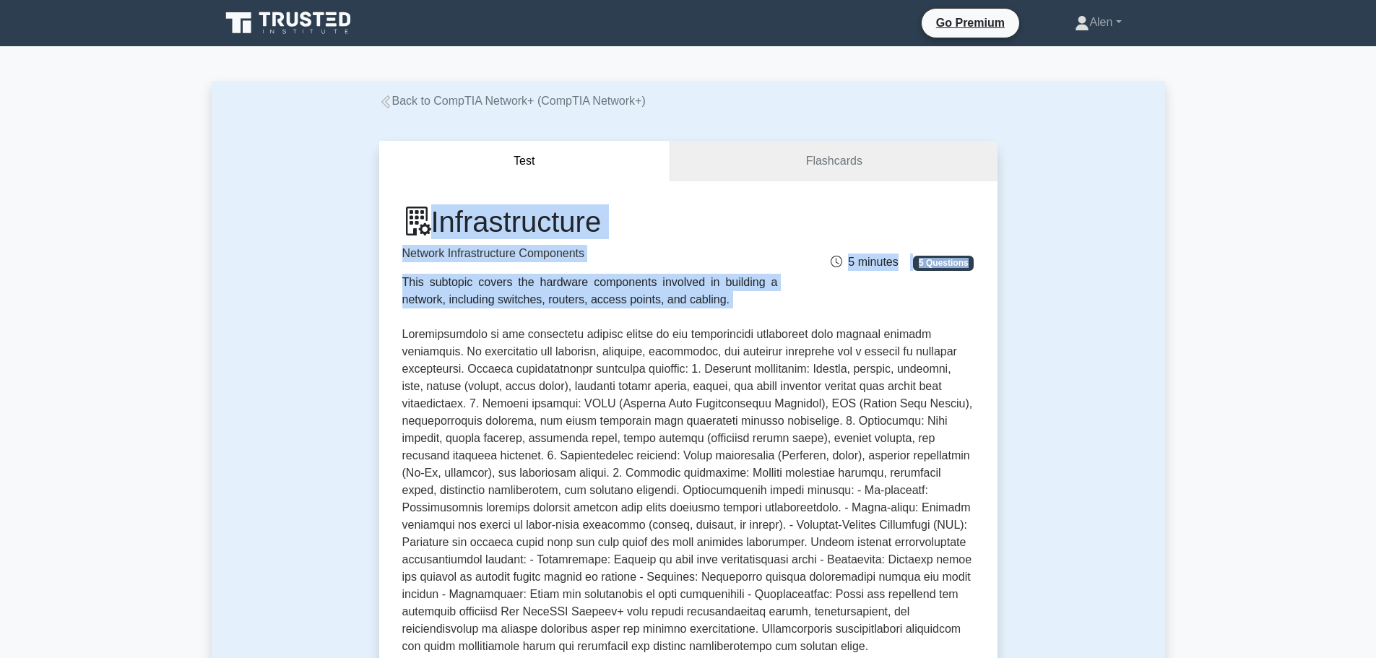
click at [687, 238] on h1 "Infrastructure" at bounding box center [589, 221] width 375 height 35
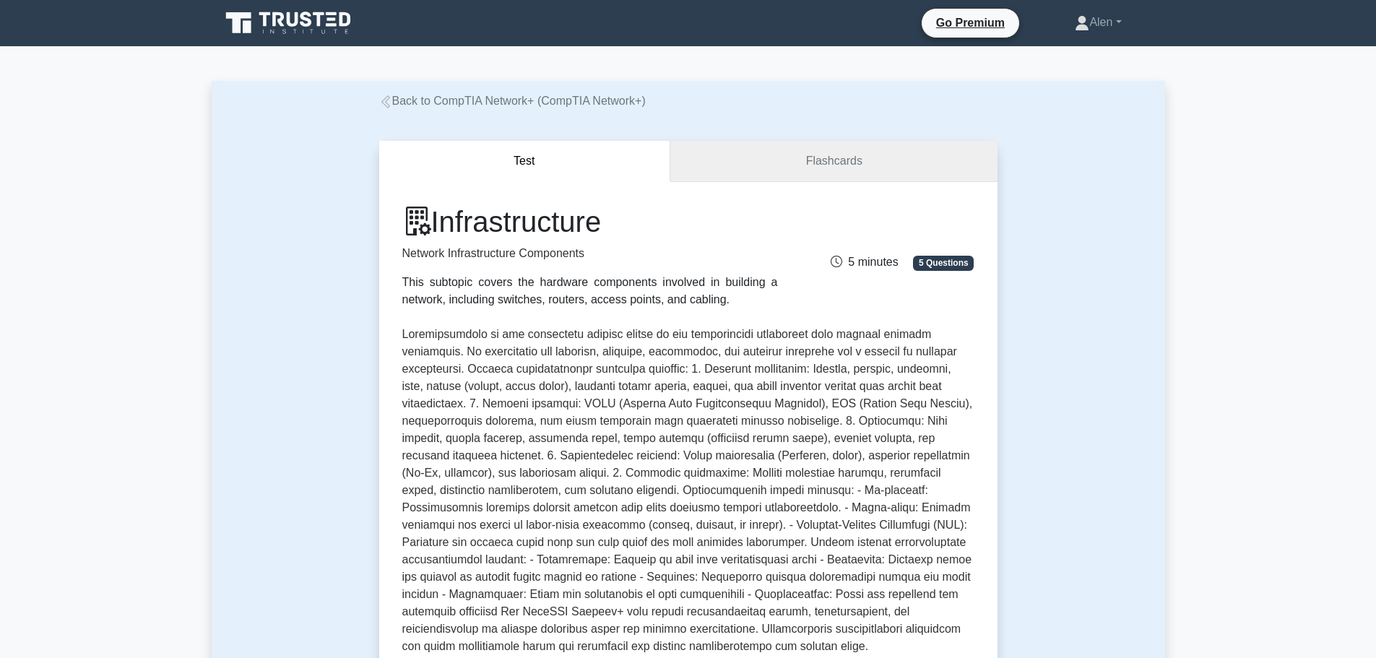
click at [824, 154] on link "Flashcards" at bounding box center [833, 161] width 326 height 41
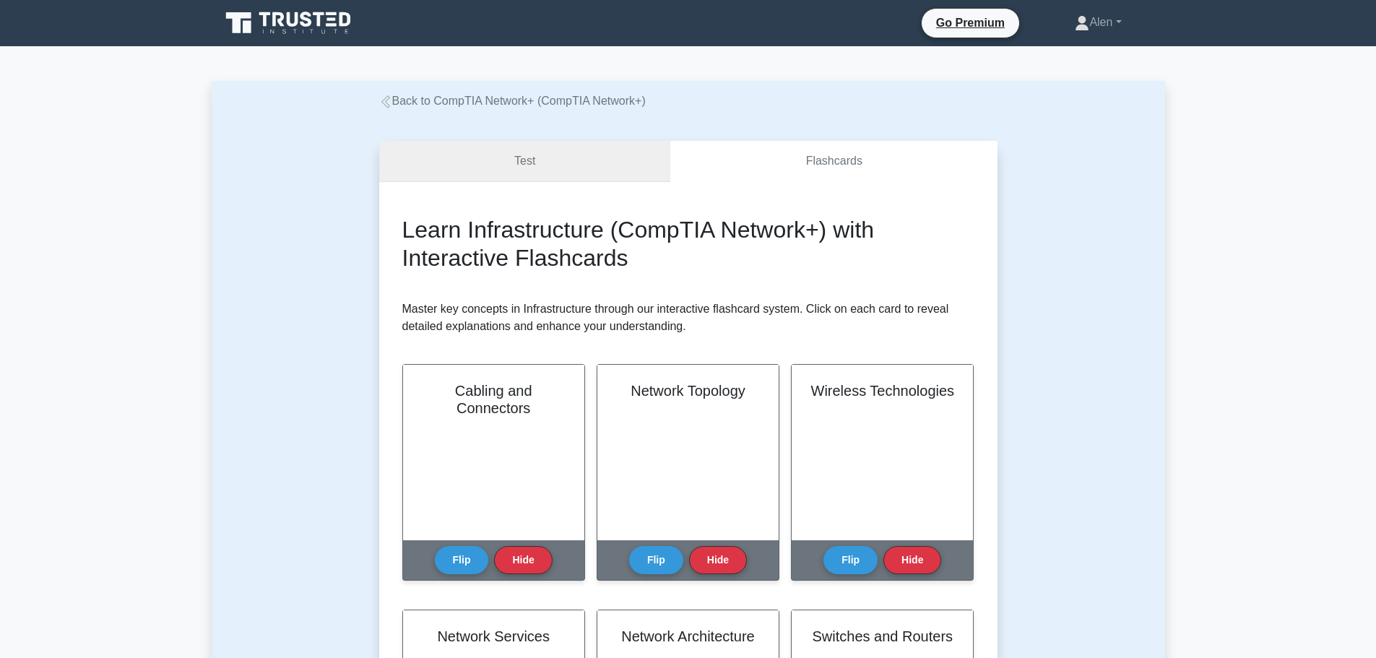
click at [518, 160] on link "Test" at bounding box center [525, 161] width 292 height 41
click at [511, 162] on link "Test" at bounding box center [525, 161] width 292 height 41
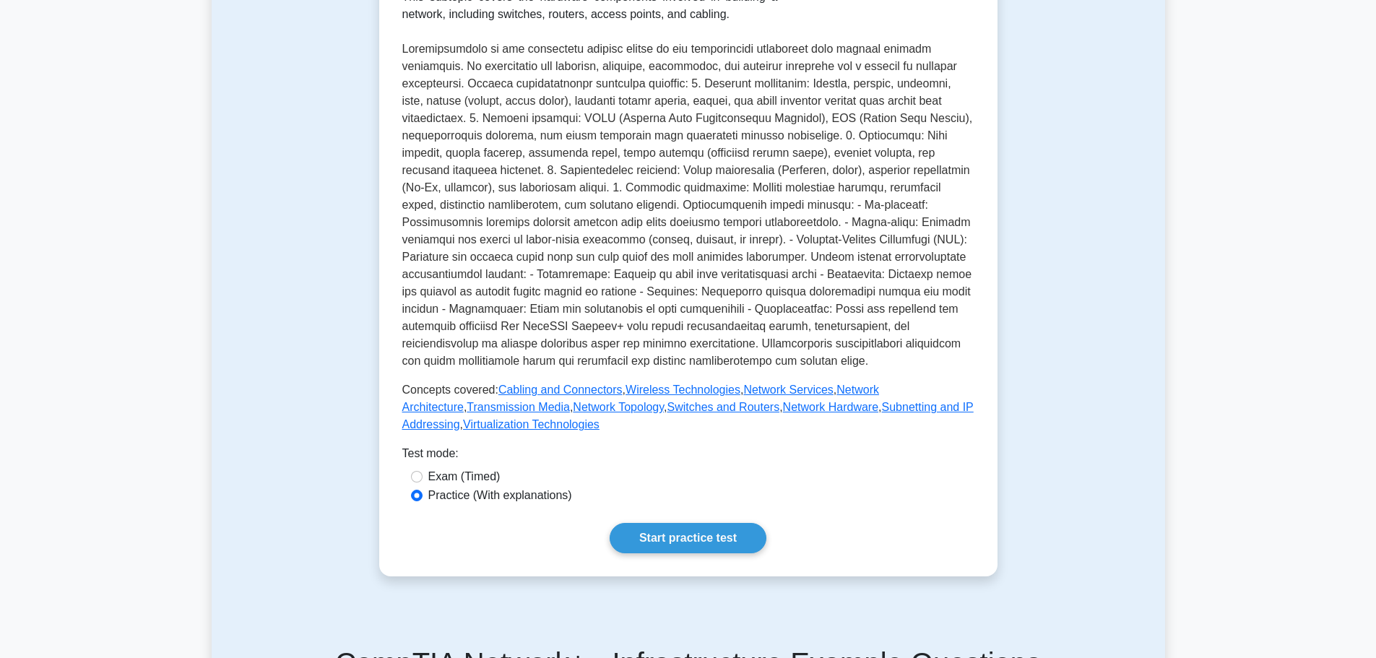
scroll to position [279, 0]
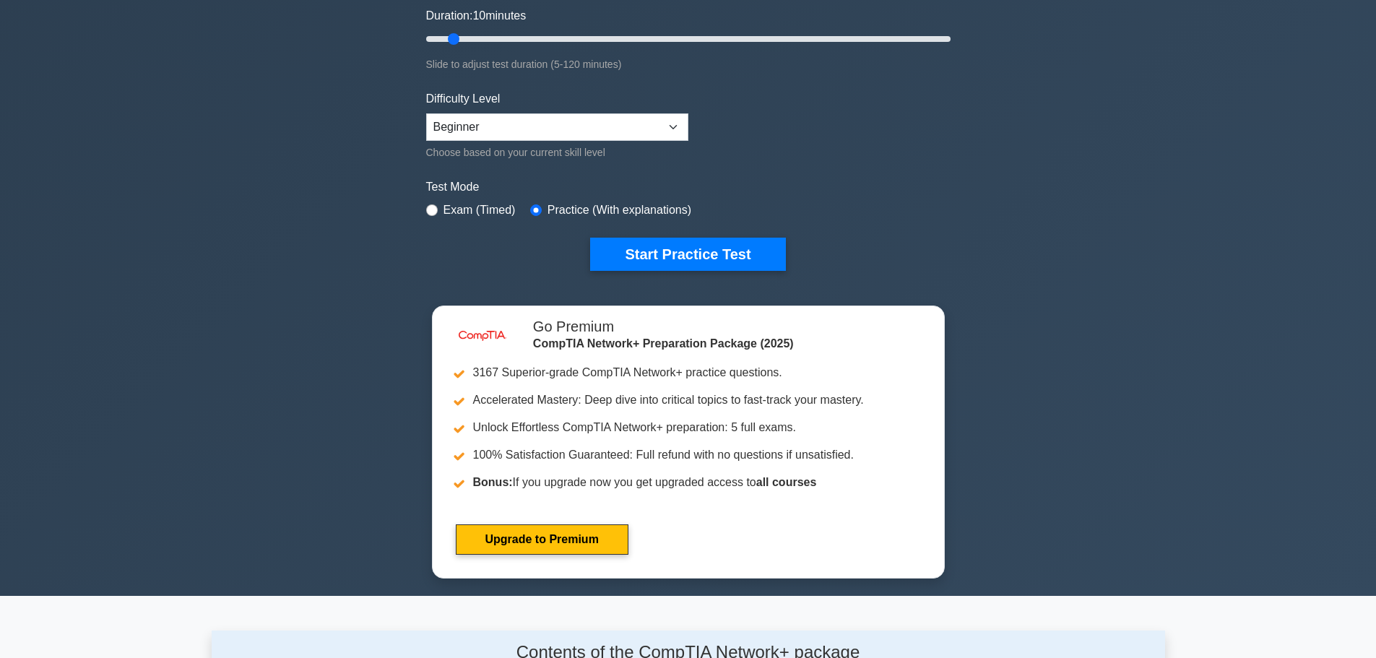
scroll to position [268, 0]
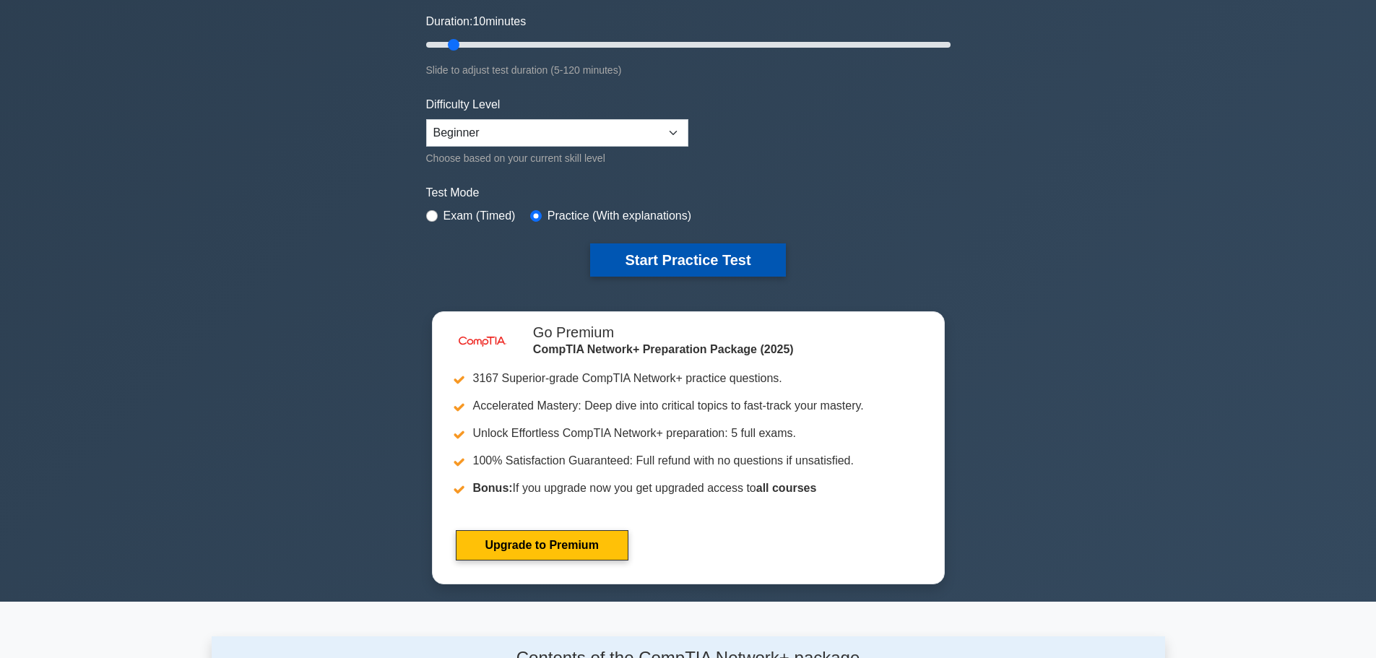
click at [725, 263] on button "Start Practice Test" at bounding box center [687, 259] width 195 height 33
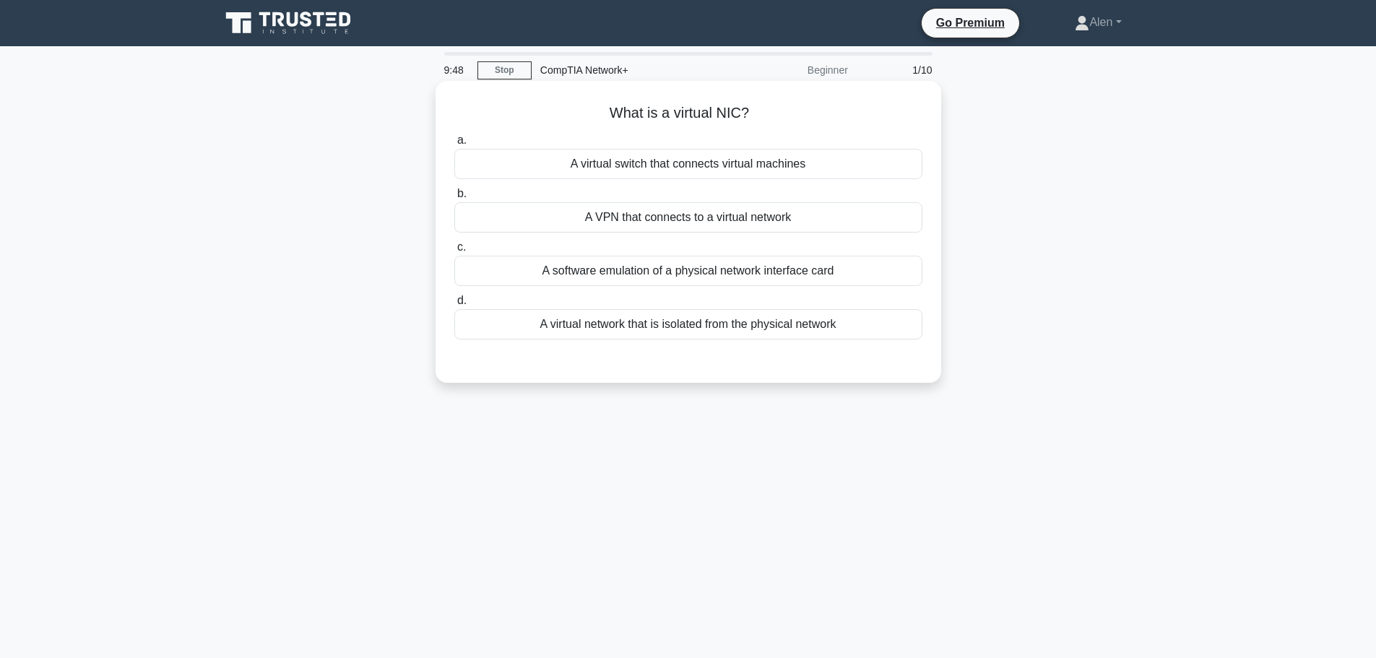
click at [778, 270] on div "A software emulation of a physical network interface card" at bounding box center [688, 271] width 468 height 30
click at [454, 252] on input "c. A software emulation of a physical network interface card" at bounding box center [454, 247] width 0 height 9
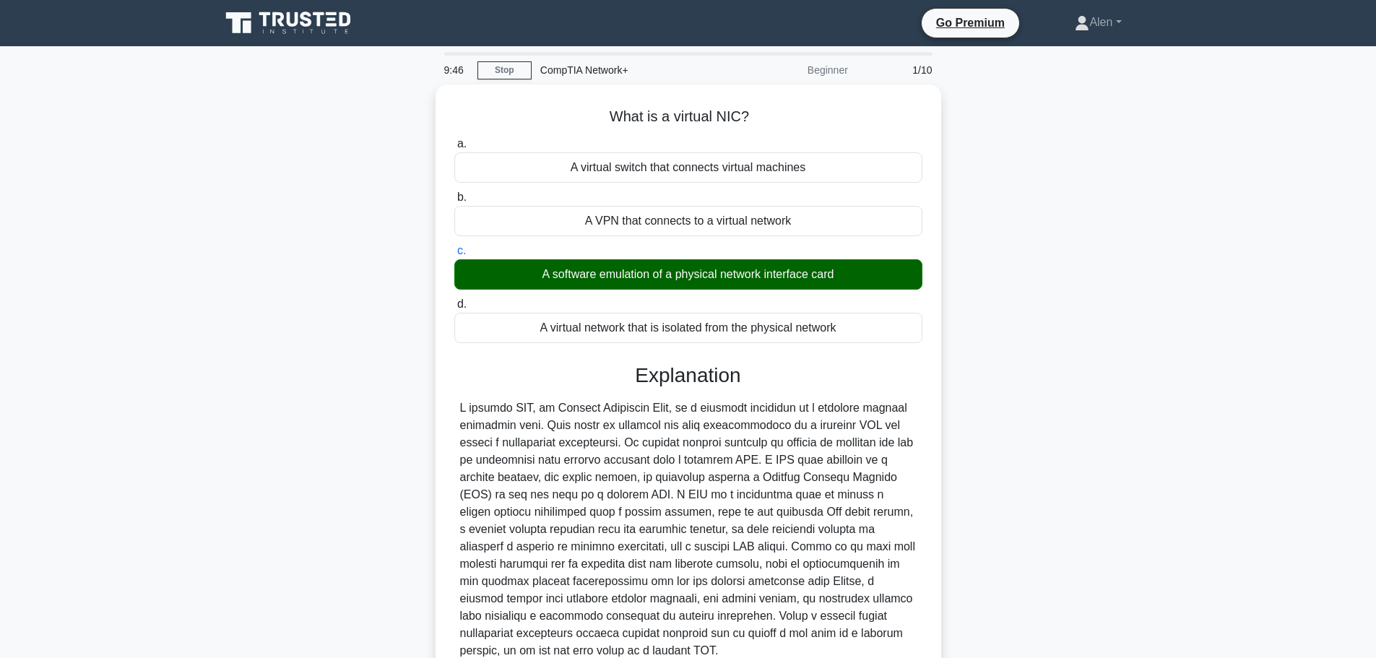
scroll to position [129, 0]
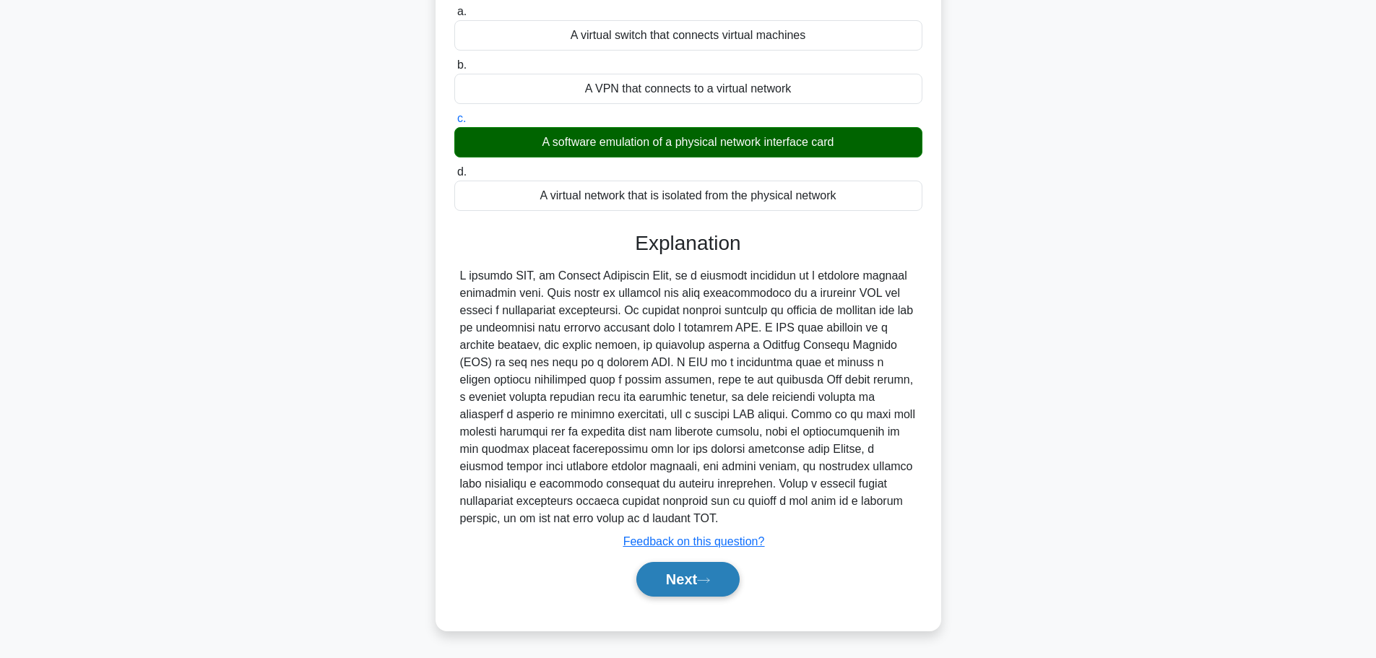
click at [685, 579] on button "Next" at bounding box center [687, 579] width 103 height 35
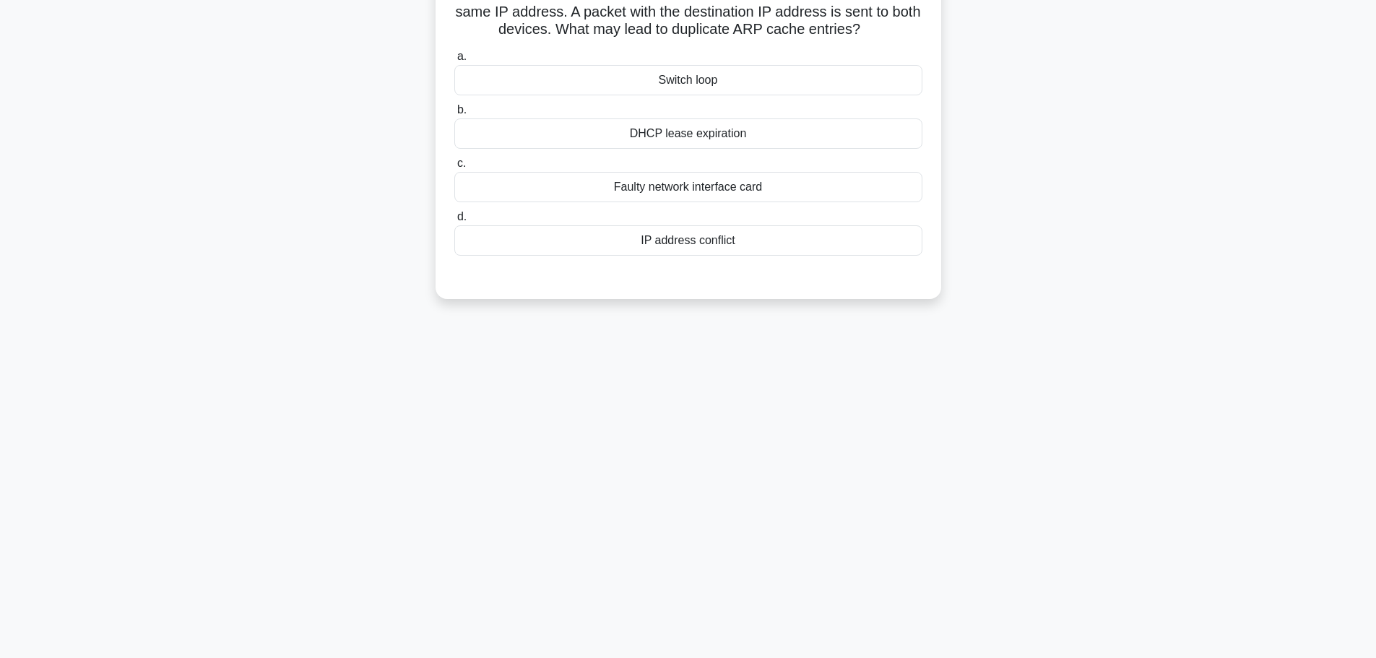
click at [1375, 22] on main "9:40 Stop CompTIA Network+ Beginner 2/10 A network administrator notices that t…" at bounding box center [688, 291] width 1376 height 734
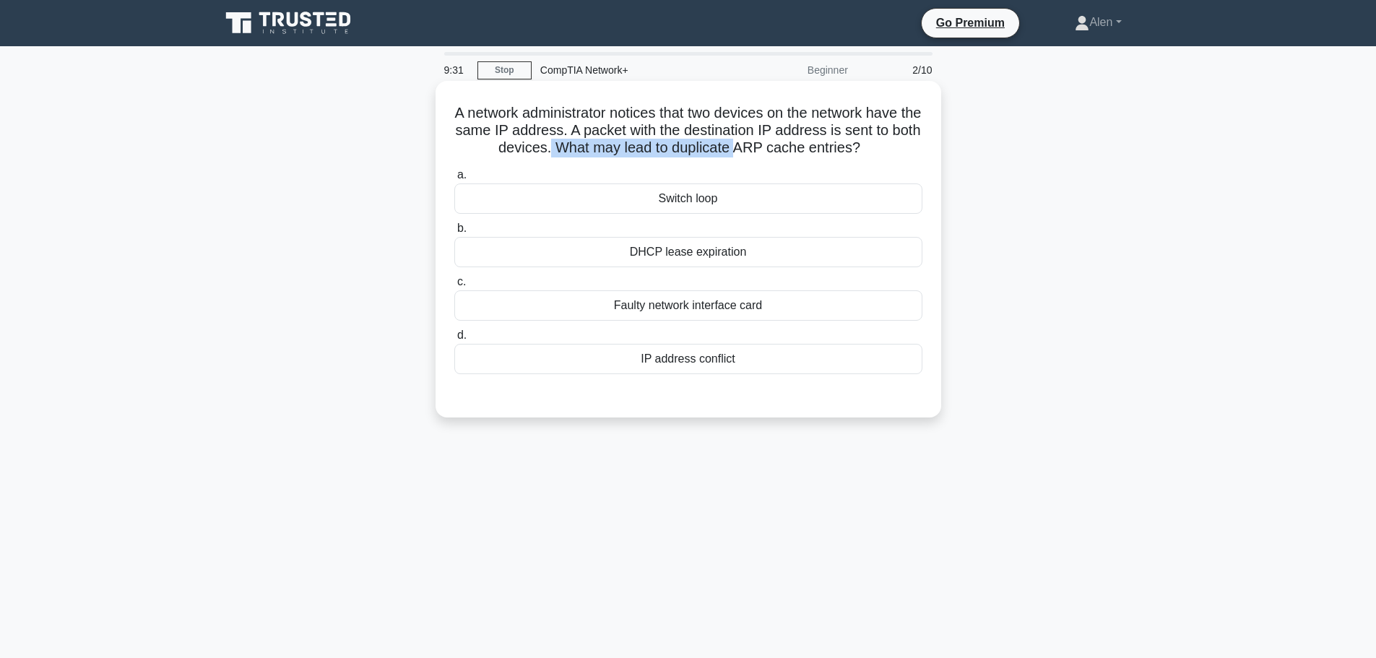
drag, startPoint x: 565, startPoint y: 145, endPoint x: 754, endPoint y: 150, distance: 188.5
click at [754, 150] on h5 "A network administrator notices that two devices on the network have the same I…" at bounding box center [688, 130] width 471 height 53
click at [794, 156] on h5 "A network administrator notices that two devices on the network have the same I…" at bounding box center [688, 130] width 471 height 53
click at [697, 364] on div "IP address conflict" at bounding box center [688, 359] width 468 height 30
click at [454, 340] on input "d. IP address conflict" at bounding box center [454, 335] width 0 height 9
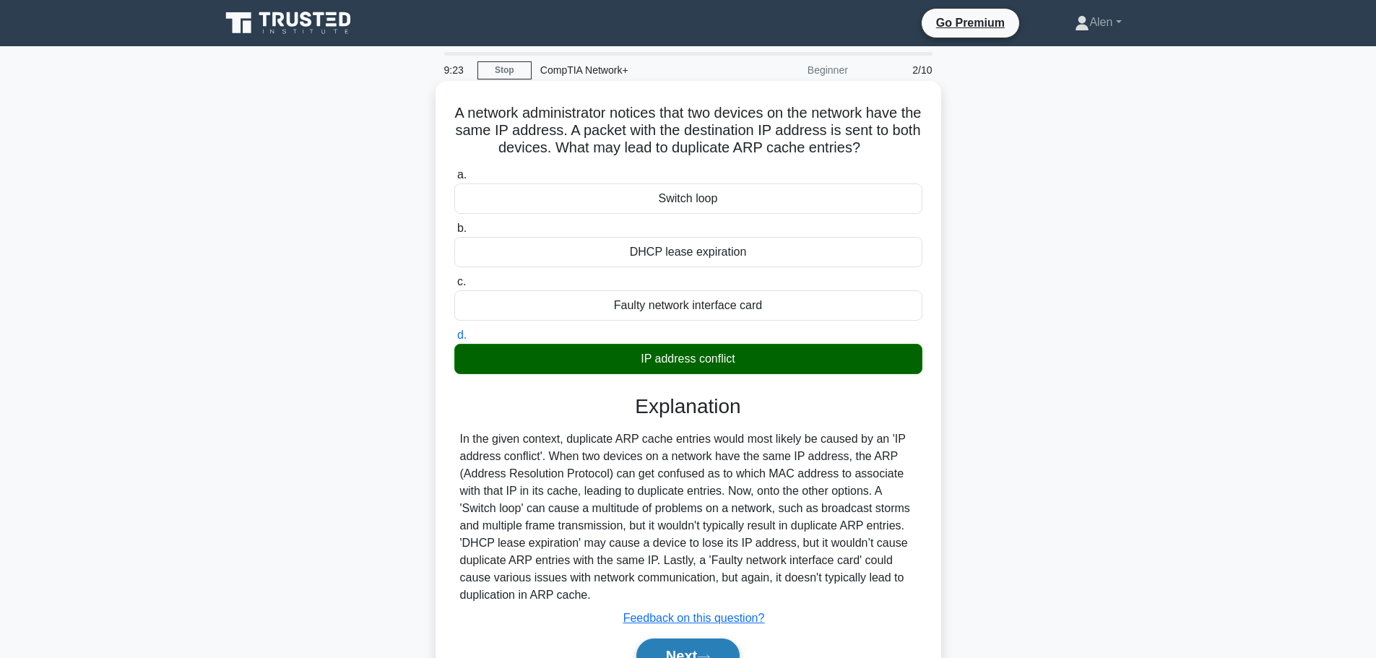
click at [693, 648] on button "Next" at bounding box center [687, 655] width 103 height 35
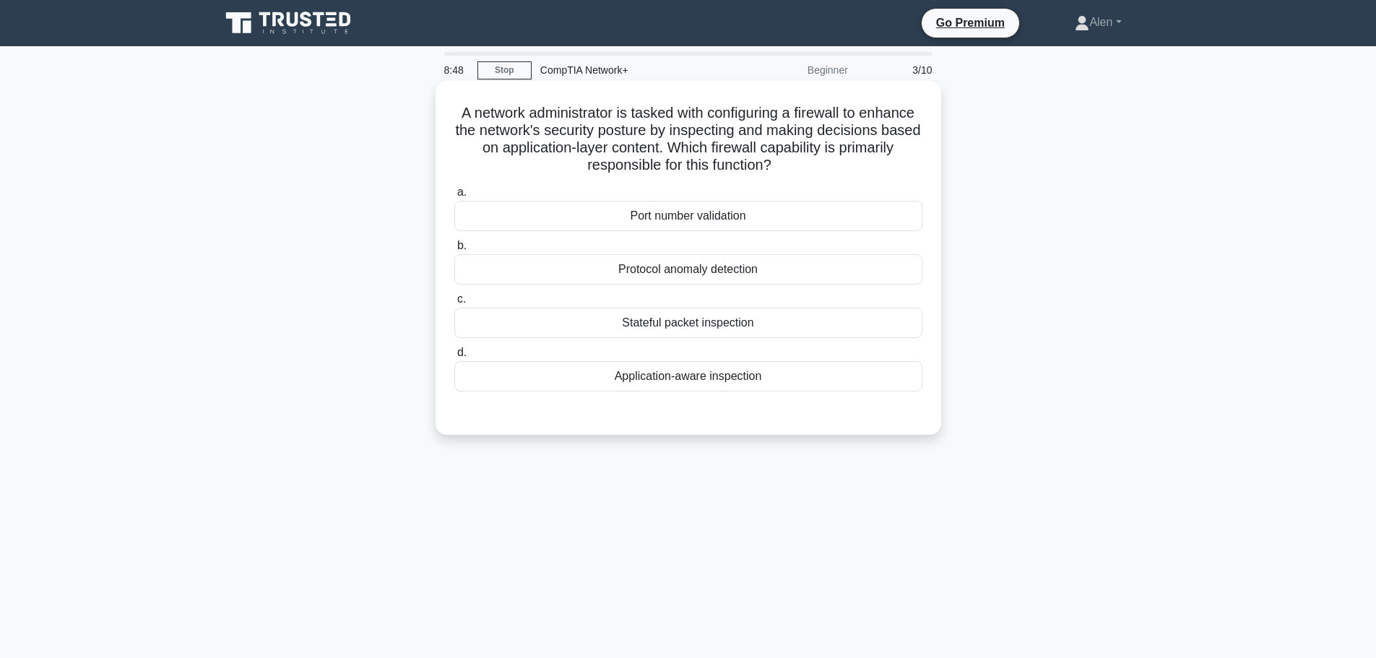
click at [715, 377] on div "Application-aware inspection" at bounding box center [688, 376] width 468 height 30
click at [454, 357] on input "d. Application-aware inspection" at bounding box center [454, 352] width 0 height 9
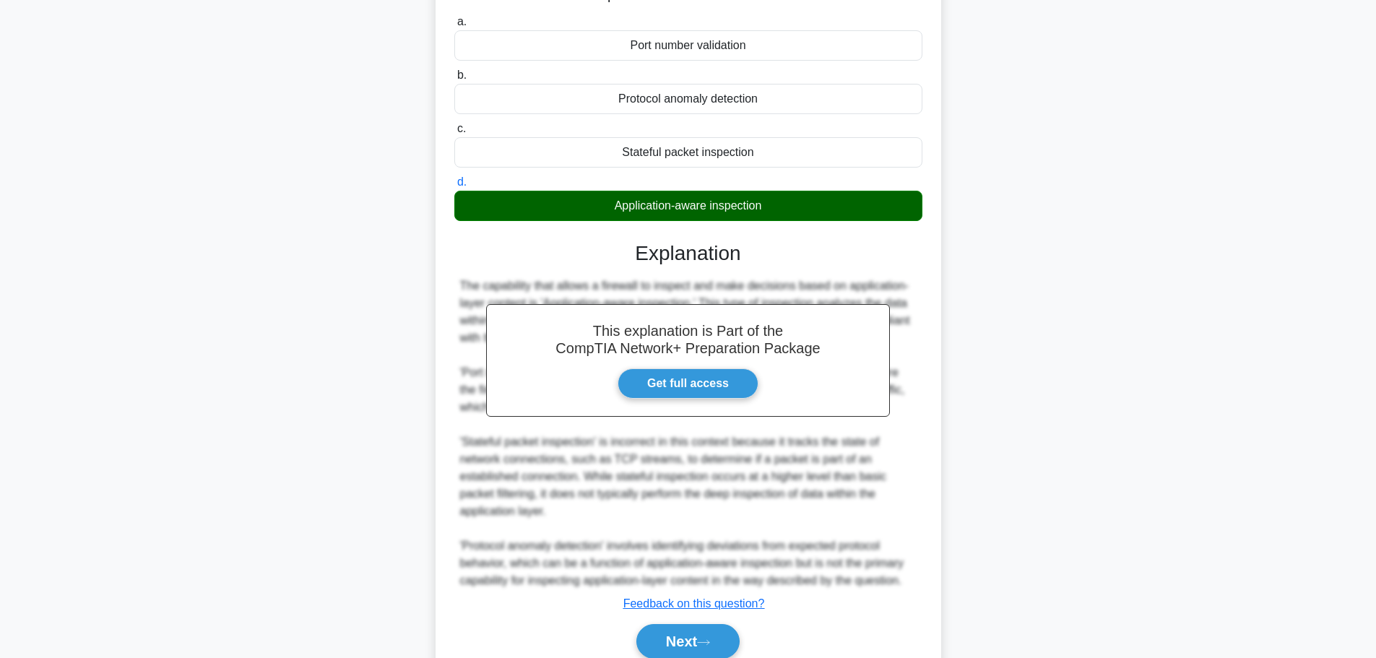
scroll to position [233, 0]
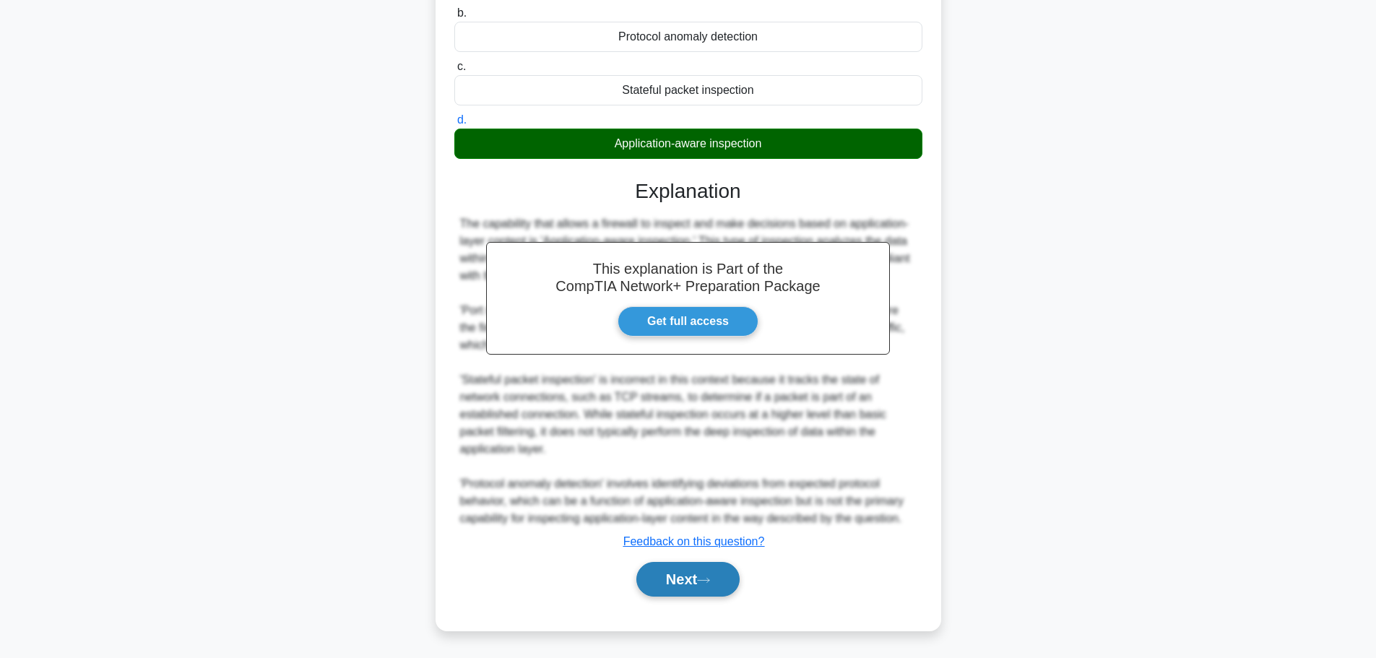
click at [684, 576] on button "Next" at bounding box center [687, 579] width 103 height 35
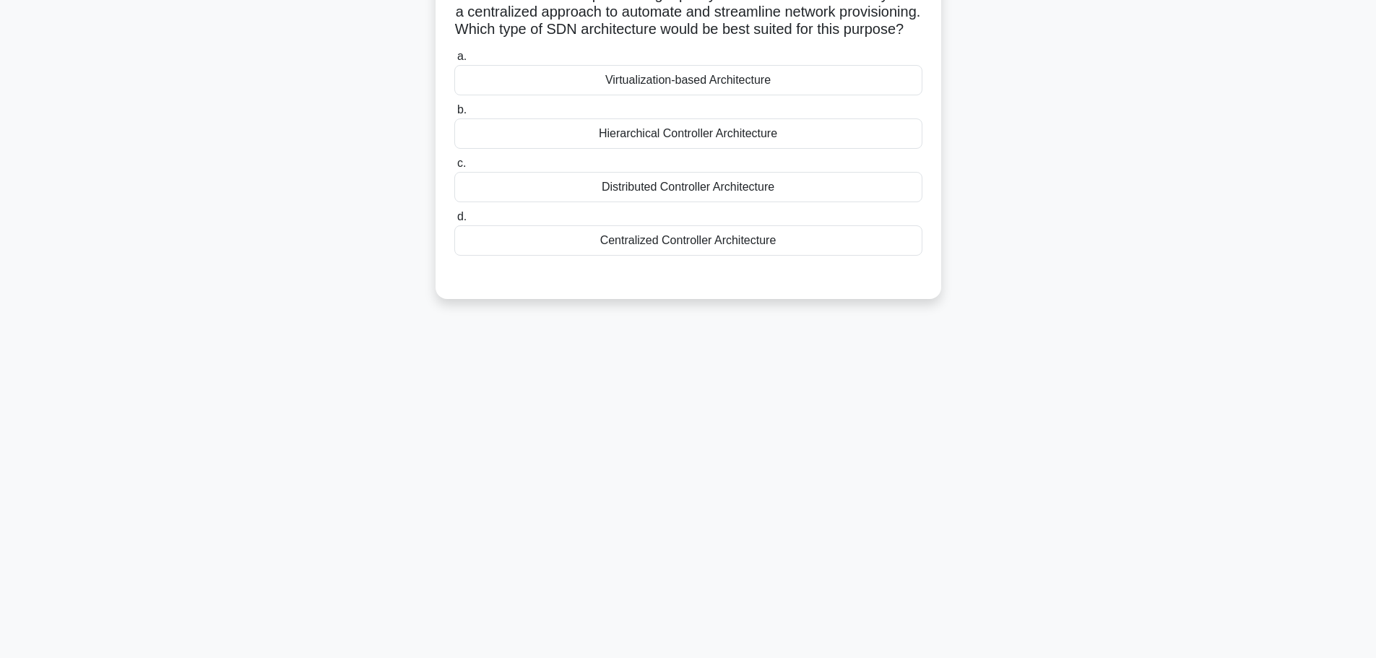
scroll to position [0, 0]
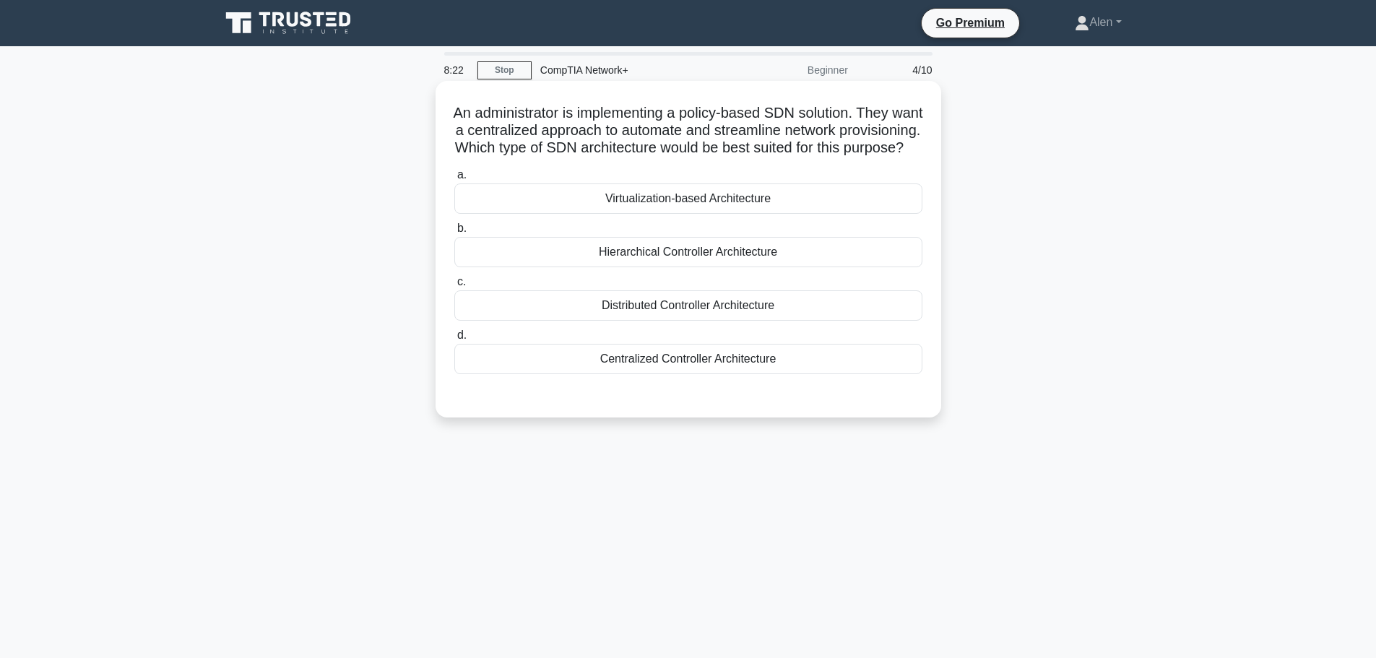
click at [669, 374] on div "Centralized Controller Architecture" at bounding box center [688, 359] width 468 height 30
click at [454, 340] on input "d. Centralized Controller Architecture" at bounding box center [454, 335] width 0 height 9
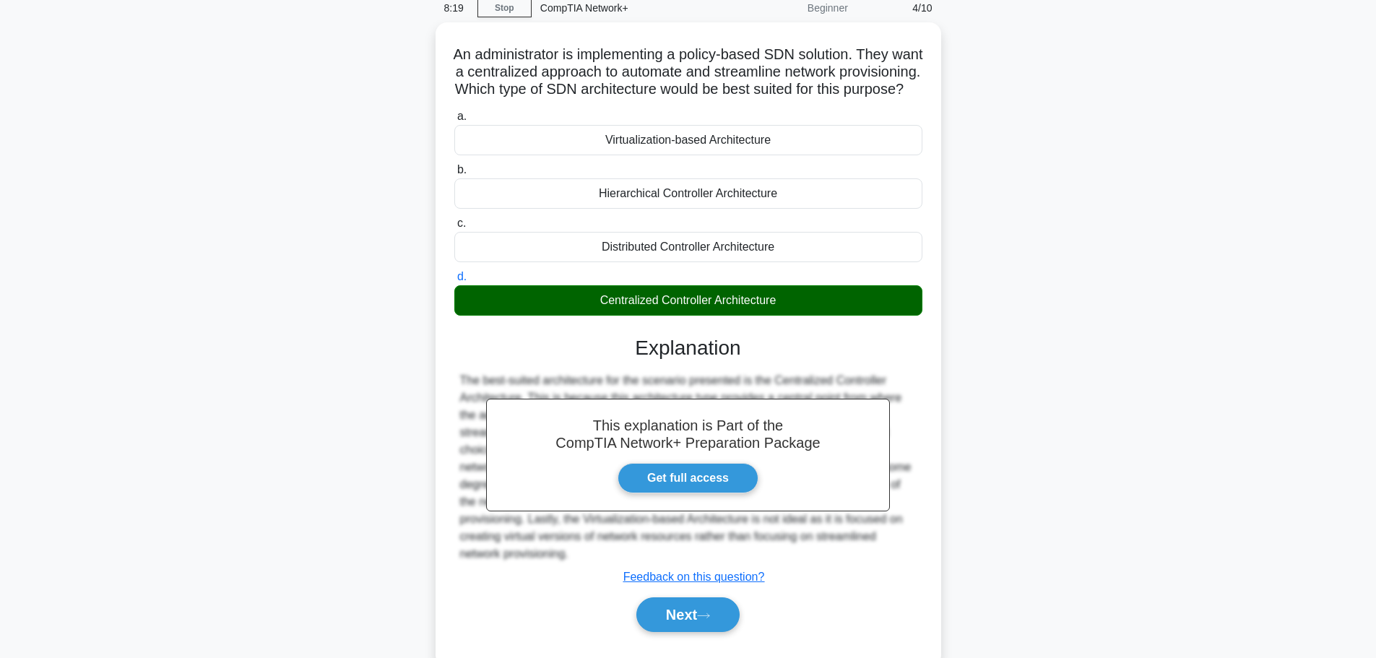
scroll to position [122, 0]
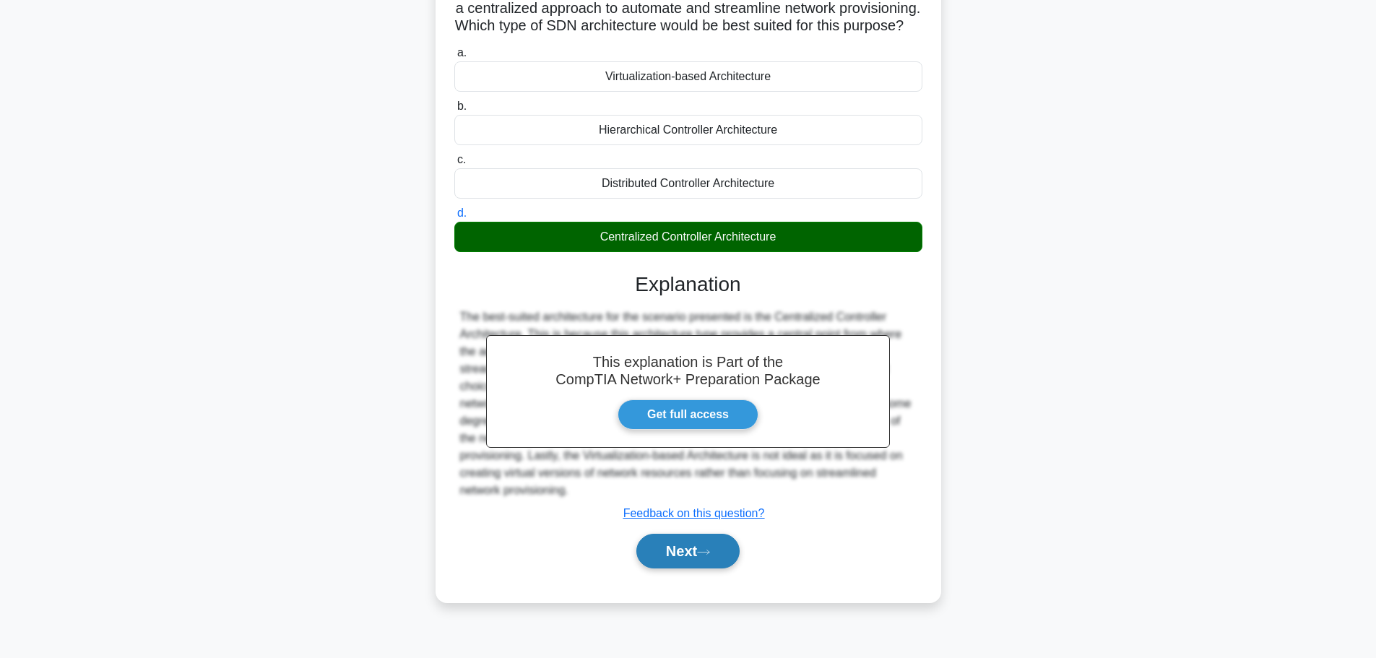
click at [659, 565] on button "Next" at bounding box center [687, 551] width 103 height 35
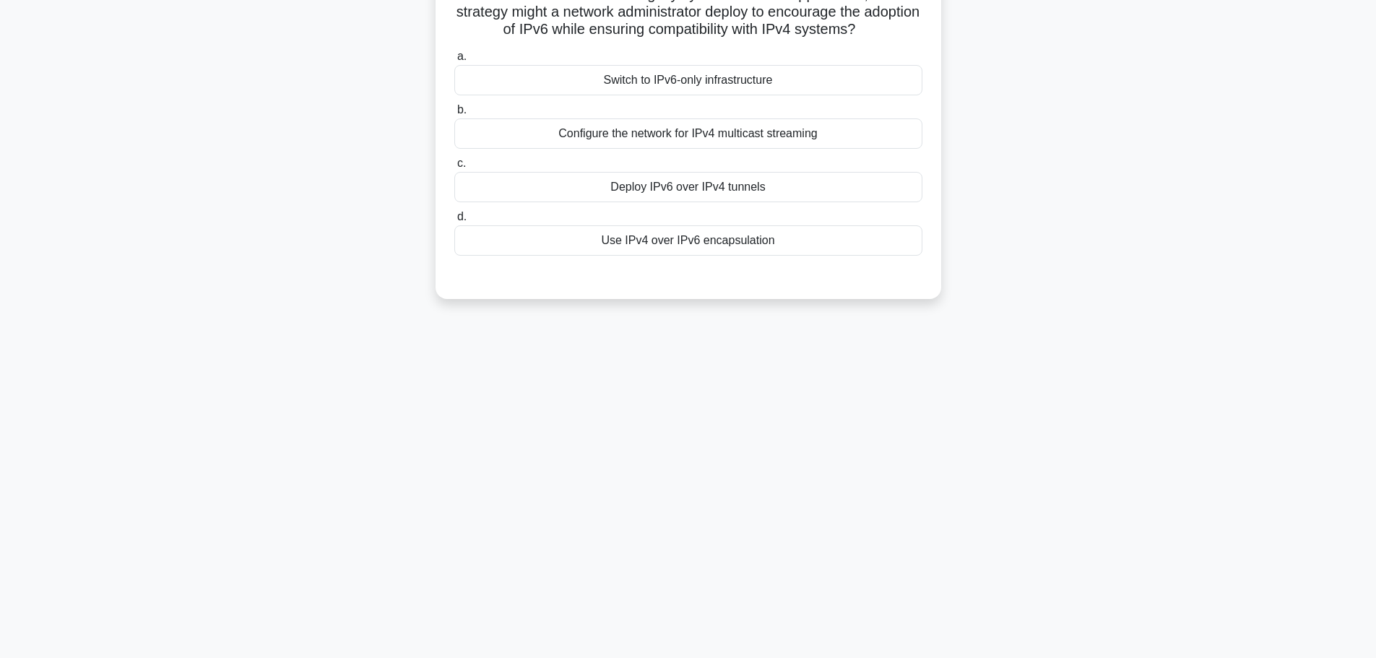
scroll to position [0, 0]
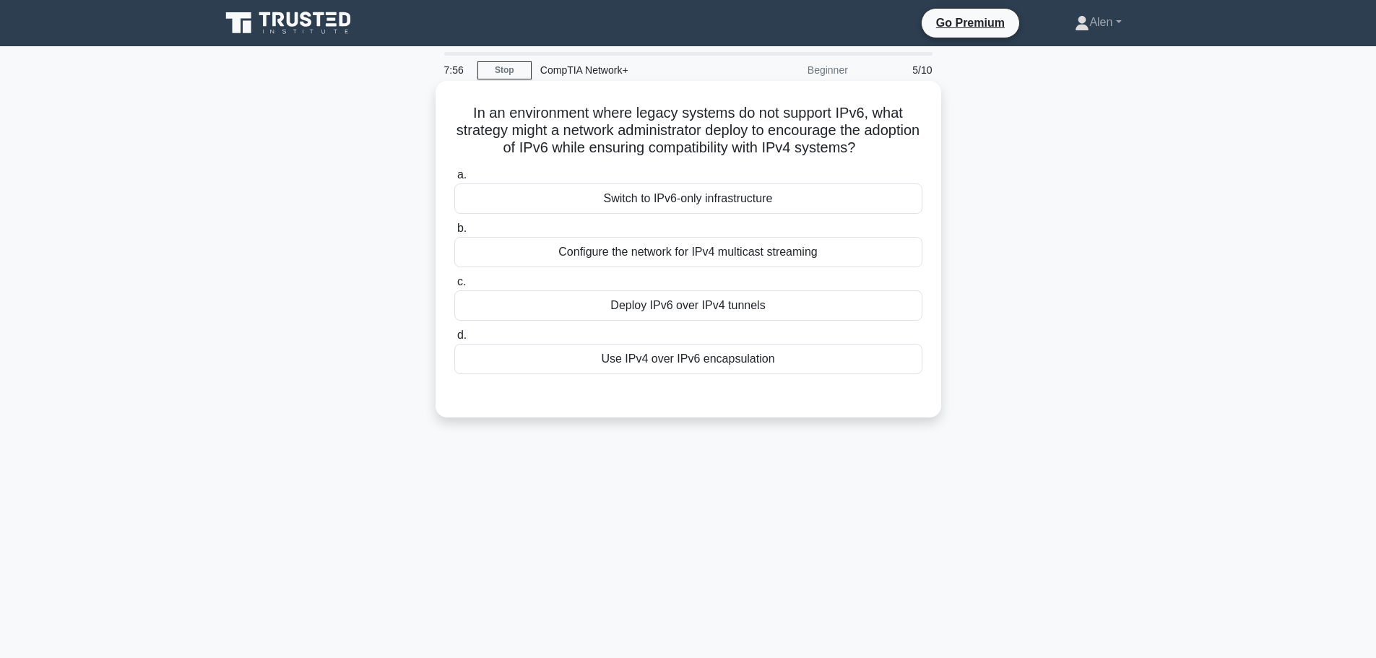
click at [733, 360] on div "Use IPv4 over IPv6 encapsulation" at bounding box center [688, 359] width 468 height 30
click at [454, 340] on input "d. Use IPv4 over IPv6 encapsulation" at bounding box center [454, 335] width 0 height 9
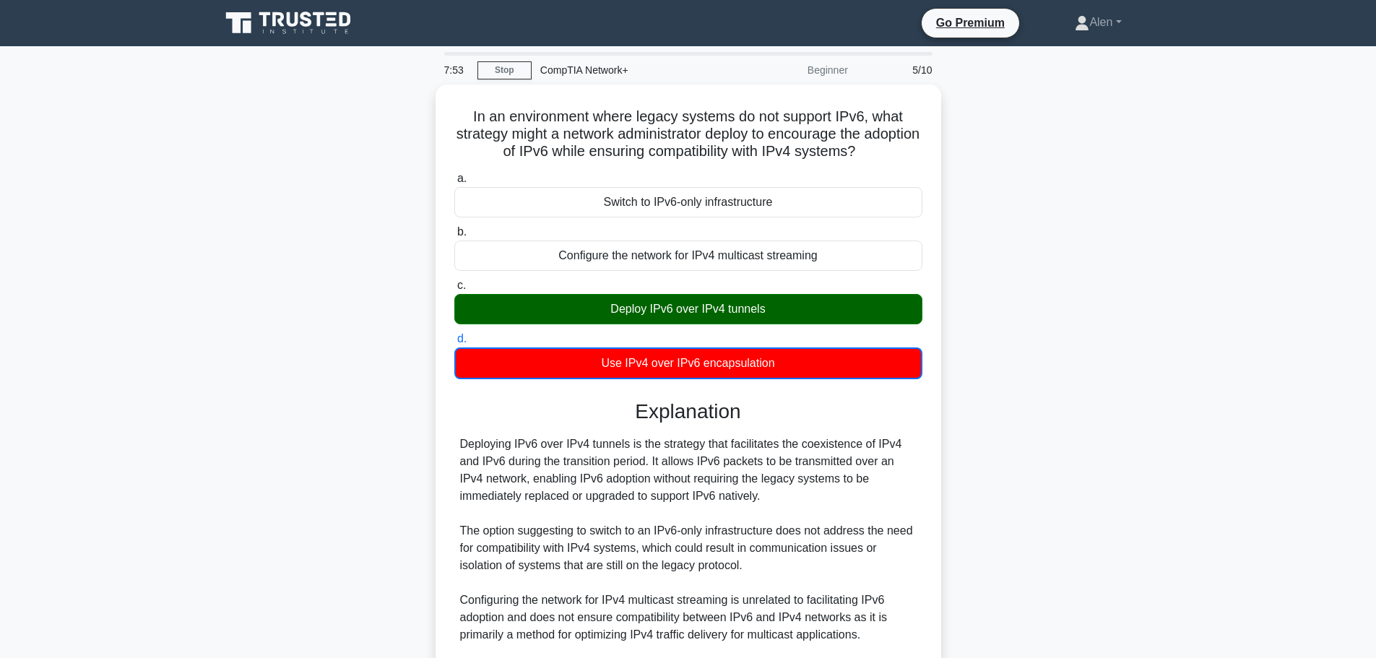
scroll to position [183, 0]
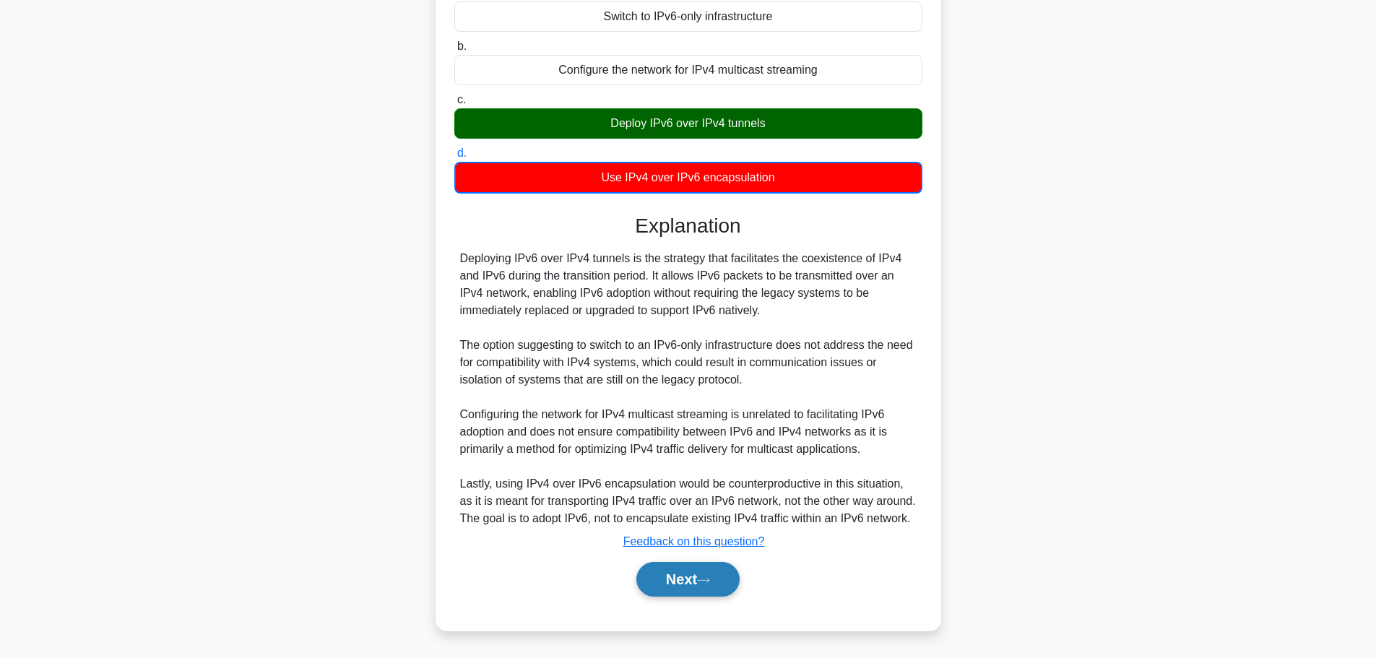
click at [703, 580] on icon at bounding box center [703, 580] width 13 height 8
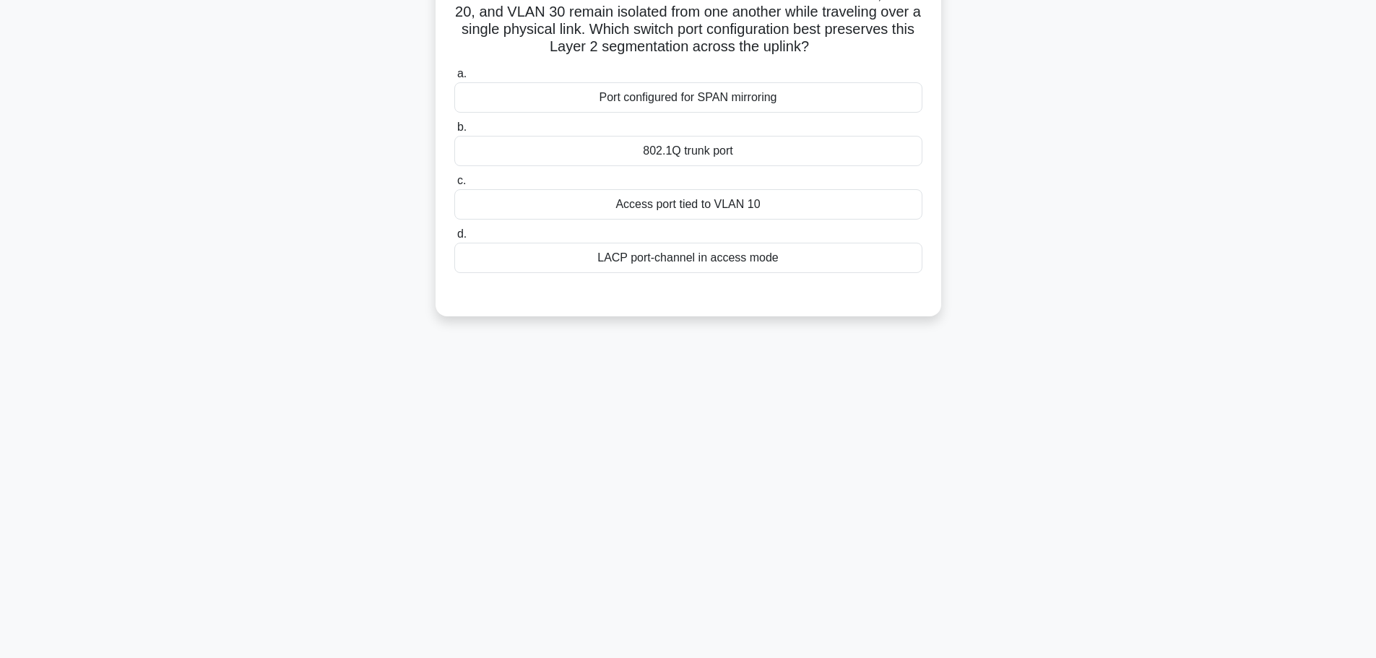
scroll to position [0, 0]
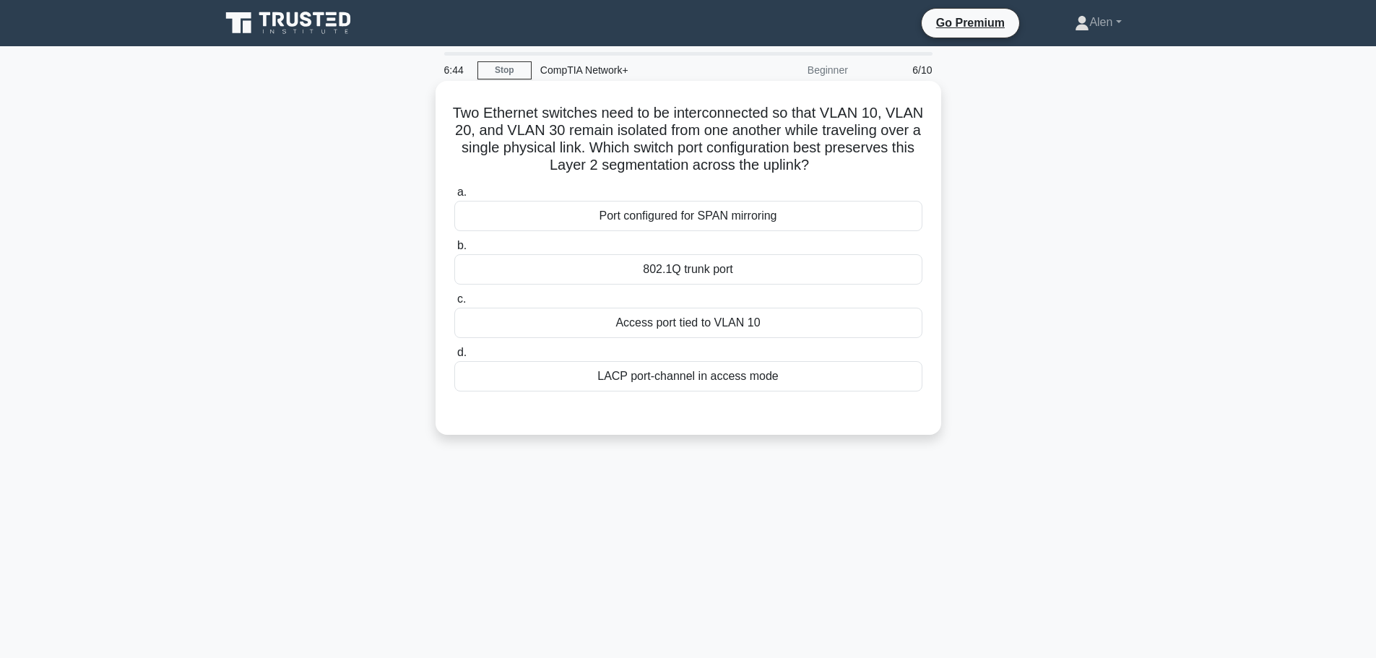
click at [704, 253] on label "b. 802.1Q trunk port" at bounding box center [688, 261] width 468 height 48
click at [454, 251] on input "b. 802.1Q trunk port" at bounding box center [454, 245] width 0 height 9
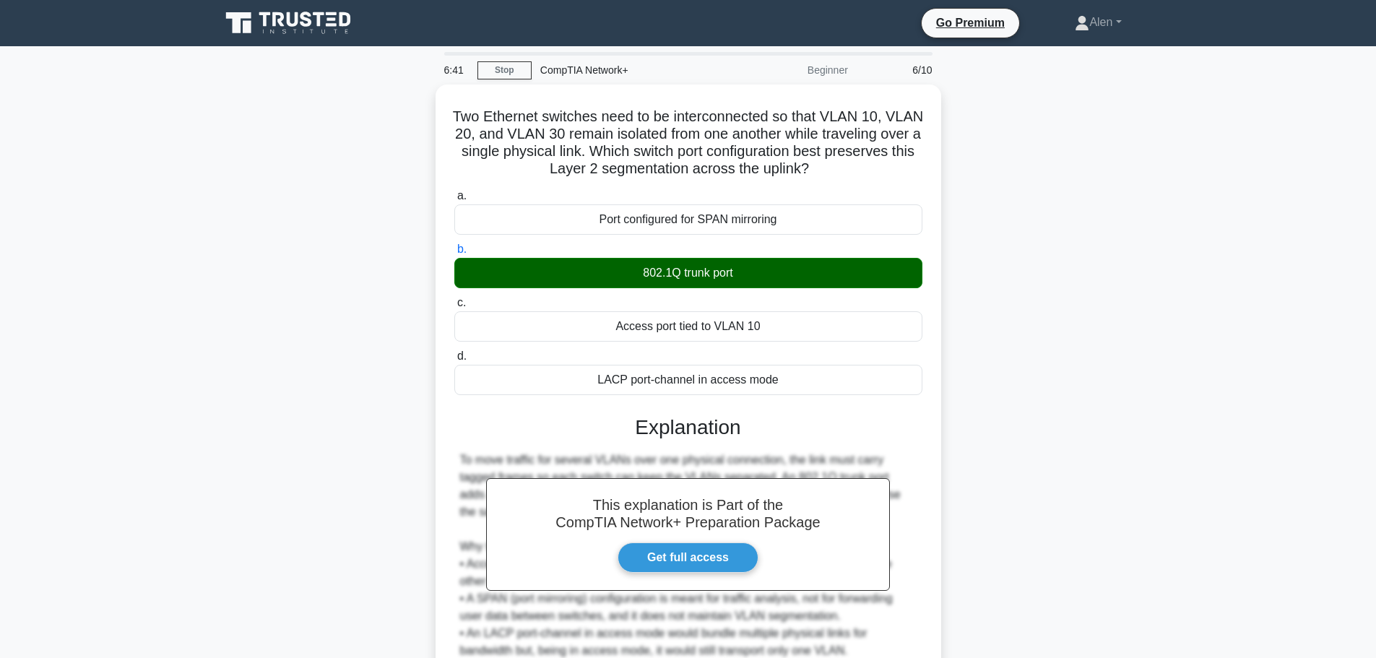
scroll to position [164, 0]
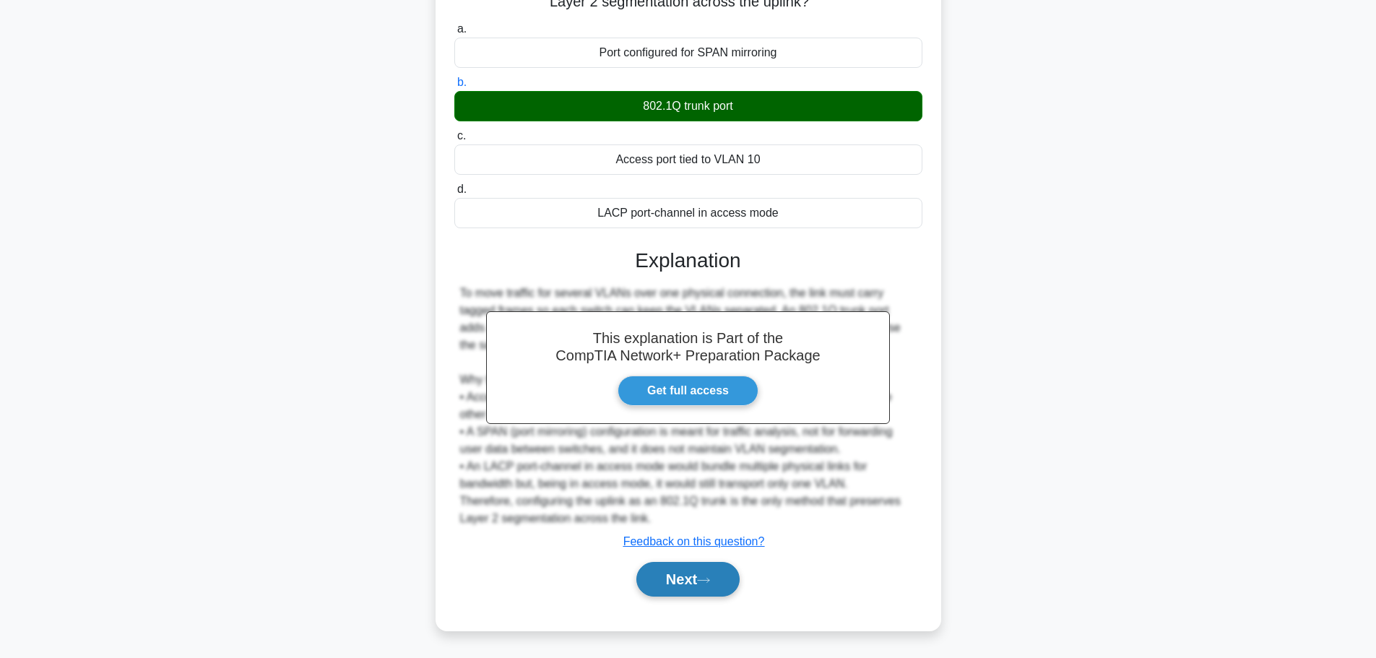
click at [659, 577] on button "Next" at bounding box center [687, 579] width 103 height 35
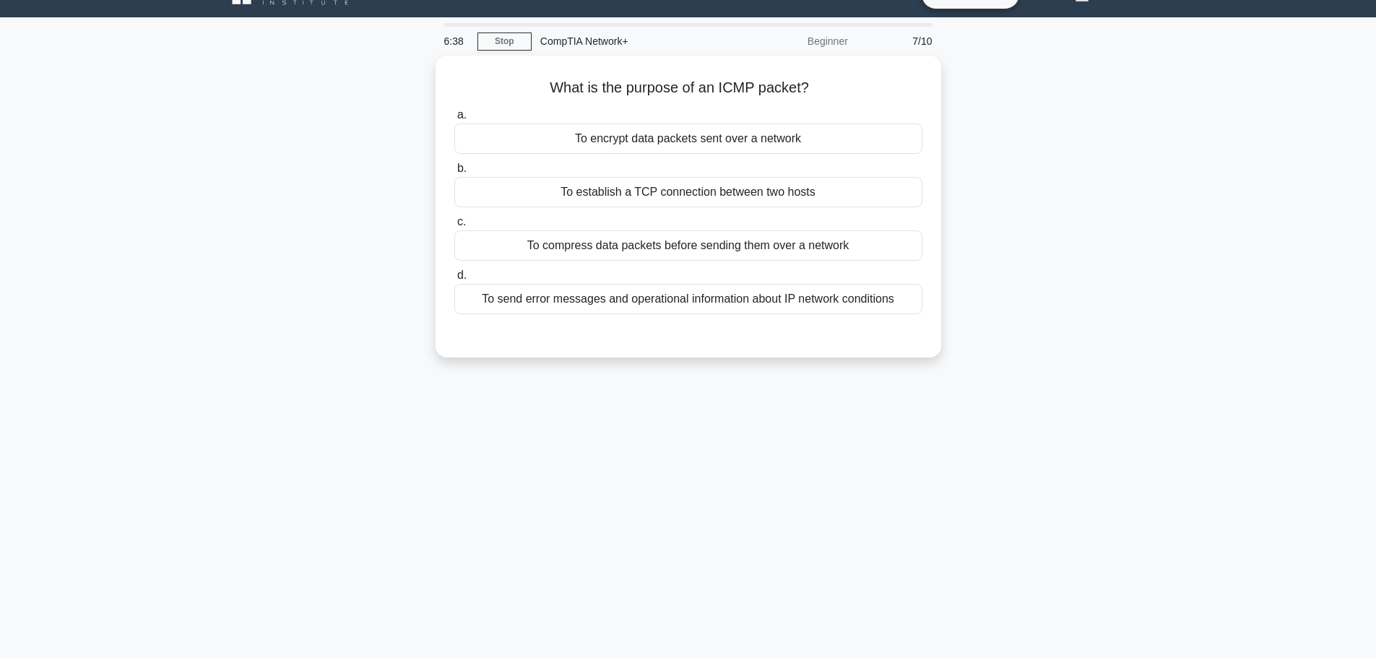
scroll to position [0, 0]
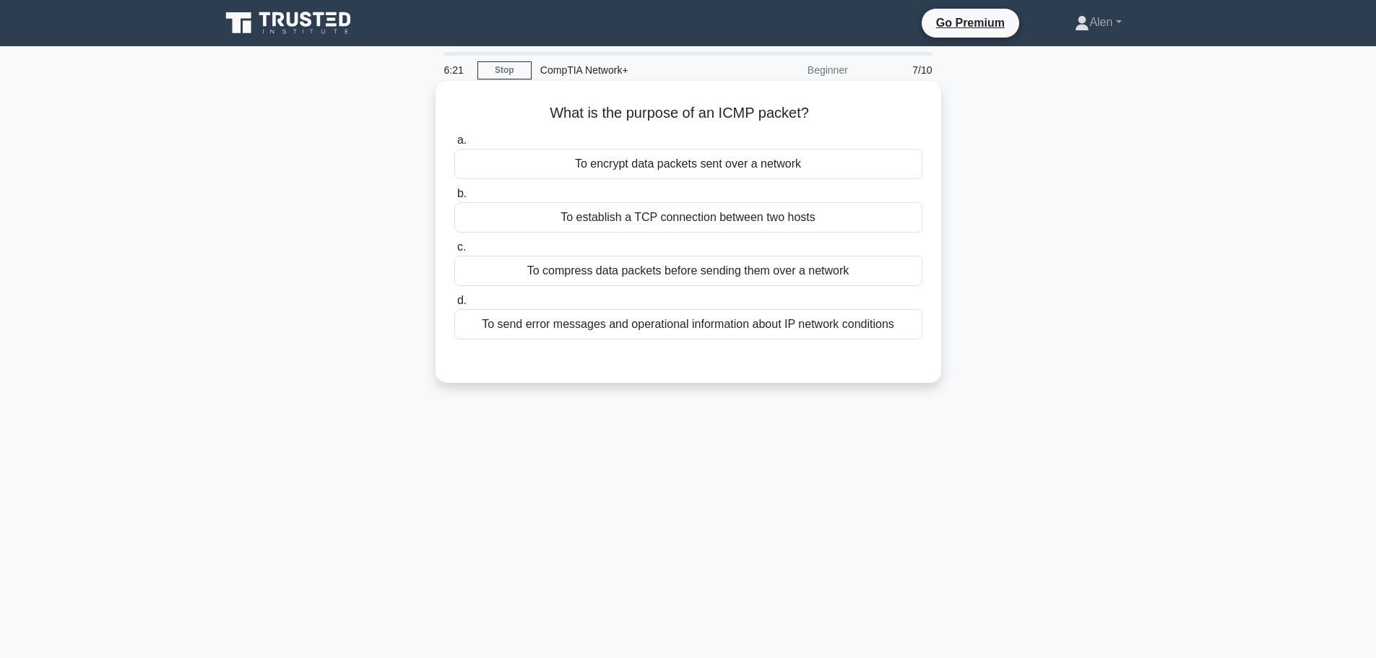
click at [793, 278] on div "To compress data packets before sending them over a network" at bounding box center [688, 271] width 468 height 30
click at [454, 252] on input "c. To compress data packets before sending them over a network" at bounding box center [454, 247] width 0 height 9
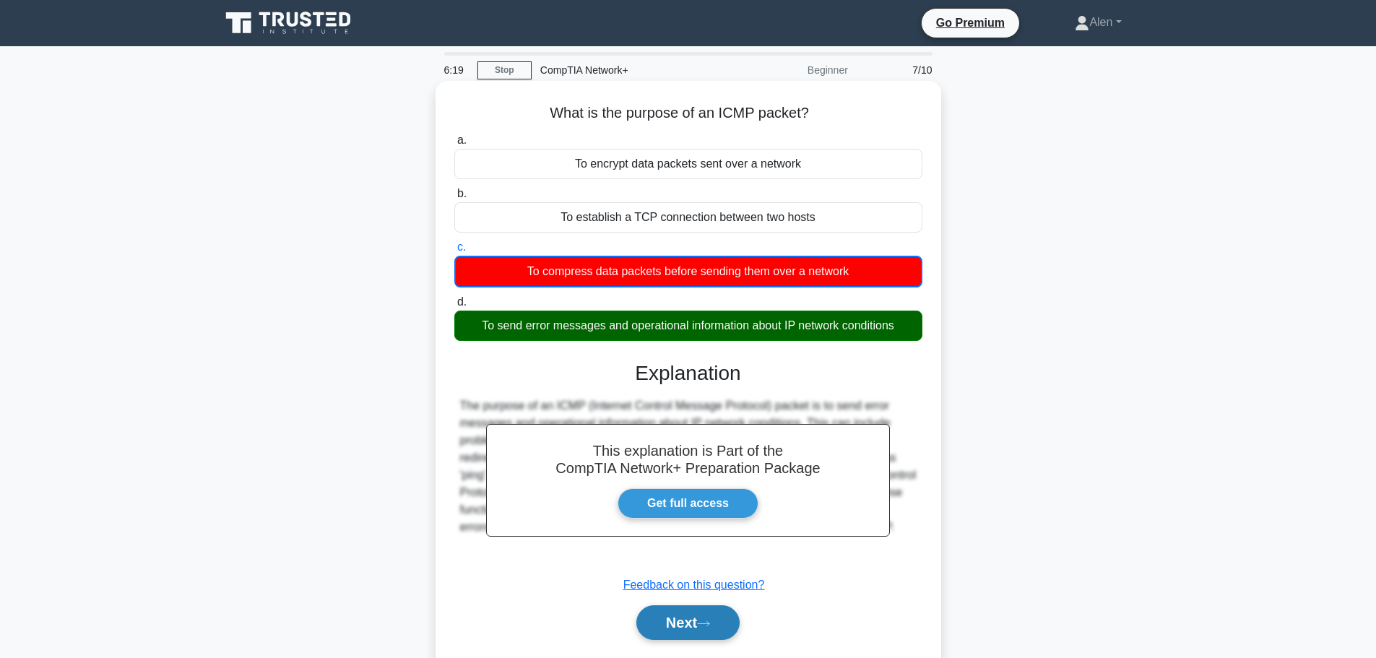
click at [687, 625] on button "Next" at bounding box center [687, 622] width 103 height 35
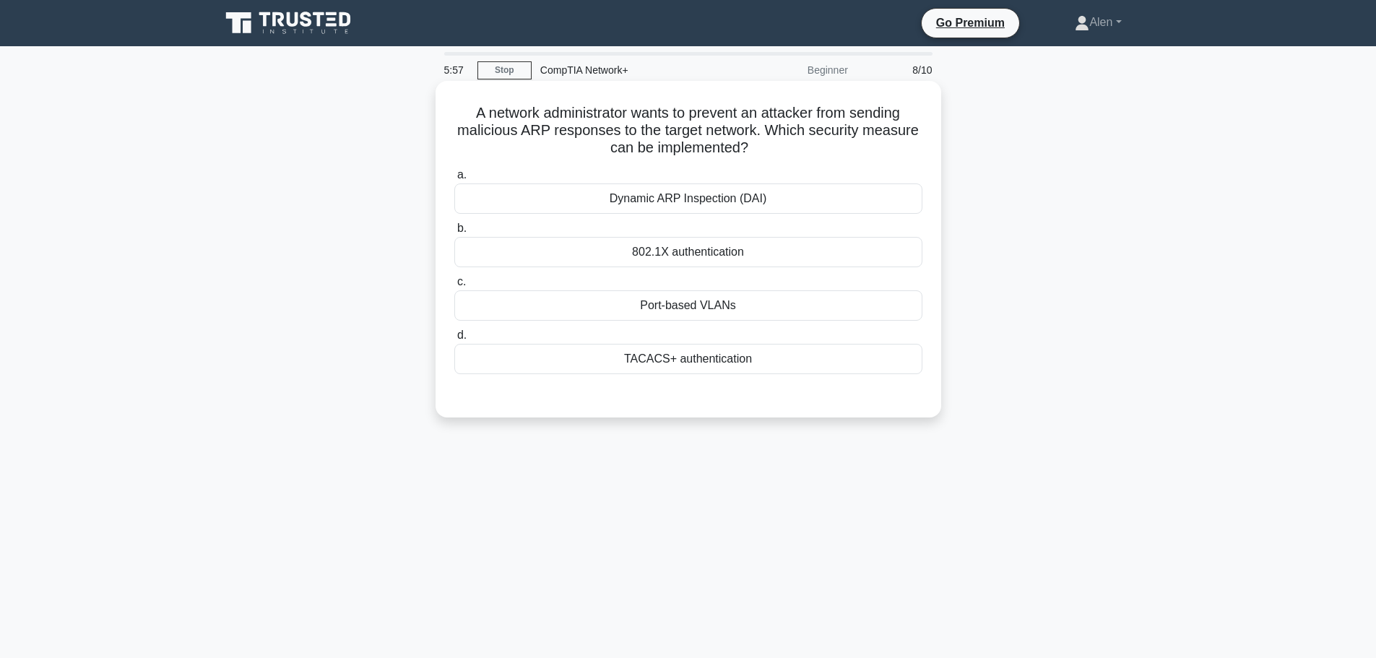
click at [759, 253] on div "802.1X authentication" at bounding box center [688, 252] width 468 height 30
click at [454, 233] on input "b. 802.1X authentication" at bounding box center [454, 228] width 0 height 9
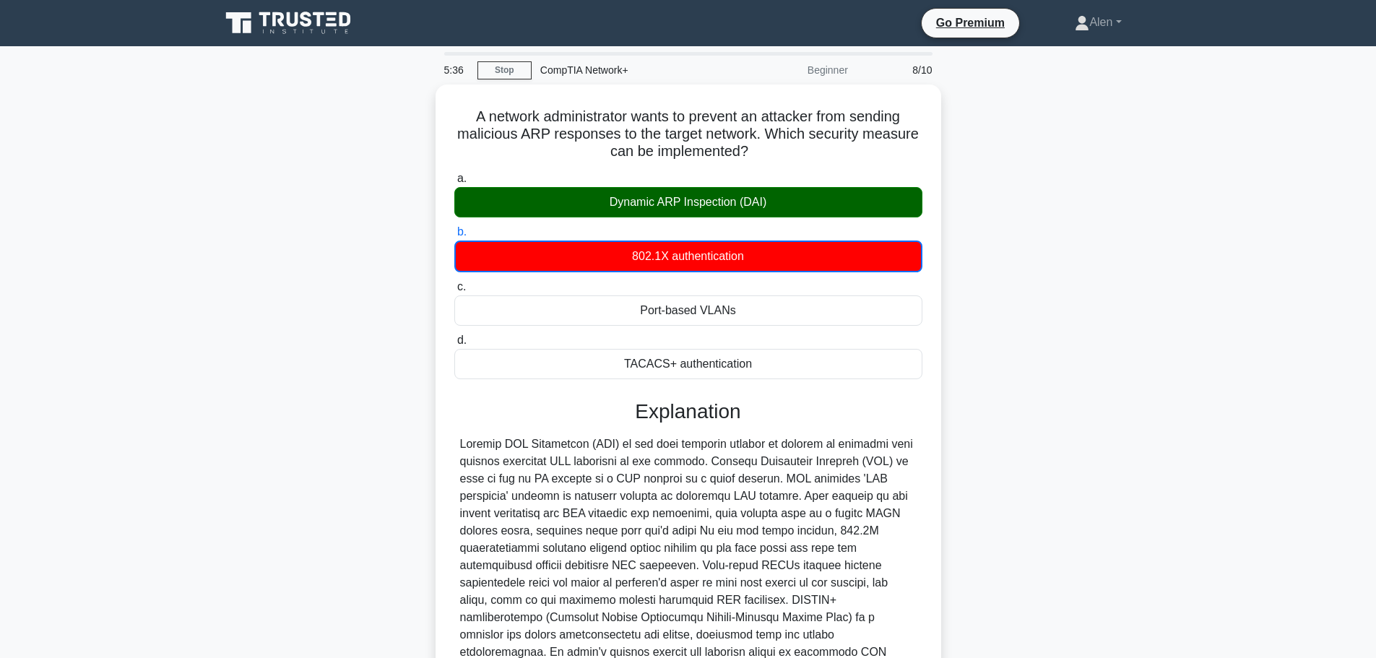
scroll to position [131, 0]
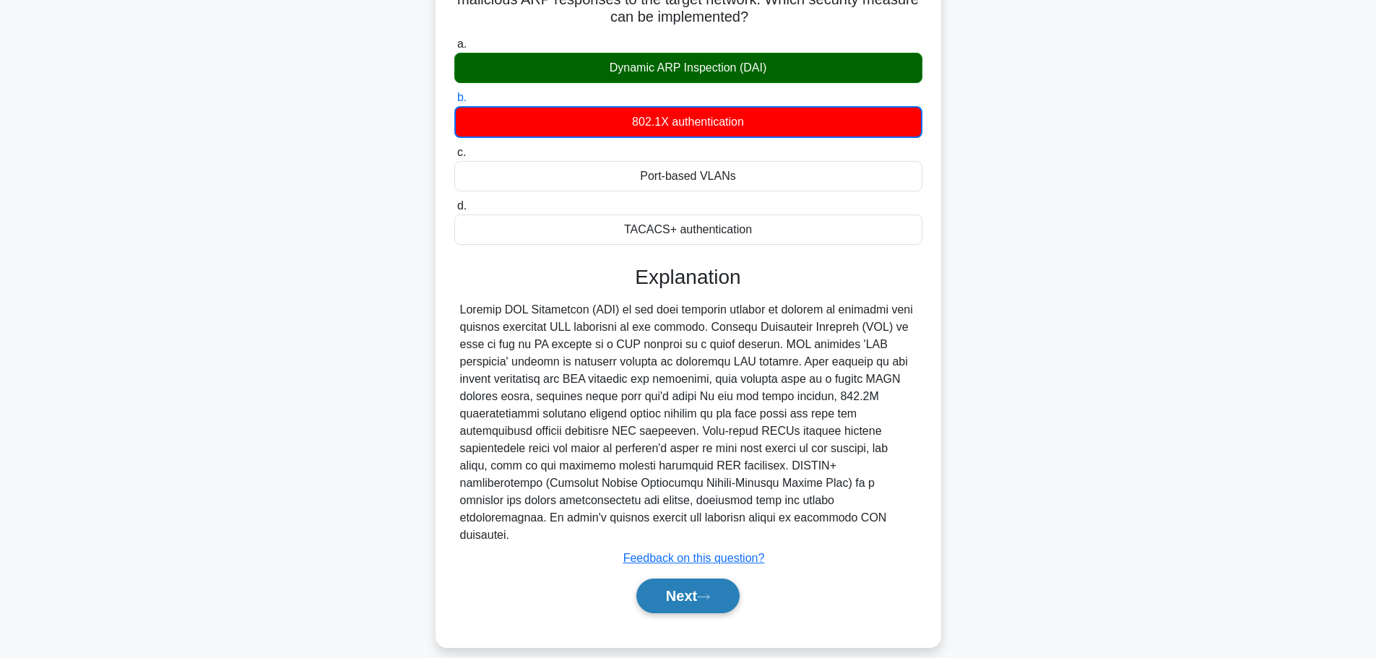
click at [708, 593] on icon at bounding box center [703, 597] width 13 height 8
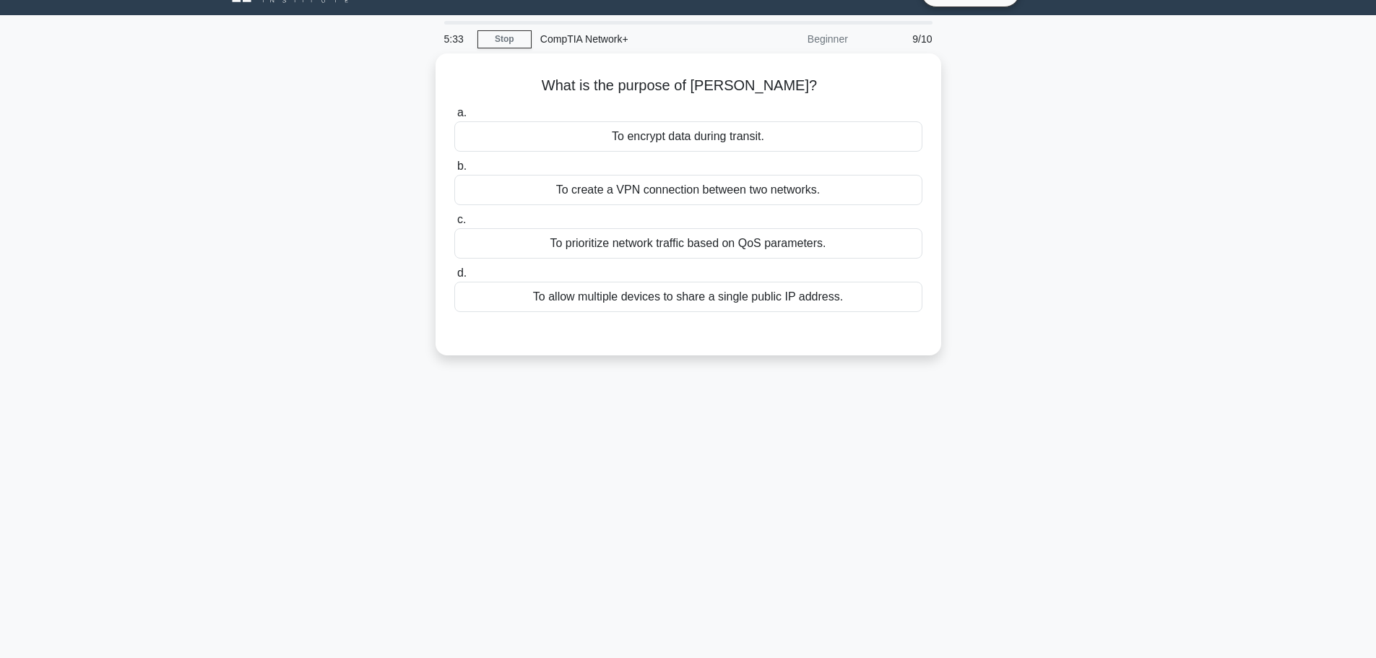
scroll to position [0, 0]
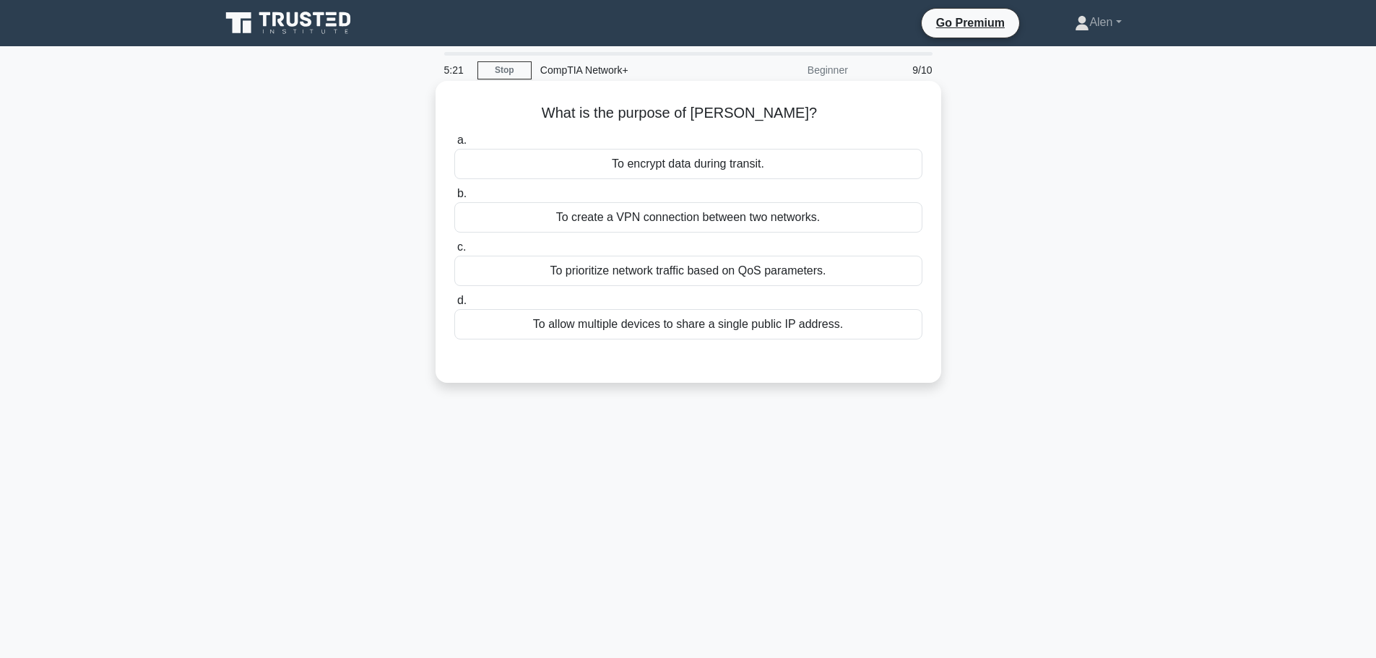
click at [840, 326] on div "To allow multiple devices to share a single public IP address." at bounding box center [688, 324] width 468 height 30
click at [454, 305] on input "d. To allow multiple devices to share a single public IP address." at bounding box center [454, 300] width 0 height 9
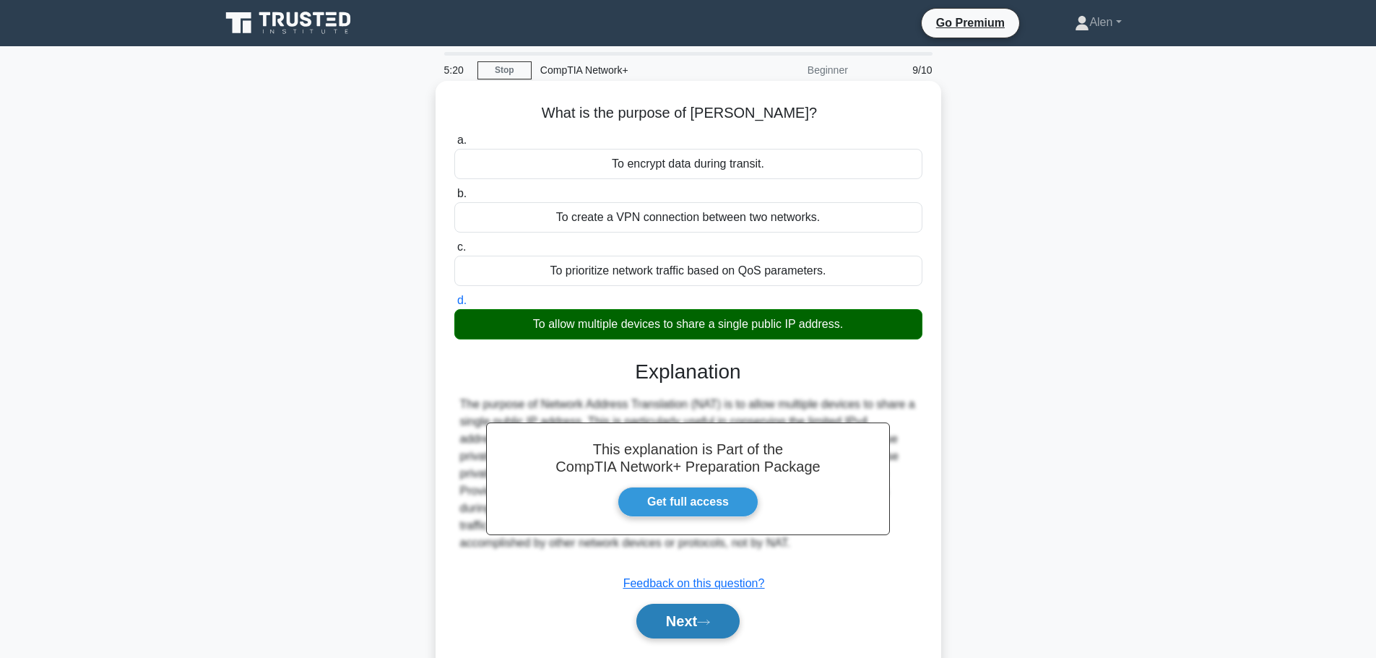
click at [703, 612] on button "Next" at bounding box center [687, 621] width 103 height 35
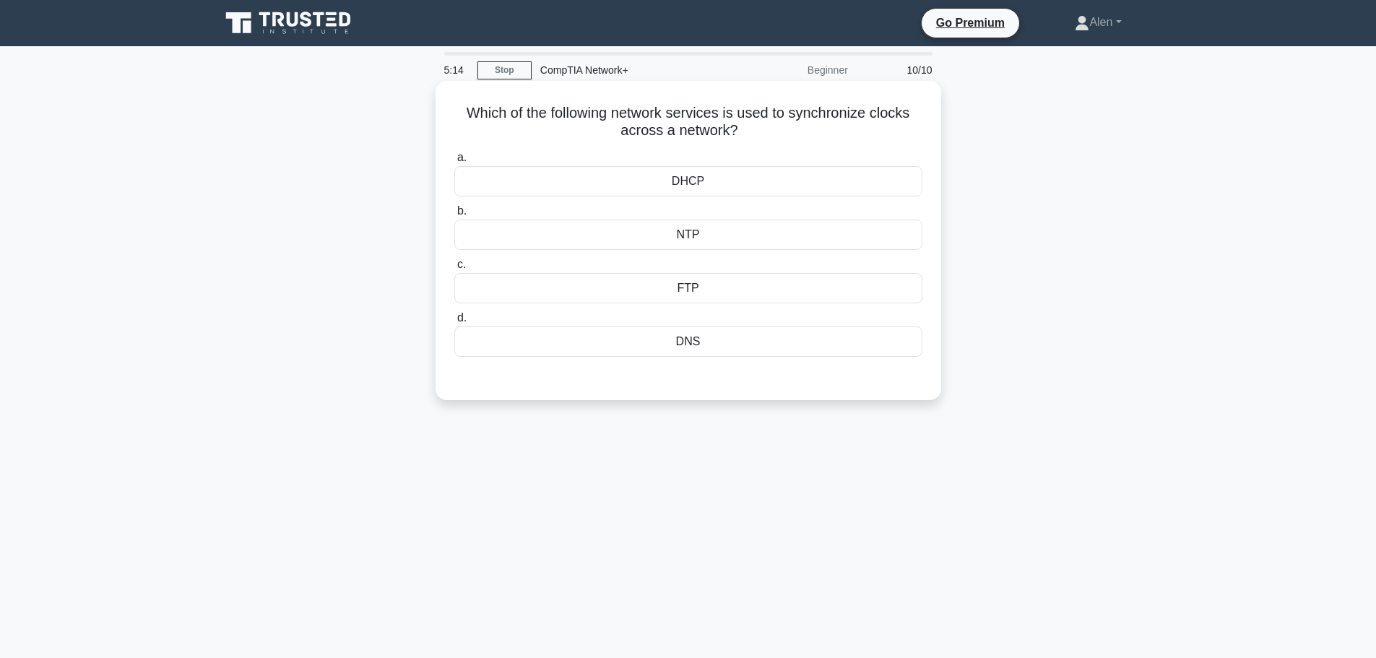
click at [703, 230] on div "NTP" at bounding box center [688, 235] width 468 height 30
click at [454, 216] on input "b. NTP" at bounding box center [454, 211] width 0 height 9
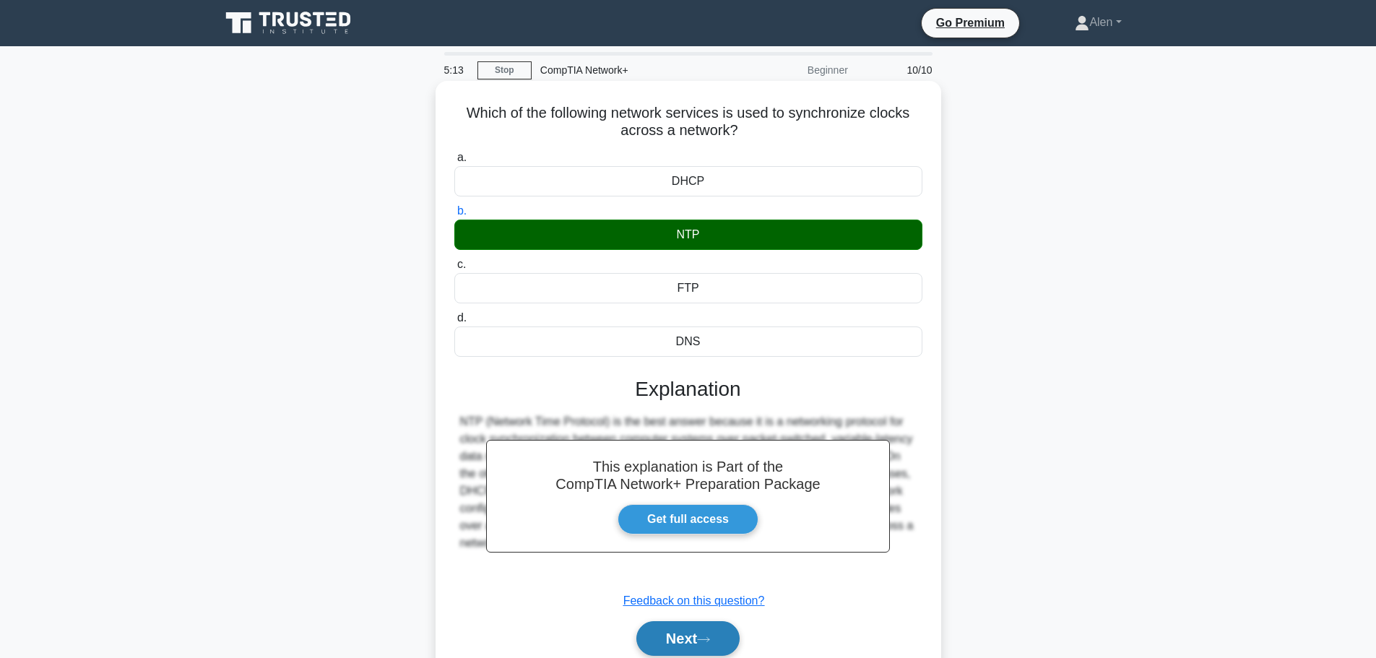
click at [698, 633] on button "Next" at bounding box center [687, 638] width 103 height 35
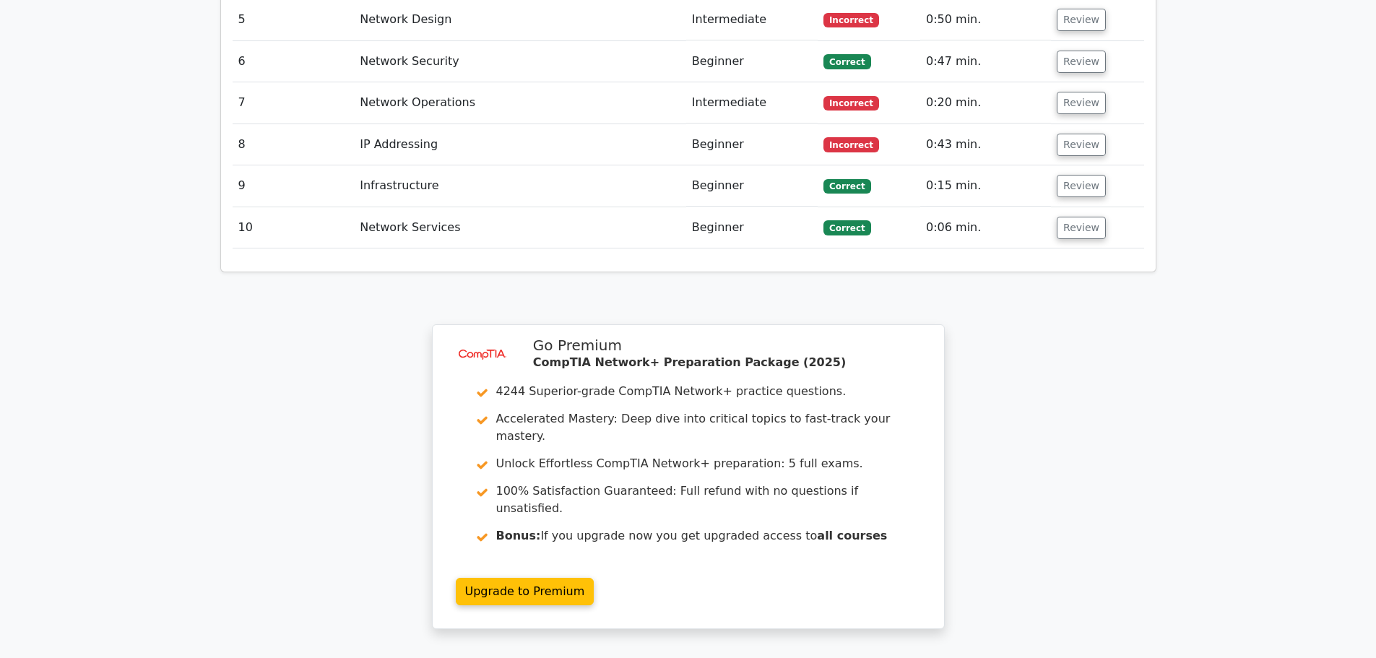
scroll to position [2031, 0]
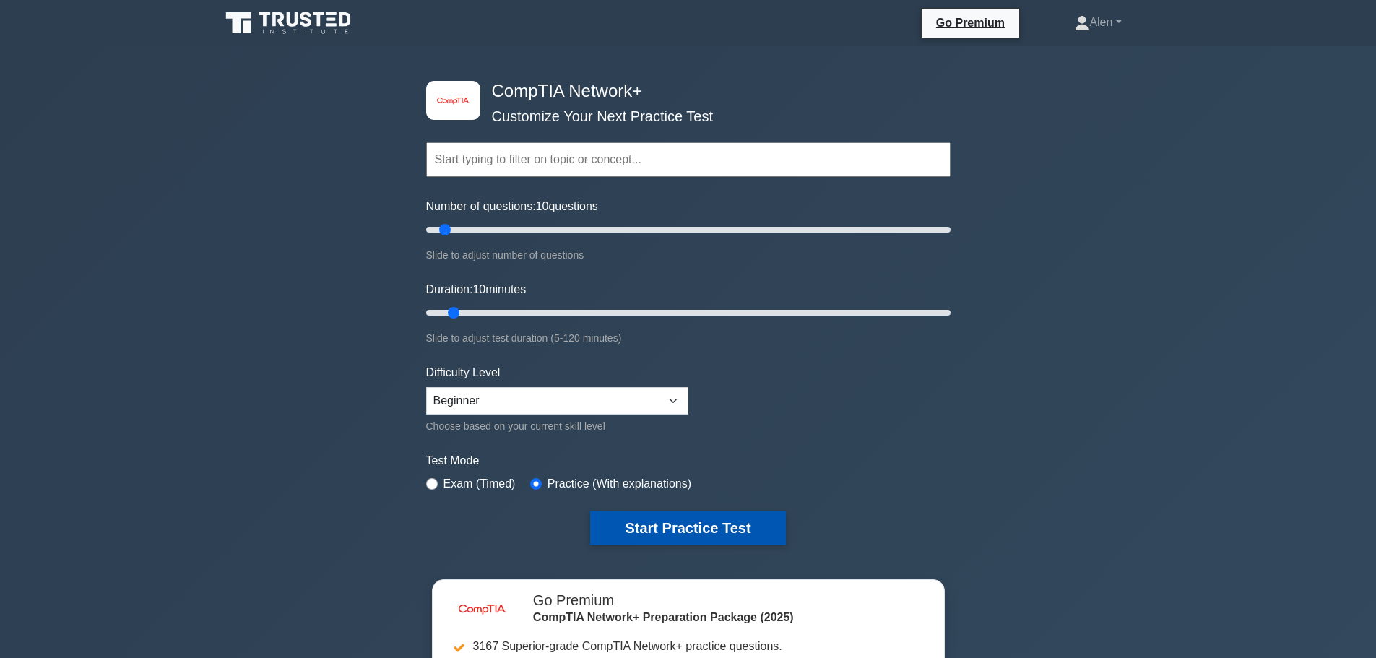
click at [726, 517] on button "Start Practice Test" at bounding box center [687, 527] width 195 height 33
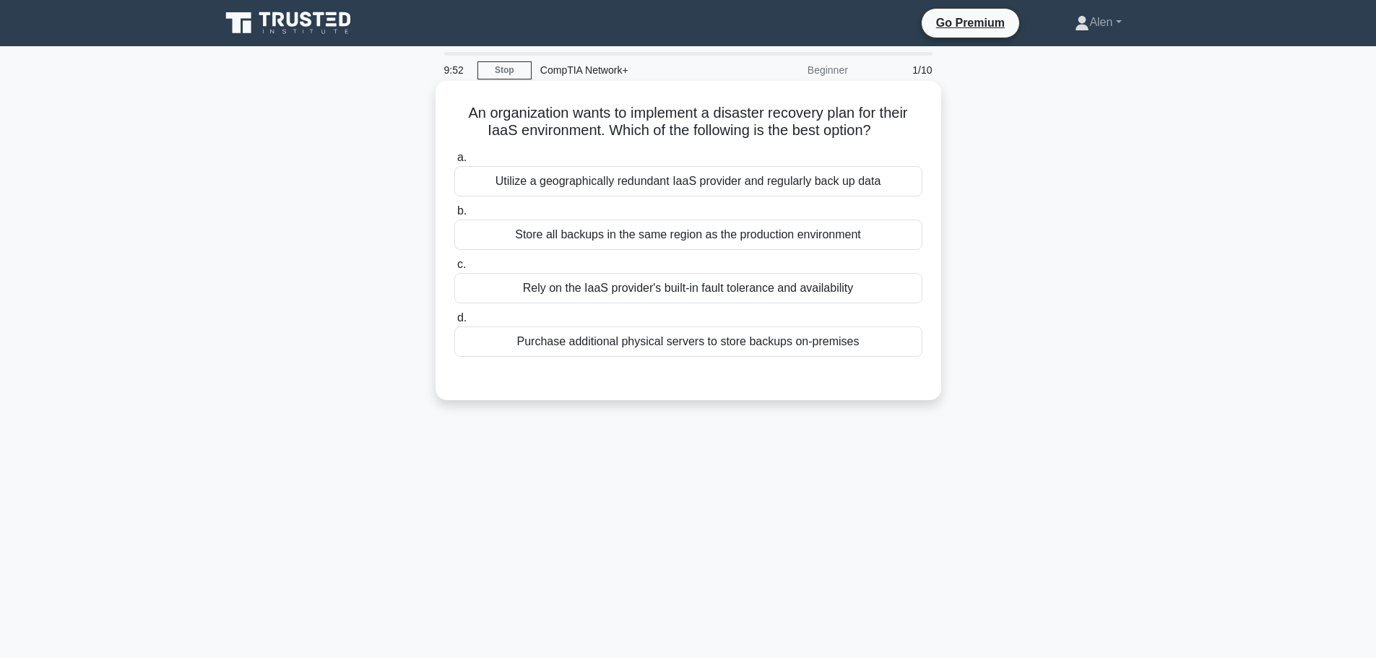
drag, startPoint x: 640, startPoint y: 131, endPoint x: 887, endPoint y: 123, distance: 247.1
click at [887, 123] on h5 "An organization wants to implement a disaster recovery plan for their IaaS envi…" at bounding box center [688, 122] width 471 height 36
click at [699, 188] on div "Utilize a geographically redundant IaaS provider and regularly back up data" at bounding box center [688, 181] width 468 height 30
click at [454, 162] on input "a. Utilize a geographically redundant IaaS provider and regularly back up data" at bounding box center [454, 157] width 0 height 9
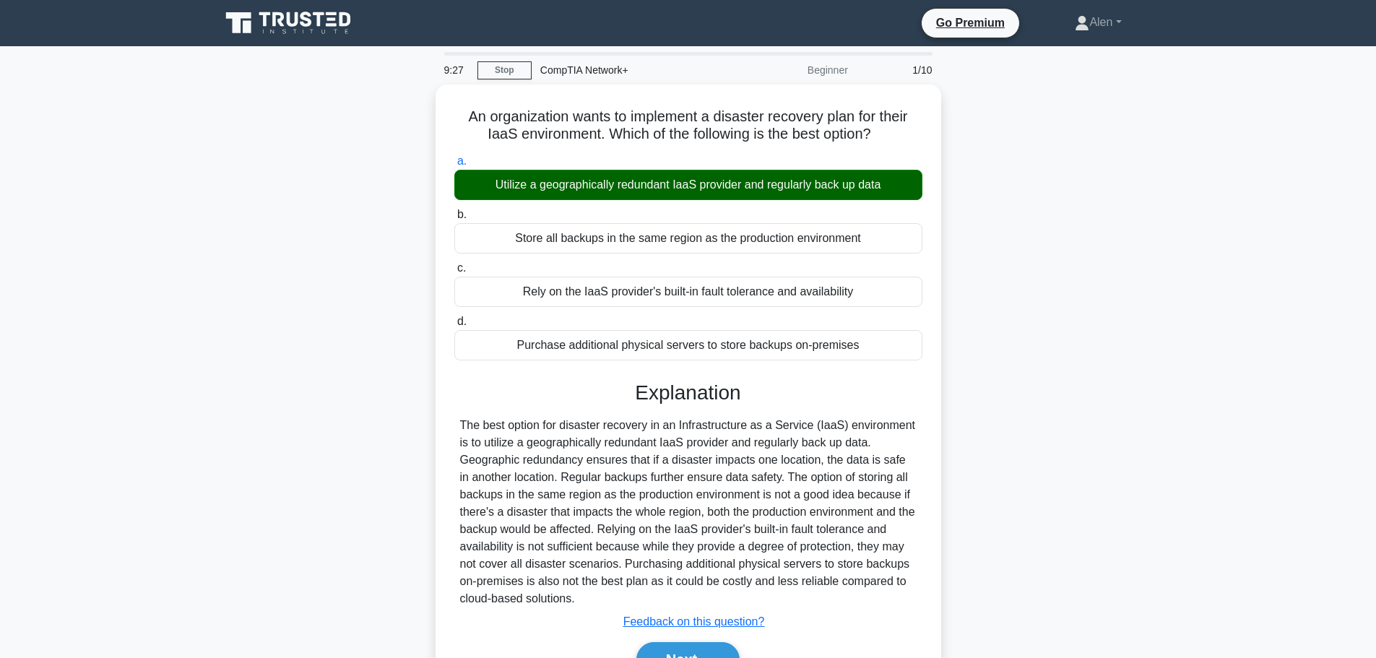
scroll to position [122, 0]
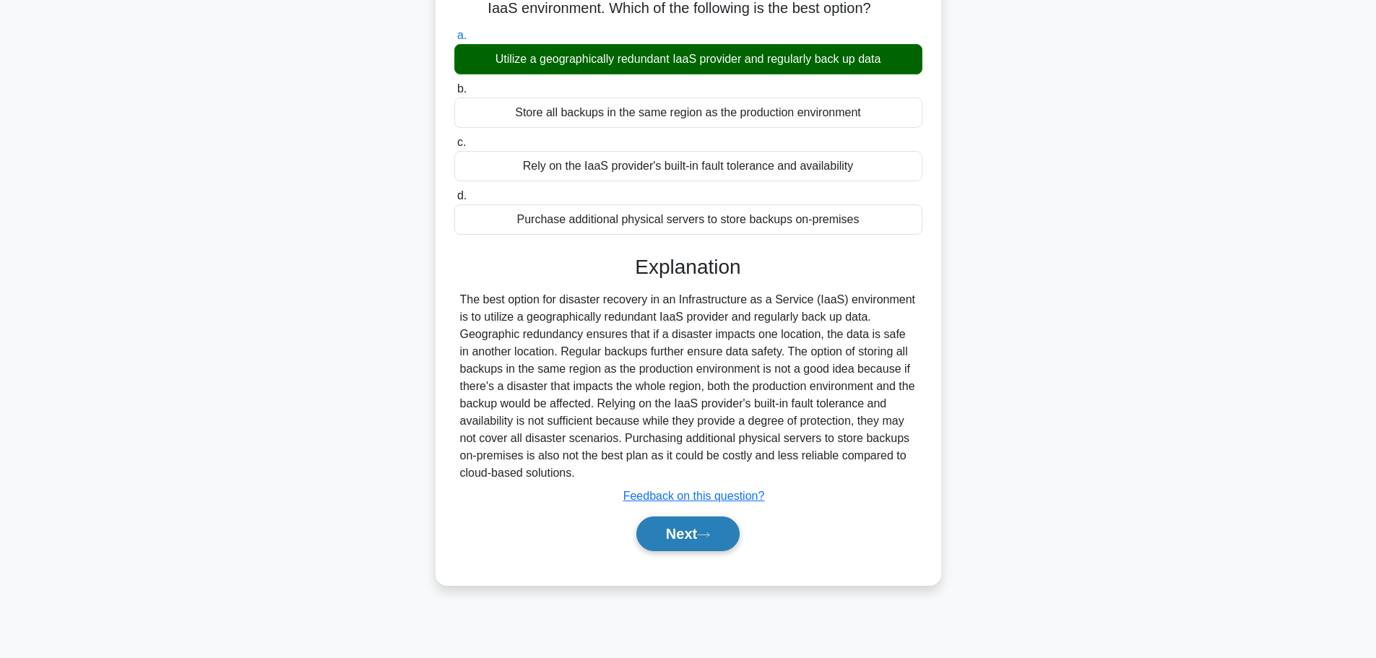
click at [666, 530] on button "Next" at bounding box center [687, 533] width 103 height 35
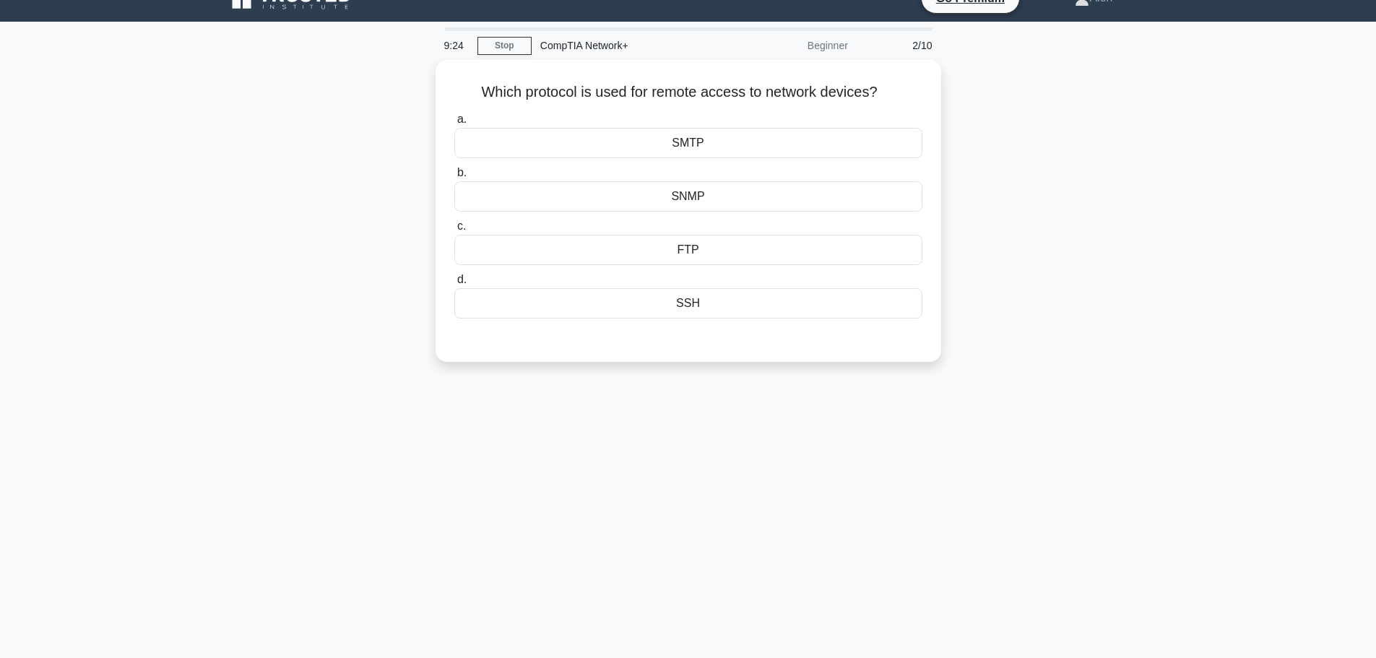
scroll to position [0, 0]
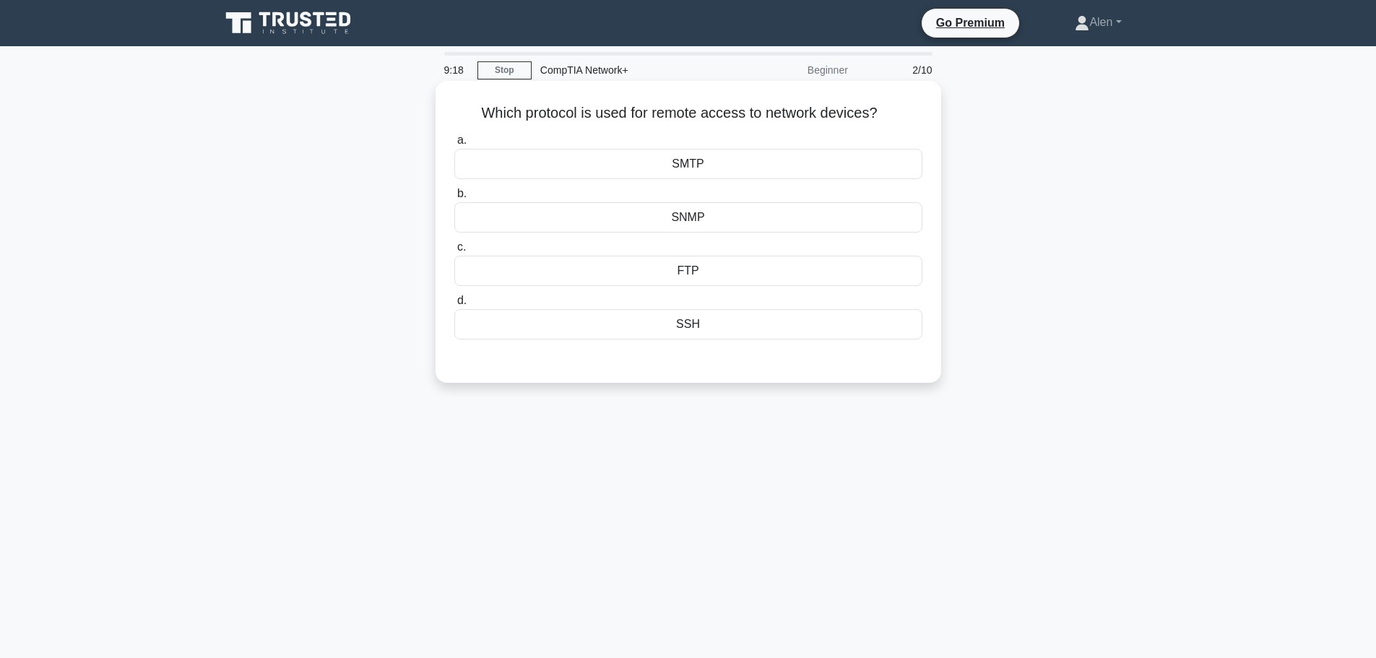
click at [755, 318] on div "SSH" at bounding box center [688, 324] width 468 height 30
click at [454, 305] on input "d. SSH" at bounding box center [454, 300] width 0 height 9
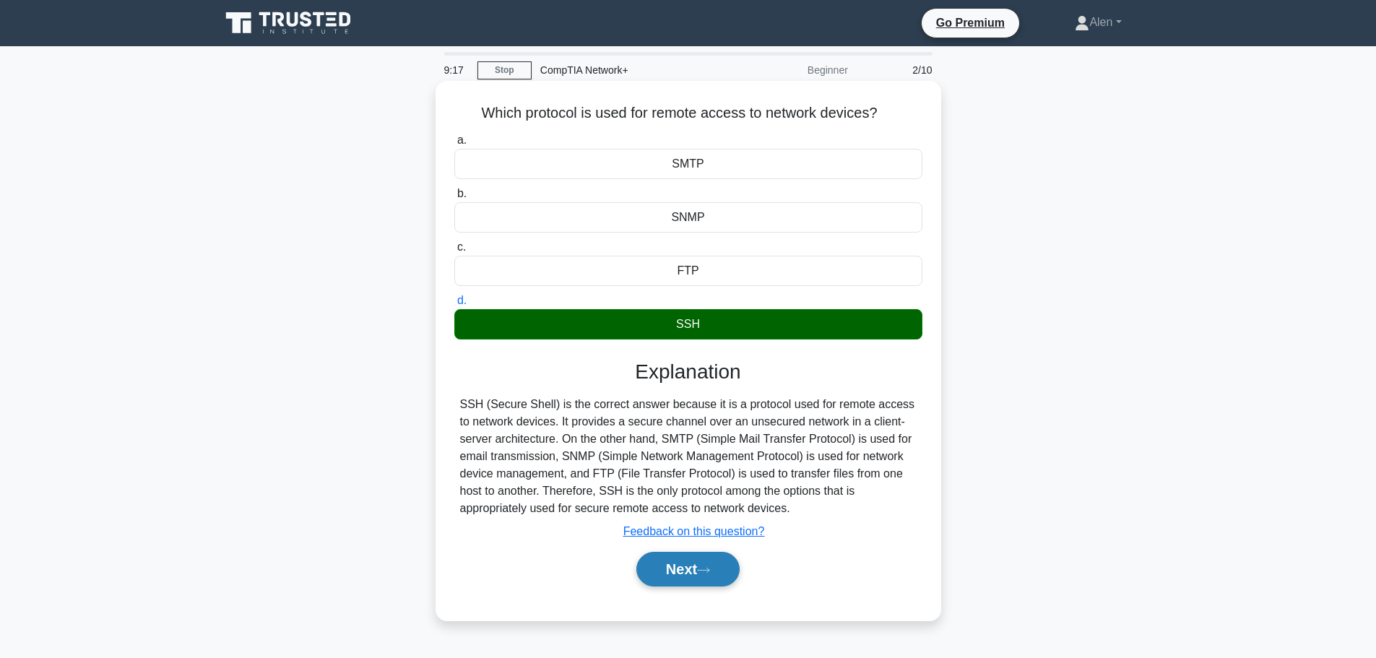
click at [695, 568] on button "Next" at bounding box center [687, 569] width 103 height 35
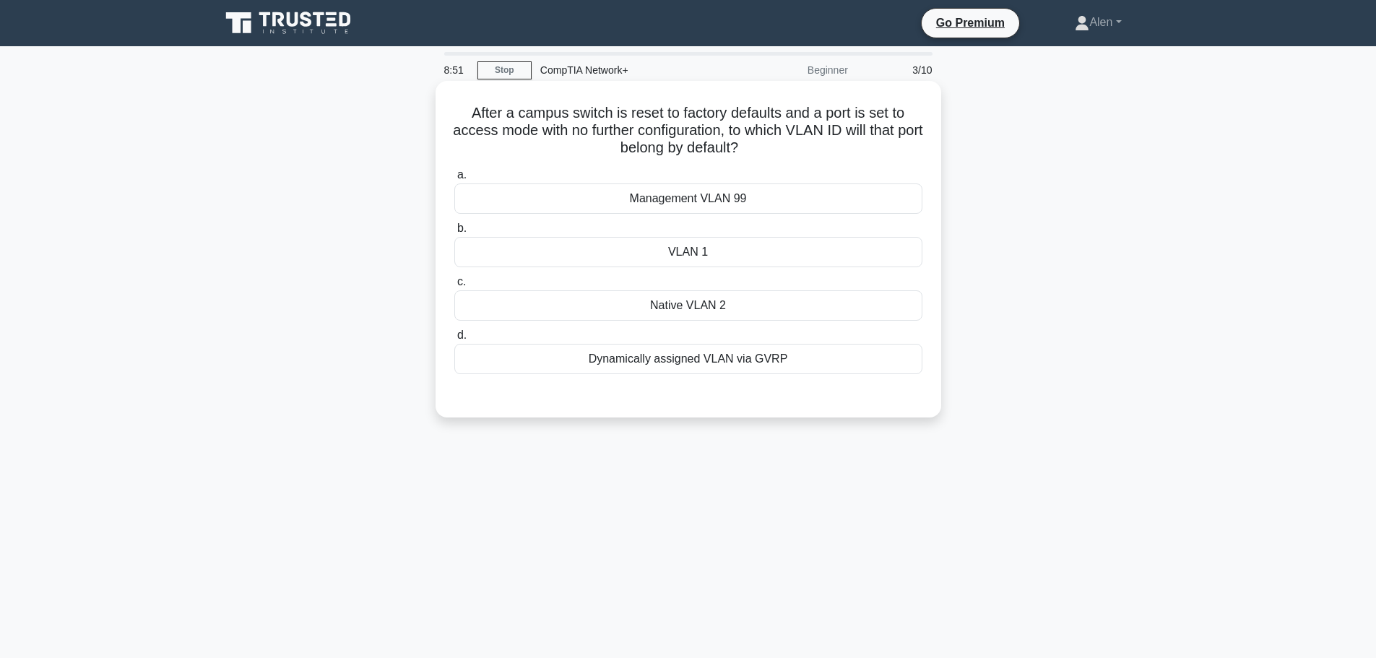
click at [695, 199] on div "Management VLAN 99" at bounding box center [688, 198] width 468 height 30
click at [454, 180] on input "a. Management VLAN 99" at bounding box center [454, 174] width 0 height 9
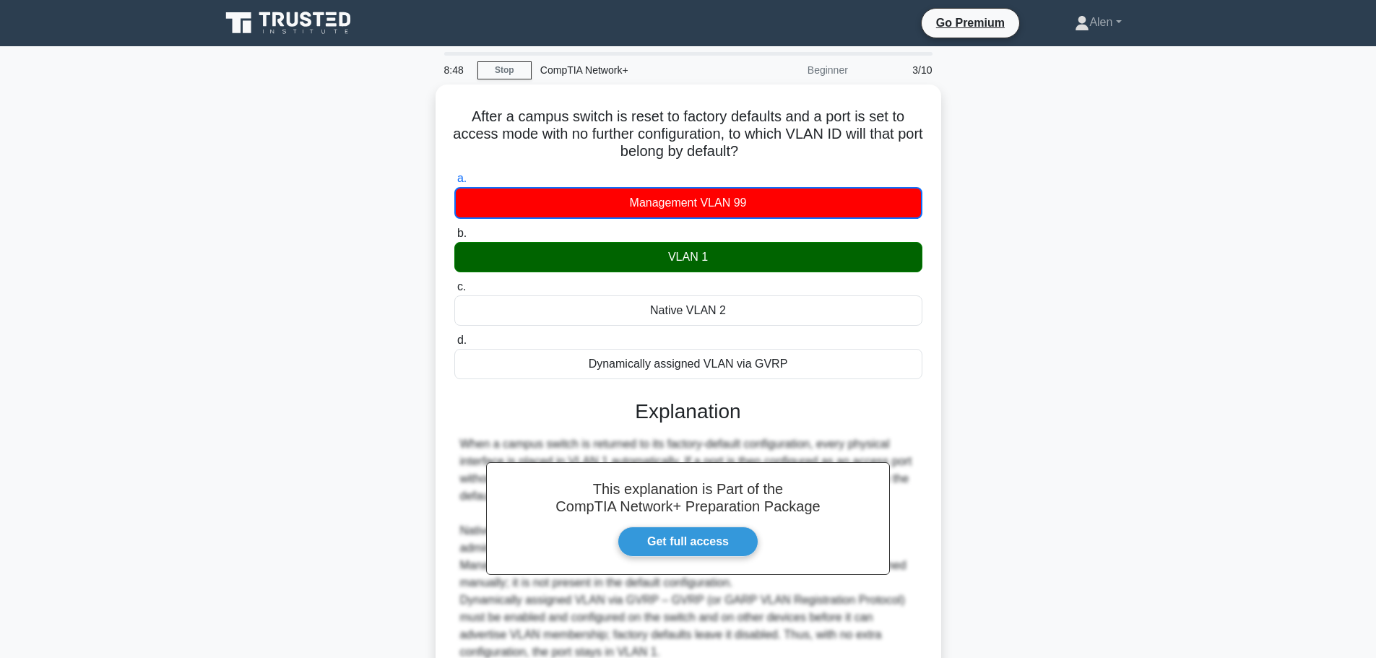
scroll to position [131, 0]
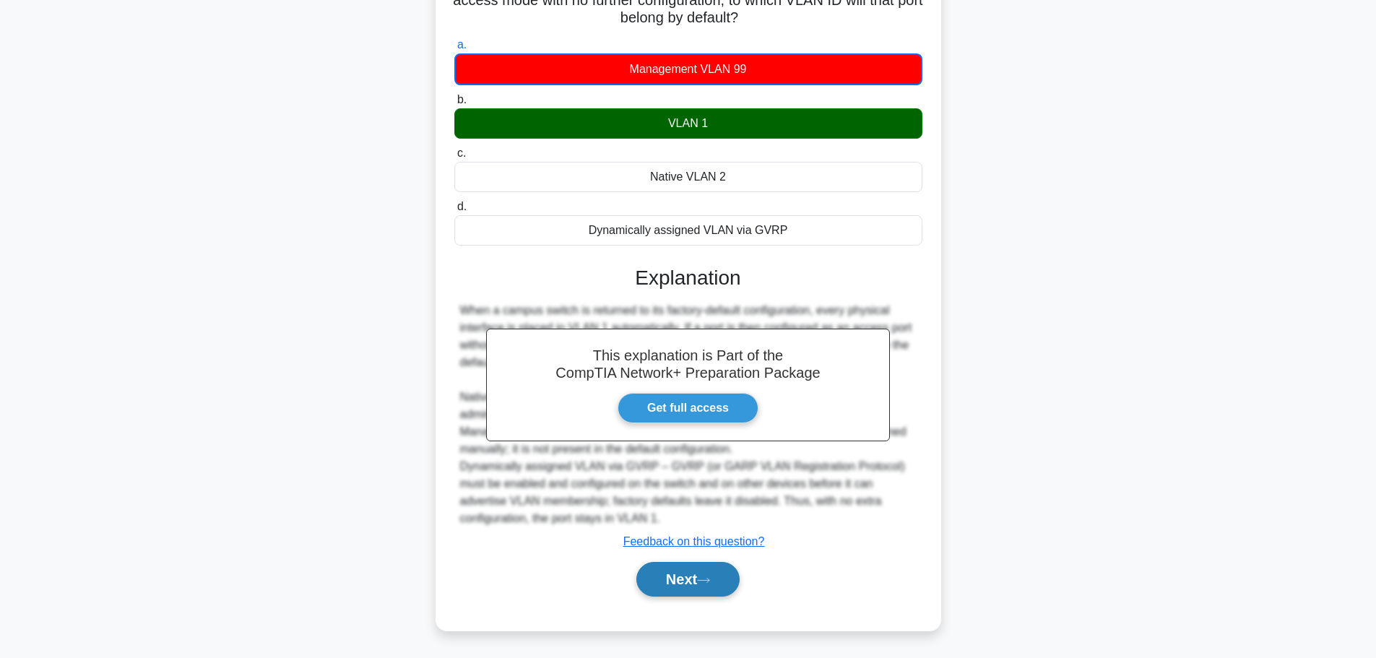
click at [662, 591] on button "Next" at bounding box center [687, 579] width 103 height 35
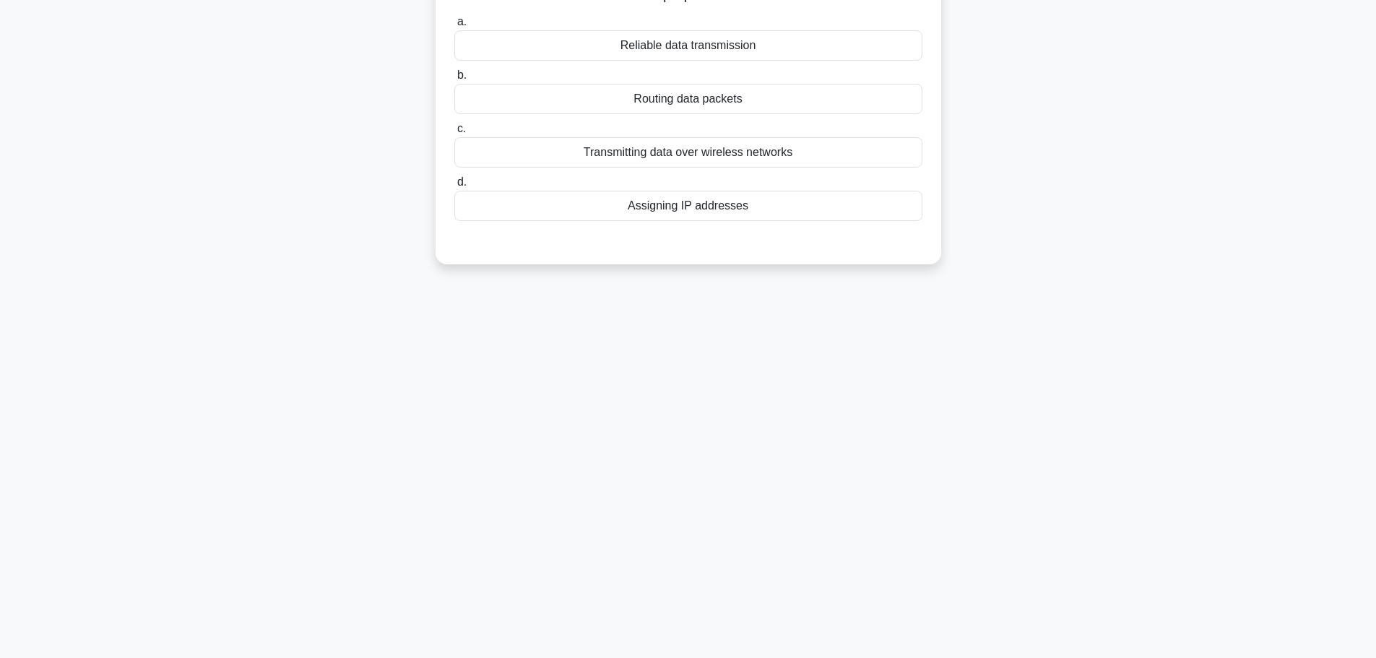
scroll to position [0, 0]
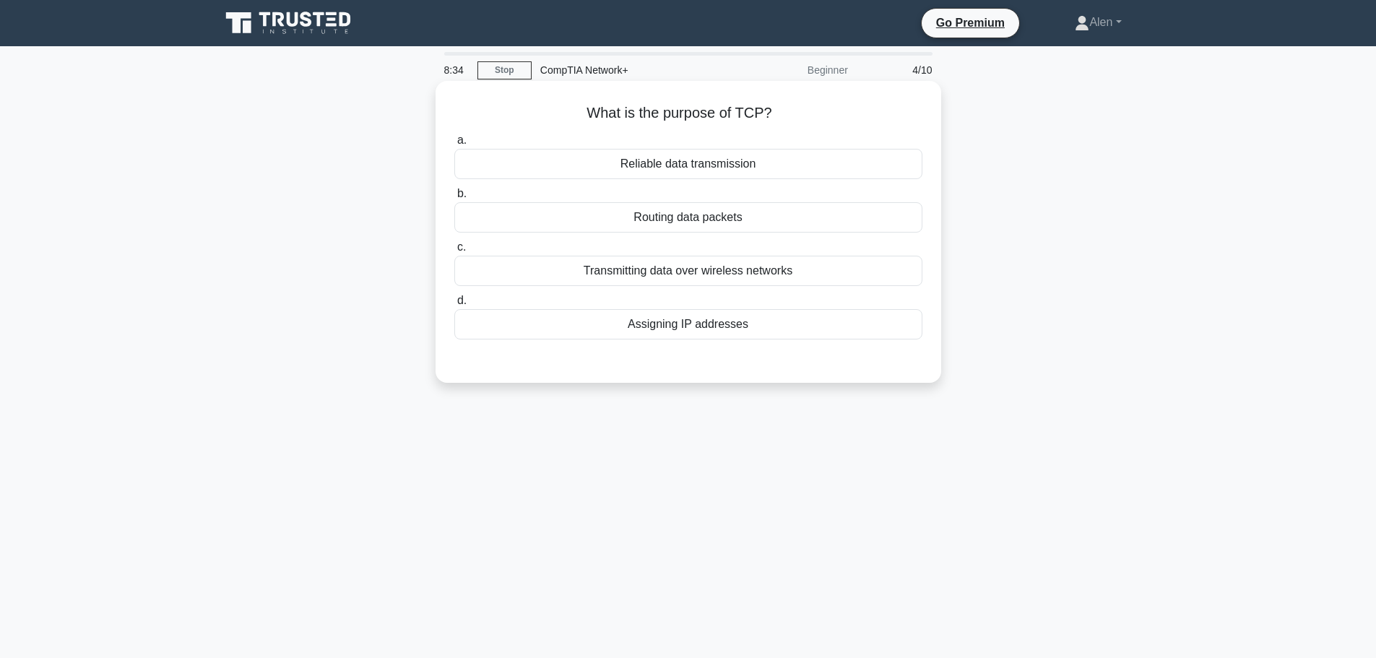
click at [698, 160] on div "Reliable data transmission" at bounding box center [688, 164] width 468 height 30
click at [454, 145] on input "a. Reliable data transmission" at bounding box center [454, 140] width 0 height 9
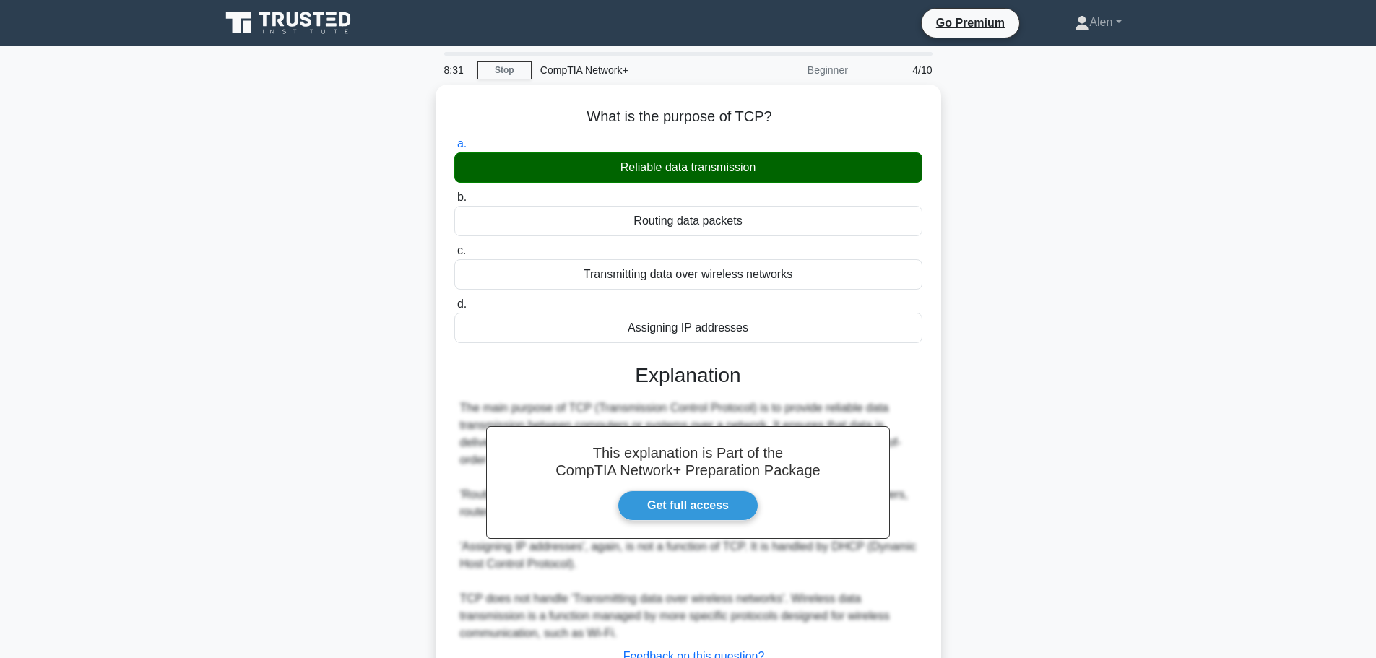
scroll to position [122, 0]
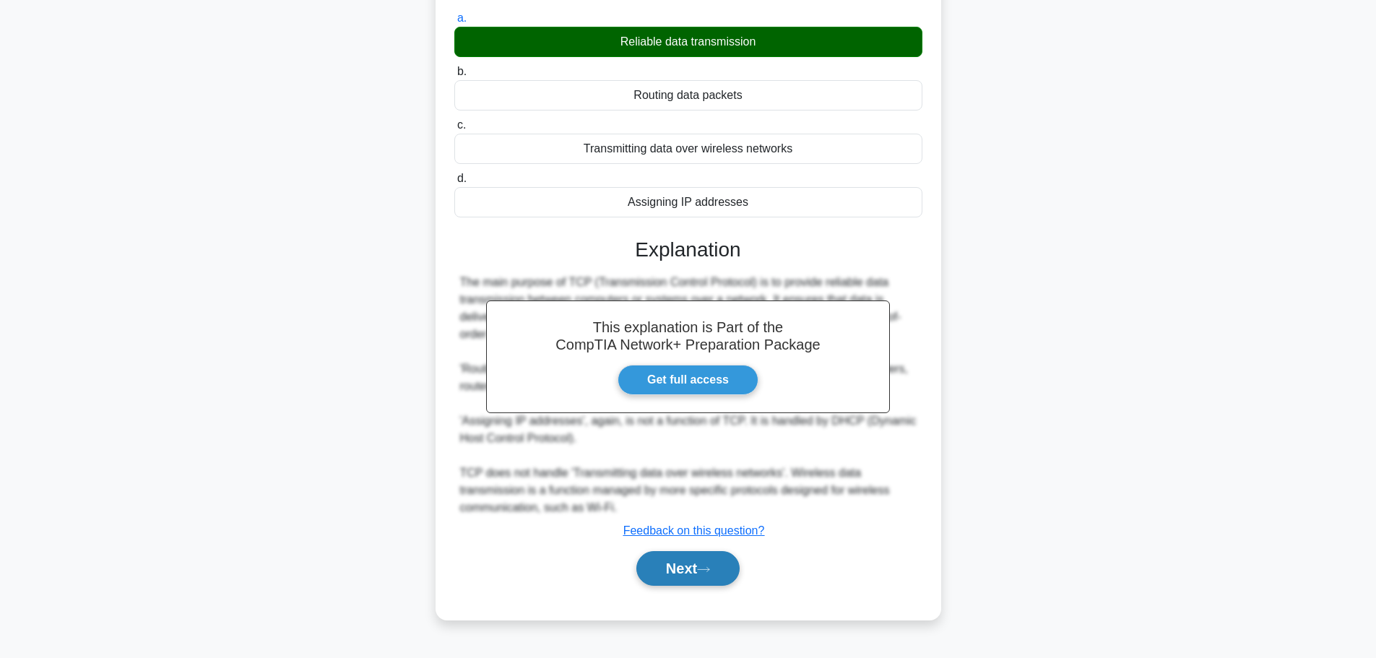
click at [690, 576] on button "Next" at bounding box center [687, 568] width 103 height 35
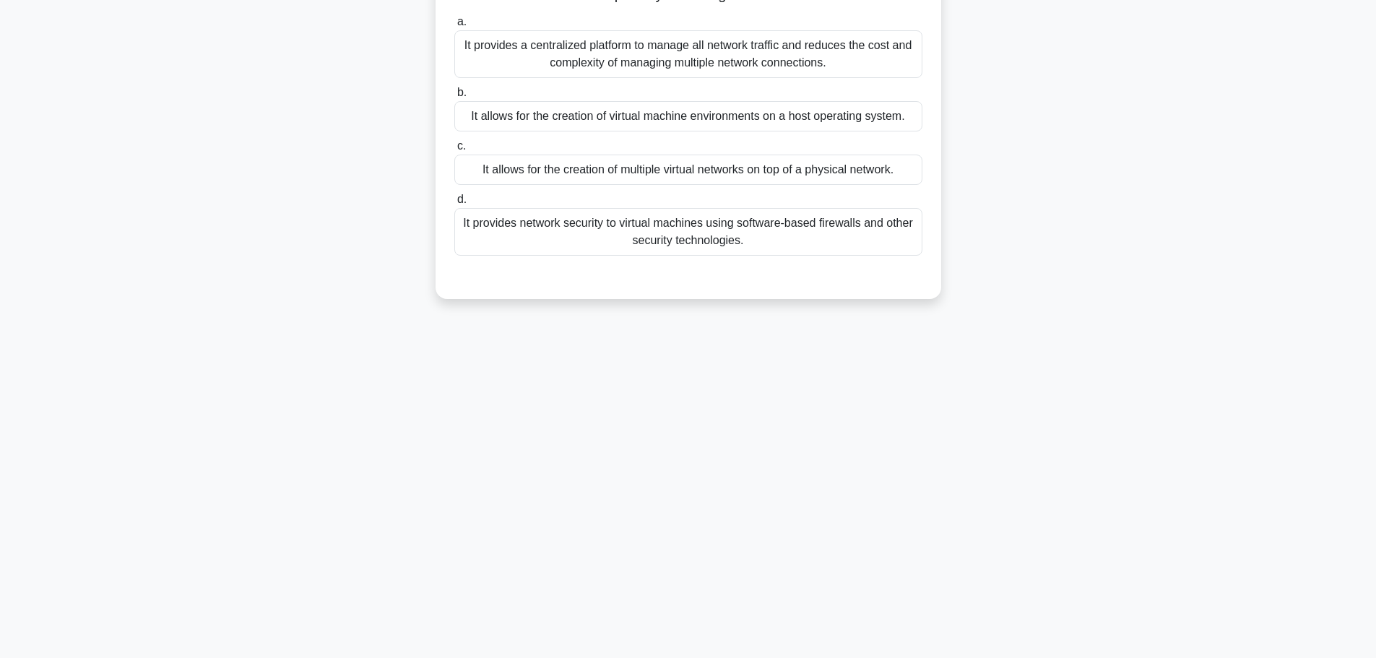
scroll to position [0, 0]
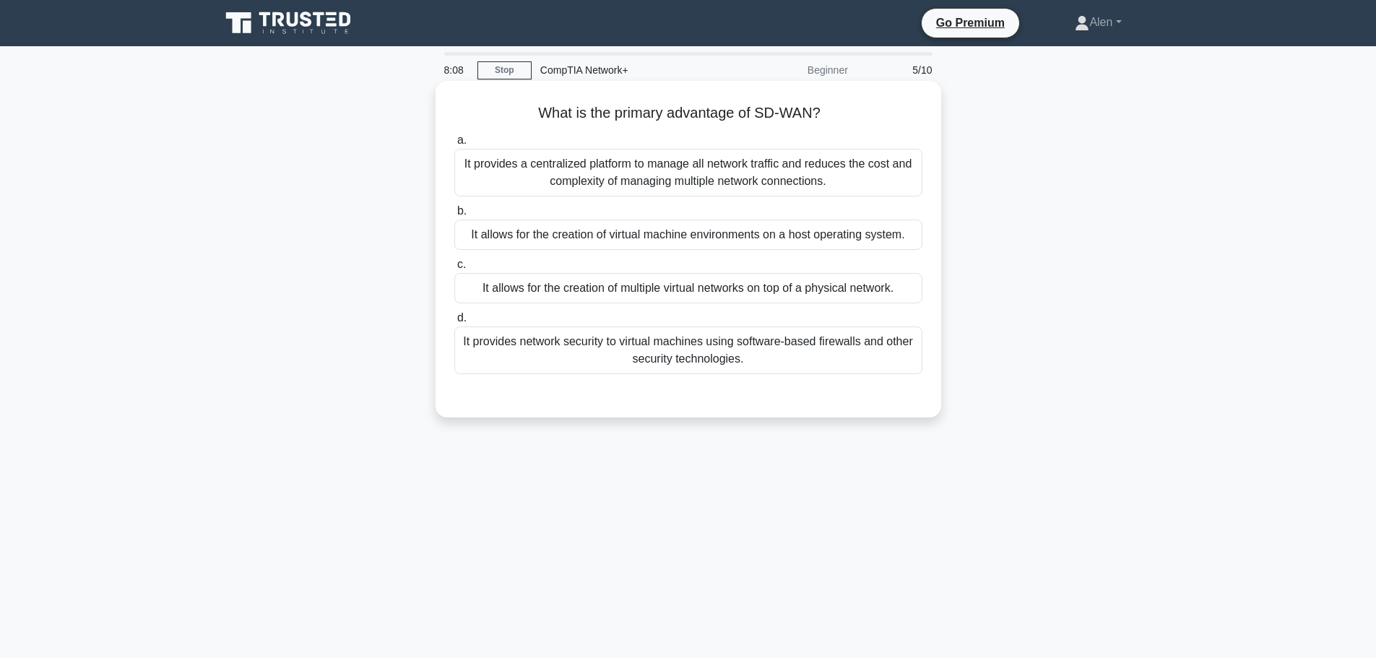
click at [731, 179] on div "It provides a centralized platform to manage all network traffic and reduces th…" at bounding box center [688, 173] width 468 height 48
click at [454, 145] on input "a. It provides a centralized platform to manage all network traffic and reduces…" at bounding box center [454, 140] width 0 height 9
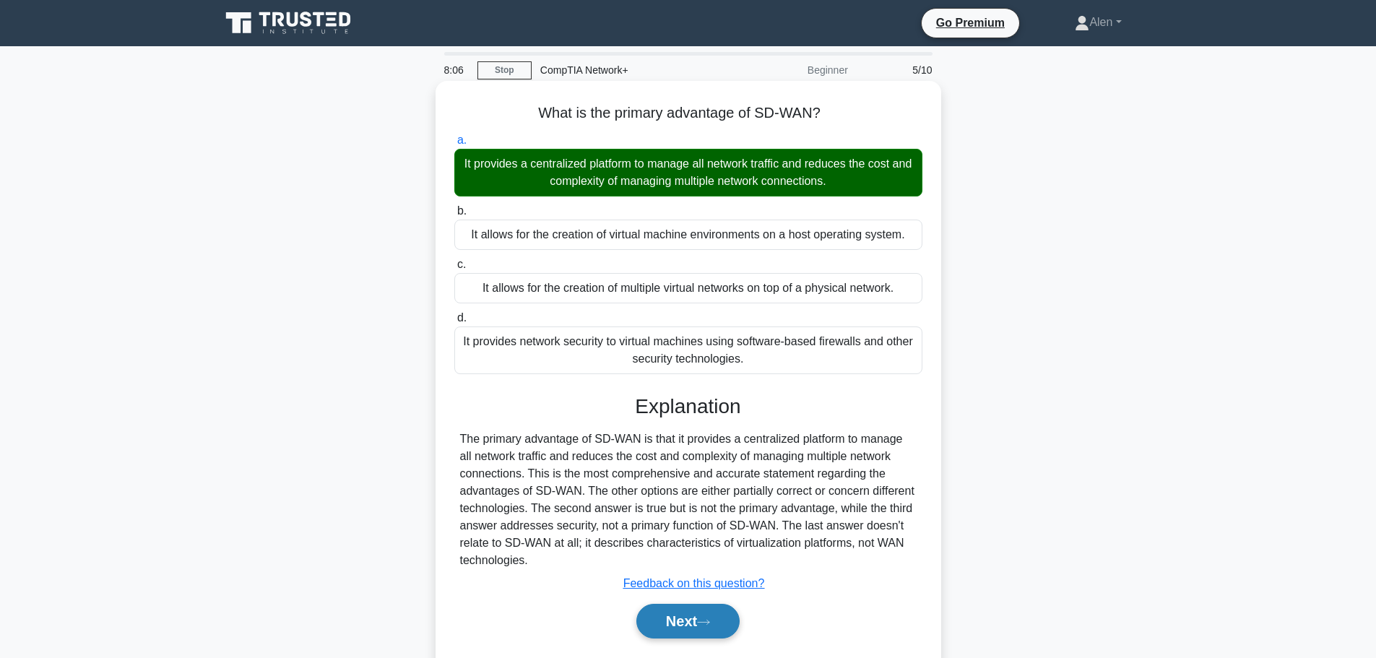
click at [685, 622] on button "Next" at bounding box center [687, 621] width 103 height 35
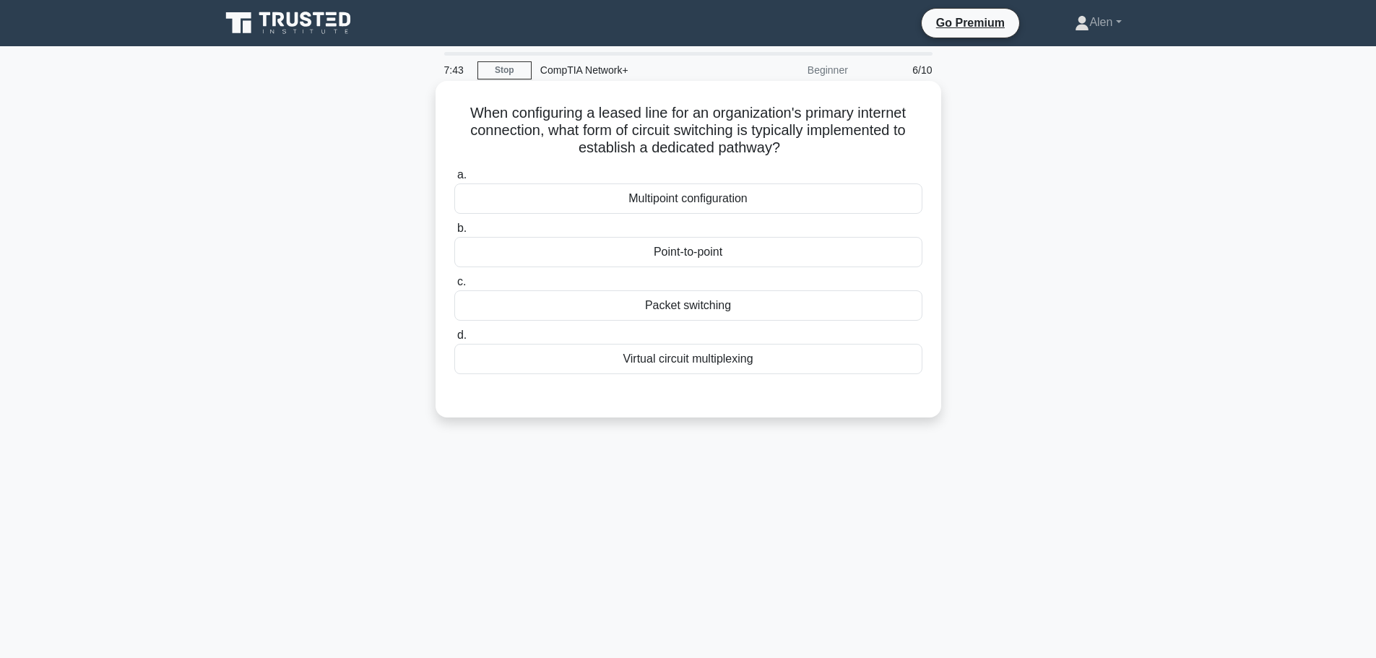
click at [761, 254] on div "Point-to-point" at bounding box center [688, 252] width 468 height 30
click at [454, 233] on input "b. Point-to-point" at bounding box center [454, 228] width 0 height 9
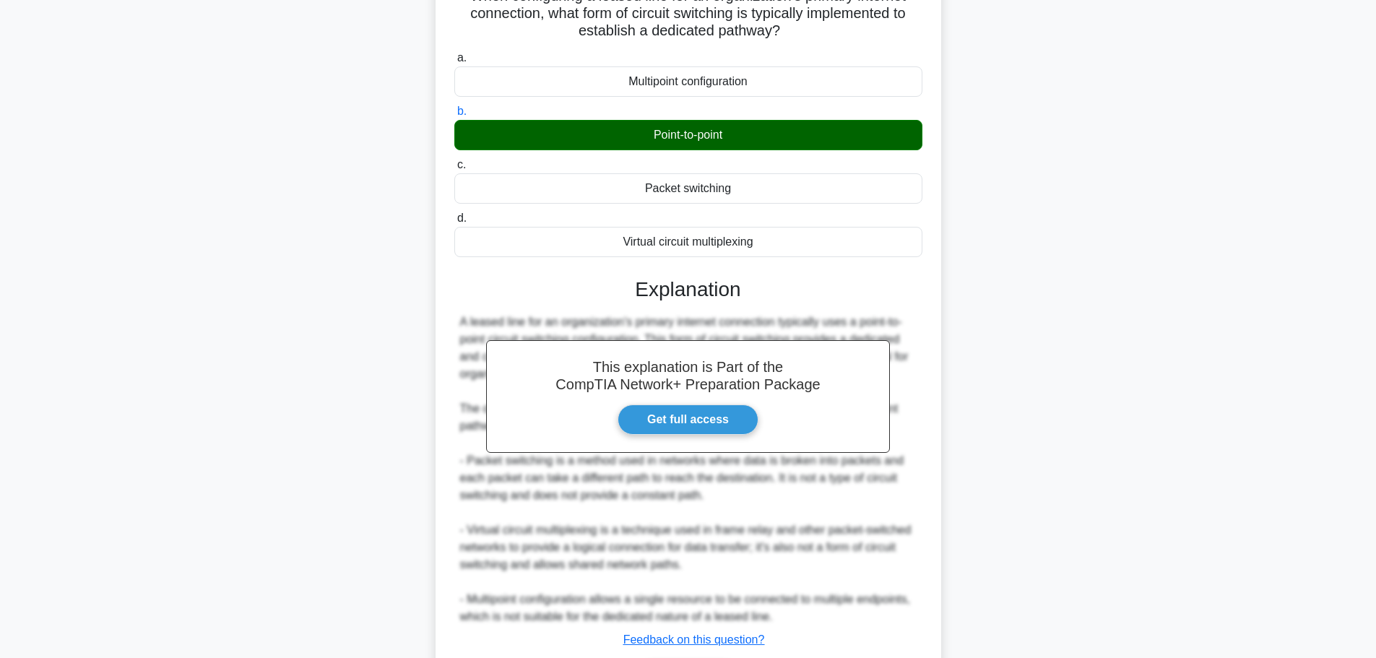
scroll to position [216, 0]
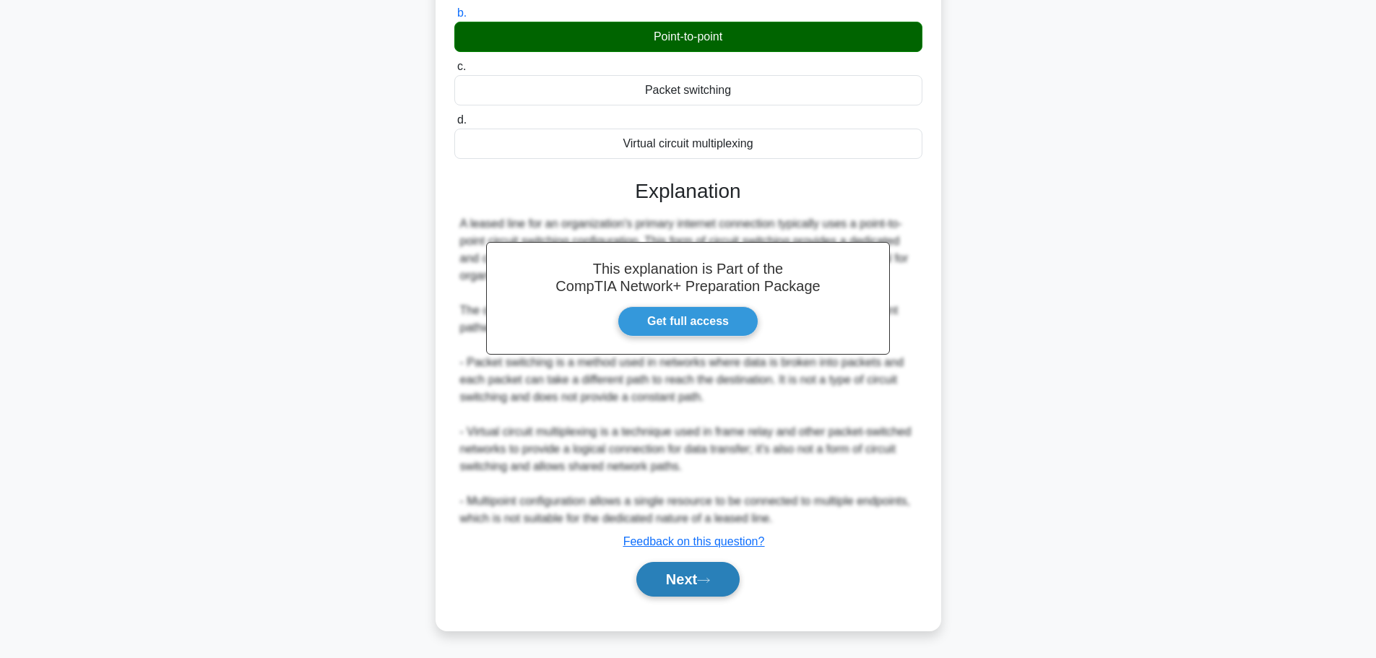
click at [681, 576] on button "Next" at bounding box center [687, 579] width 103 height 35
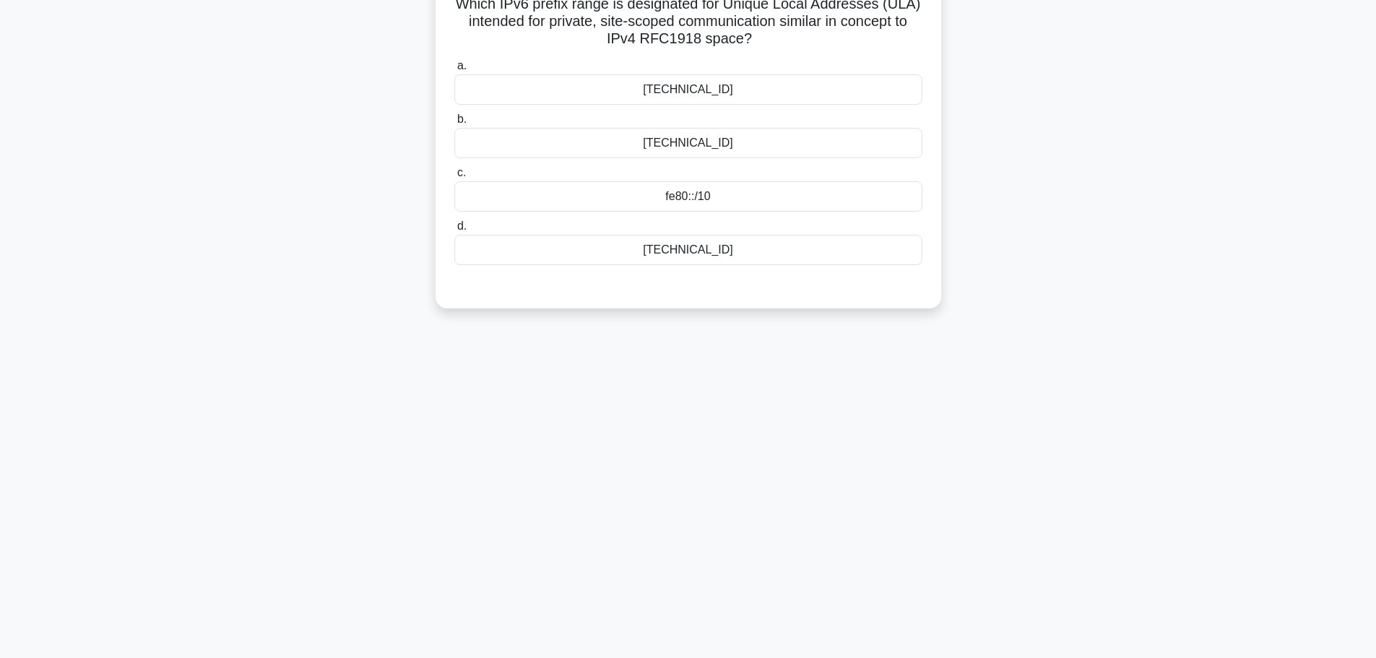
scroll to position [0, 0]
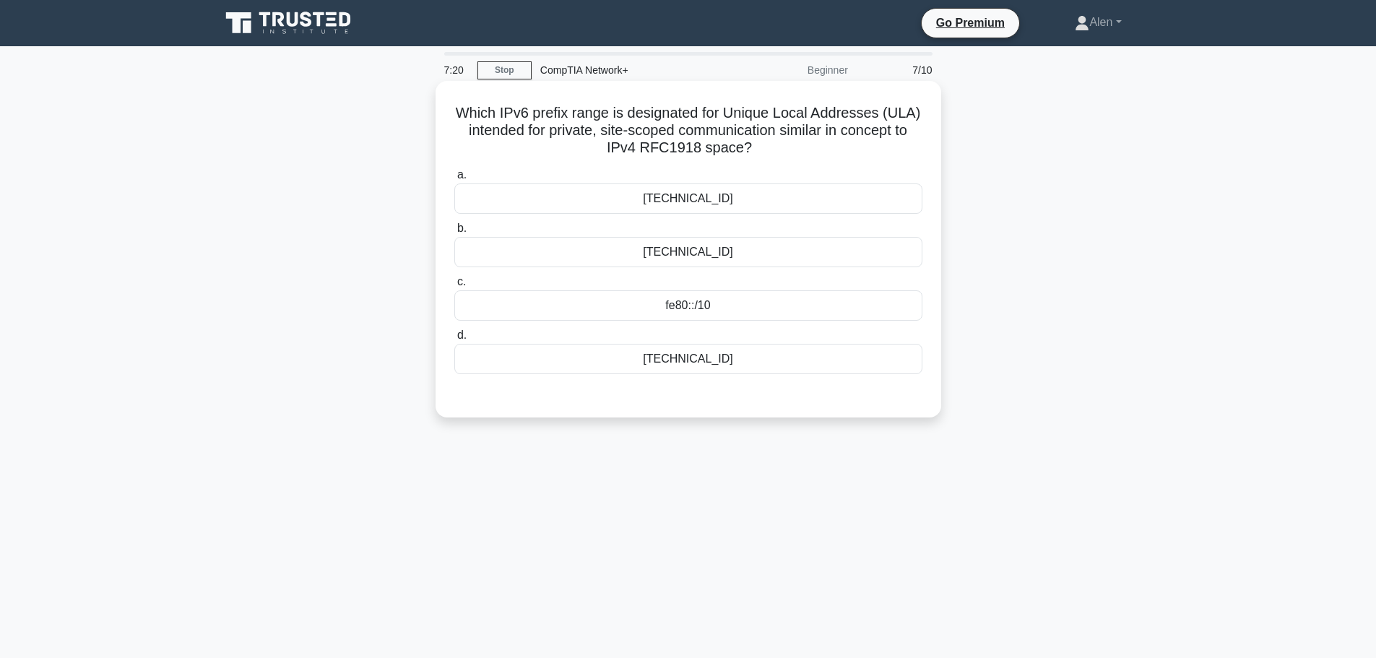
click at [695, 207] on div "ff00::/8" at bounding box center [688, 198] width 468 height 30
click at [454, 180] on input "a. ff00::/8" at bounding box center [454, 174] width 0 height 9
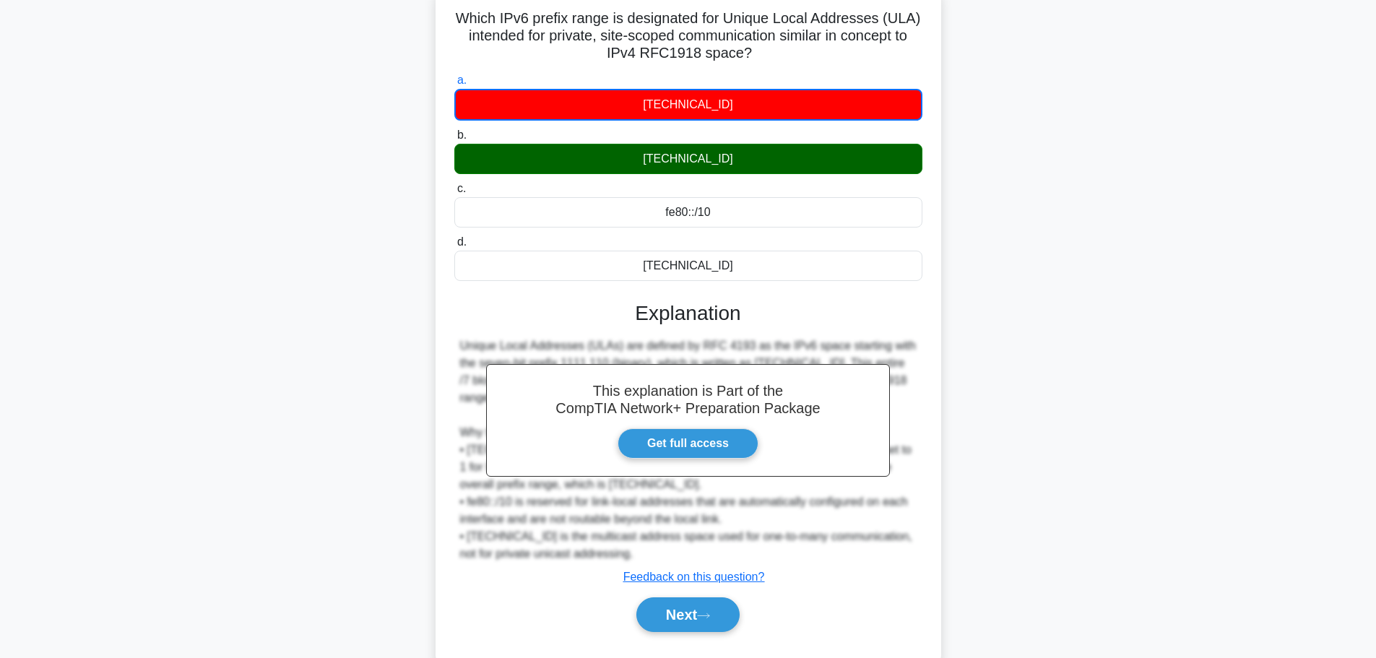
scroll to position [122, 0]
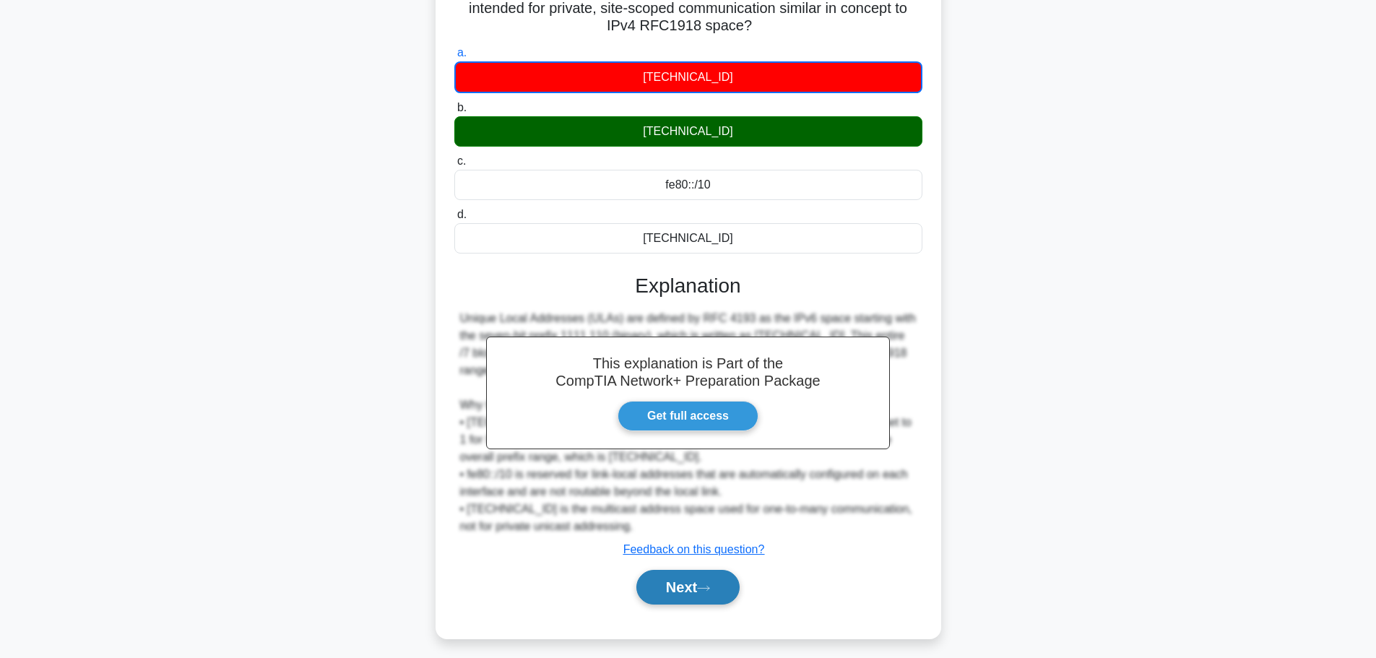
click at [681, 579] on button "Next" at bounding box center [687, 587] width 103 height 35
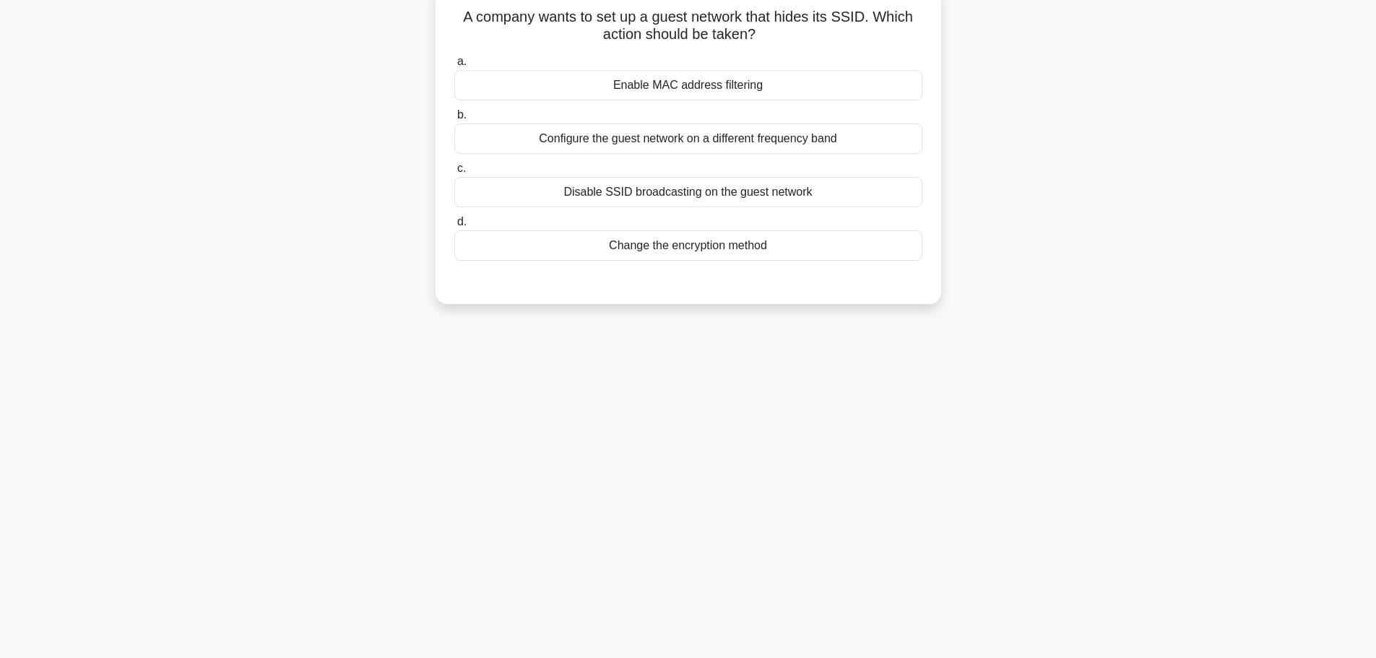
scroll to position [0, 0]
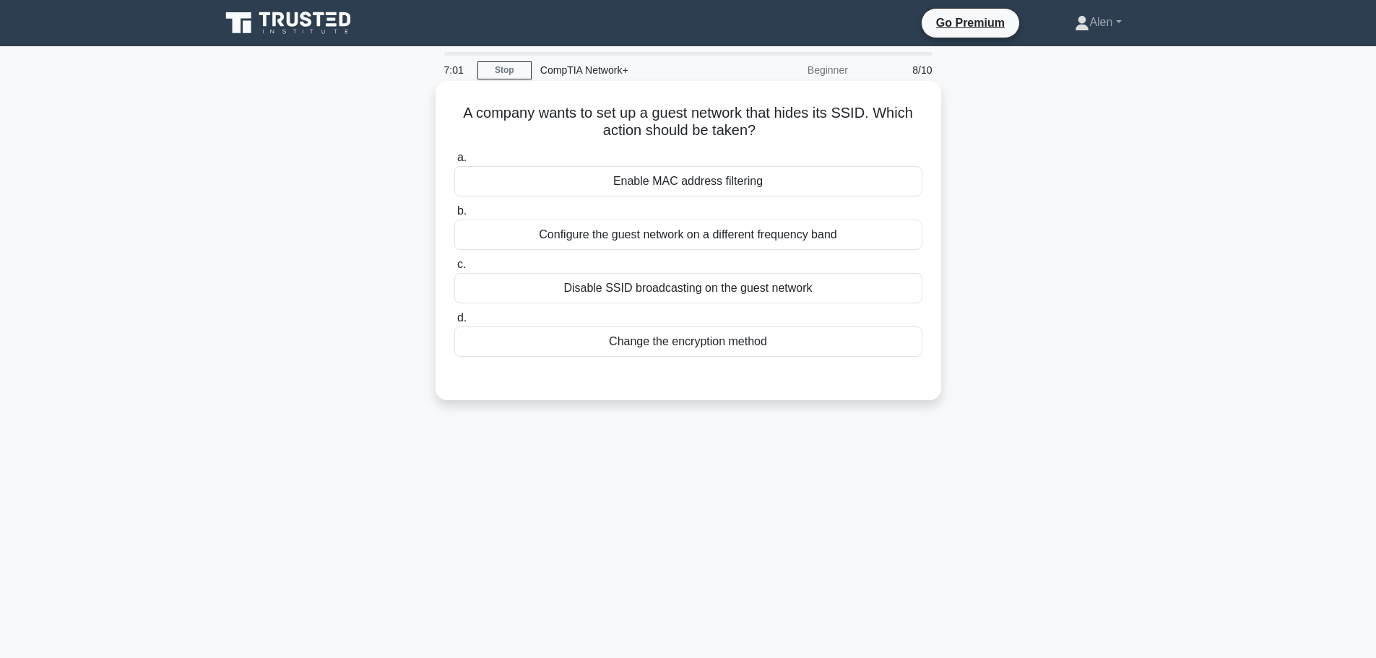
click at [724, 298] on div "Disable SSID broadcasting on the guest network" at bounding box center [688, 288] width 468 height 30
click at [454, 269] on input "c. Disable SSID broadcasting on the guest network" at bounding box center [454, 264] width 0 height 9
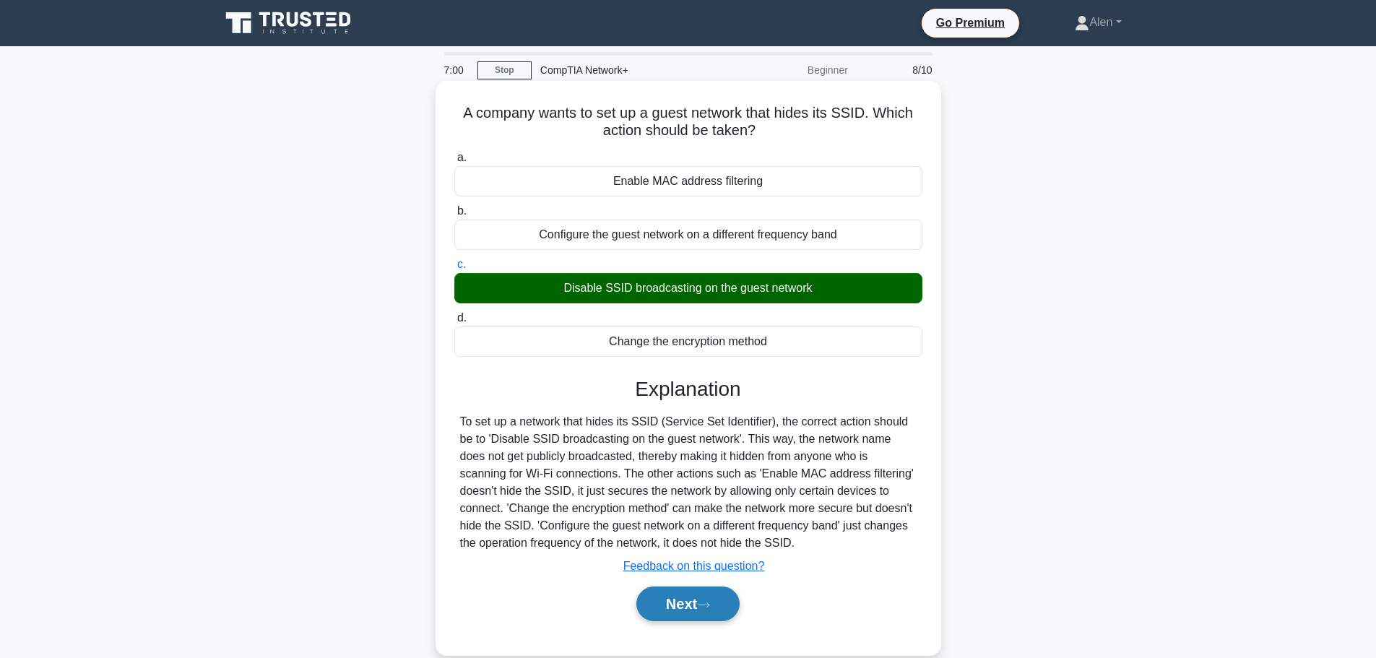
click at [700, 604] on button "Next" at bounding box center [687, 603] width 103 height 35
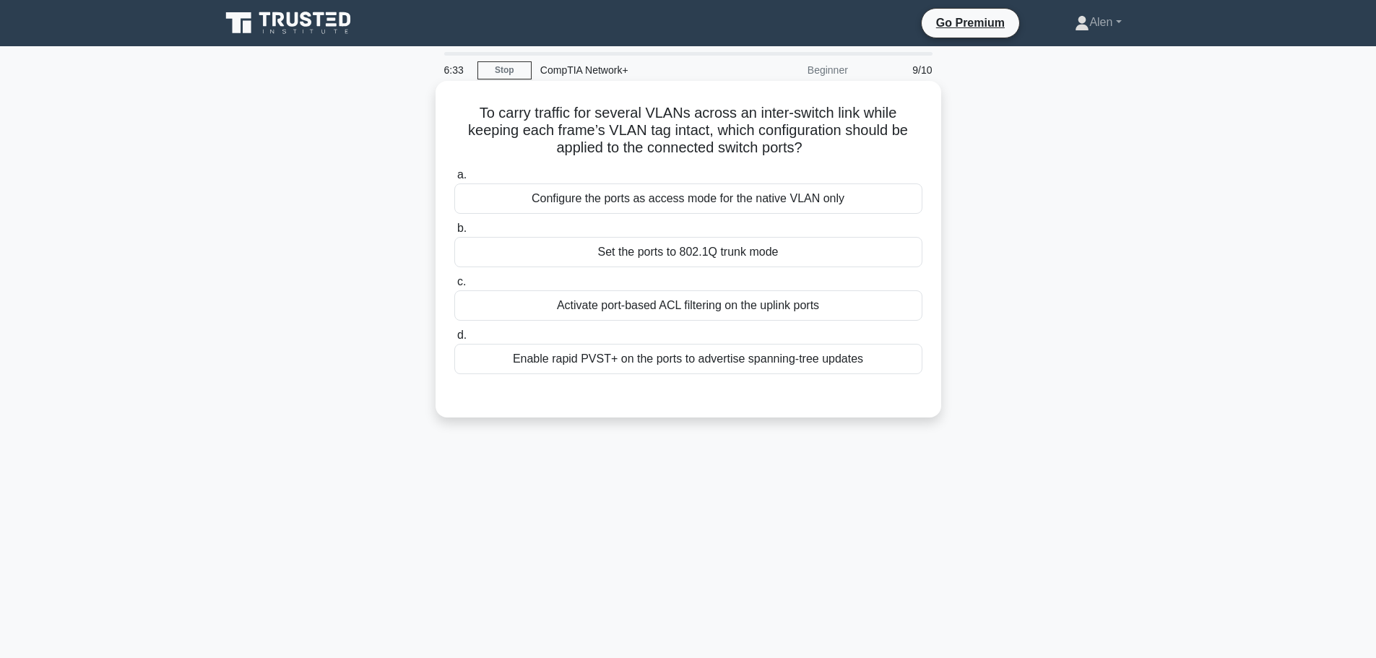
click at [706, 254] on div "Set the ports to 802.1Q trunk mode" at bounding box center [688, 252] width 468 height 30
click at [454, 233] on input "b. Set the ports to 802.1Q trunk mode" at bounding box center [454, 228] width 0 height 9
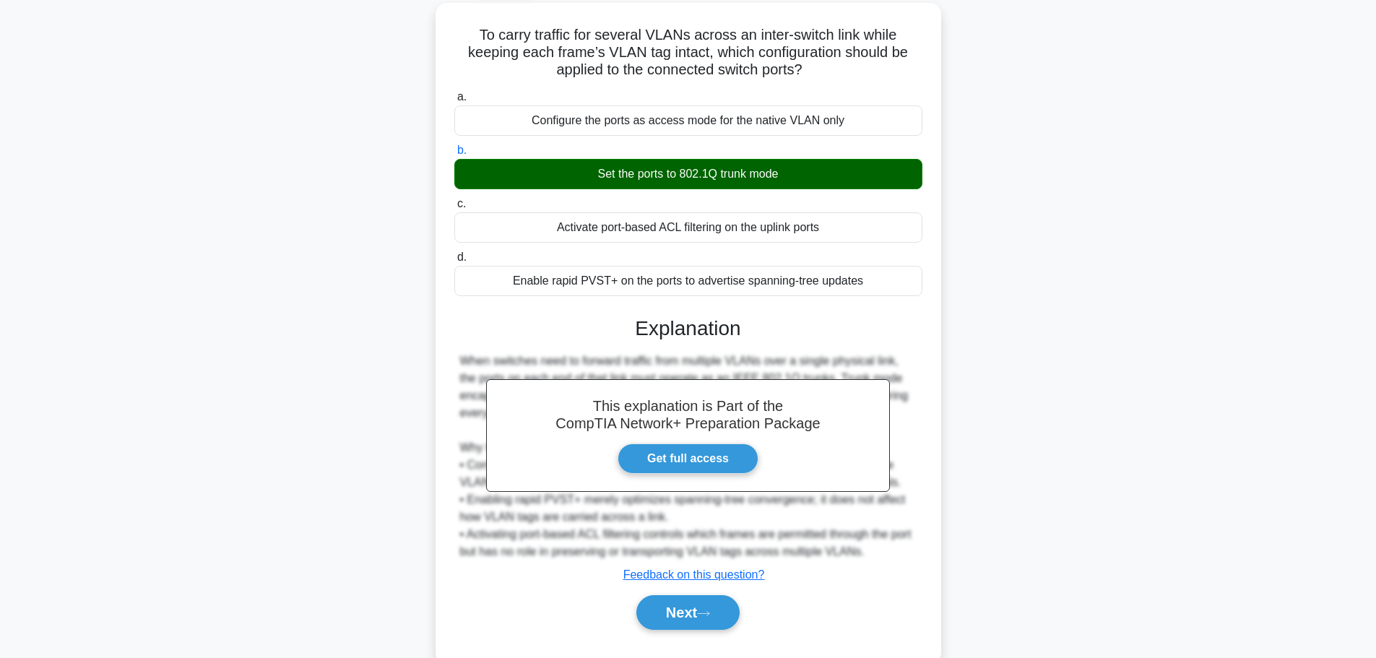
scroll to position [122, 0]
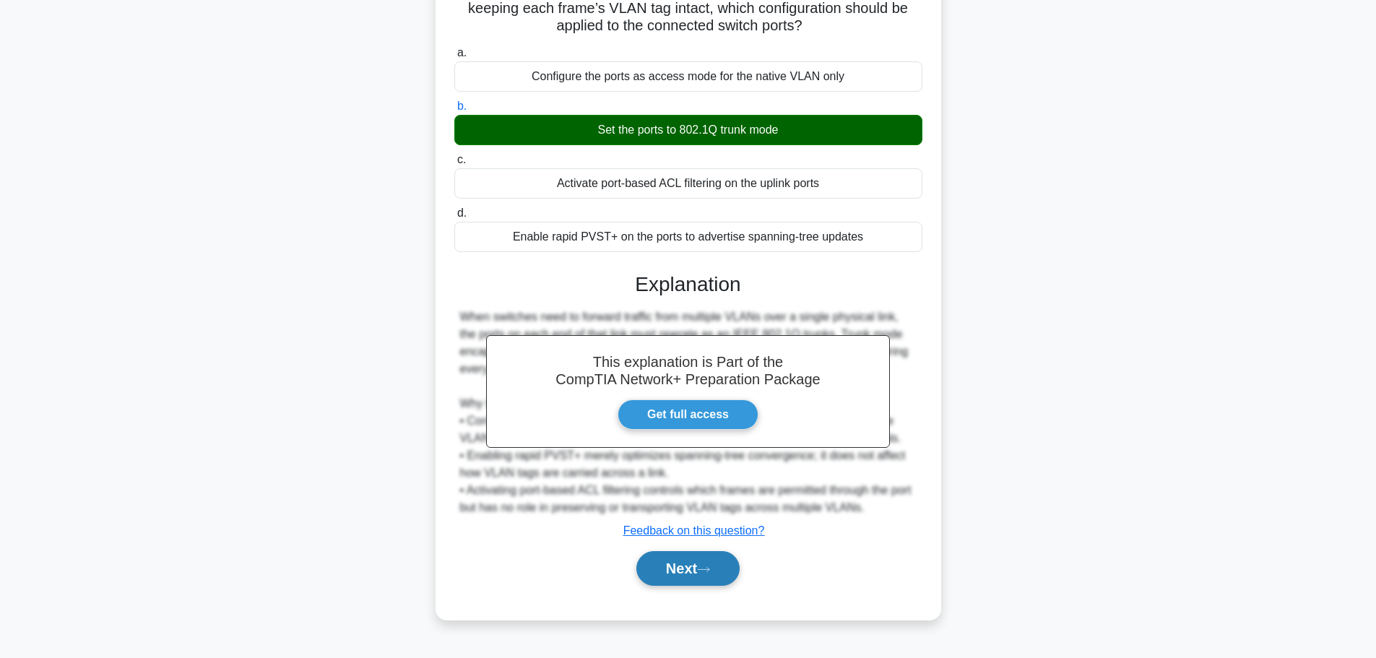
click at [717, 569] on button "Next" at bounding box center [687, 568] width 103 height 35
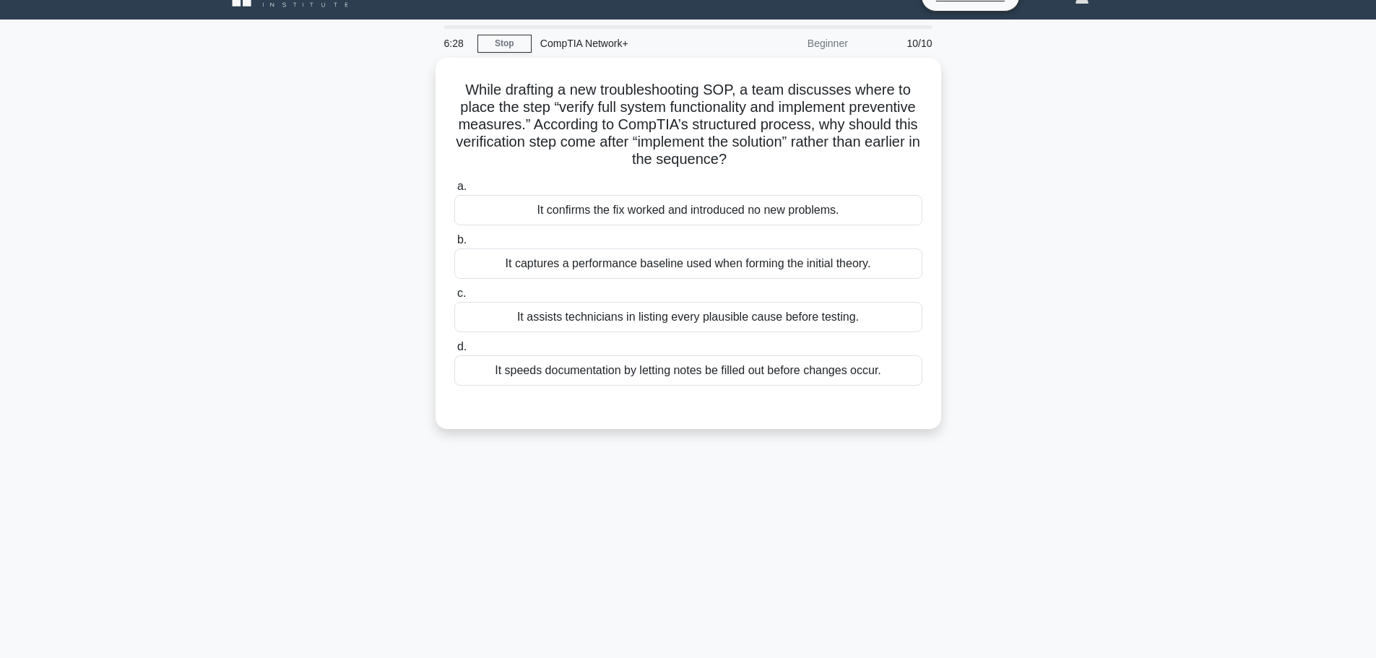
scroll to position [0, 0]
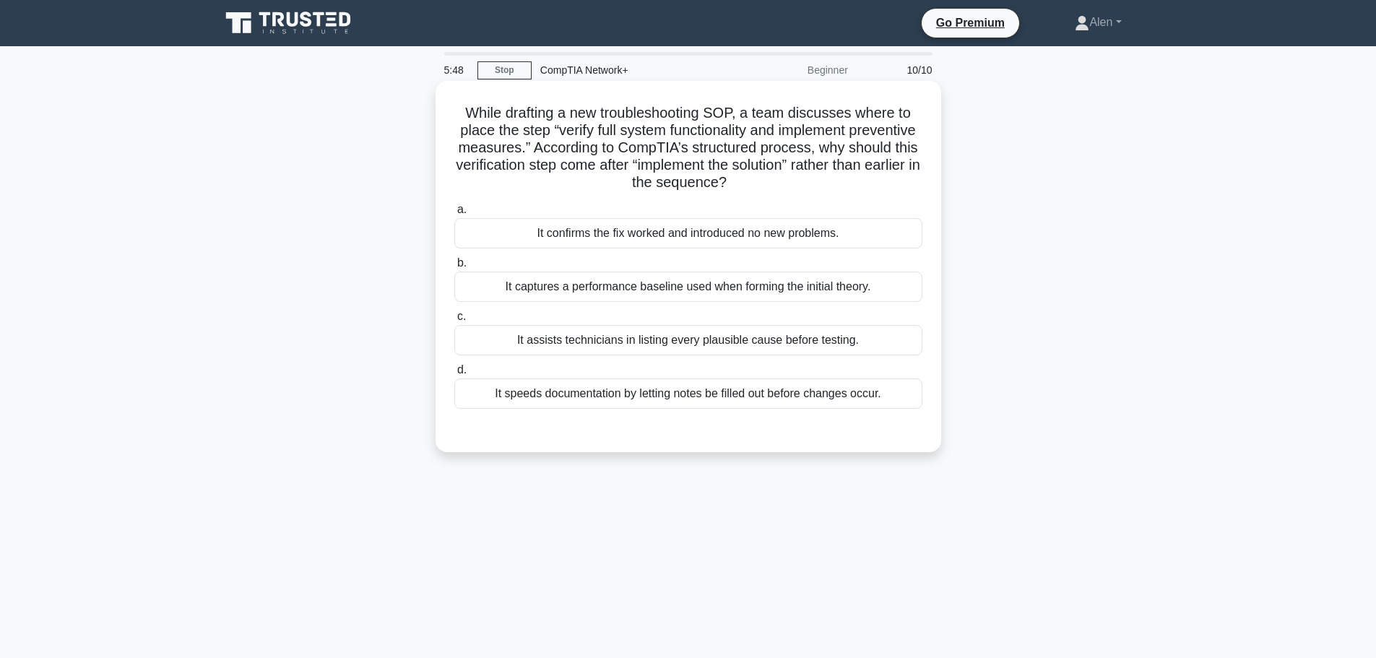
click at [637, 343] on div "It assists technicians in listing every plausible cause before testing." at bounding box center [688, 340] width 468 height 30
click at [454, 321] on input "c. It assists technicians in listing every plausible cause before testing." at bounding box center [454, 316] width 0 height 9
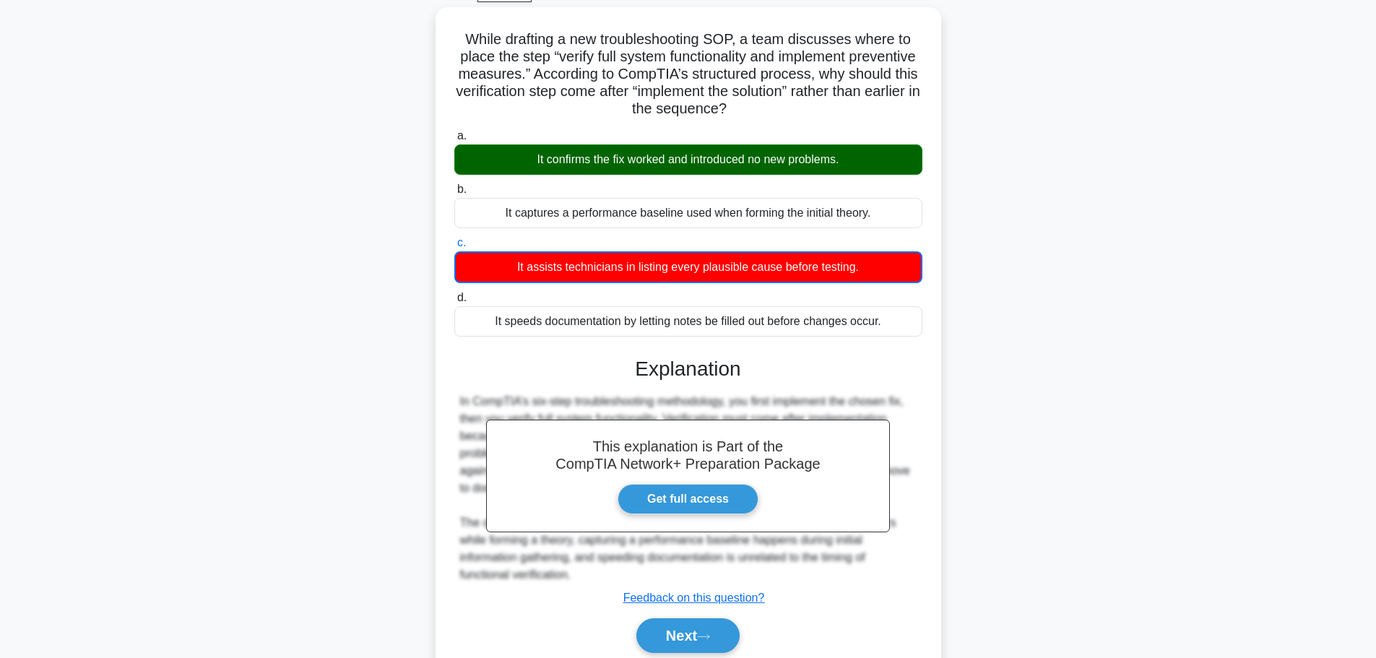
scroll to position [131, 0]
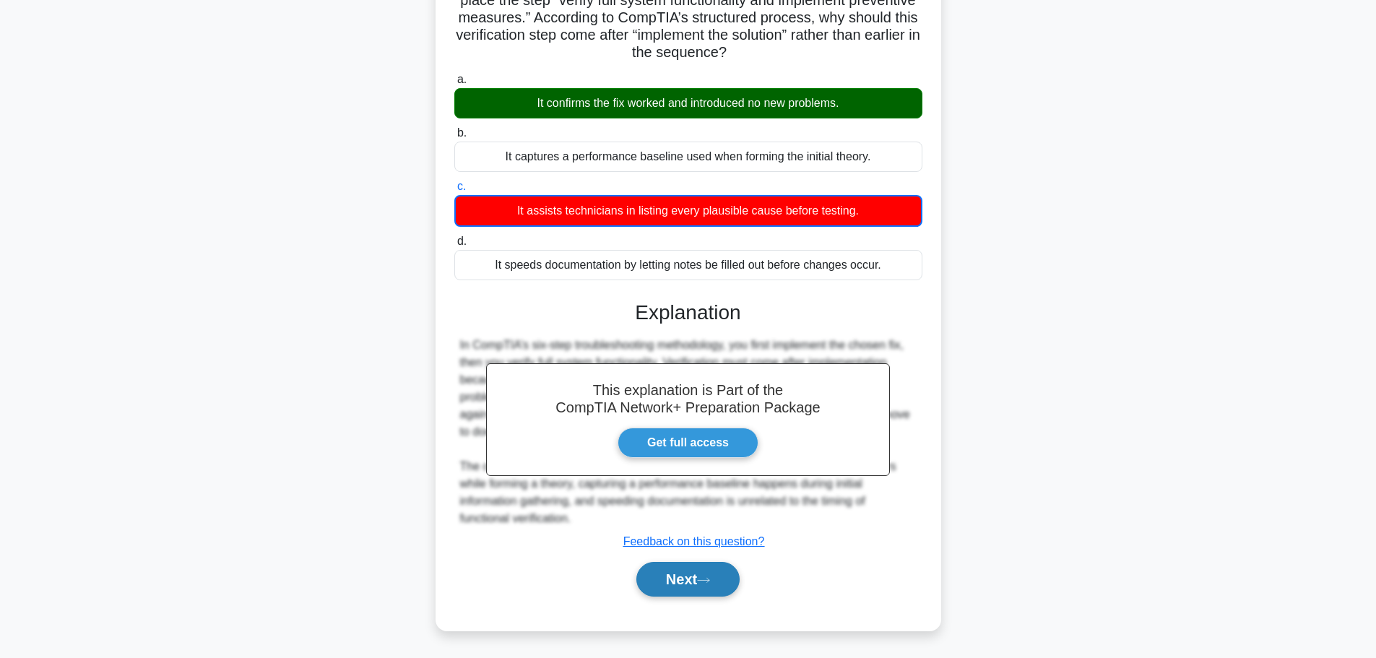
click at [690, 586] on button "Next" at bounding box center [687, 579] width 103 height 35
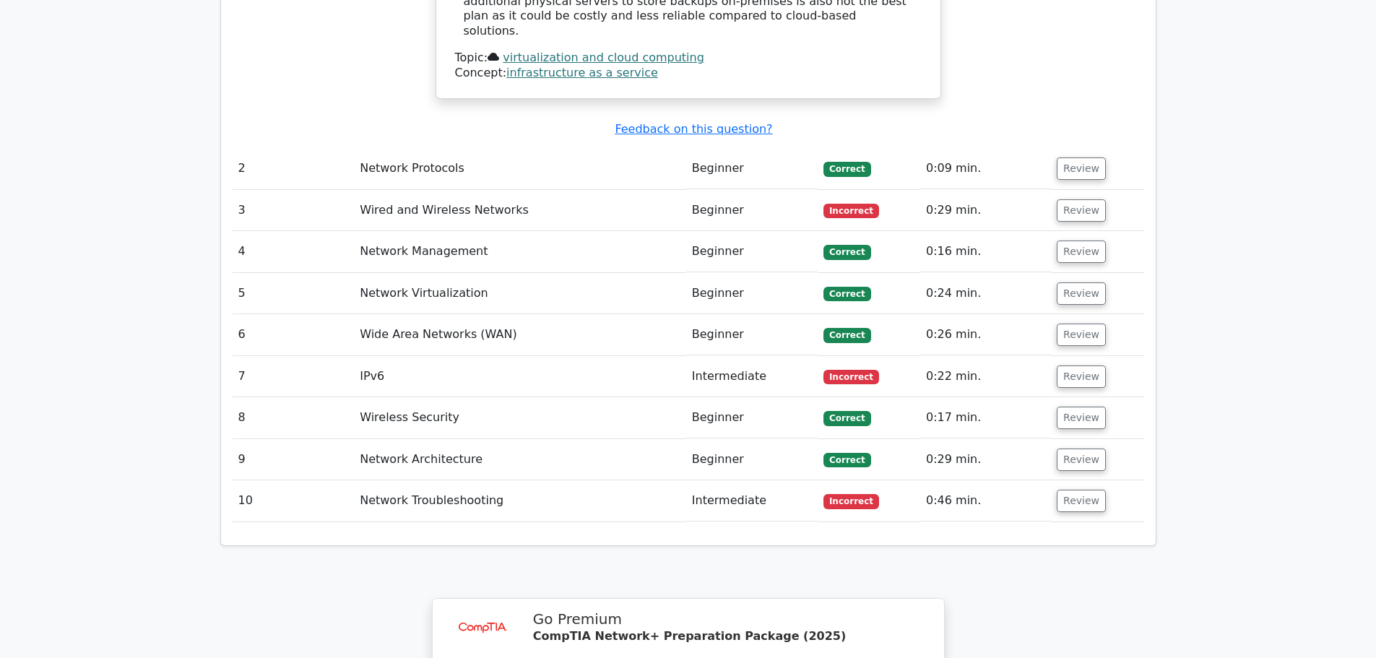
scroll to position [2244, 0]
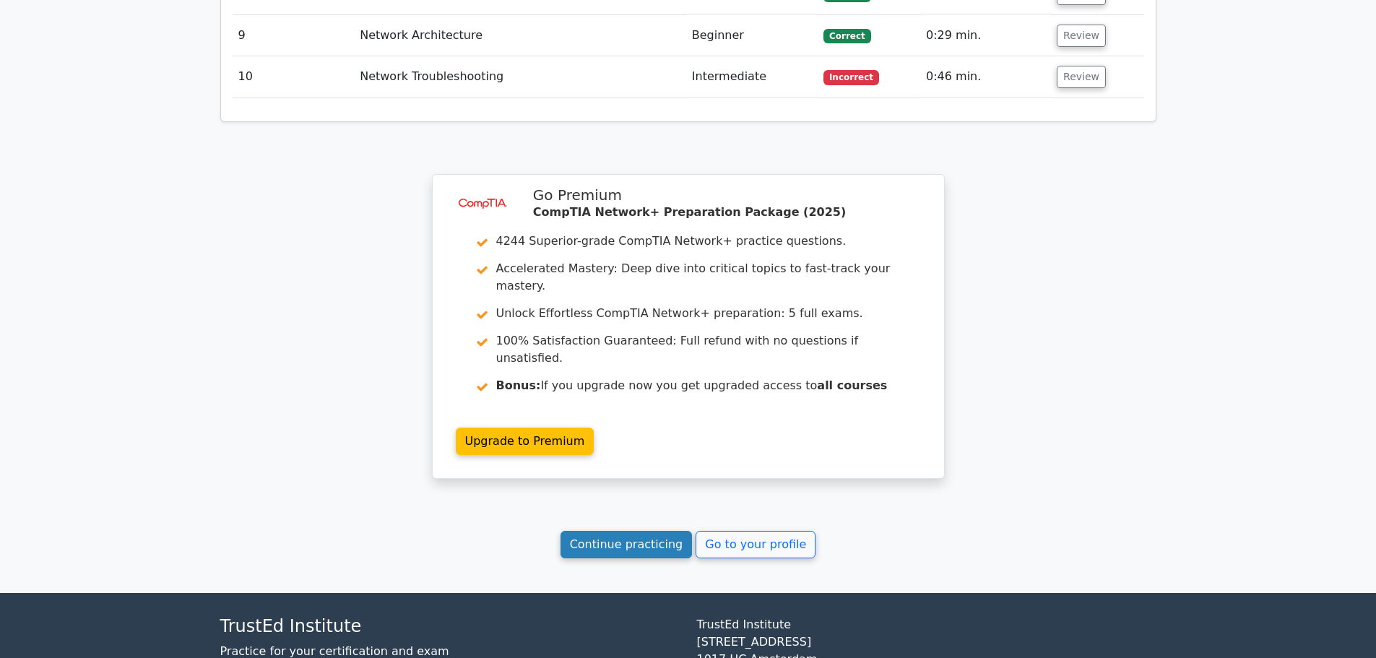
click at [610, 531] on link "Continue practicing" at bounding box center [626, 544] width 132 height 27
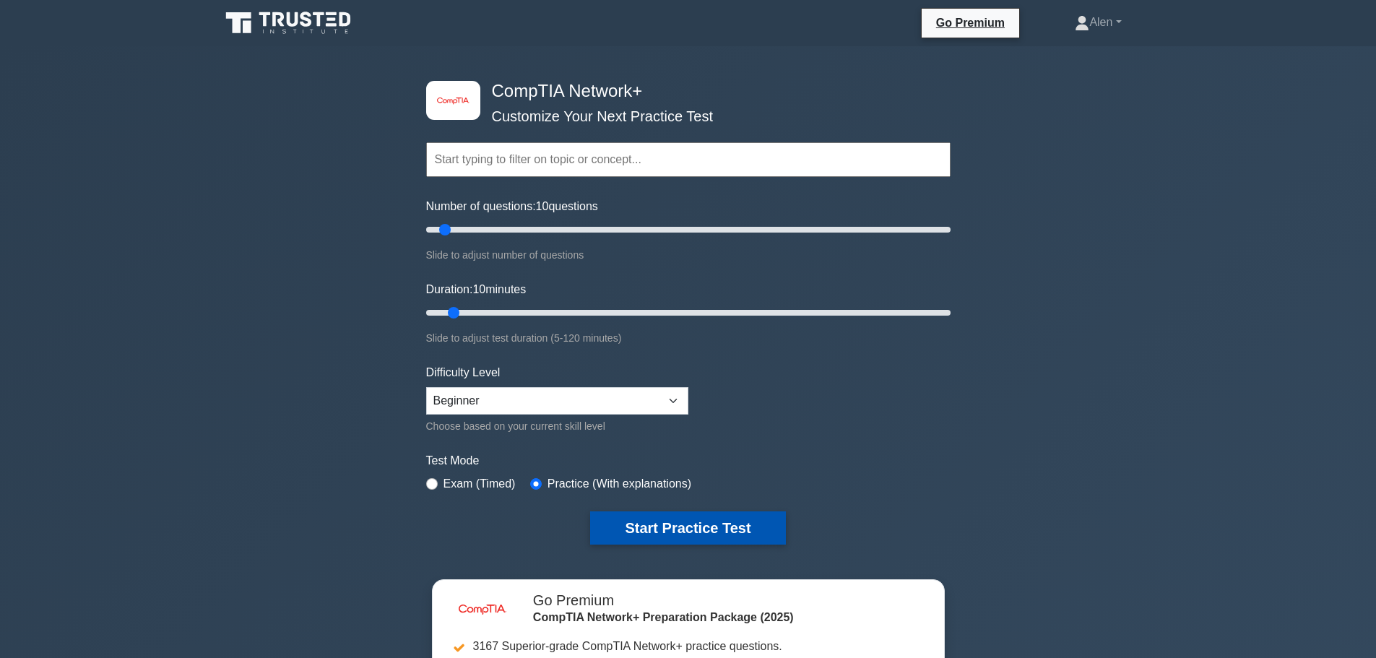
click at [674, 513] on button "Start Practice Test" at bounding box center [687, 527] width 195 height 33
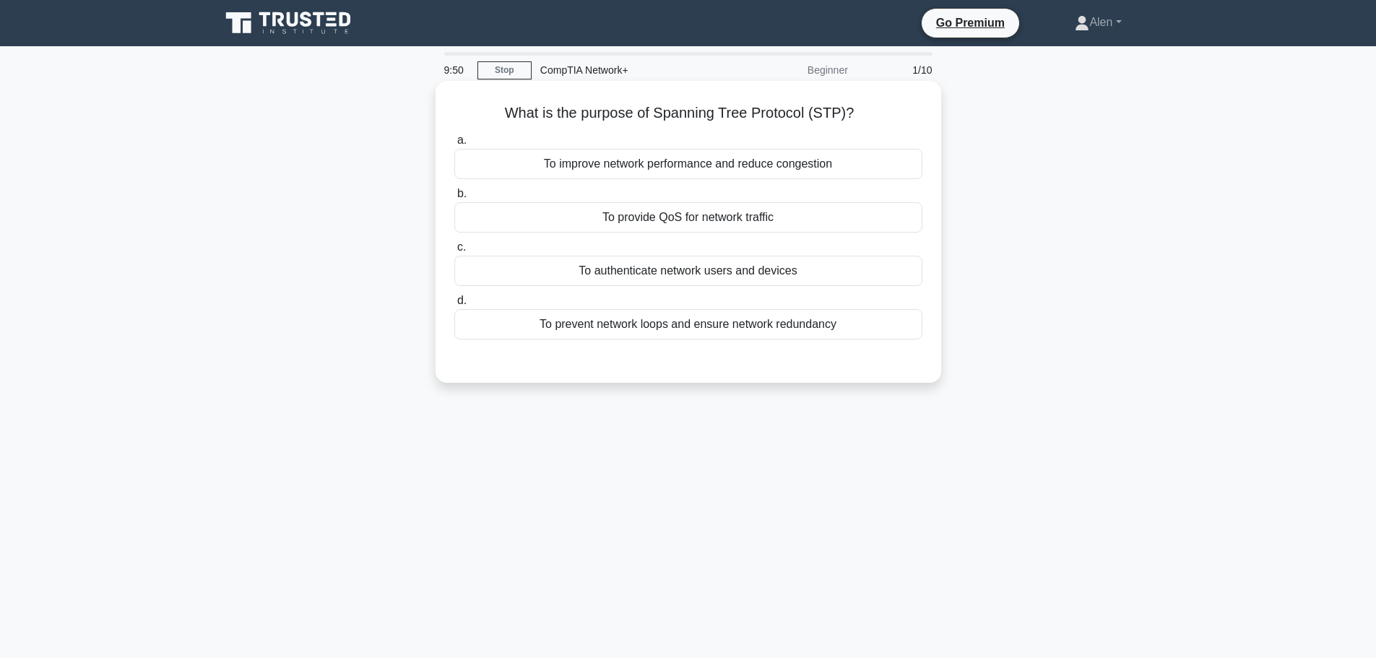
click at [745, 326] on div "To prevent network loops and ensure network redundancy" at bounding box center [688, 324] width 468 height 30
click at [454, 305] on input "d. To prevent network loops and ensure network redundancy" at bounding box center [454, 300] width 0 height 9
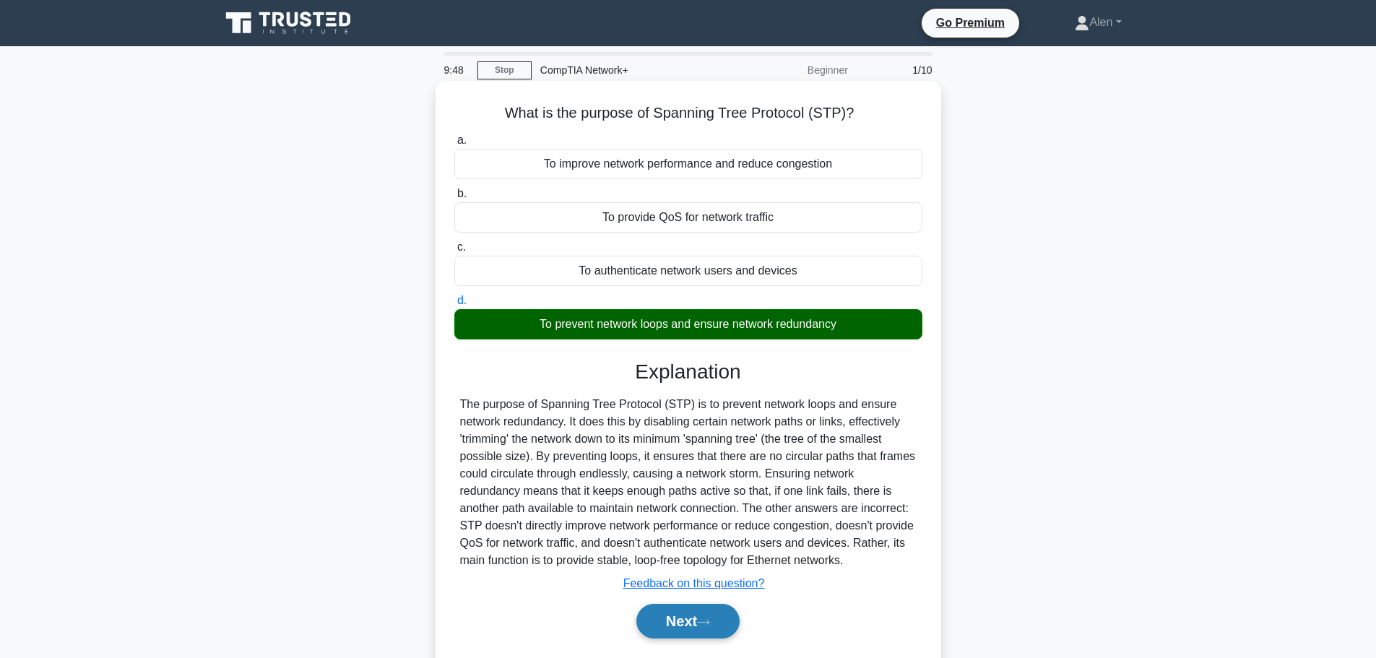
click at [695, 619] on button "Next" at bounding box center [687, 621] width 103 height 35
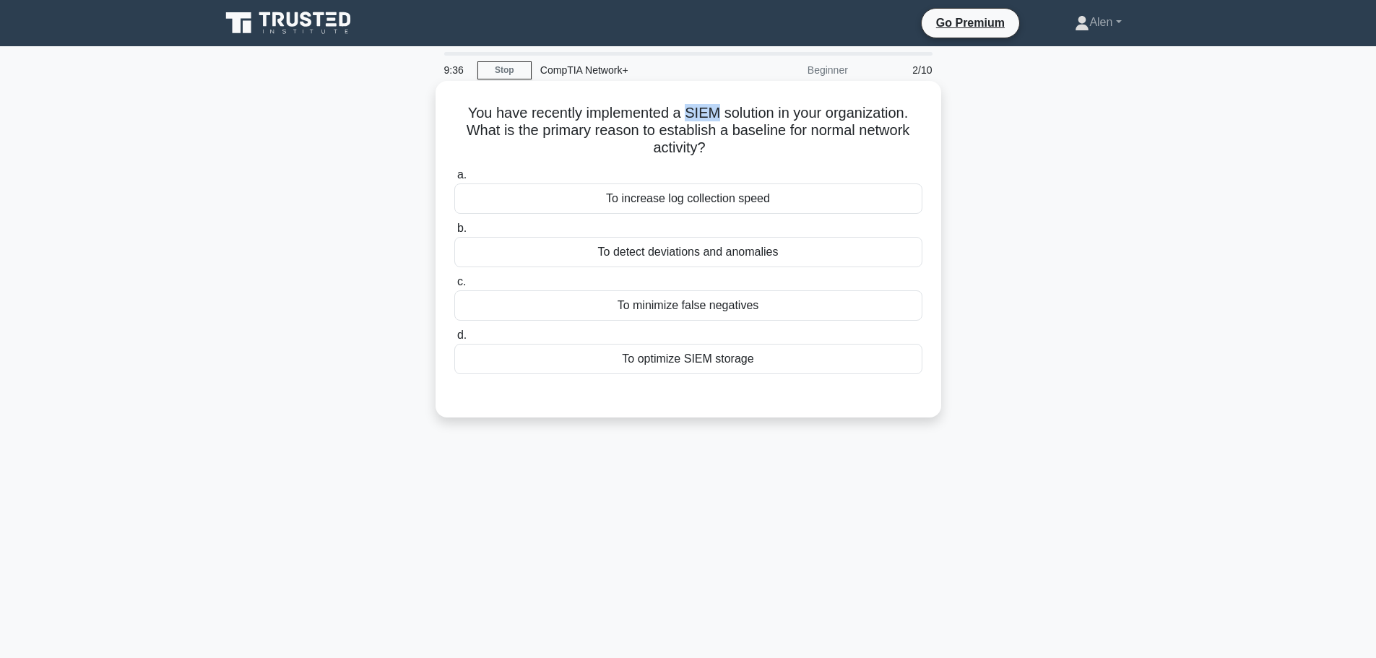
drag, startPoint x: 719, startPoint y: 113, endPoint x: 687, endPoint y: 108, distance: 32.2
click at [687, 108] on h5 "You have recently implemented a SIEM solution in your organization. What is the…" at bounding box center [688, 130] width 471 height 53
copy h5 "SIEM"
click at [700, 256] on div "To detect deviations and anomalies" at bounding box center [688, 252] width 468 height 30
click at [454, 233] on input "b. To detect deviations and anomalies" at bounding box center [454, 228] width 0 height 9
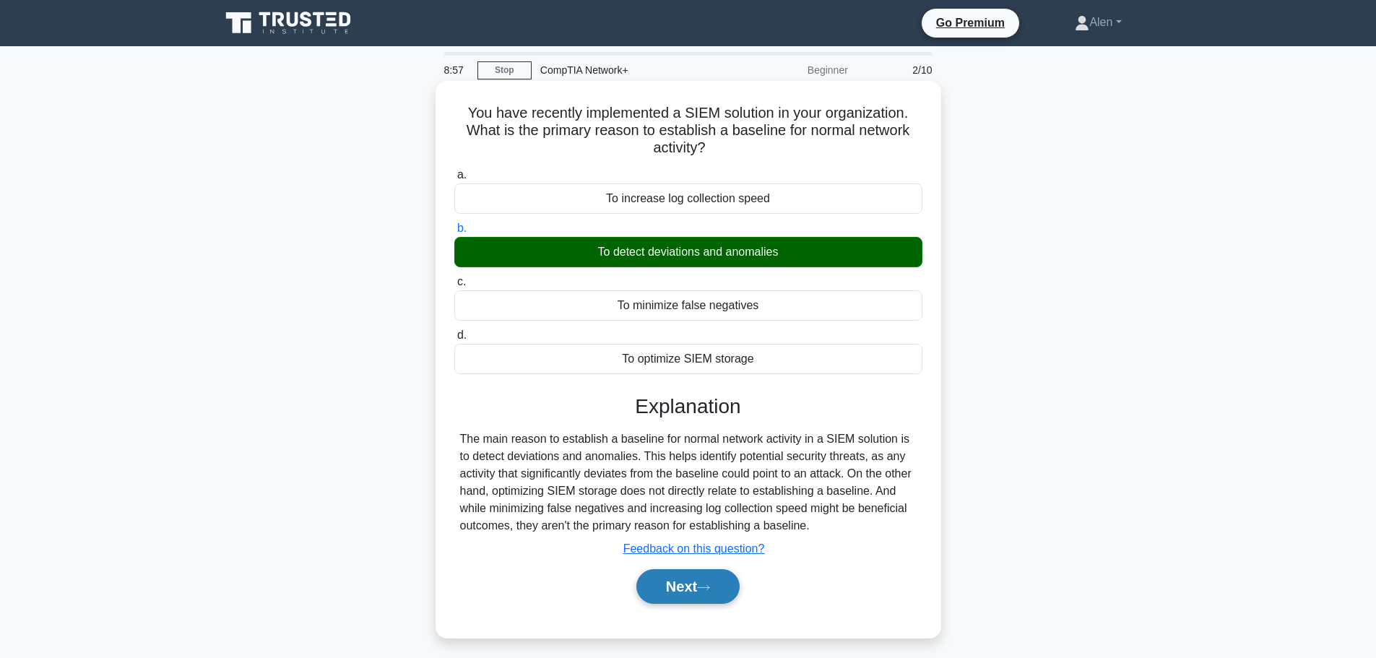
click at [700, 594] on button "Next" at bounding box center [687, 586] width 103 height 35
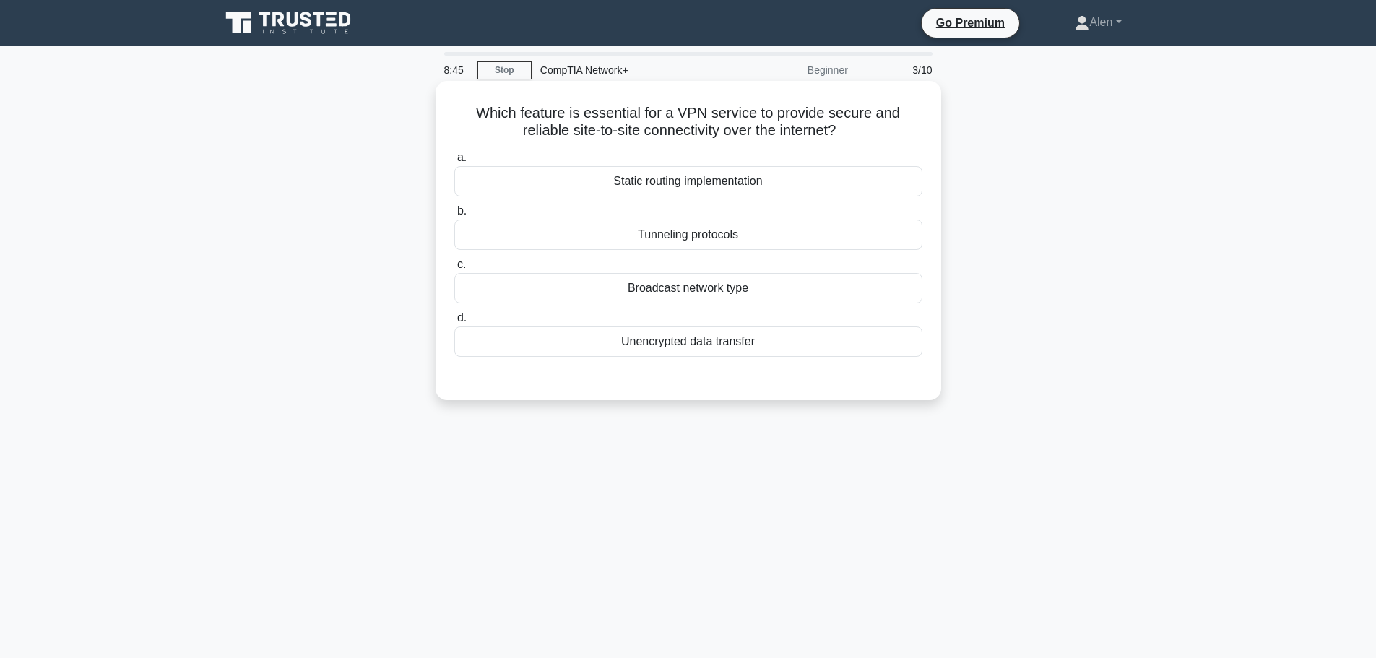
click at [690, 230] on div "Tunneling protocols" at bounding box center [688, 235] width 468 height 30
click at [454, 216] on input "b. Tunneling protocols" at bounding box center [454, 211] width 0 height 9
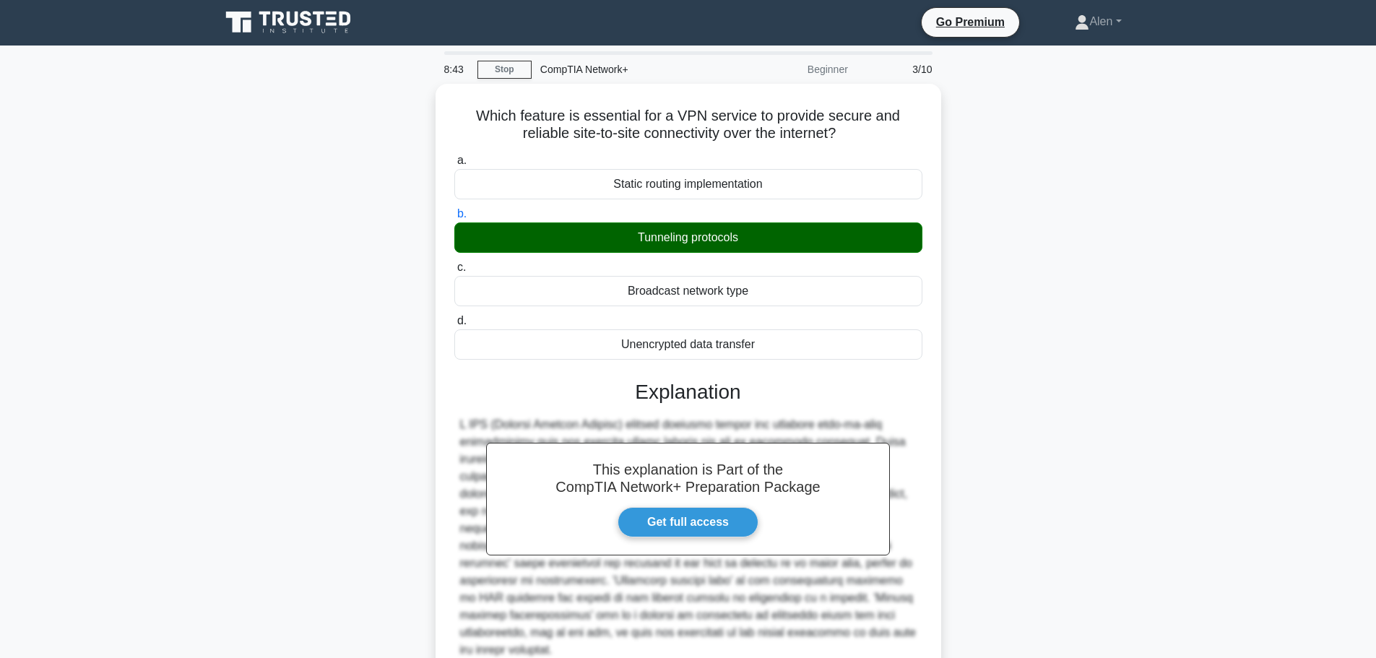
scroll to position [122, 0]
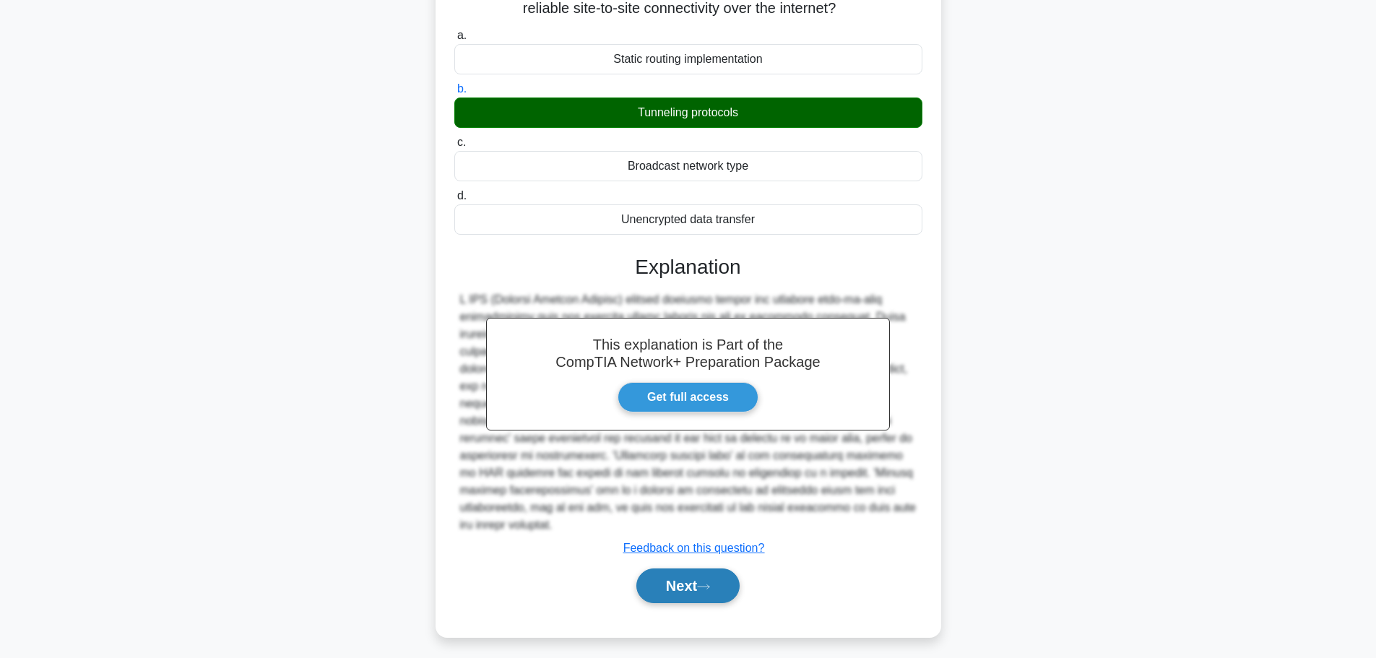
click at [671, 581] on button "Next" at bounding box center [687, 585] width 103 height 35
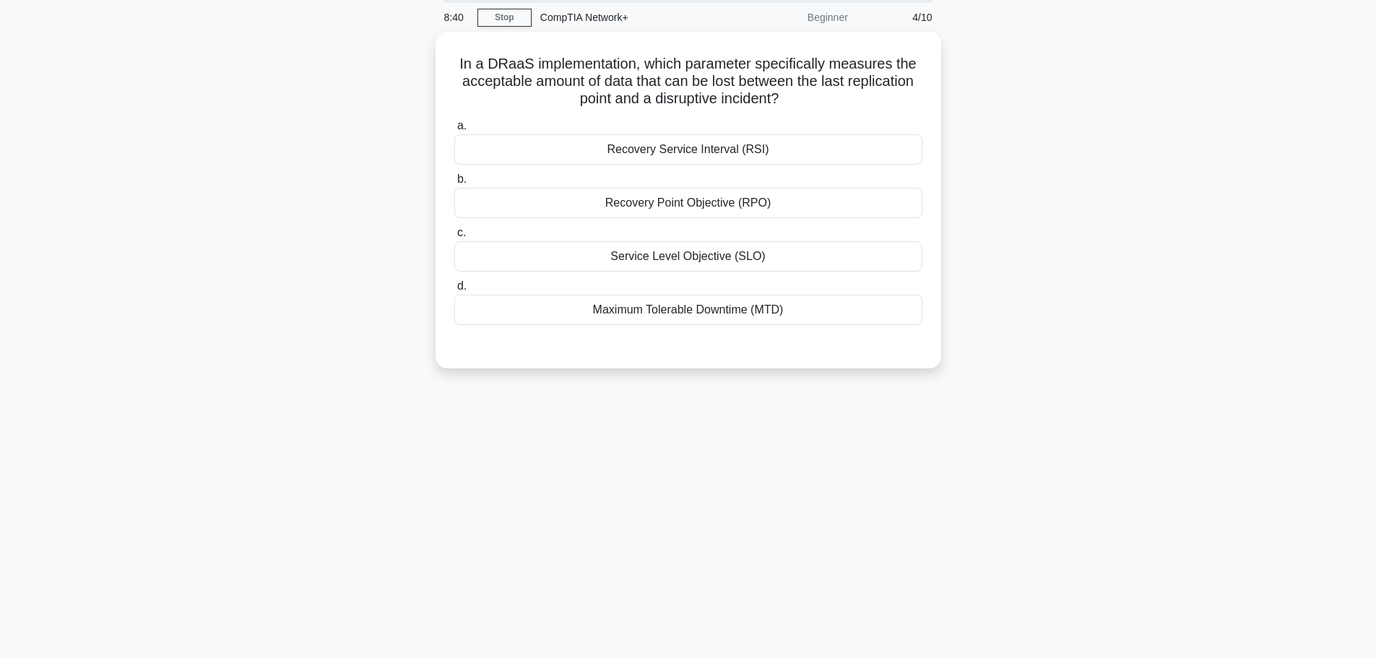
scroll to position [0, 0]
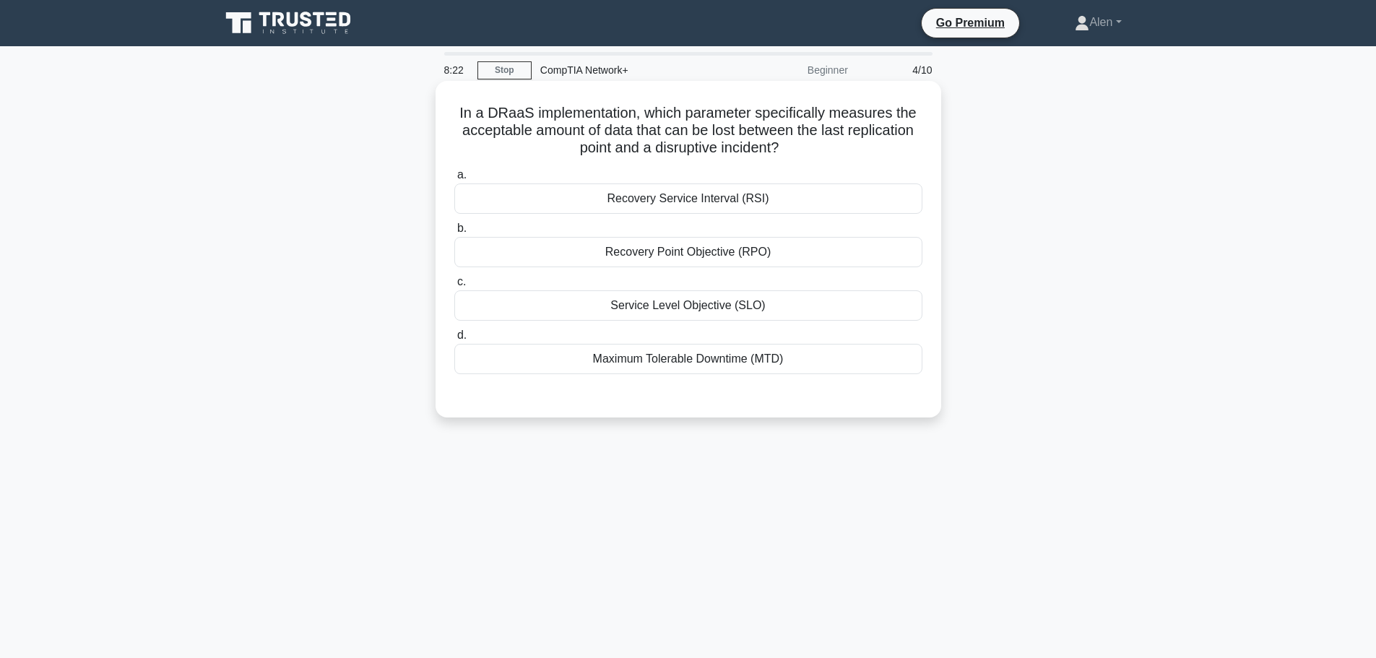
click at [700, 204] on div "Recovery Service Interval (RSI)" at bounding box center [688, 198] width 468 height 30
click at [454, 180] on input "a. Recovery Service Interval (RSI)" at bounding box center [454, 174] width 0 height 9
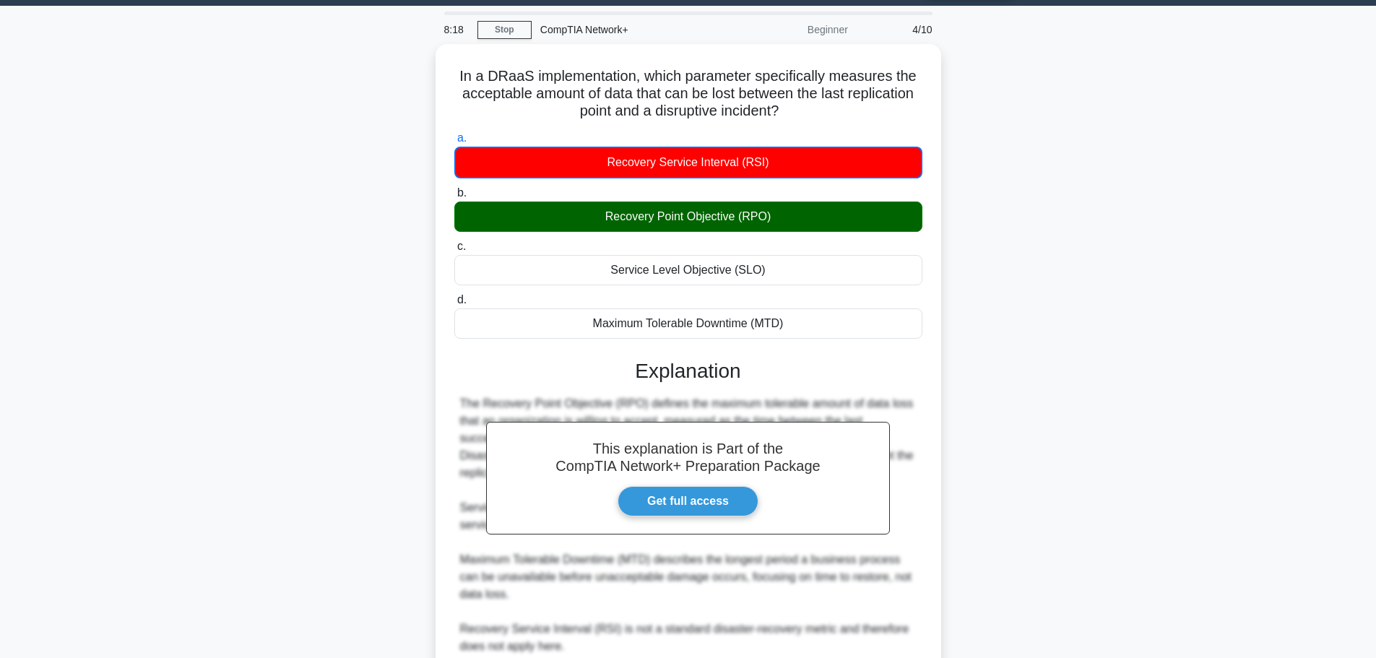
scroll to position [165, 0]
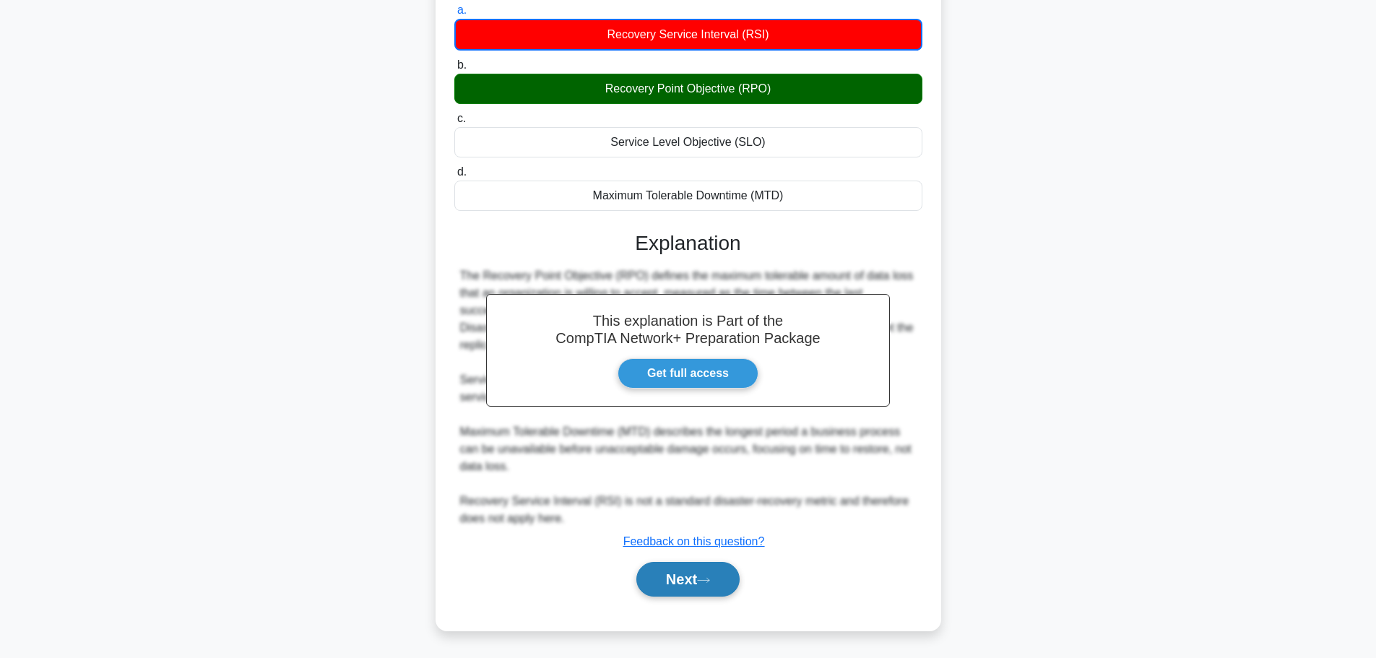
click at [687, 578] on button "Next" at bounding box center [687, 579] width 103 height 35
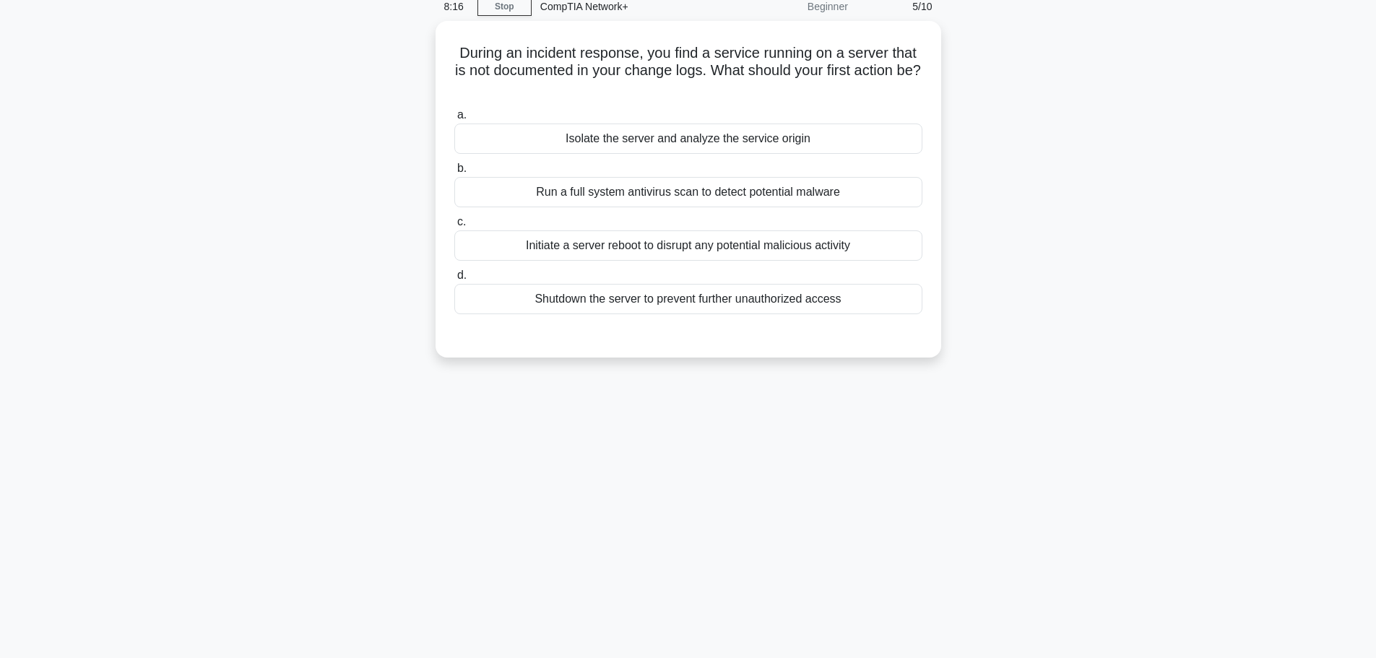
scroll to position [0, 0]
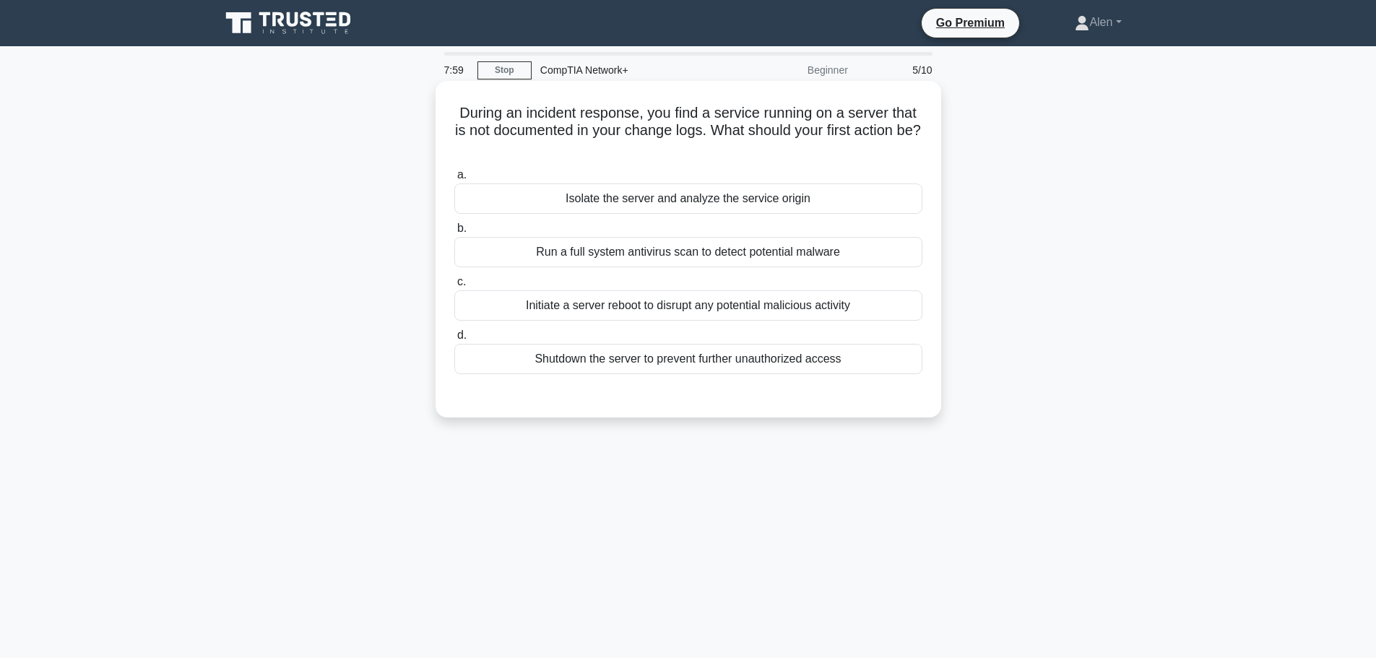
click at [688, 252] on div "Run a full system antivirus scan to detect potential malware" at bounding box center [688, 252] width 468 height 30
click at [454, 233] on input "b. Run a full system antivirus scan to detect potential malware" at bounding box center [454, 228] width 0 height 9
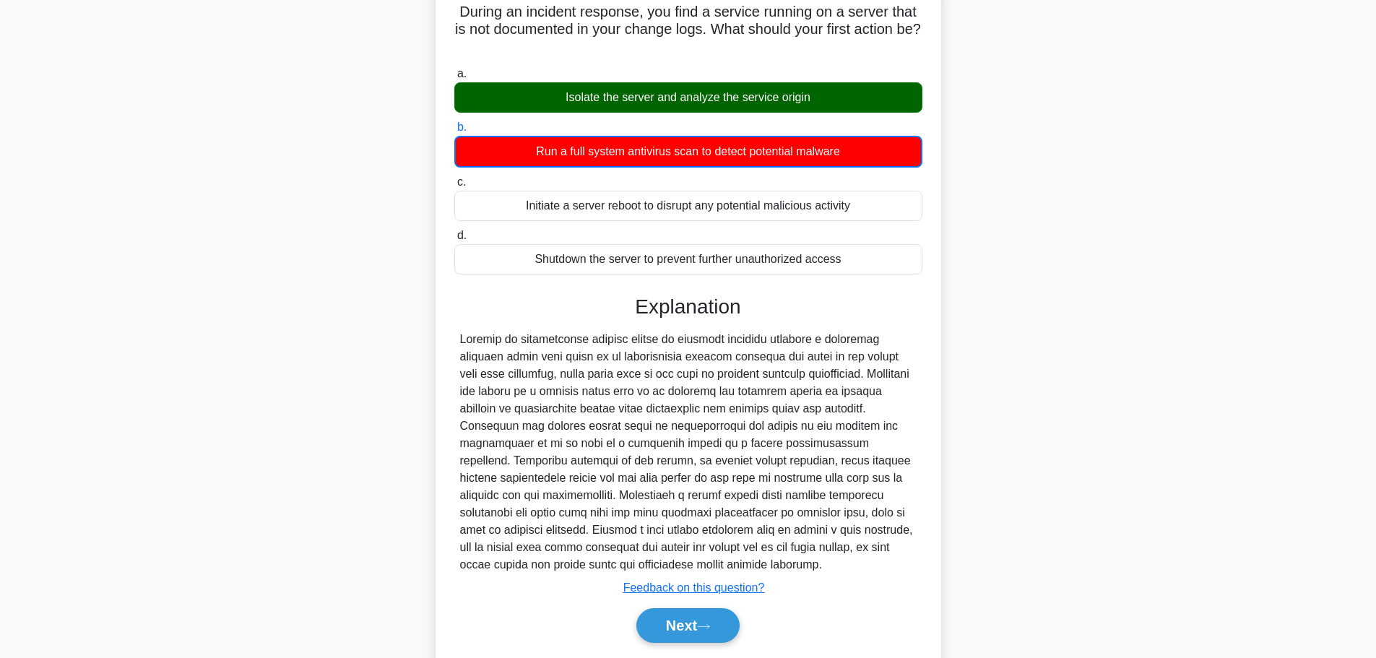
scroll to position [148, 0]
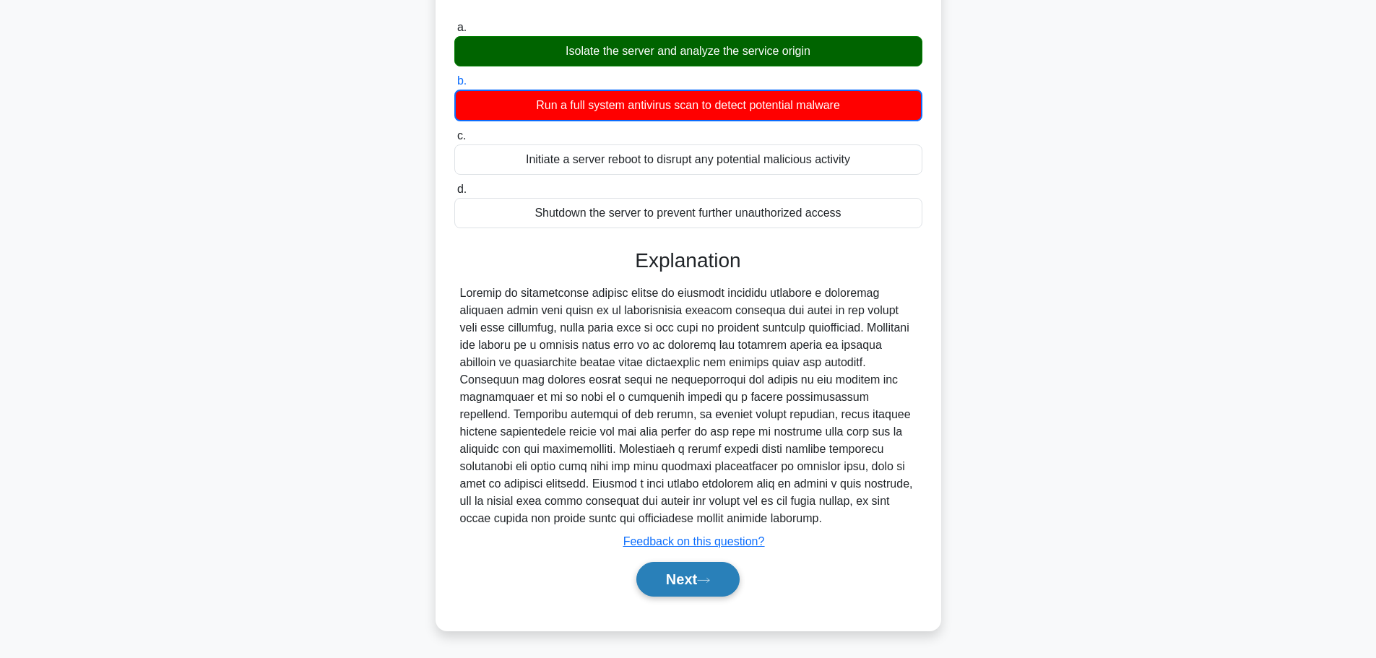
click at [675, 566] on button "Next" at bounding box center [687, 579] width 103 height 35
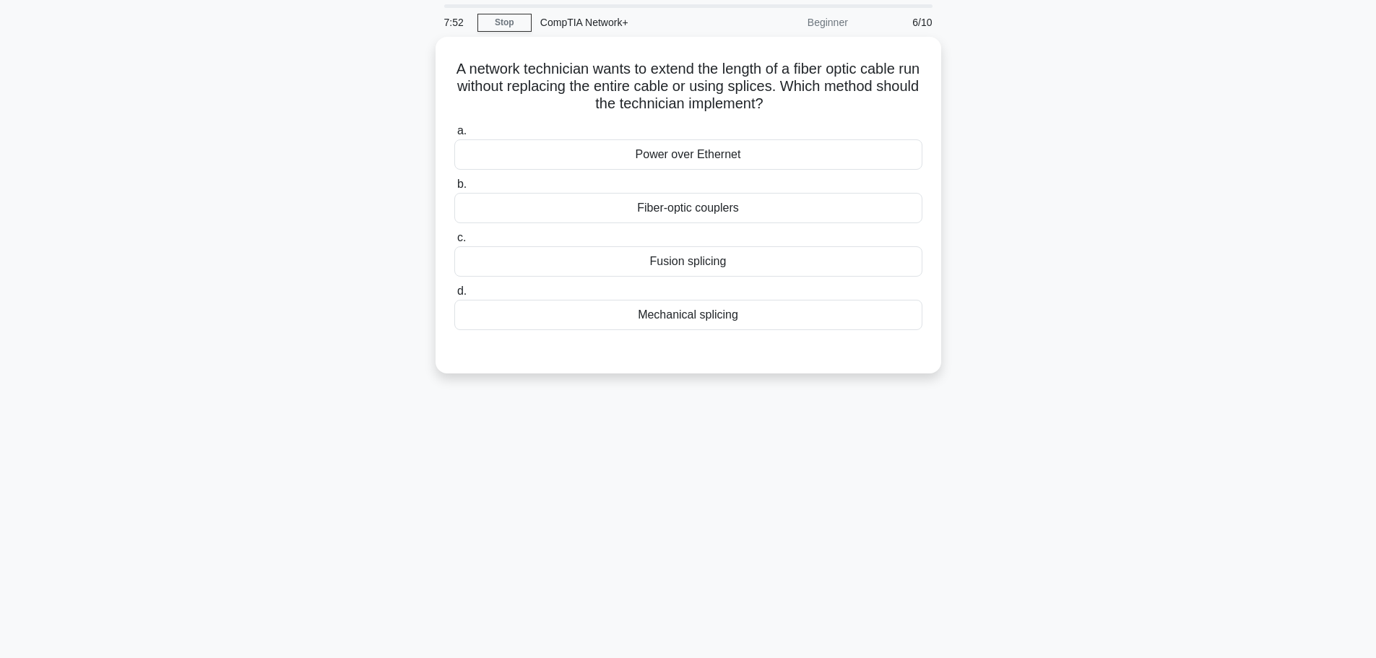
scroll to position [0, 0]
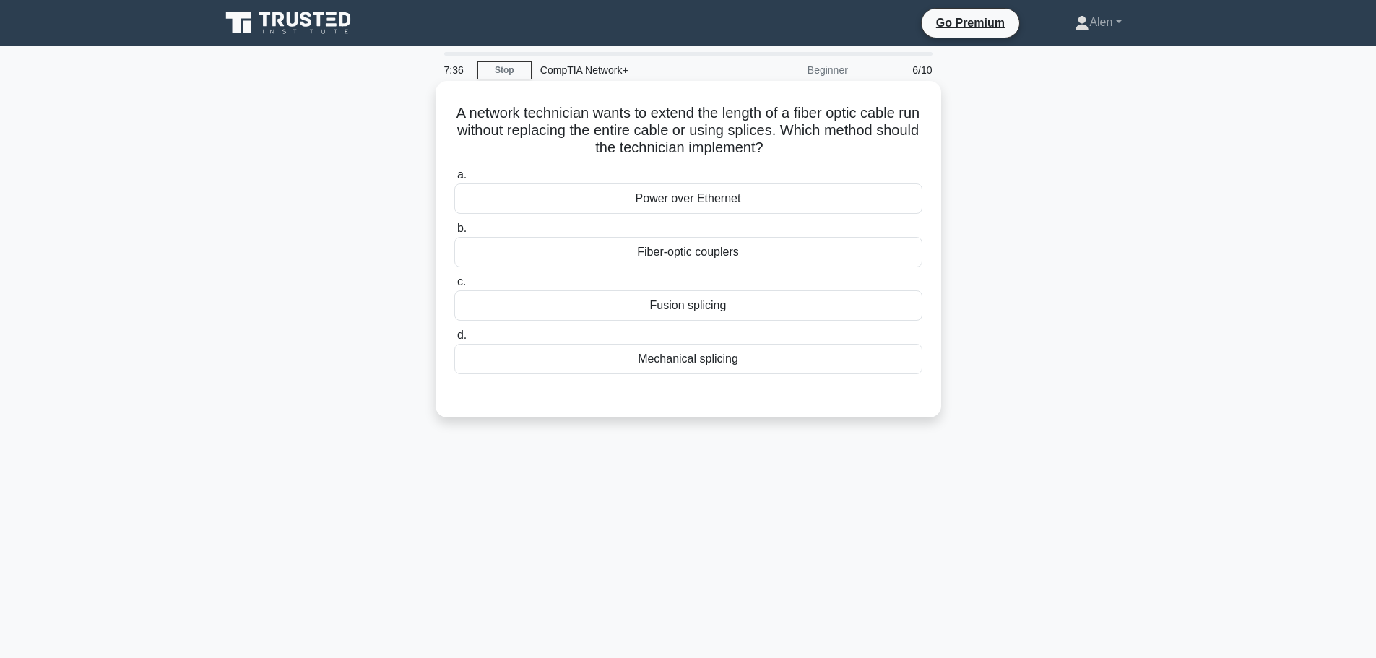
click at [716, 259] on div "Fiber-optic couplers" at bounding box center [688, 252] width 468 height 30
click at [454, 233] on input "b. Fiber-optic couplers" at bounding box center [454, 228] width 0 height 9
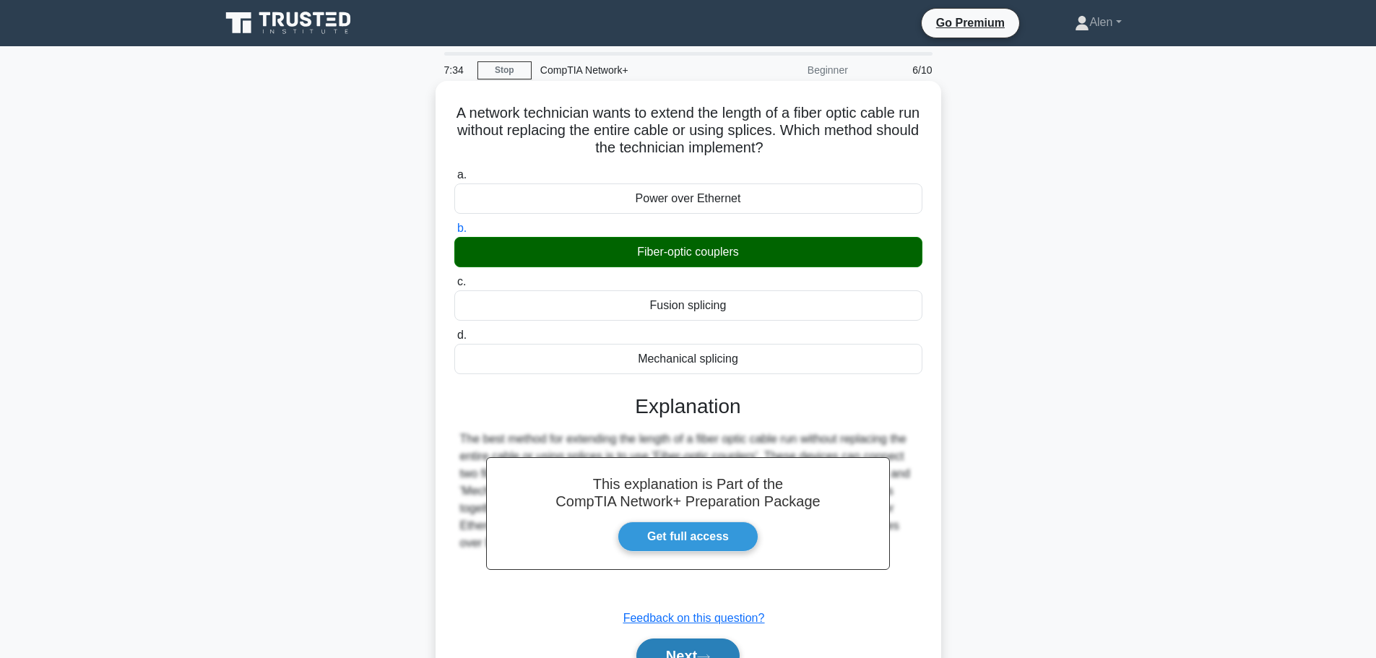
click at [691, 651] on button "Next" at bounding box center [687, 655] width 103 height 35
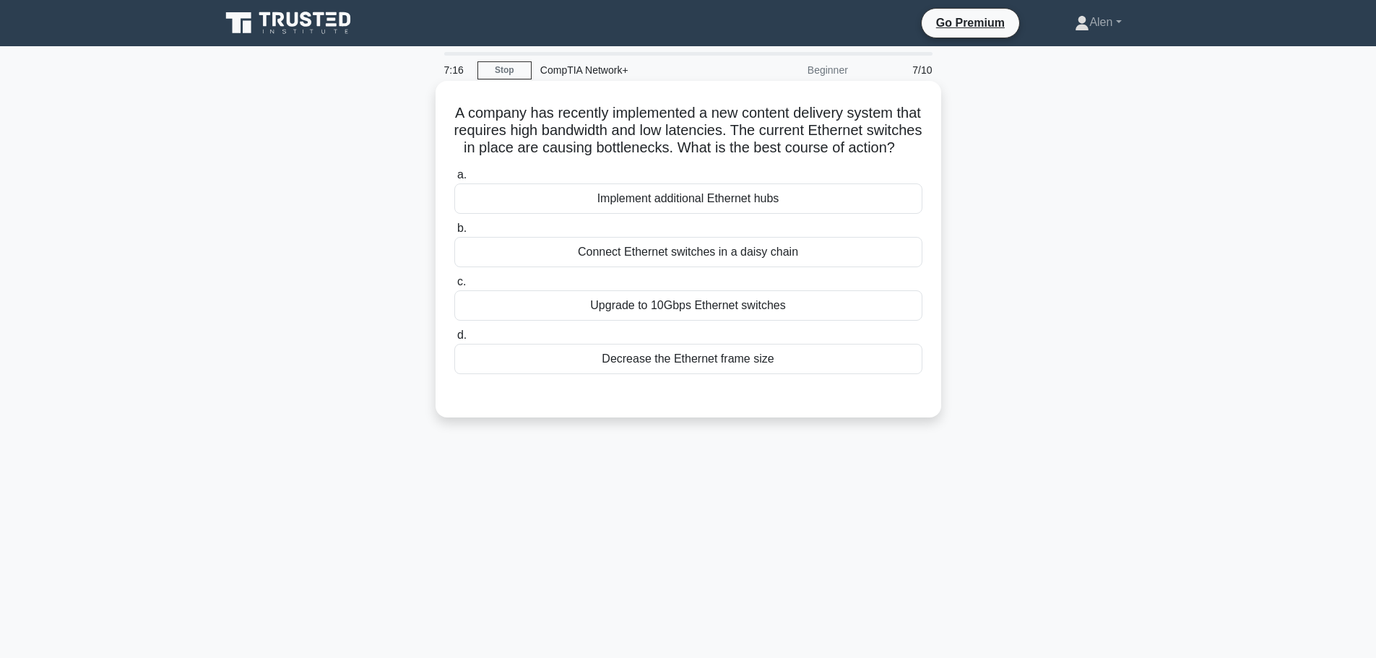
click at [675, 321] on div "Upgrade to 10Gbps Ethernet switches" at bounding box center [688, 305] width 468 height 30
click at [454, 287] on input "c. Upgrade to 10Gbps Ethernet switches" at bounding box center [454, 281] width 0 height 9
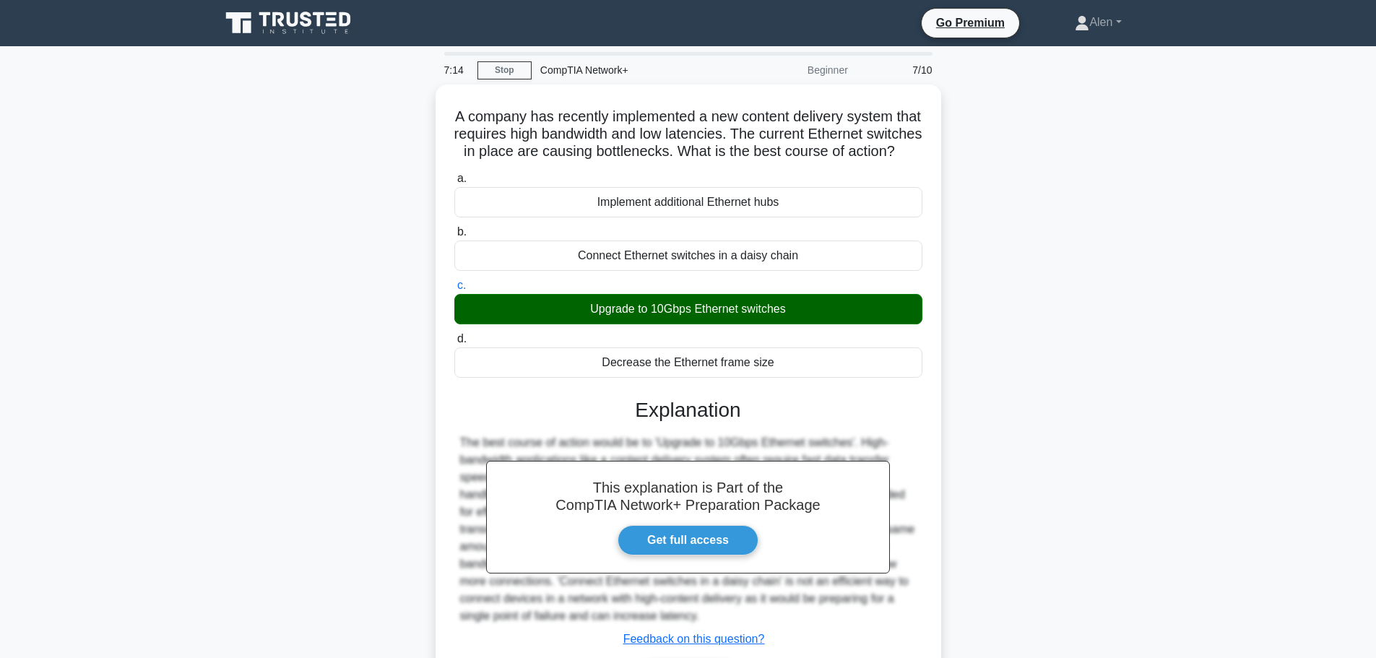
scroll to position [122, 0]
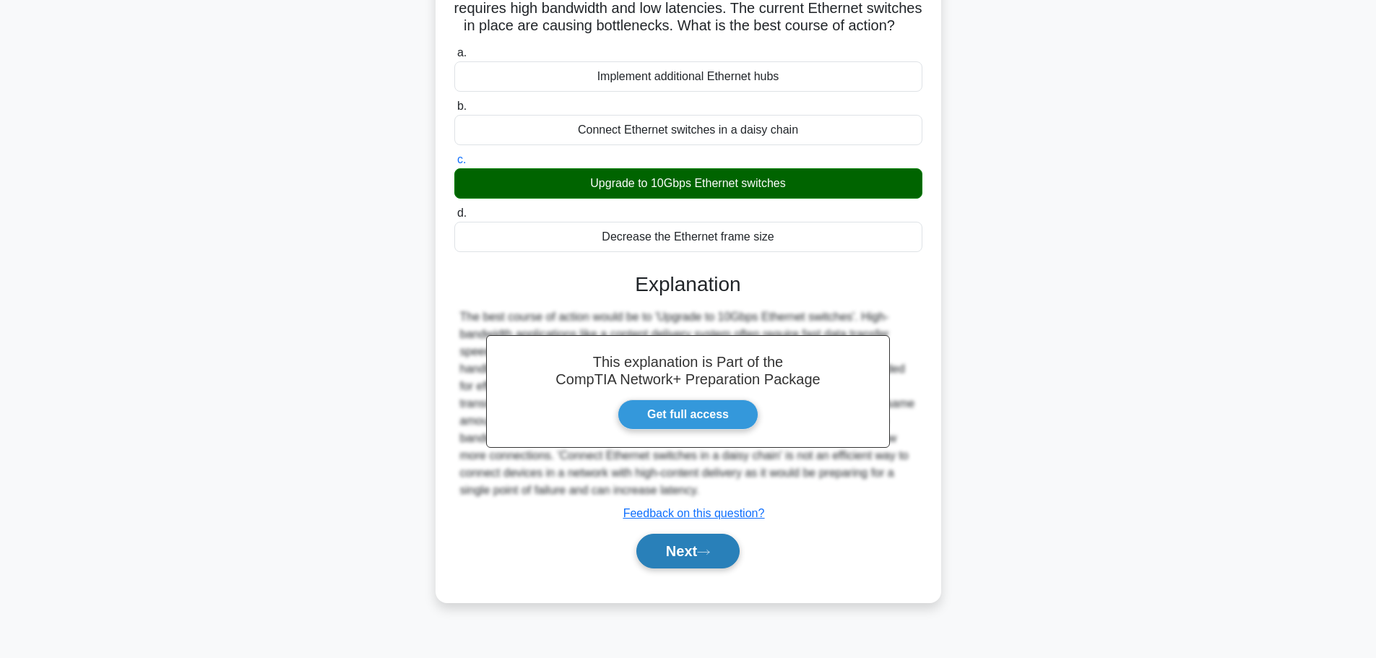
click at [672, 568] on button "Next" at bounding box center [687, 551] width 103 height 35
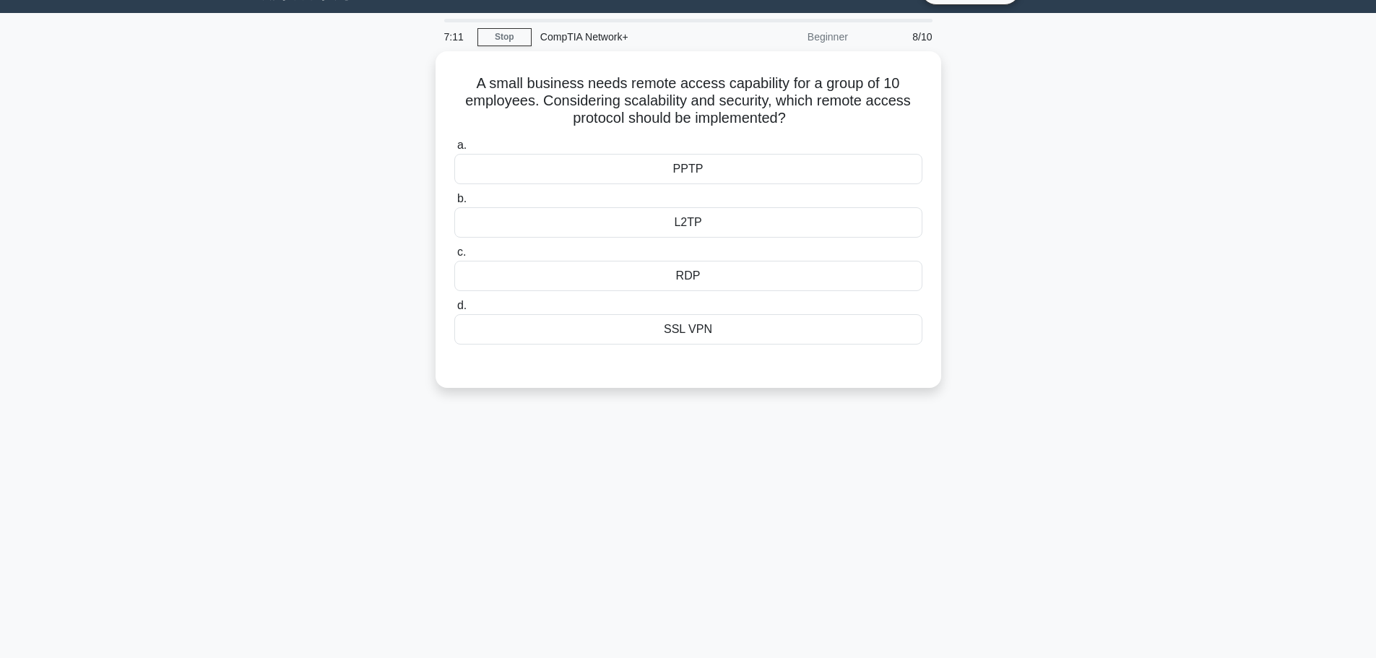
scroll to position [0, 0]
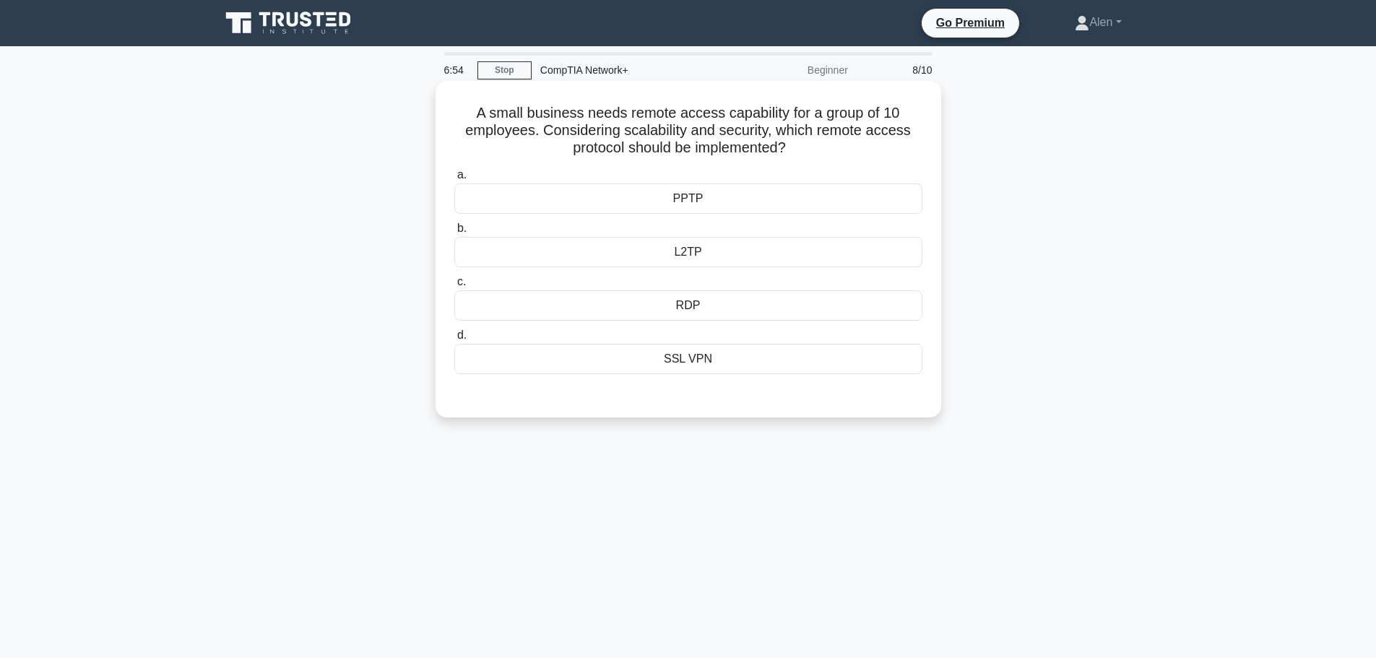
click at [676, 354] on div "SSL VPN" at bounding box center [688, 359] width 468 height 30
click at [454, 340] on input "d. SSL VPN" at bounding box center [454, 335] width 0 height 9
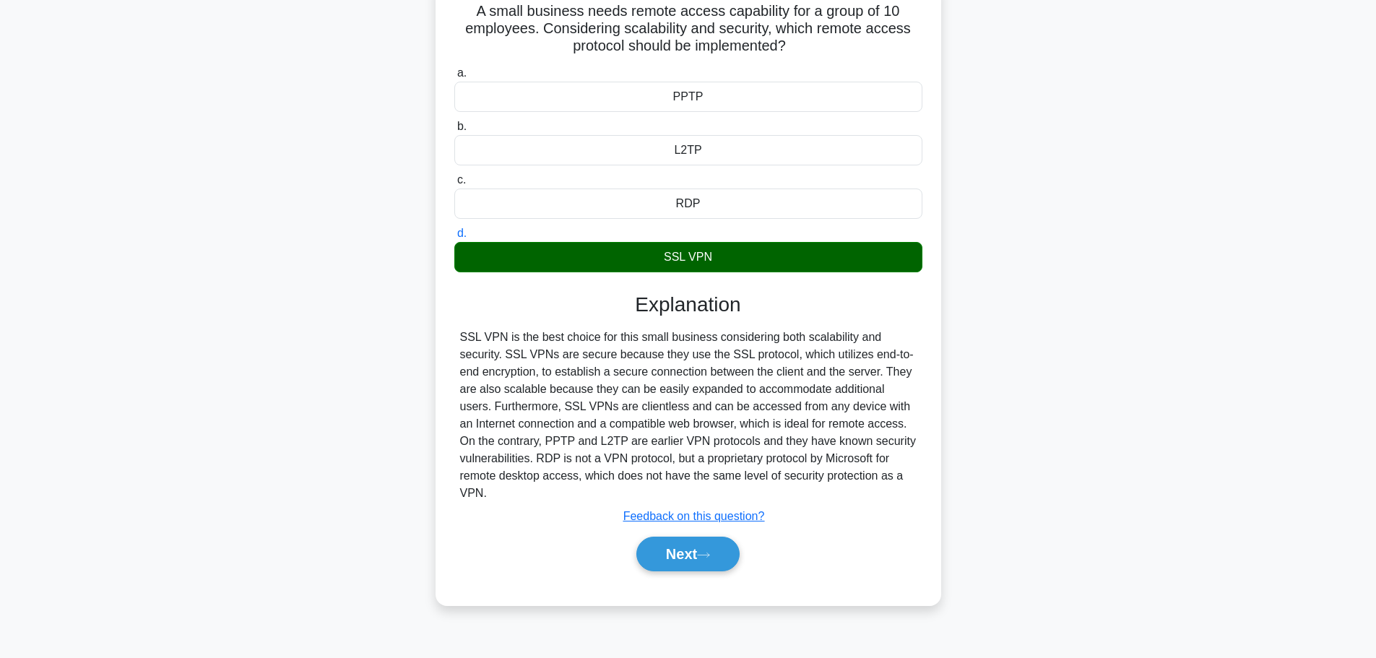
scroll to position [122, 0]
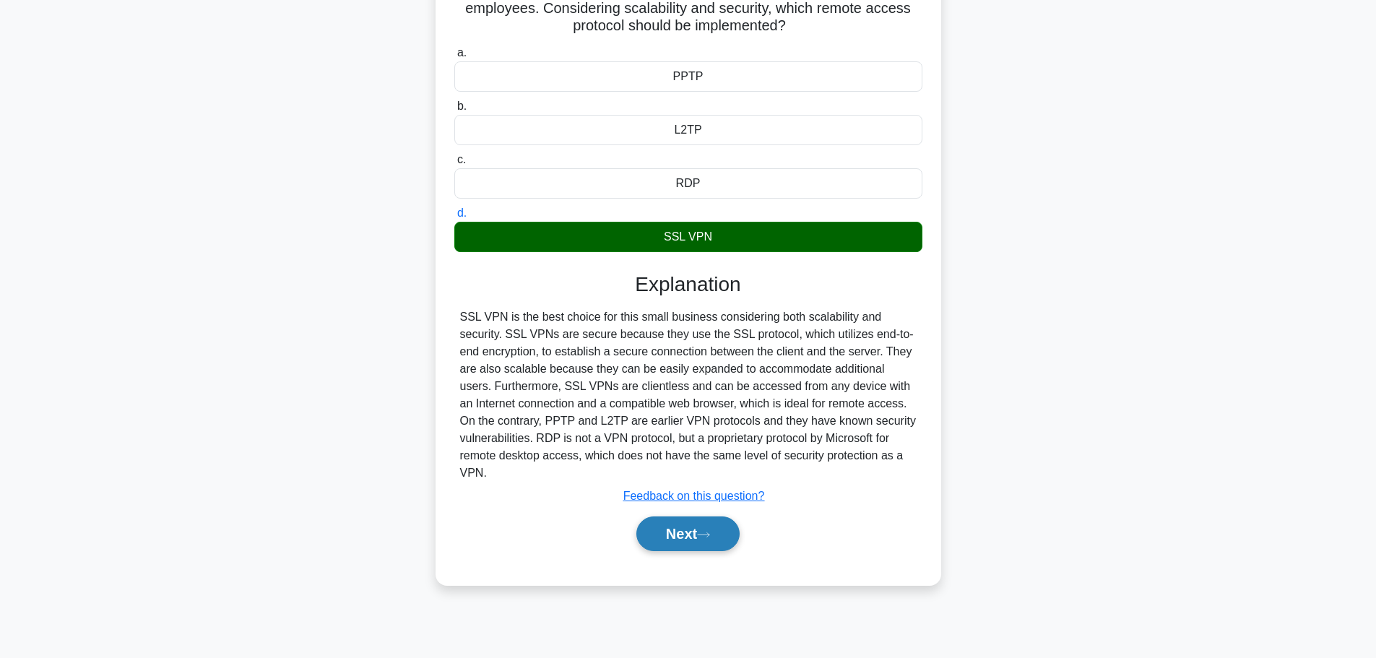
click at [706, 530] on button "Next" at bounding box center [687, 533] width 103 height 35
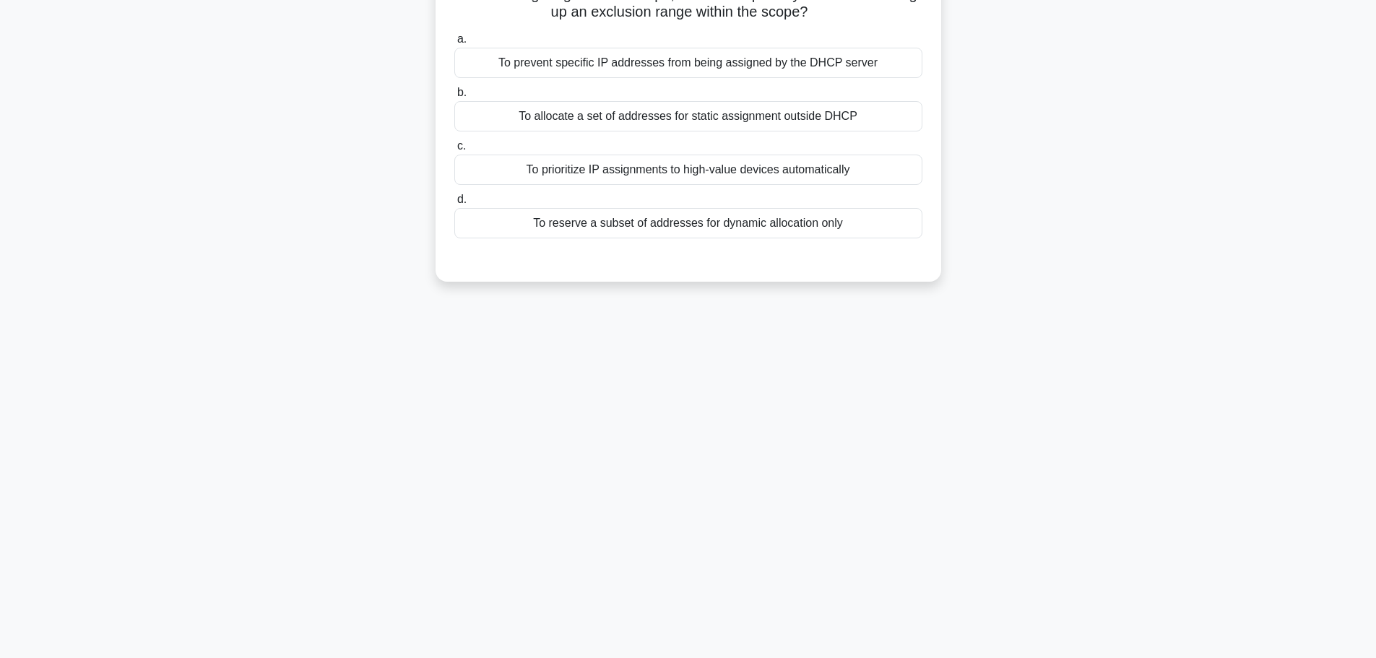
scroll to position [0, 0]
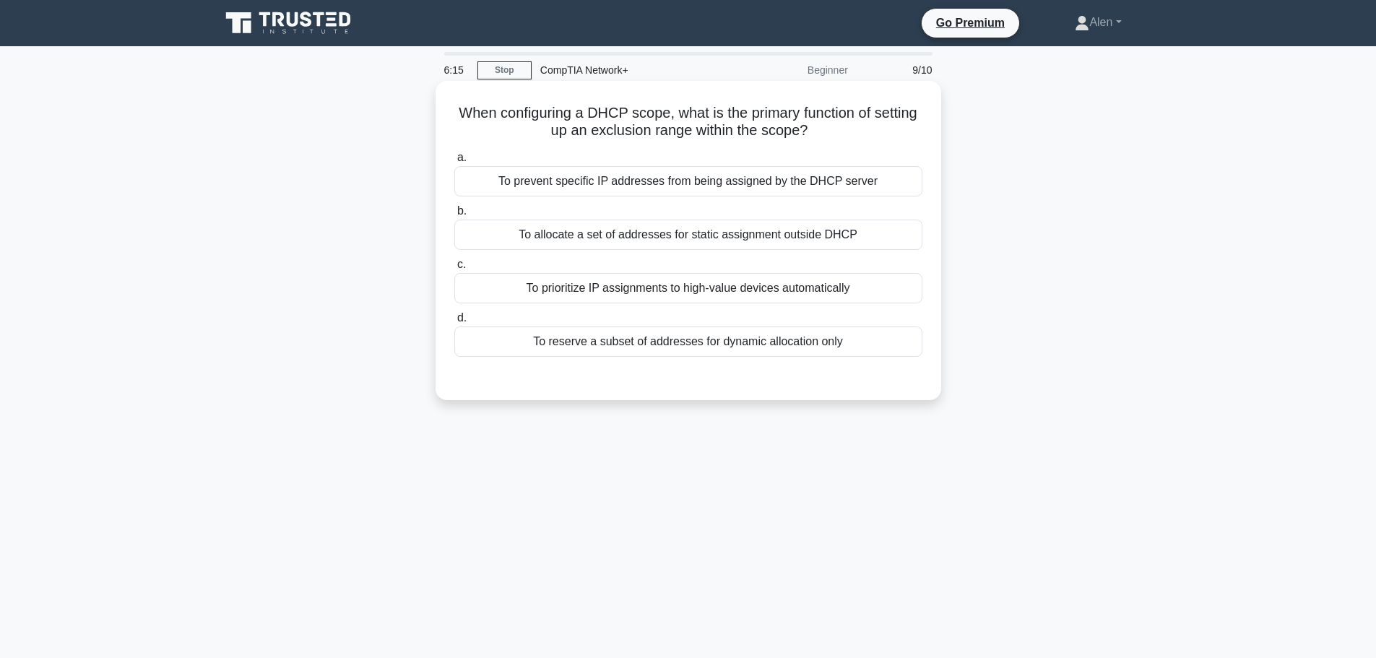
click at [744, 178] on div "To prevent specific IP addresses from being assigned by the DHCP server" at bounding box center [688, 181] width 468 height 30
click at [454, 162] on input "a. To prevent specific IP addresses from being assigned by the DHCP server" at bounding box center [454, 157] width 0 height 9
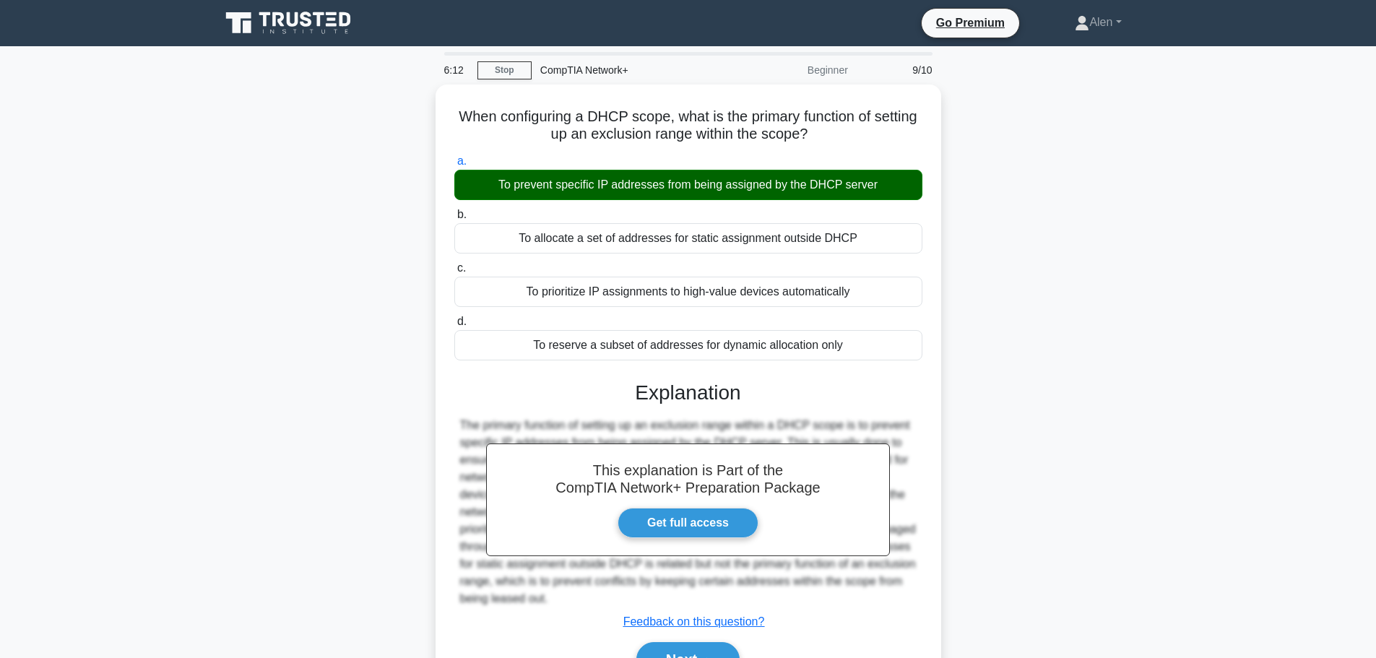
scroll to position [122, 0]
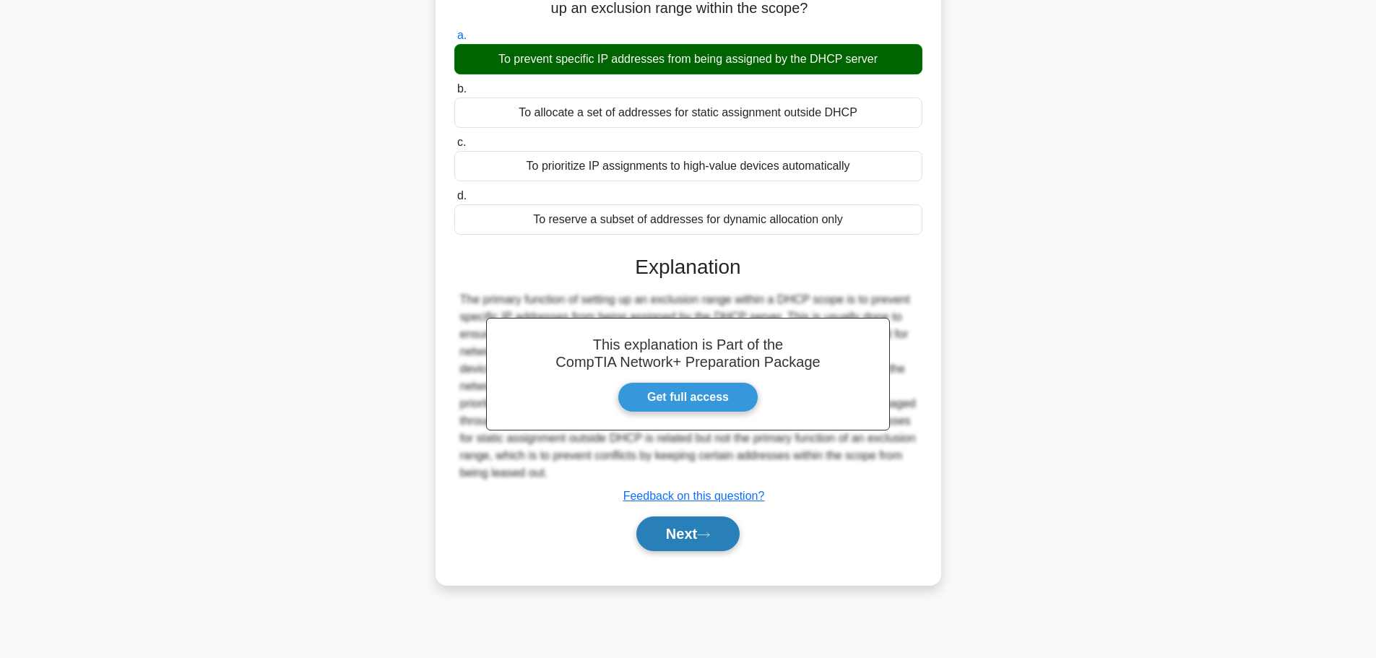
click at [674, 534] on button "Next" at bounding box center [687, 533] width 103 height 35
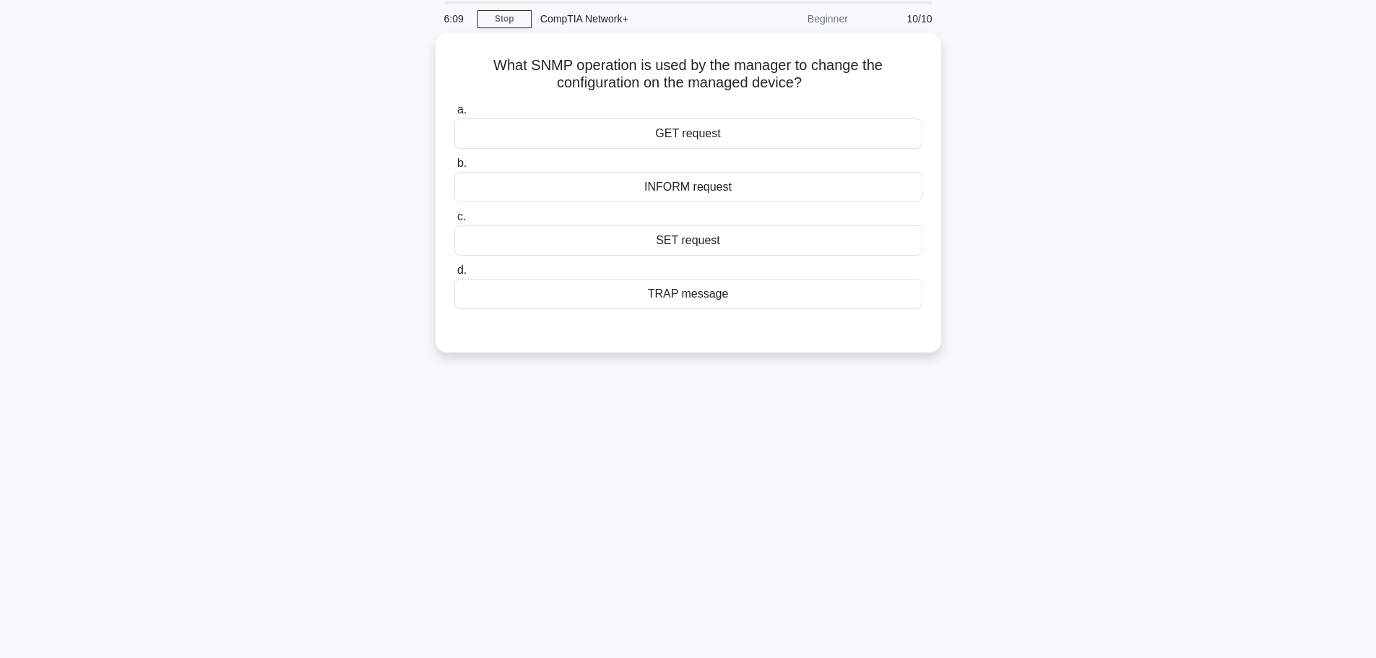
scroll to position [0, 0]
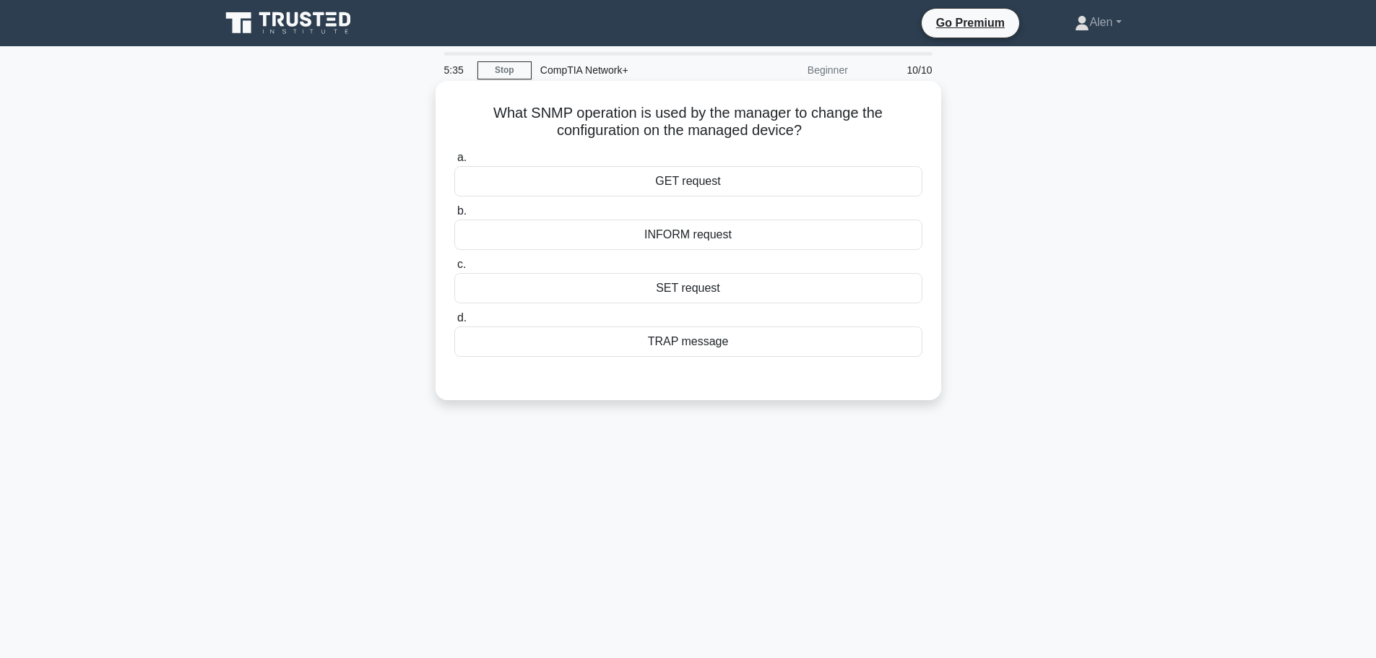
click at [725, 180] on div "GET request" at bounding box center [688, 181] width 468 height 30
click at [454, 162] on input "a. GET request" at bounding box center [454, 157] width 0 height 9
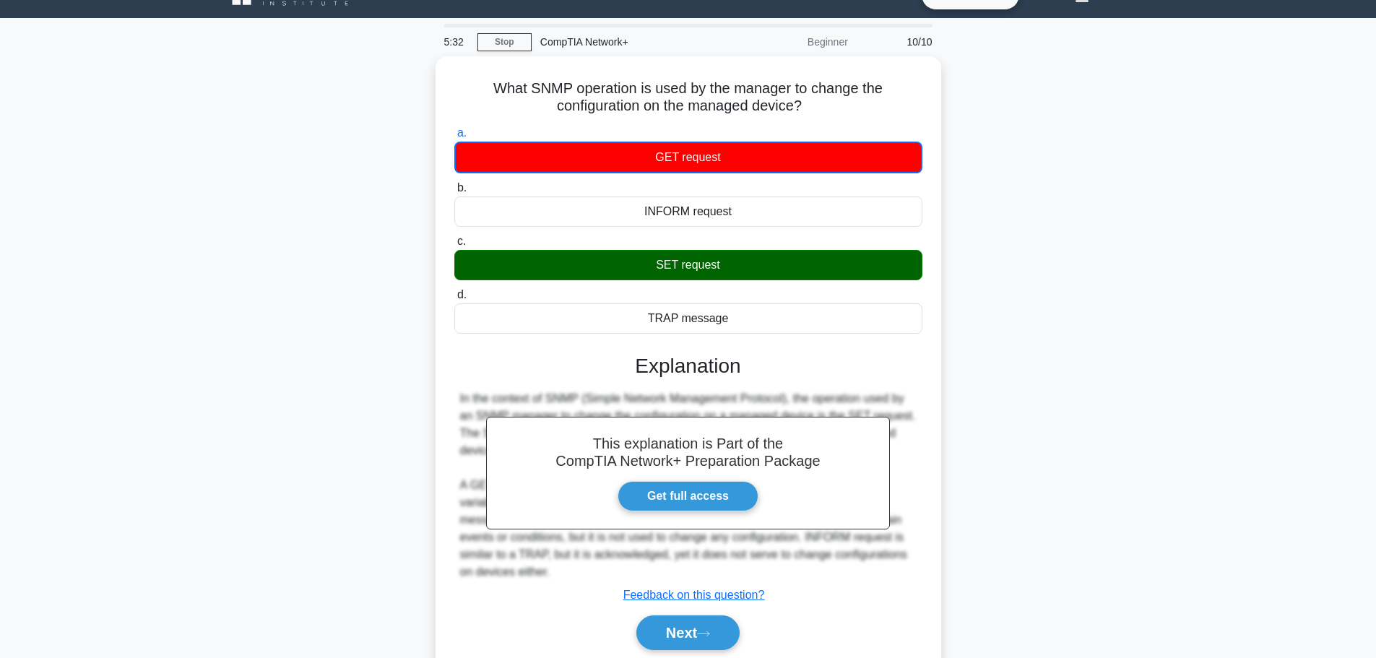
scroll to position [122, 0]
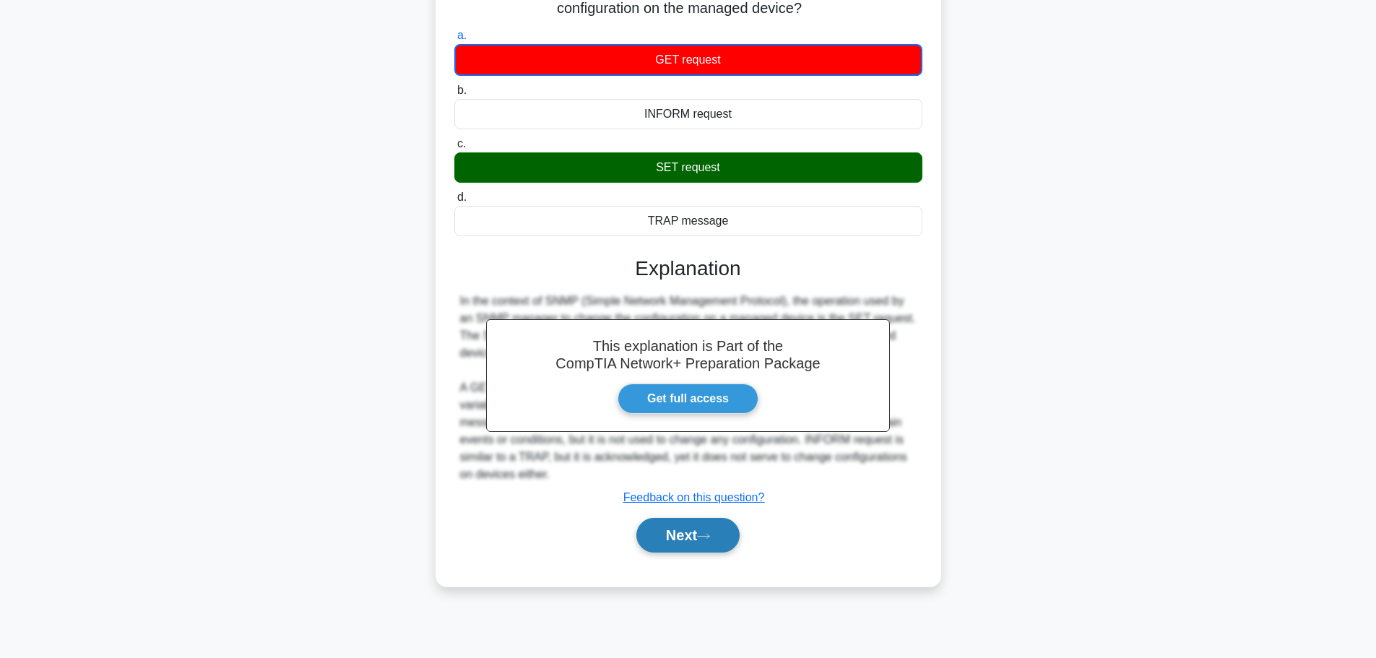
click at [691, 528] on button "Next" at bounding box center [687, 535] width 103 height 35
